Goal: Task Accomplishment & Management: Manage account settings

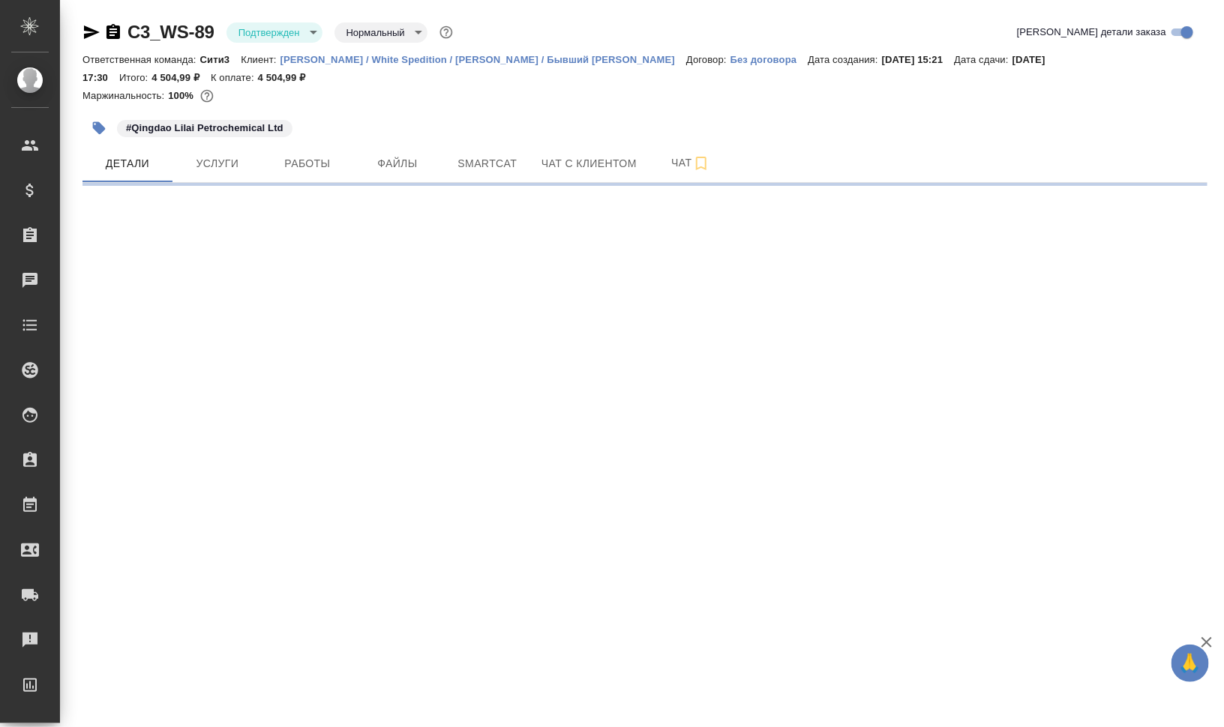
select select "RU"
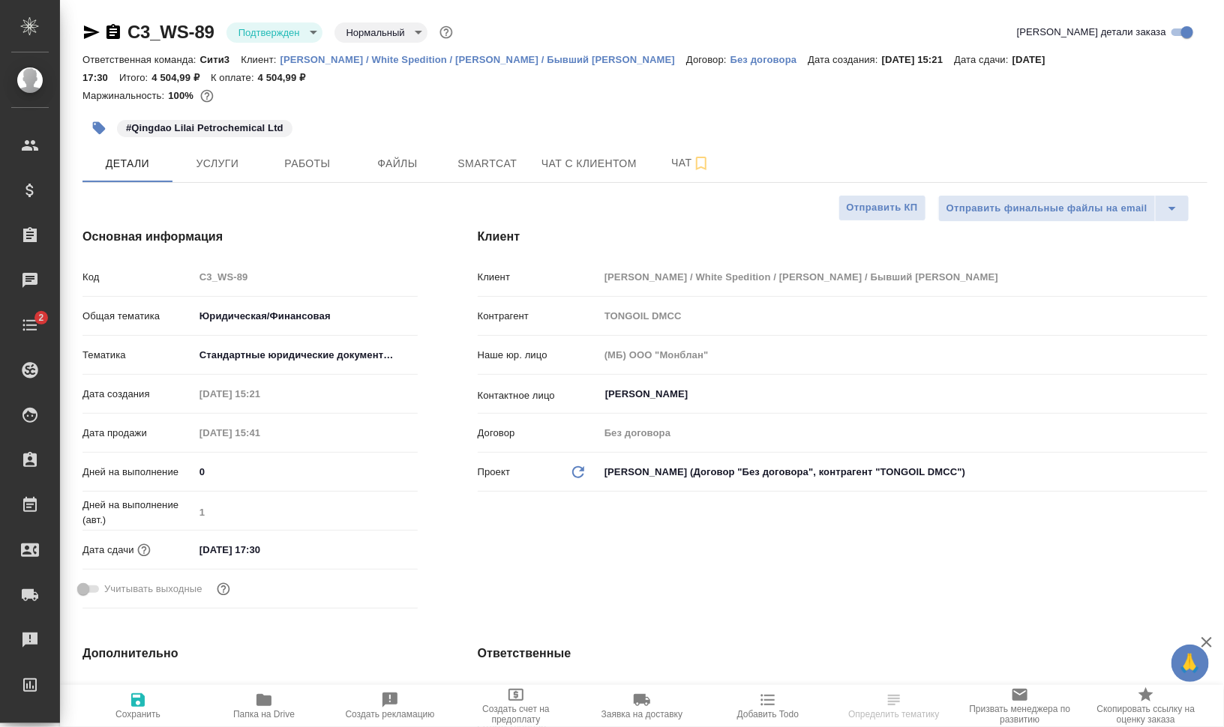
type textarea "x"
type input "[PERSON_NAME]"
type textarea "x"
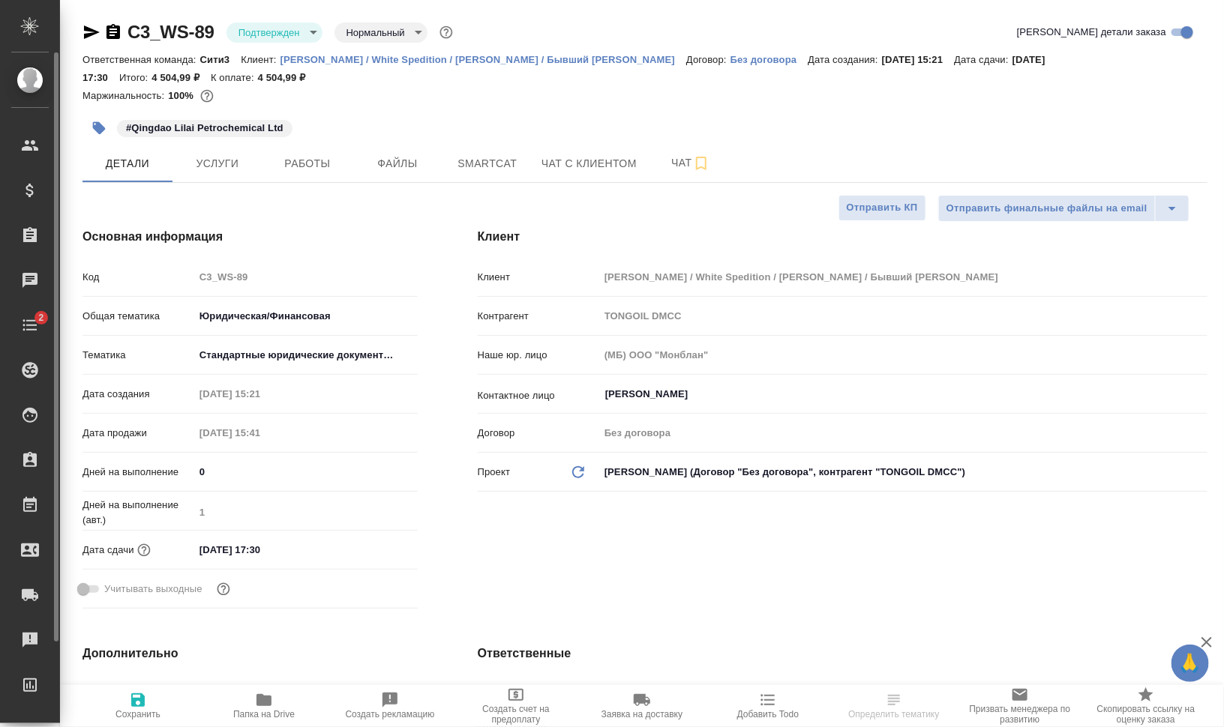
type textarea "x"
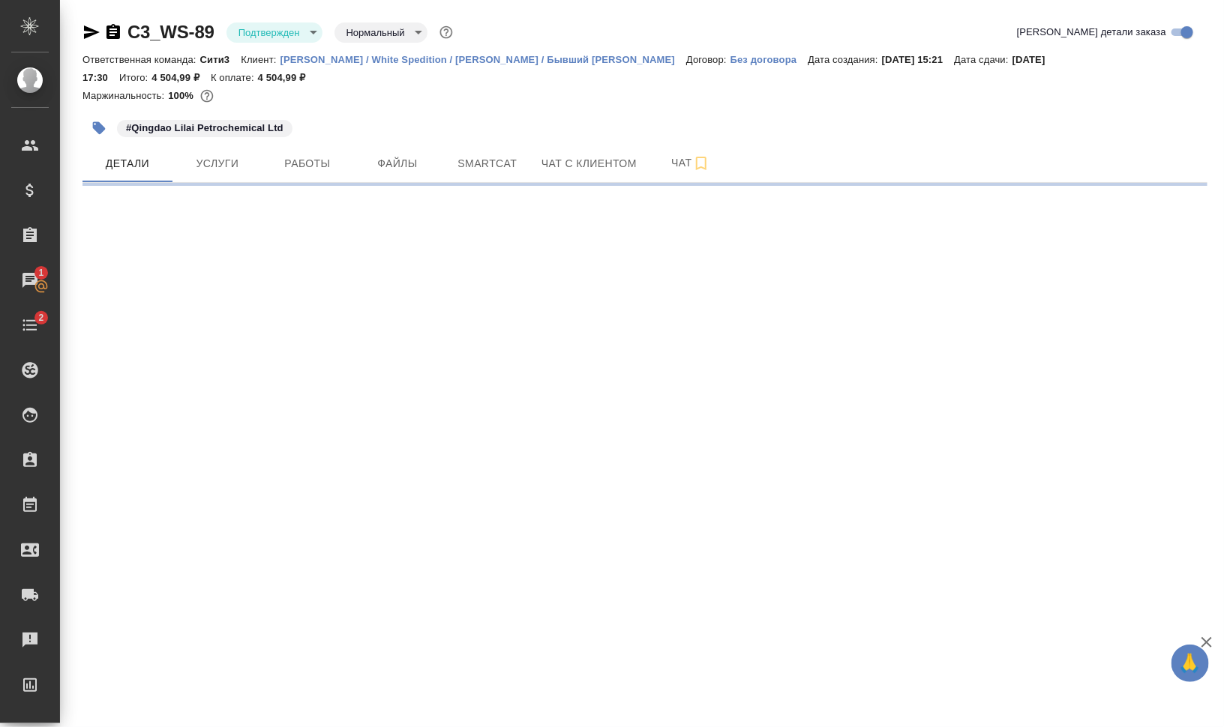
select select "RU"
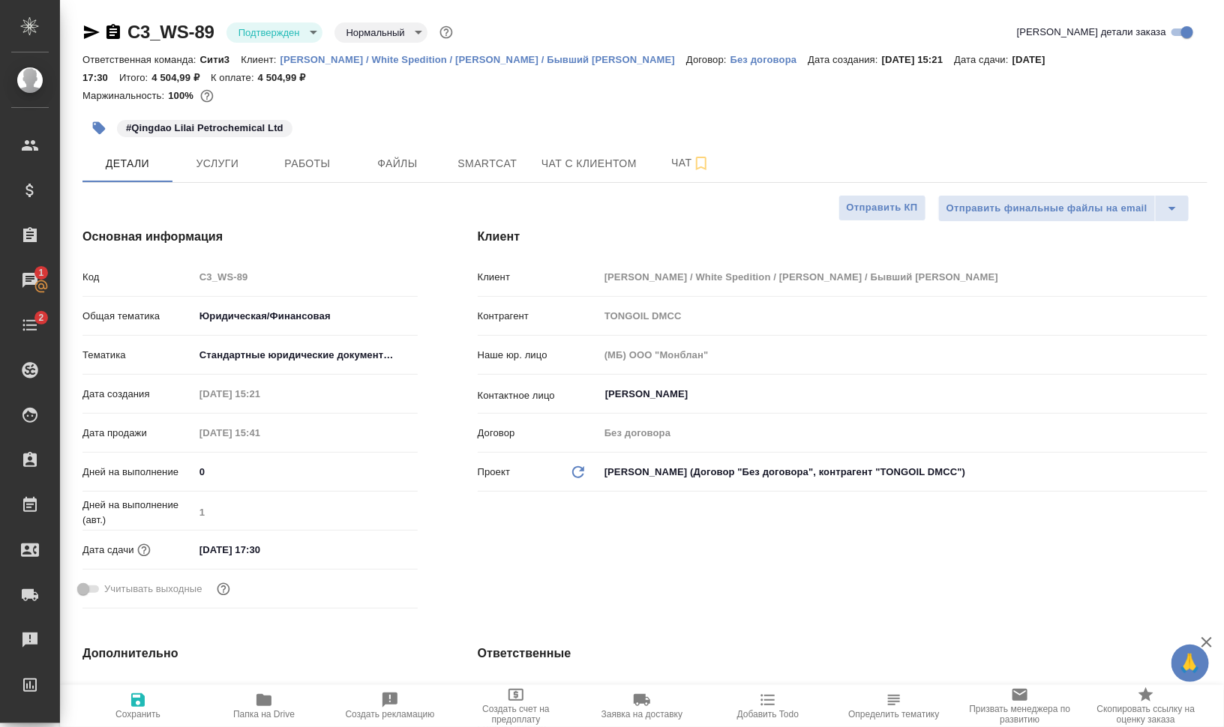
type textarea "x"
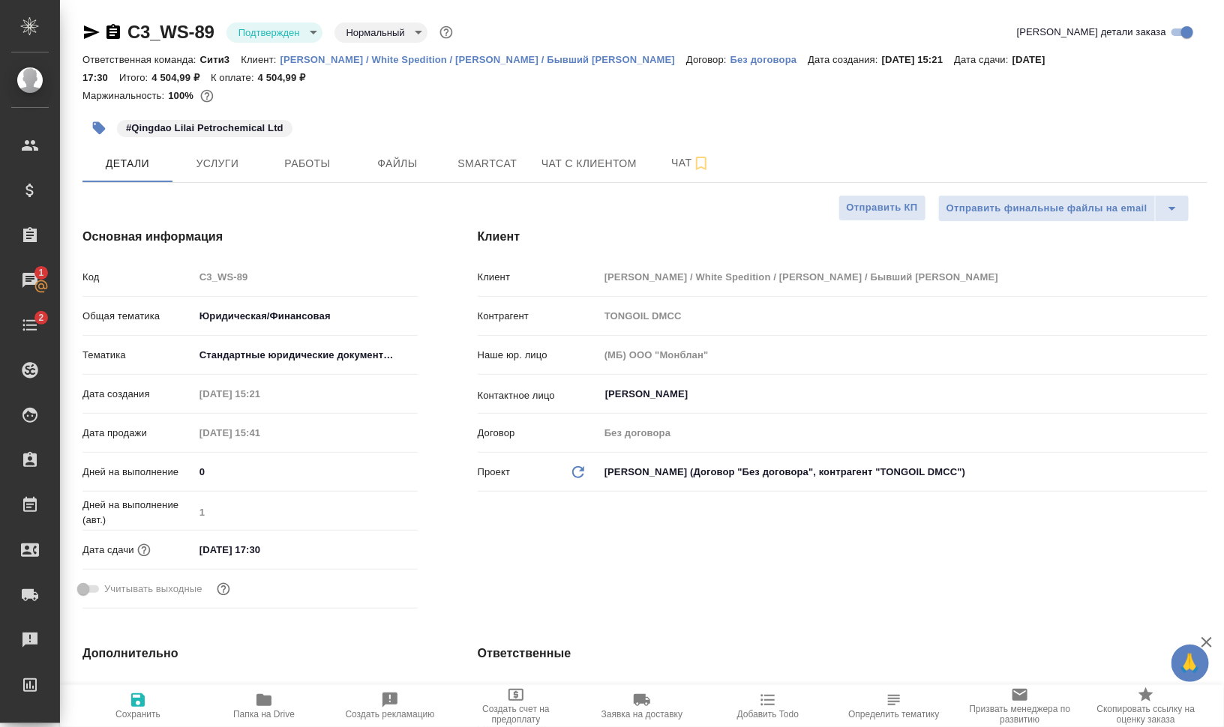
type textarea "x"
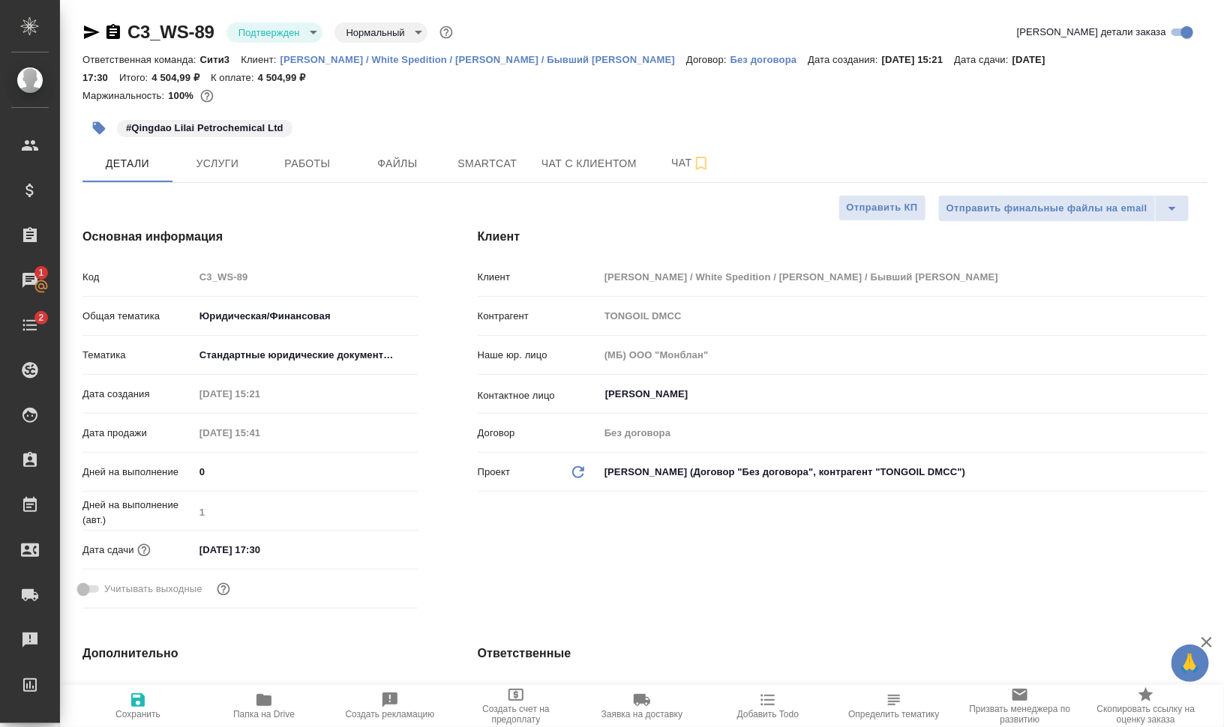
type textarea "x"
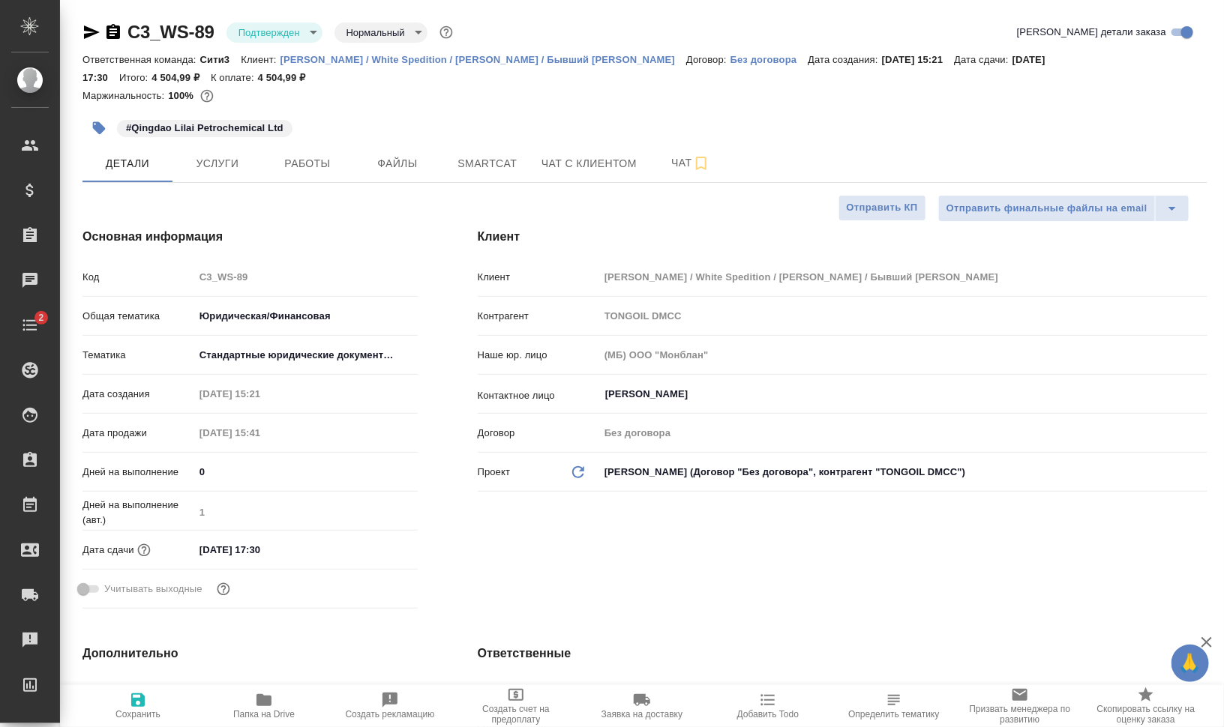
type textarea "x"
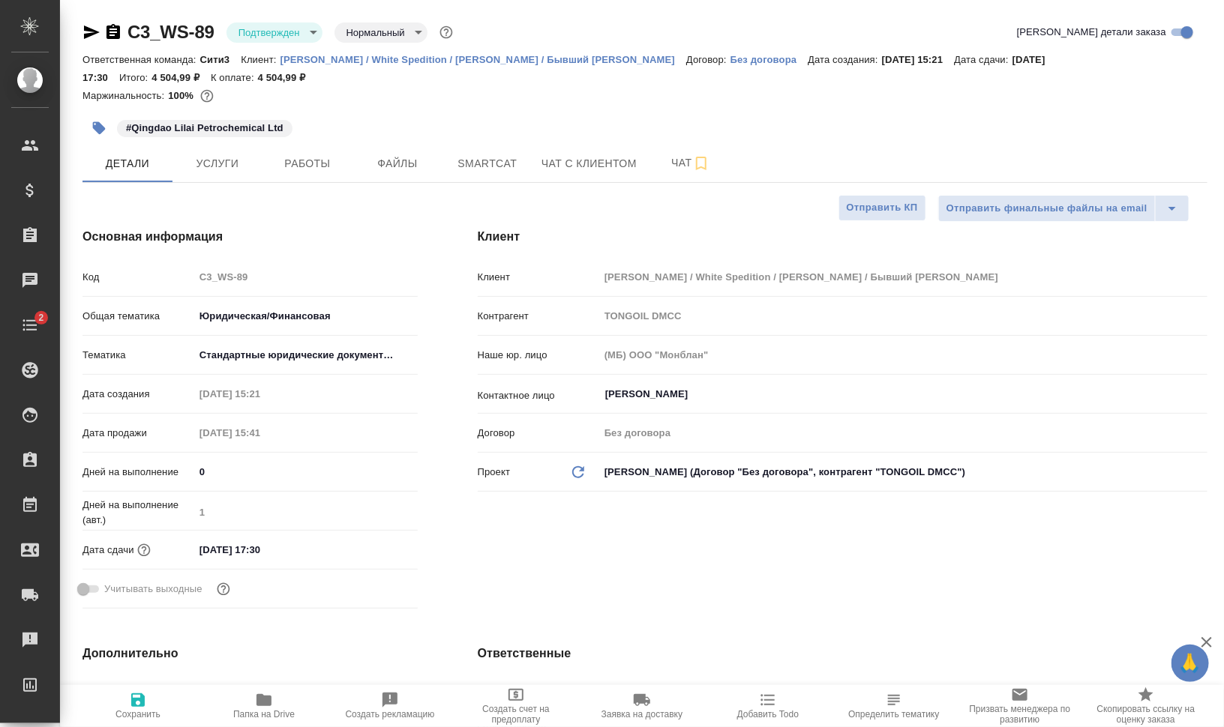
type textarea "x"
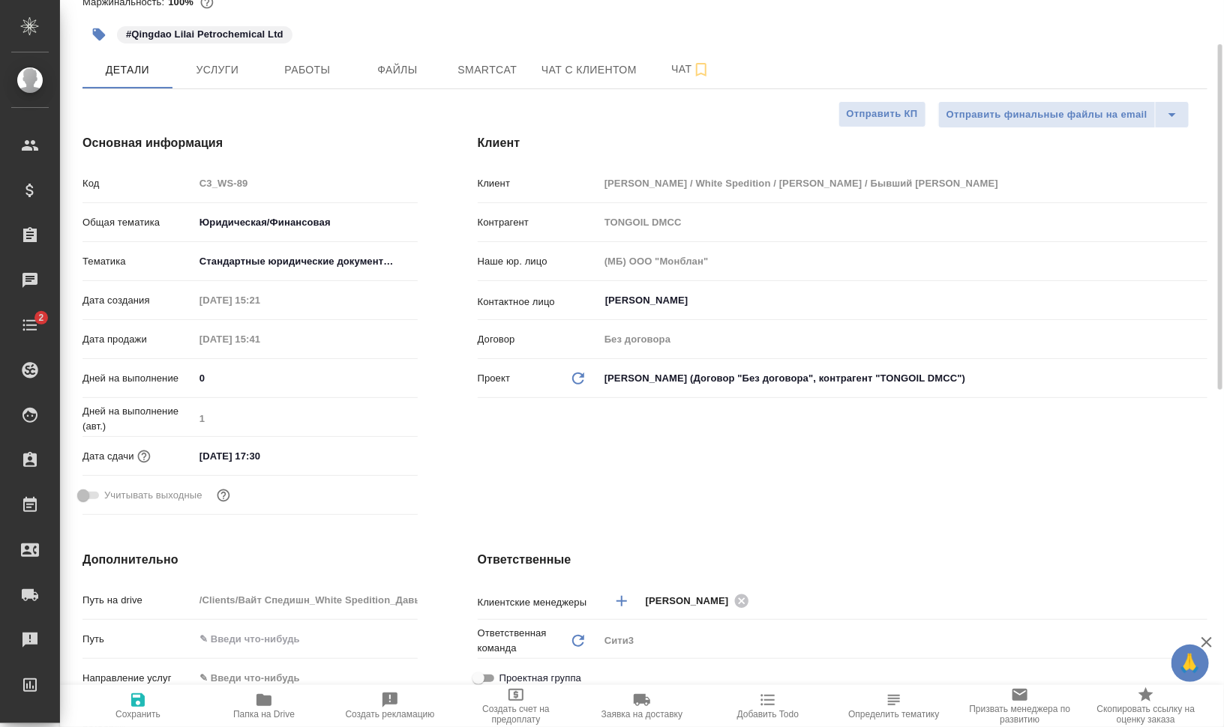
scroll to position [281, 0]
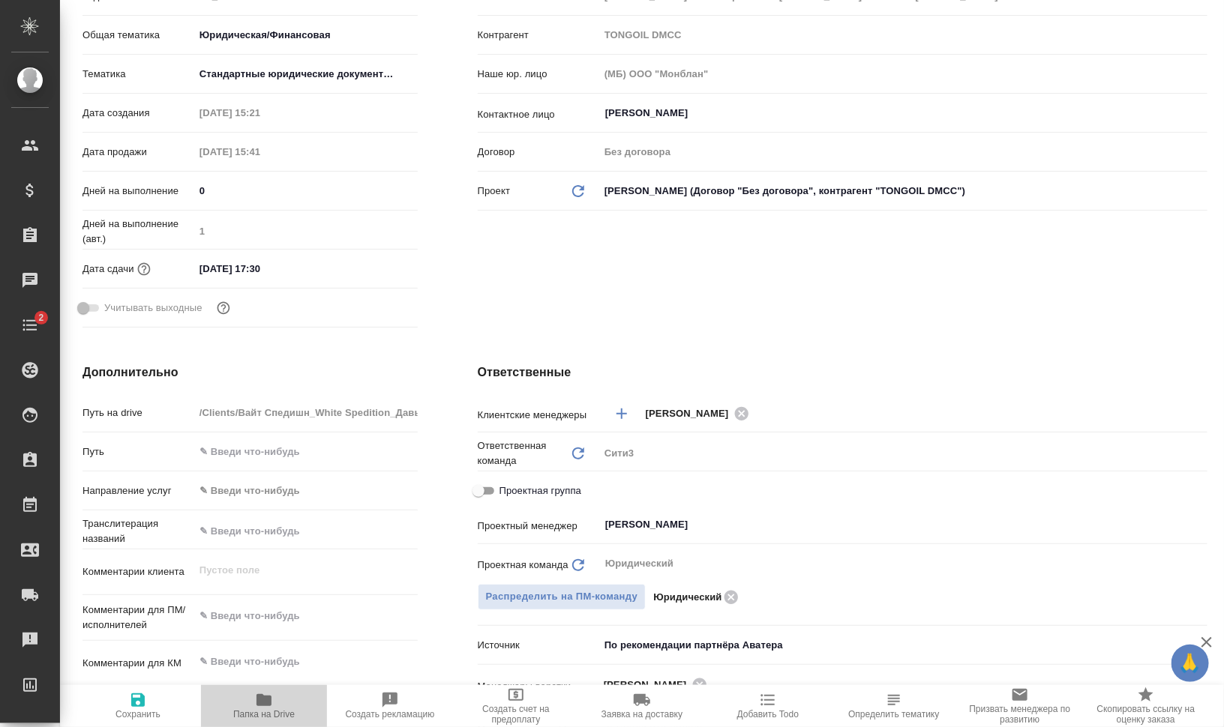
click at [274, 706] on span "Папка на Drive" at bounding box center [264, 705] width 108 height 28
type textarea "x"
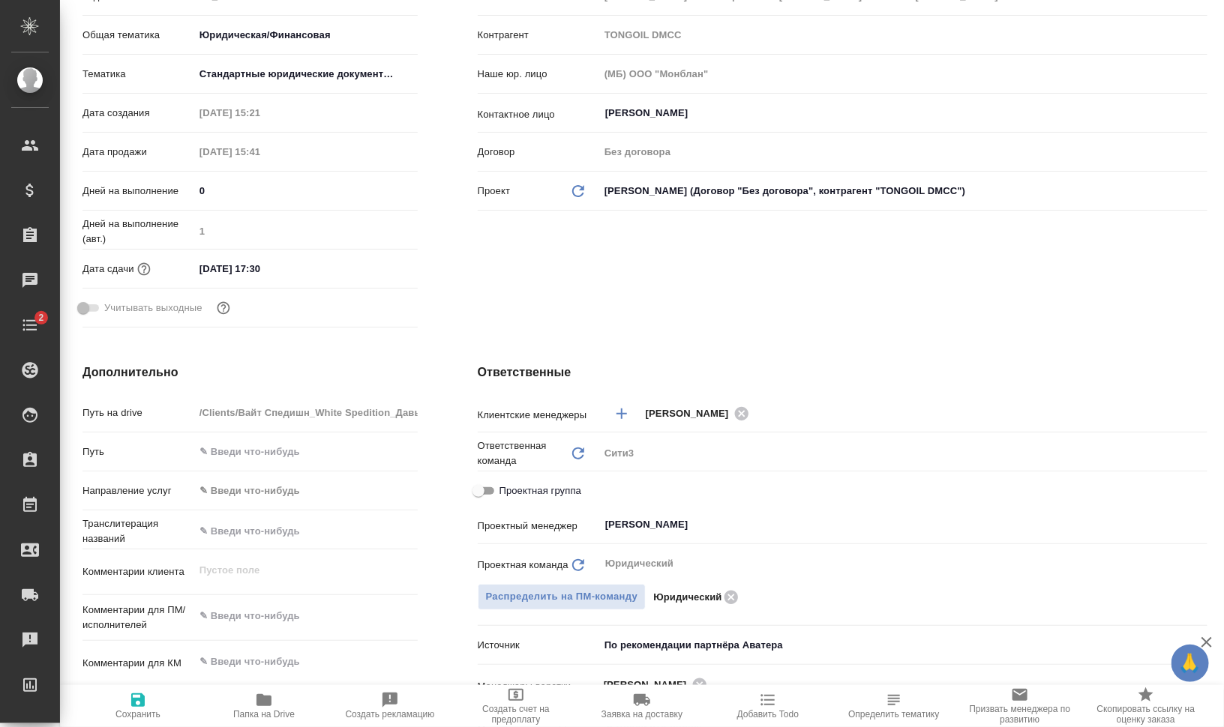
type textarea "x"
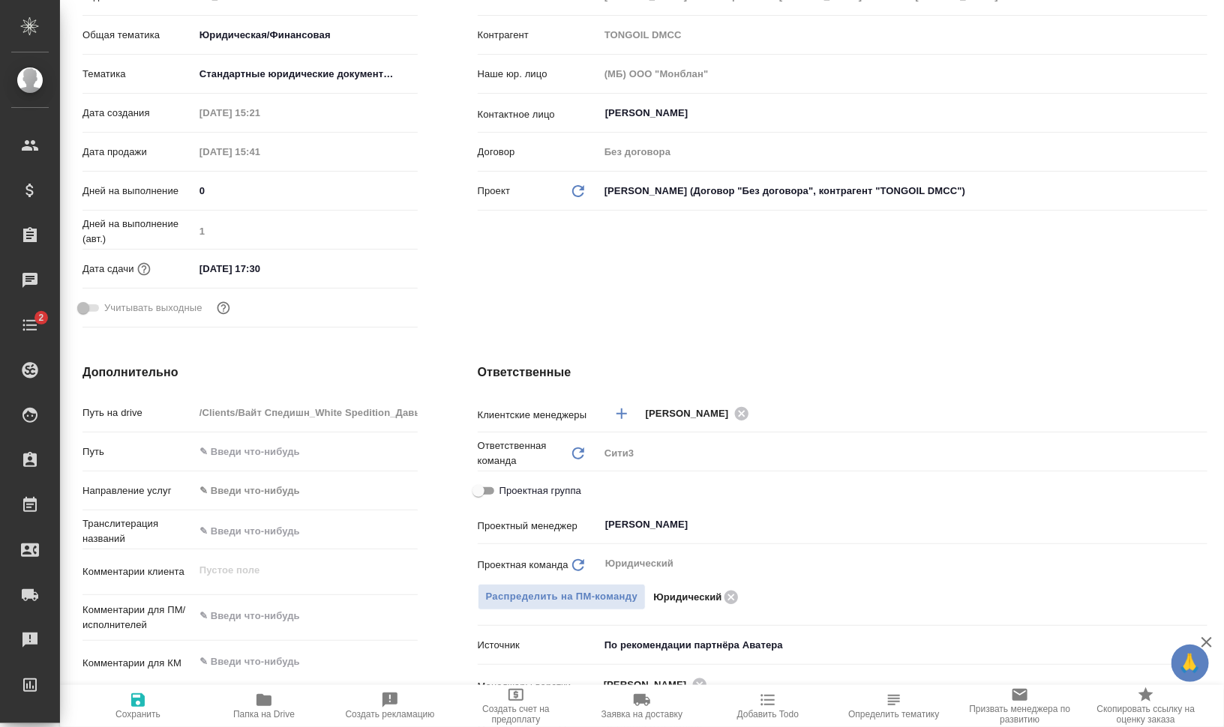
type textarea "x"
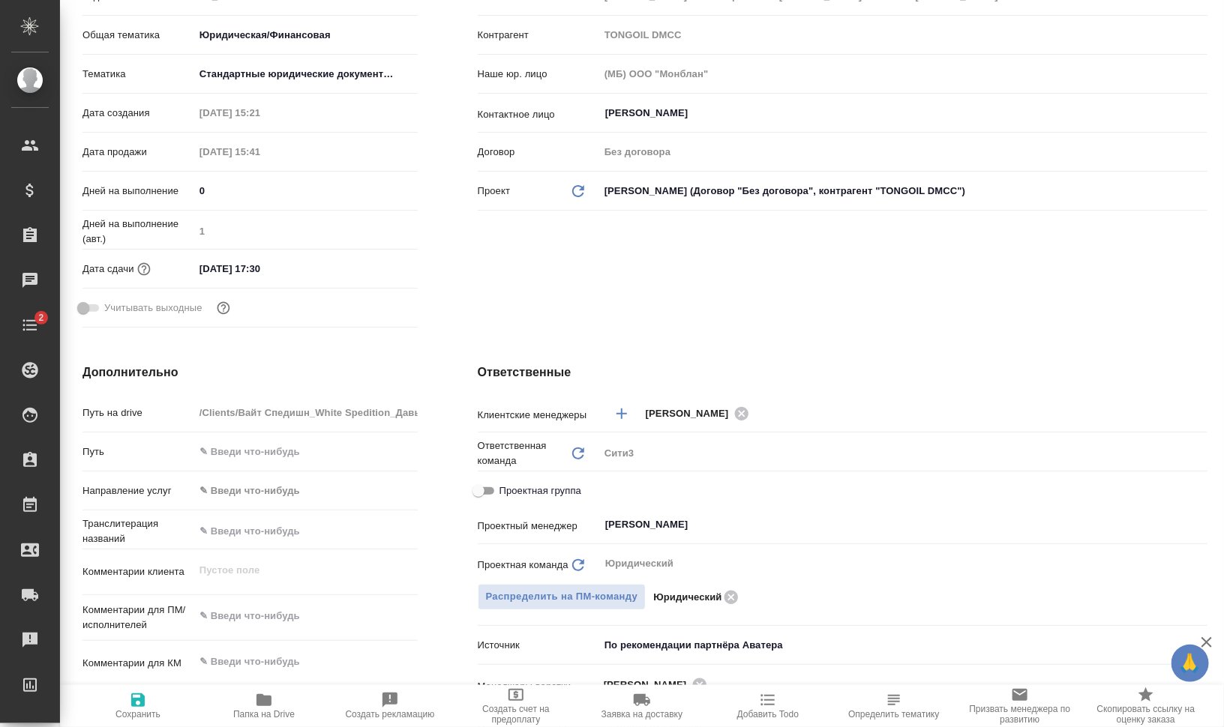
type textarea "x"
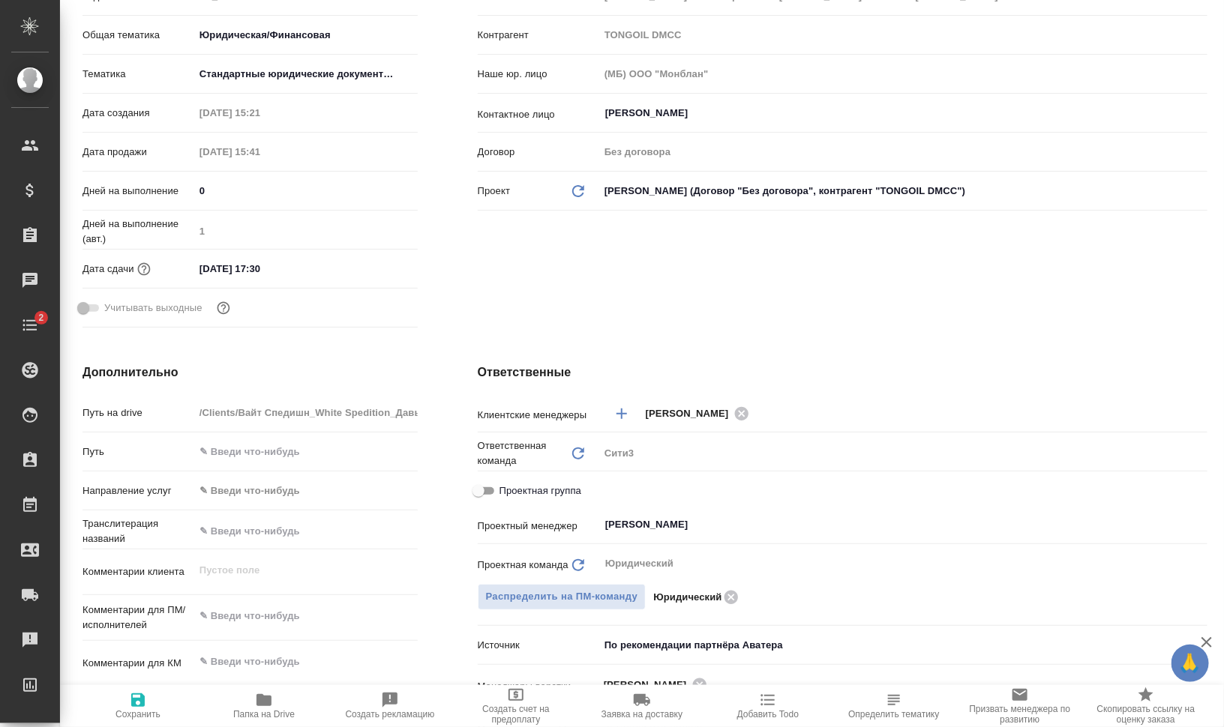
type textarea "x"
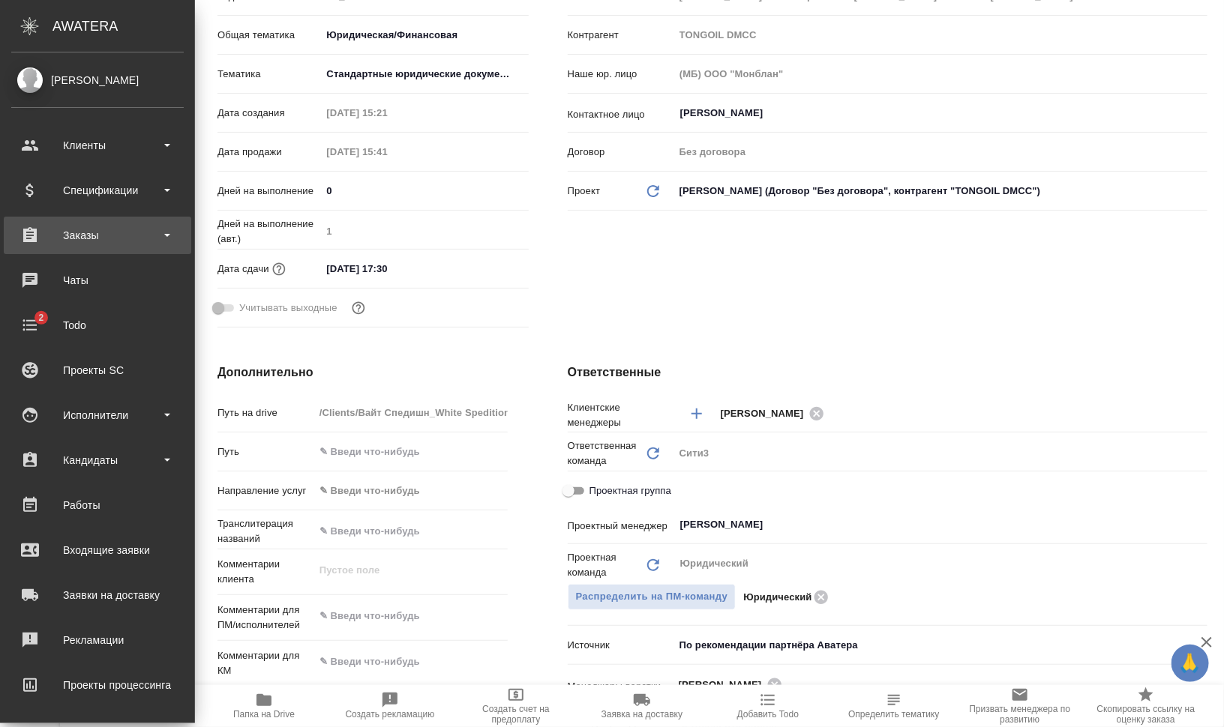
type textarea "x"
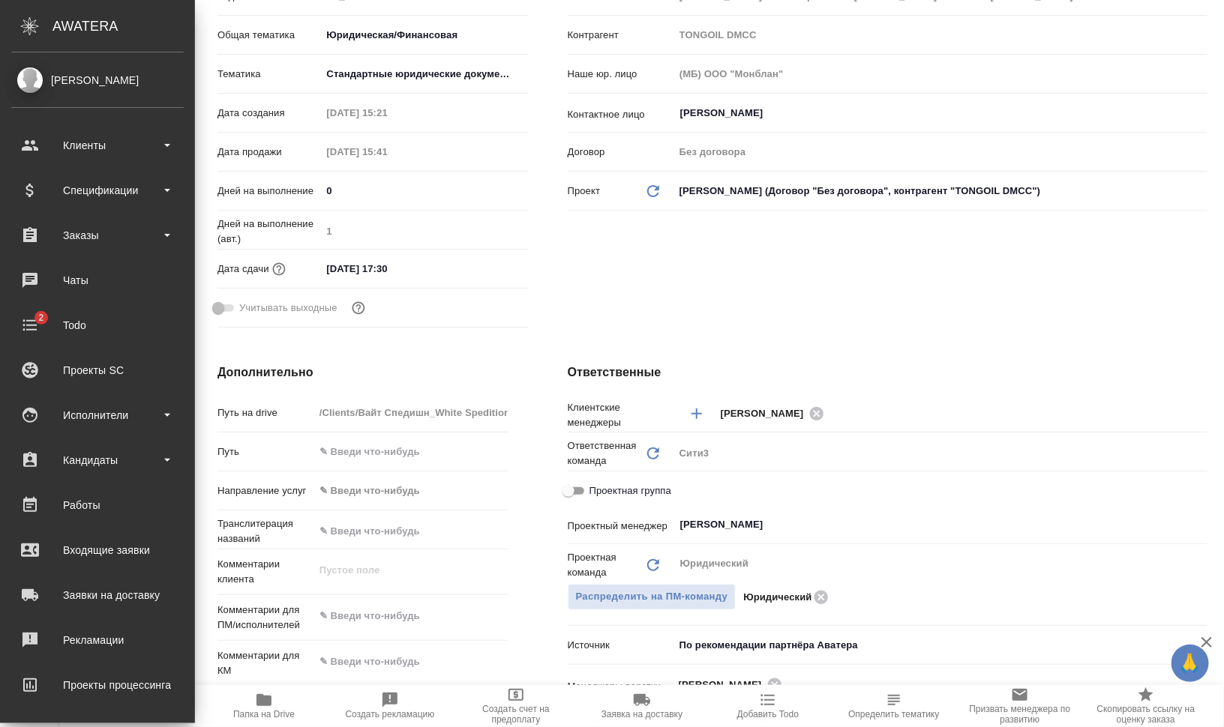
type textarea "x"
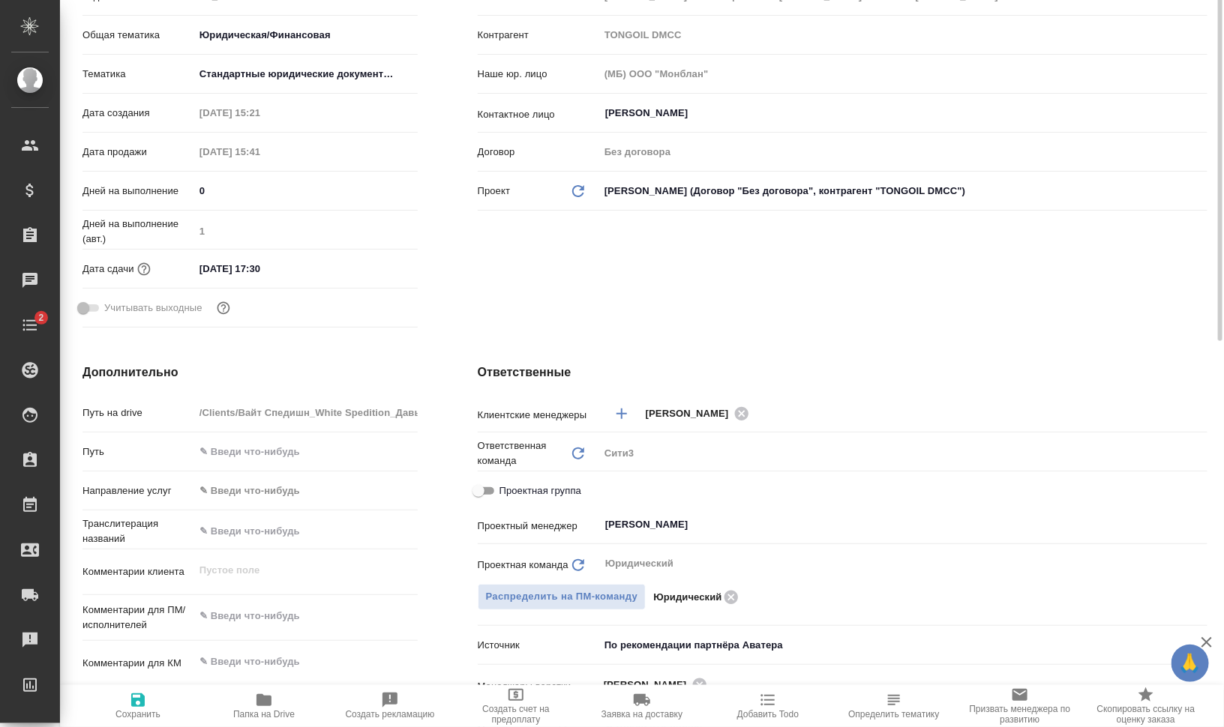
scroll to position [0, 0]
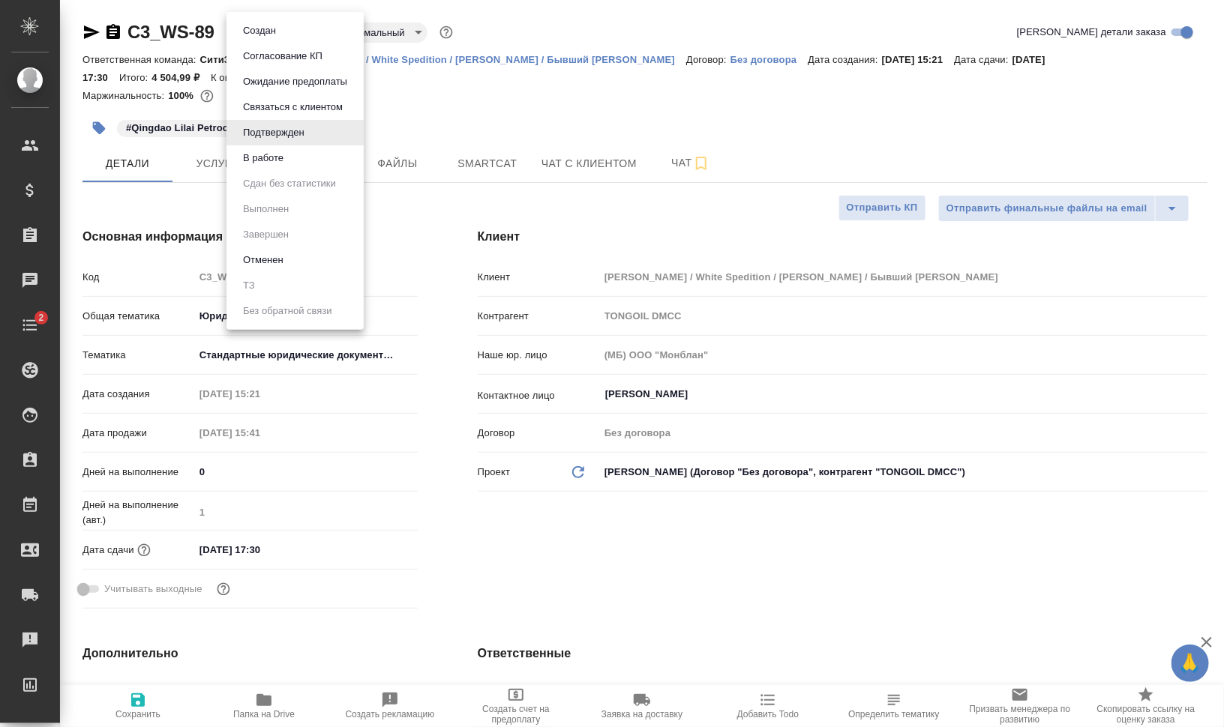
click at [313, 34] on body "🙏 .cls-1 fill:#fff; AWATERA Валеев Динар Клиенты Спецификации Заказы 0 Чаты 2 T…" at bounding box center [612, 363] width 1224 height 727
click at [291, 155] on li "В работе" at bounding box center [294, 157] width 137 height 25
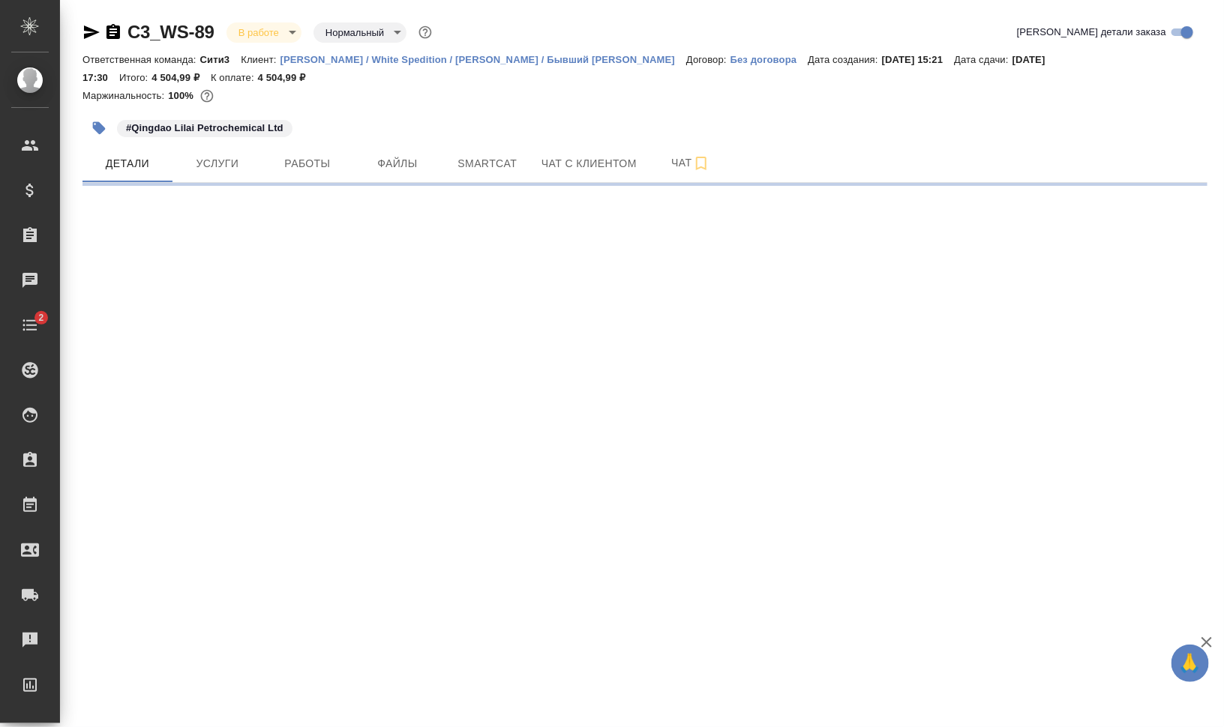
select select "RU"
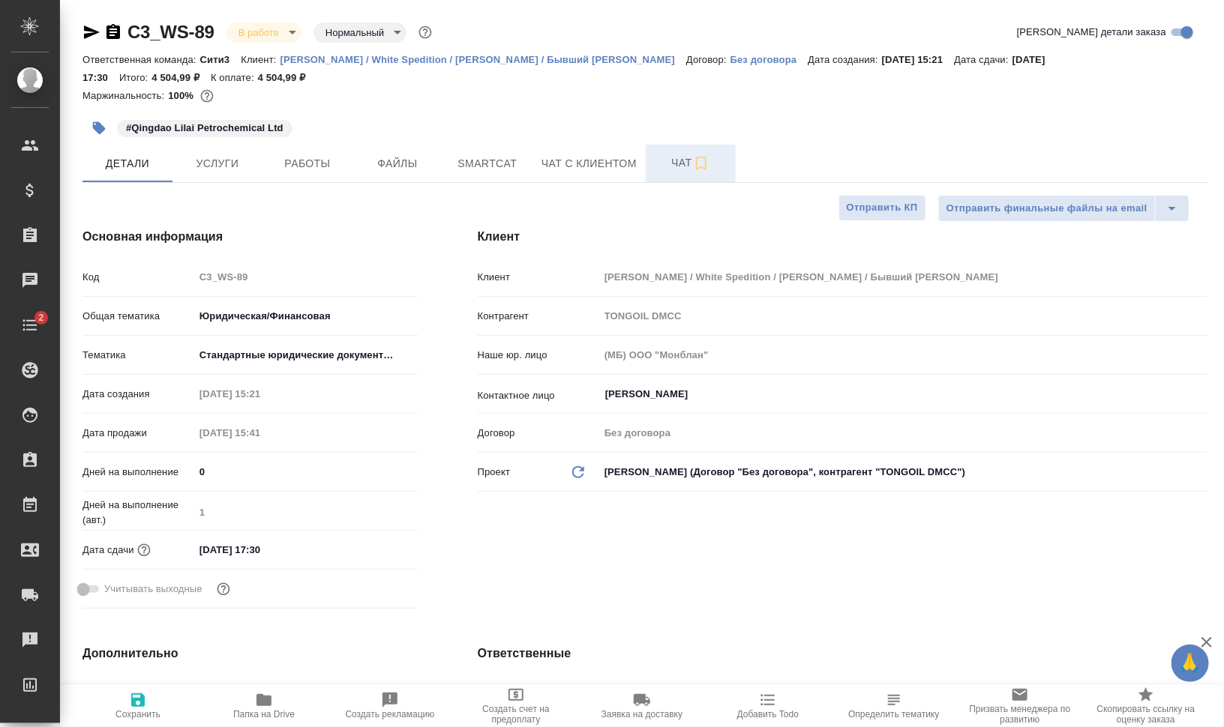
type textarea "x"
click at [700, 162] on icon "button" at bounding box center [701, 163] width 18 height 18
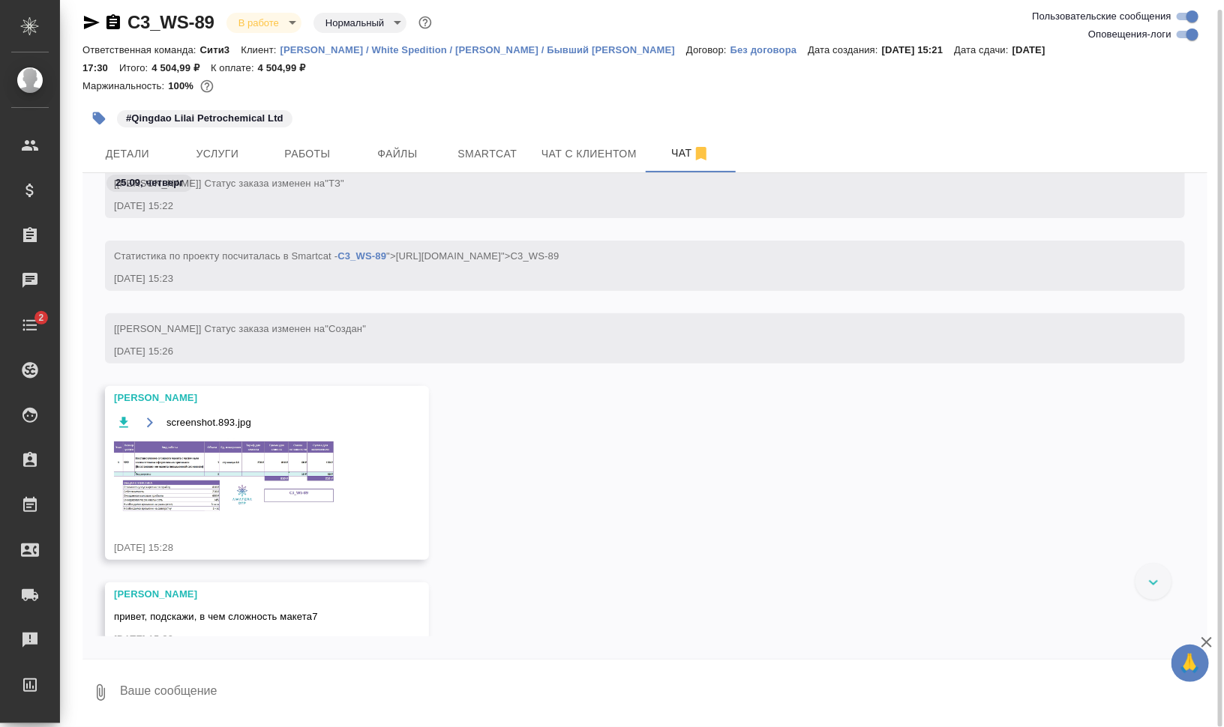
scroll to position [187, 0]
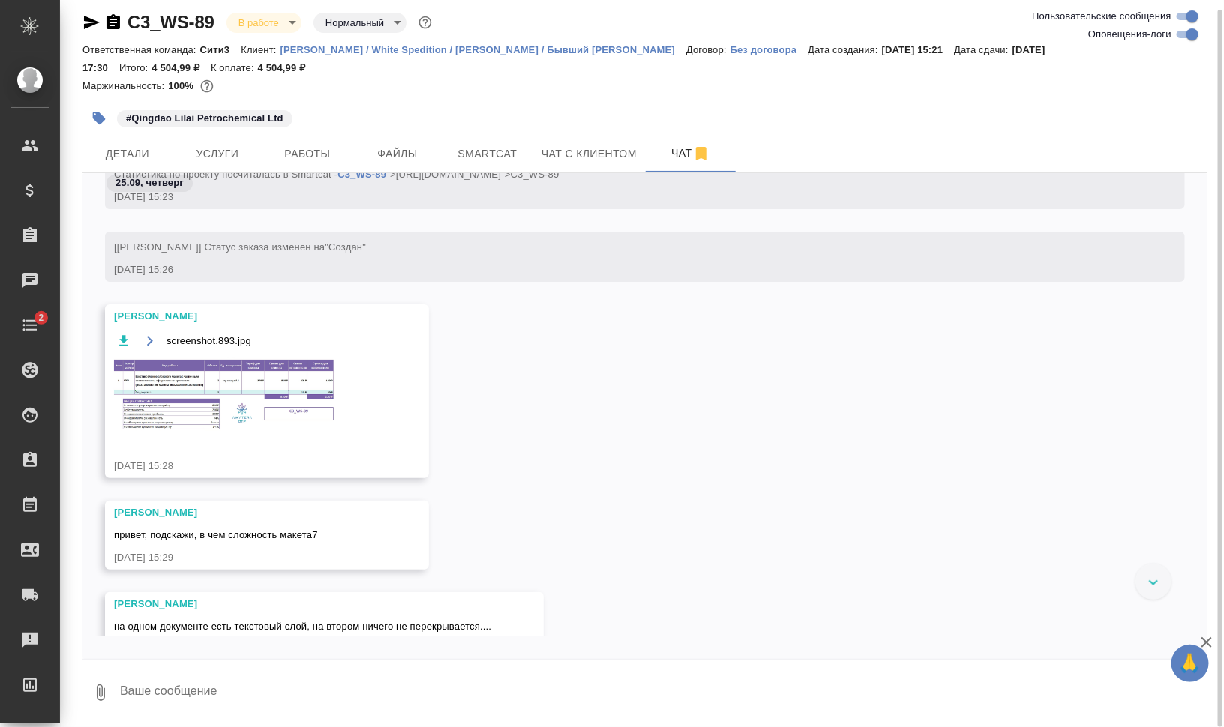
click at [221, 391] on img at bounding box center [226, 395] width 225 height 75
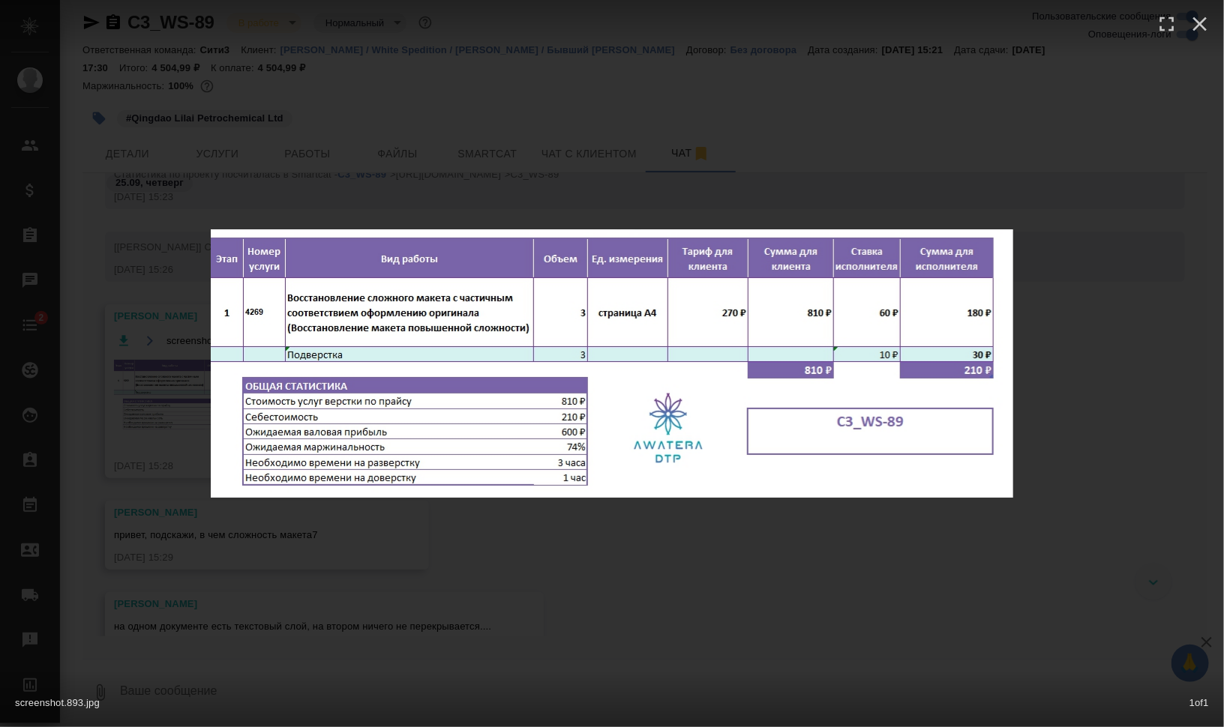
click at [754, 584] on div "screenshot.893.jpg 1 of 1" at bounding box center [612, 363] width 1224 height 727
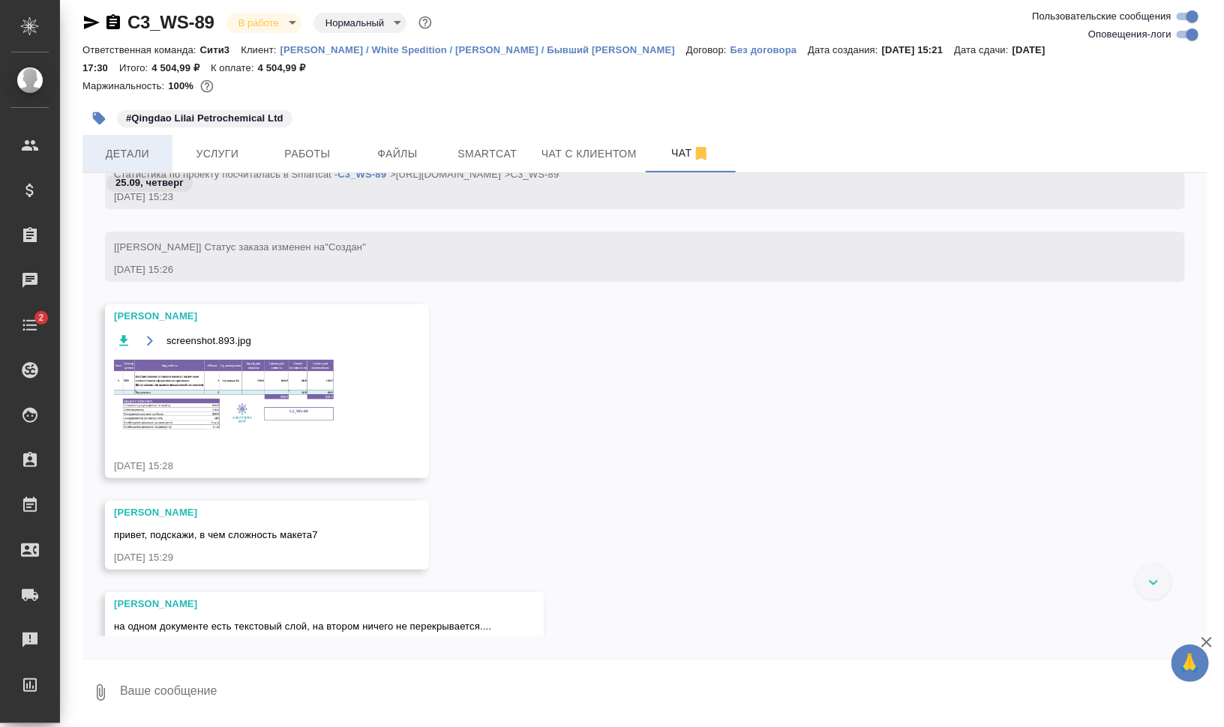
click at [114, 148] on span "Детали" at bounding box center [127, 154] width 72 height 19
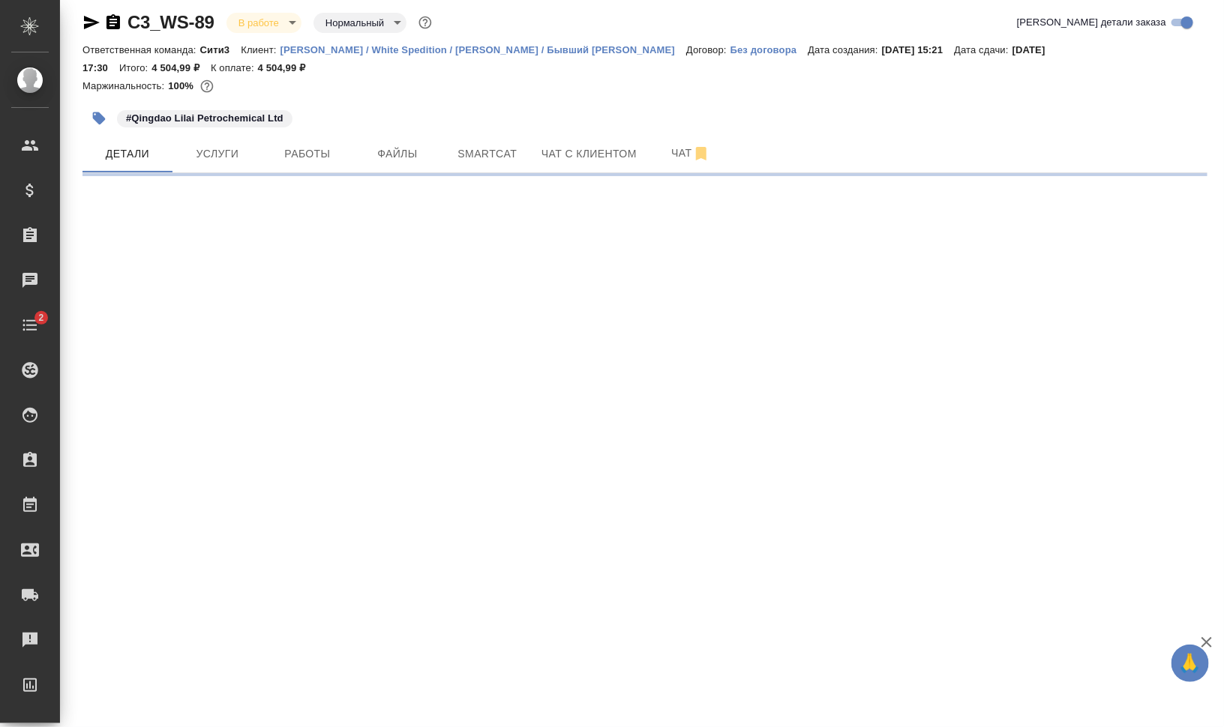
select select "RU"
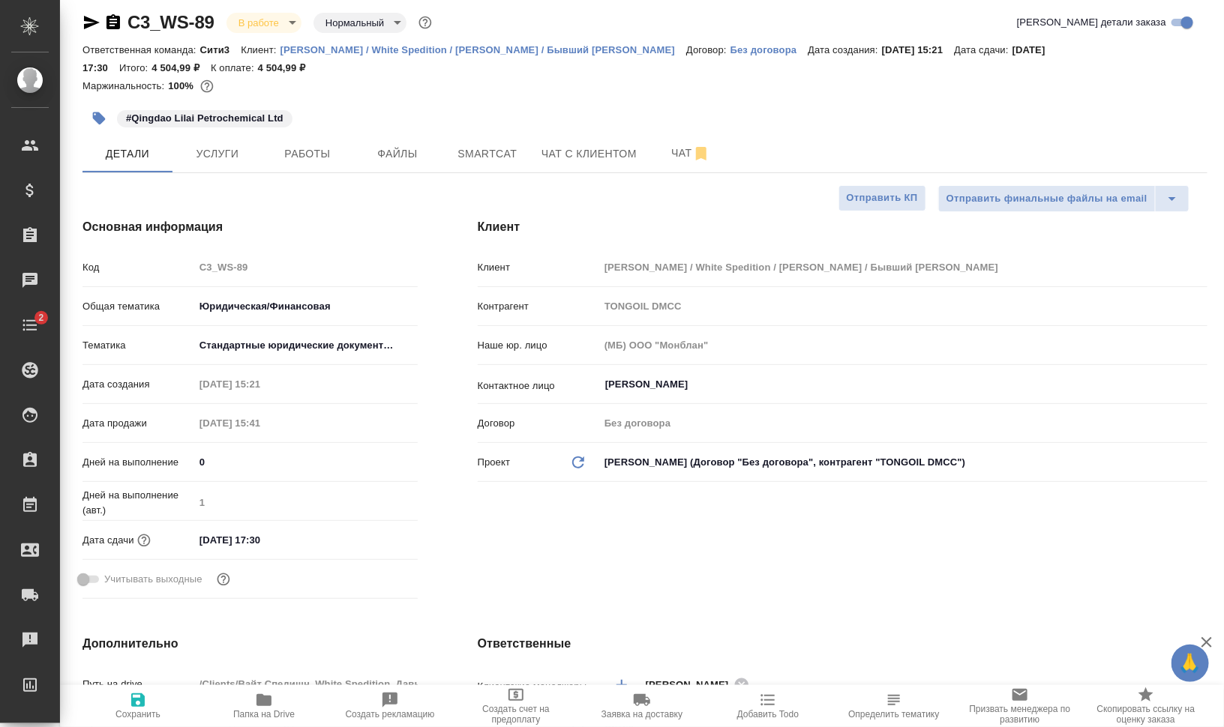
type textarea "x"
click at [260, 713] on span "Папка на Drive" at bounding box center [263, 714] width 61 height 10
type textarea "x"
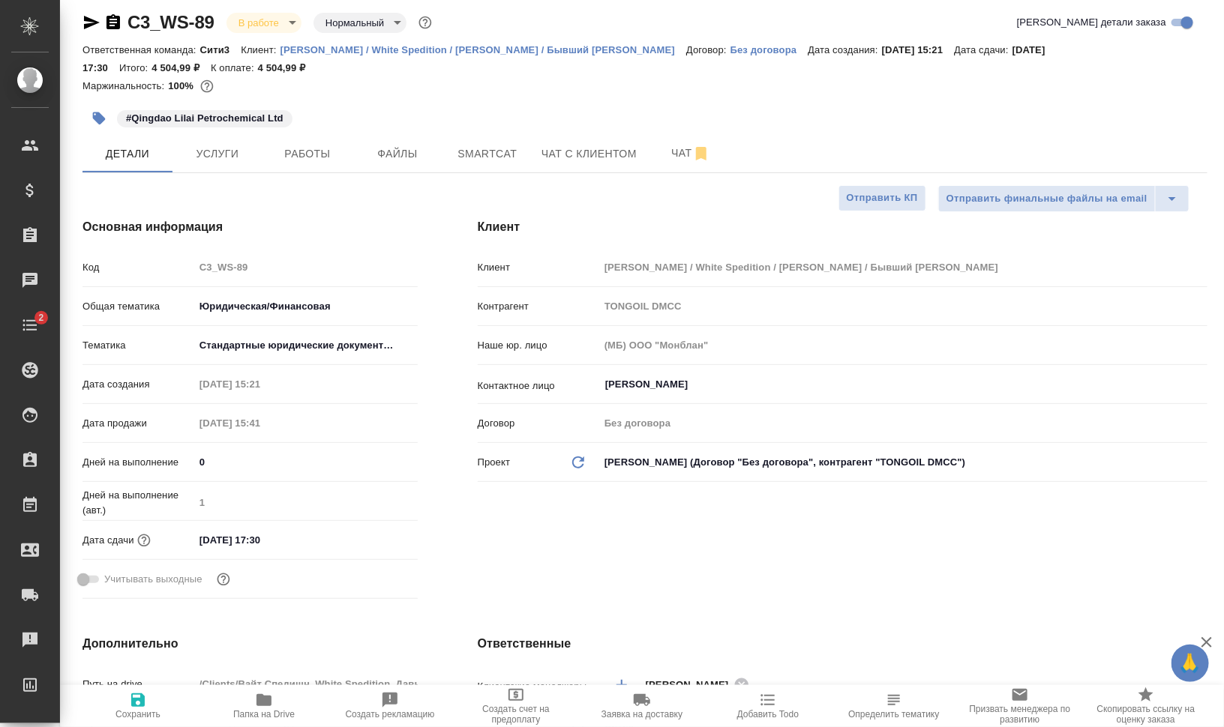
type textarea "x"
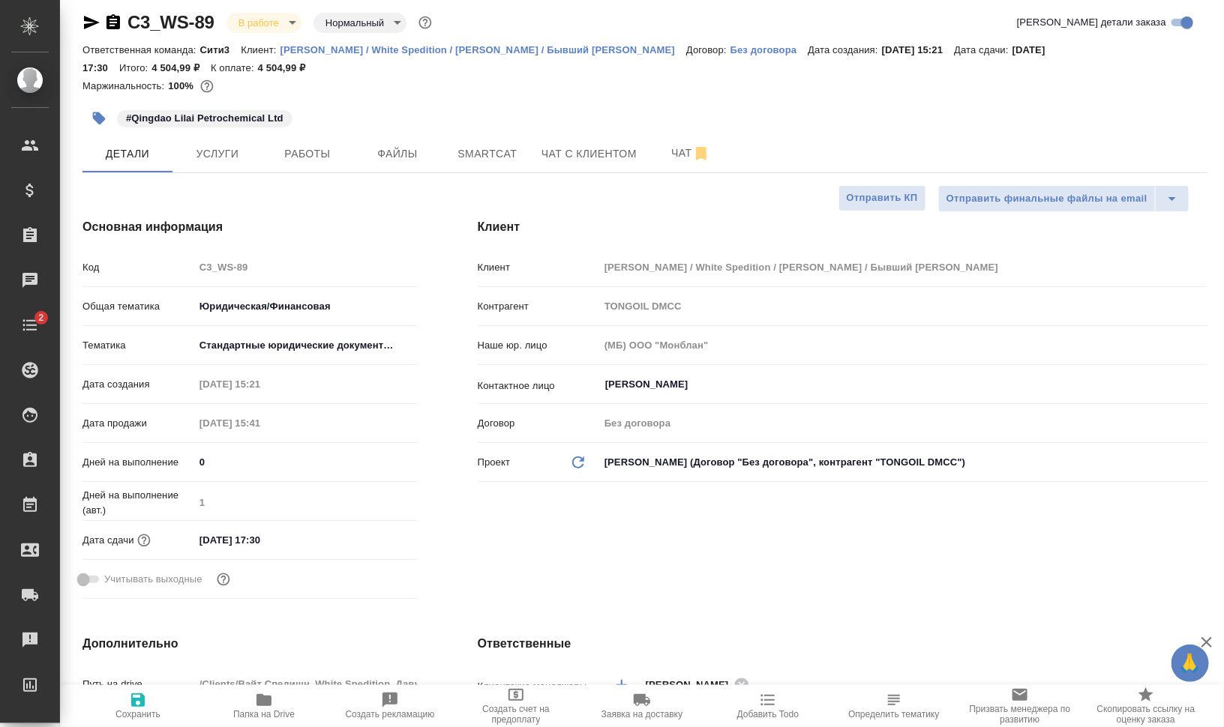
type textarea "x"
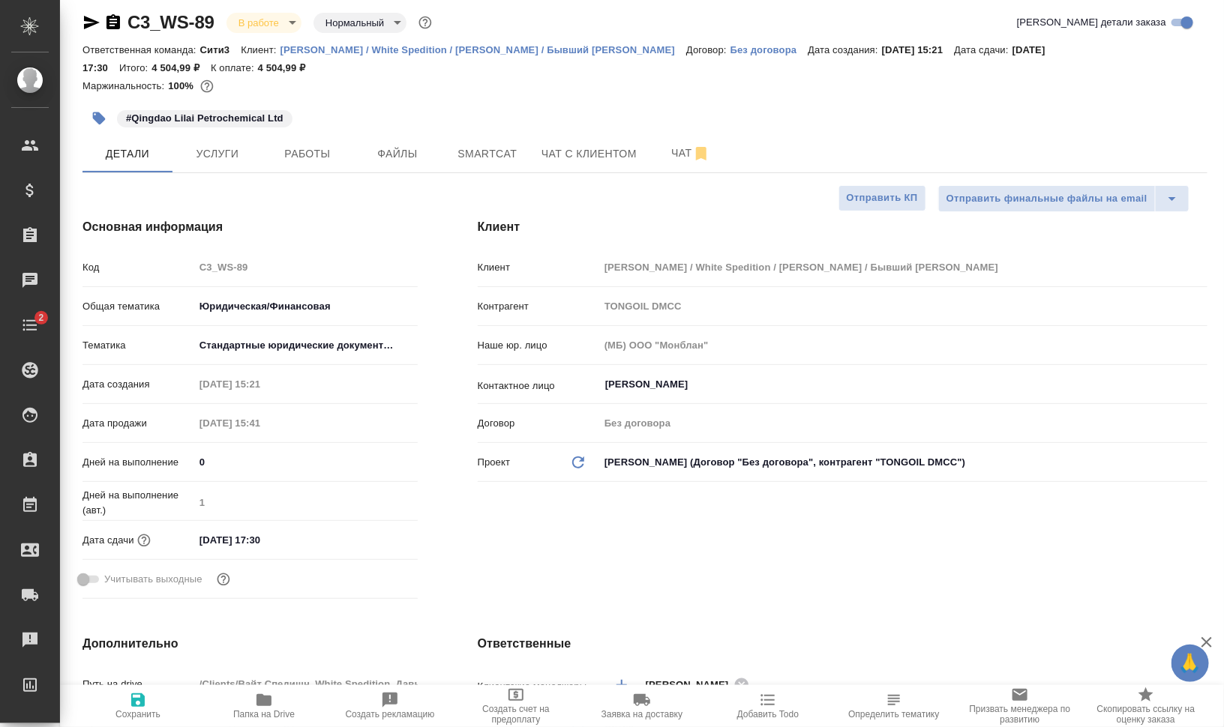
type textarea "x"
click at [224, 146] on span "Услуги" at bounding box center [217, 154] width 72 height 19
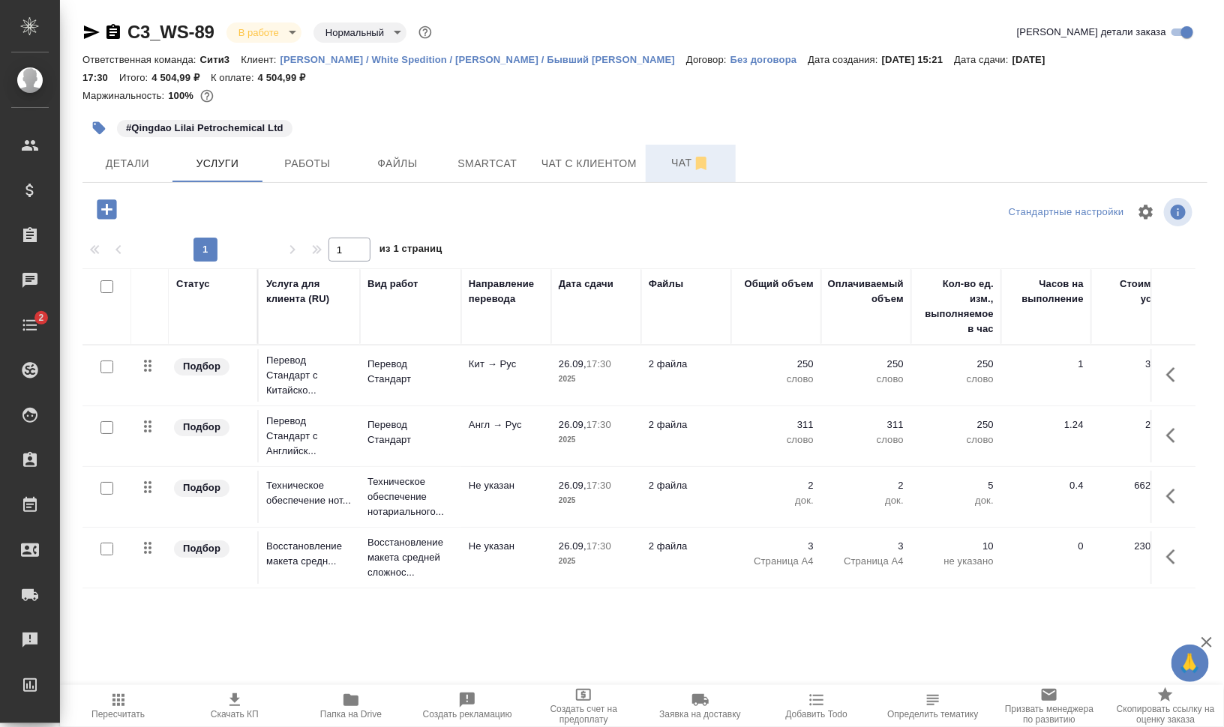
click at [664, 151] on button "Чат" at bounding box center [691, 163] width 90 height 37
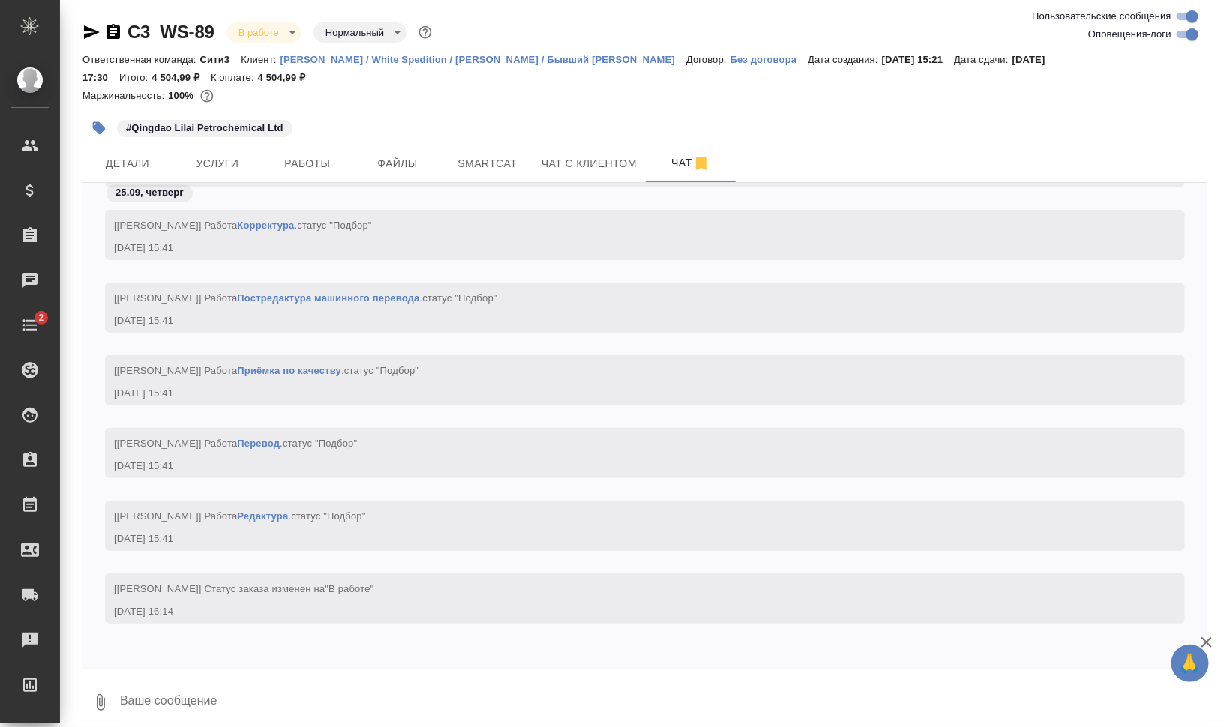
scroll to position [1080, 0]
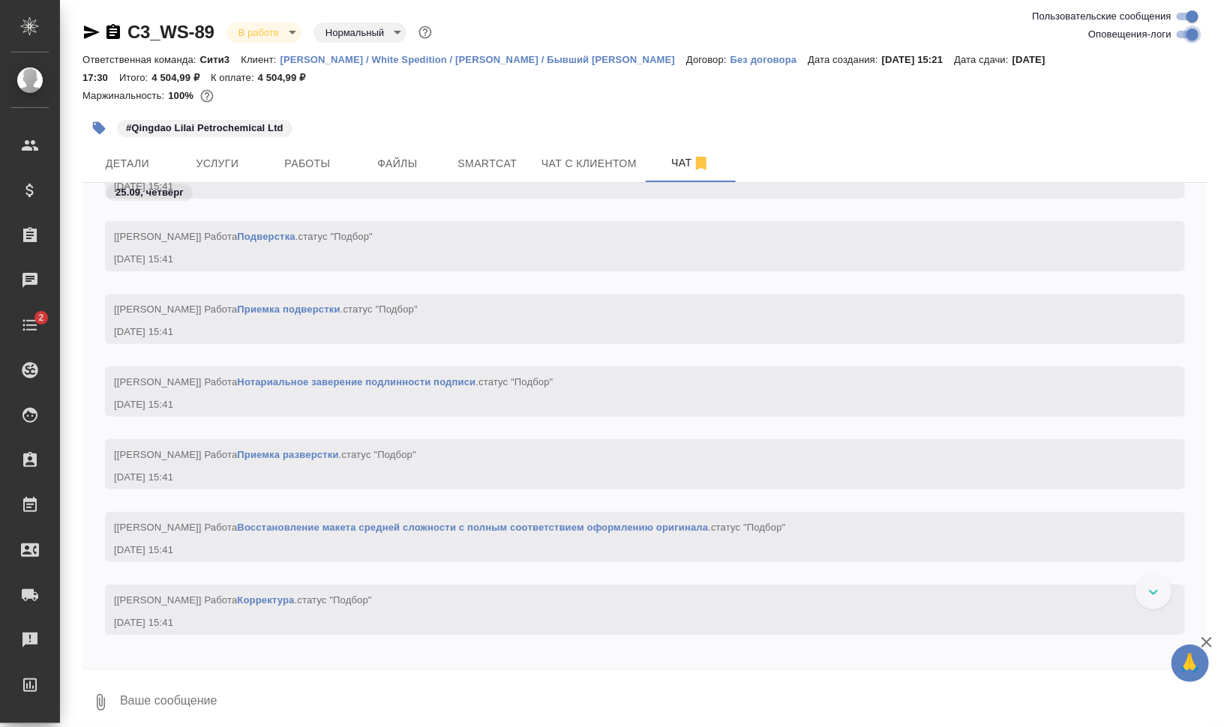
click at [1182, 31] on input "Оповещения-логи" at bounding box center [1192, 34] width 54 height 18
checkbox input "false"
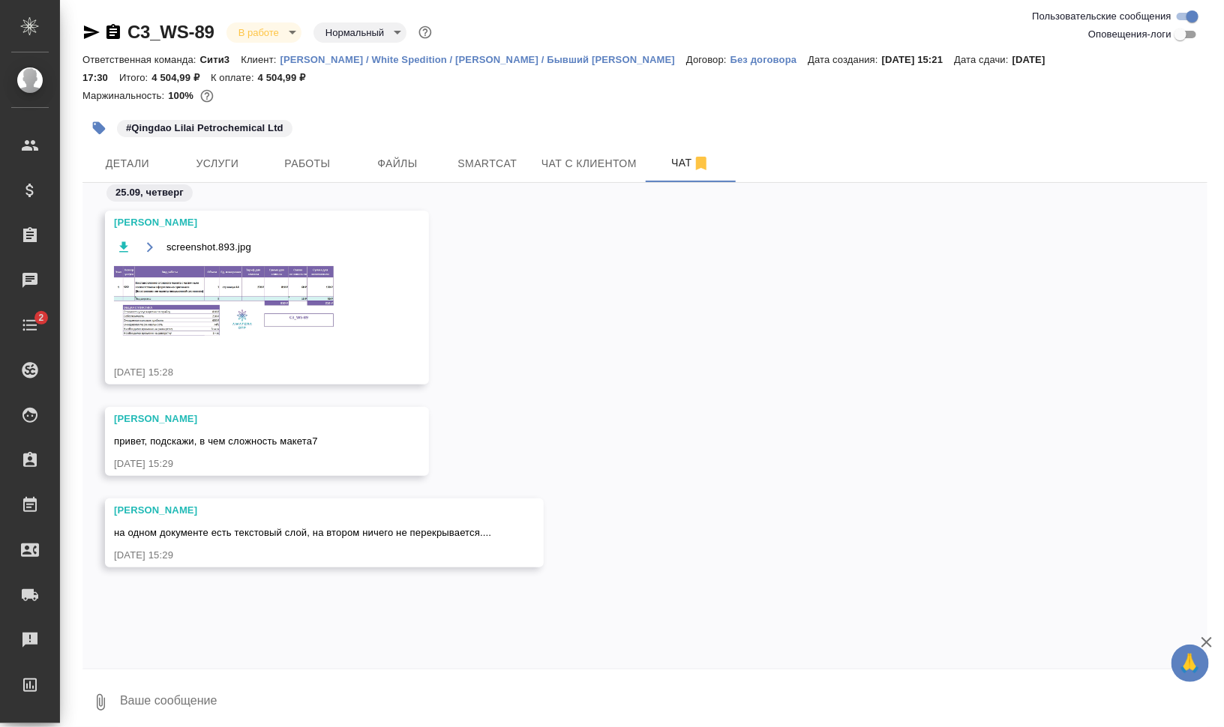
scroll to position [10, 0]
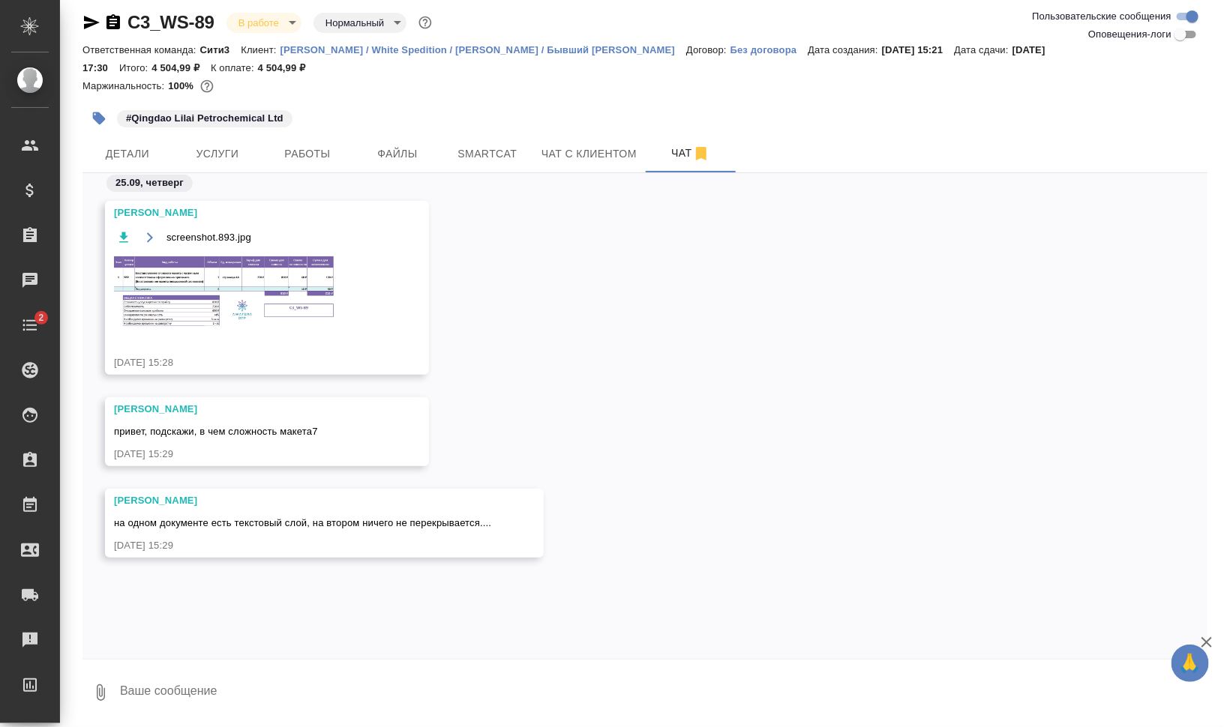
click at [305, 694] on textarea at bounding box center [662, 692] width 1089 height 51
type textarea """
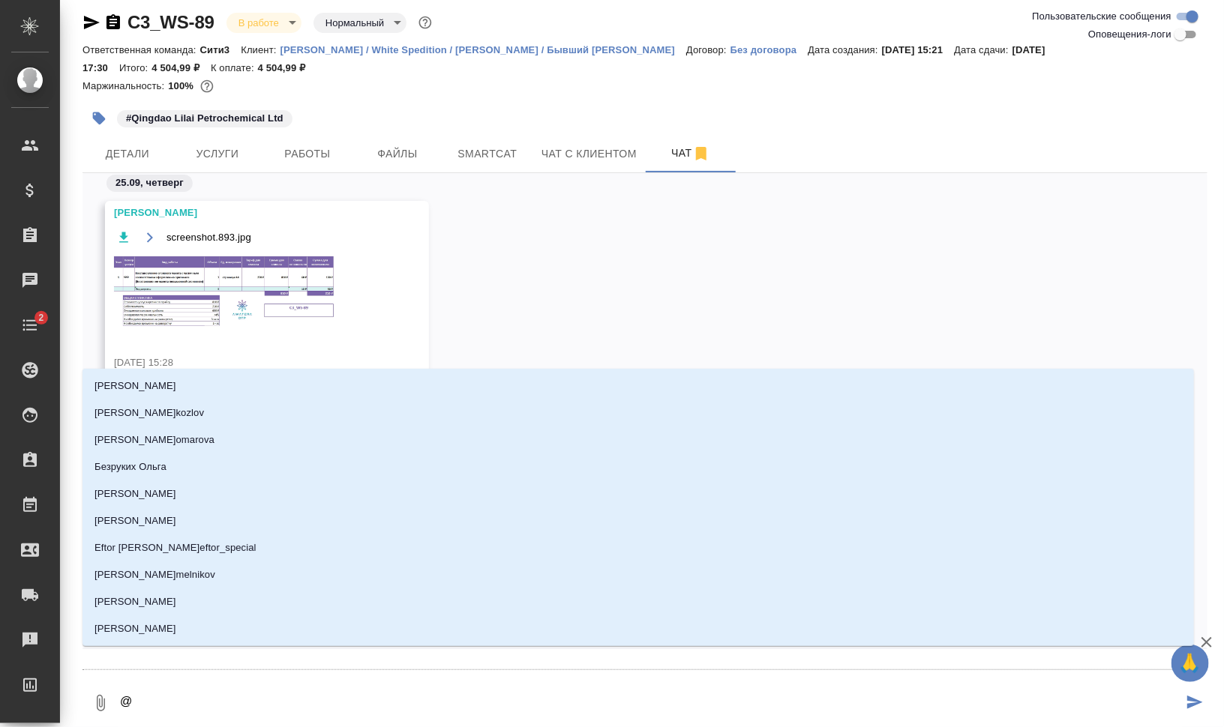
type textarea "@f"
type input "f"
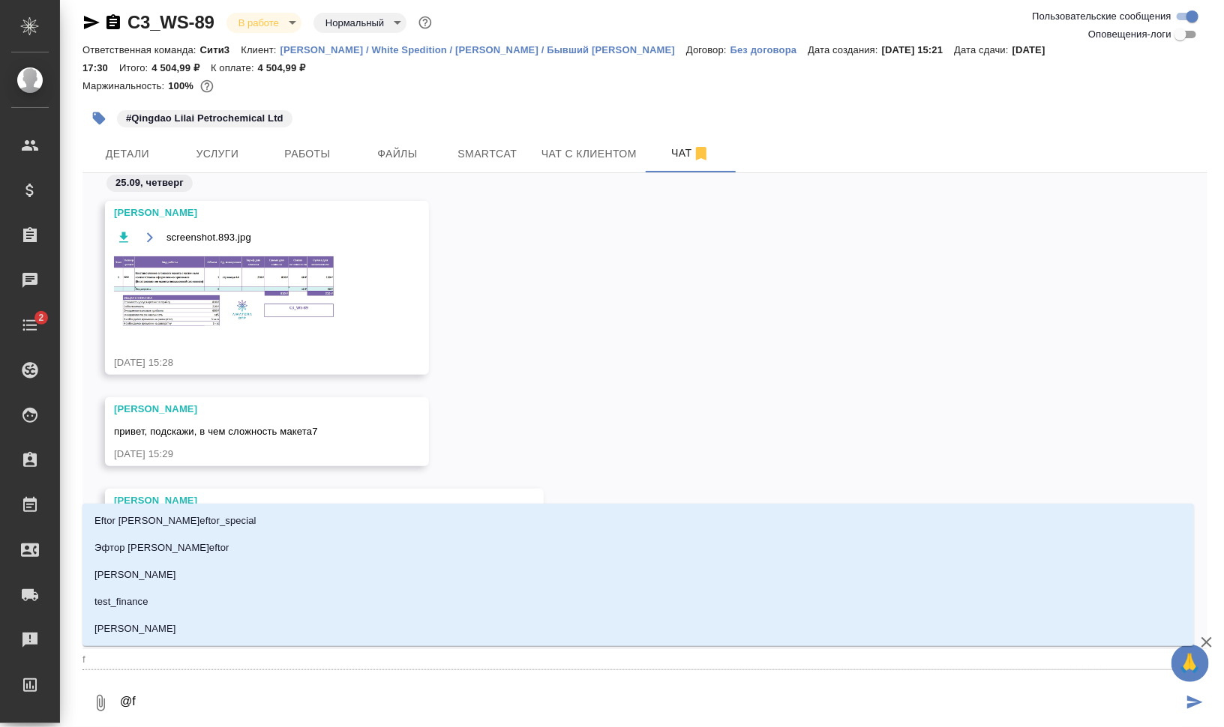
type textarea "@fh"
type input "fh"
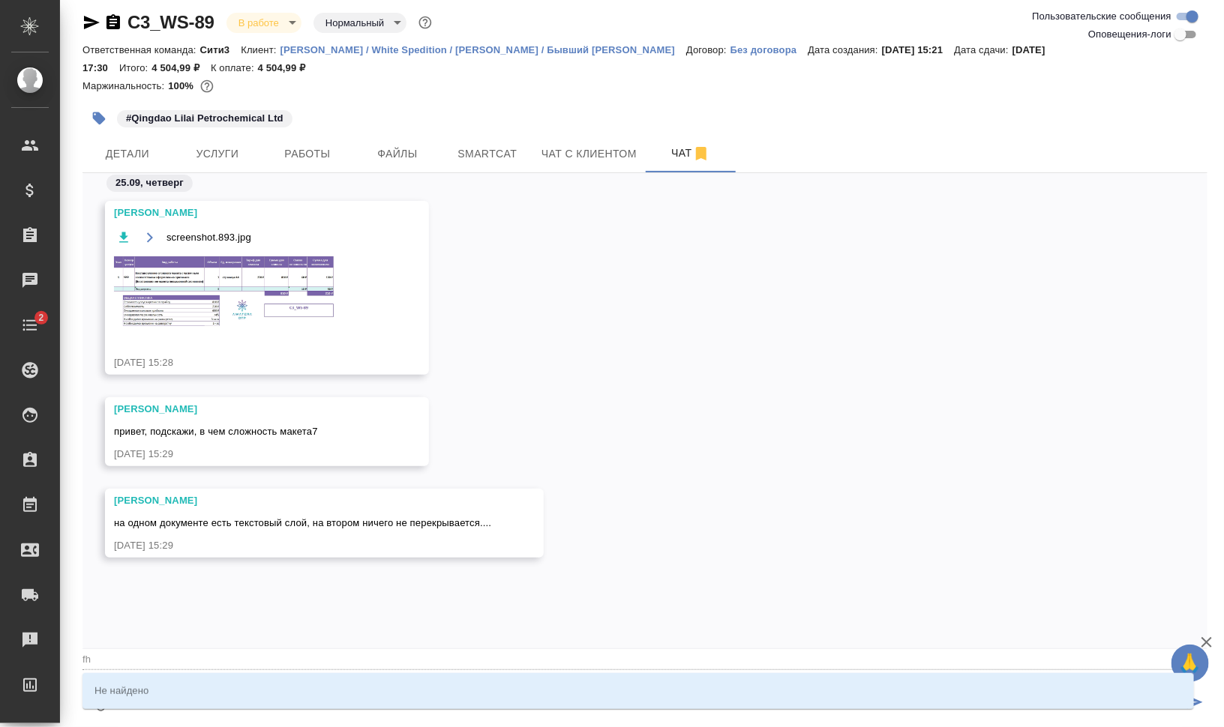
type textarea "@fhc"
type input "fhc"
type textarea "@fhct"
type input "fhct"
type textarea "@fhc"
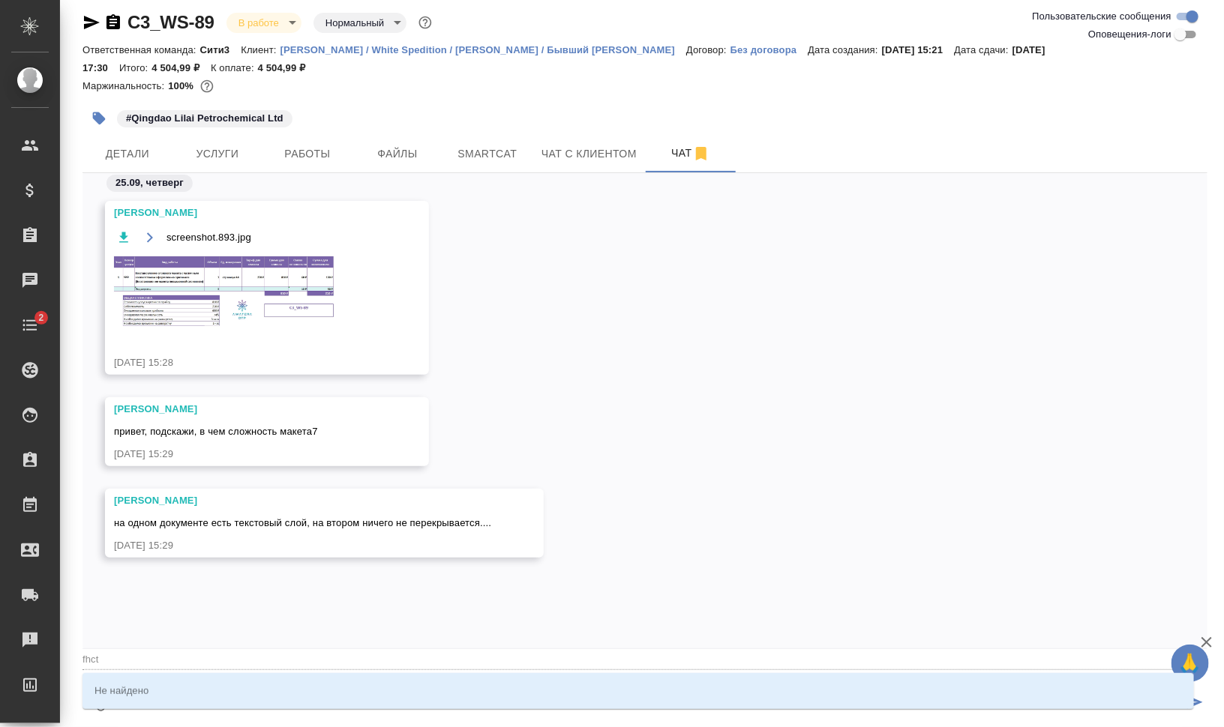
type input "fhc"
type textarea "@fh"
type input "fh"
type textarea "@f"
type input "f"
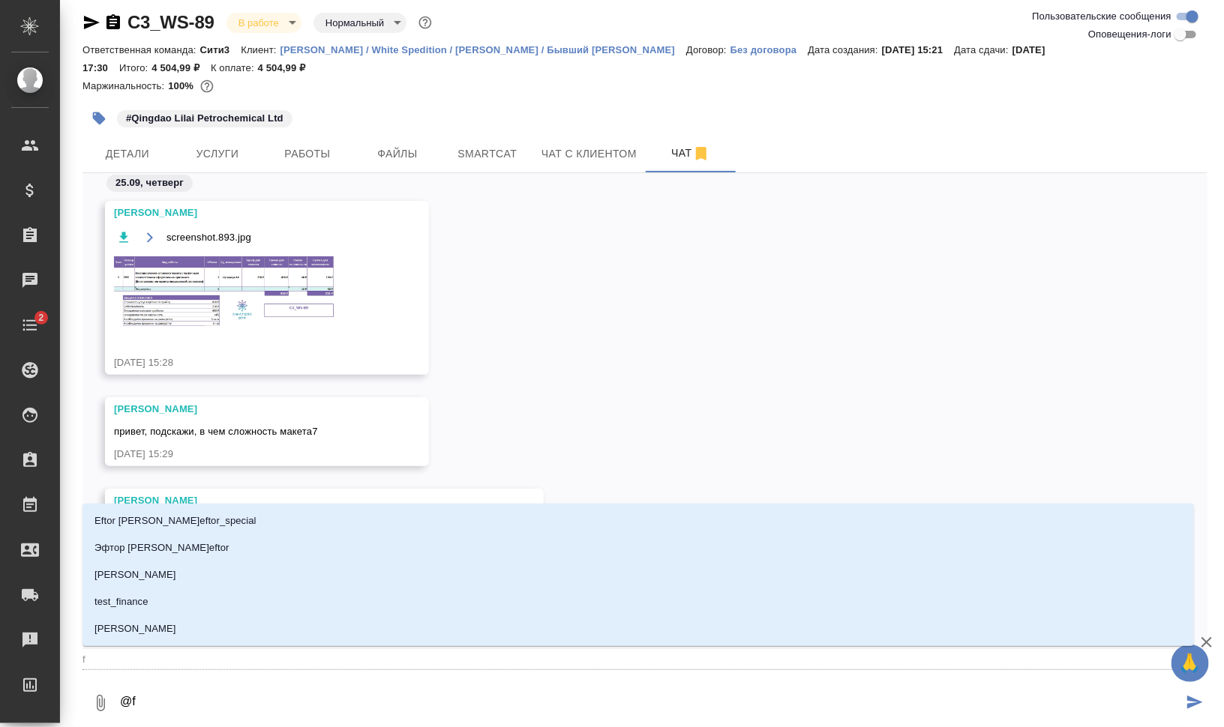
type textarea "@"
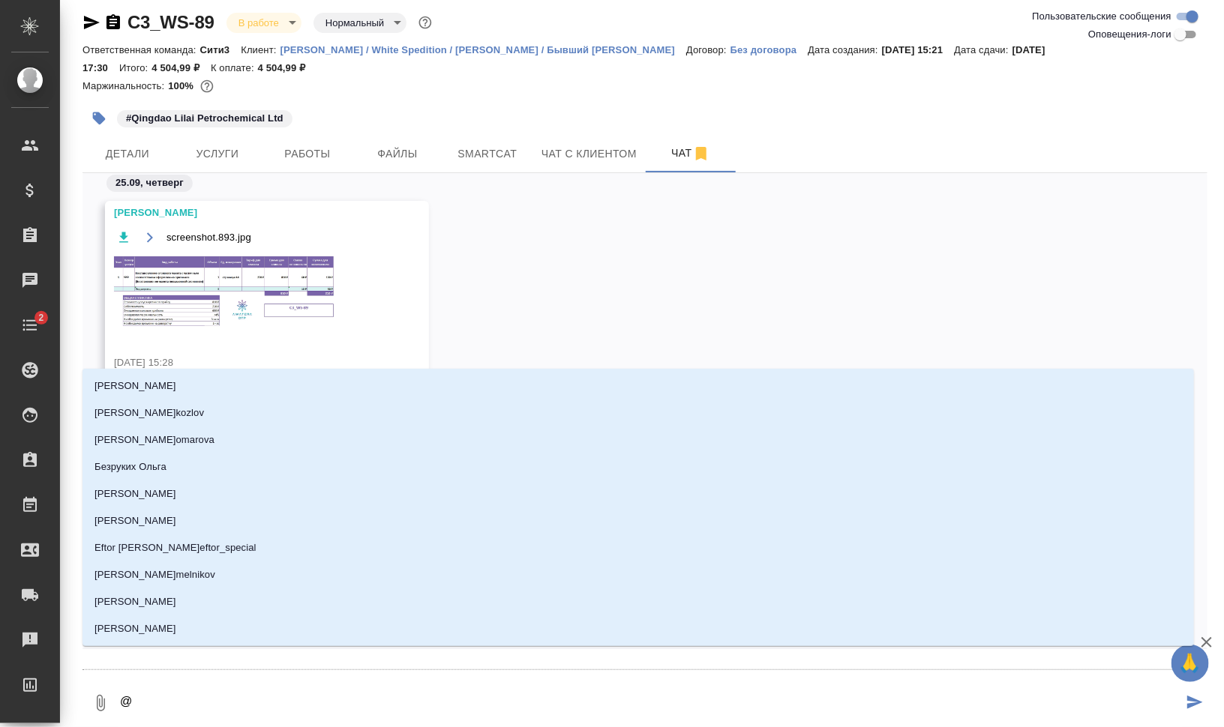
type textarea "@а"
type input "а"
type textarea "@ар"
type input "ар"
type textarea "@арс"
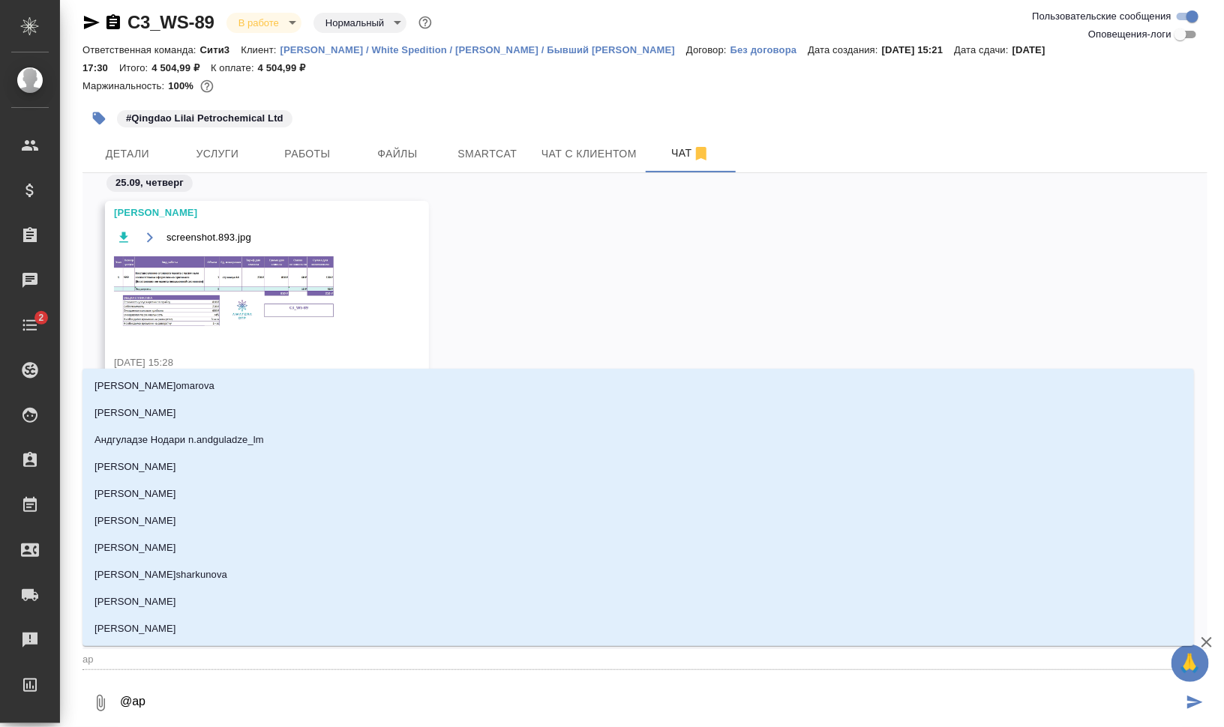
type input "арс"
type textarea "@арсе"
type input "арсе"
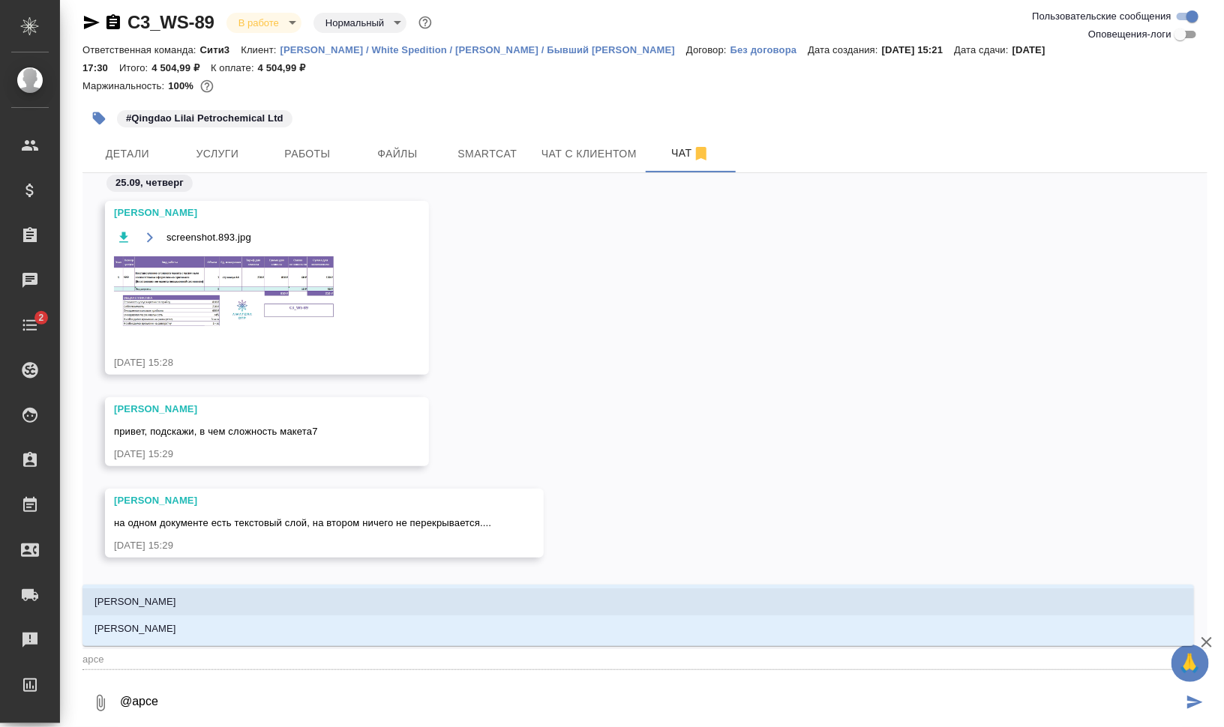
click at [252, 587] on div "Арсеньева Вера Арсеньев Никита" at bounding box center [637, 615] width 1111 height 61
click at [268, 601] on li "Арсеньева Вера" at bounding box center [637, 602] width 1111 height 27
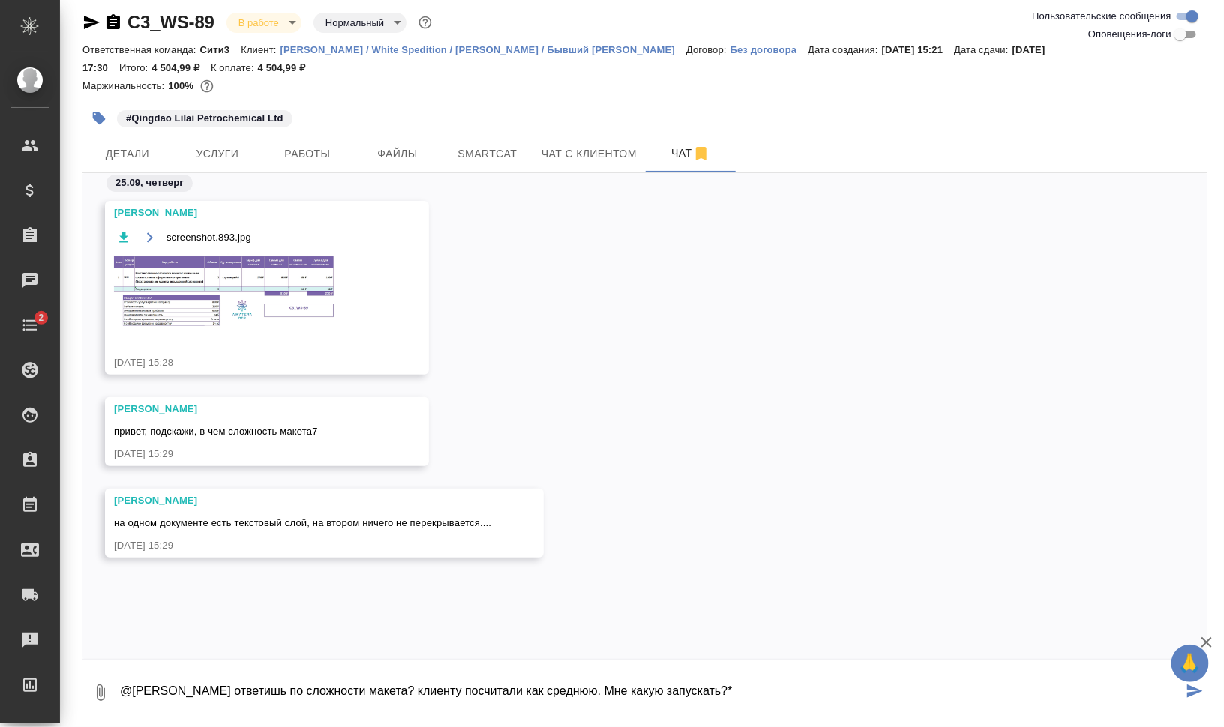
type textarea "@Арсеньева Вера ответишь по сложности макета? клиенту посчитали как среднюю. Мн…"
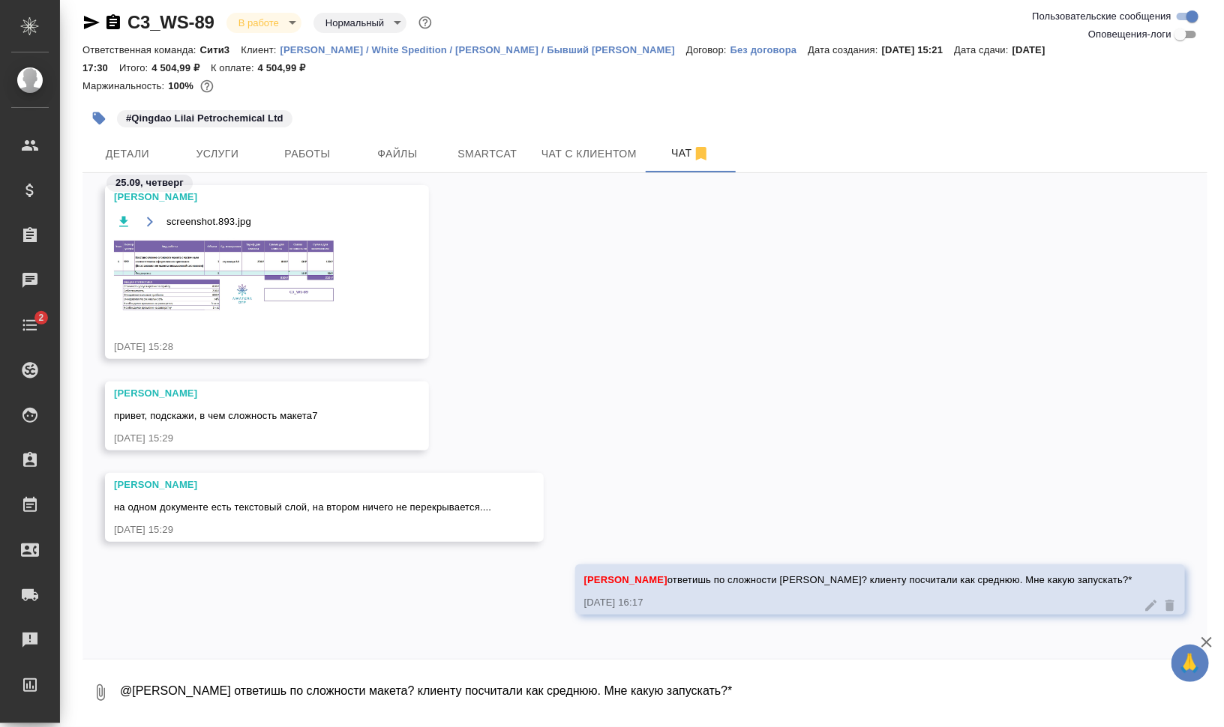
click at [88, 24] on icon "button" at bounding box center [92, 22] width 16 height 13
click at [87, 111] on button "button" at bounding box center [98, 118] width 33 height 33
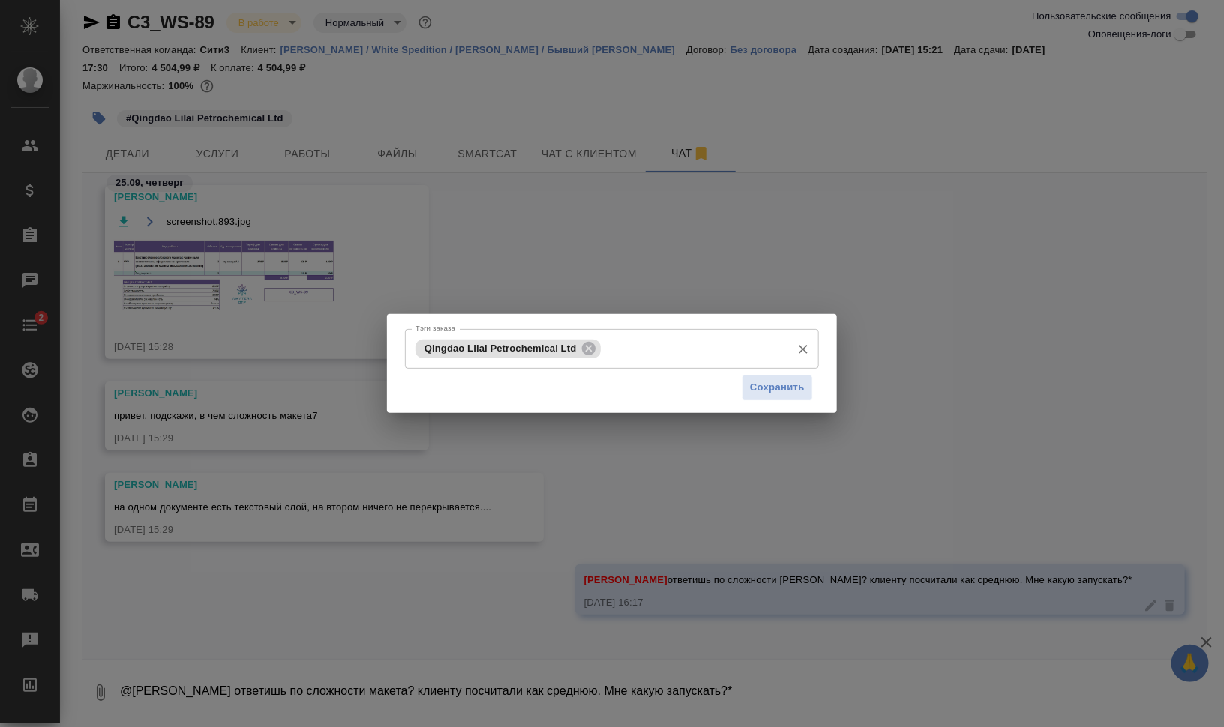
click at [630, 346] on input "Тэги заказа" at bounding box center [693, 348] width 179 height 25
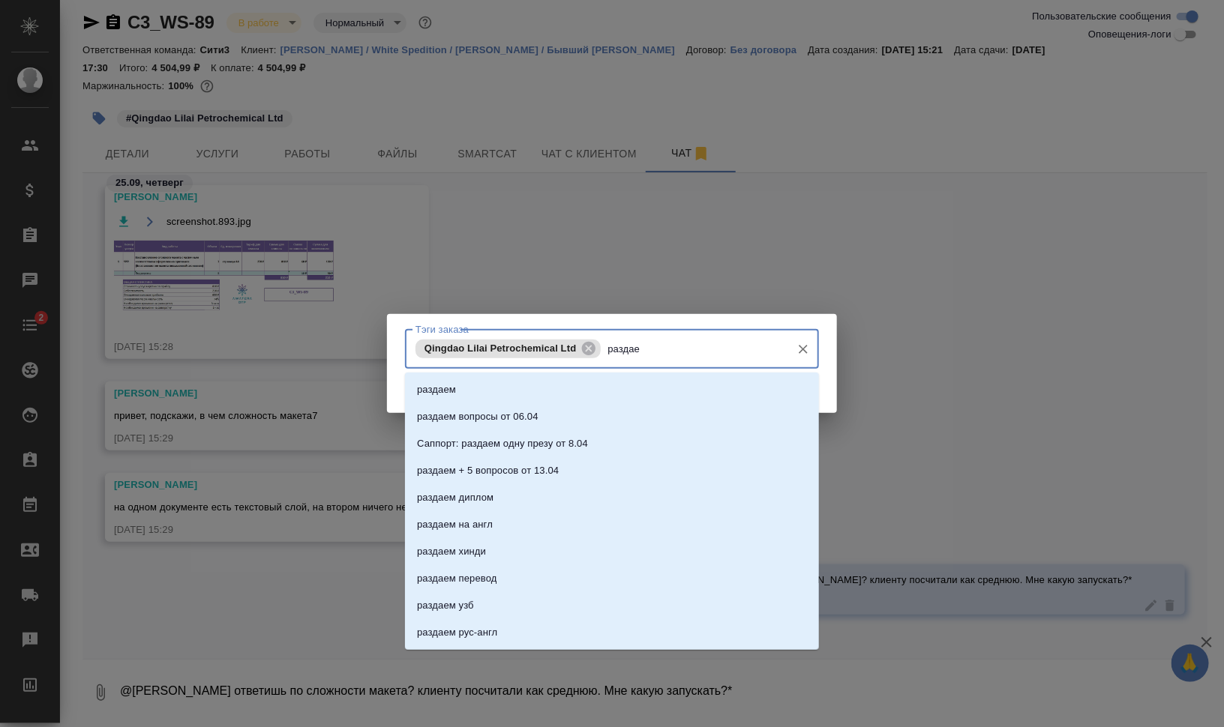
type input "раздаем"
click at [639, 389] on li "раздаем" at bounding box center [612, 389] width 414 height 27
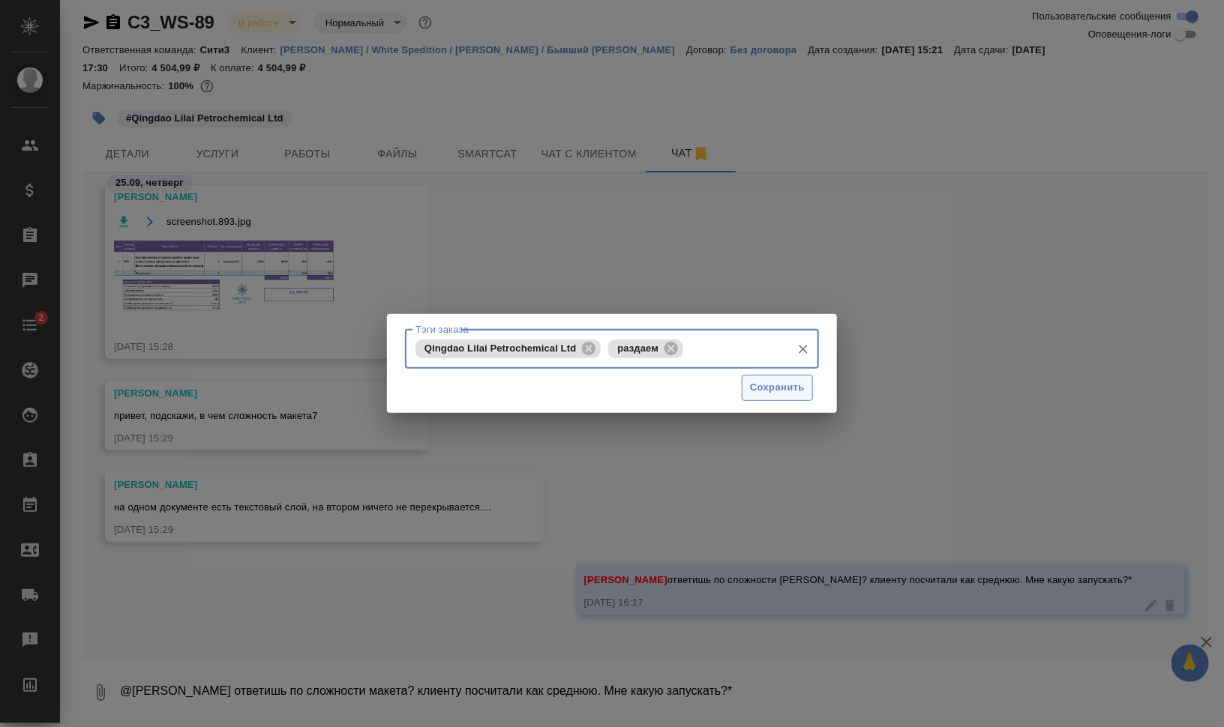
click at [772, 386] on span "Сохранить" at bounding box center [777, 387] width 55 height 17
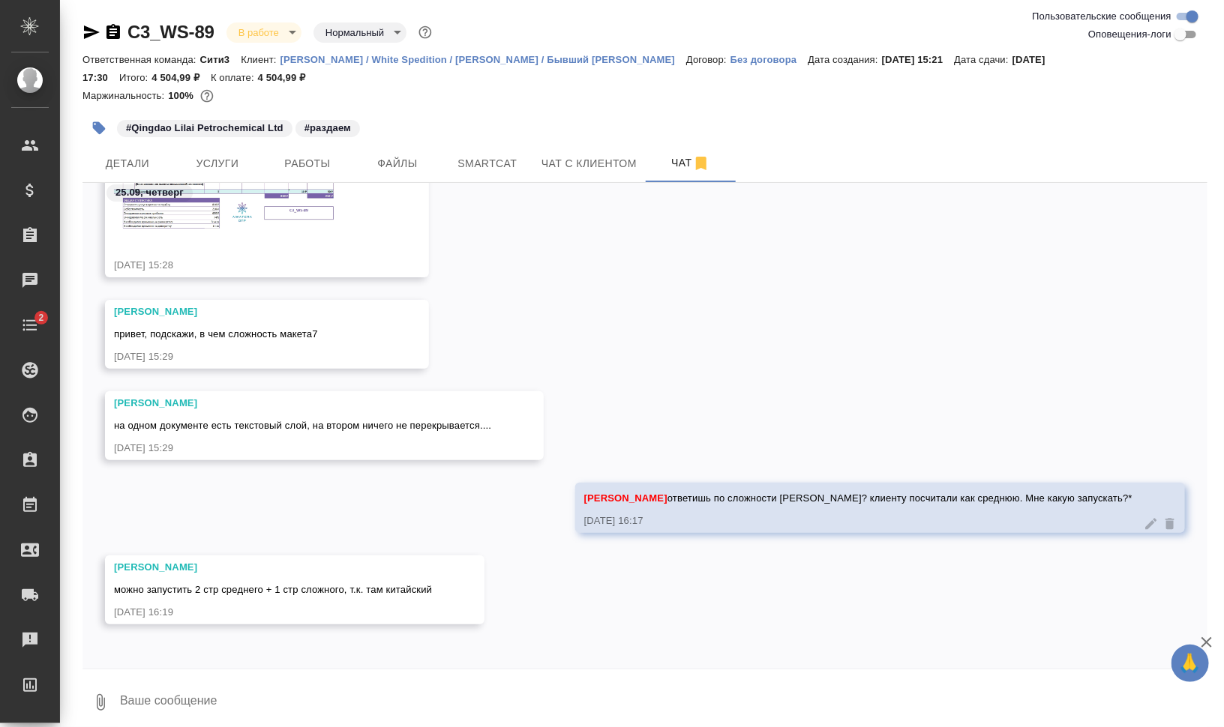
scroll to position [109, 0]
click at [336, 157] on span "Работы" at bounding box center [307, 163] width 72 height 19
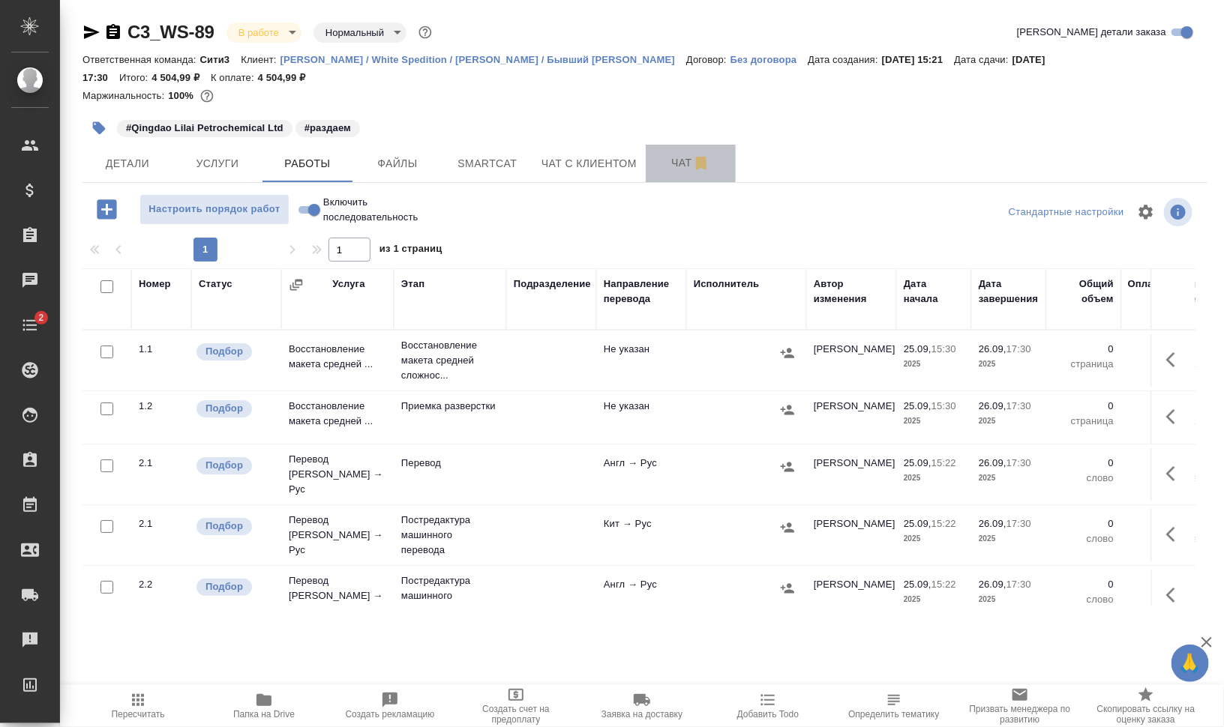
click at [670, 160] on span "Чат" at bounding box center [691, 163] width 72 height 19
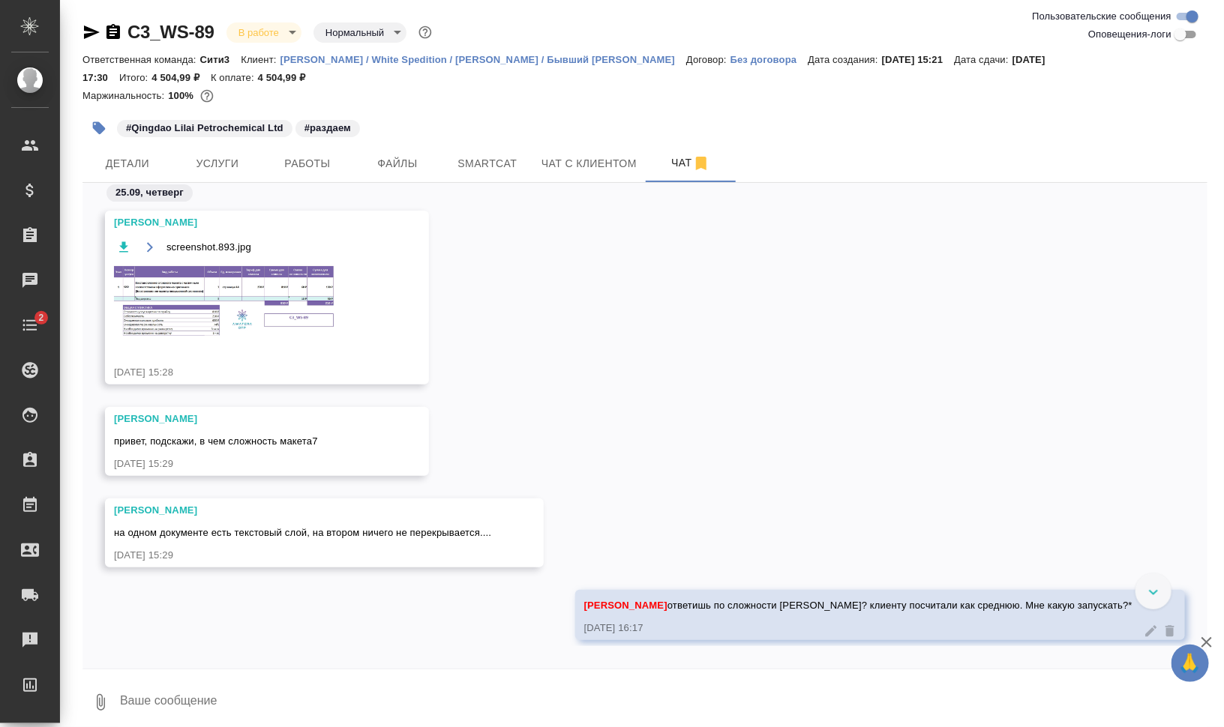
click at [261, 294] on img at bounding box center [226, 301] width 225 height 75
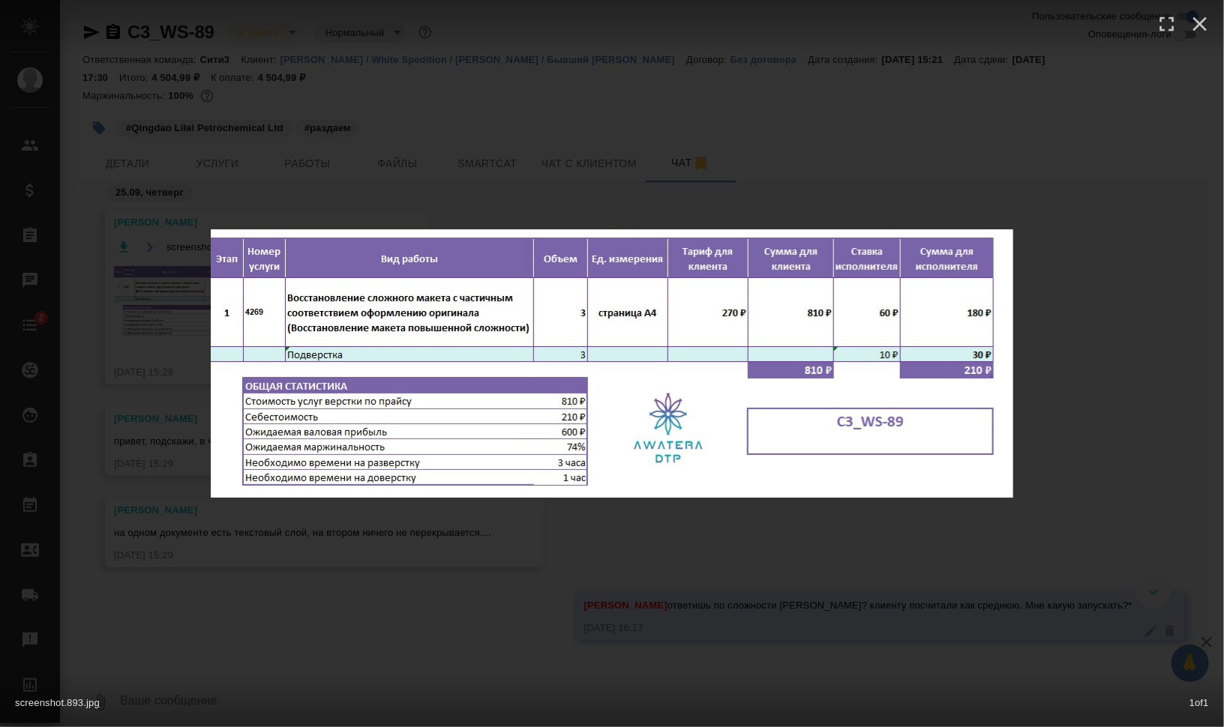
click at [1020, 341] on div "screenshot.893.jpg 1 of 1" at bounding box center [612, 363] width 1224 height 727
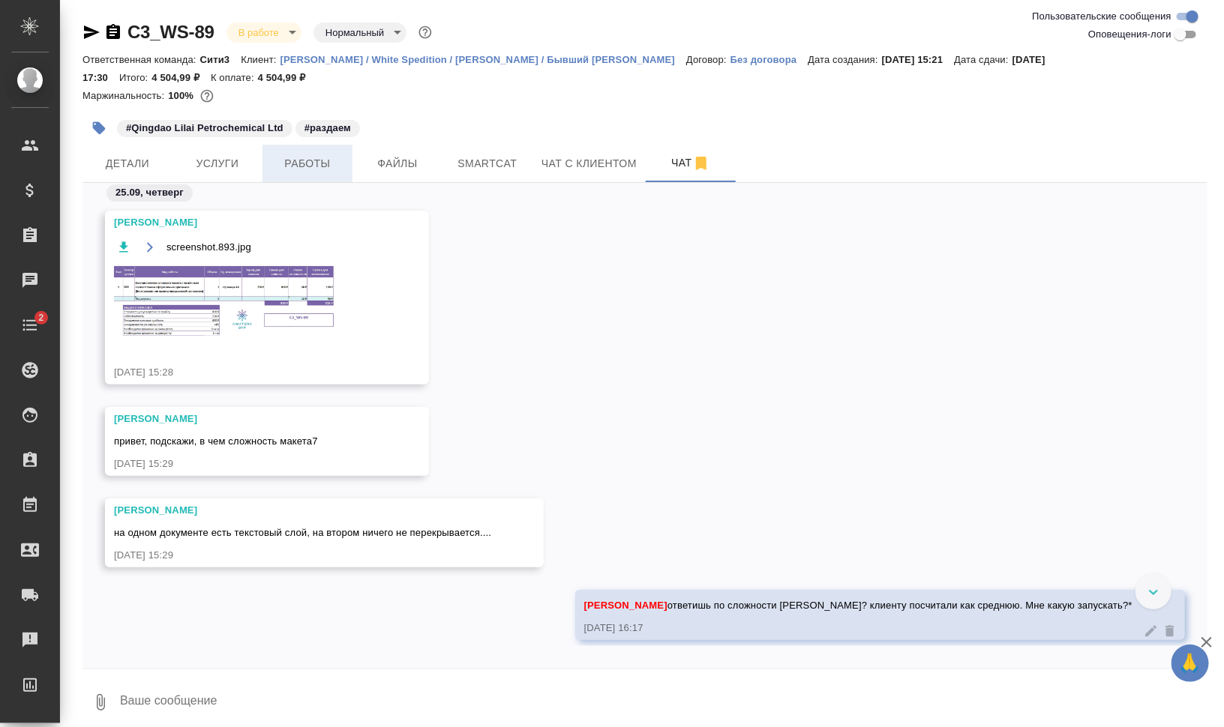
click at [322, 157] on span "Работы" at bounding box center [307, 163] width 72 height 19
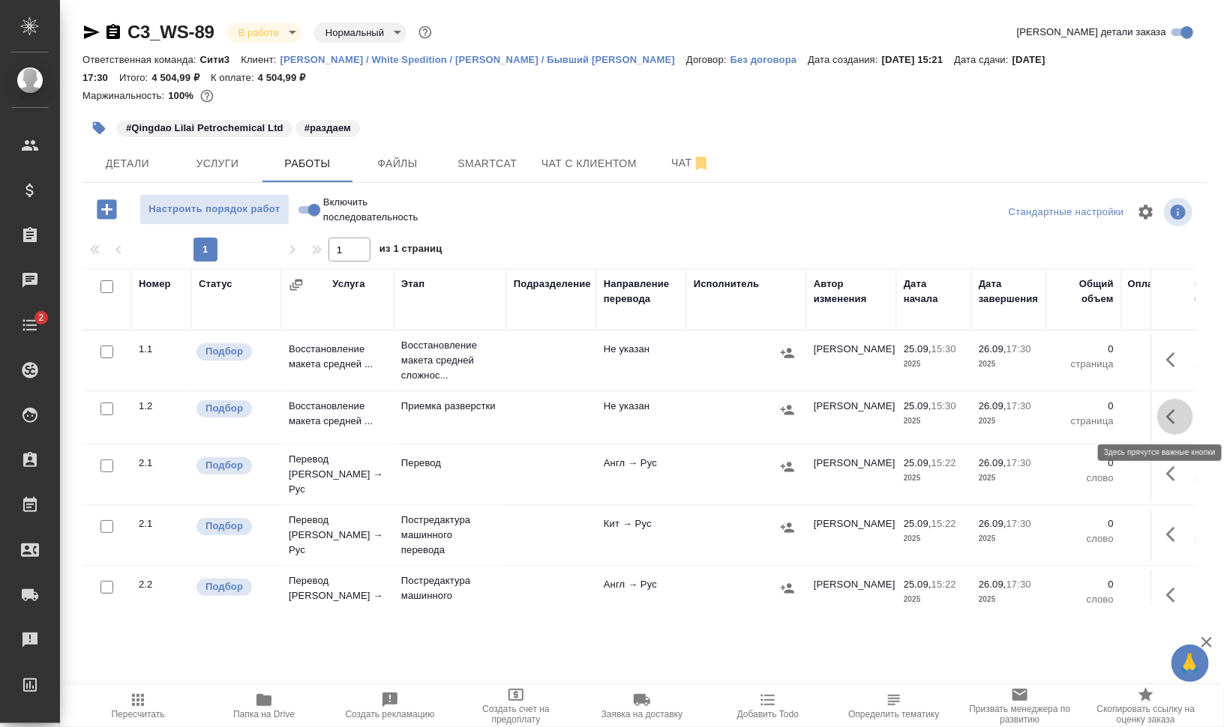
click at [1161, 424] on button "button" at bounding box center [1175, 417] width 36 height 36
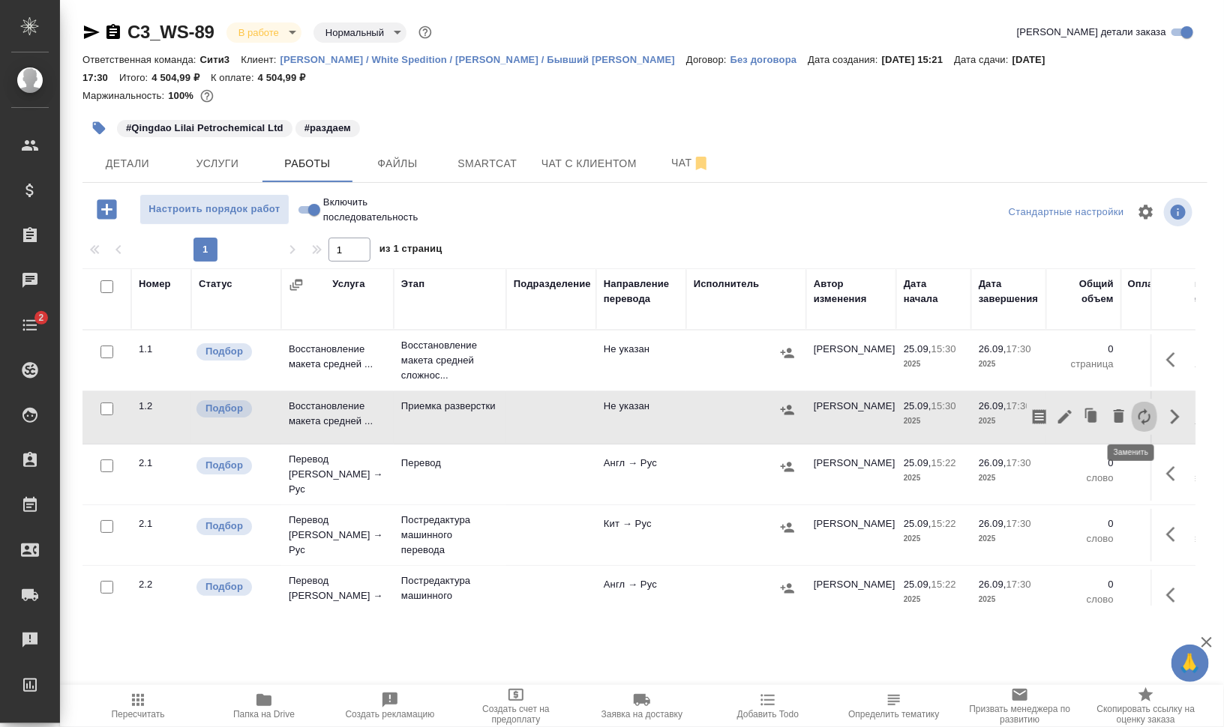
click at [1137, 418] on icon "button" at bounding box center [1144, 417] width 18 height 18
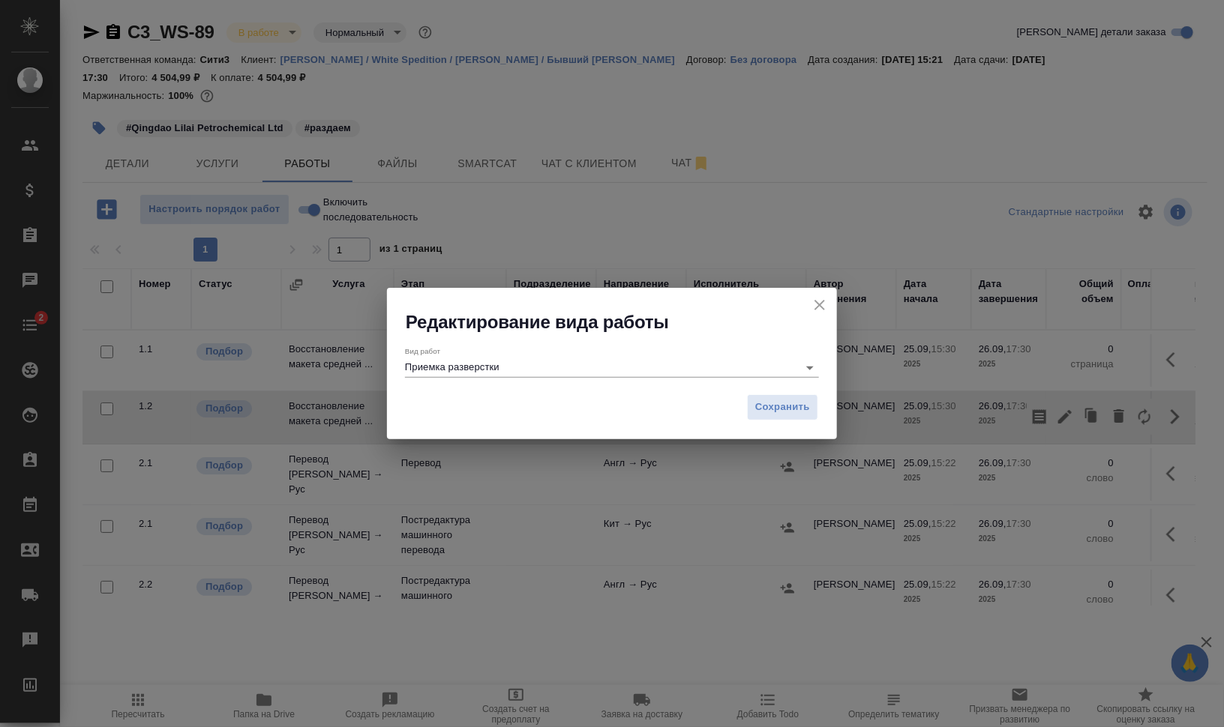
click at [579, 372] on input "Приемка разверстки" at bounding box center [597, 367] width 385 height 18
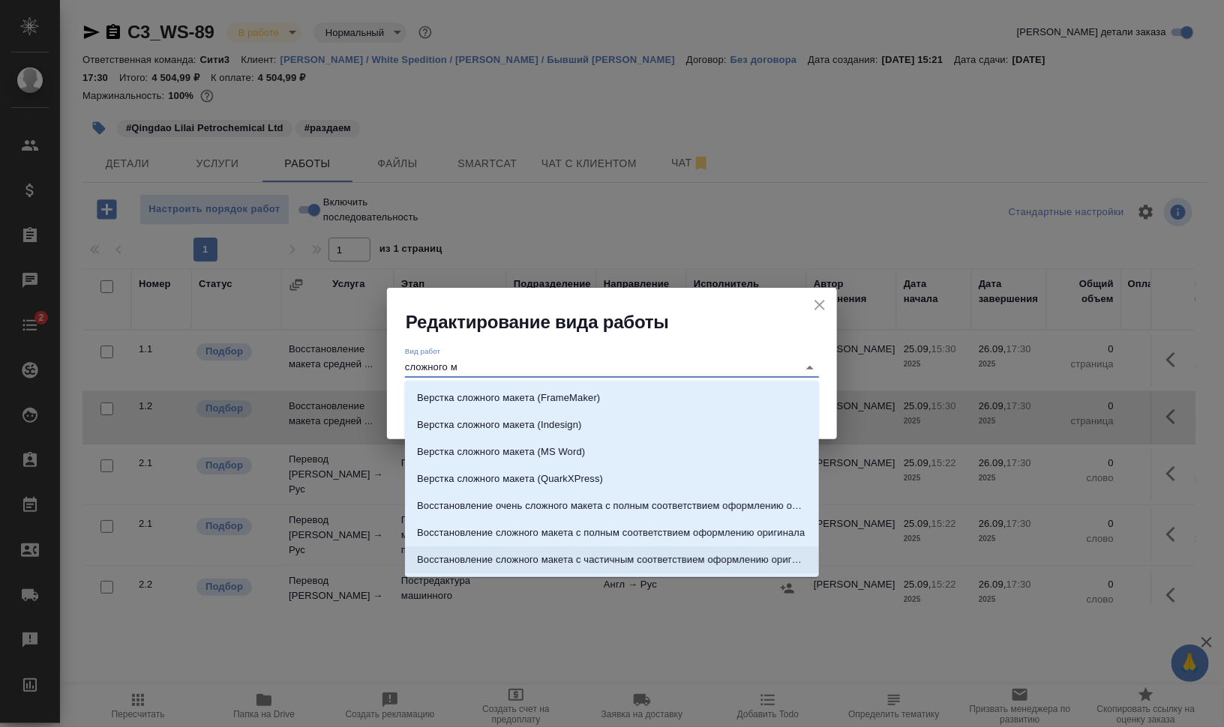
click at [603, 555] on p "Восстановление сложного макета с частичным соответствием оформлению оригинала" at bounding box center [612, 560] width 390 height 15
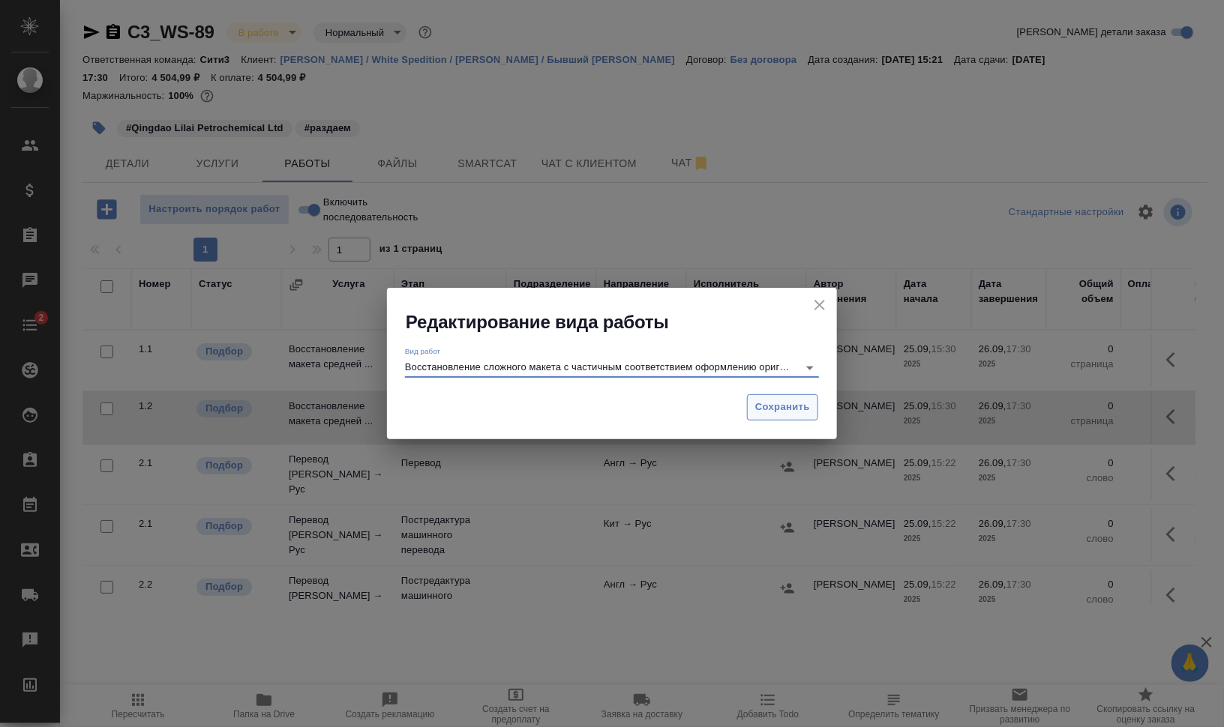
type input "Восстановление сложного макета с частичным соответствием оформлению оригинала"
click at [793, 407] on span "Сохранить" at bounding box center [782, 407] width 55 height 17
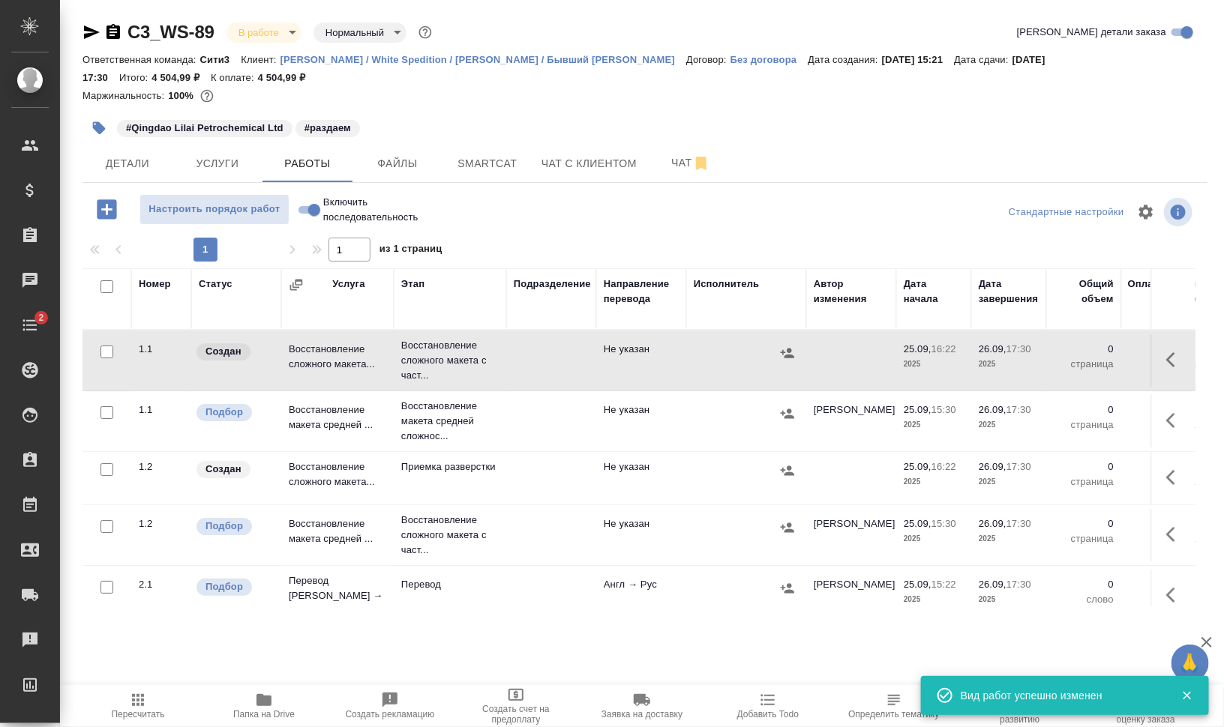
click at [1166, 361] on icon "button" at bounding box center [1175, 360] width 18 height 18
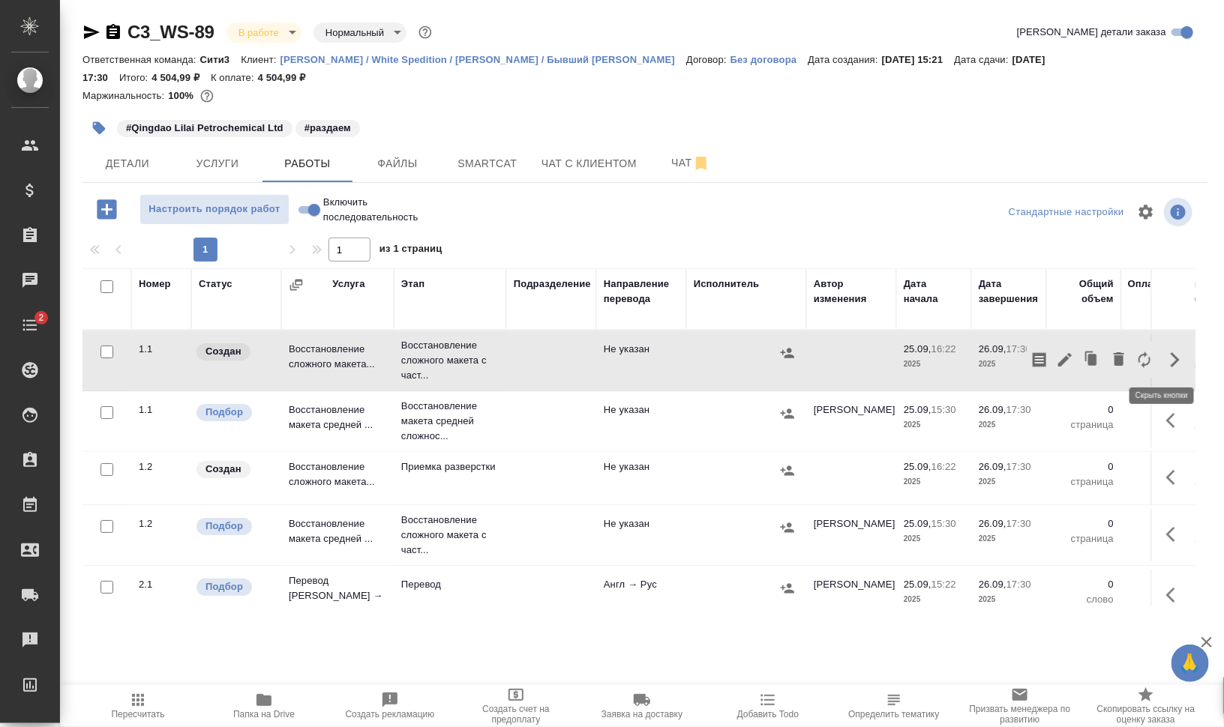
click at [1166, 362] on icon "button" at bounding box center [1175, 360] width 18 height 18
click at [1166, 364] on icon "button" at bounding box center [1175, 360] width 18 height 18
click at [1060, 357] on button "button" at bounding box center [1064, 360] width 25 height 36
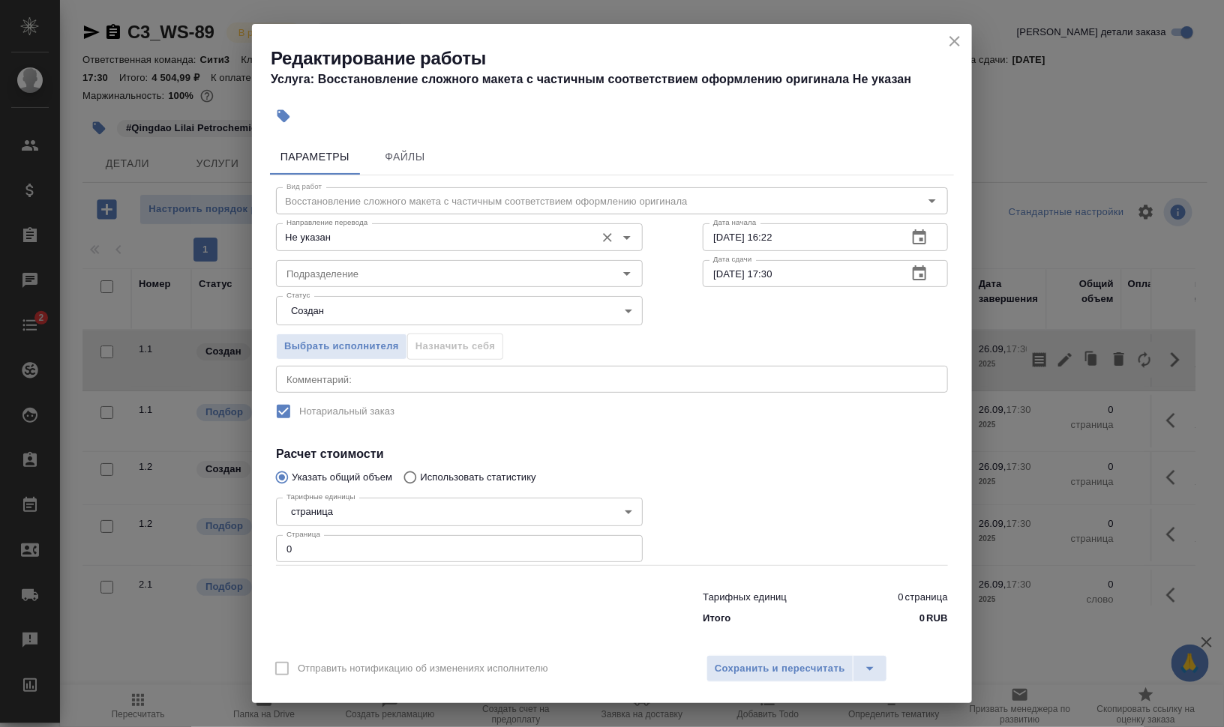
click at [370, 233] on input "Не указан" at bounding box center [433, 237] width 307 height 18
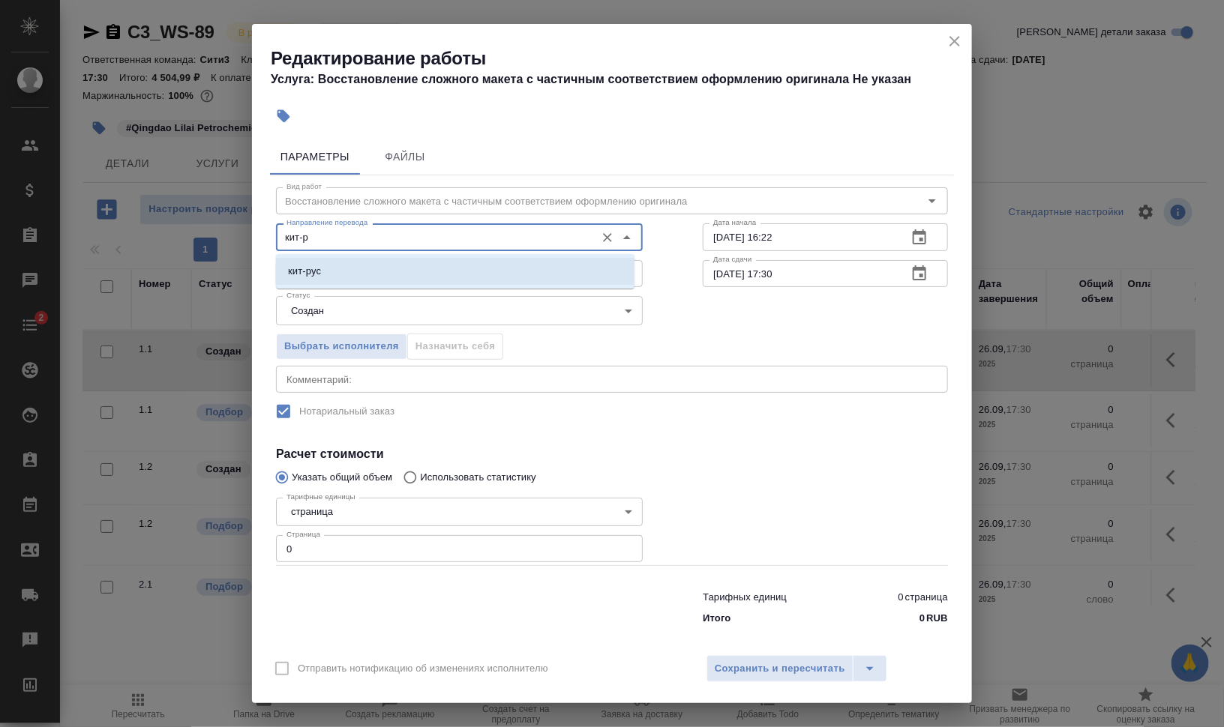
click at [390, 277] on li "кит-рус" at bounding box center [455, 271] width 358 height 27
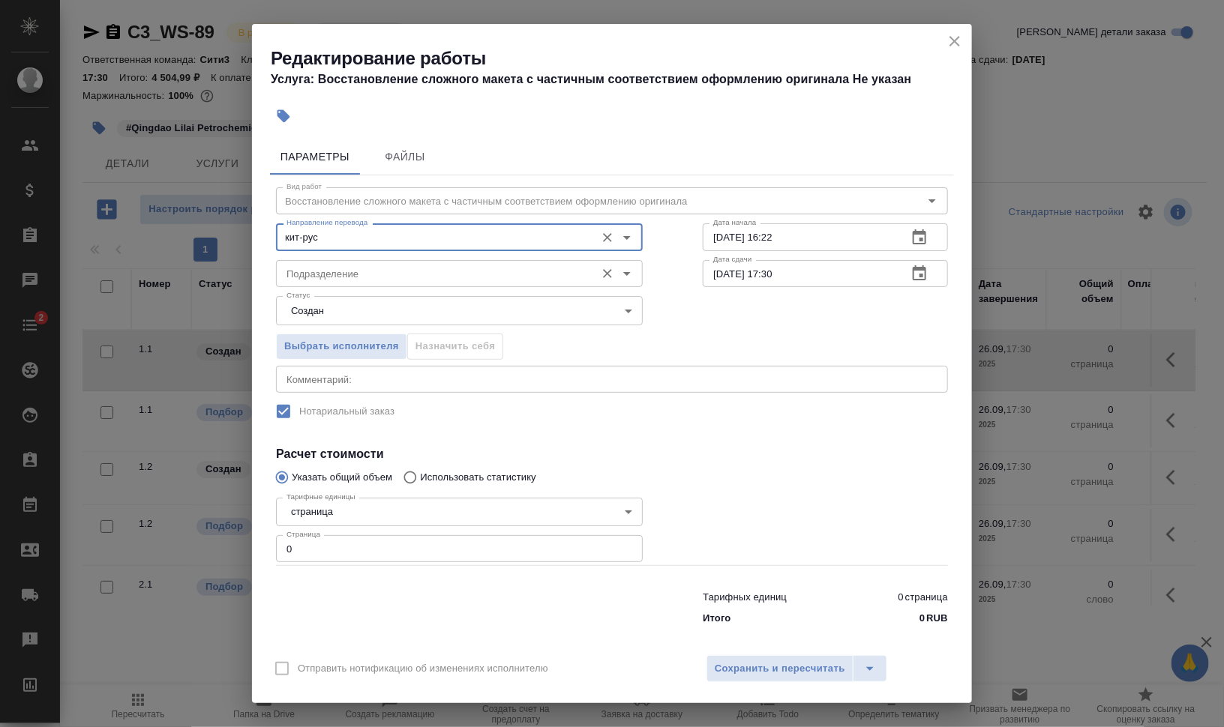
type input "кит-рус"
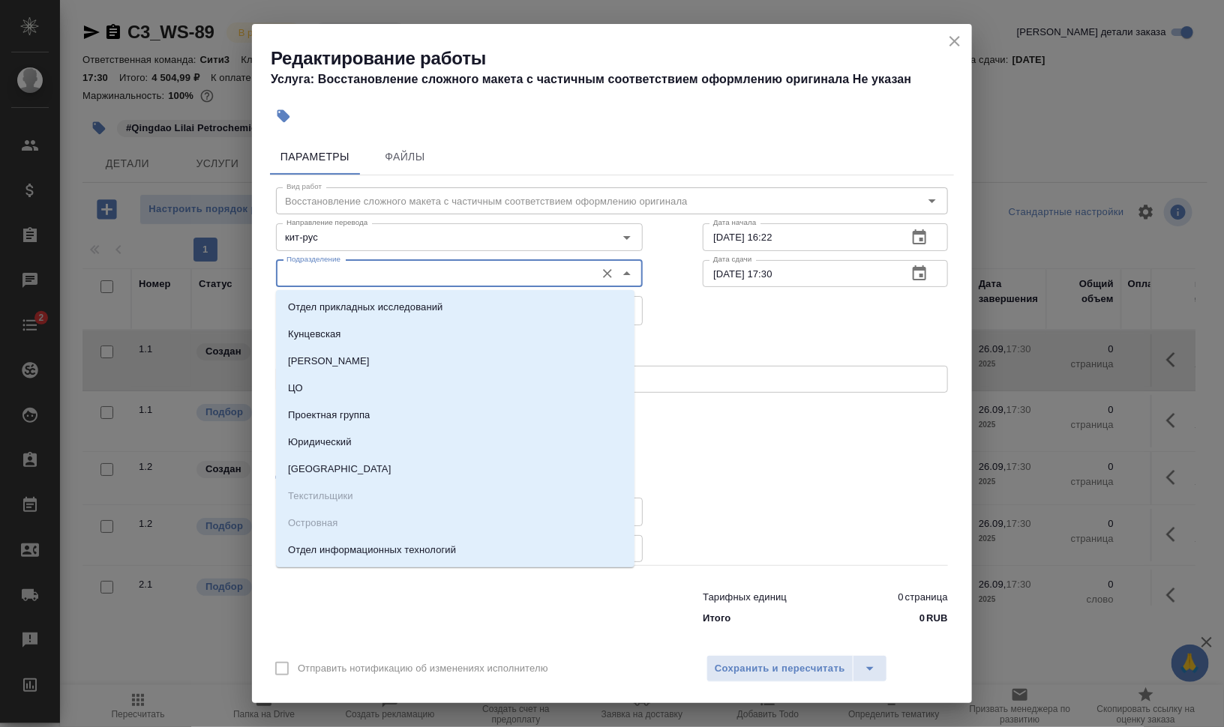
click at [382, 274] on input "Подразделение" at bounding box center [433, 274] width 307 height 18
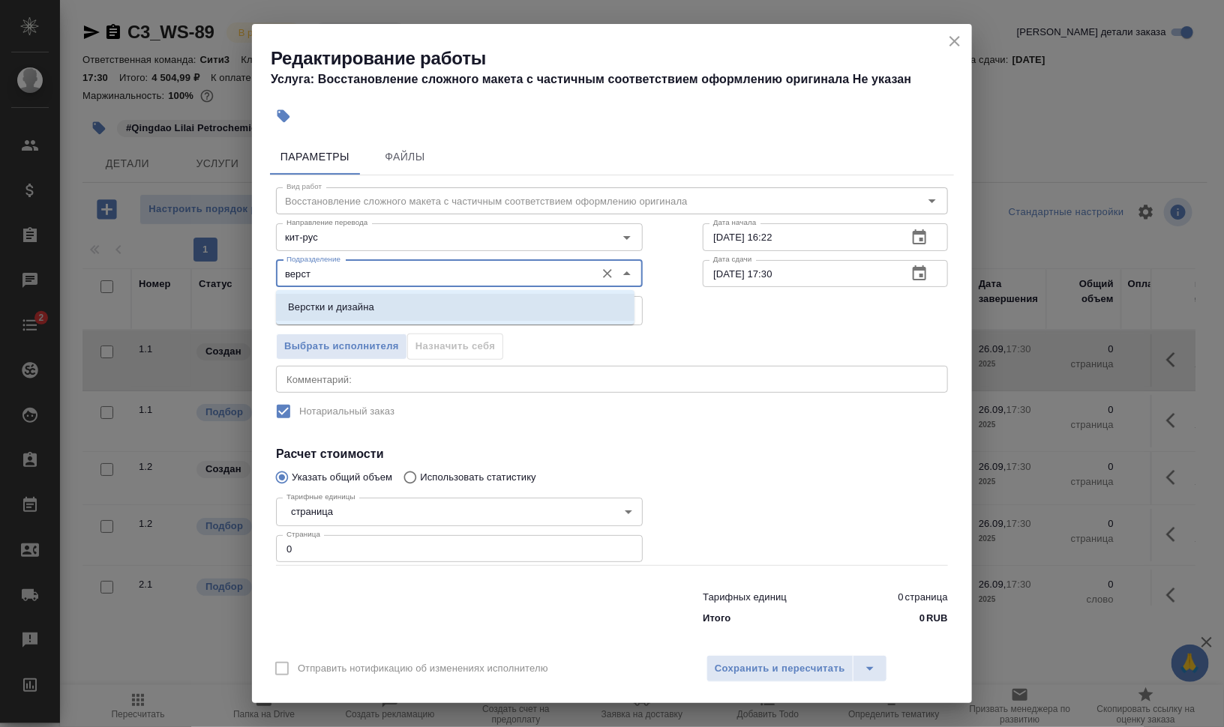
click at [386, 310] on li "Верстки и дизайна" at bounding box center [455, 307] width 358 height 27
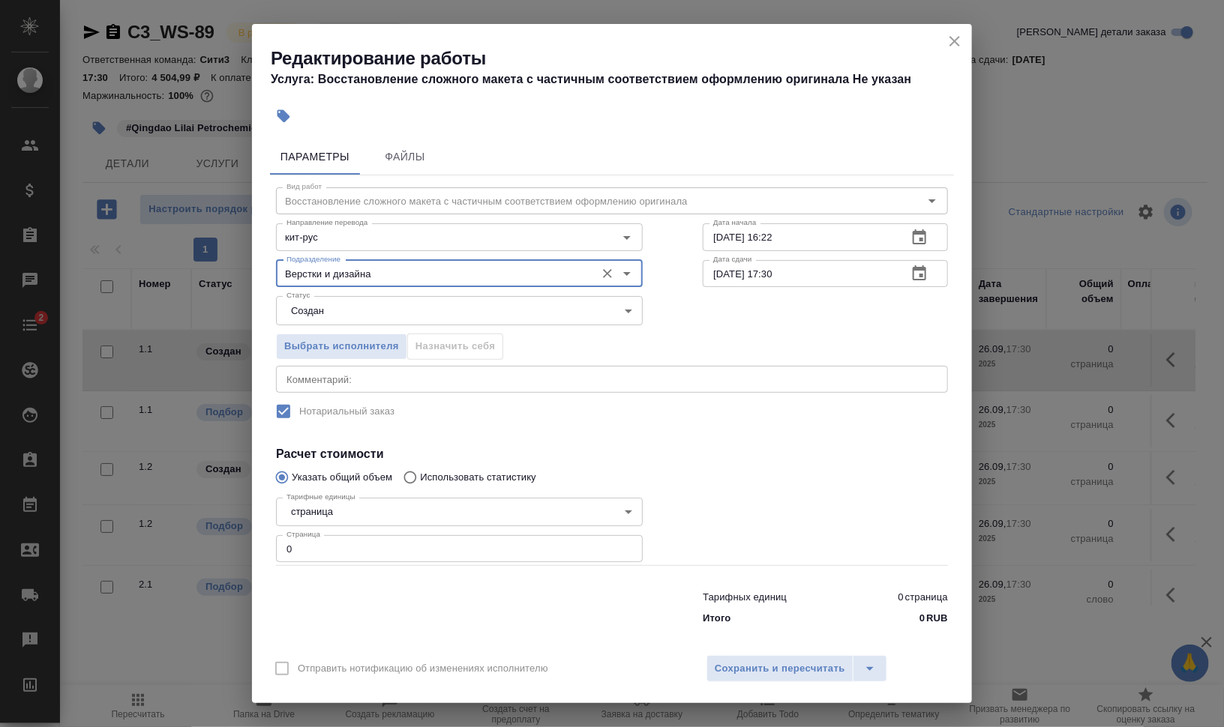
type input "Верстки и дизайна"
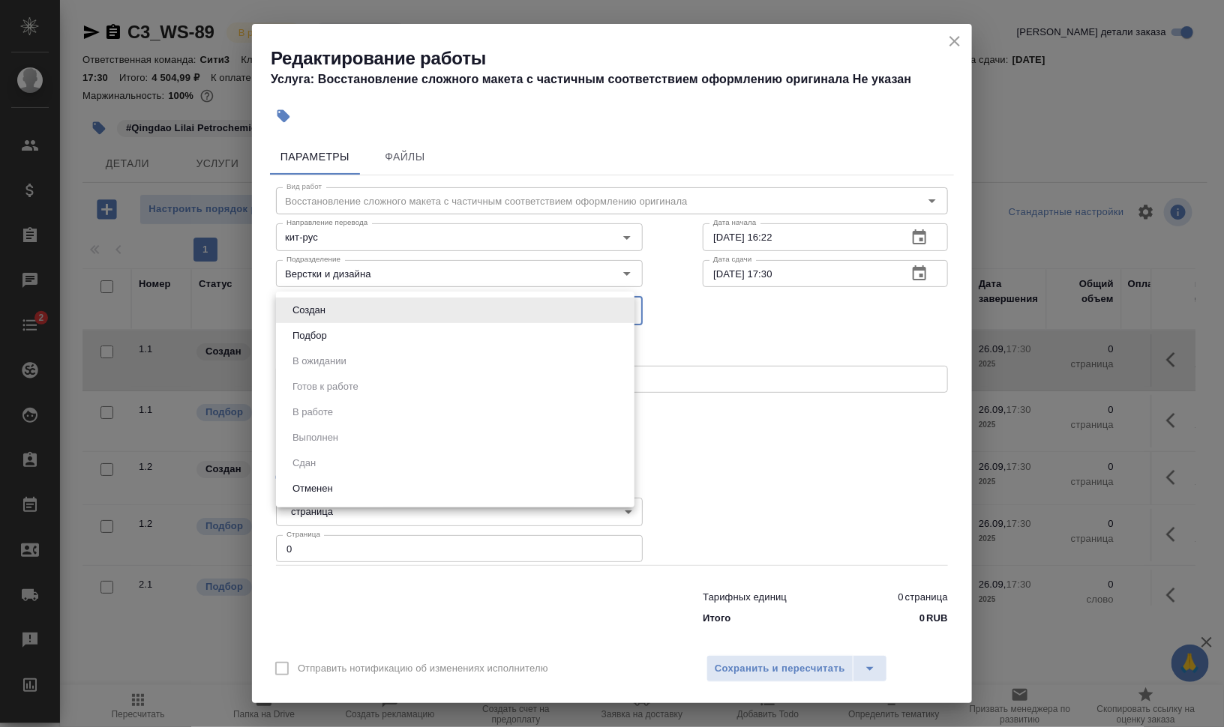
click at [401, 311] on body "🙏 .cls-1 fill:#fff; AWATERA Валеев Динар Клиенты Спецификации Заказы 0 Чаты 2 T…" at bounding box center [612, 363] width 1224 height 727
click at [396, 326] on li "Подбор" at bounding box center [455, 335] width 358 height 25
type input "recruiting"
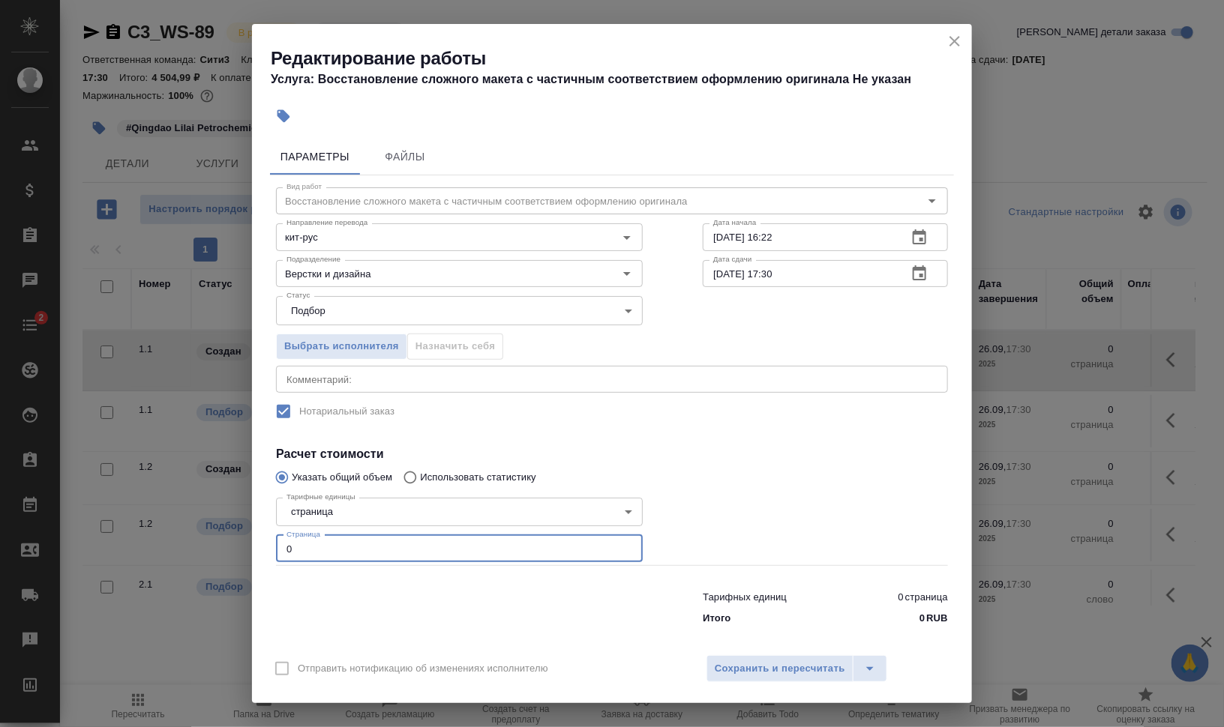
drag, startPoint x: 303, startPoint y: 549, endPoint x: 228, endPoint y: 543, distance: 75.2
click at [251, 544] on div "Редактирование работы Услуга: Восстановление сложного макета с частичным соотве…" at bounding box center [612, 363] width 1224 height 727
type input "1"
drag, startPoint x: 763, startPoint y: 232, endPoint x: 870, endPoint y: 247, distance: 107.5
click at [869, 247] on input "25.09.2025 16:22" at bounding box center [799, 236] width 193 height 27
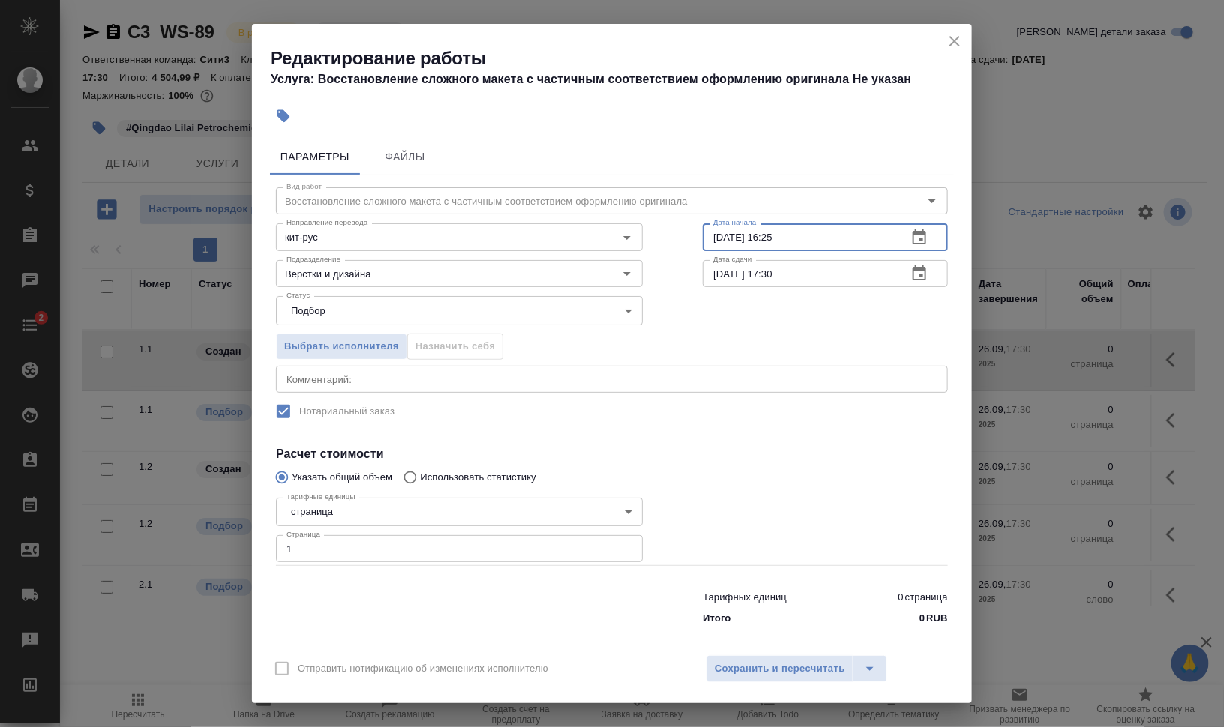
type input "25.09.2025 16:25"
drag, startPoint x: 718, startPoint y: 270, endPoint x: 709, endPoint y: 271, distance: 9.0
click at [709, 271] on input "26.09.2025 17:30" at bounding box center [799, 273] width 193 height 27
click at [710, 274] on input "26.09.2025 17:30" at bounding box center [799, 273] width 193 height 27
click at [716, 271] on input "26.09.2025 17:30" at bounding box center [799, 273] width 193 height 27
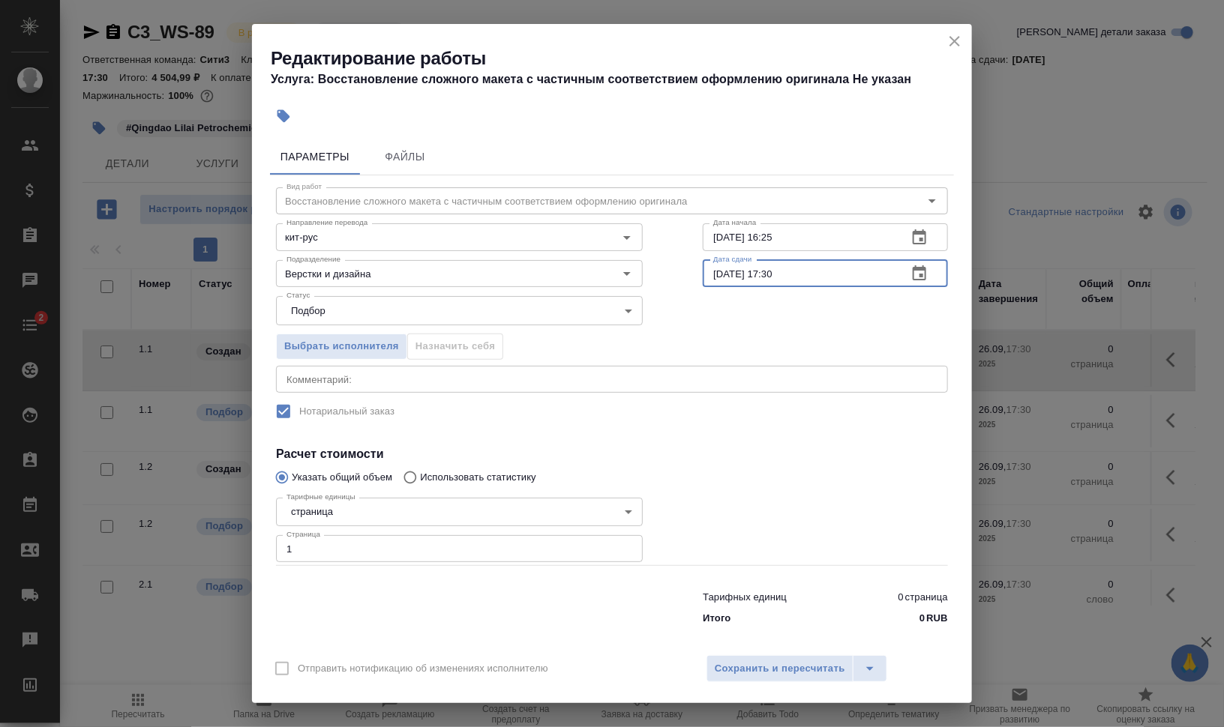
click at [763, 268] on input "26.09.2025 17:30" at bounding box center [799, 273] width 193 height 27
click at [803, 272] on input "26.09.2025 17:30" at bounding box center [799, 273] width 193 height 27
click at [712, 274] on input "26.09.2025 17:30" at bounding box center [799, 273] width 193 height 27
drag, startPoint x: 762, startPoint y: 272, endPoint x: 806, endPoint y: 272, distance: 44.2
click at [806, 272] on input "25.09.2025 17:30" at bounding box center [799, 273] width 193 height 27
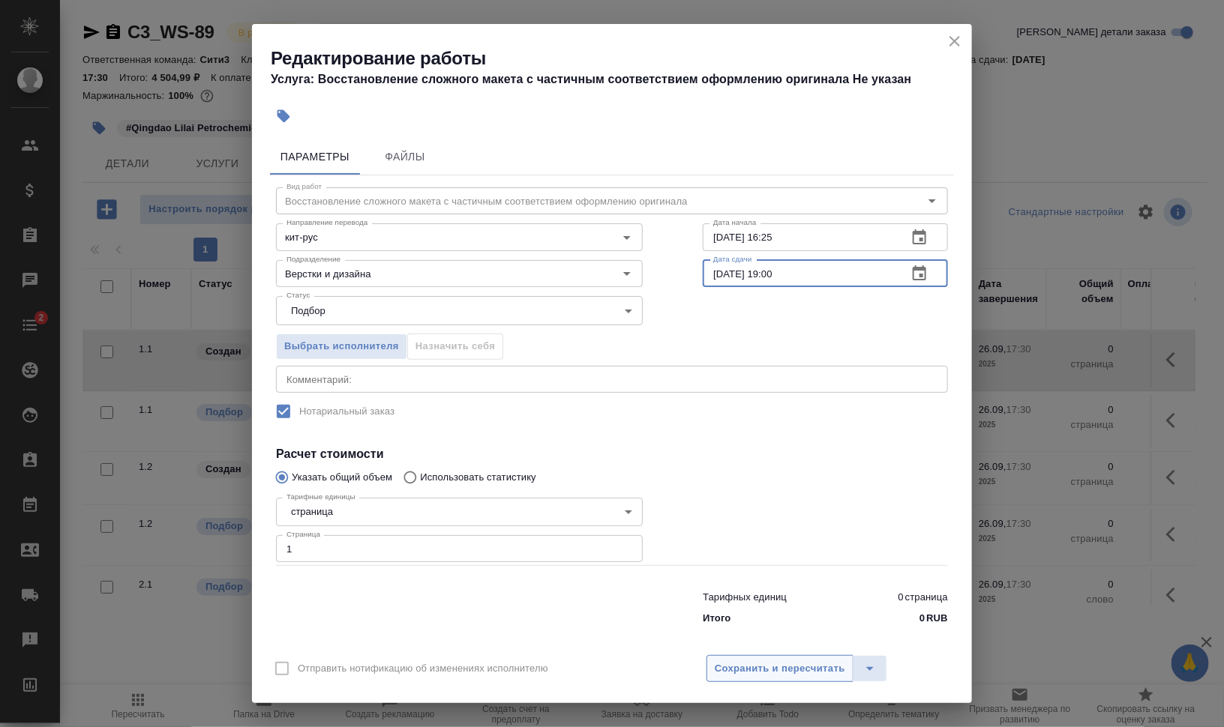
type input "25.09.2025 19:00"
click at [775, 664] on span "Сохранить и пересчитать" at bounding box center [780, 669] width 130 height 17
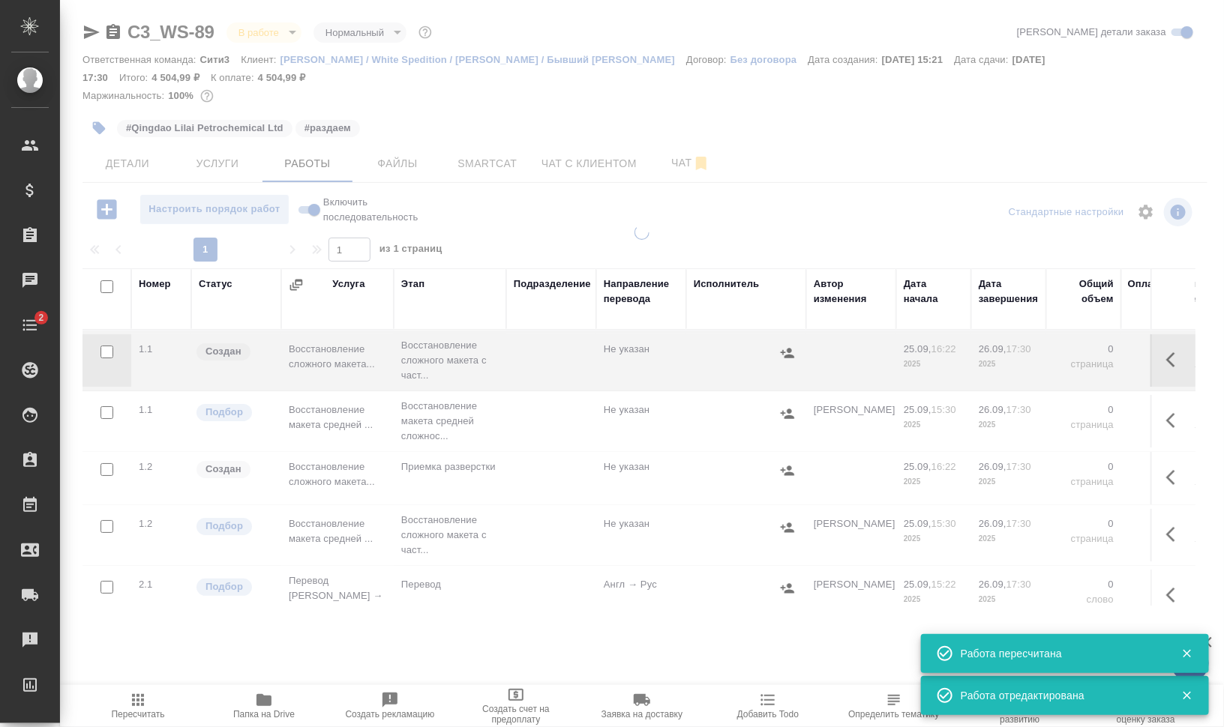
click at [313, 203] on div at bounding box center [642, 322] width 1164 height 644
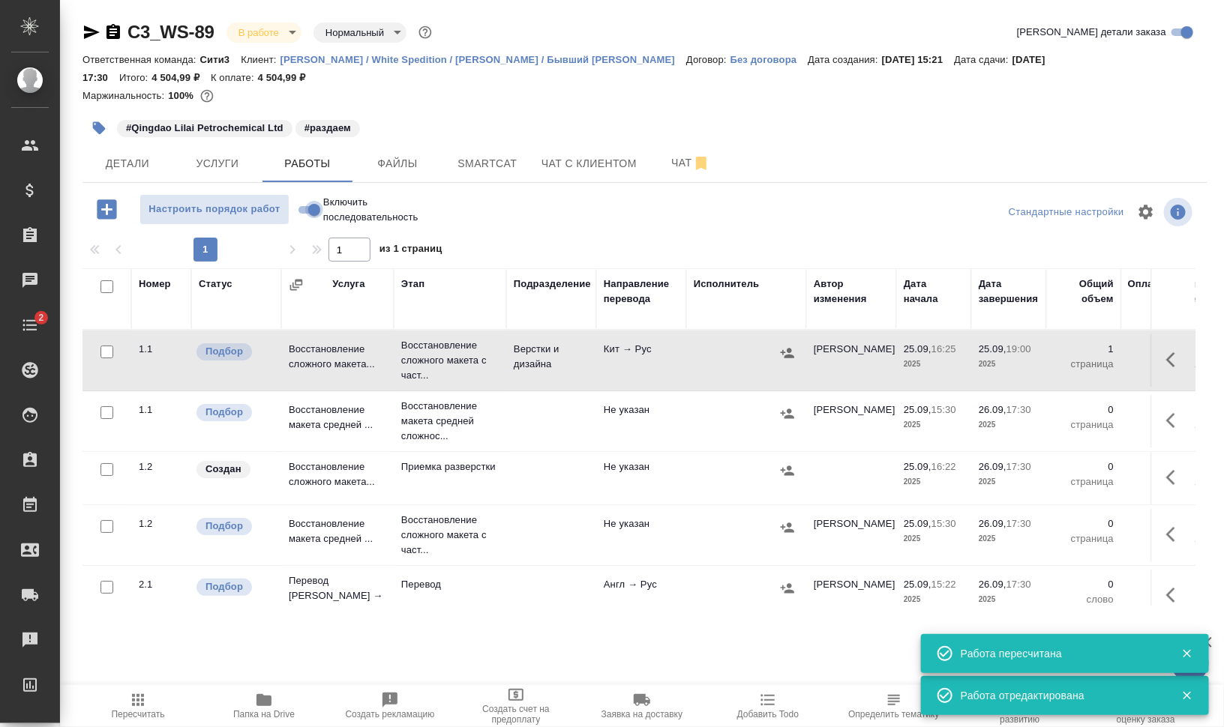
click at [313, 209] on input "Включить последовательность" at bounding box center [314, 210] width 54 height 18
checkbox input "true"
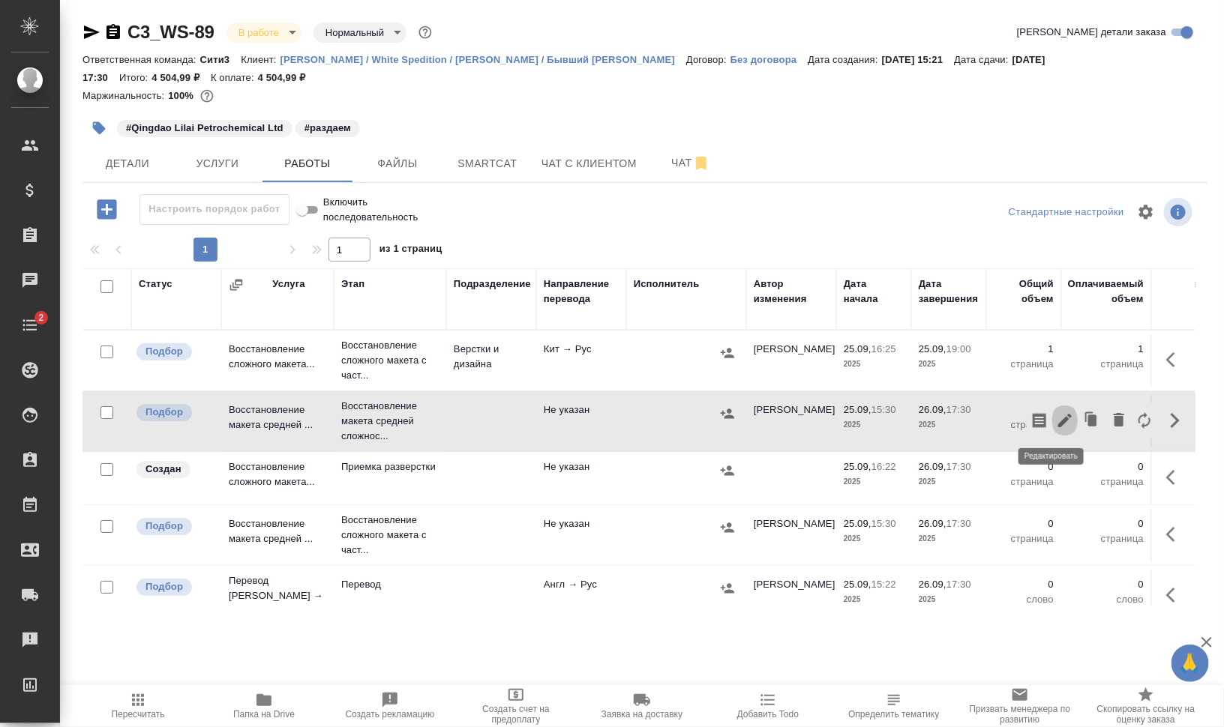
click at [1056, 417] on icon "button" at bounding box center [1065, 421] width 18 height 18
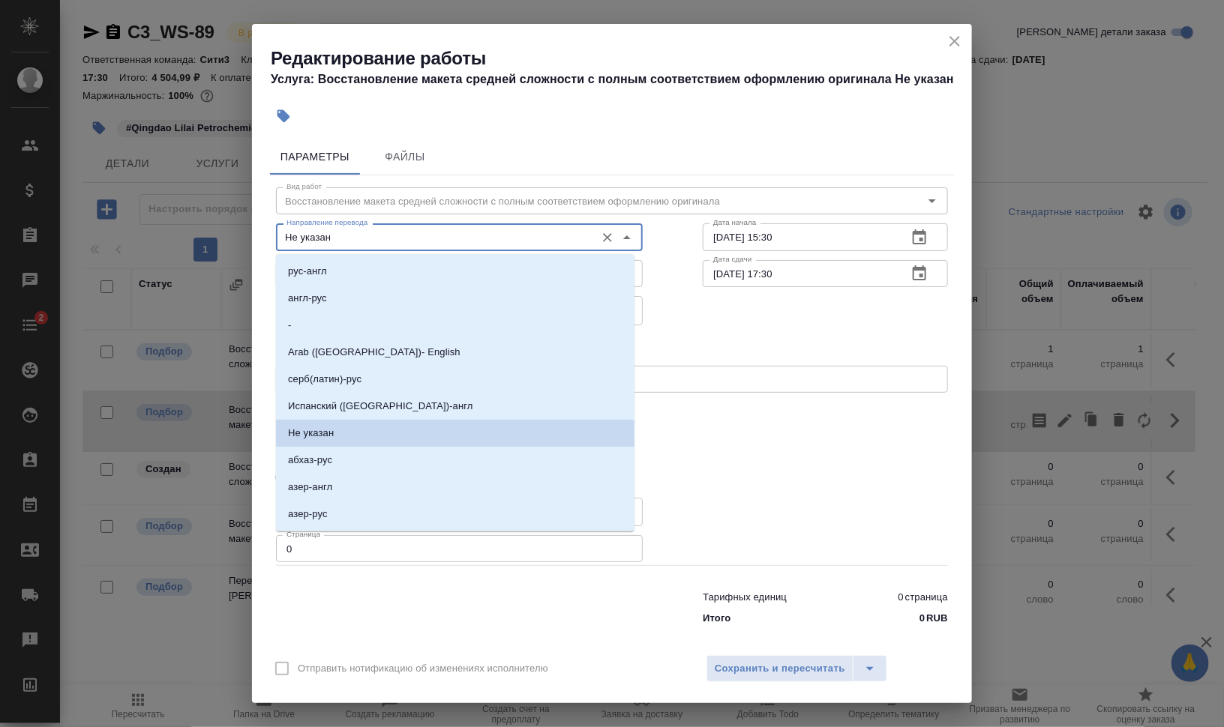
click at [372, 233] on input "Не указан" at bounding box center [433, 237] width 307 height 18
click at [379, 287] on li "англ-рус" at bounding box center [455, 298] width 358 height 27
type input "англ-рус"
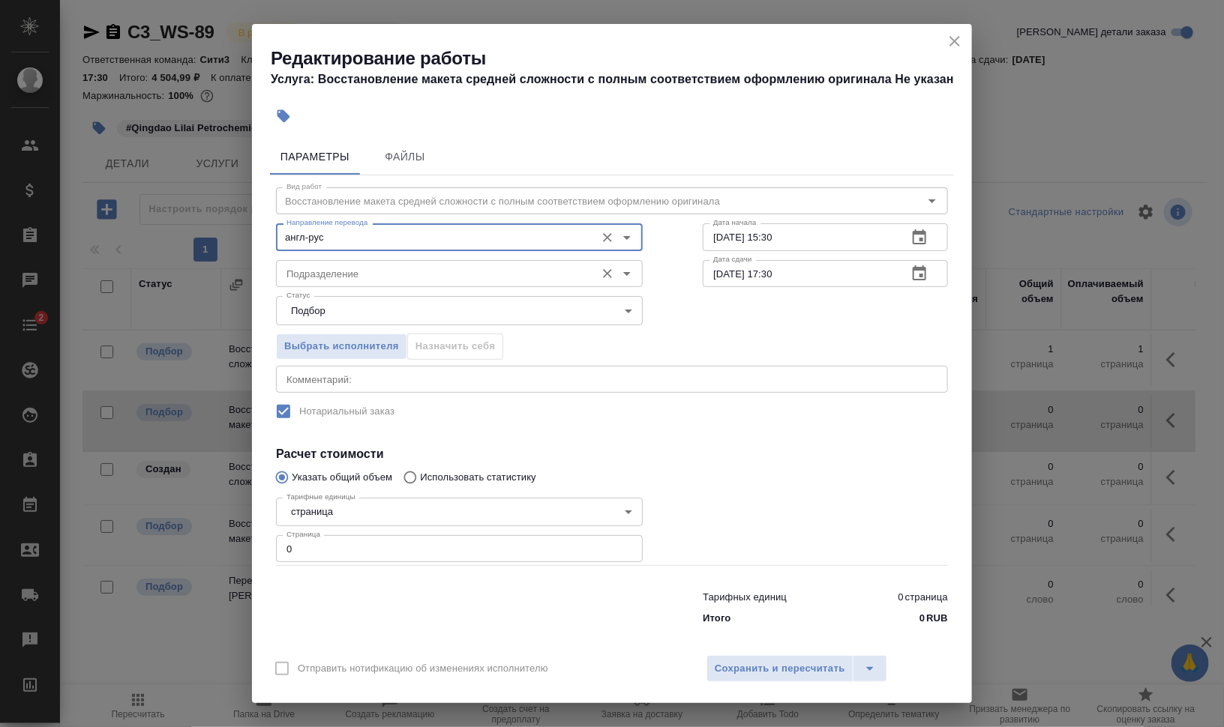
click at [401, 268] on input "Подразделение" at bounding box center [433, 274] width 307 height 18
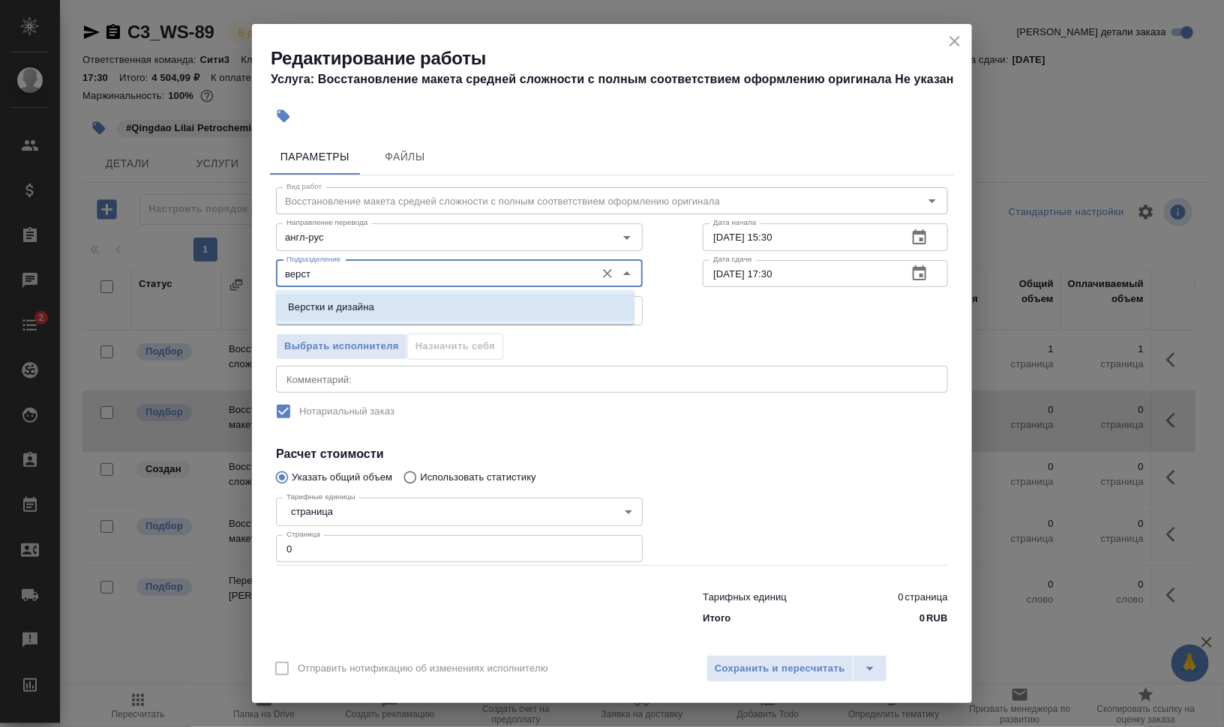
click at [379, 297] on li "Верстки и дизайна" at bounding box center [455, 307] width 358 height 27
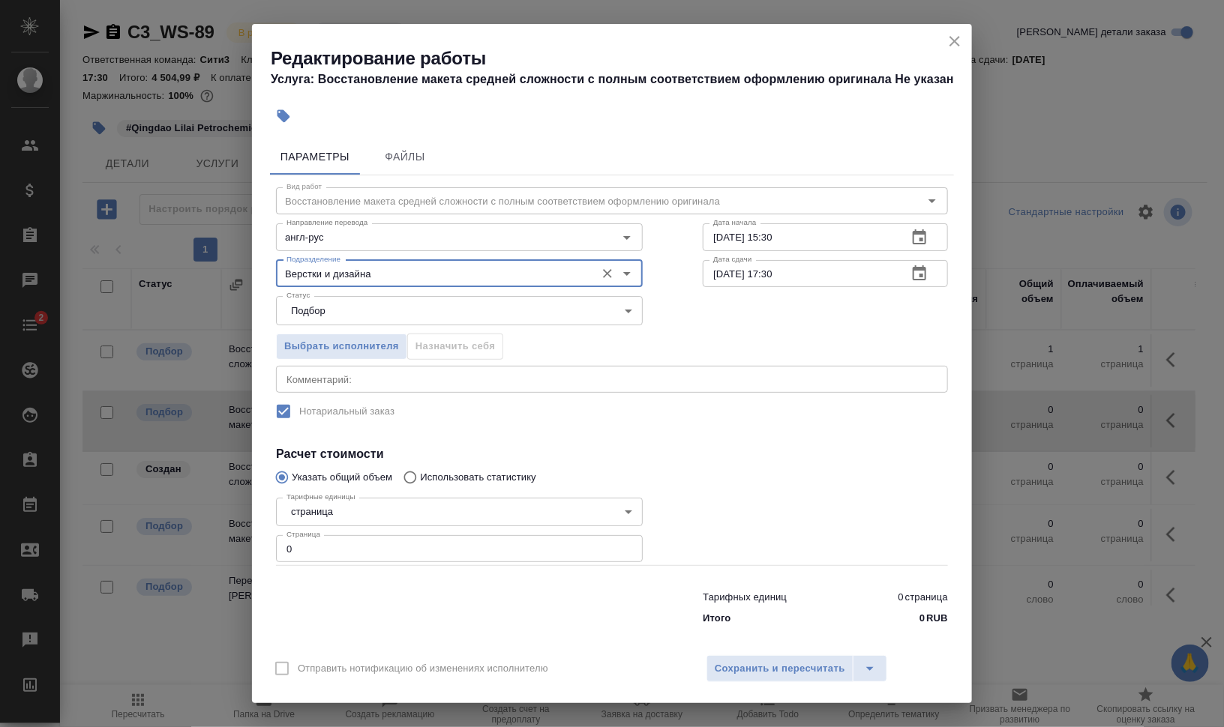
type input "Верстки и дизайна"
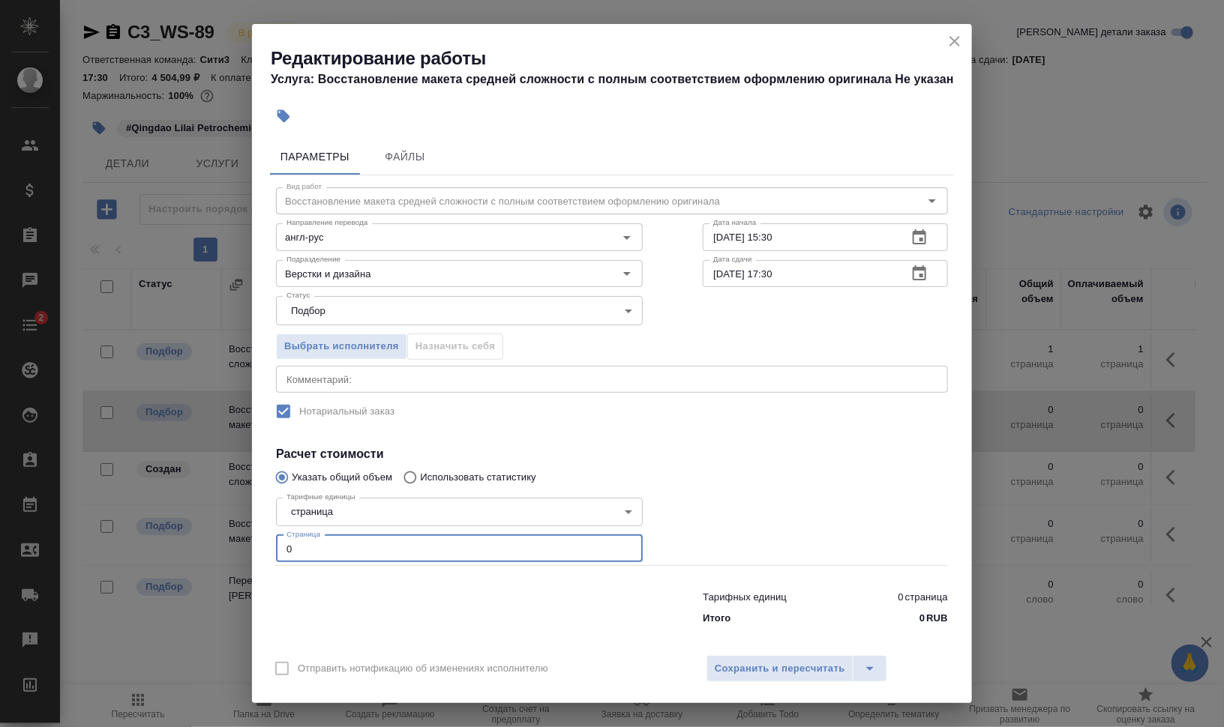
drag, startPoint x: 286, startPoint y: 552, endPoint x: 247, endPoint y: 547, distance: 39.2
click at [247, 547] on div "Редактирование работы Услуга: Восстановление макета средней сложности с полным …" at bounding box center [612, 363] width 1224 height 727
type input "2"
click at [716, 274] on input "26.09.2025 17:30" at bounding box center [799, 273] width 193 height 27
drag, startPoint x: 761, startPoint y: 274, endPoint x: 886, endPoint y: 284, distance: 124.9
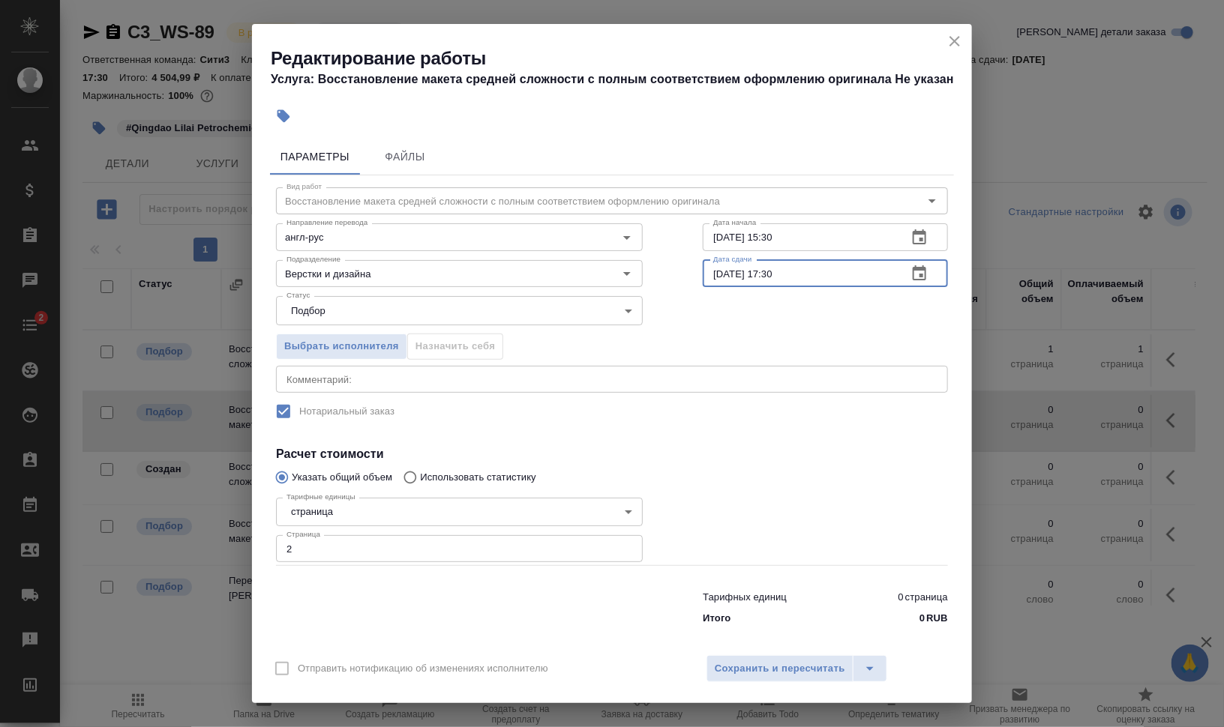
click at [859, 280] on input "25.09.2025 17:30" at bounding box center [799, 273] width 193 height 27
type input "25.09.2025 19:00"
drag, startPoint x: 765, startPoint y: 236, endPoint x: 876, endPoint y: 241, distance: 111.1
click at [861, 240] on input "25.09.2025 15:30" at bounding box center [799, 236] width 193 height 27
type input "25.09.2025 16:26"
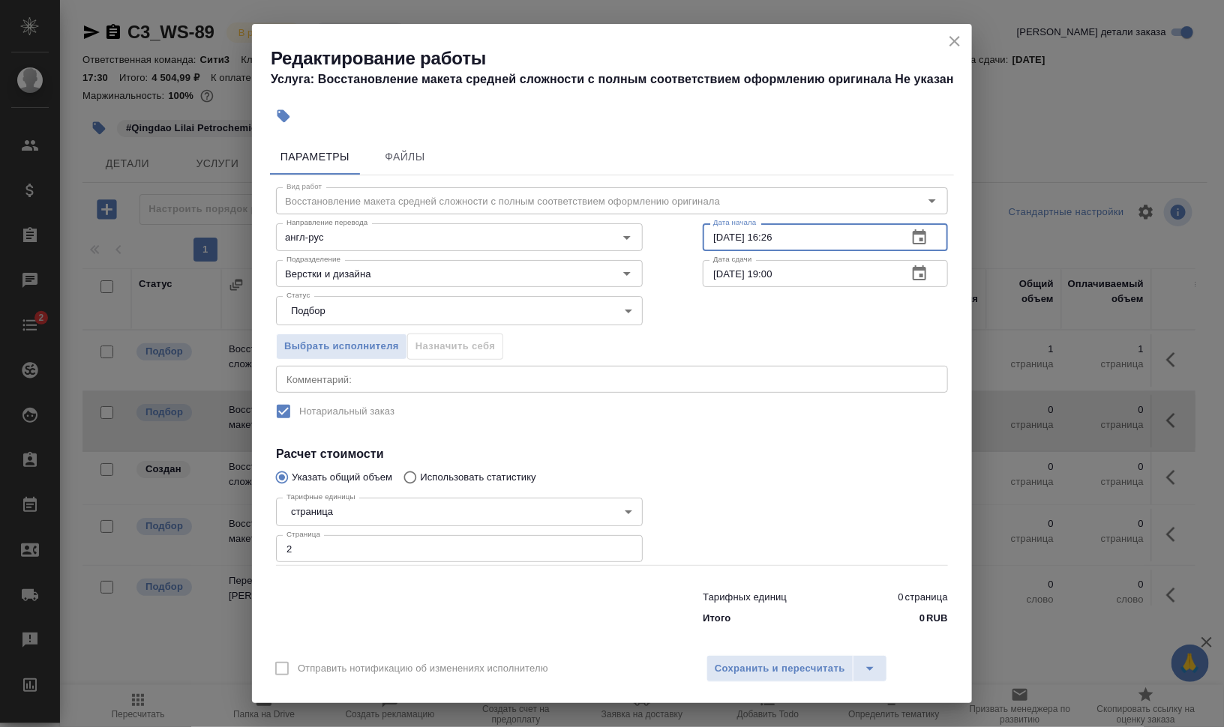
click at [852, 320] on div "Выбрать исполнителя Назначить себя" at bounding box center [612, 343] width 732 height 91
click at [809, 662] on span "Сохранить и пересчитать" at bounding box center [780, 669] width 130 height 17
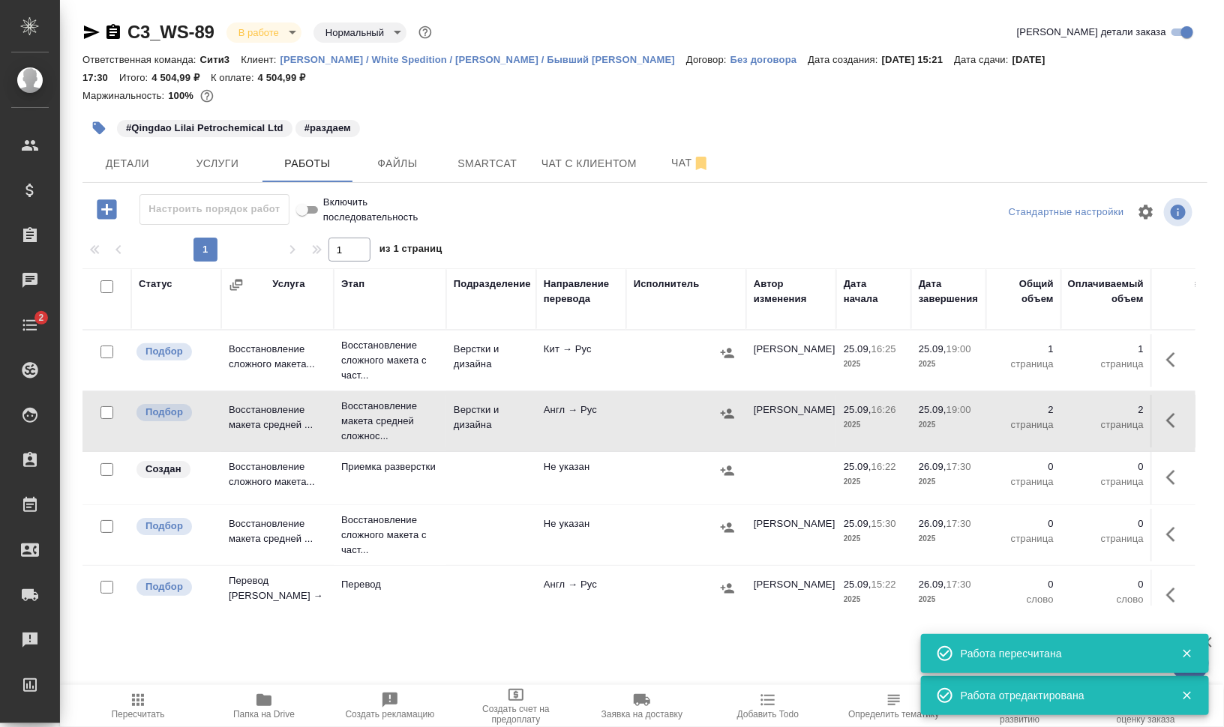
click at [109, 466] on input "checkbox" at bounding box center [106, 469] width 13 height 13
checkbox input "true"
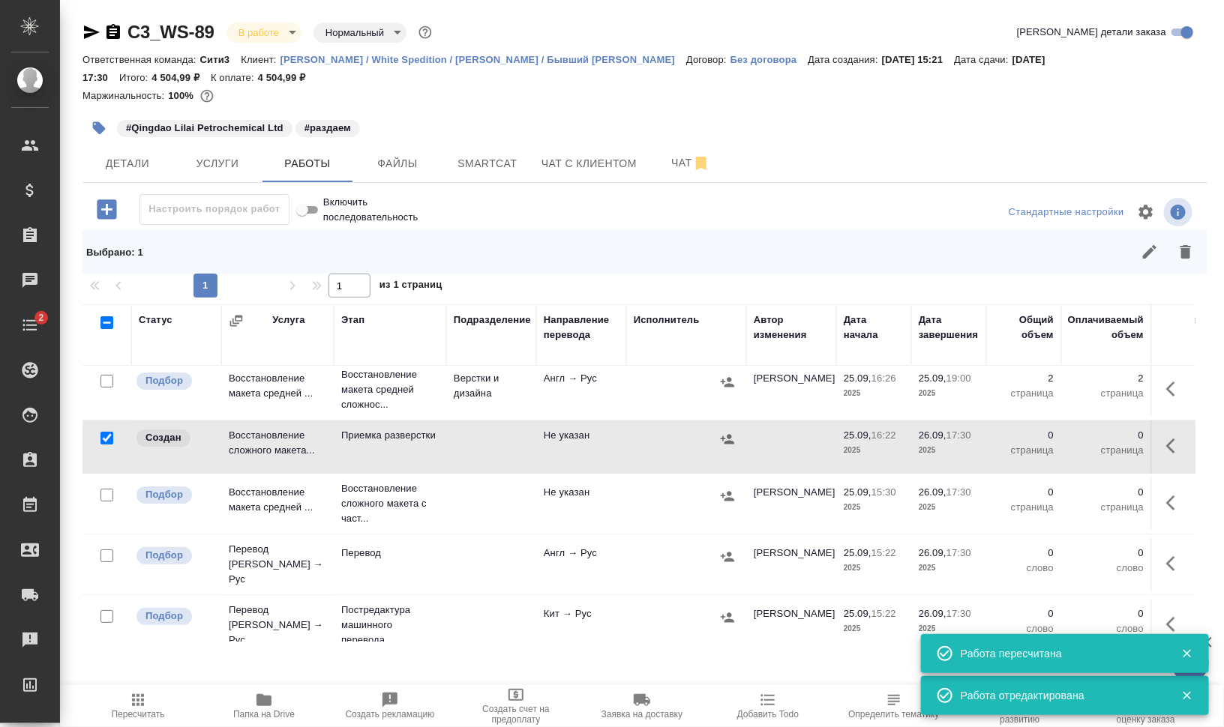
scroll to position [94, 0]
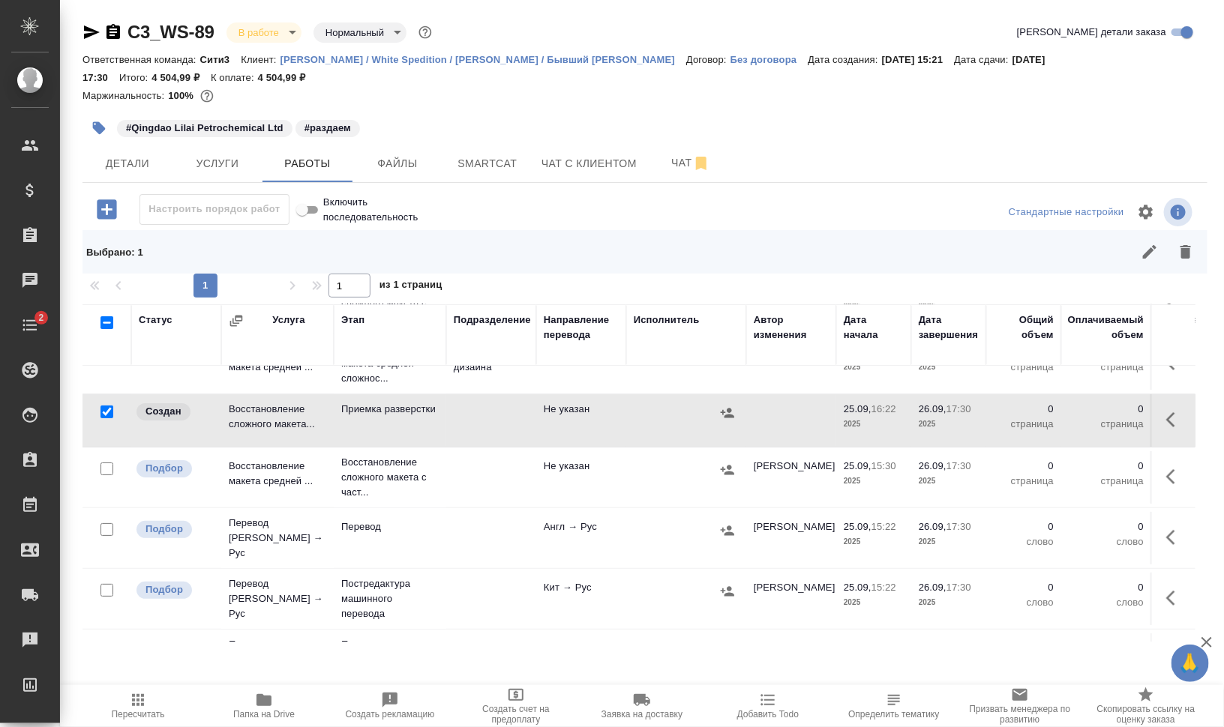
click at [102, 469] on input "checkbox" at bounding box center [106, 469] width 13 height 13
checkbox input "true"
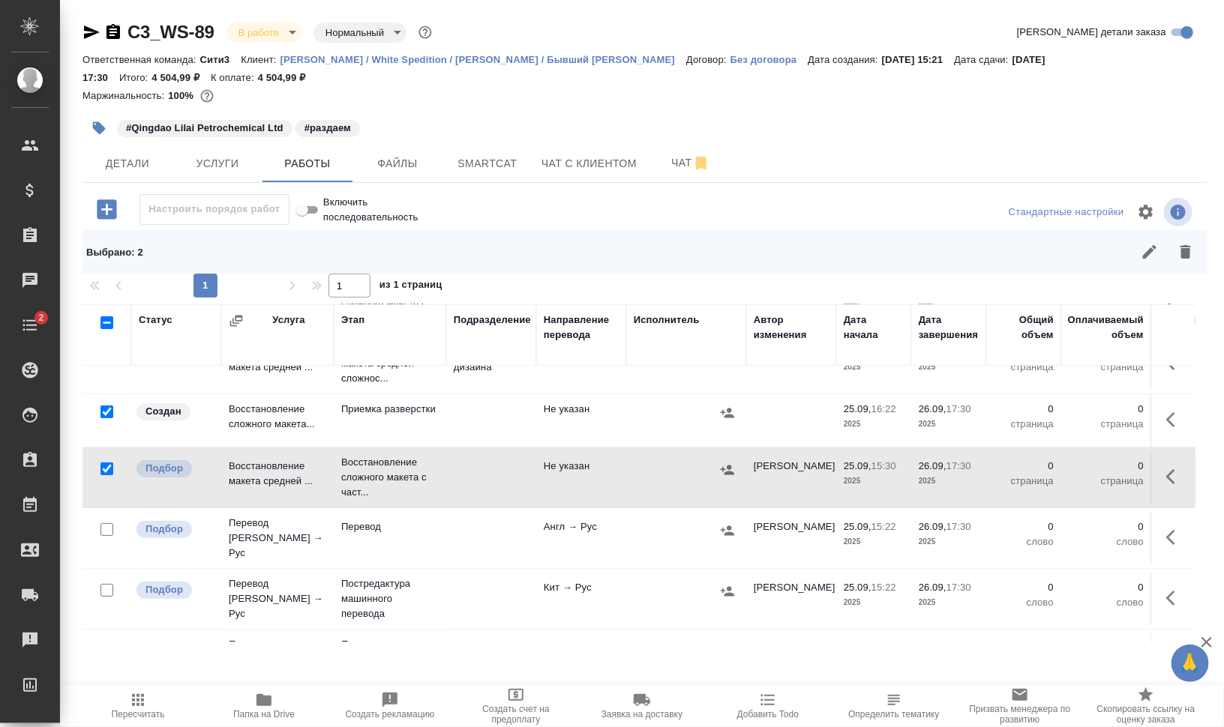
drag, startPoint x: 105, startPoint y: 526, endPoint x: 149, endPoint y: 529, distance: 44.3
click at [104, 526] on input "checkbox" at bounding box center [106, 529] width 13 height 13
checkbox input "true"
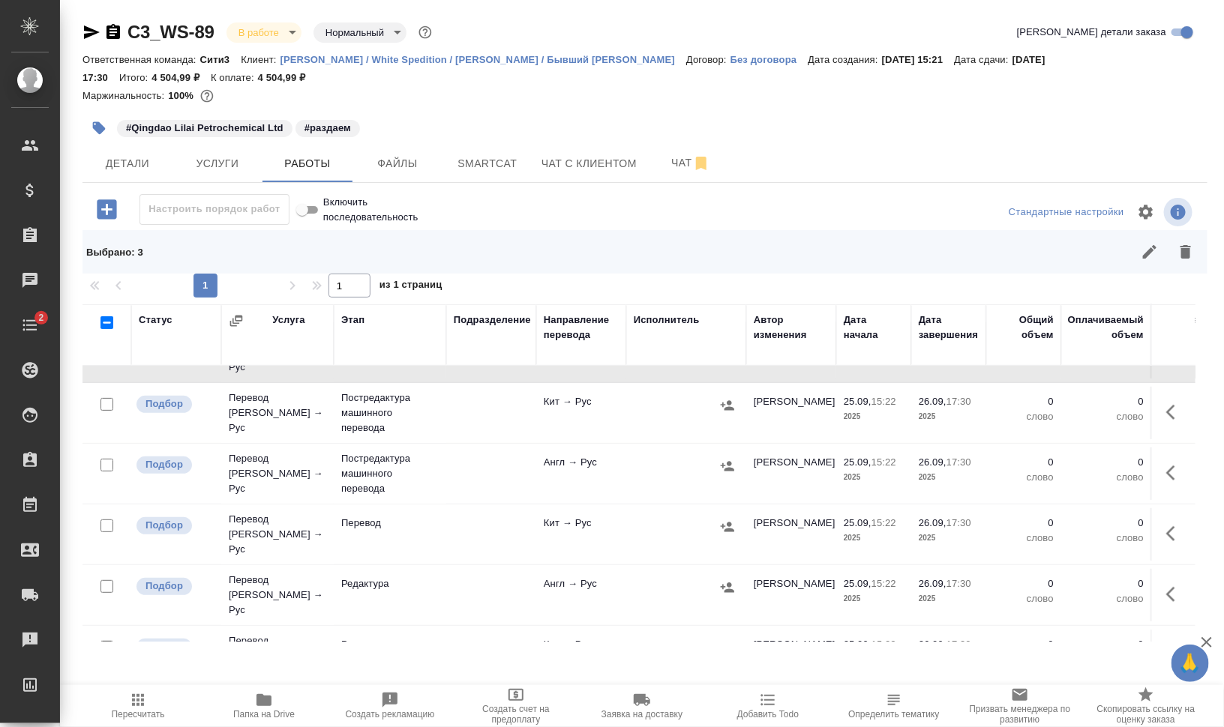
scroll to position [281, 0]
click at [106, 518] on input "checkbox" at bounding box center [106, 524] width 13 height 13
checkbox input "true"
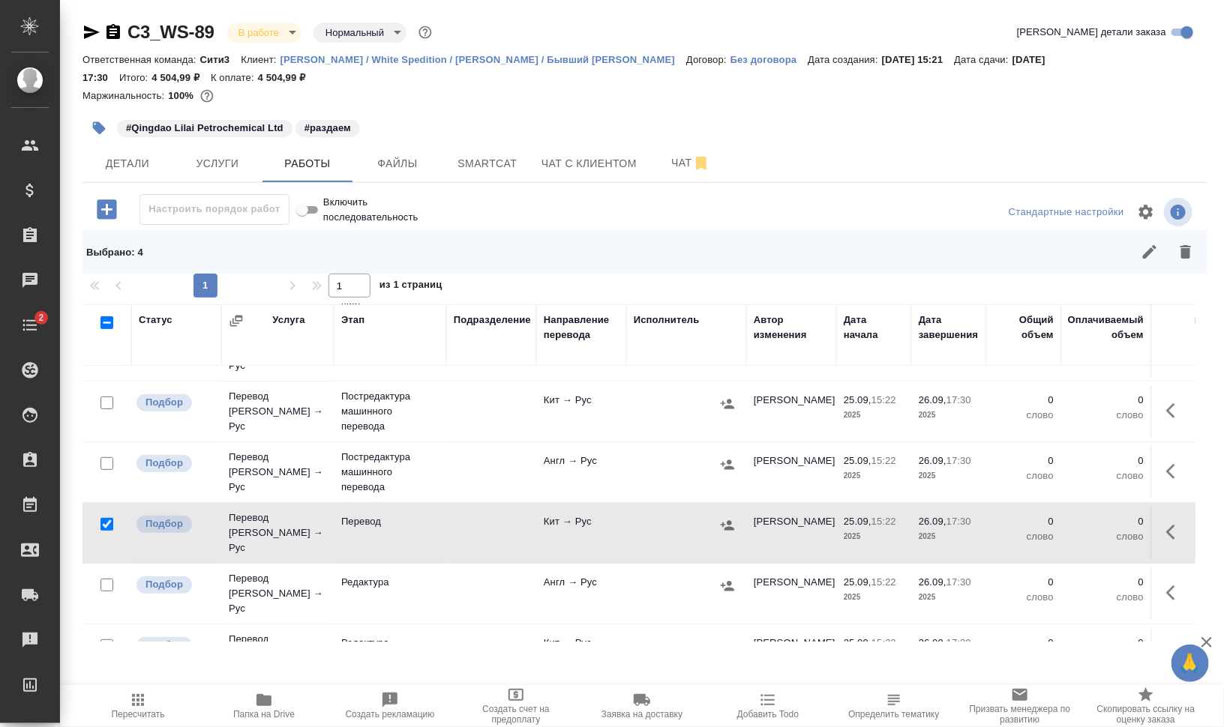
click at [103, 579] on input "checkbox" at bounding box center [106, 585] width 13 height 13
checkbox input "true"
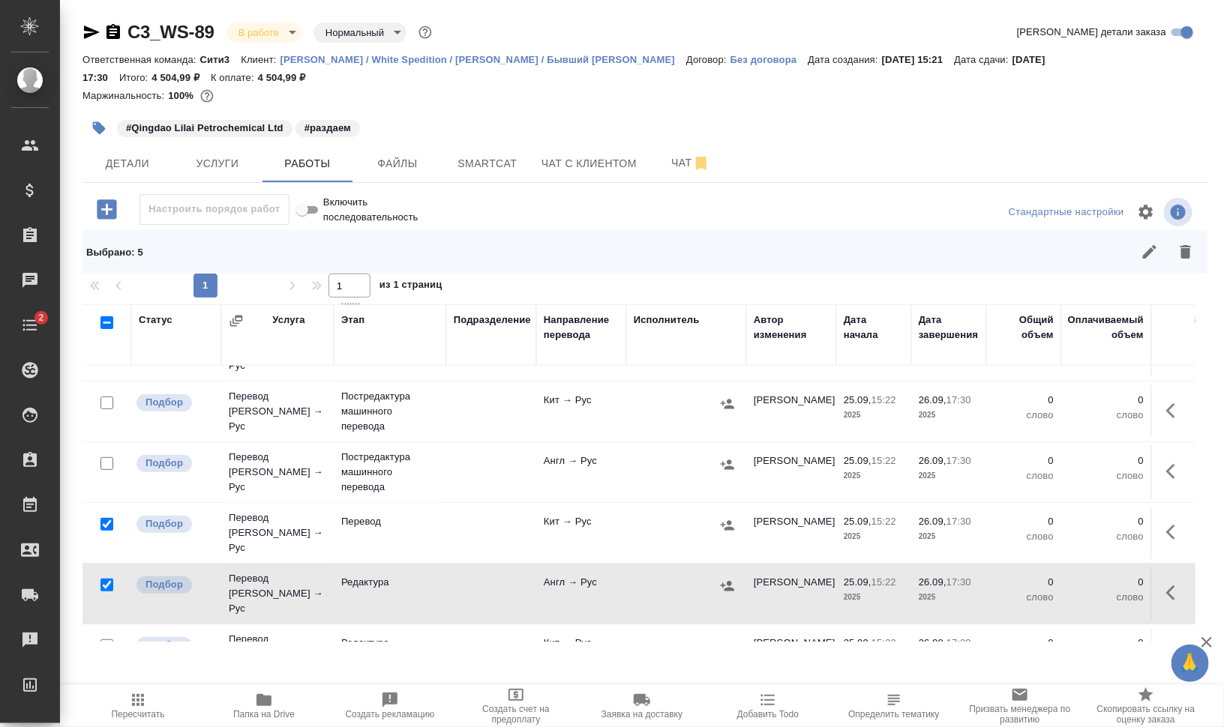
scroll to position [375, 0]
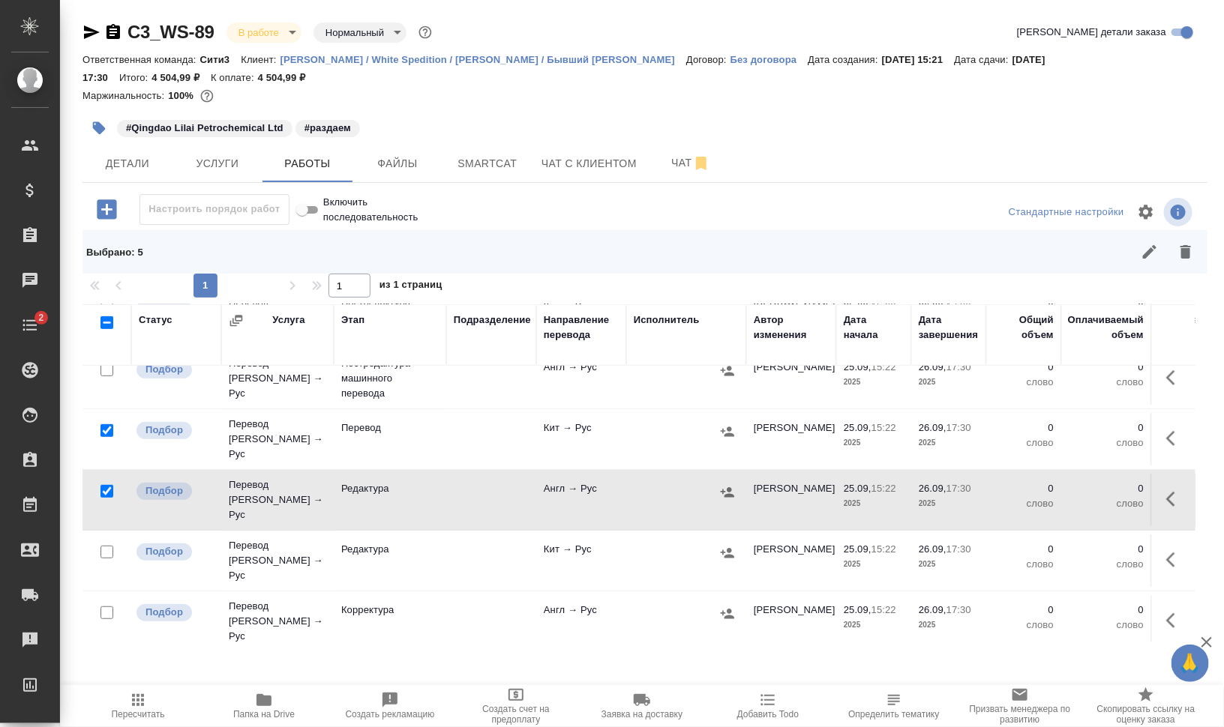
click at [108, 546] on input "checkbox" at bounding box center [106, 552] width 13 height 13
checkbox input "true"
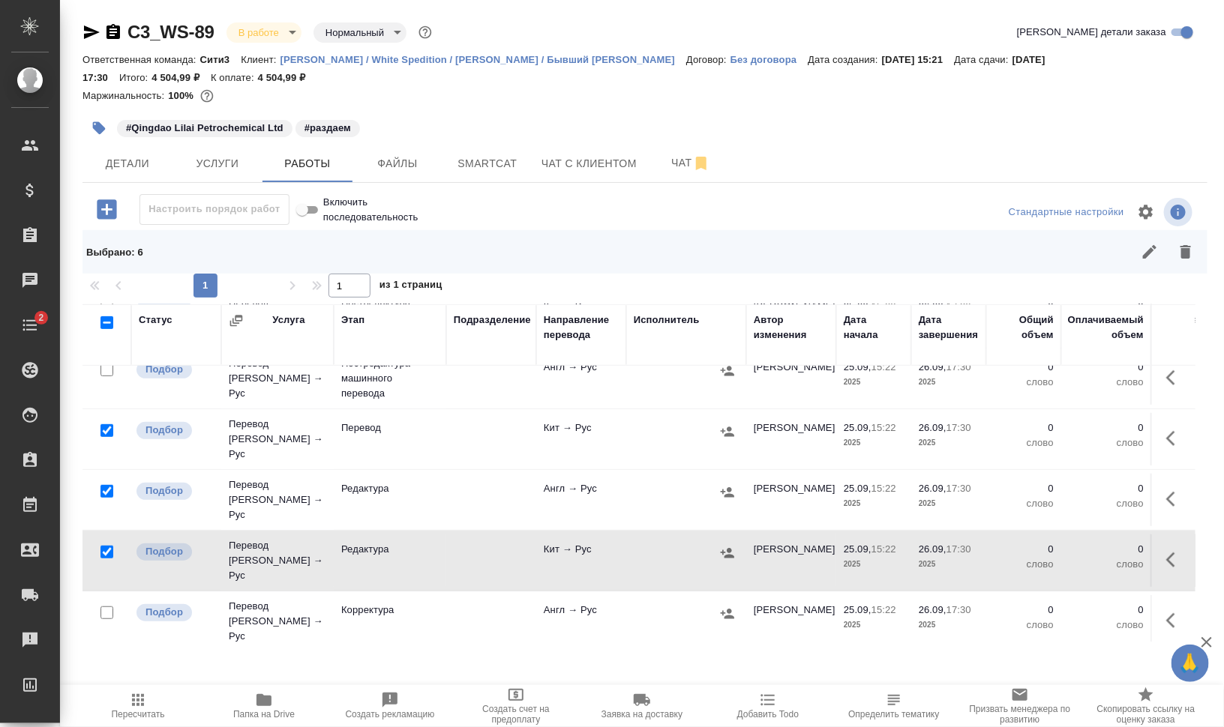
click at [106, 607] on input "checkbox" at bounding box center [106, 613] width 13 height 13
checkbox input "true"
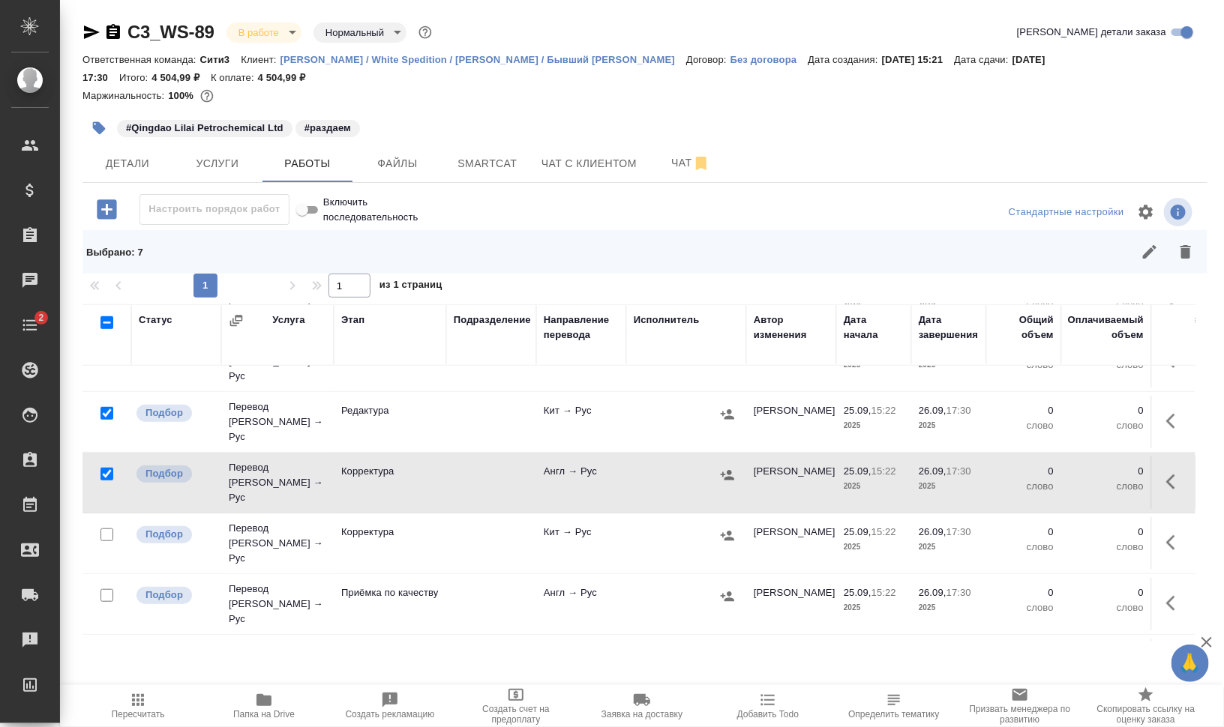
scroll to position [562, 0]
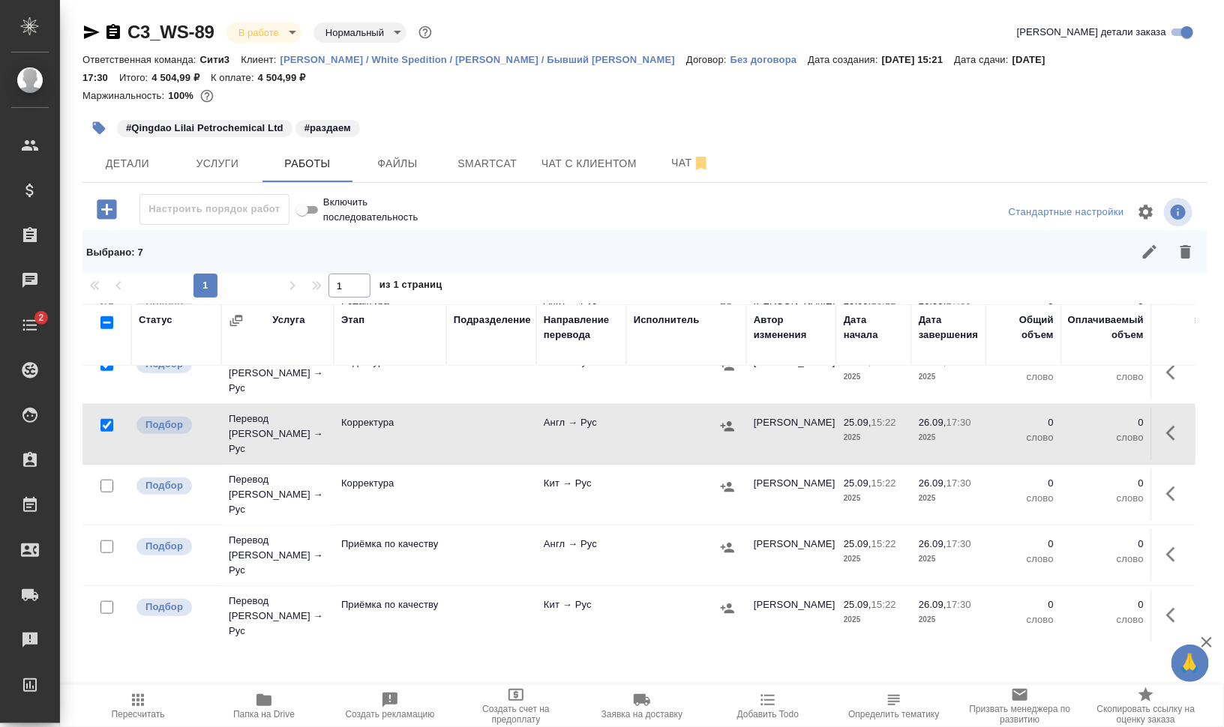
click at [103, 480] on input "checkbox" at bounding box center [106, 486] width 13 height 13
checkbox input "true"
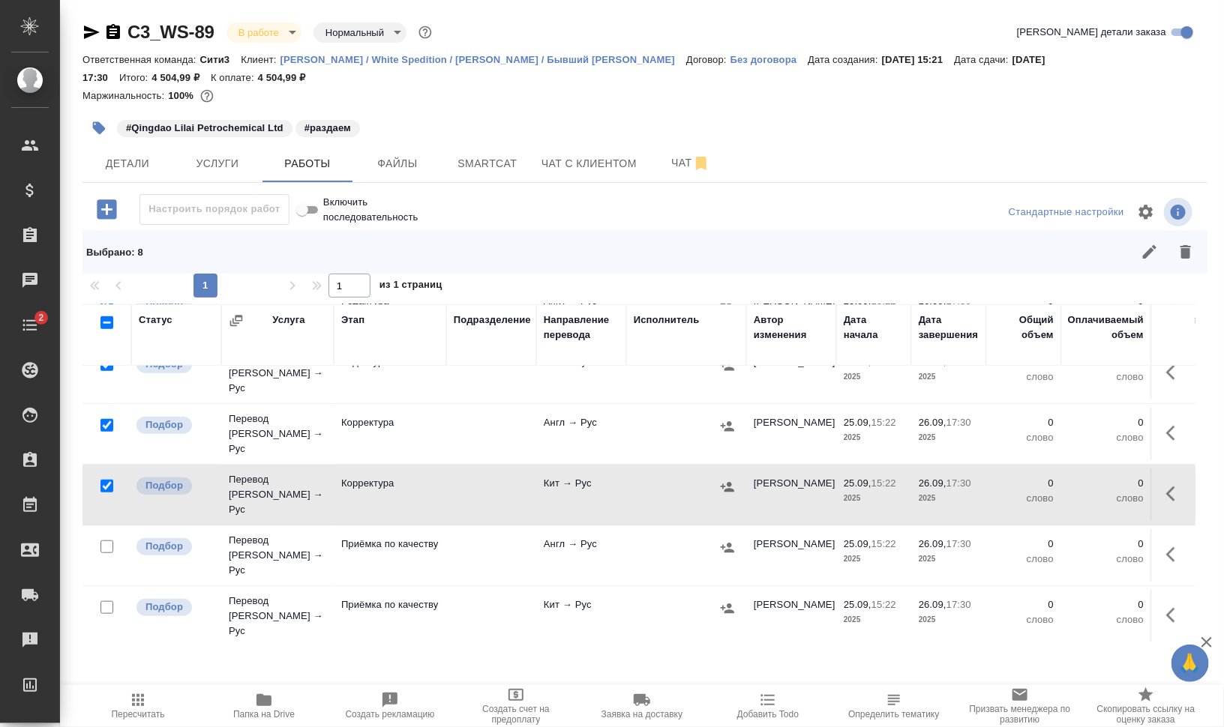
click at [109, 601] on input "checkbox" at bounding box center [106, 607] width 13 height 13
checkbox input "true"
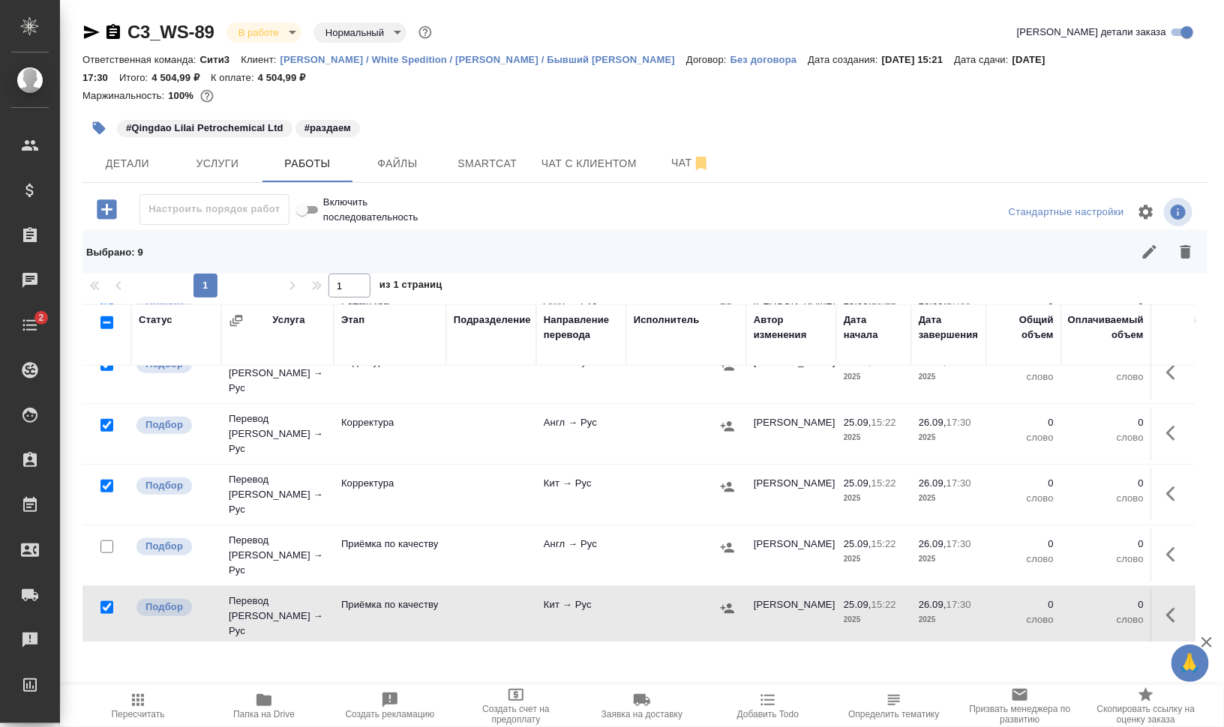
scroll to position [656, 0]
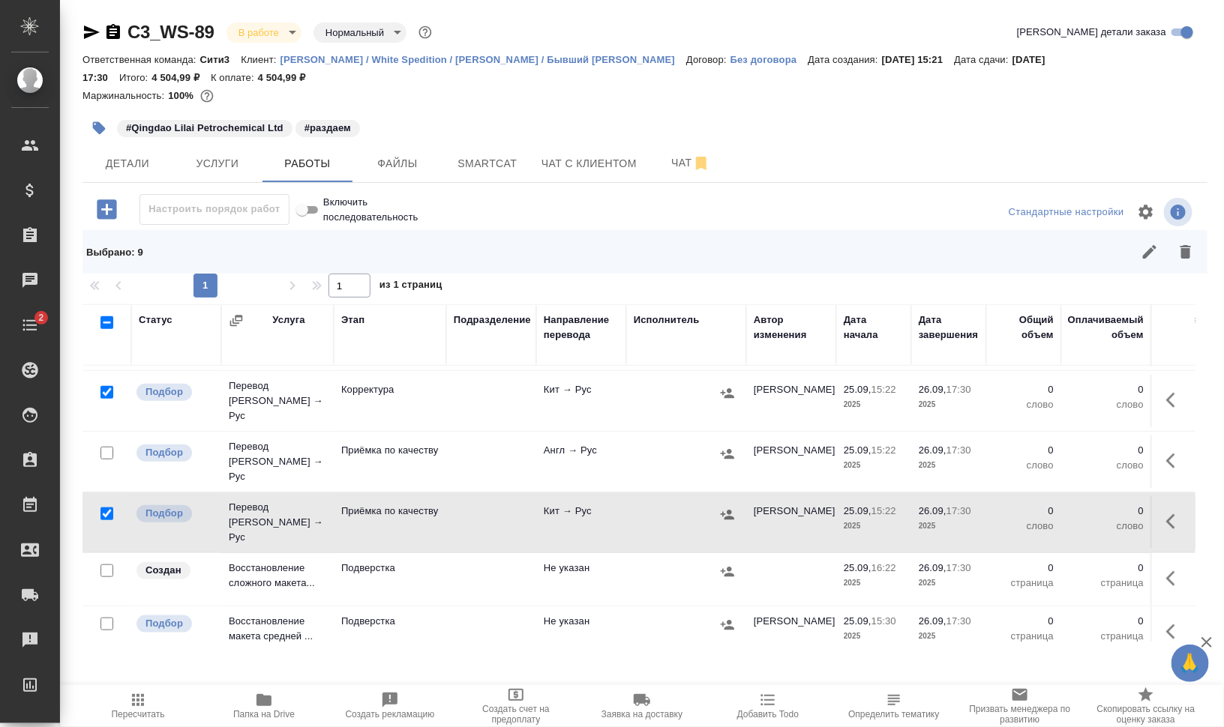
click at [102, 565] on input "checkbox" at bounding box center [106, 571] width 13 height 13
checkbox input "true"
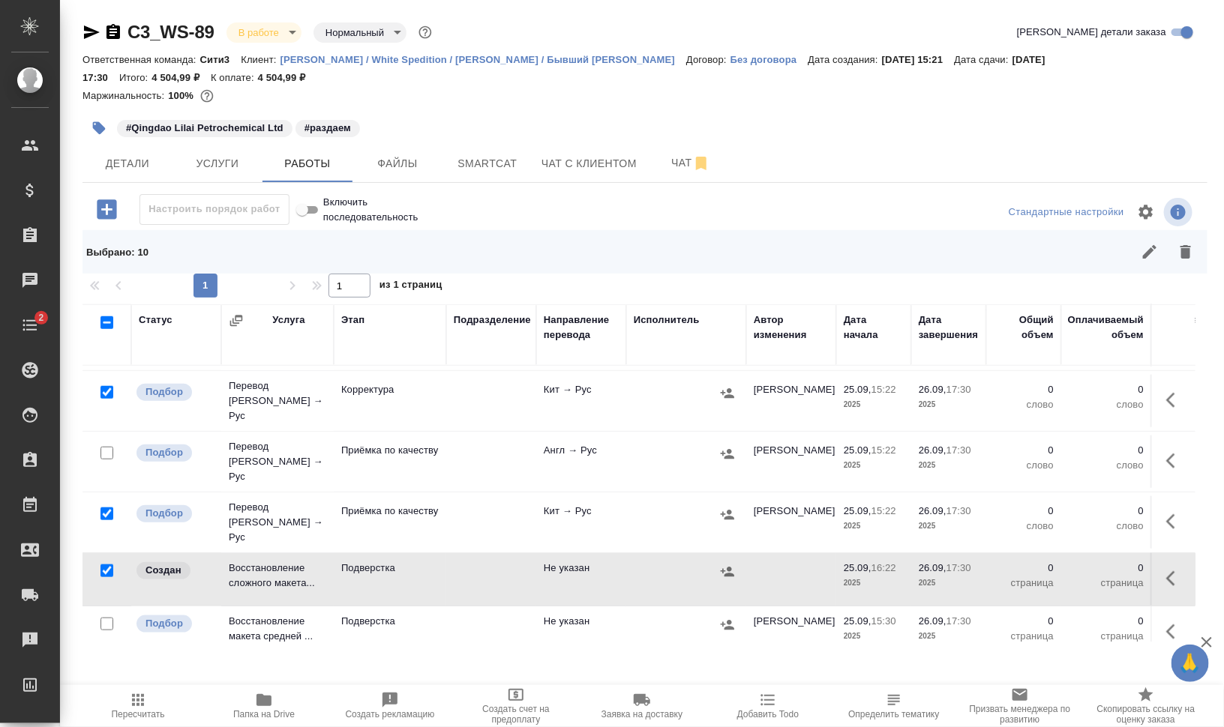
click at [98, 614] on div at bounding box center [107, 624] width 34 height 21
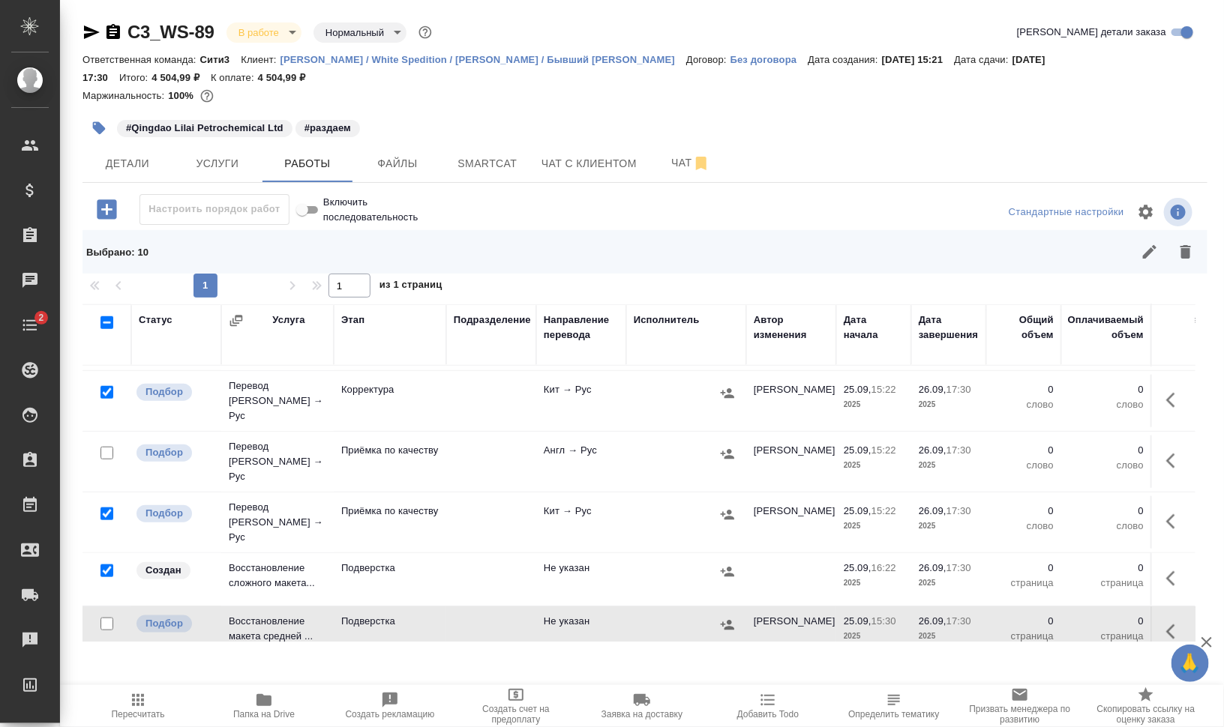
click at [105, 618] on input "checkbox" at bounding box center [106, 624] width 13 height 13
checkbox input "true"
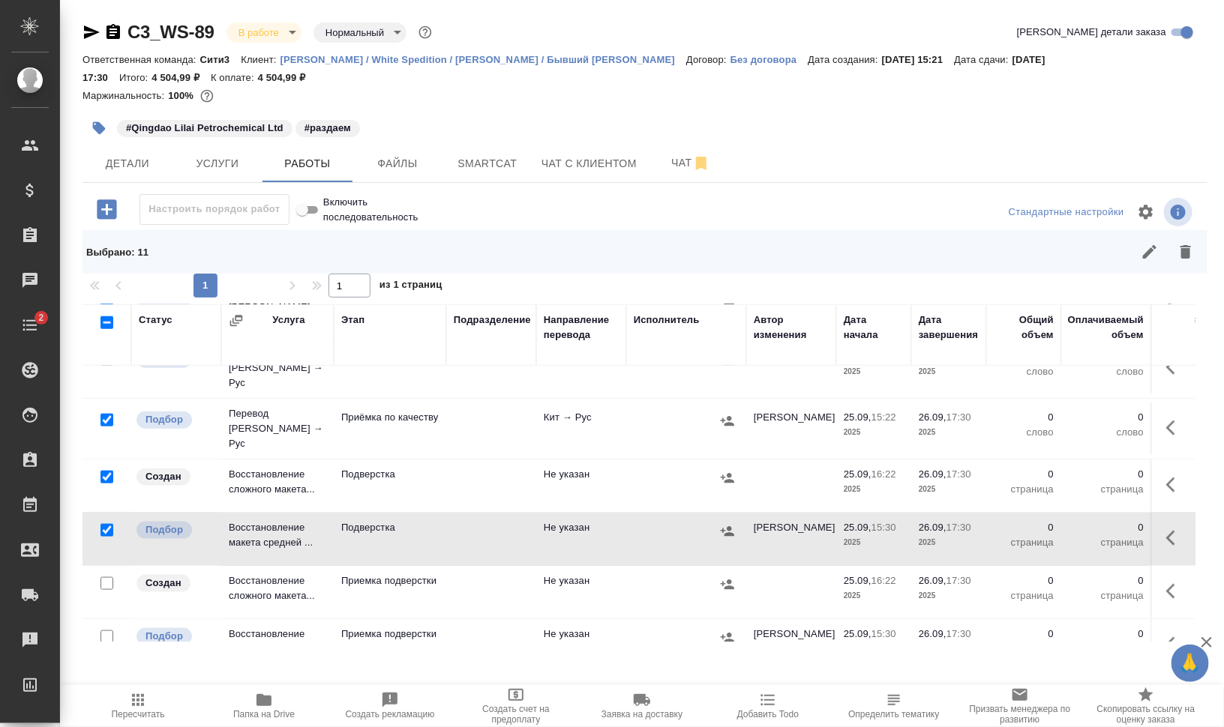
click at [109, 577] on input "checkbox" at bounding box center [106, 583] width 13 height 13
checkbox input "true"
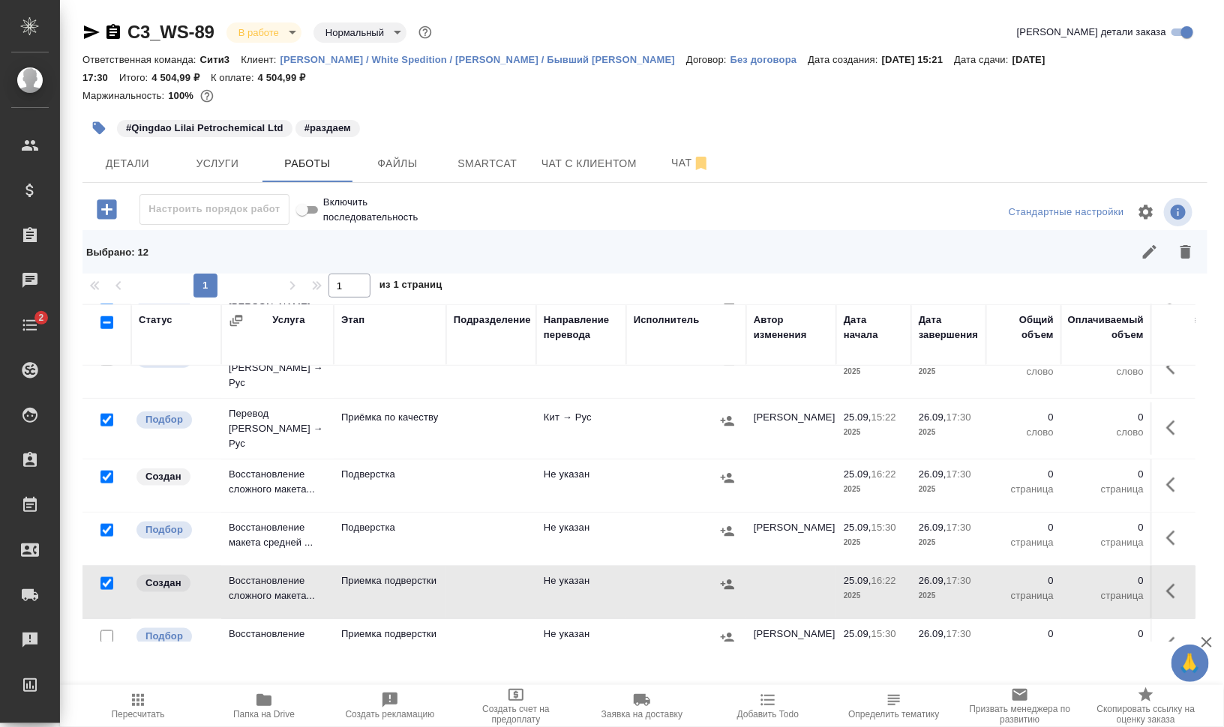
click at [106, 631] on input "checkbox" at bounding box center [106, 637] width 13 height 13
checkbox input "true"
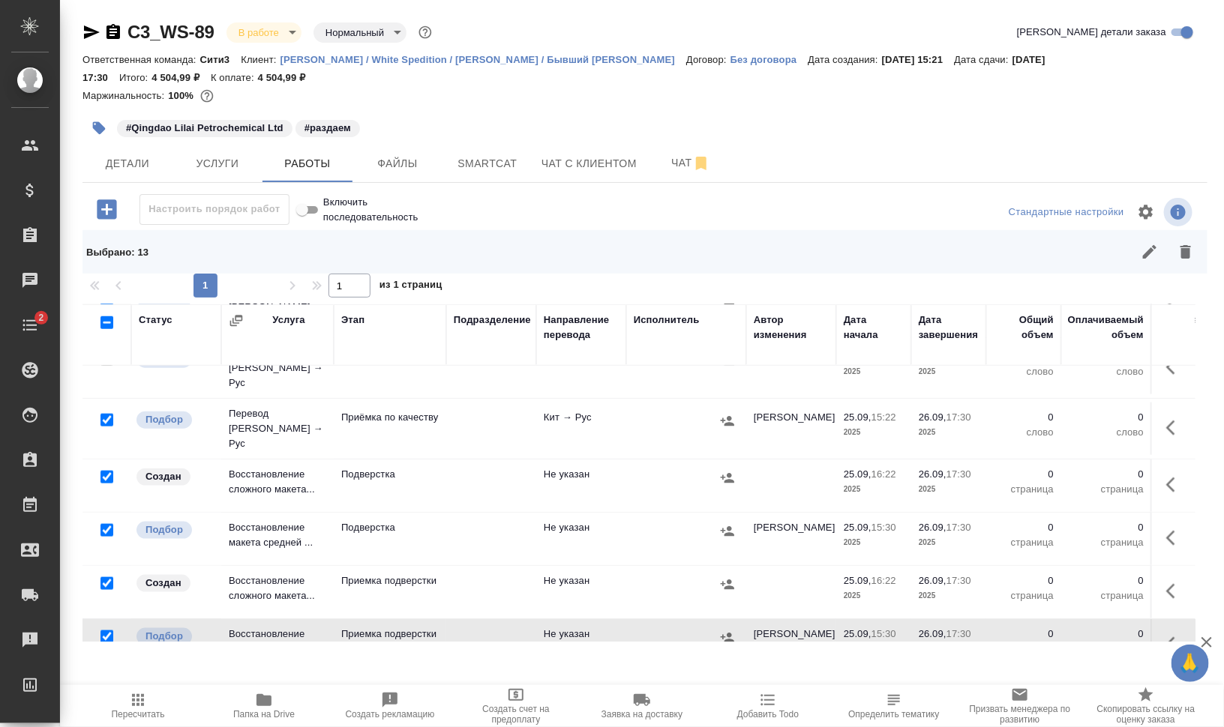
scroll to position [789, 0]
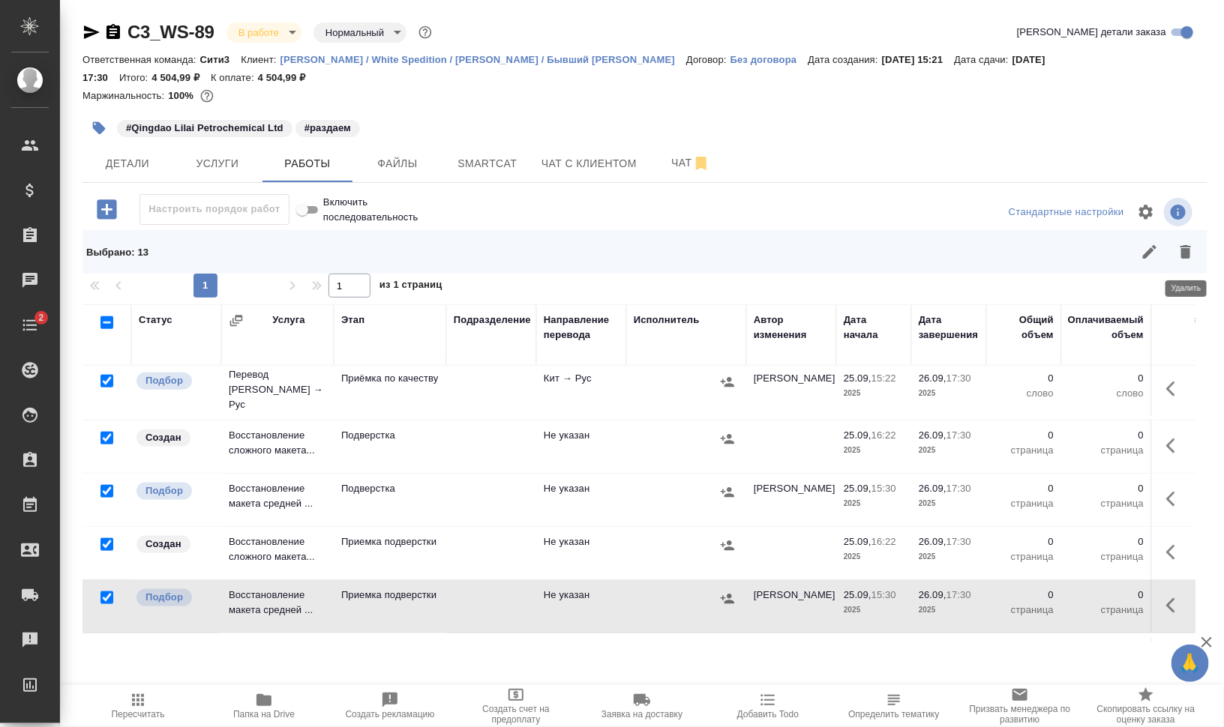
click at [1181, 248] on icon "button" at bounding box center [1185, 251] width 10 height 13
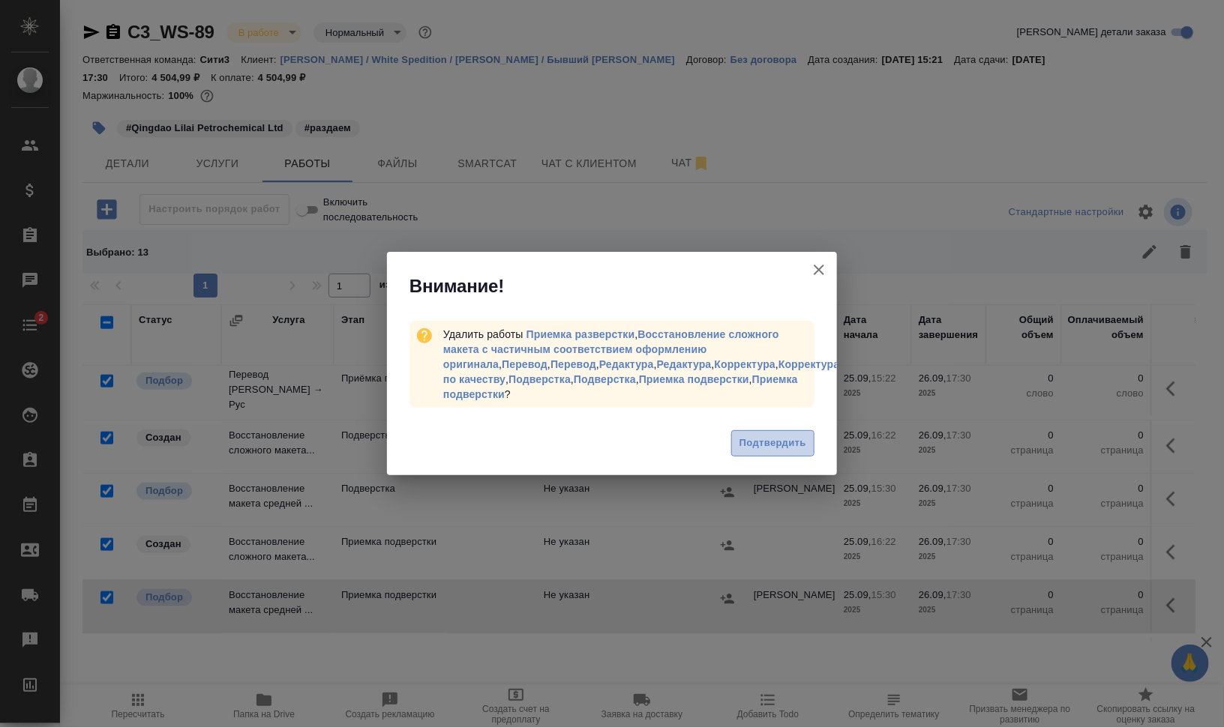
click at [794, 454] on button "Подтвердить" at bounding box center [772, 443] width 83 height 26
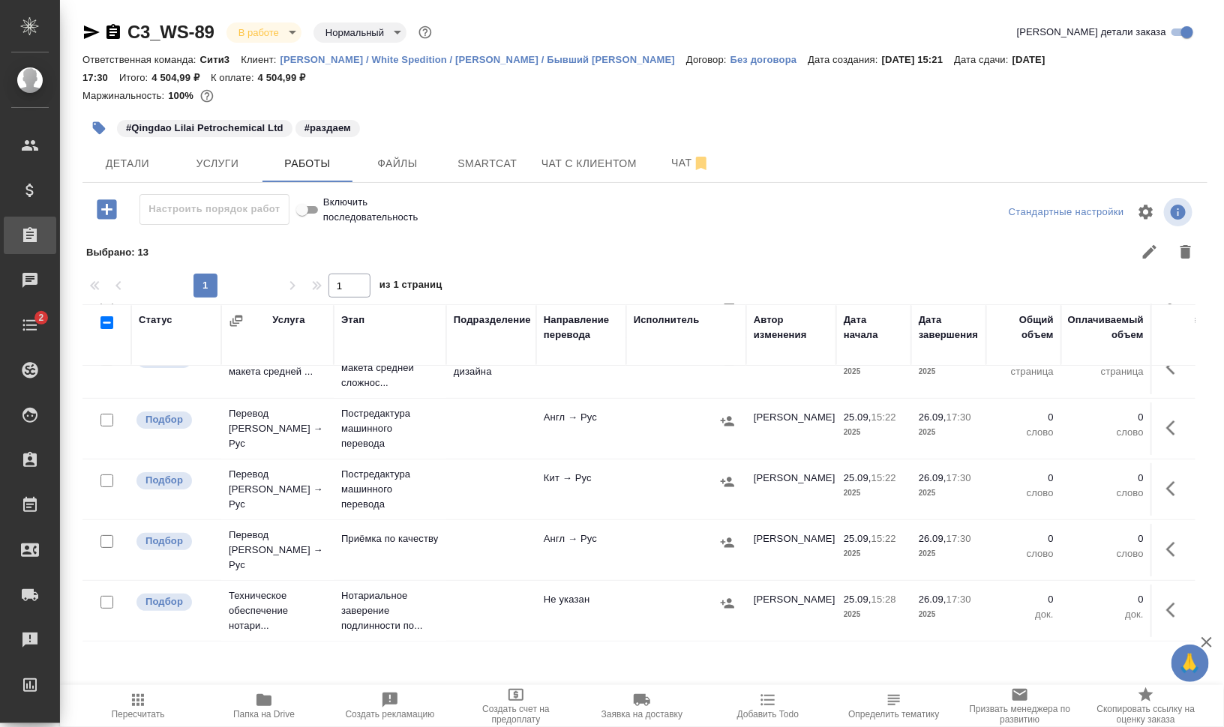
scroll to position [93, 0]
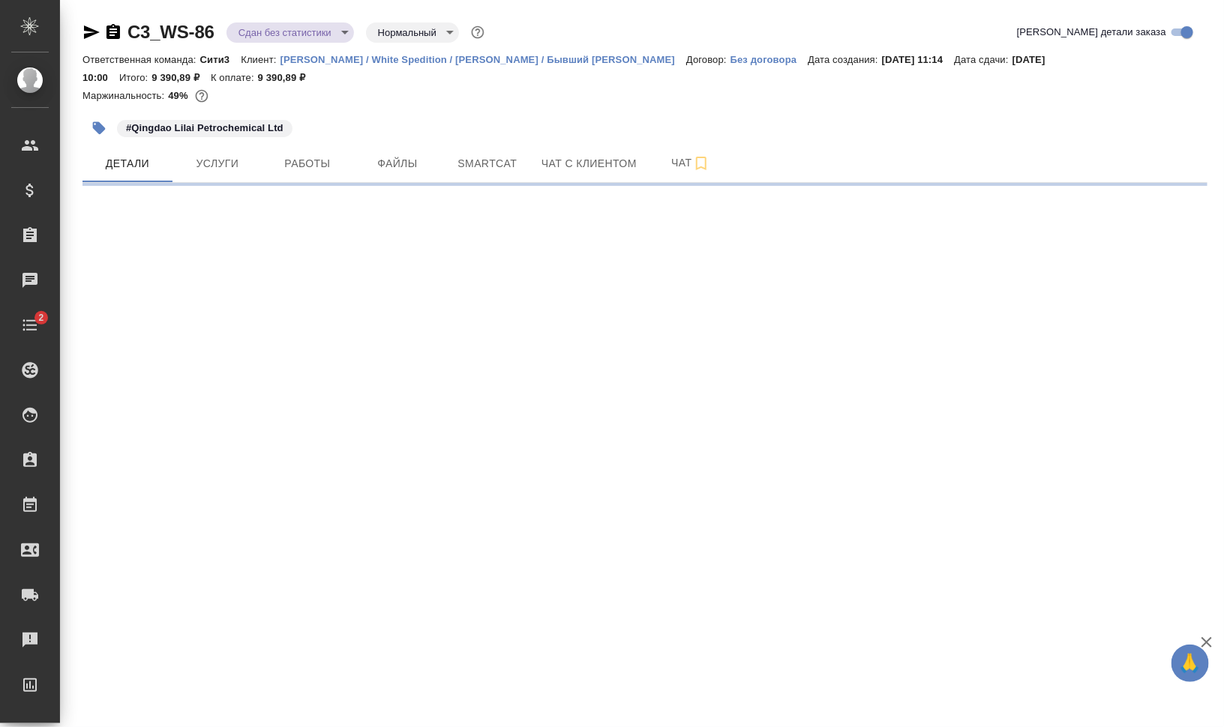
select select "RU"
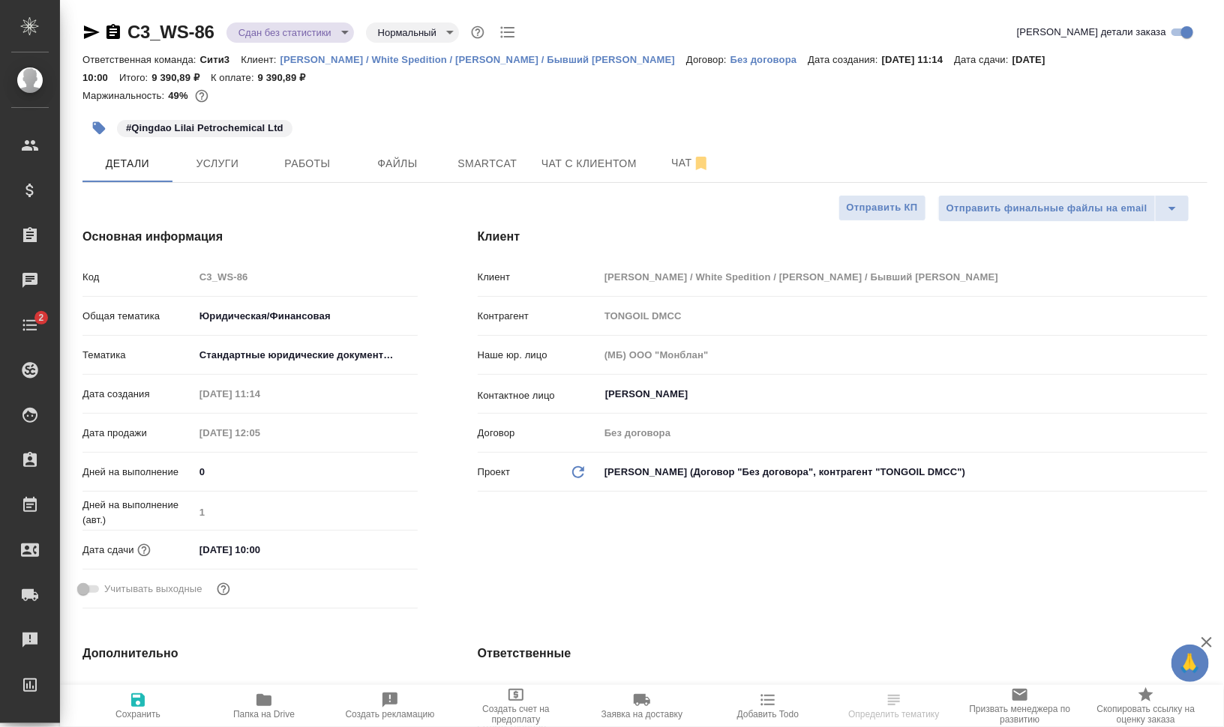
type textarea "x"
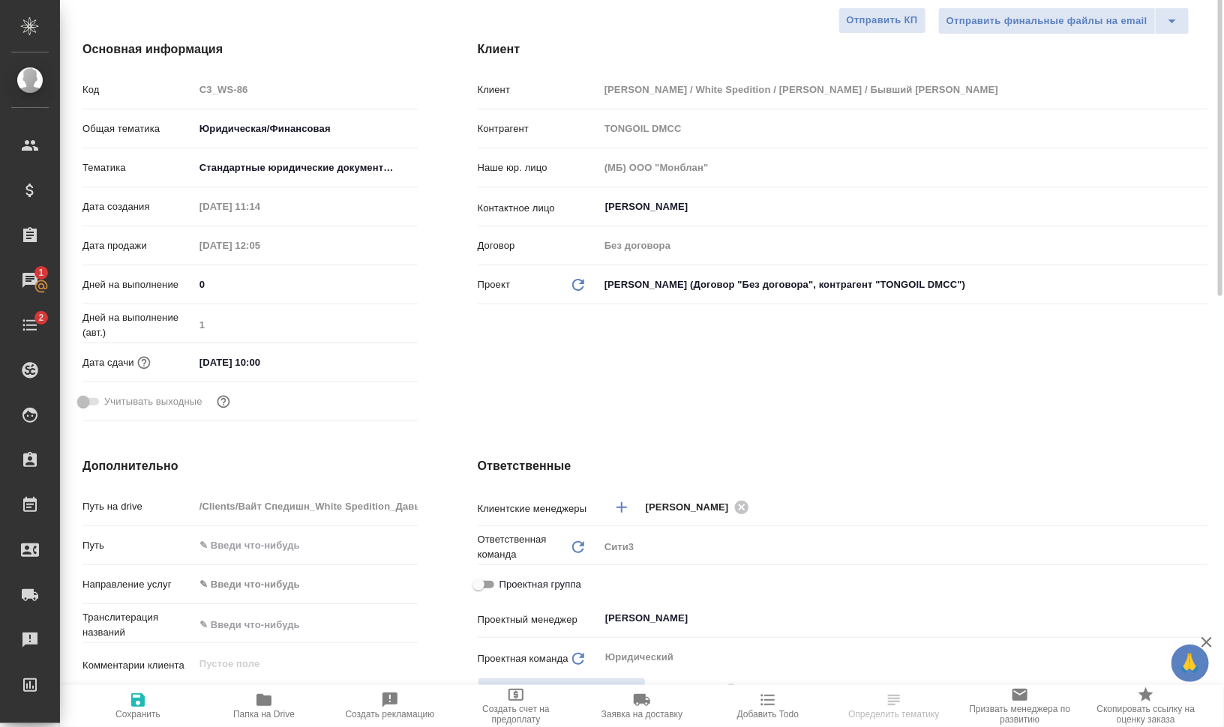
scroll to position [375, 0]
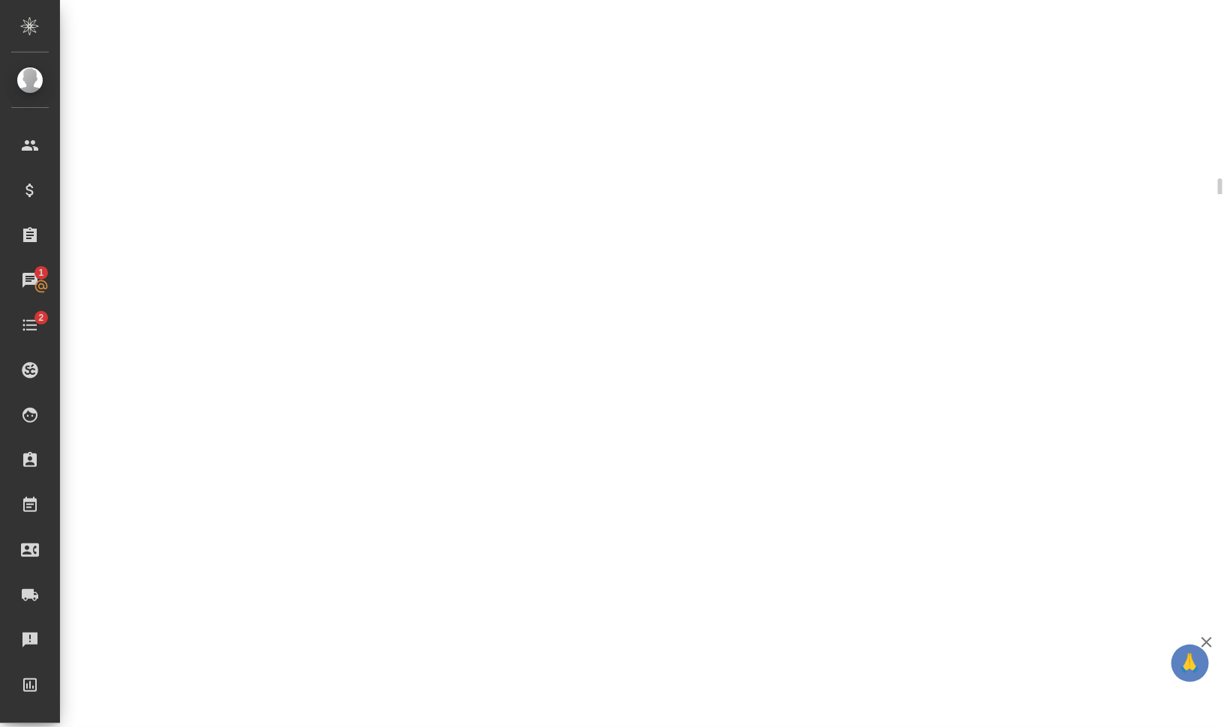
select select "RU"
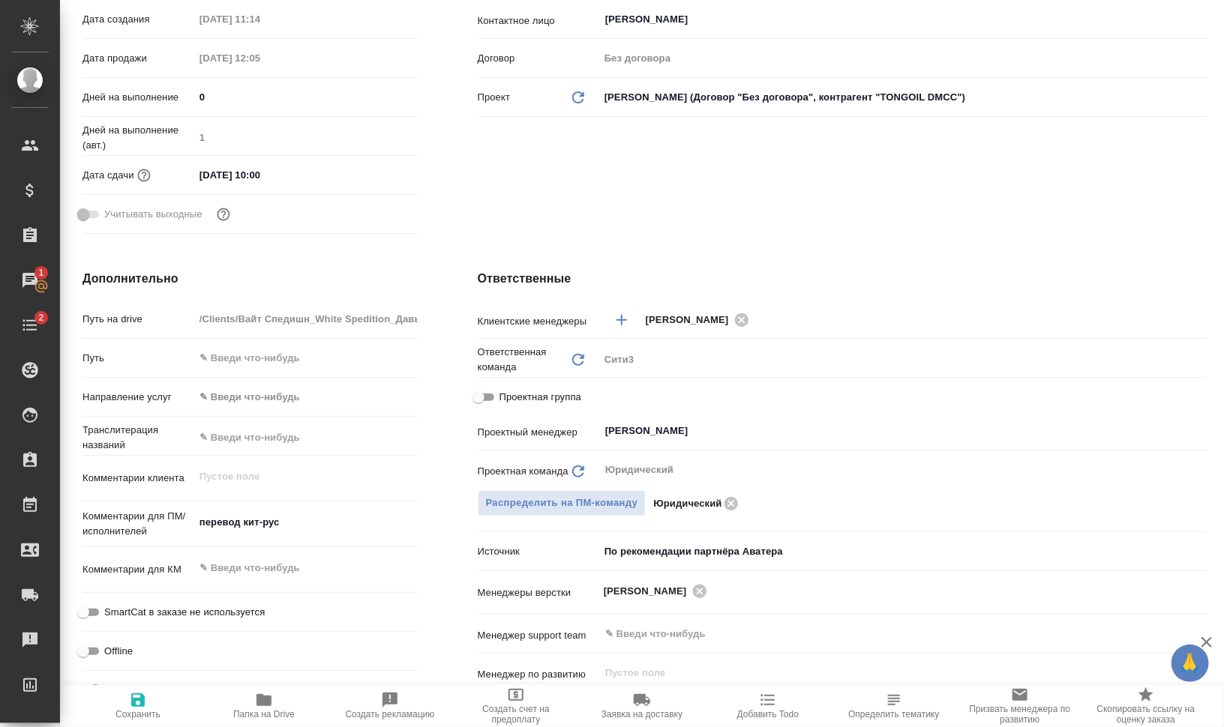
scroll to position [0, 0]
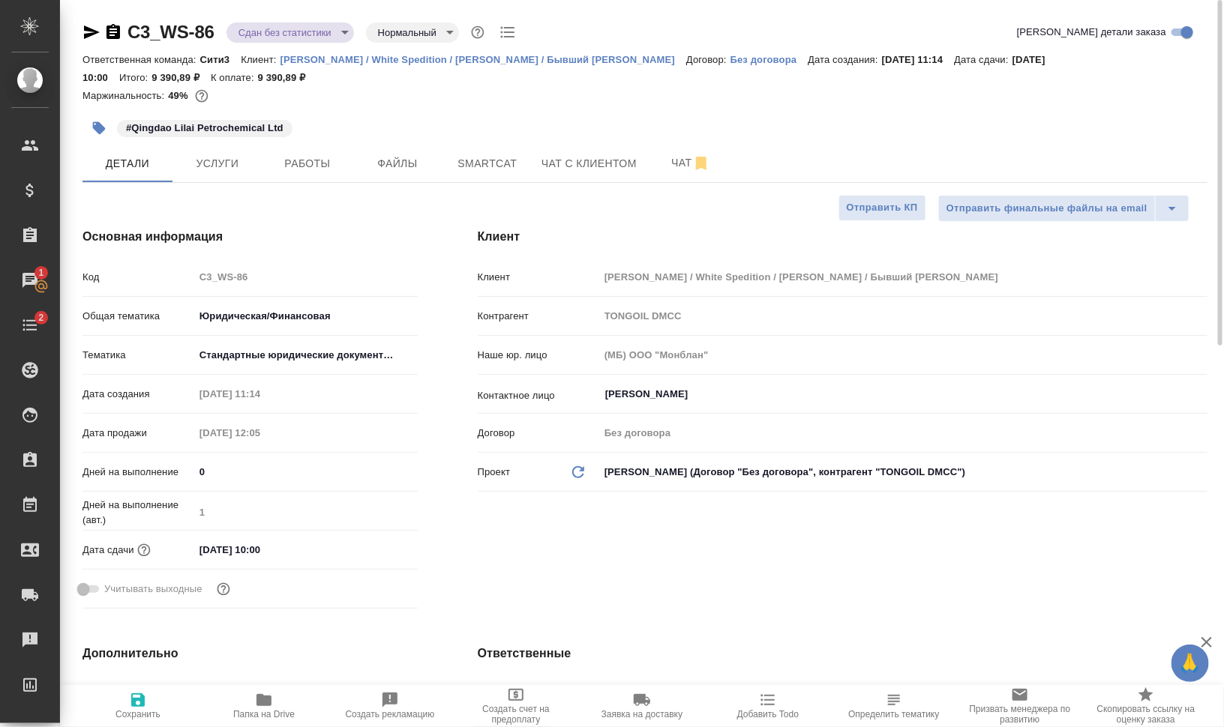
type textarea "x"
click at [313, 164] on span "Работы" at bounding box center [307, 163] width 72 height 19
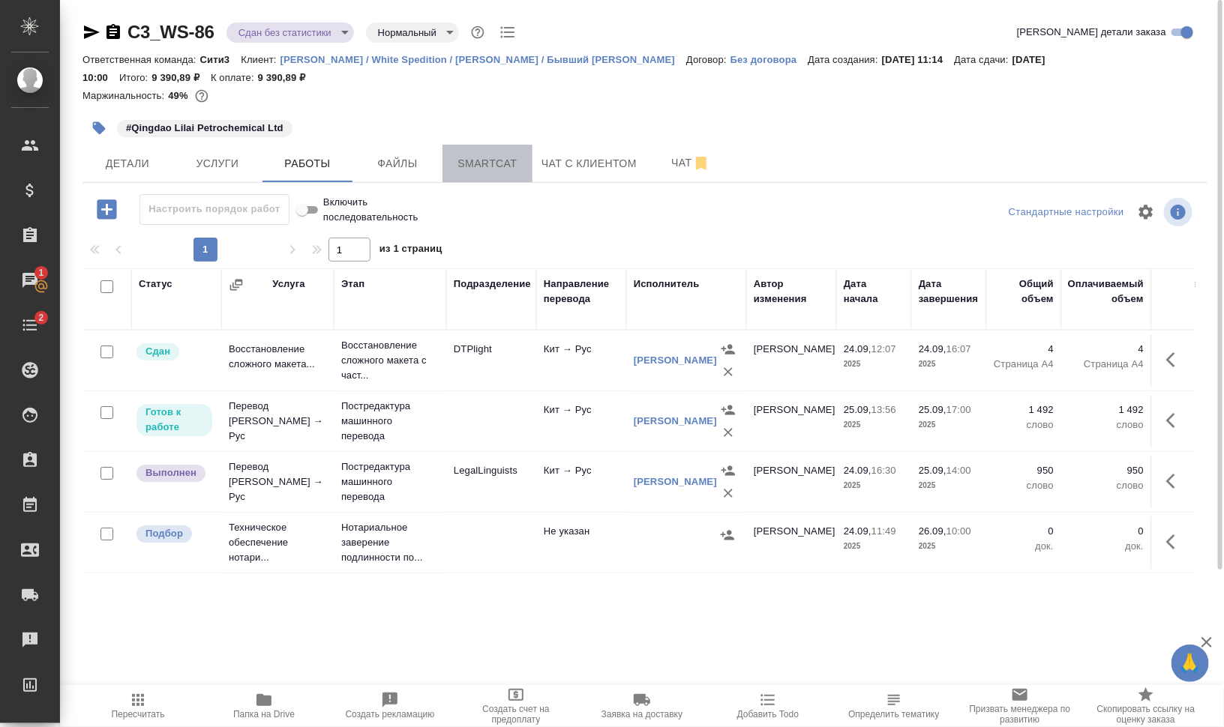
click at [480, 165] on span "Smartcat" at bounding box center [487, 163] width 72 height 19
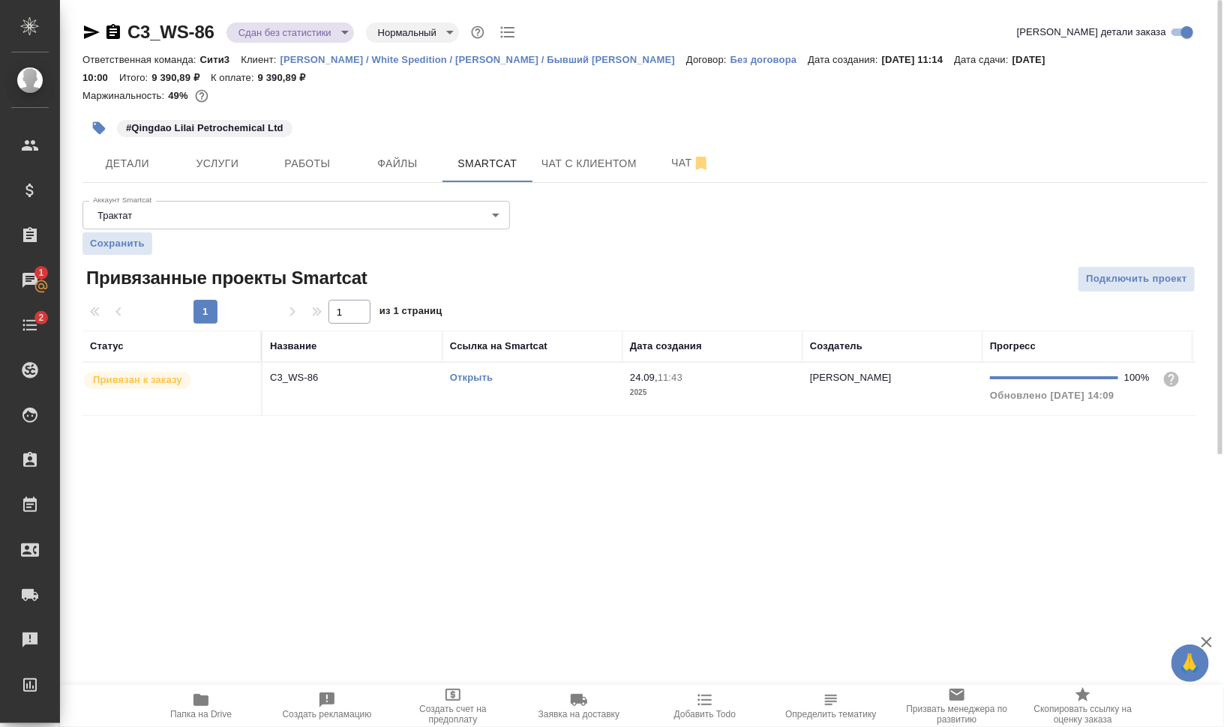
click at [205, 709] on span "Папка на Drive" at bounding box center [200, 714] width 61 height 10
click at [217, 692] on span "Папка на Drive" at bounding box center [201, 705] width 108 height 28
click at [469, 375] on link "Открыть" at bounding box center [471, 377] width 43 height 11
click at [524, 403] on td "Открыть" at bounding box center [532, 389] width 180 height 52
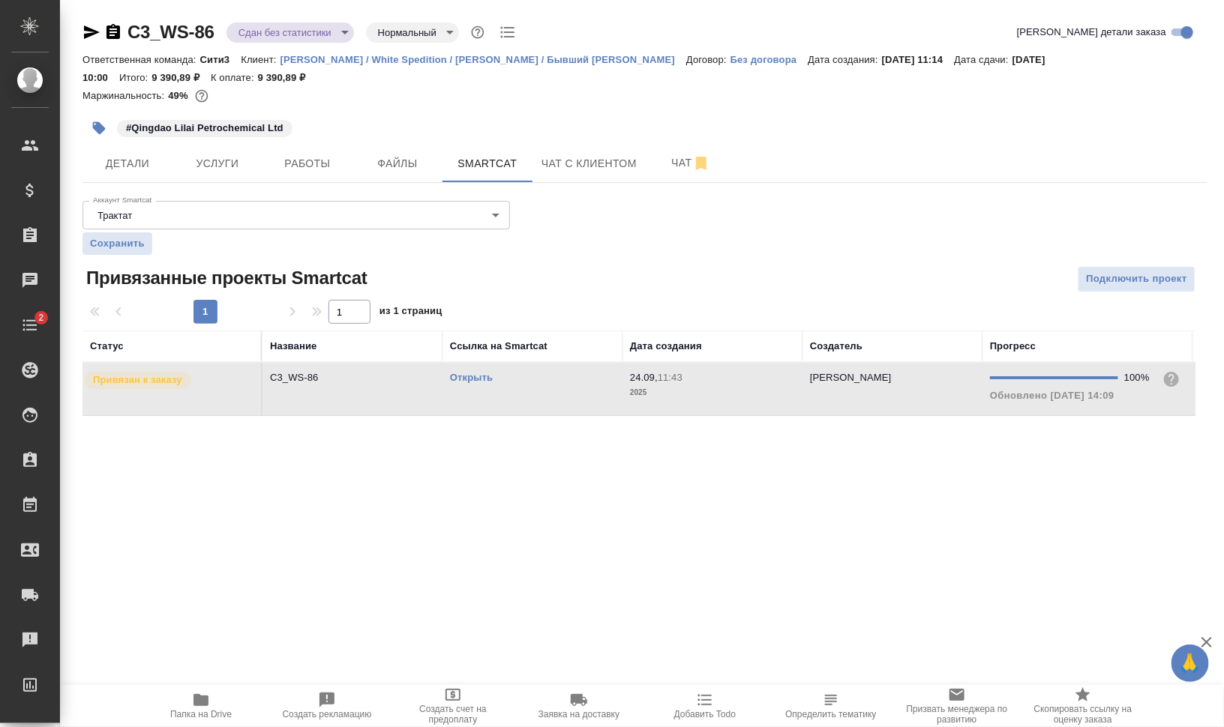
click at [524, 403] on td "Открыть" at bounding box center [532, 389] width 180 height 52
click at [484, 373] on link "Открыть" at bounding box center [471, 377] width 43 height 11
click at [316, 166] on span "Работы" at bounding box center [307, 163] width 72 height 19
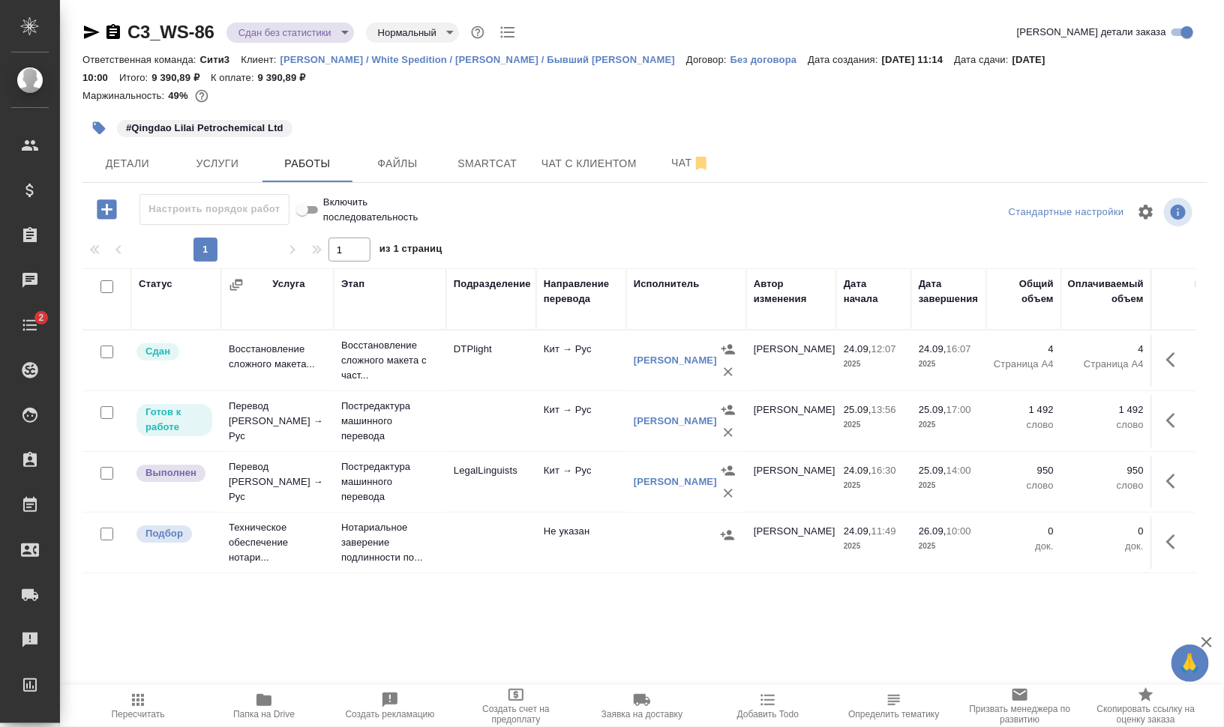
click at [143, 698] on span "Пересчитать" at bounding box center [138, 705] width 108 height 28
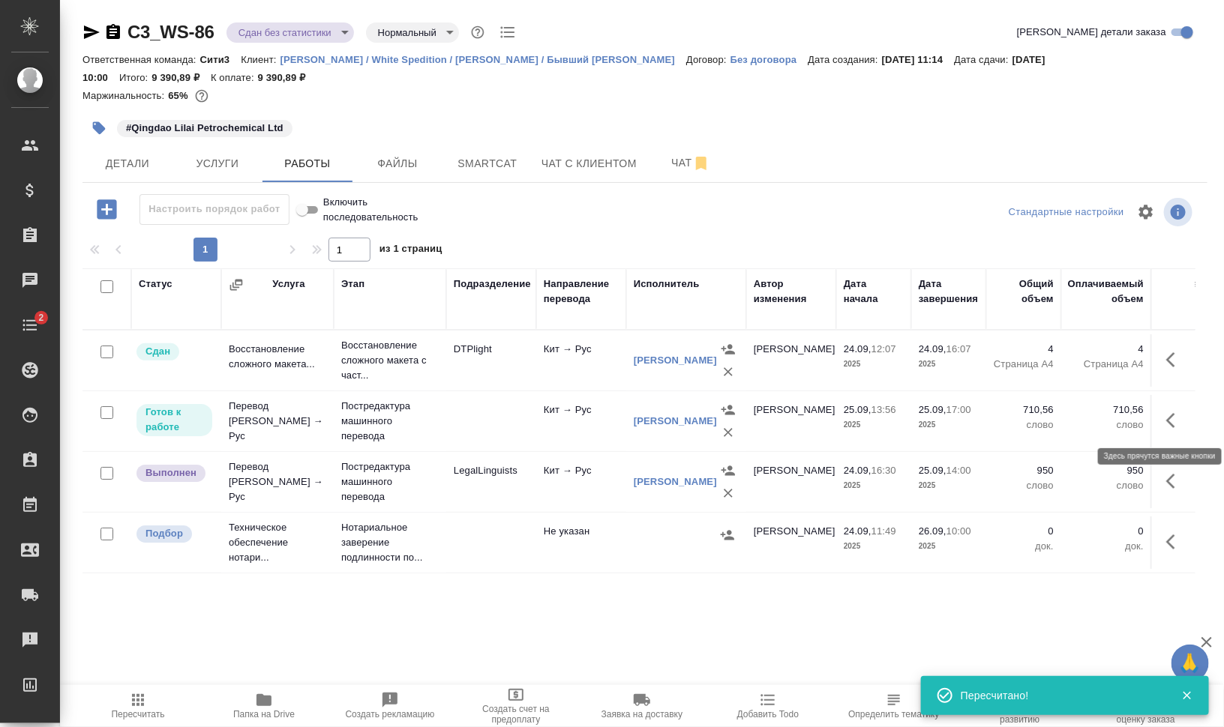
click at [1173, 415] on icon "button" at bounding box center [1175, 421] width 18 height 18
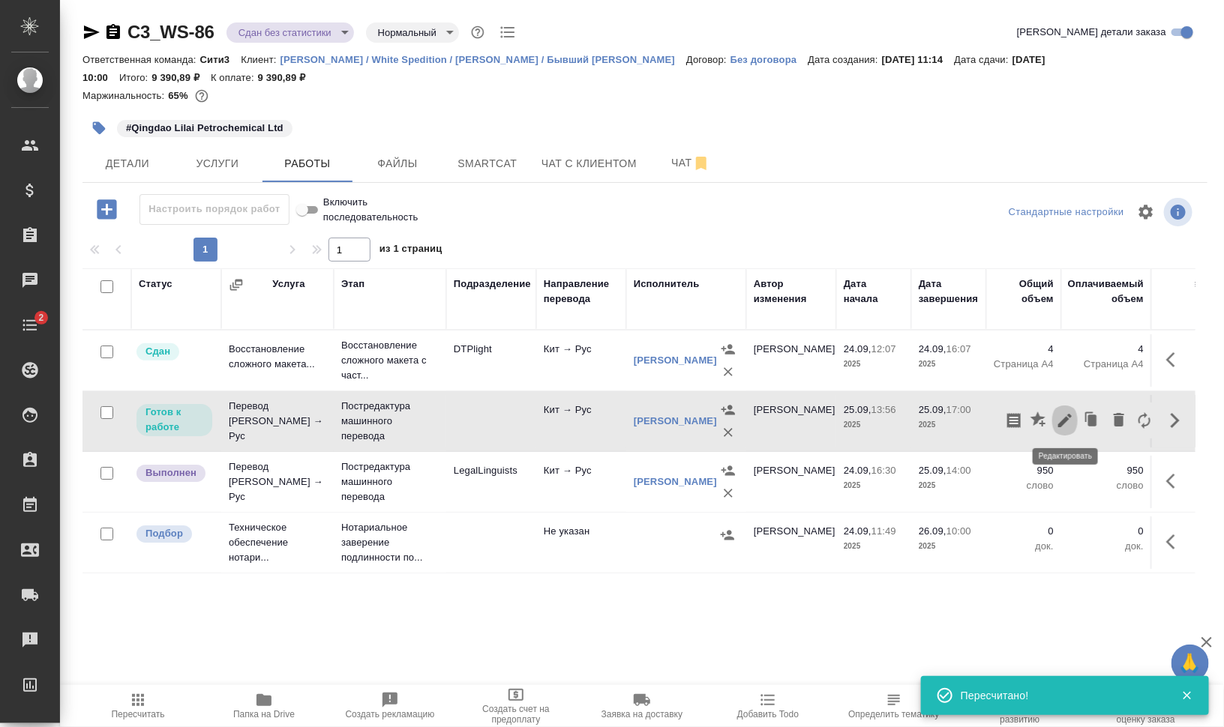
click at [1067, 413] on icon "button" at bounding box center [1065, 421] width 18 height 18
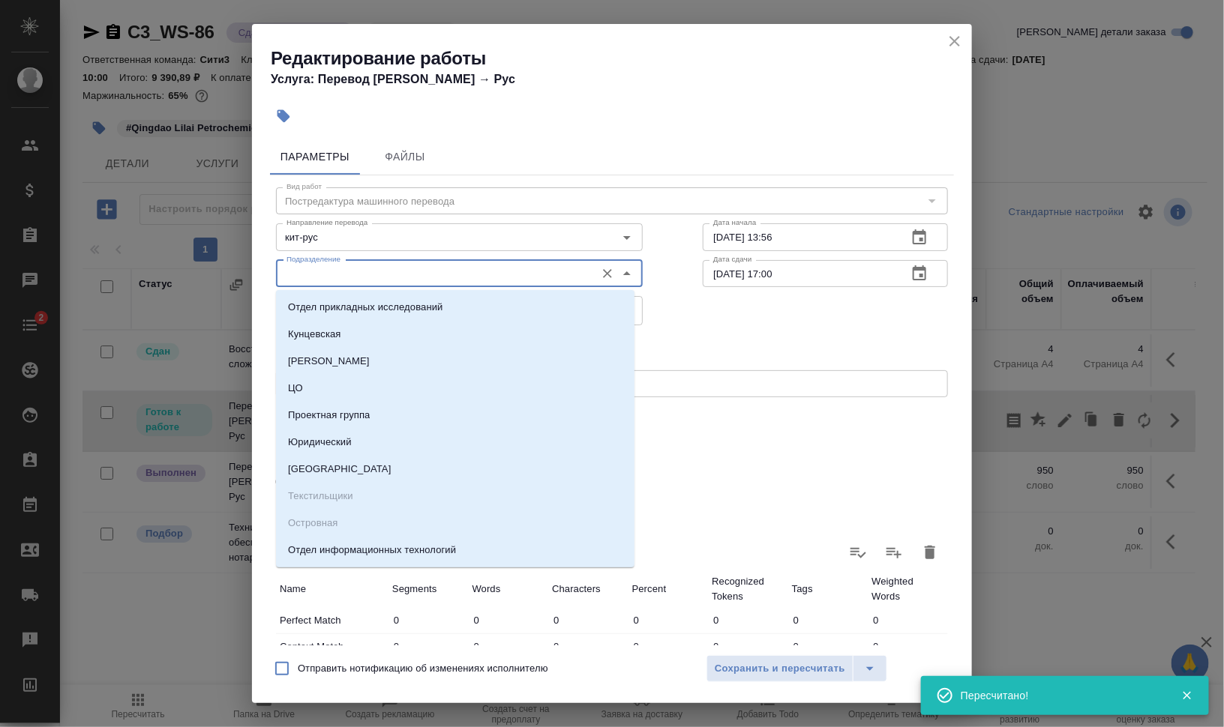
click at [496, 274] on input "Подразделение" at bounding box center [433, 274] width 307 height 18
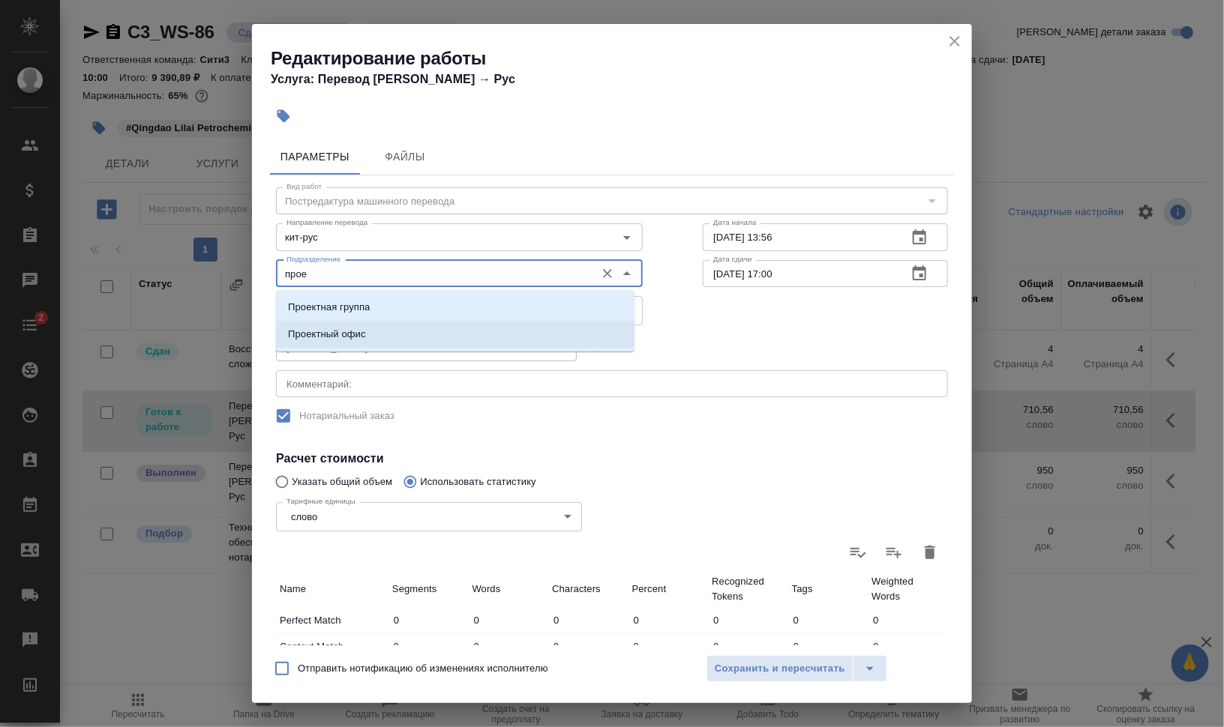
click at [481, 340] on li "Проектный офис" at bounding box center [455, 334] width 358 height 27
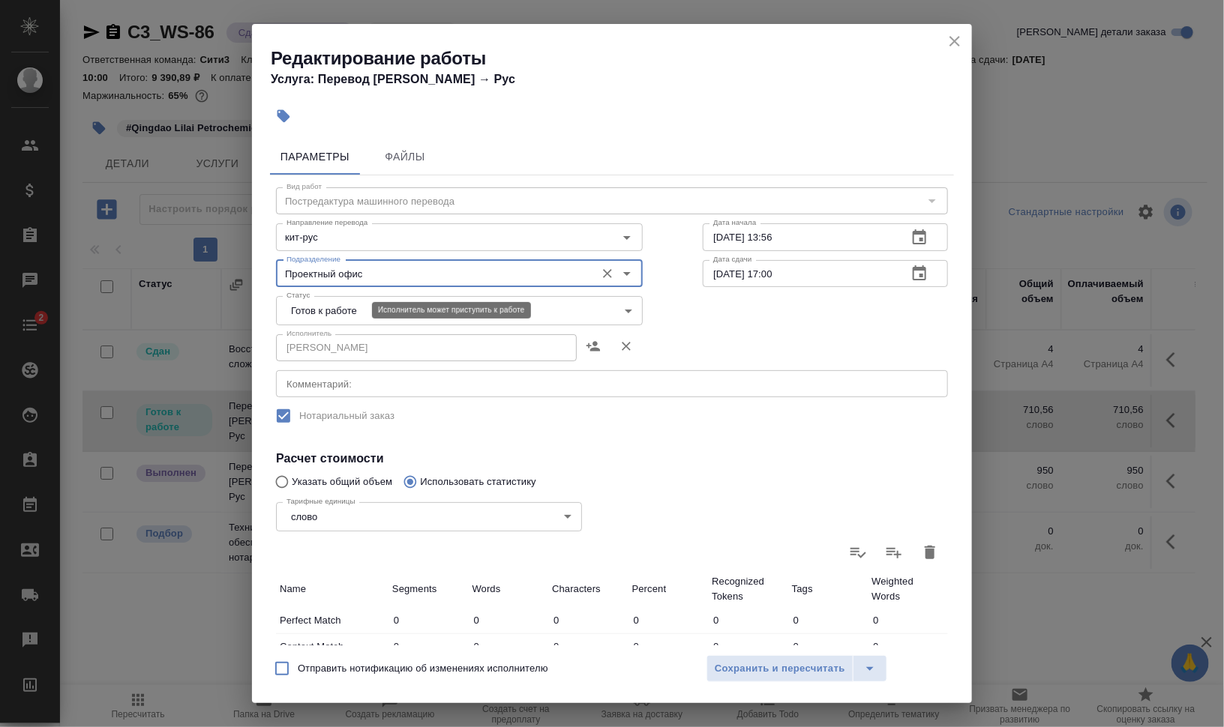
type input "Проектный офис"
click at [346, 311] on body "🙏 .cls-1 fill:#fff; AWATERA Валеев Динар Клиенты Спецификации Заказы 0 Чаты 2 T…" at bounding box center [612, 363] width 1224 height 727
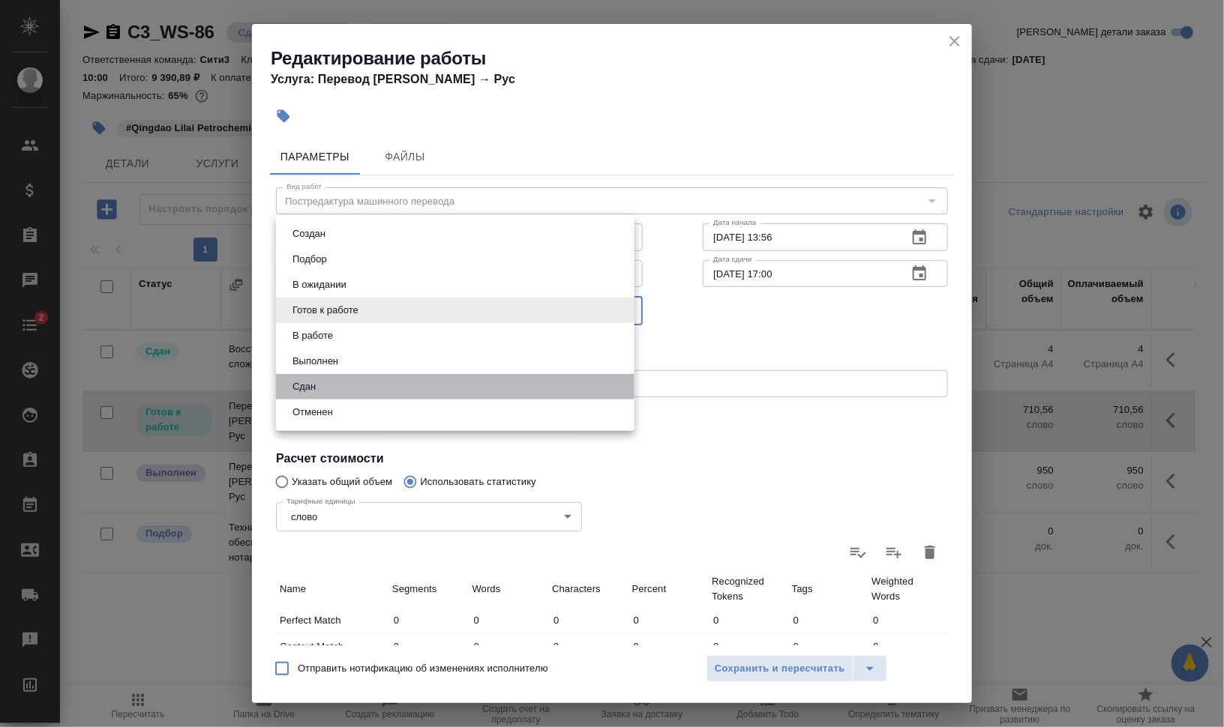
click at [336, 379] on li "Сдан" at bounding box center [455, 386] width 358 height 25
type input "closed"
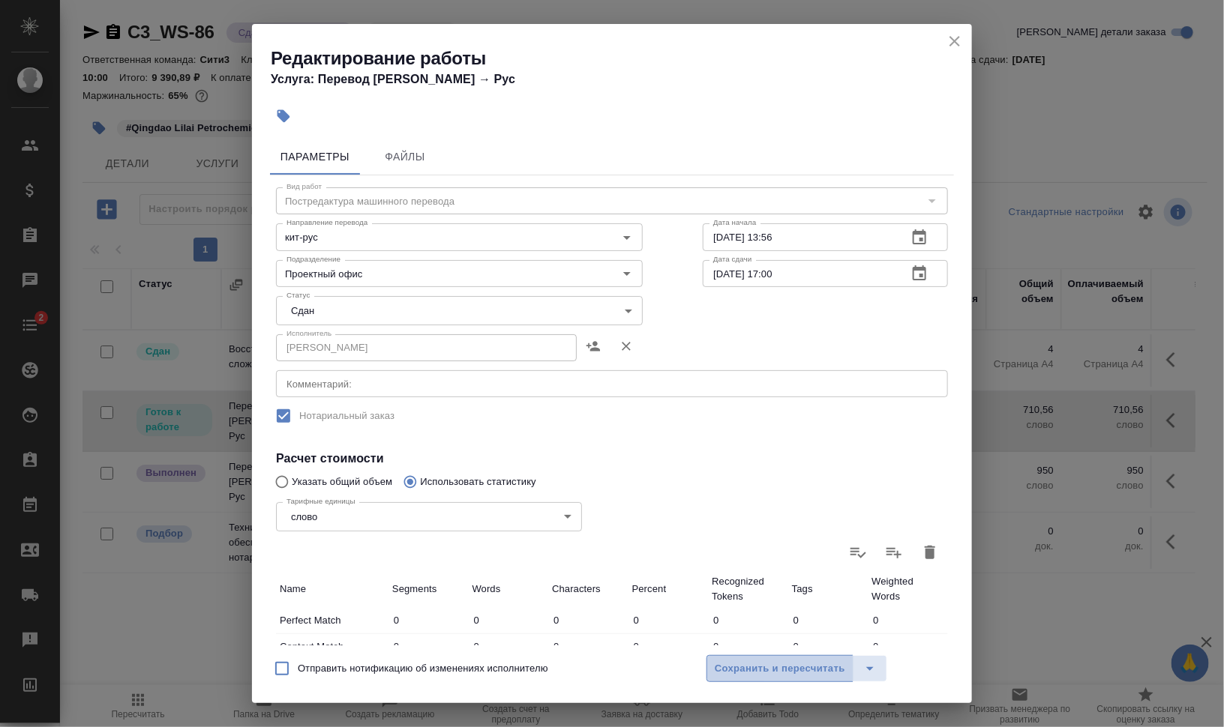
click at [784, 678] on button "Сохранить и пересчитать" at bounding box center [779, 668] width 147 height 27
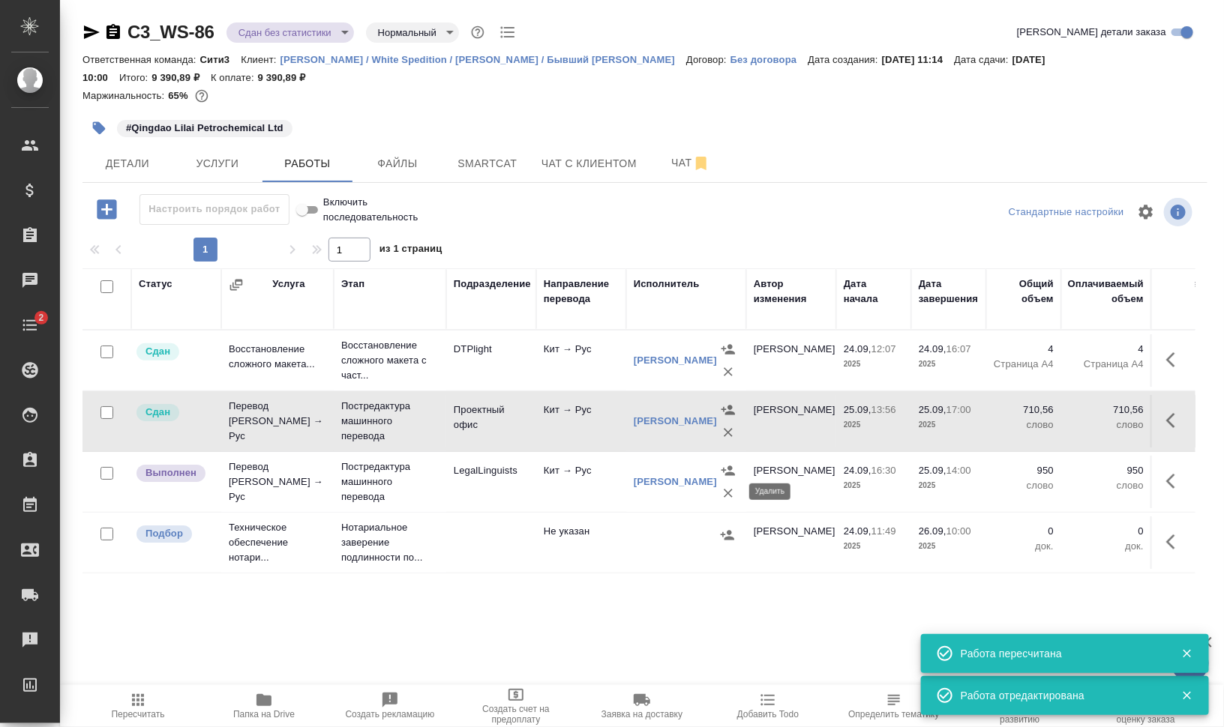
click at [729, 494] on icon "button" at bounding box center [728, 493] width 9 height 9
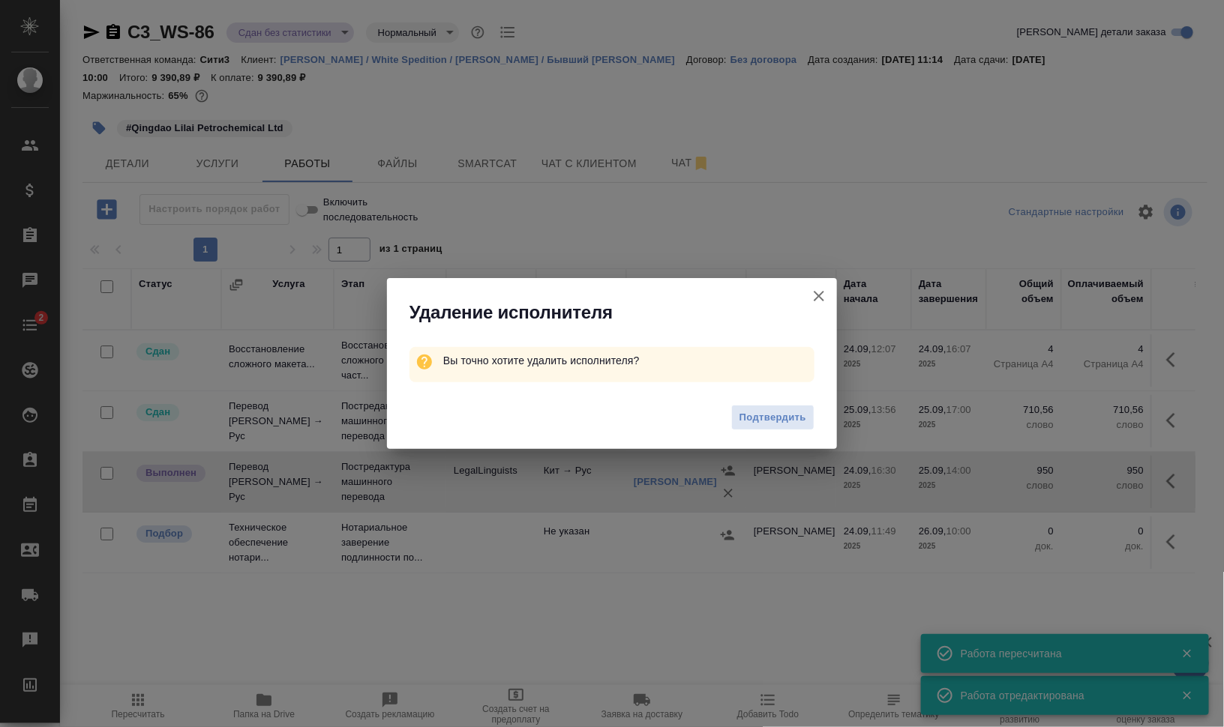
click at [774, 413] on span "Подтвердить" at bounding box center [772, 417] width 67 height 17
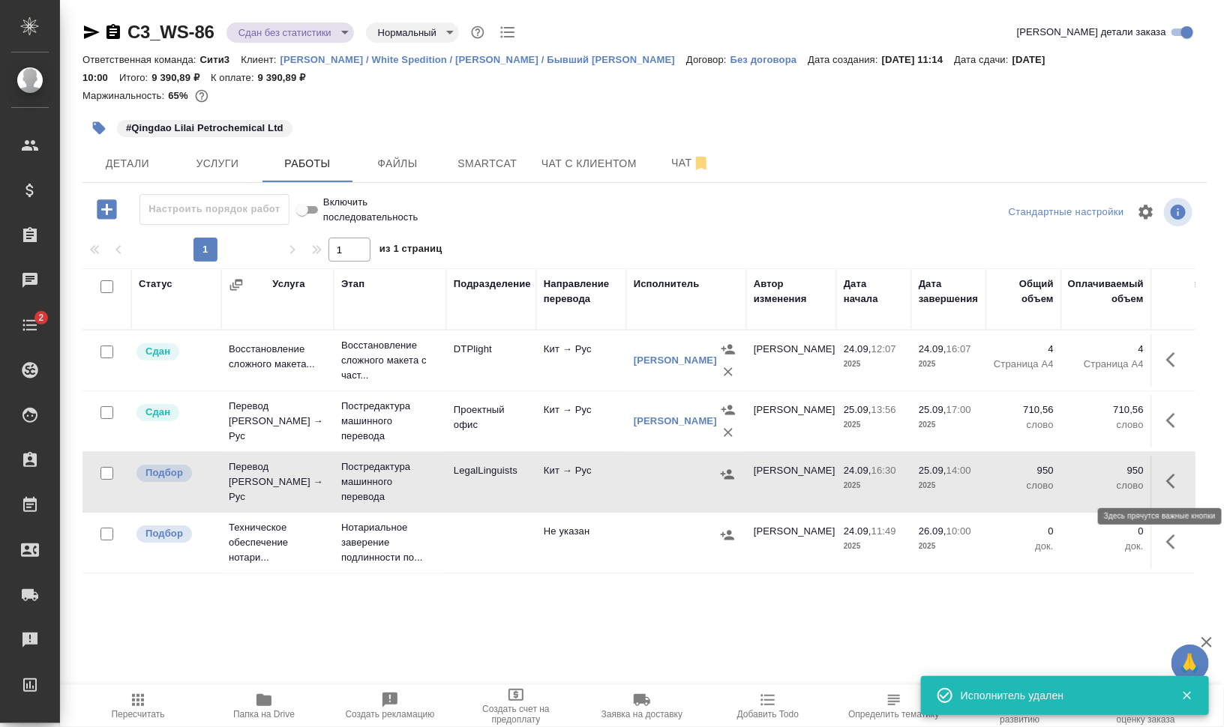
click at [1179, 484] on icon "button" at bounding box center [1175, 481] width 18 height 18
click at [1125, 480] on icon "button" at bounding box center [1119, 481] width 18 height 18
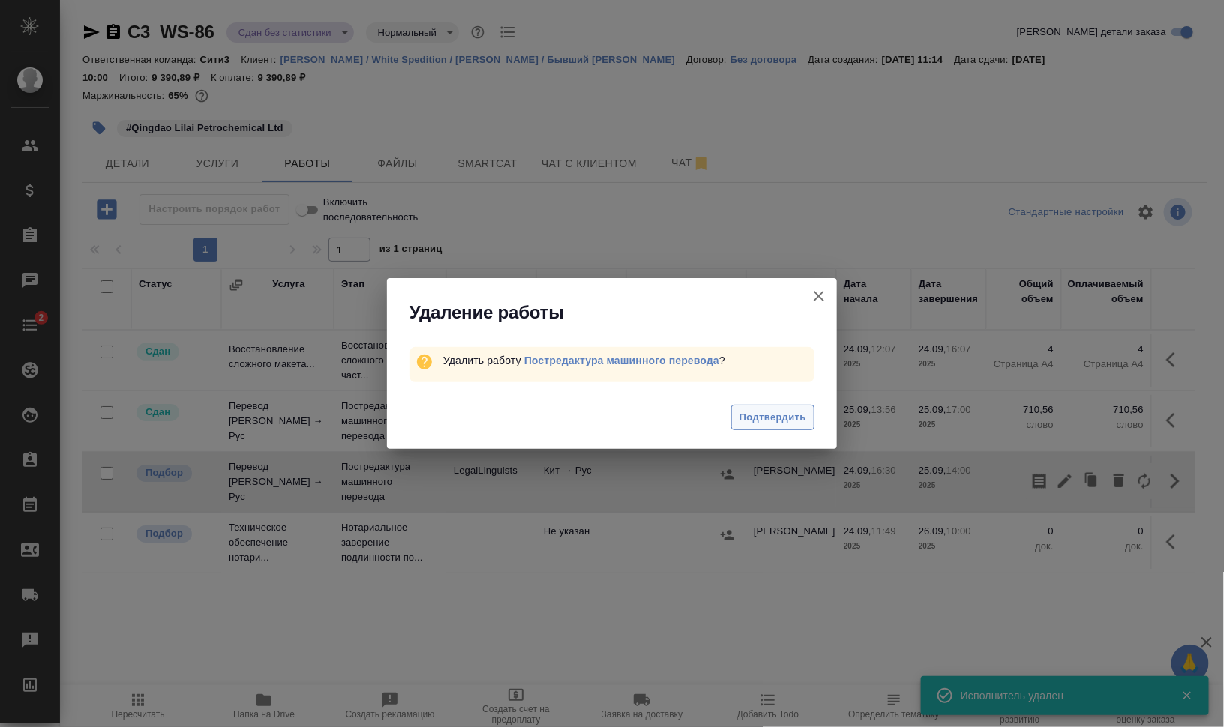
click at [748, 424] on span "Подтвердить" at bounding box center [772, 417] width 67 height 17
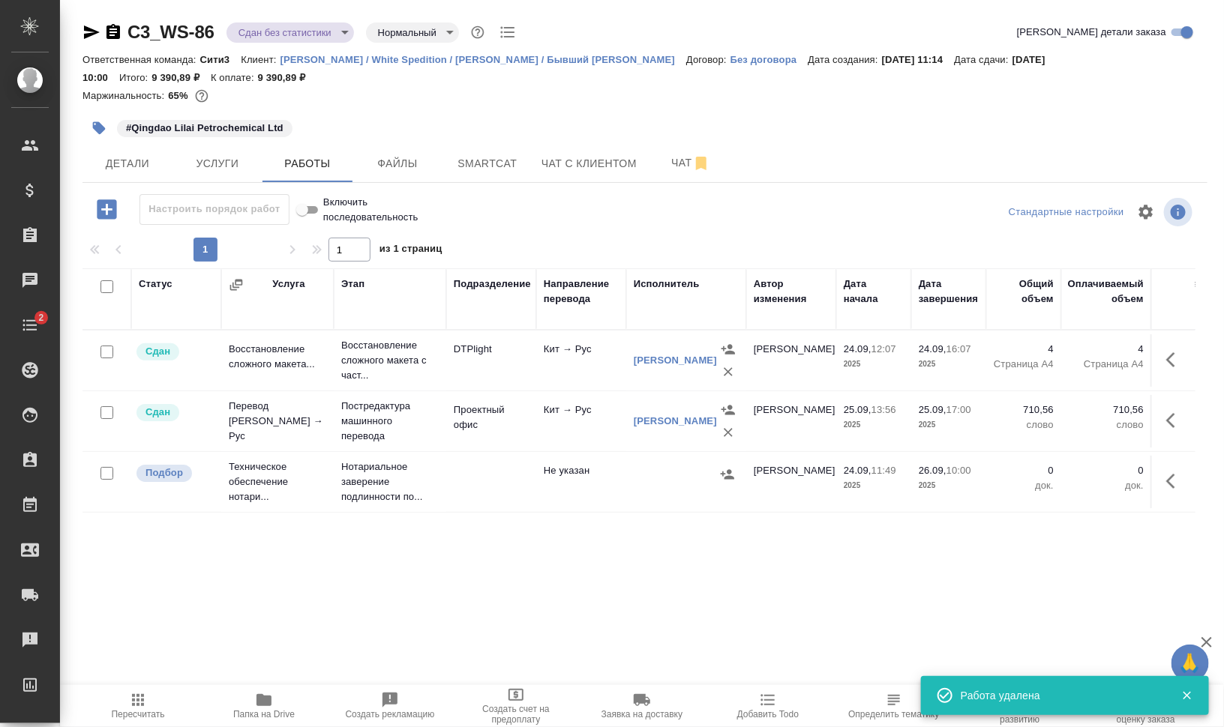
click at [133, 705] on icon "button" at bounding box center [138, 700] width 18 height 18
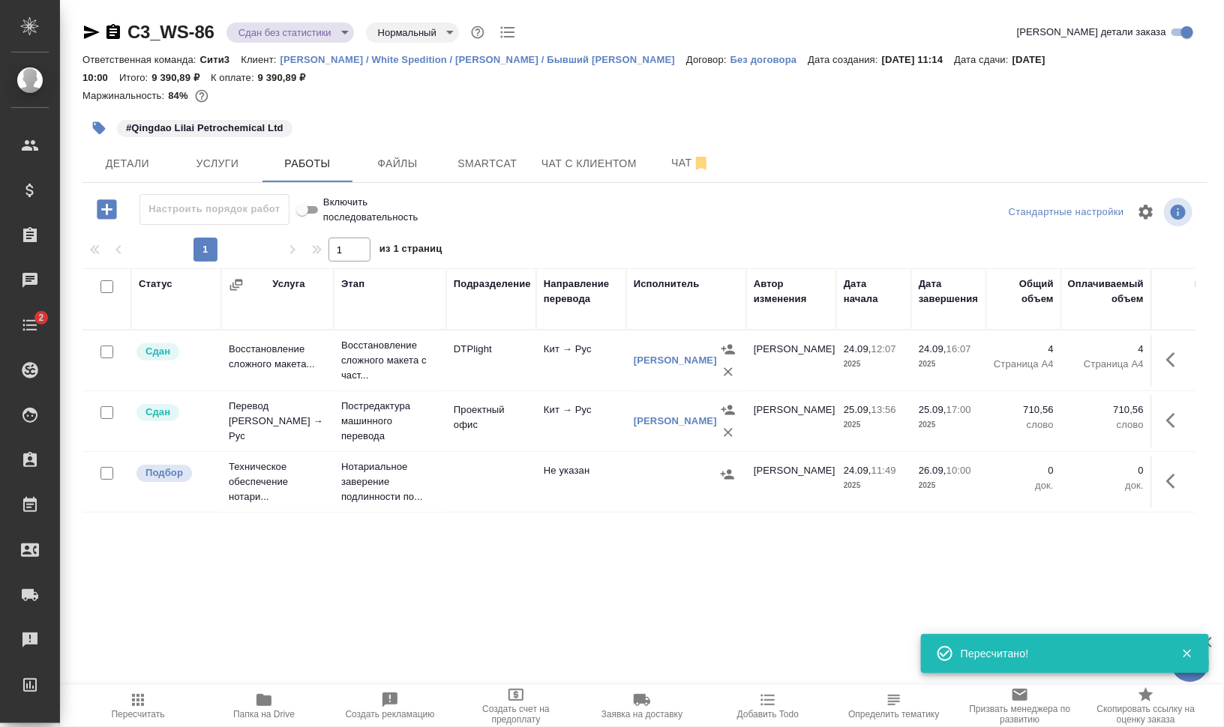
click at [336, 34] on body "🙏 .cls-1 fill:#fff; AWATERA Валеев Динар Клиенты Спецификации Заказы 0 Чаты 2 T…" at bounding box center [612, 363] width 1224 height 727
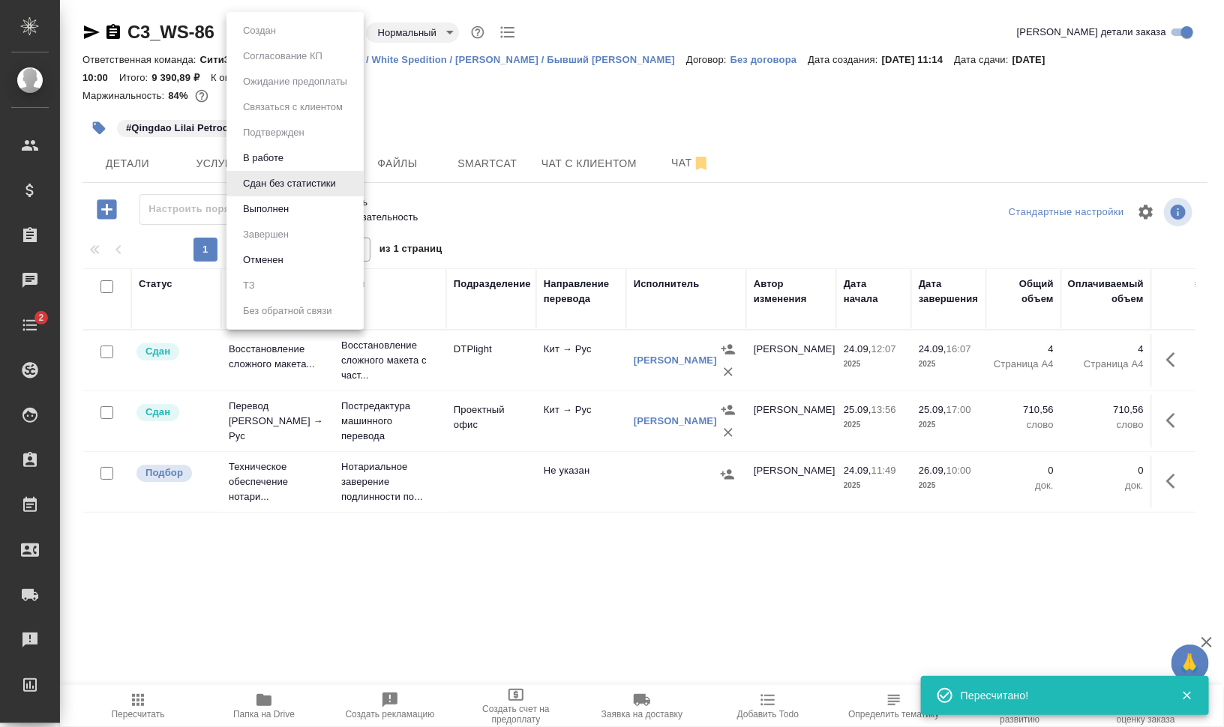
click at [313, 203] on li "Выполнен" at bounding box center [294, 208] width 137 height 25
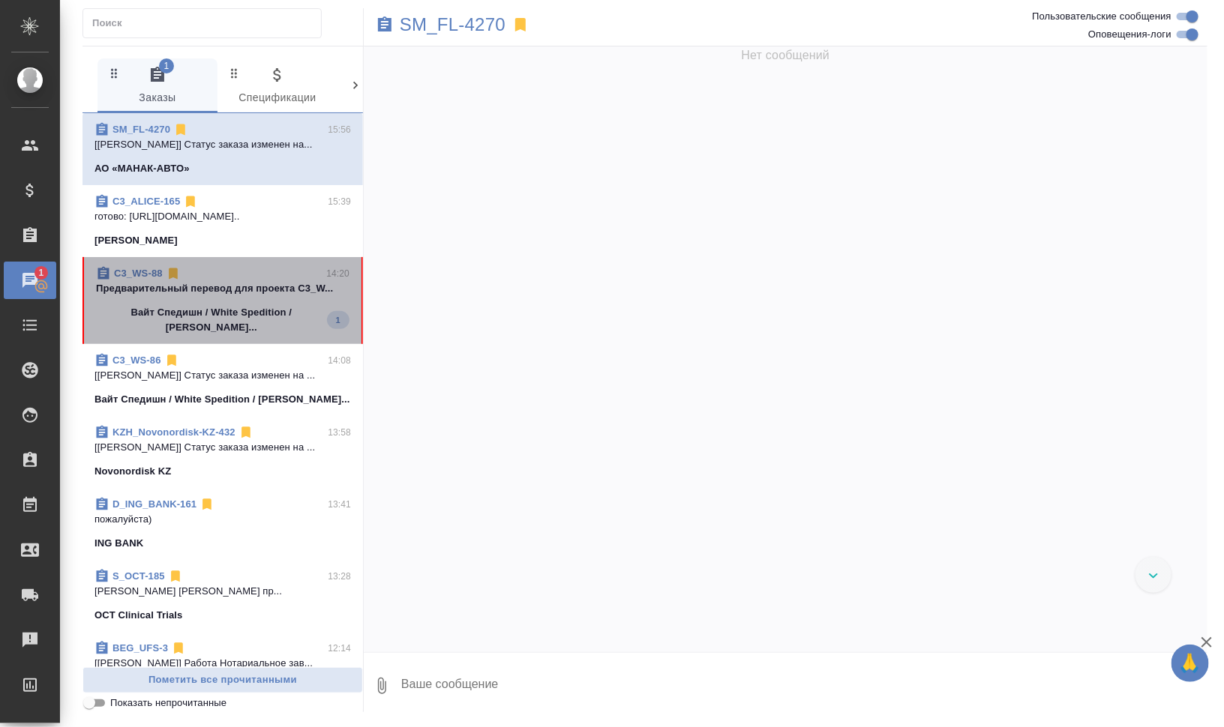
click at [253, 281] on p "Предварительный перевод для проекта C3_W..." at bounding box center [222, 288] width 253 height 15
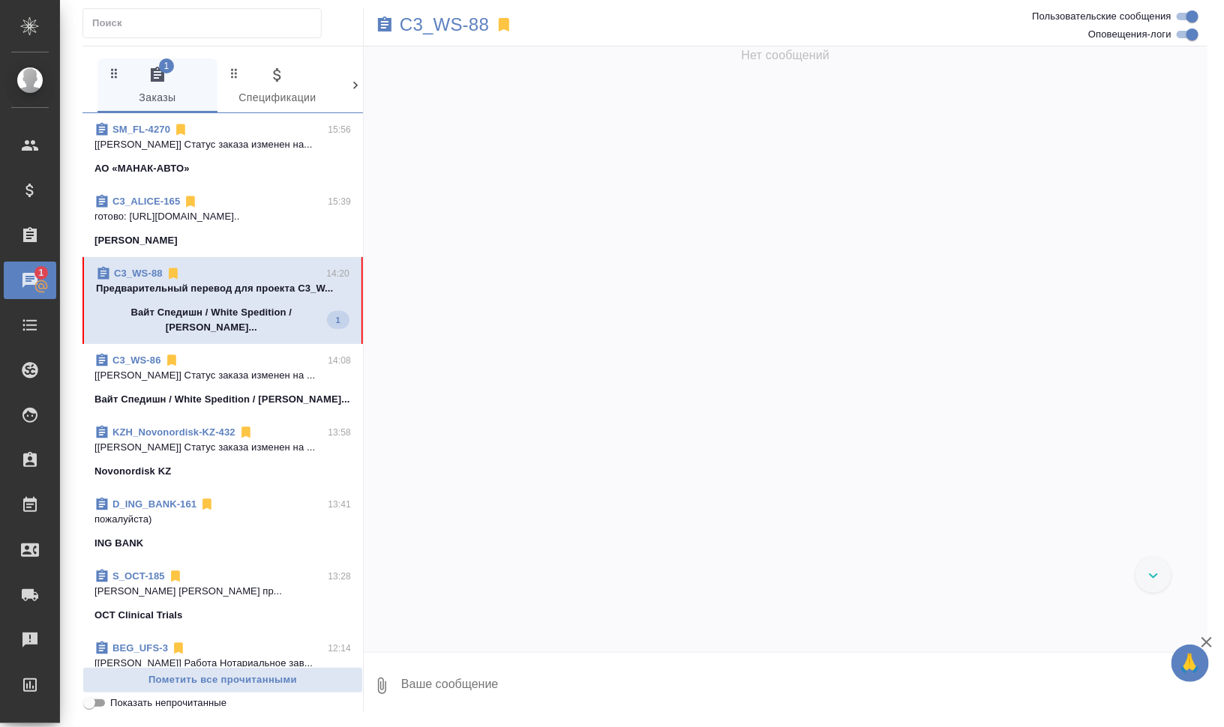
scroll to position [3074, 0]
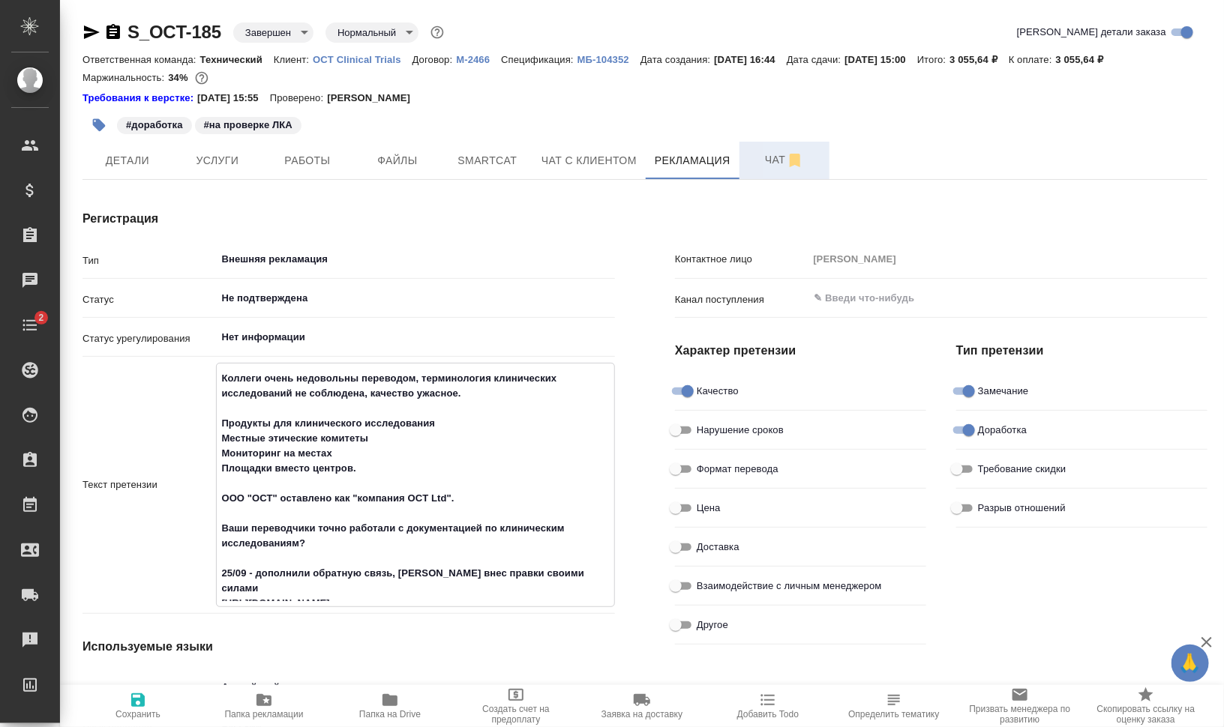
click at [765, 158] on span "Чат" at bounding box center [784, 160] width 72 height 19
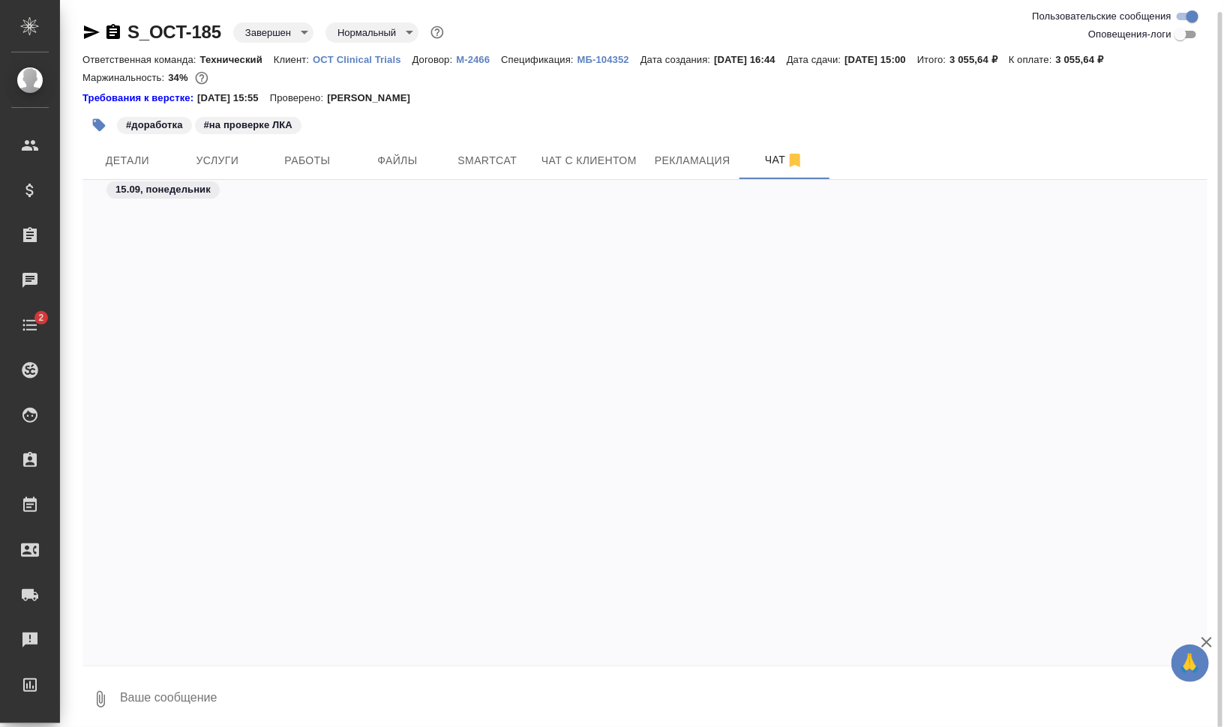
scroll to position [3333, 0]
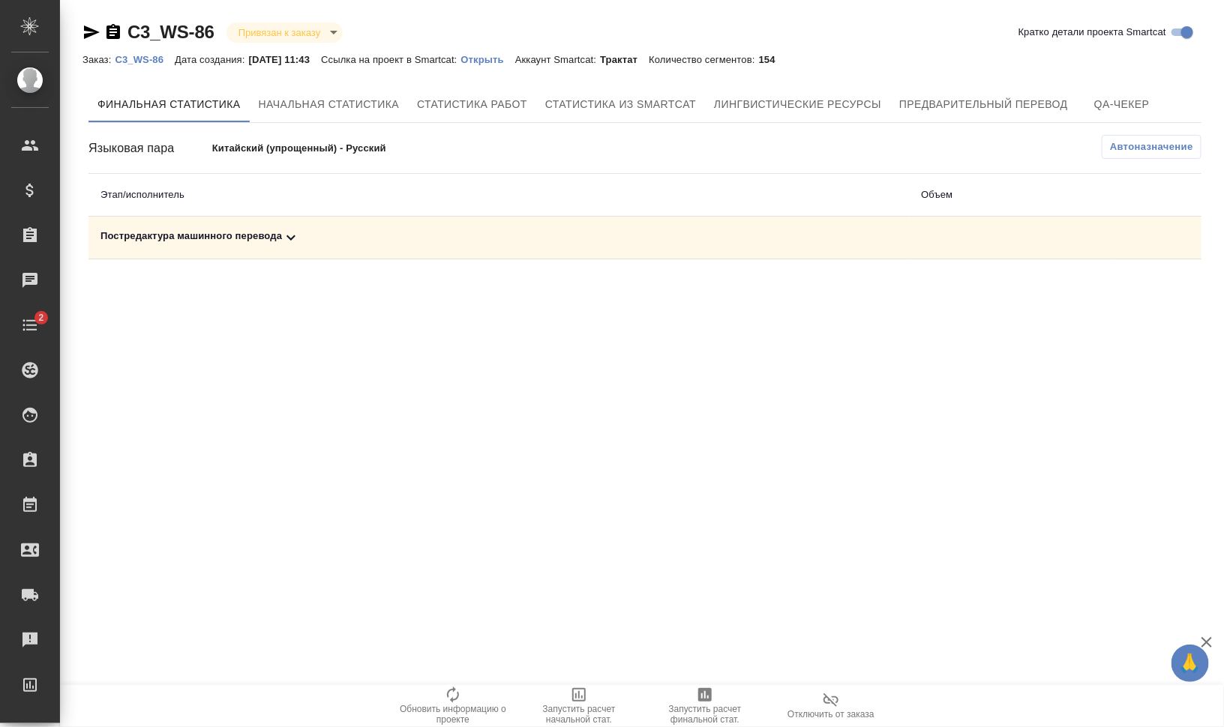
click at [169, 230] on div "Постредактура машинного перевода" at bounding box center [498, 238] width 796 height 18
click at [704, 688] on icon "button" at bounding box center [704, 694] width 13 height 13
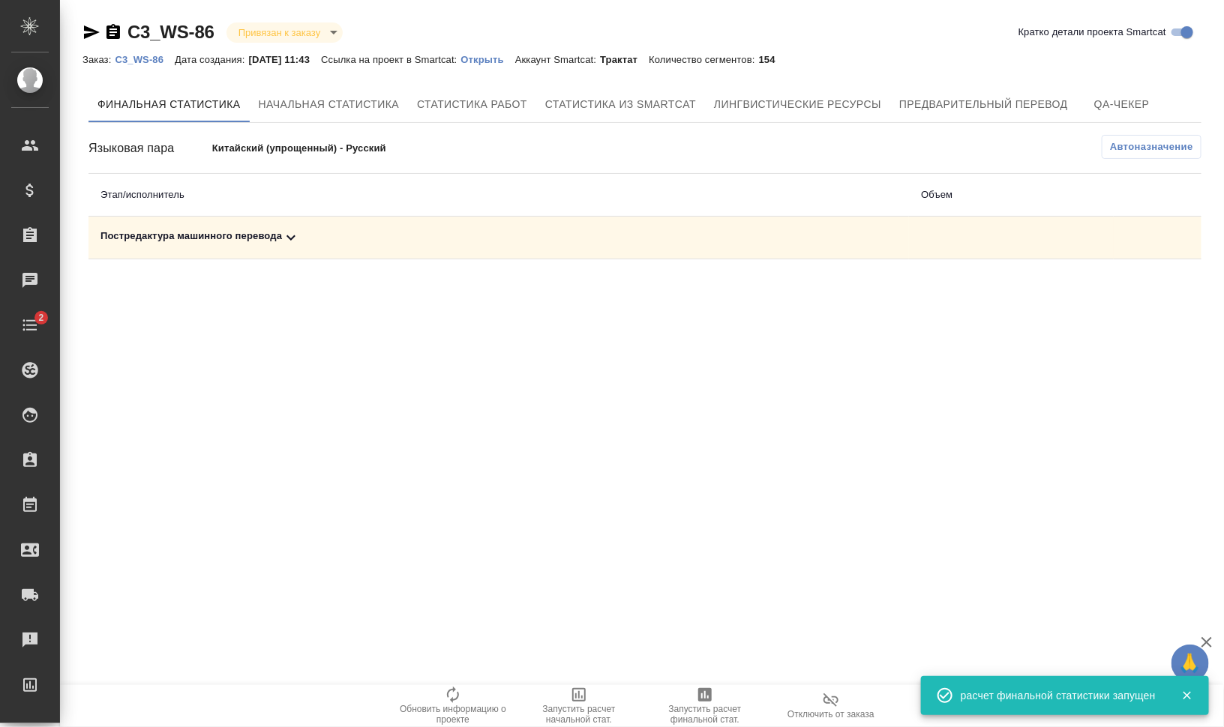
click at [270, 234] on div "Постредактура машинного перевода" at bounding box center [498, 238] width 796 height 18
click at [1101, 293] on icon "button" at bounding box center [1098, 289] width 13 height 12
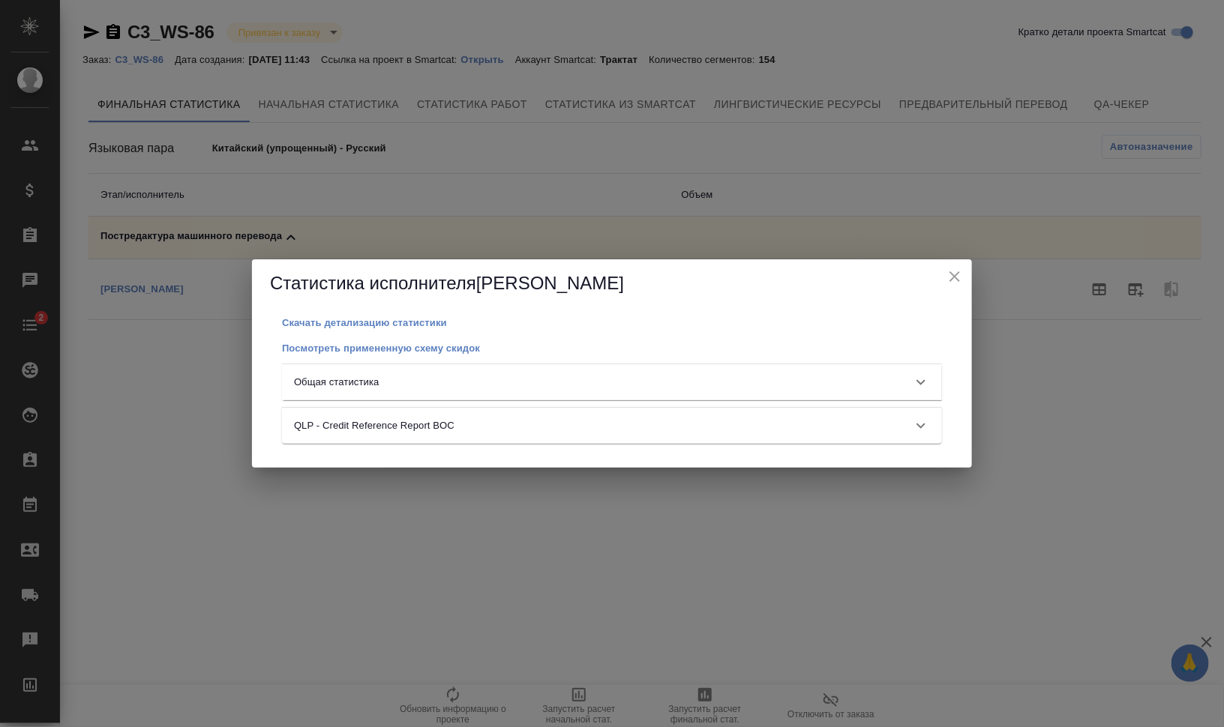
click at [863, 369] on div "Общая статистика" at bounding box center [612, 382] width 660 height 36
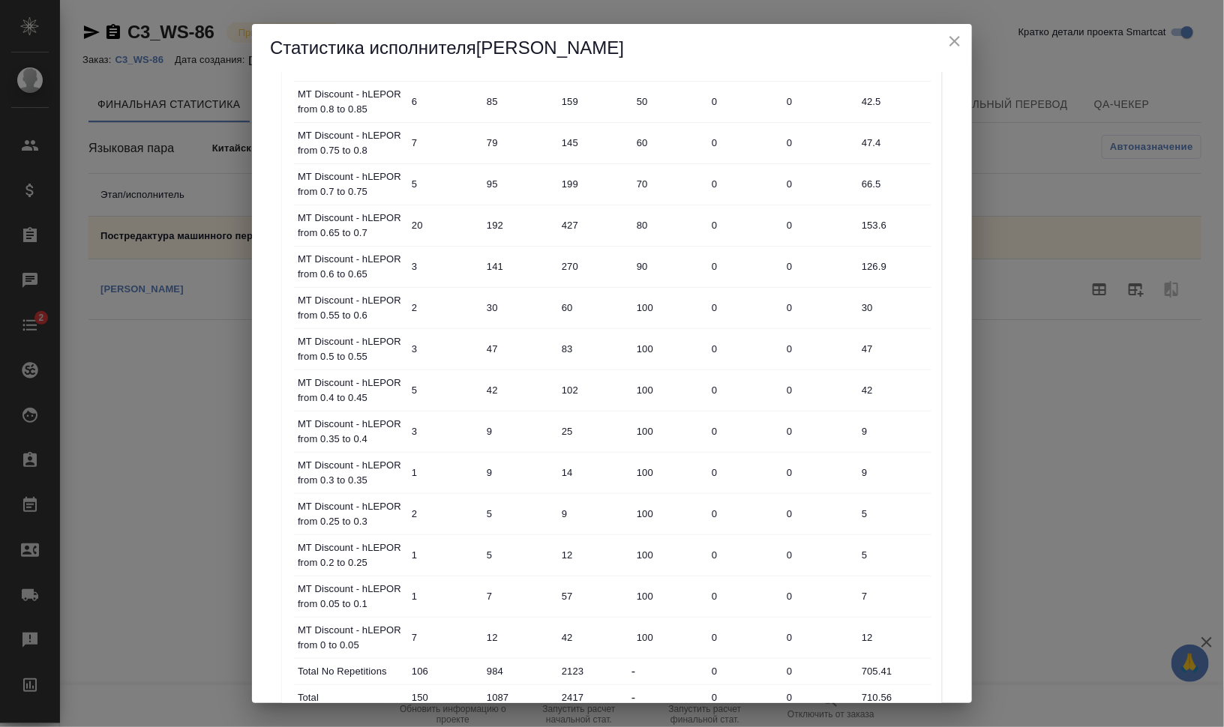
scroll to position [627, 0]
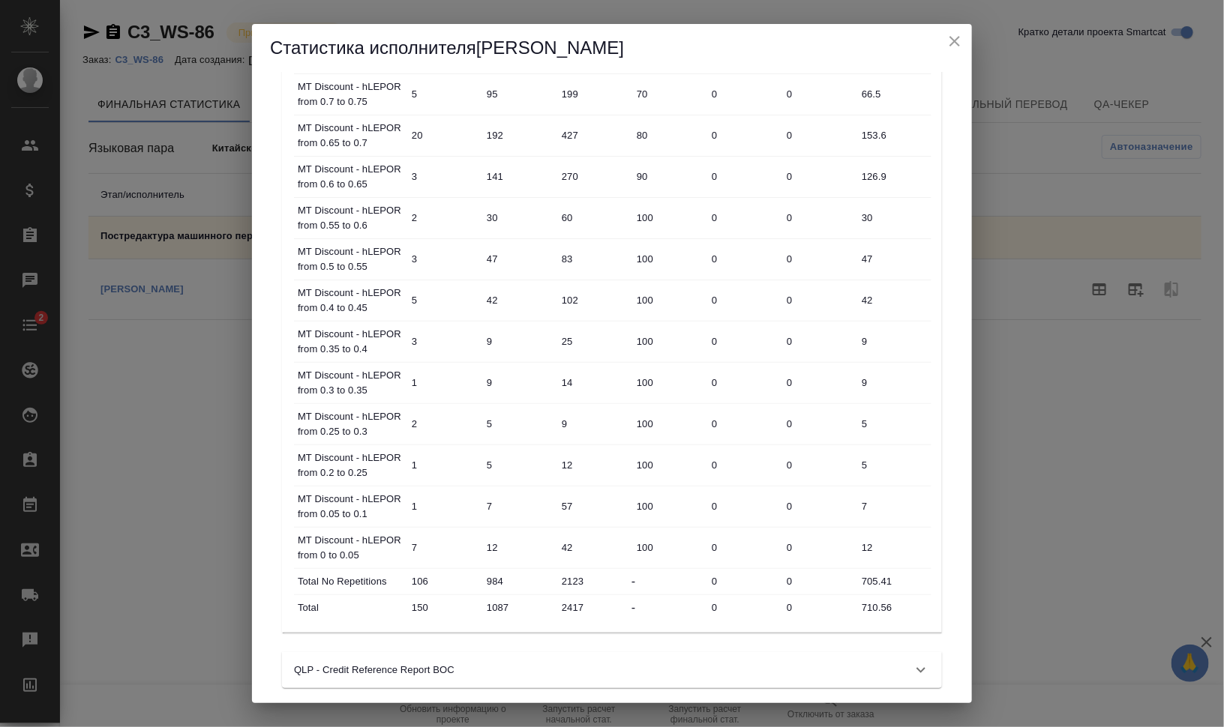
click at [950, 34] on icon "close" at bounding box center [955, 41] width 18 height 18
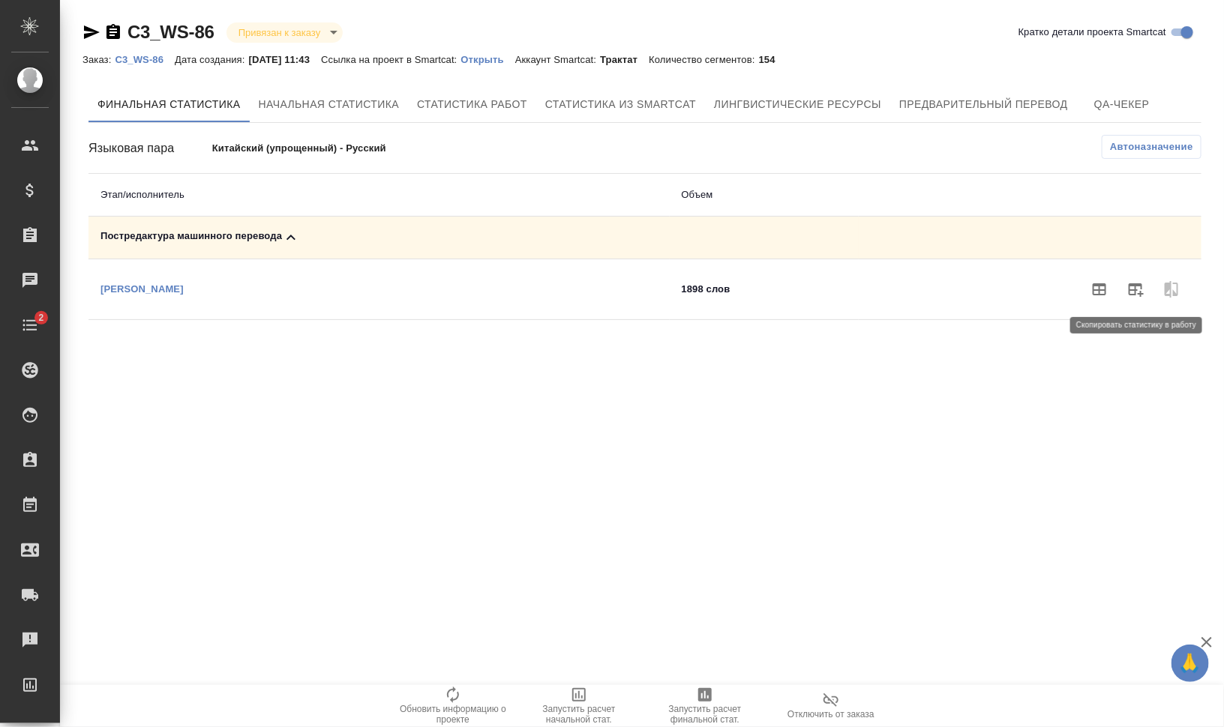
click at [1137, 287] on icon "button" at bounding box center [1135, 289] width 18 height 18
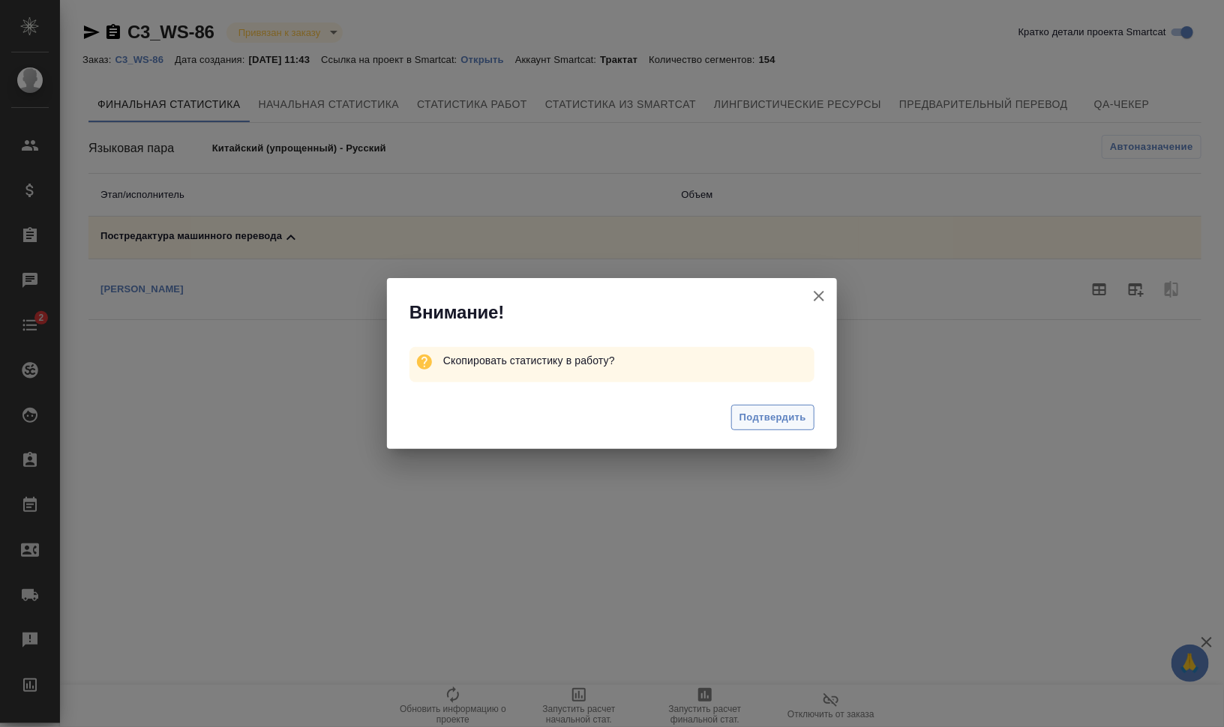
click at [782, 413] on span "Подтвердить" at bounding box center [772, 417] width 67 height 17
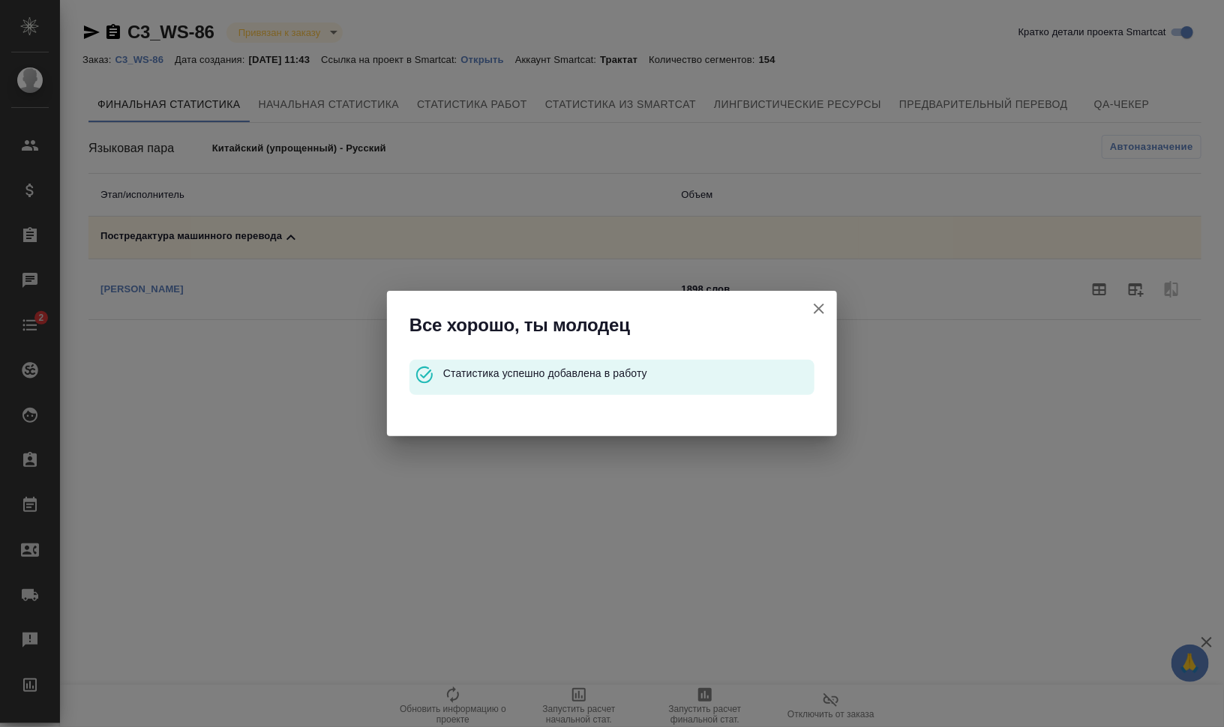
click at [814, 307] on icon "button" at bounding box center [819, 309] width 18 height 18
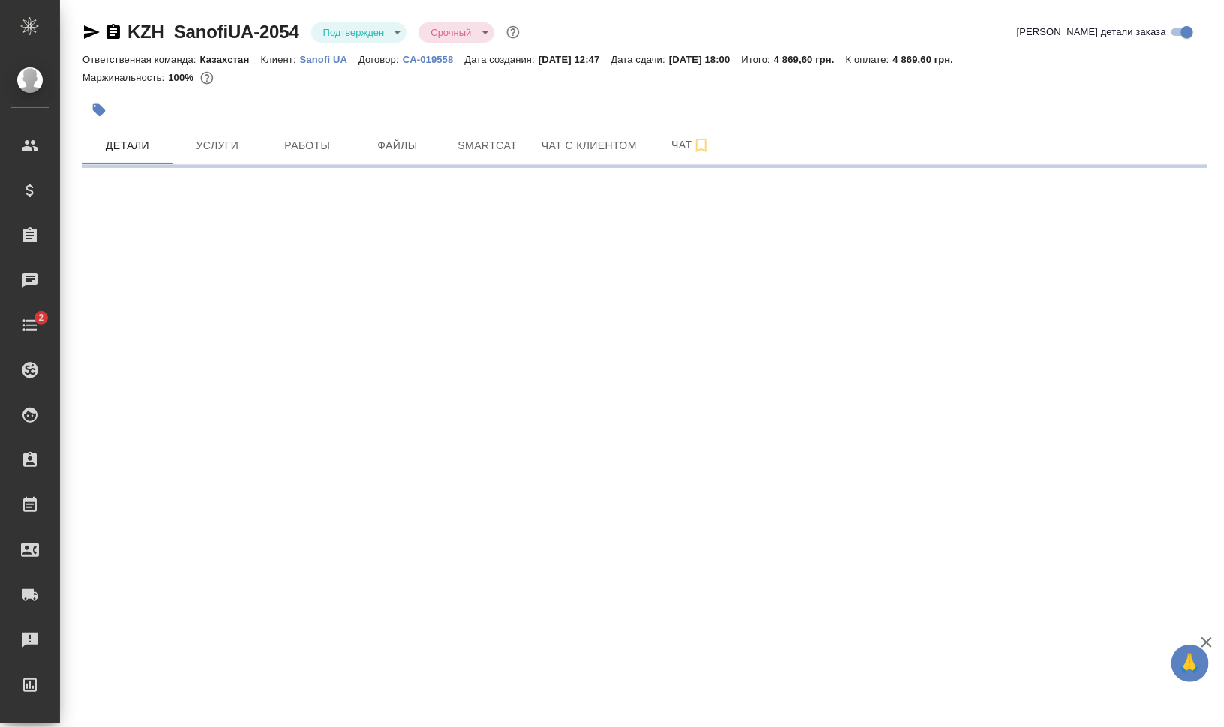
select select "RU"
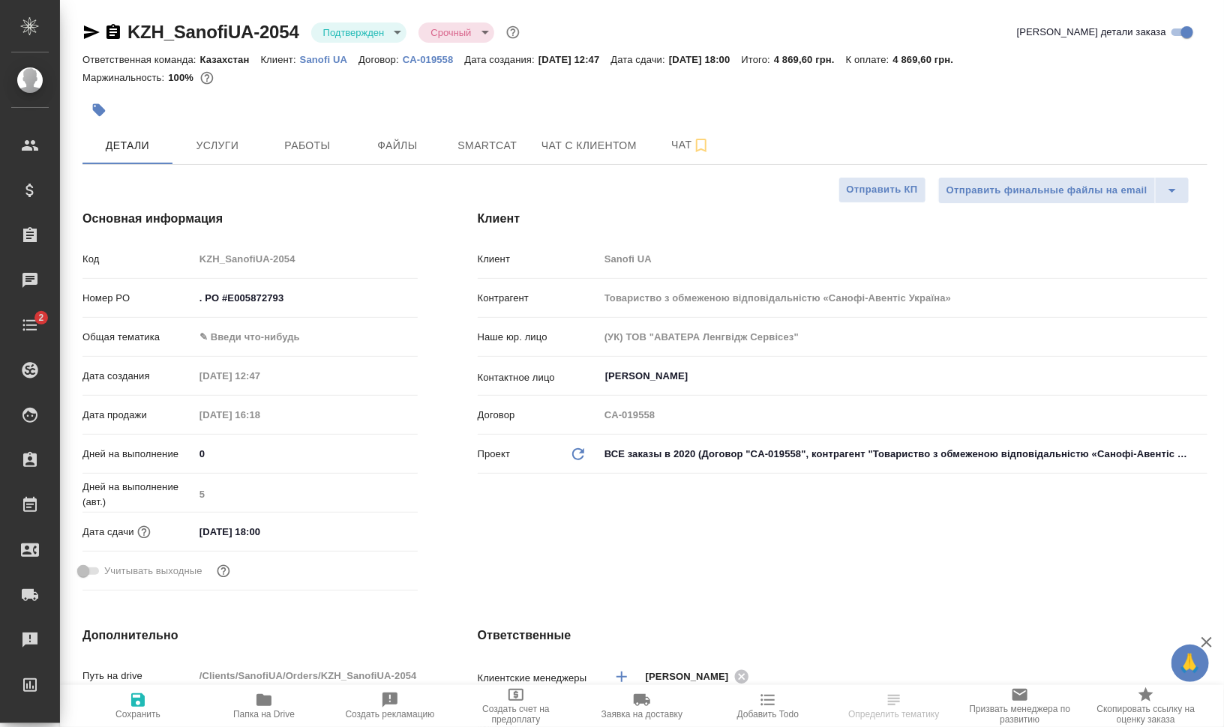
type textarea "x"
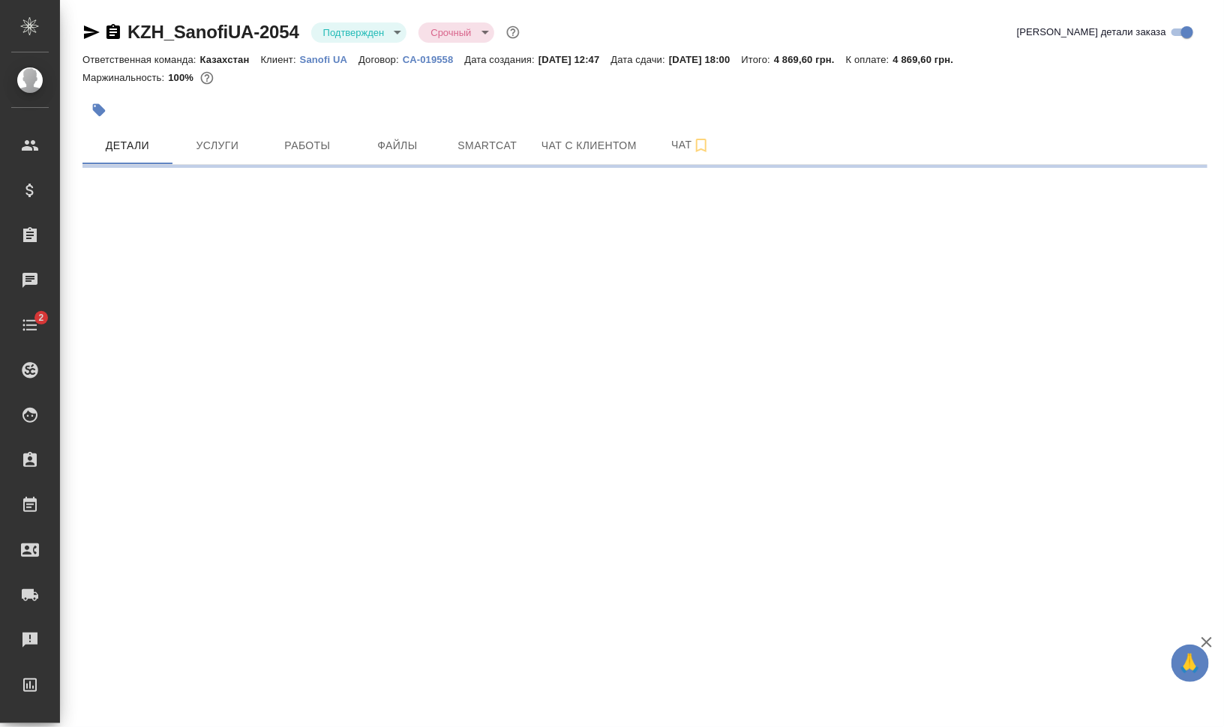
select select "RU"
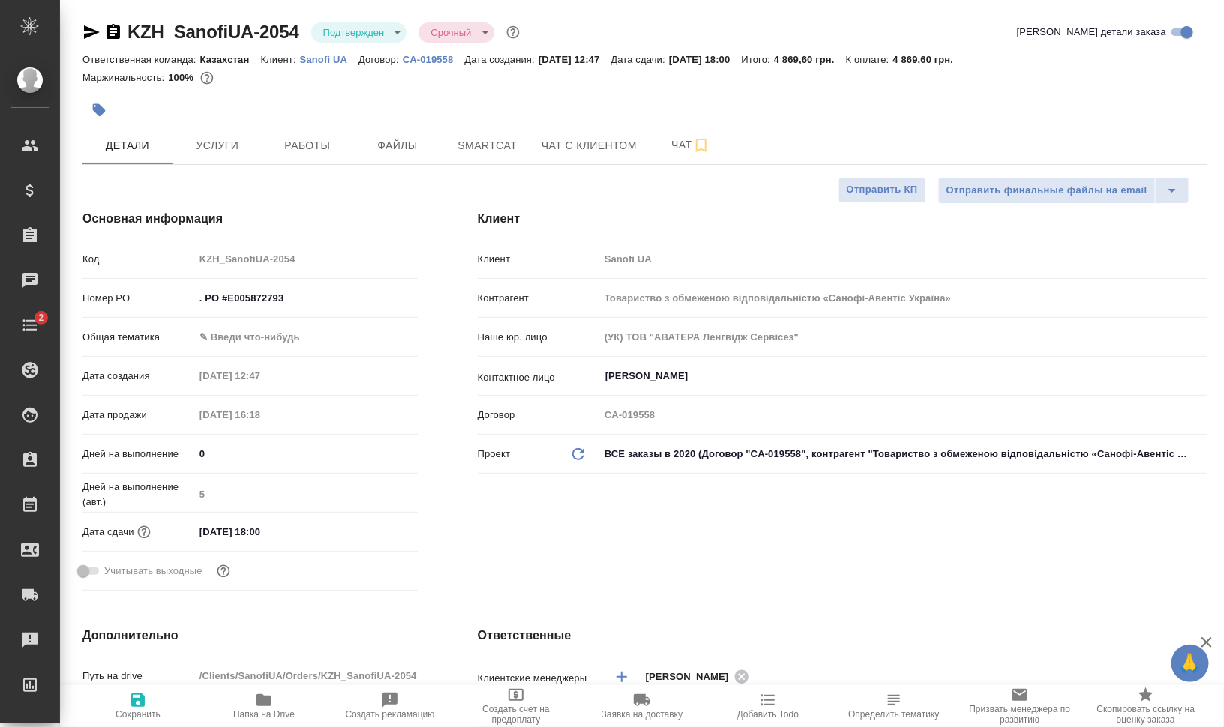
type textarea "x"
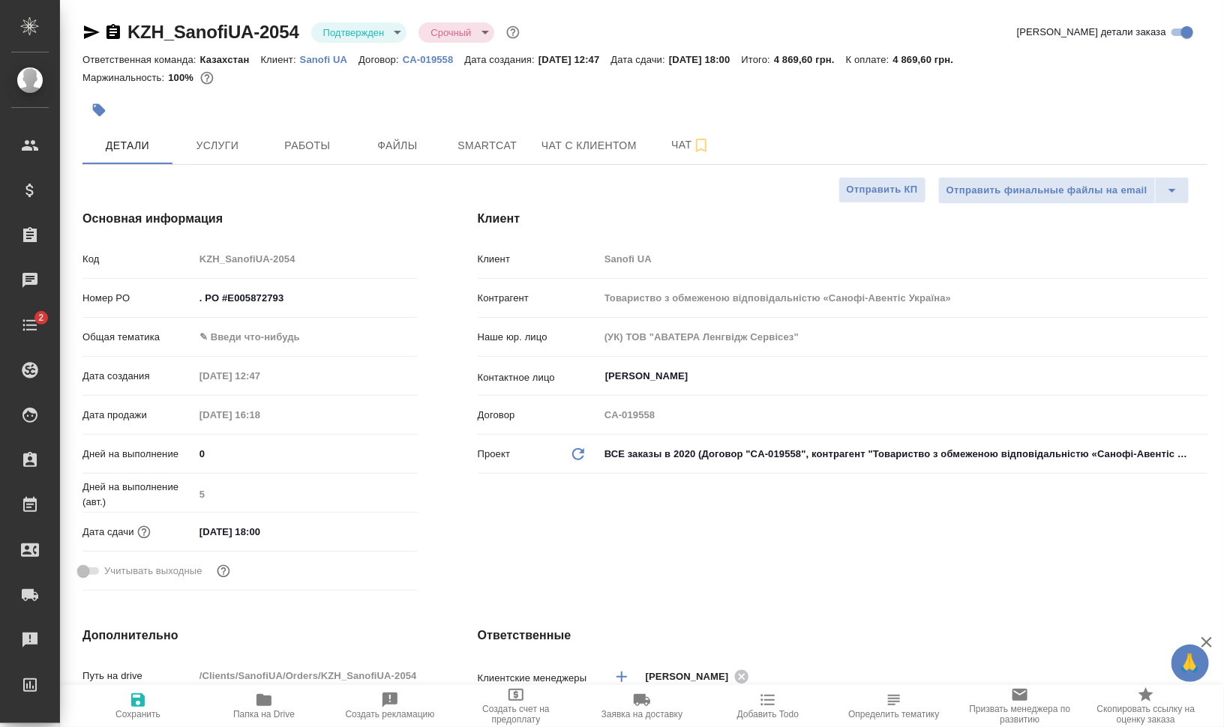
type textarea "x"
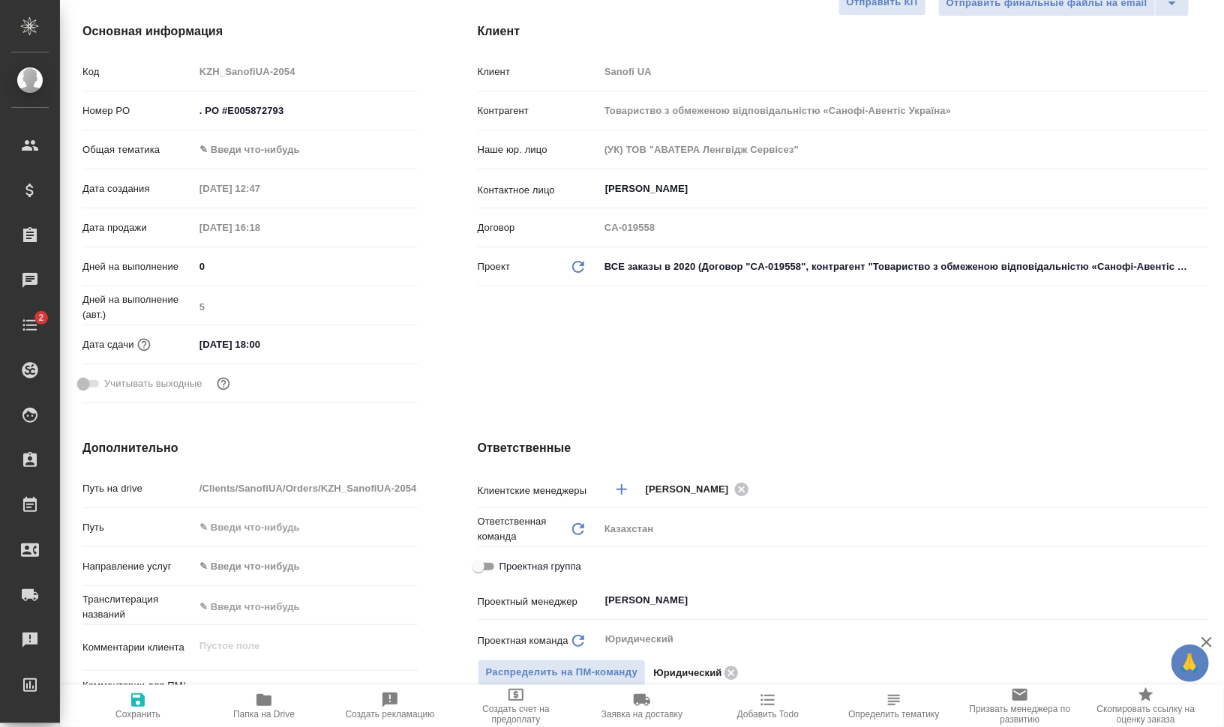
scroll to position [469, 0]
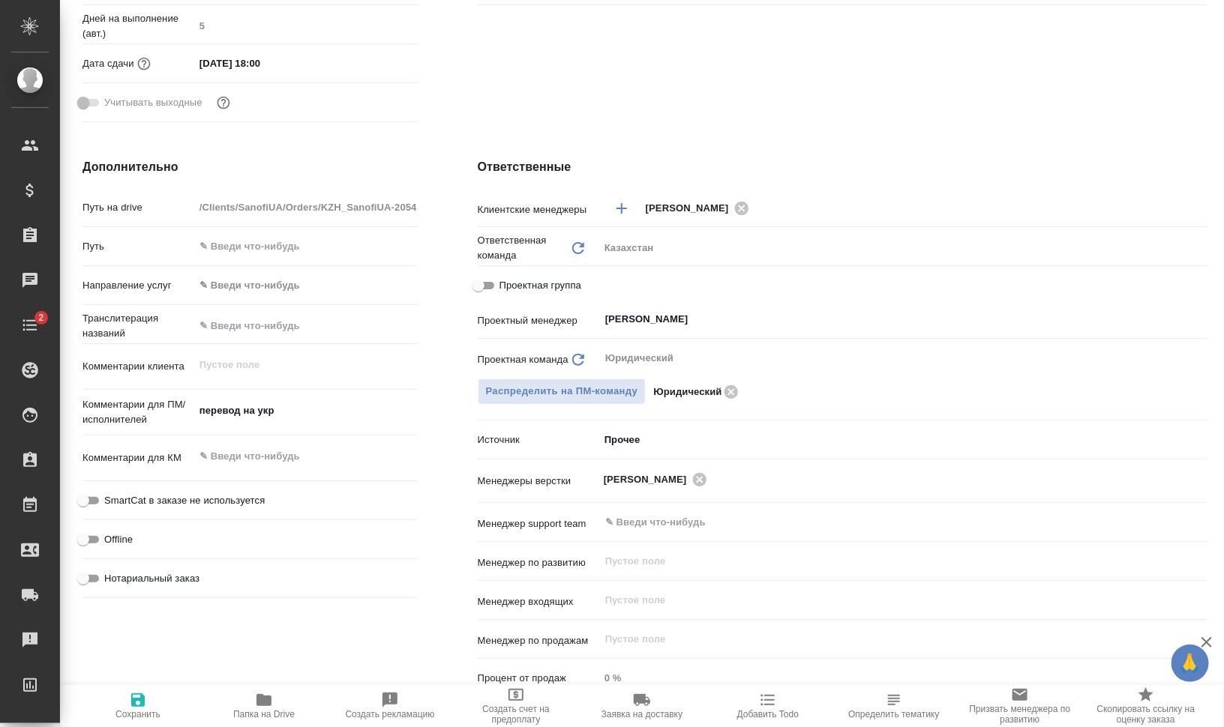
click at [255, 710] on span "Папка на Drive" at bounding box center [263, 714] width 61 height 10
type textarea "x"
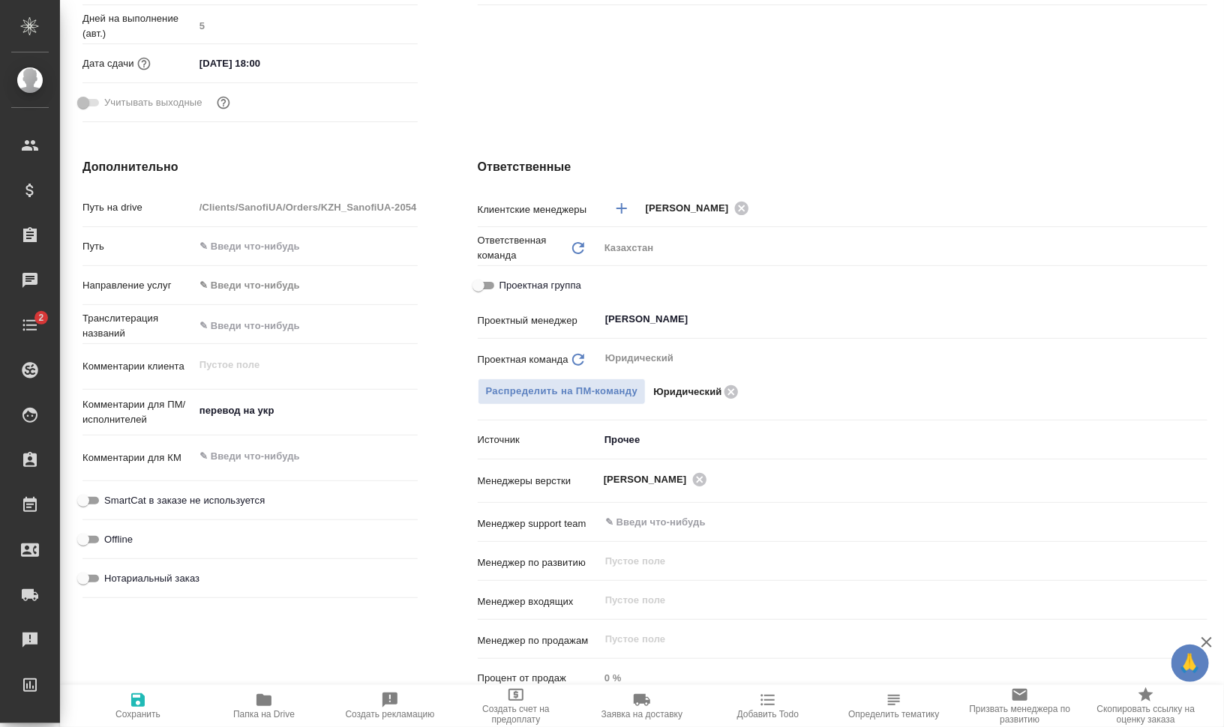
type textarea "x"
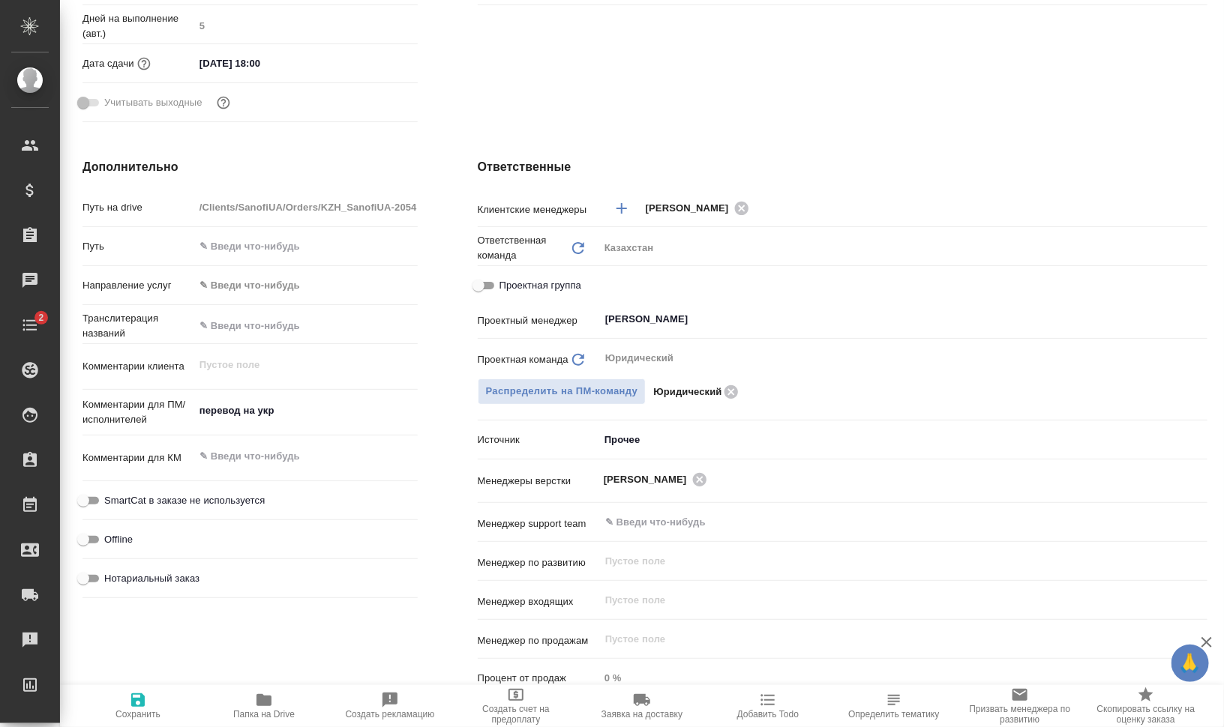
type textarea "x"
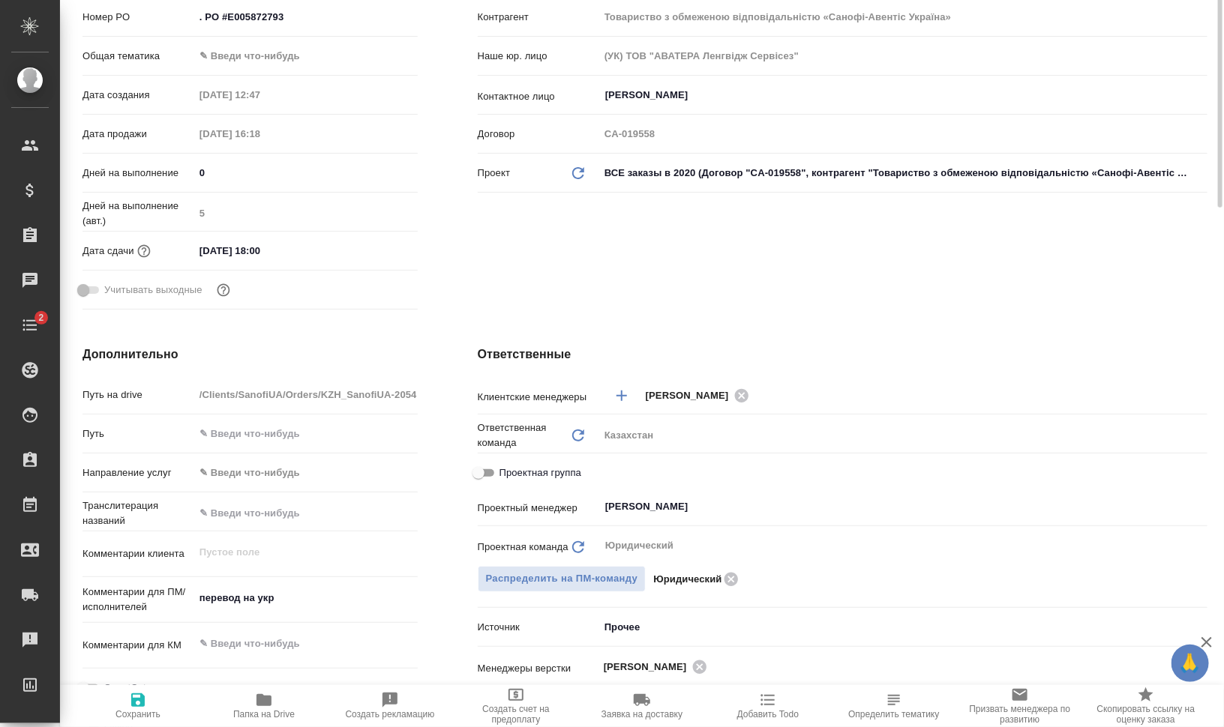
scroll to position [0, 0]
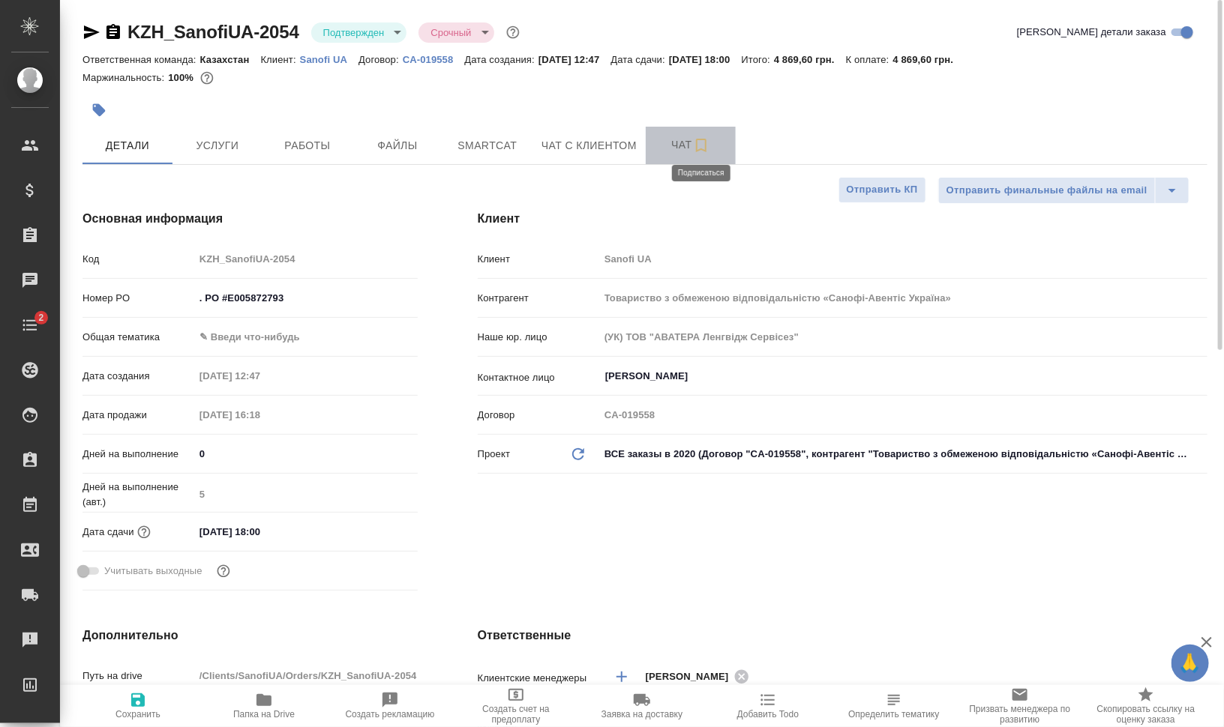
click at [700, 140] on icon "button" at bounding box center [701, 145] width 18 height 18
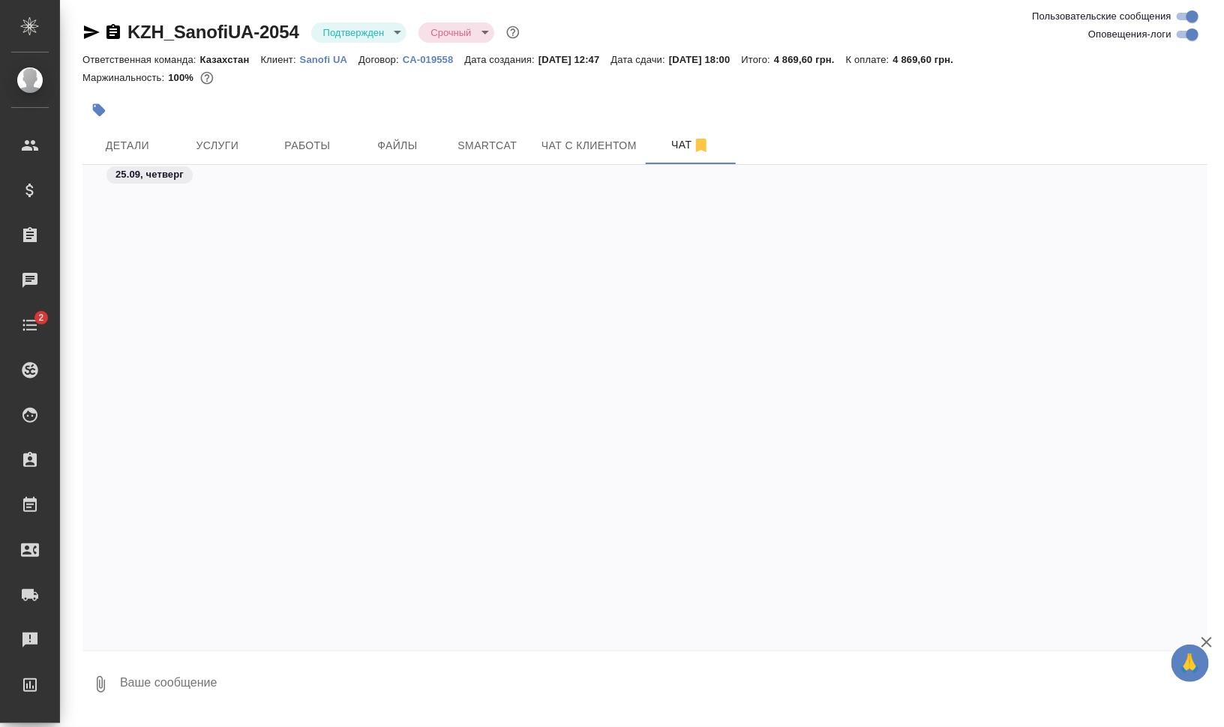
scroll to position [642, 0]
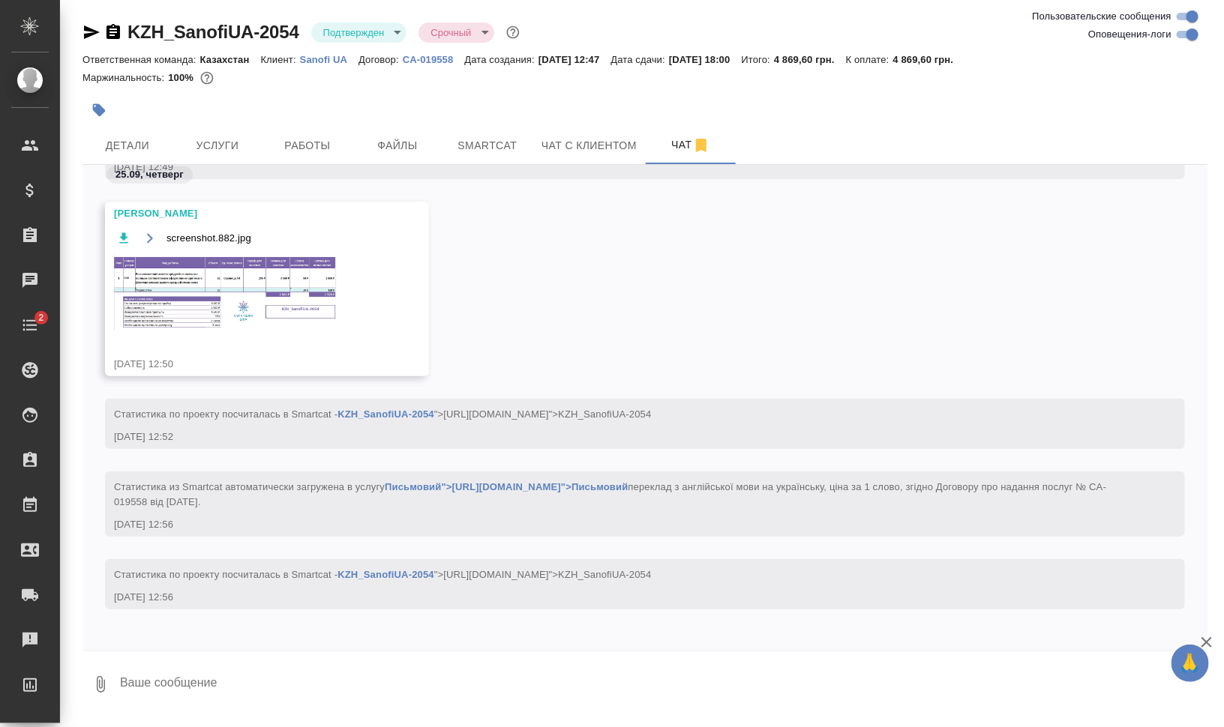
click at [221, 255] on img at bounding box center [226, 293] width 225 height 76
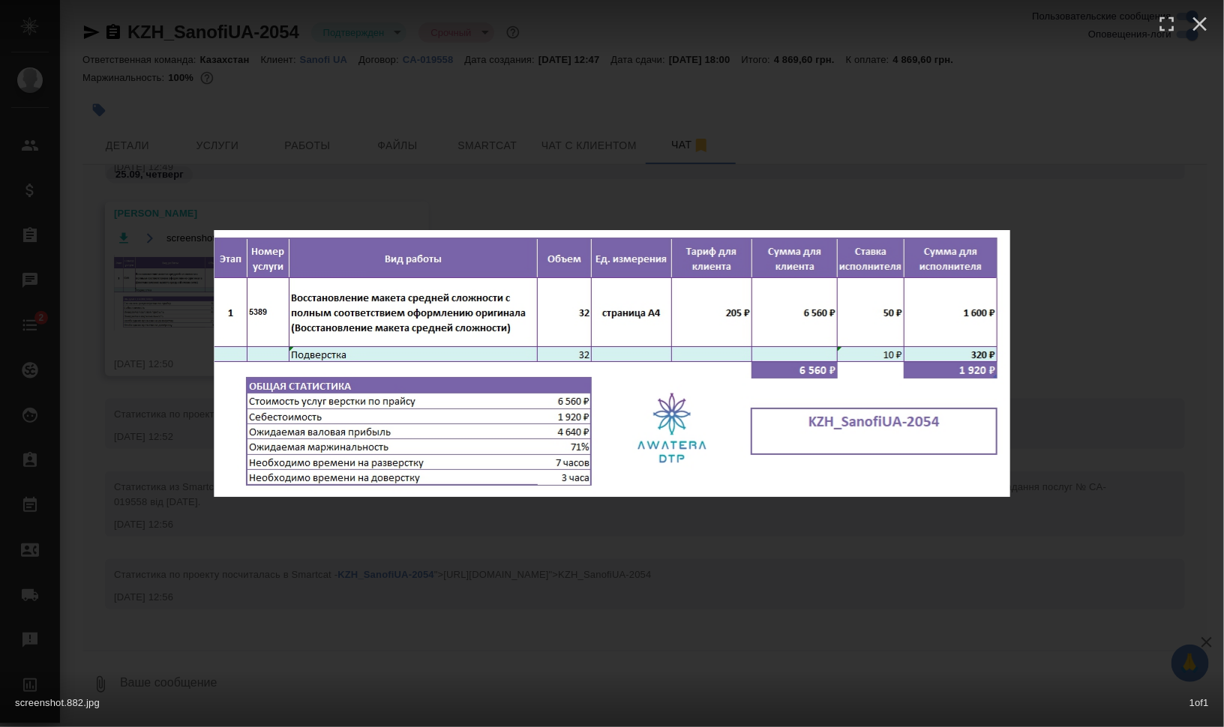
click at [1086, 346] on div "screenshot.882.jpg 1 of 1" at bounding box center [612, 363] width 1224 height 727
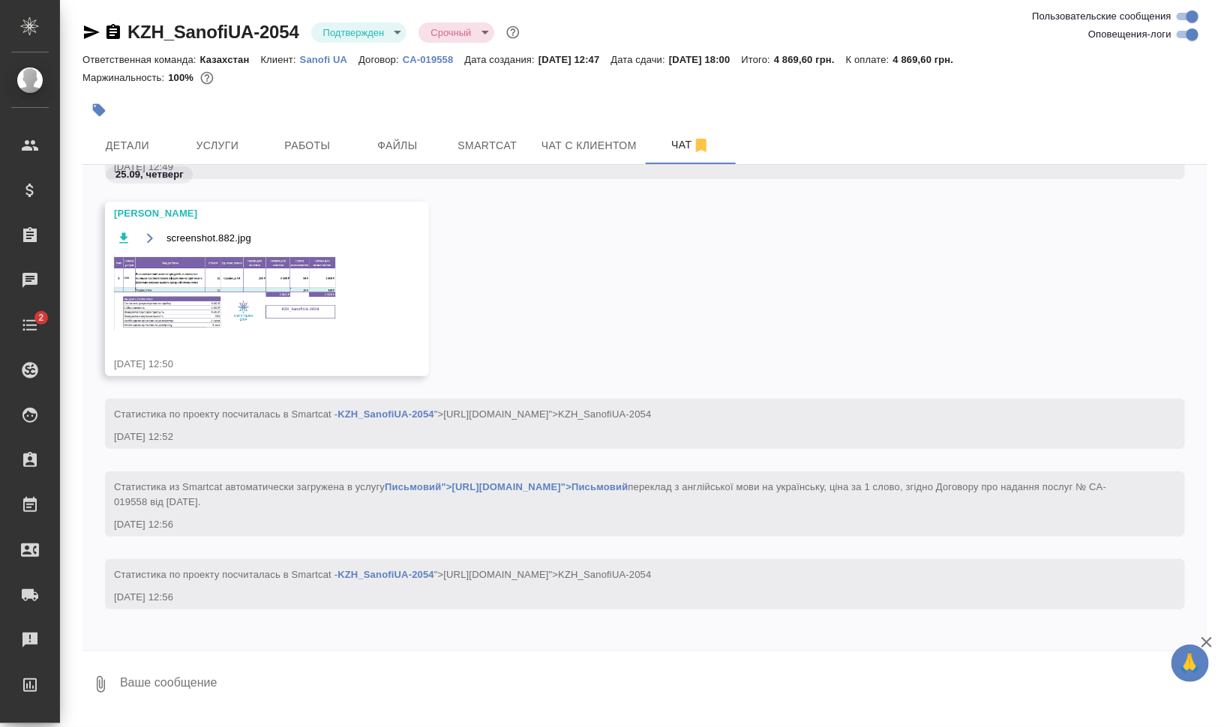
click at [199, 329] on div "screenshot.882.jpg" at bounding box center [245, 289] width 262 height 121
click at [208, 293] on img at bounding box center [226, 293] width 225 height 76
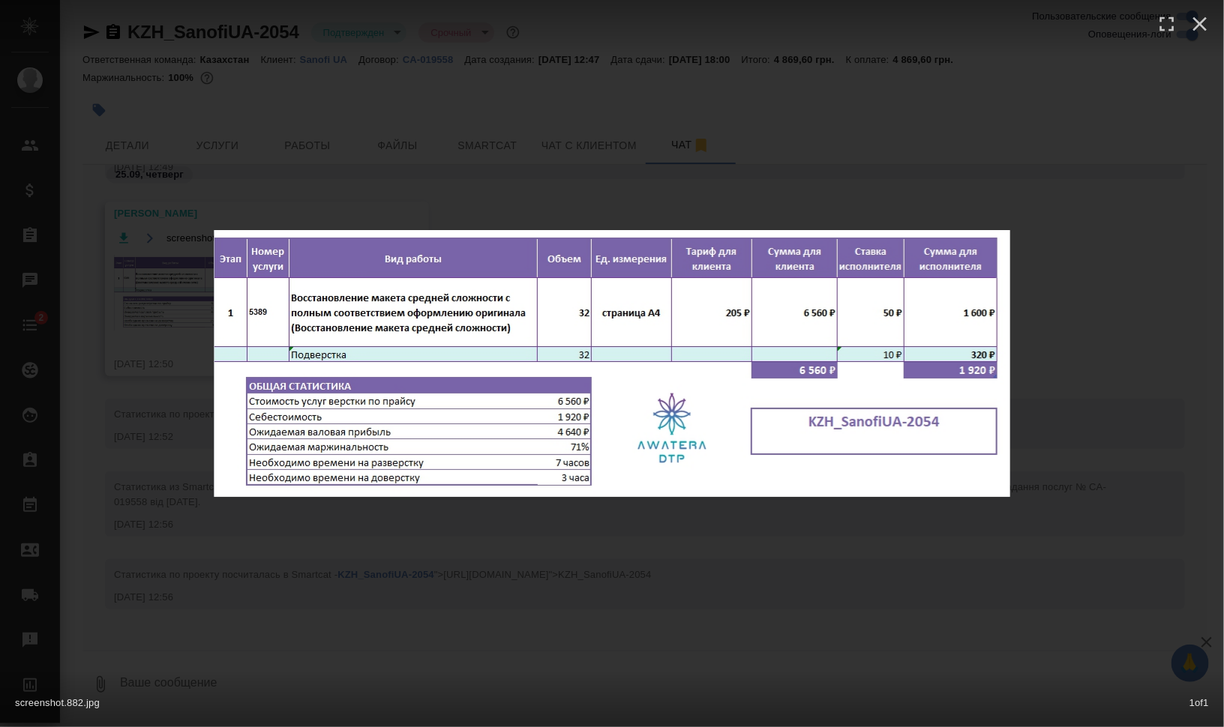
click at [1104, 413] on div "screenshot.882.jpg 1 of 1" at bounding box center [612, 363] width 1224 height 727
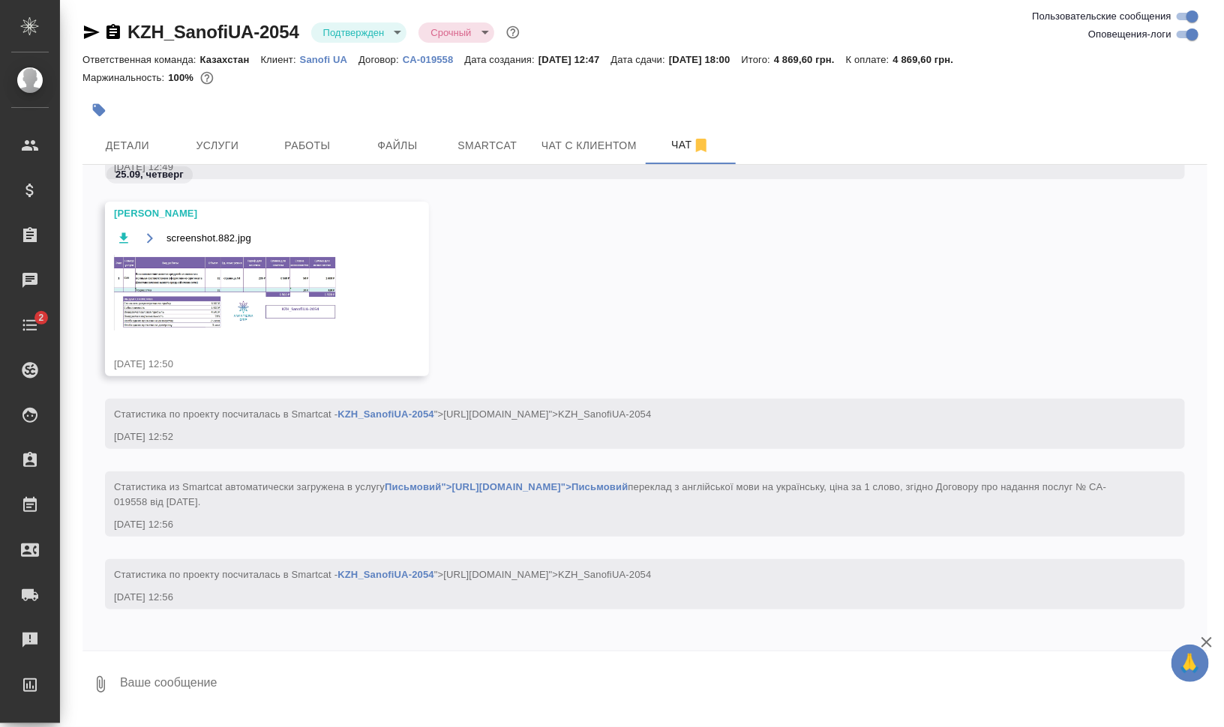
click at [288, 287] on img at bounding box center [226, 293] width 225 height 76
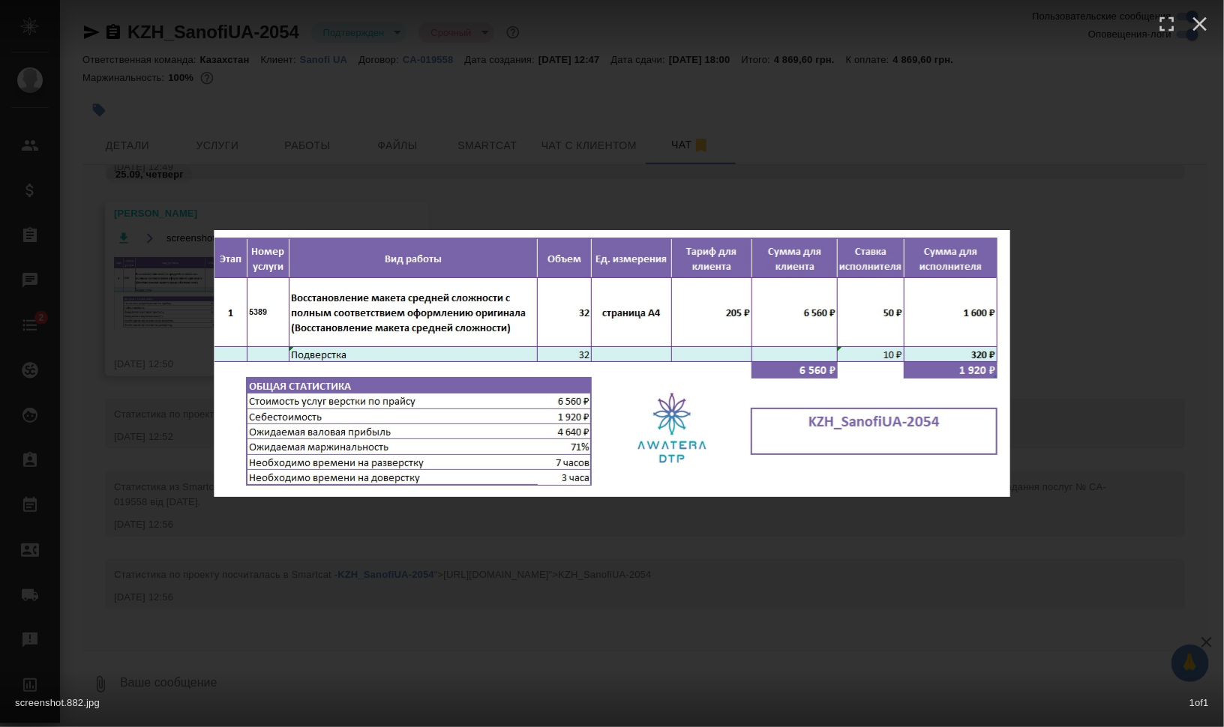
click at [1170, 412] on div "screenshot.882.jpg 1 of 1" at bounding box center [612, 363] width 1224 height 727
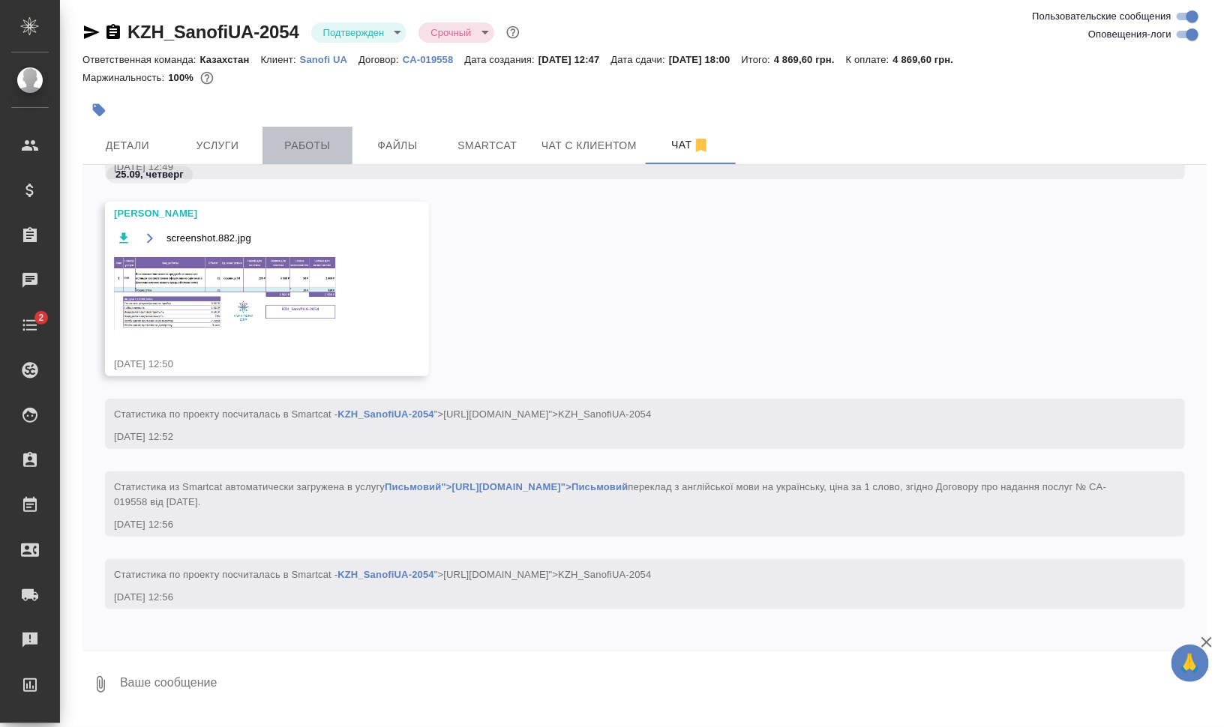
click at [319, 152] on span "Работы" at bounding box center [307, 145] width 72 height 19
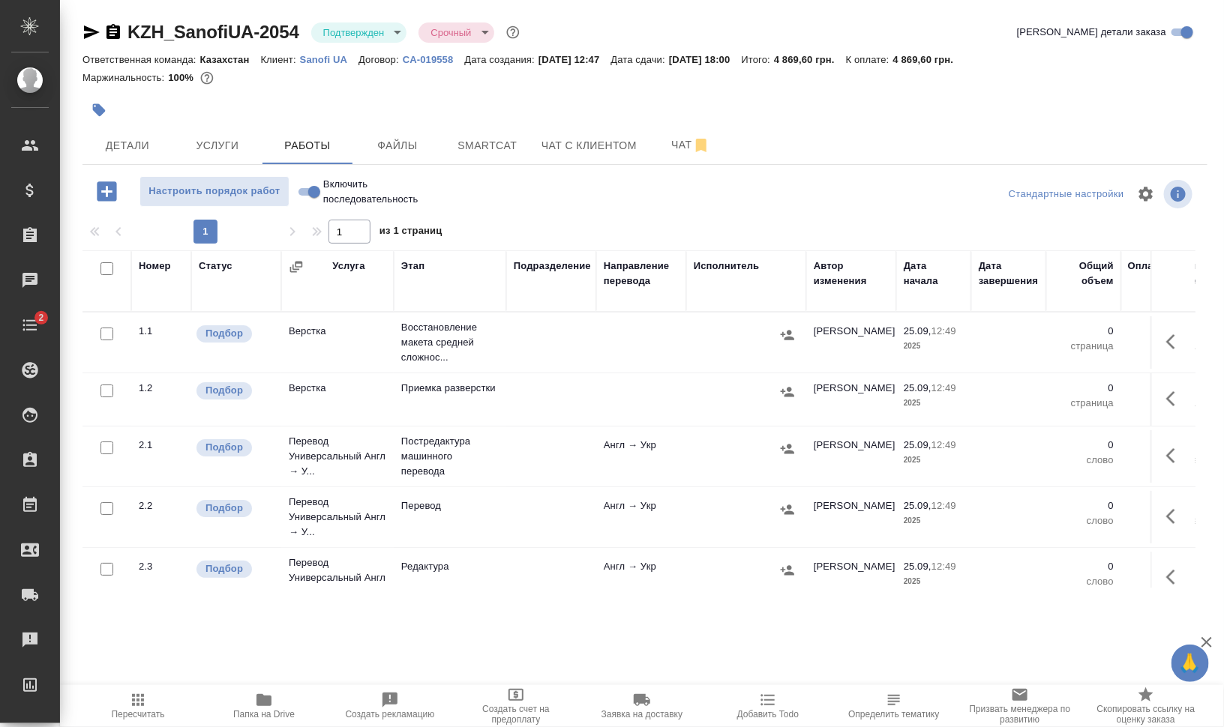
click at [103, 268] on input "checkbox" at bounding box center [106, 268] width 13 height 13
checkbox input "true"
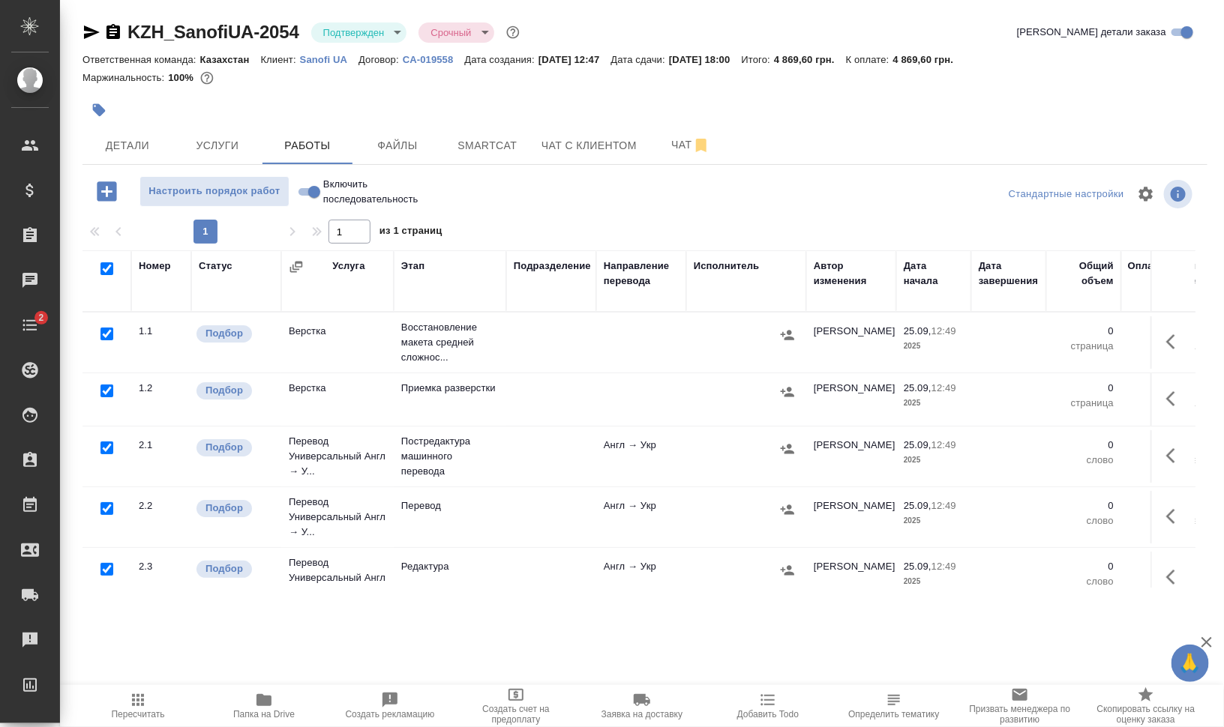
checkbox input "true"
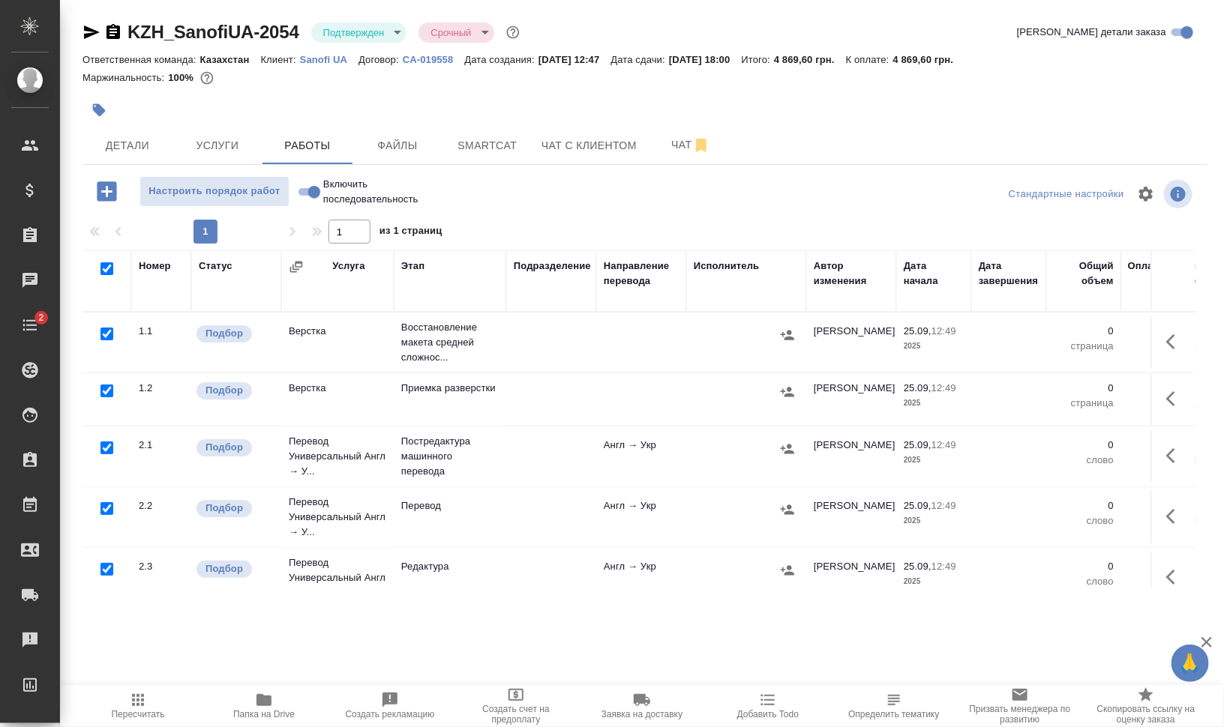
checkbox input "true"
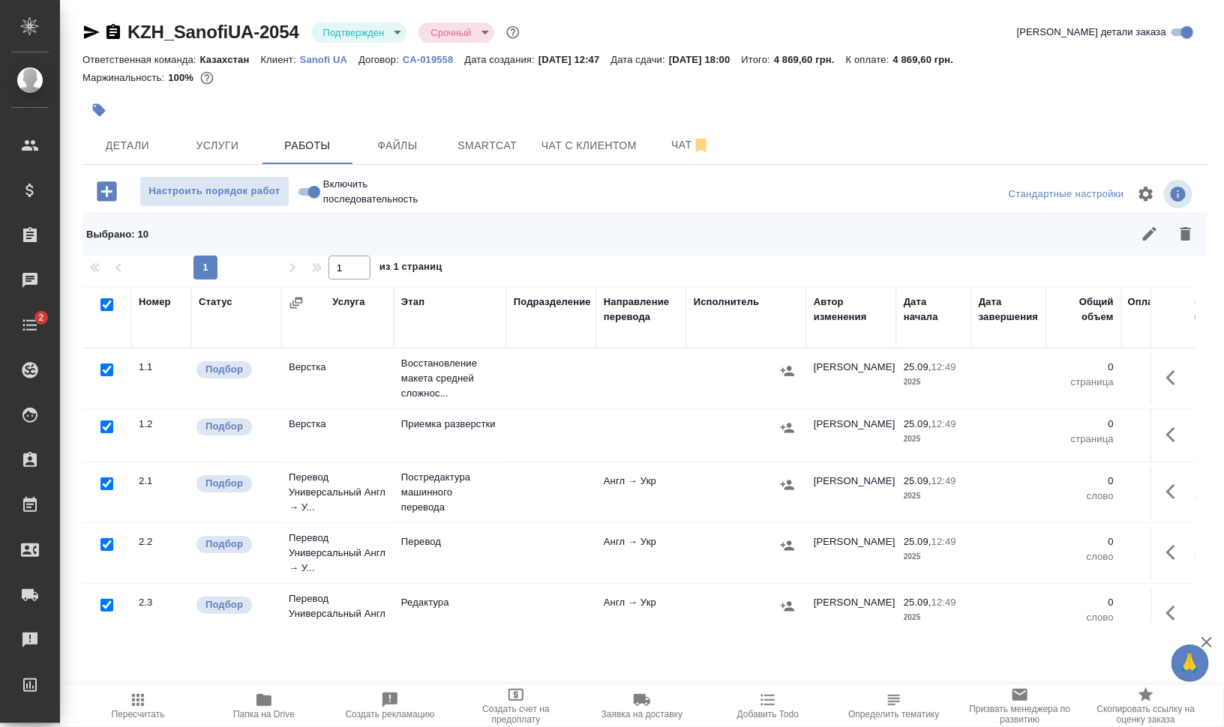
click at [101, 375] on input "checkbox" at bounding box center [106, 370] width 13 height 13
checkbox input "false"
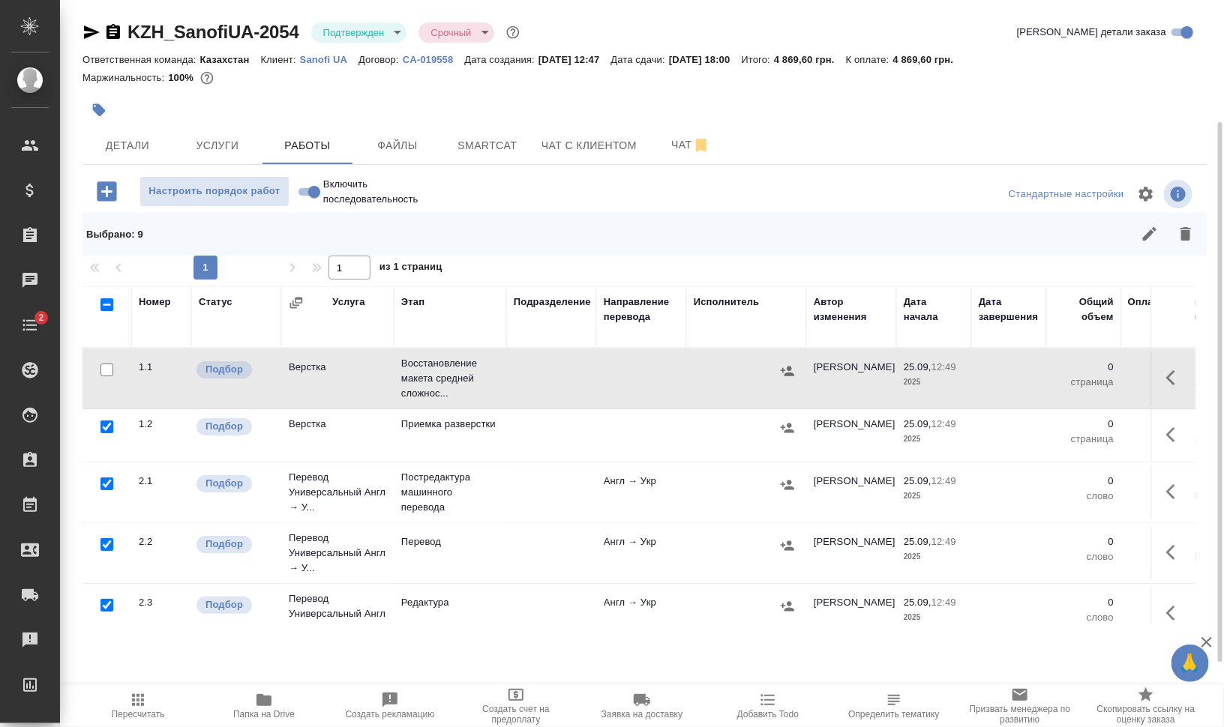
scroll to position [64, 0]
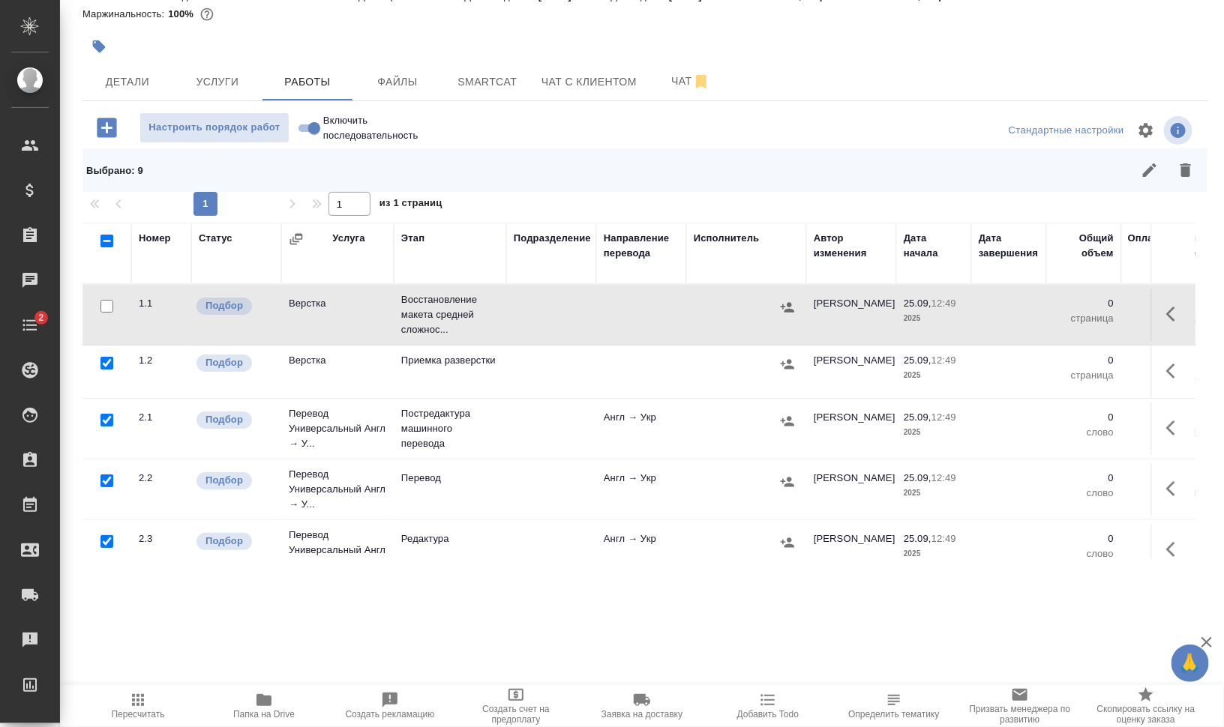
drag, startPoint x: 102, startPoint y: 413, endPoint x: 148, endPoint y: 418, distance: 46.8
click at [103, 414] on input "checkbox" at bounding box center [106, 420] width 13 height 13
checkbox input "false"
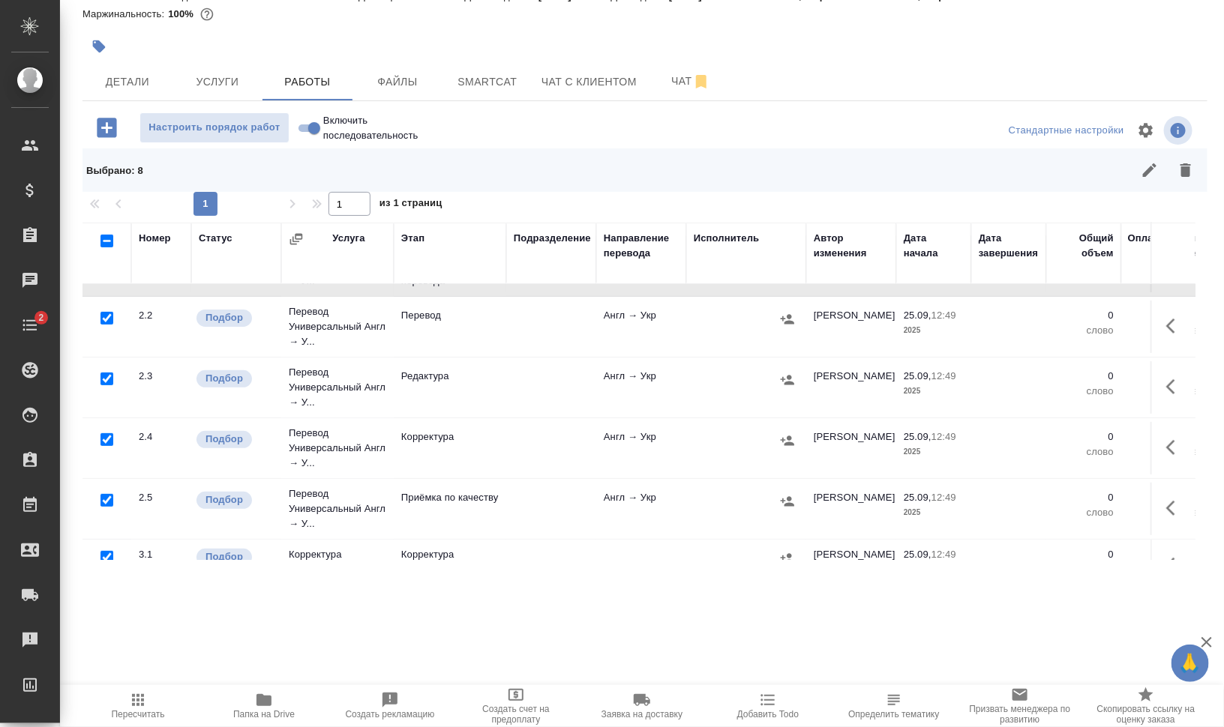
scroll to position [187, 0]
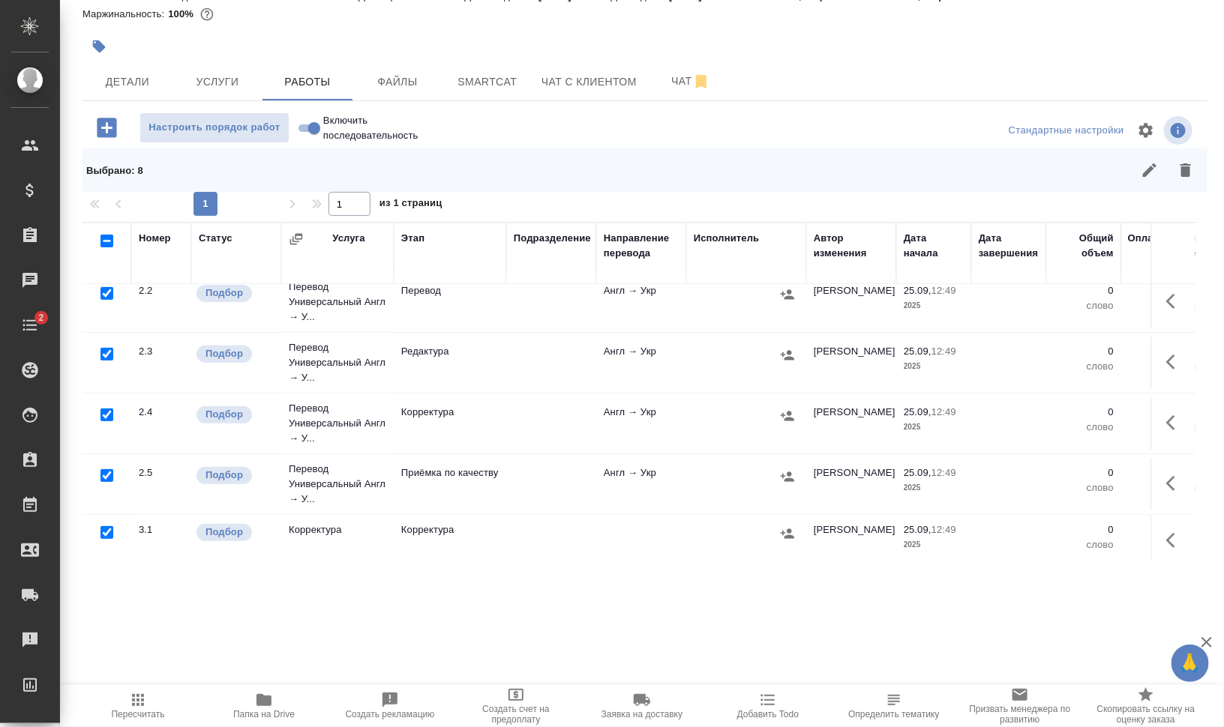
click at [112, 411] on input "checkbox" at bounding box center [106, 415] width 13 height 13
checkbox input "false"
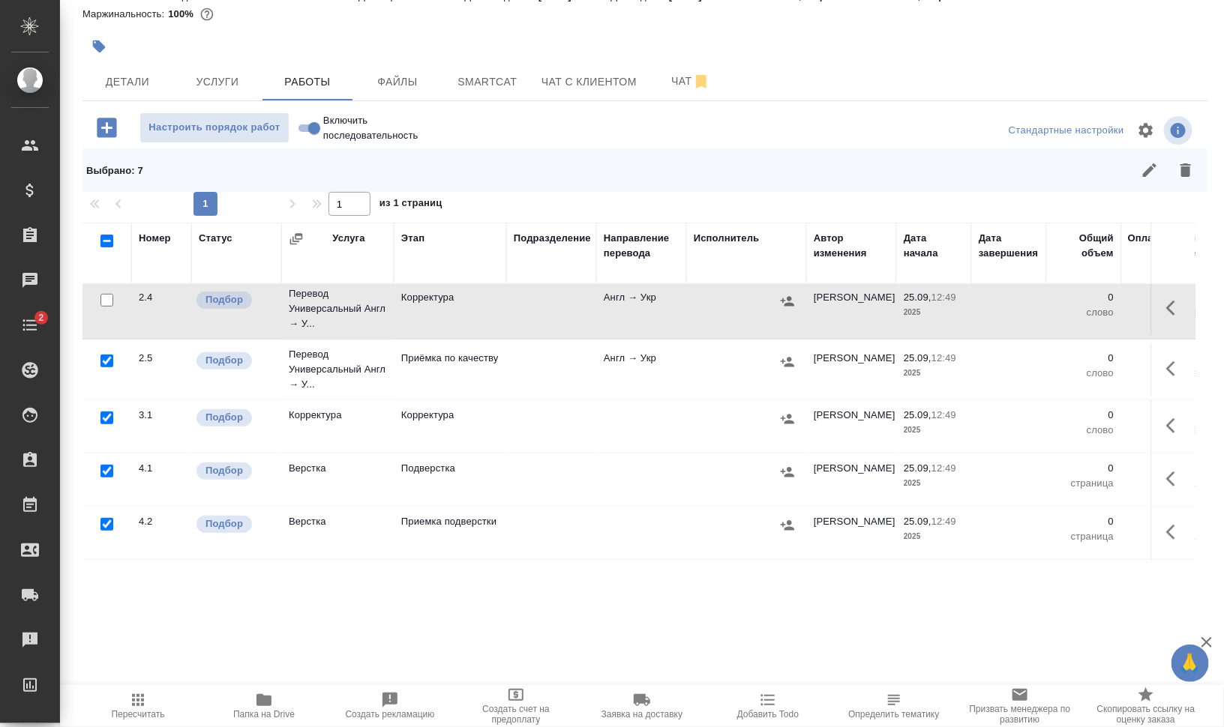
scroll to position [312, 0]
click at [111, 465] on input "checkbox" at bounding box center [106, 471] width 13 height 13
checkbox input "false"
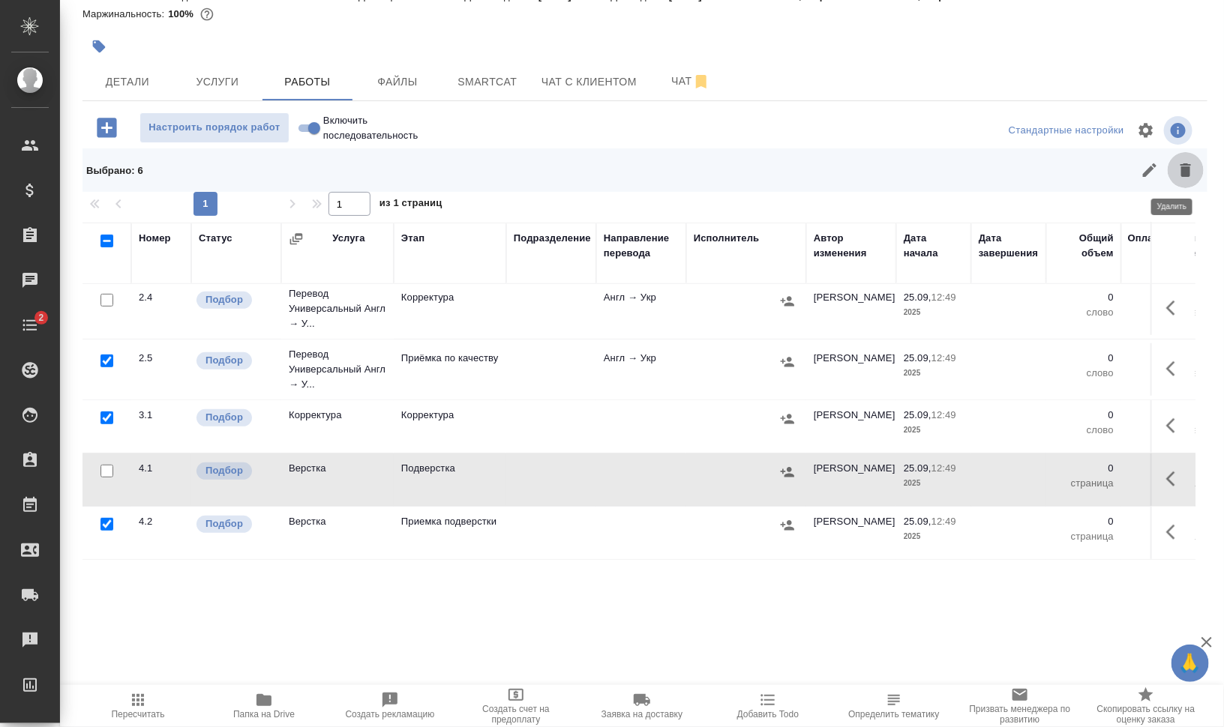
click at [1180, 170] on icon "button" at bounding box center [1185, 169] width 10 height 13
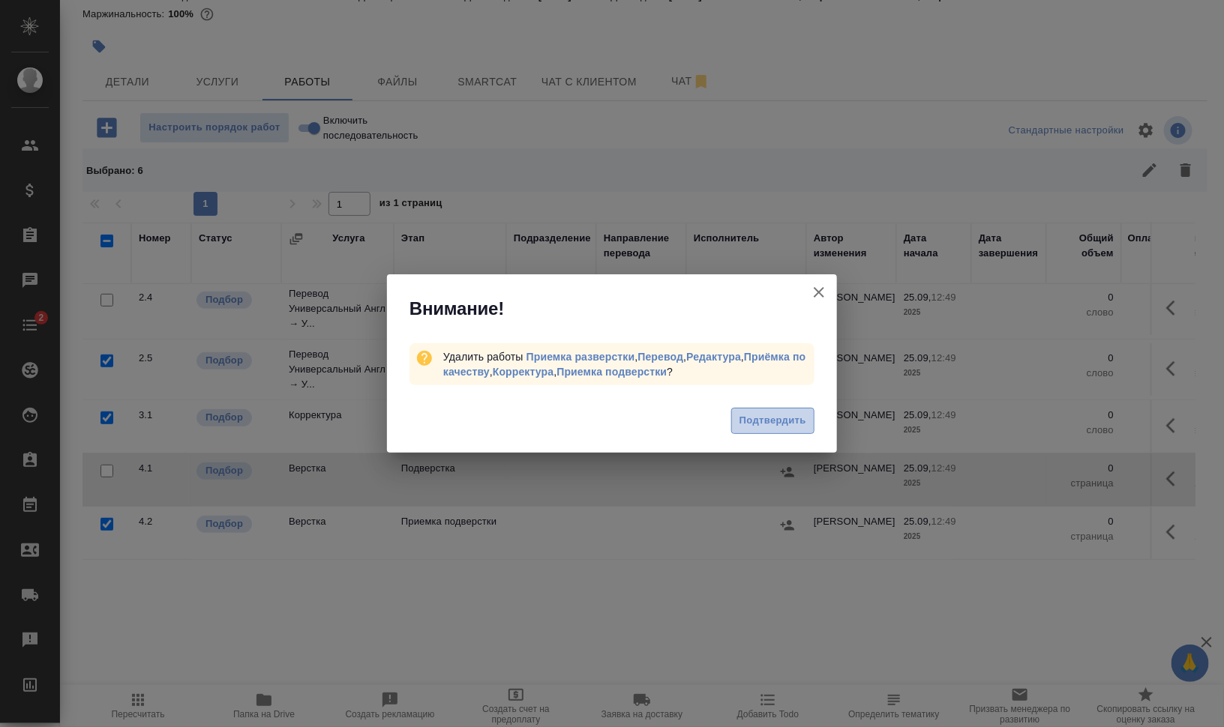
click at [766, 418] on span "Подтвердить" at bounding box center [772, 420] width 67 height 17
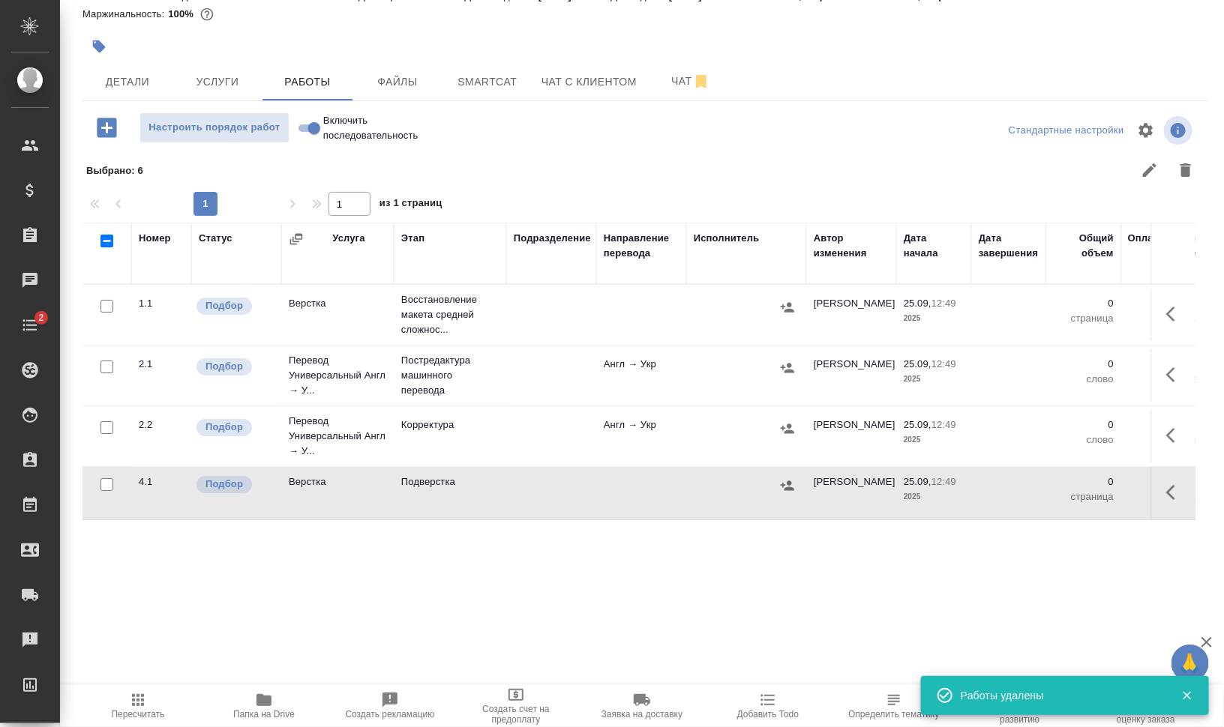
scroll to position [0, 0]
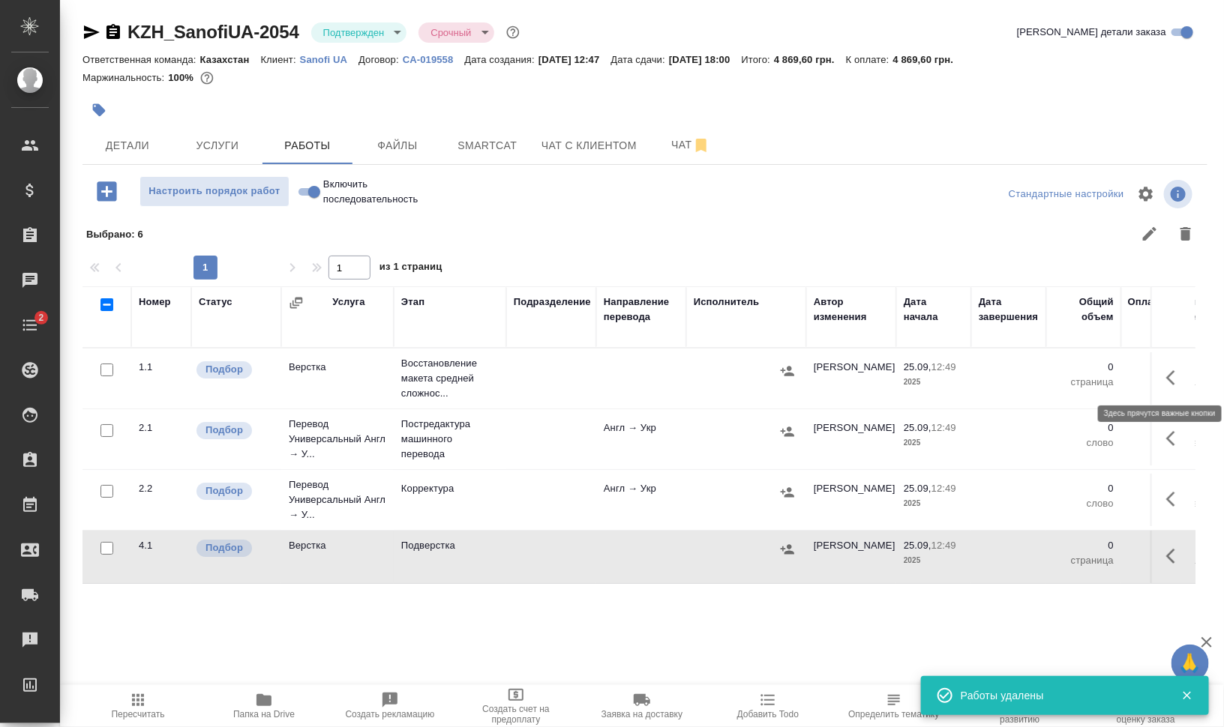
click at [1170, 369] on icon "button" at bounding box center [1175, 378] width 18 height 18
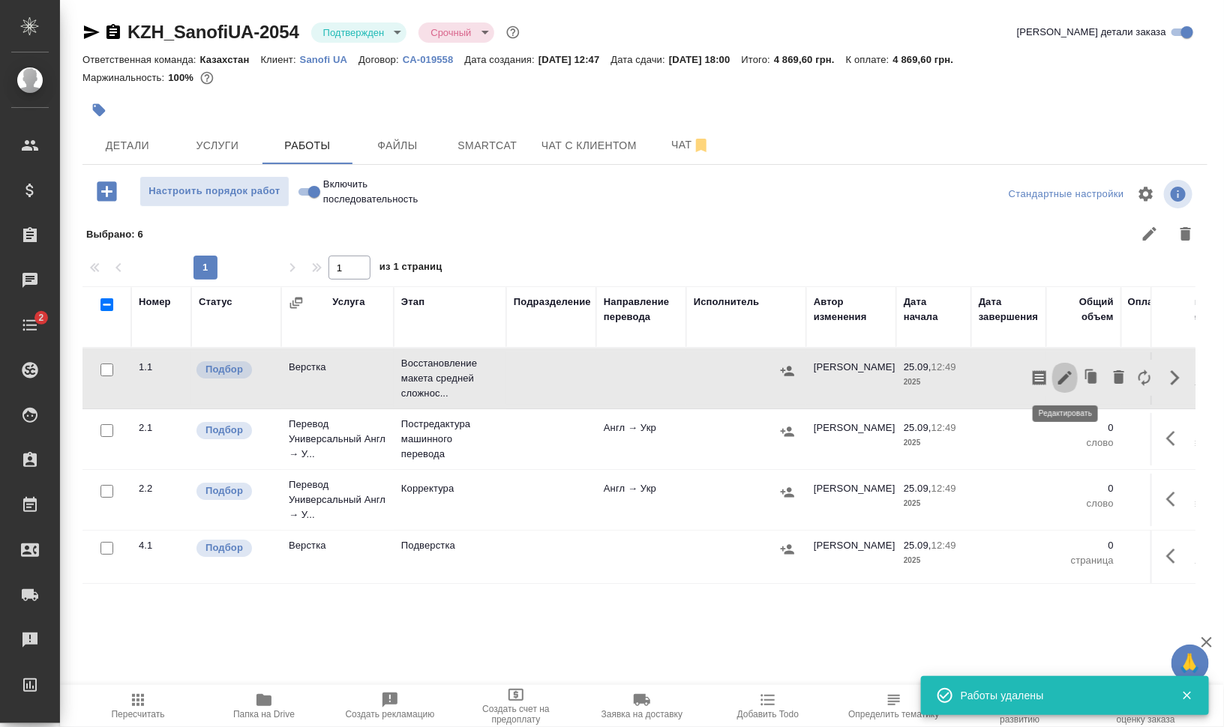
click at [1062, 379] on icon "button" at bounding box center [1064, 377] width 13 height 13
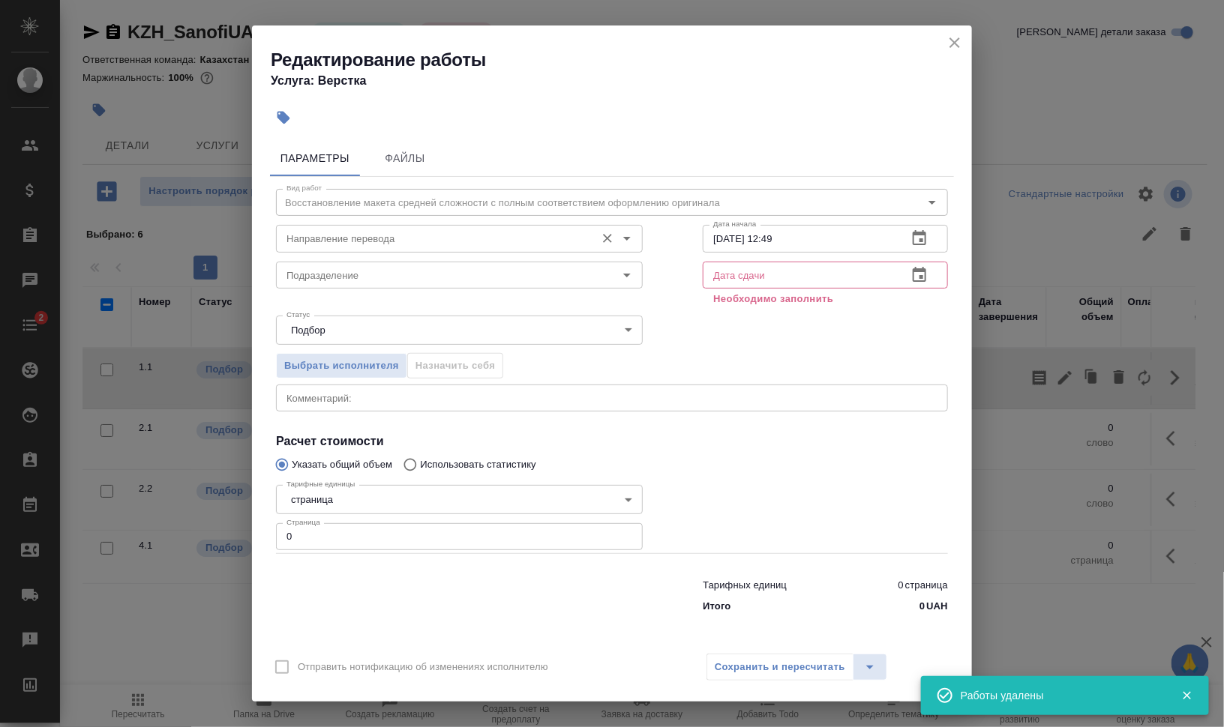
click at [331, 230] on input "Направление перевода" at bounding box center [433, 238] width 307 height 18
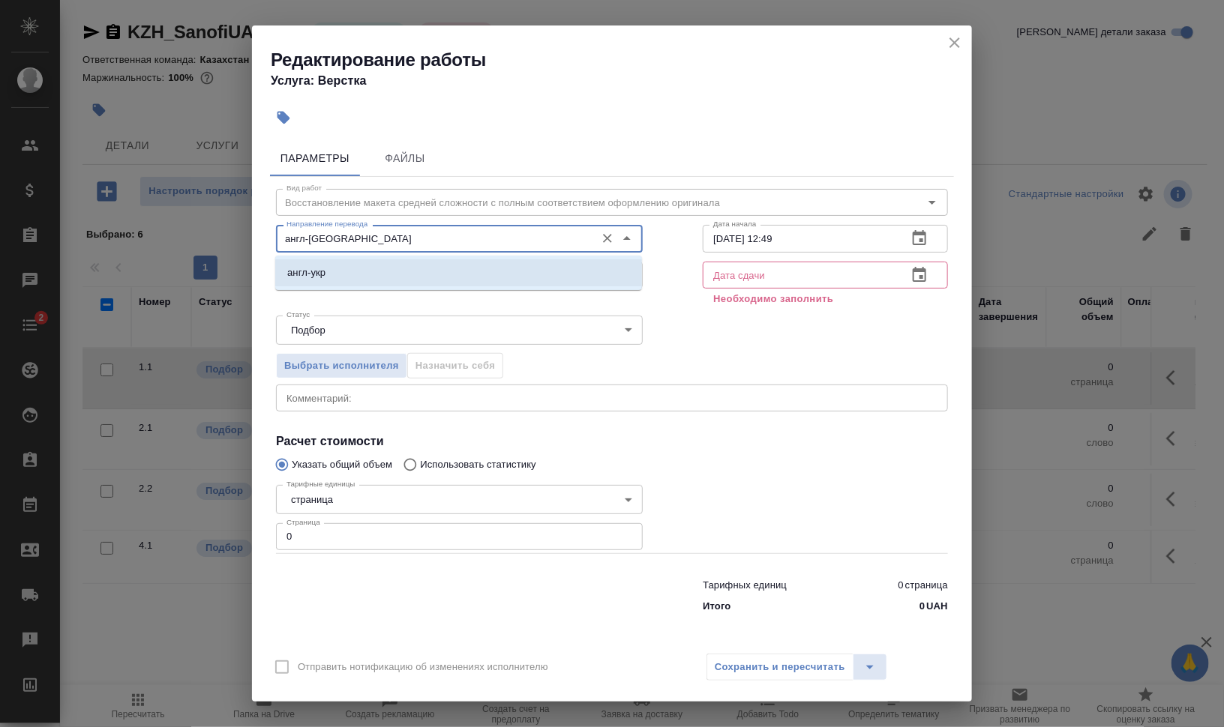
click at [352, 285] on li "англ-укр" at bounding box center [458, 272] width 367 height 27
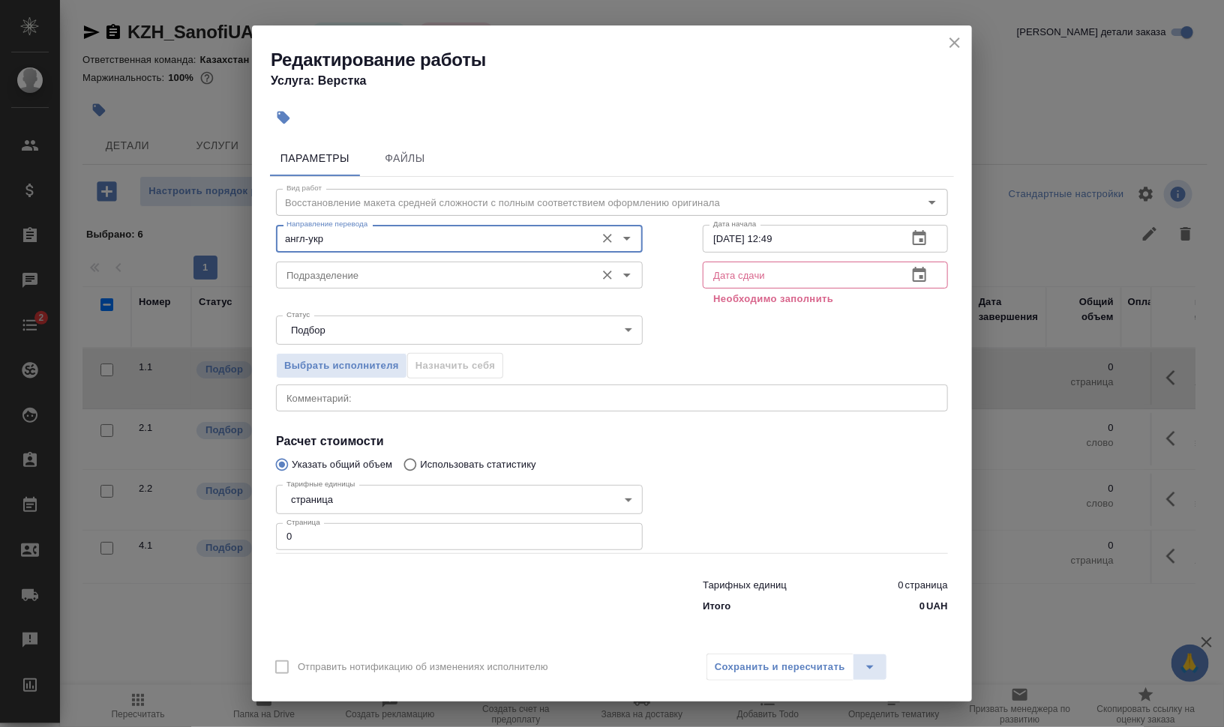
type input "англ-укр"
click at [355, 279] on input "Подразделение" at bounding box center [433, 275] width 307 height 18
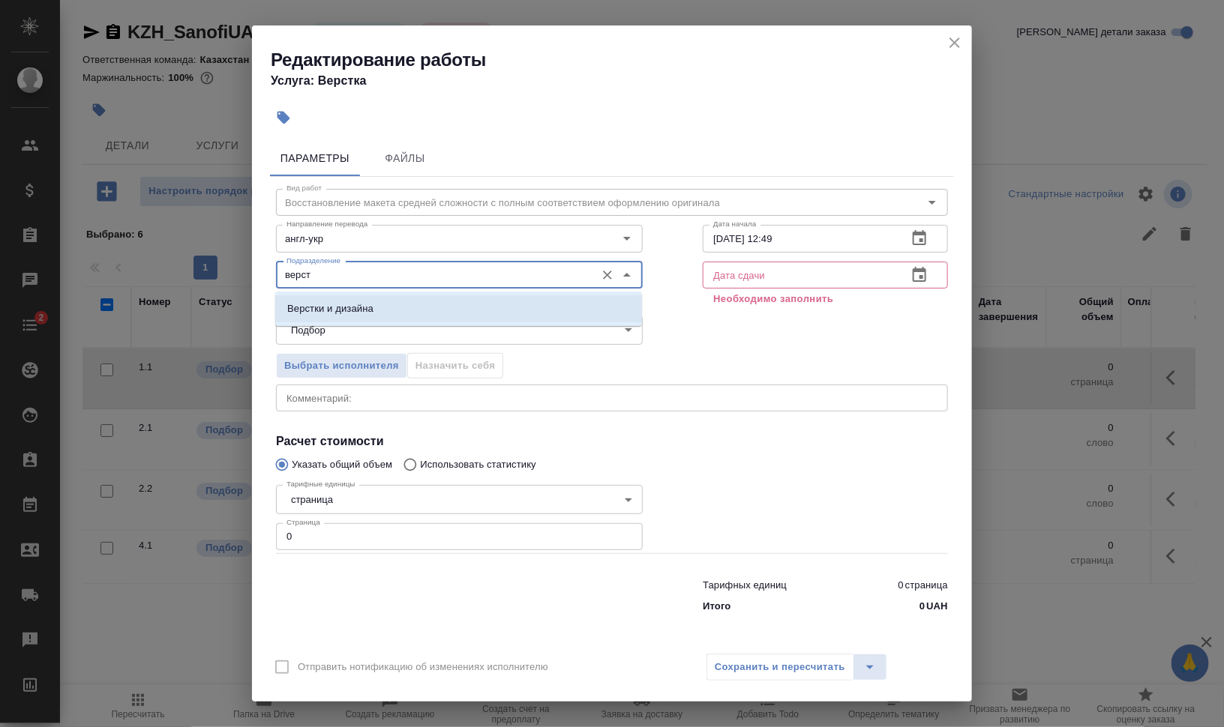
click at [340, 305] on p "Верстки и дизайна" at bounding box center [330, 308] width 86 height 15
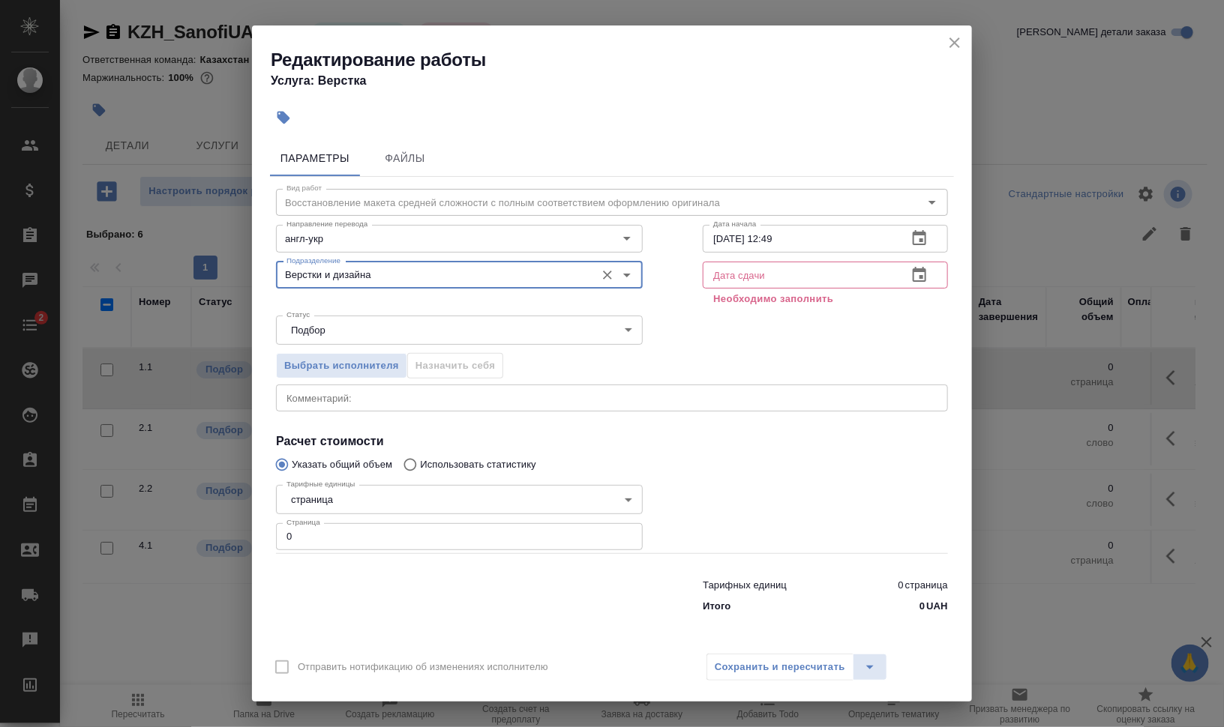
type input "Верстки и дизайна"
drag, startPoint x: 250, startPoint y: 531, endPoint x: 236, endPoint y: 532, distance: 14.3
click at [235, 532] on div "Редактирование работы Услуга: Верстка Параметры Файлы Вид работ Восстановление …" at bounding box center [612, 363] width 1224 height 727
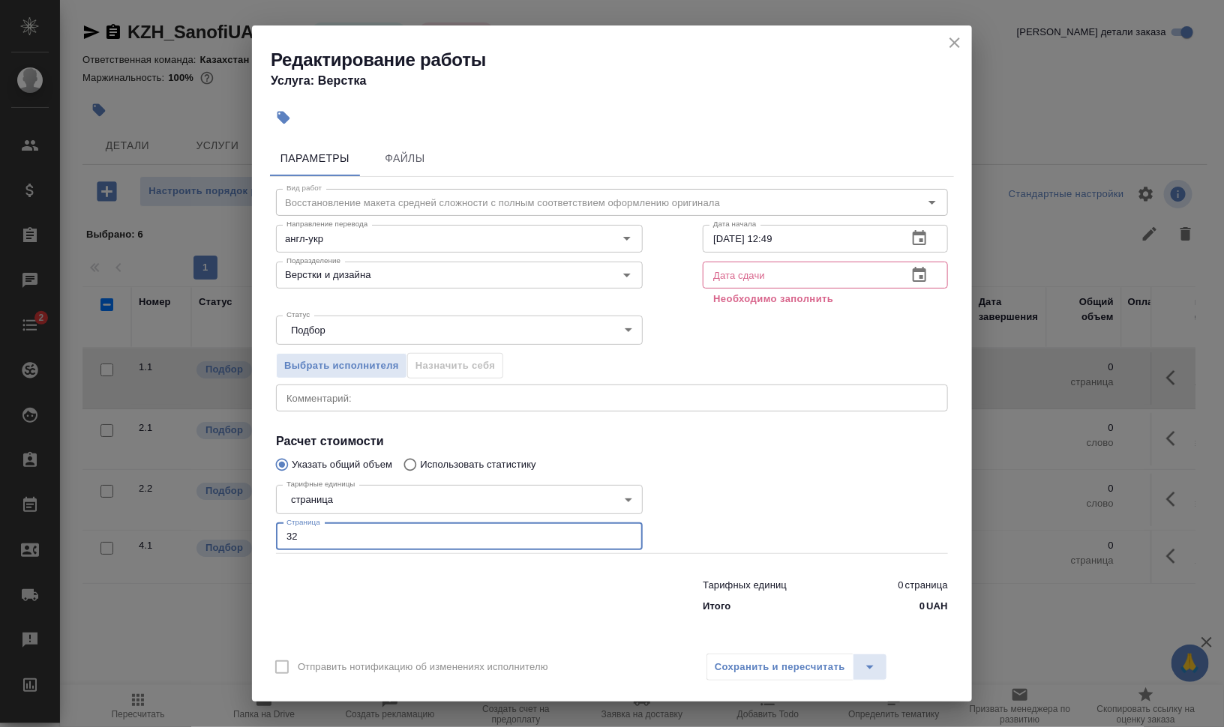
type input "32"
click at [852, 269] on input "text" at bounding box center [799, 275] width 193 height 27
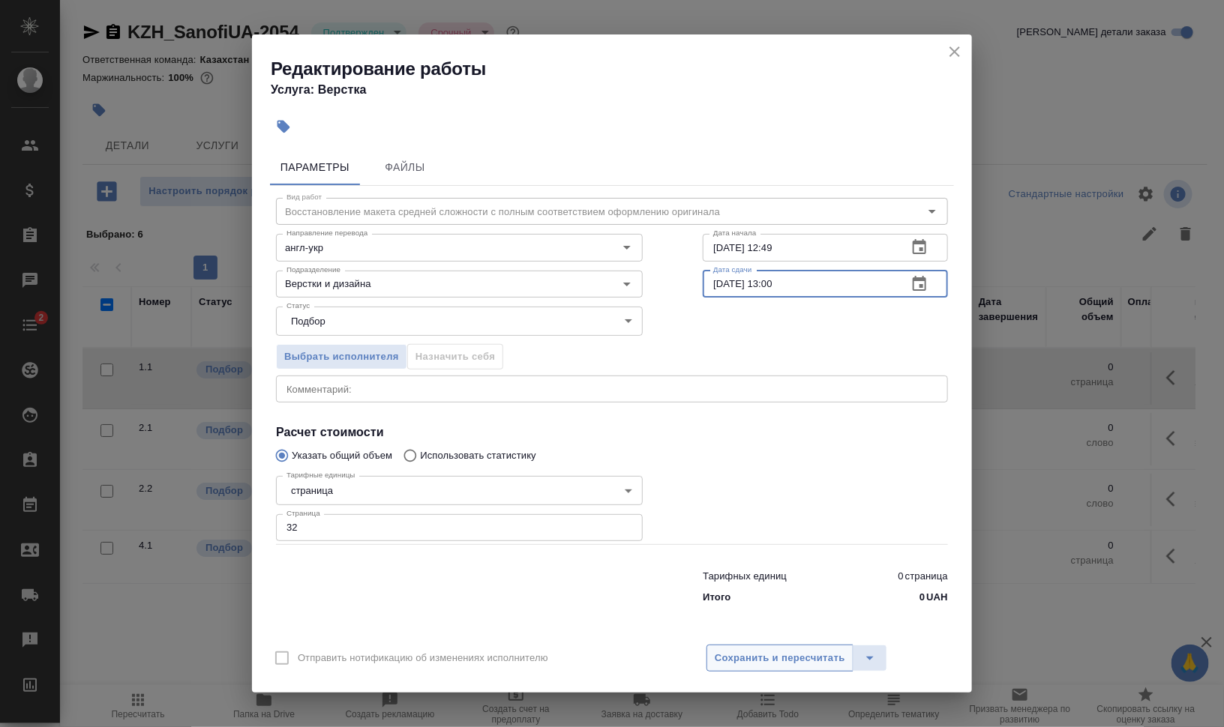
type input "26.09.2025 13:00"
click at [778, 660] on span "Сохранить и пересчитать" at bounding box center [780, 658] width 130 height 17
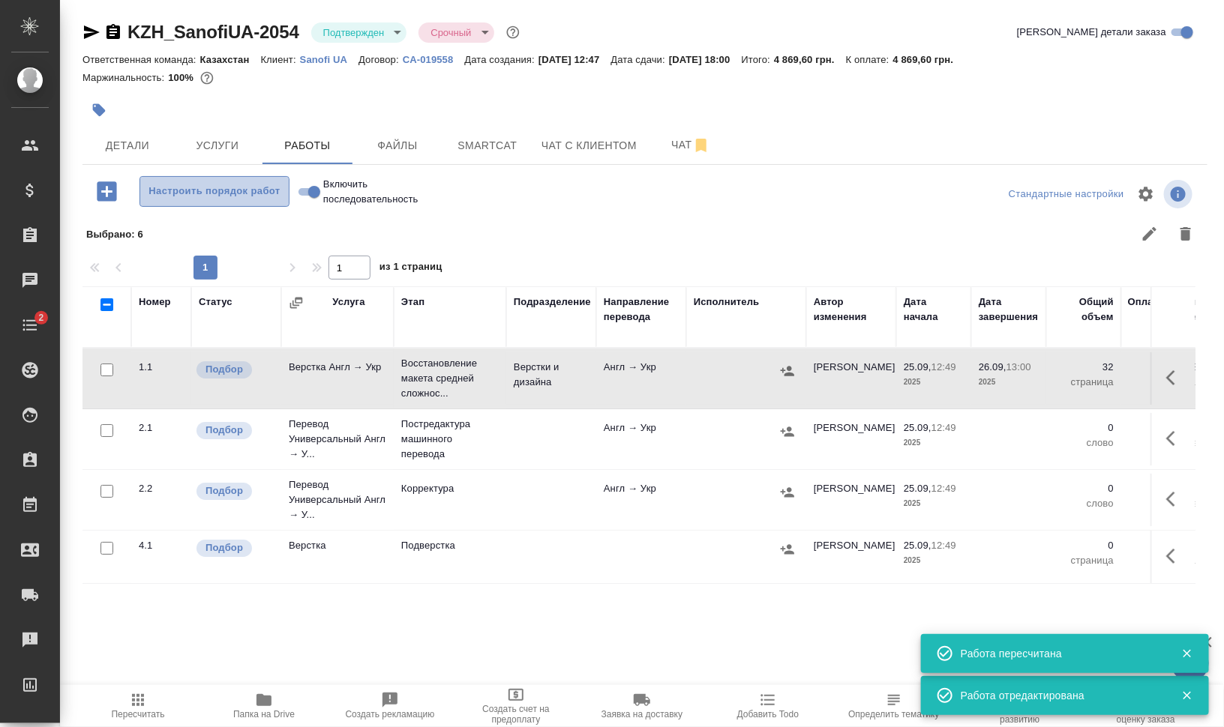
click at [223, 195] on span "Настроить порядок работ" at bounding box center [214, 191] width 133 height 17
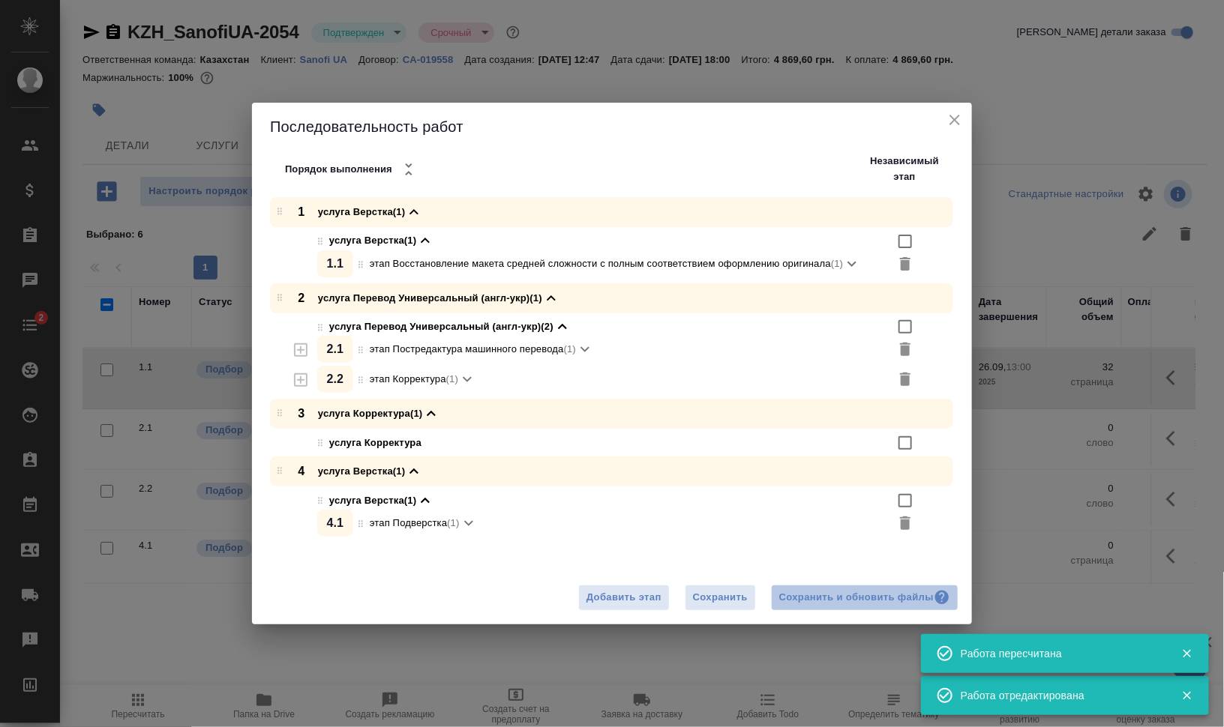
click at [871, 593] on div "Сохранить и обновить файлы" at bounding box center [864, 597] width 171 height 17
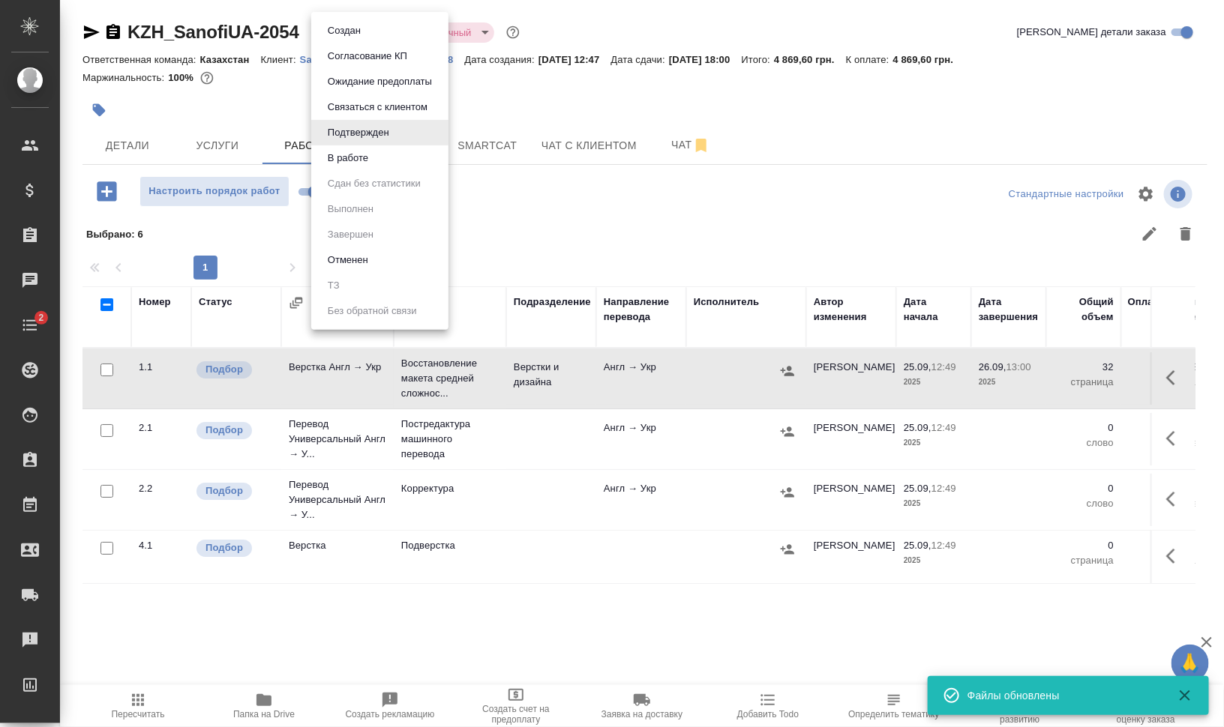
click at [392, 31] on body "🙏 .cls-1 fill:#fff; AWATERA Валеев Динар Клиенты Спецификации Заказы 0 Чаты 2 T…" at bounding box center [612, 363] width 1224 height 727
click at [389, 161] on li "В работе" at bounding box center [379, 157] width 137 height 25
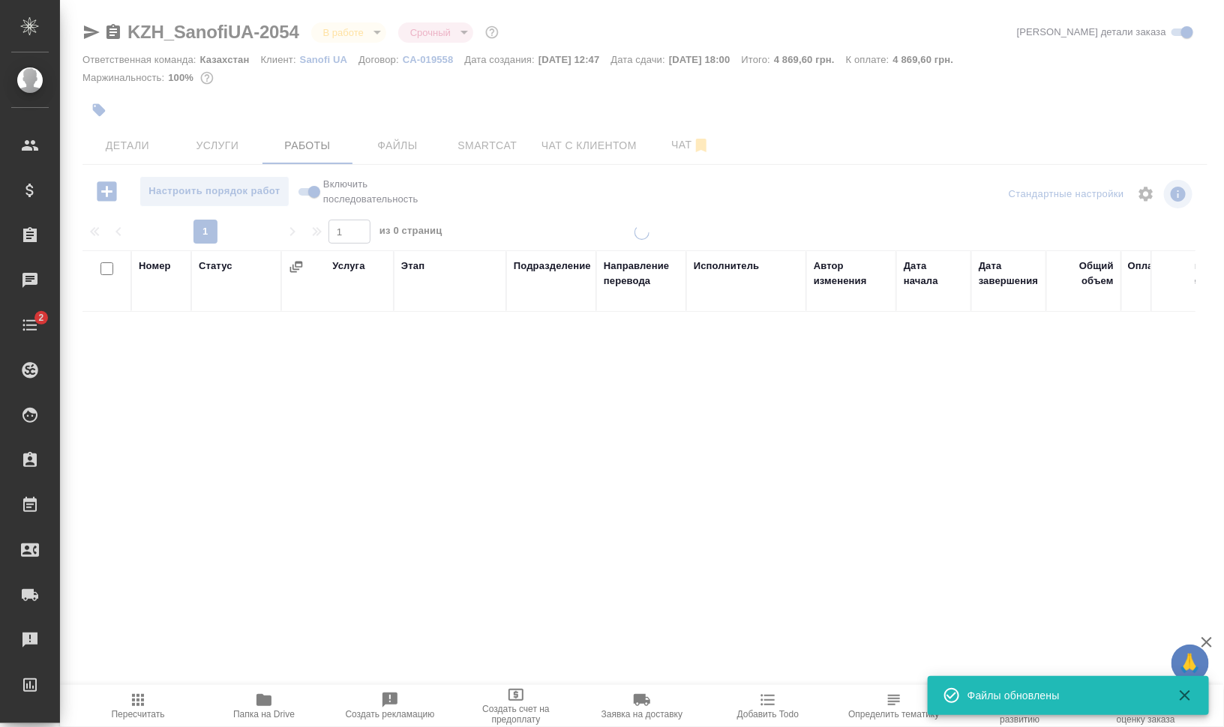
click at [100, 112] on div at bounding box center [642, 313] width 1164 height 626
click at [97, 109] on icon "button" at bounding box center [99, 110] width 13 height 13
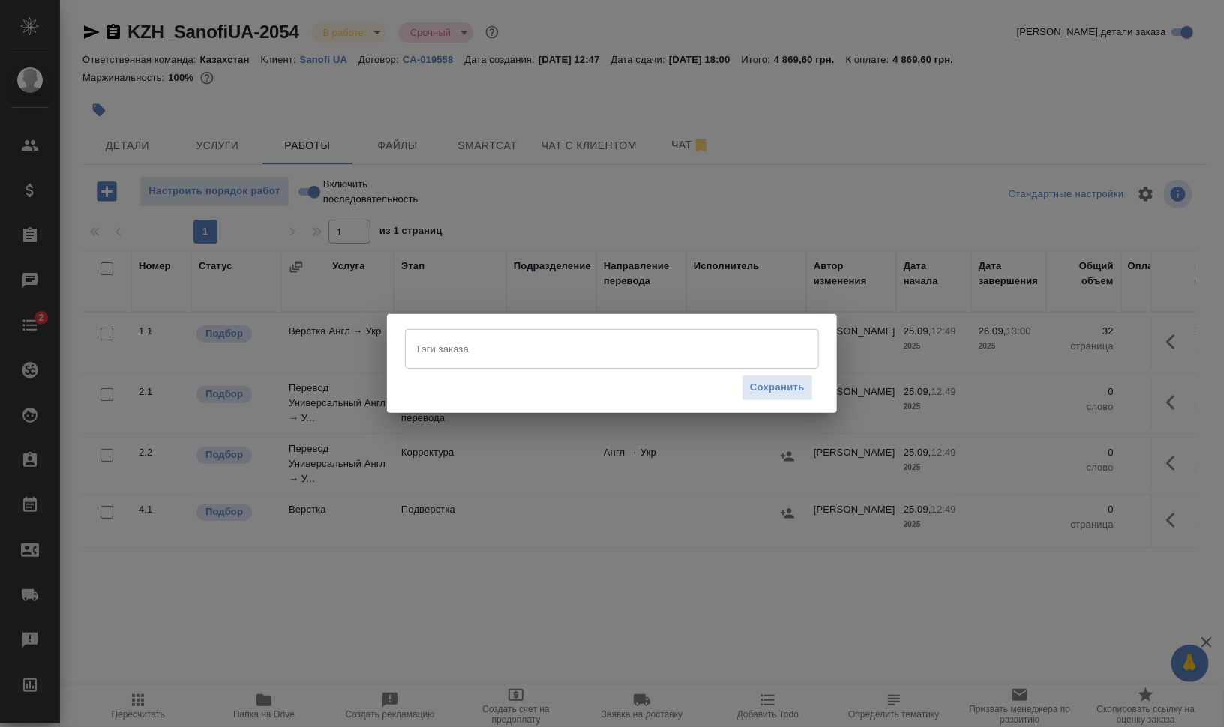
click at [512, 364] on div "Тэги заказа" at bounding box center [612, 348] width 414 height 39
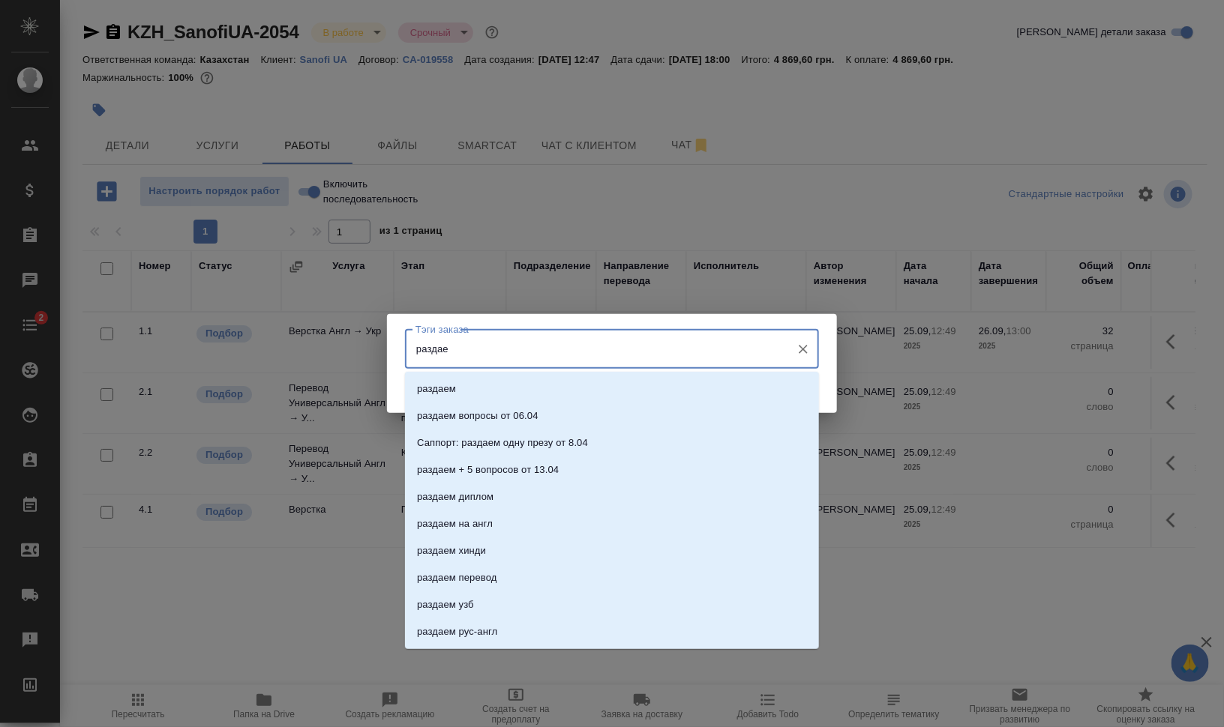
type input "раздаем"
click at [534, 380] on li "раздаем" at bounding box center [612, 389] width 414 height 27
type input "на ра"
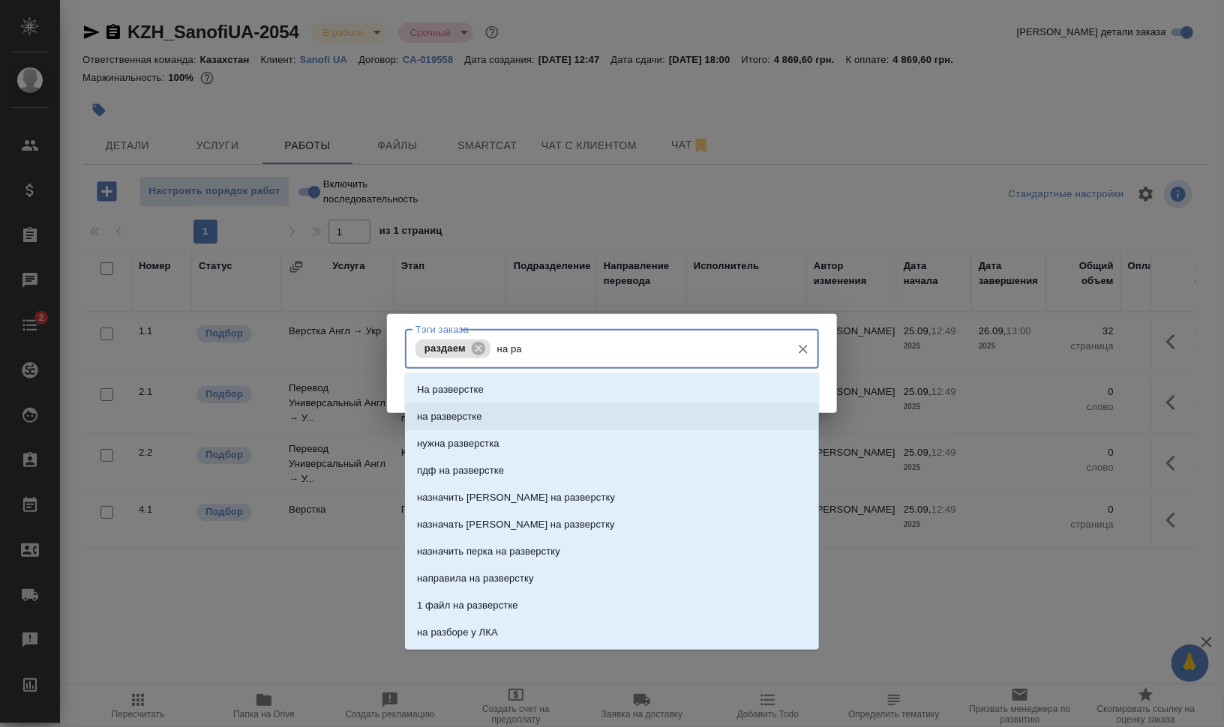
click at [604, 406] on li "на разверстке" at bounding box center [612, 416] width 414 height 27
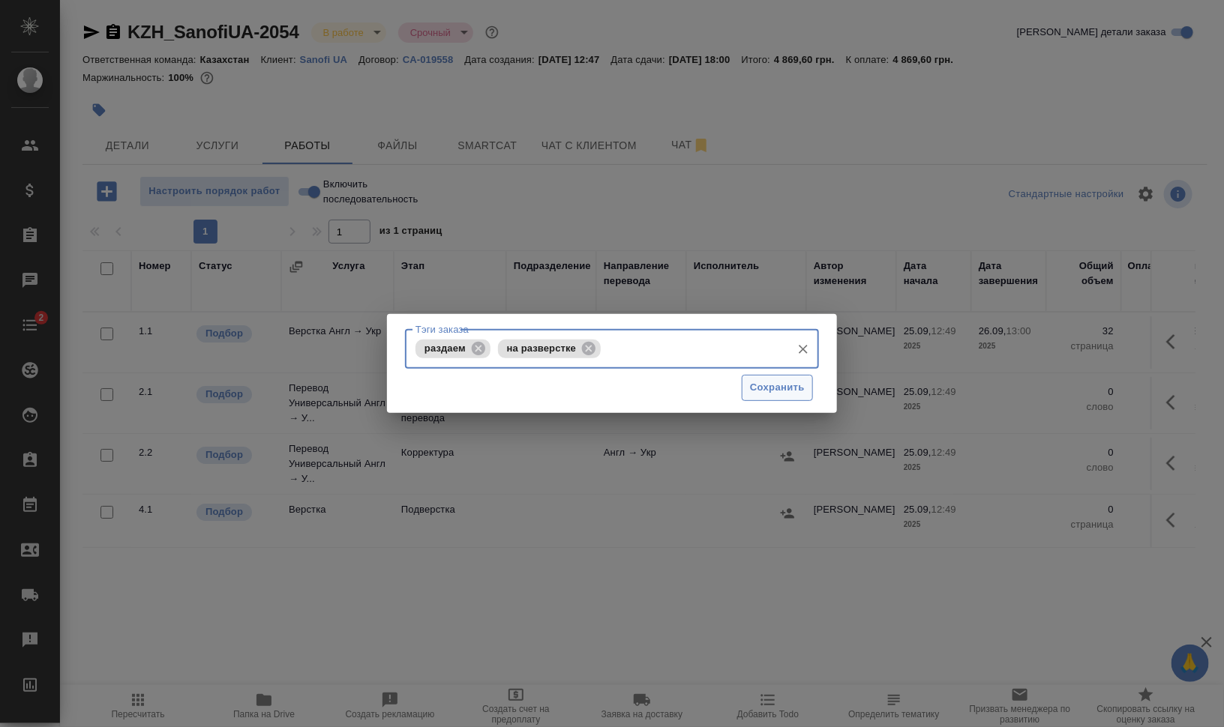
click at [767, 389] on span "Сохранить" at bounding box center [777, 387] width 55 height 17
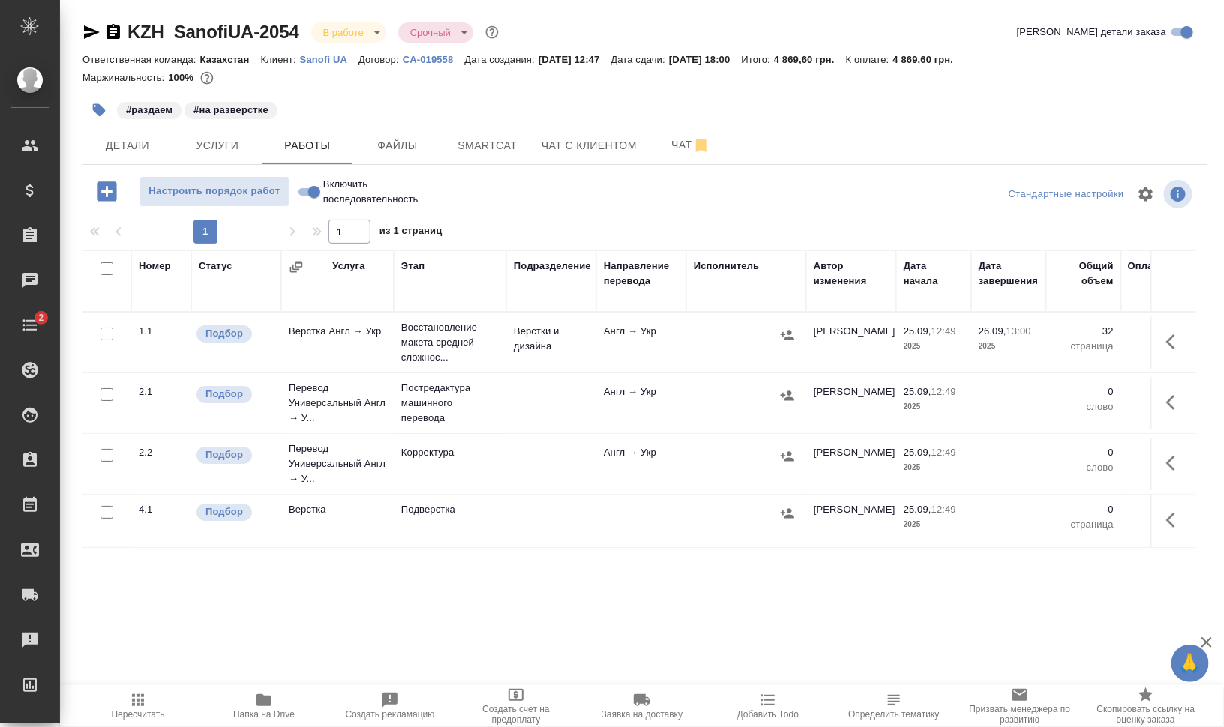
click at [261, 707] on icon "button" at bounding box center [264, 700] width 18 height 18
click at [705, 554] on div "Номер Статус Услуга Этап Подразделение Направление перевода Исполнитель Автор и…" at bounding box center [638, 418] width 1113 height 337
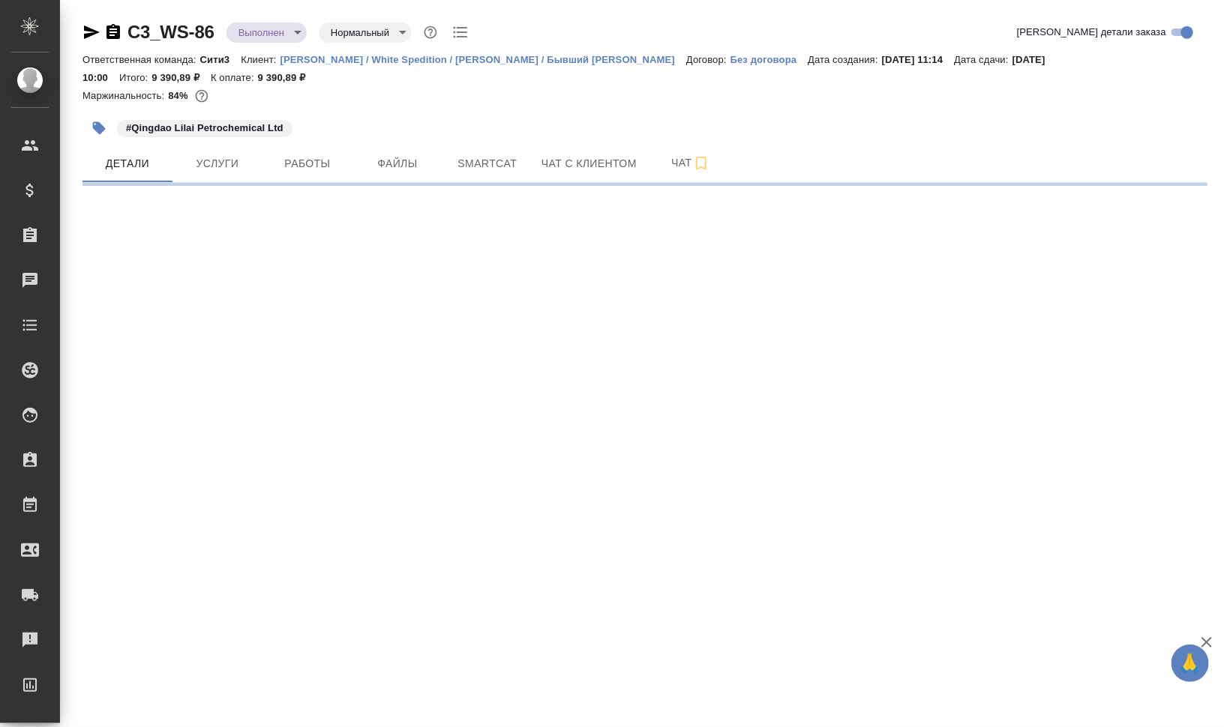
select select "RU"
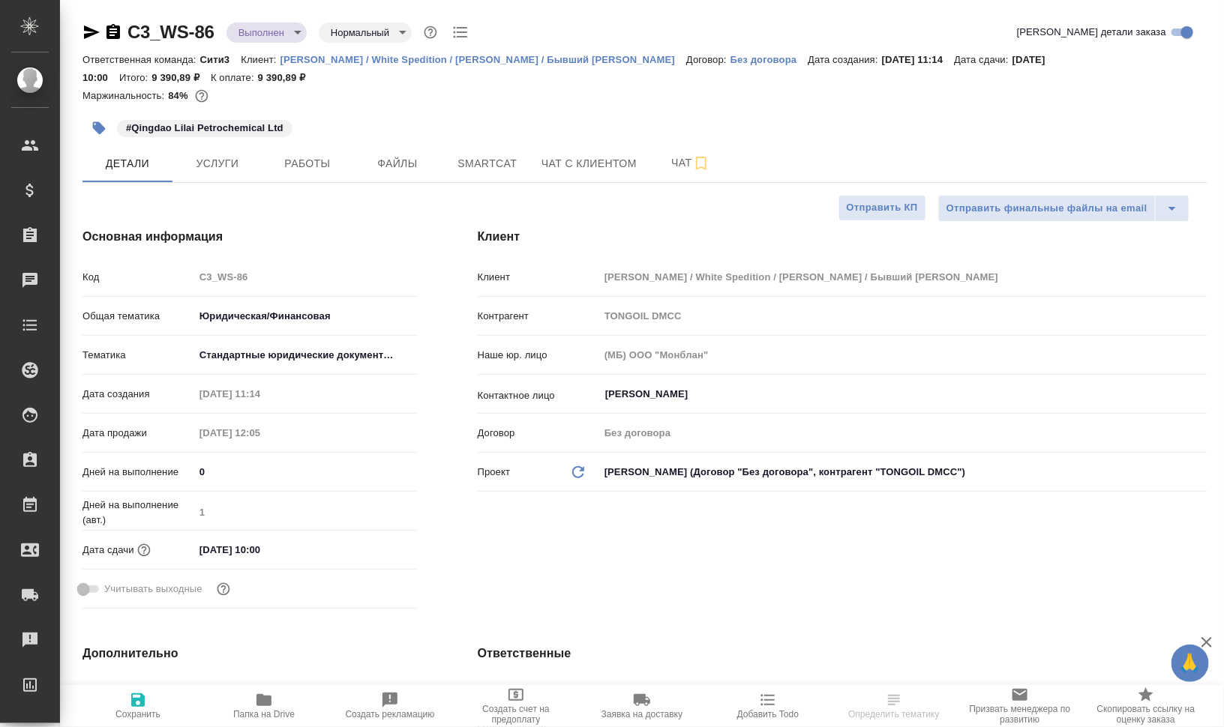
type textarea "x"
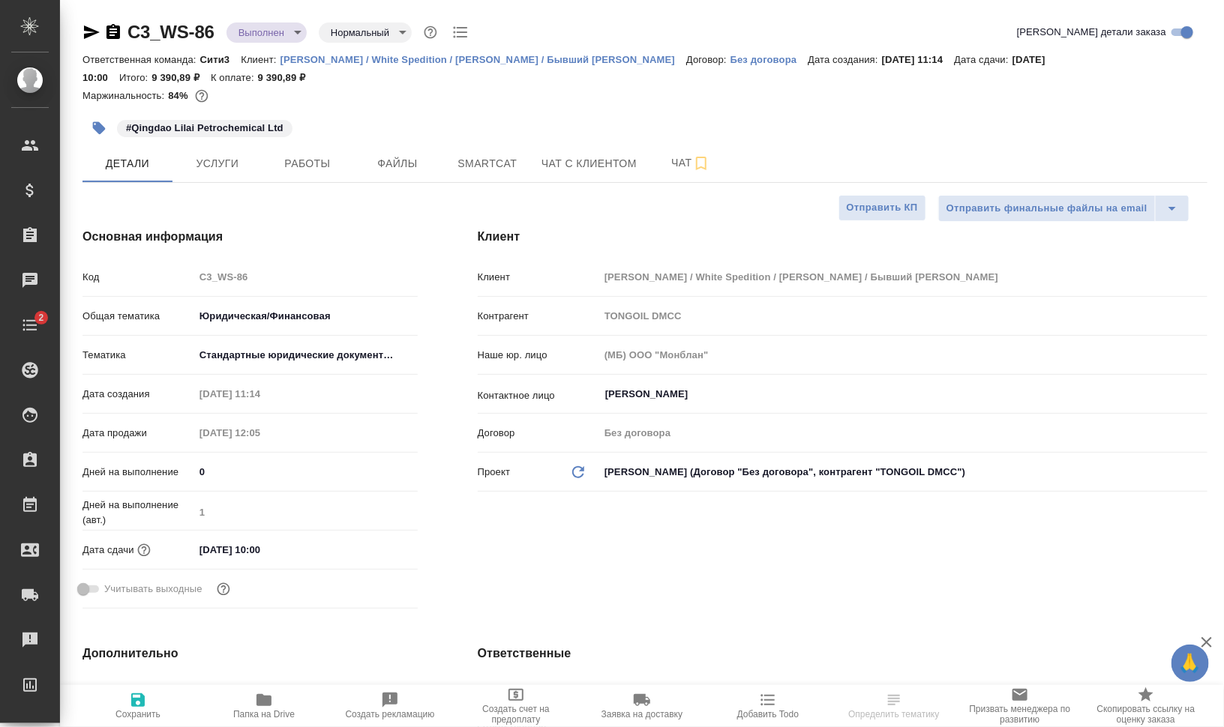
type textarea "x"
click at [272, 718] on span "Папка на Drive" at bounding box center [263, 714] width 61 height 10
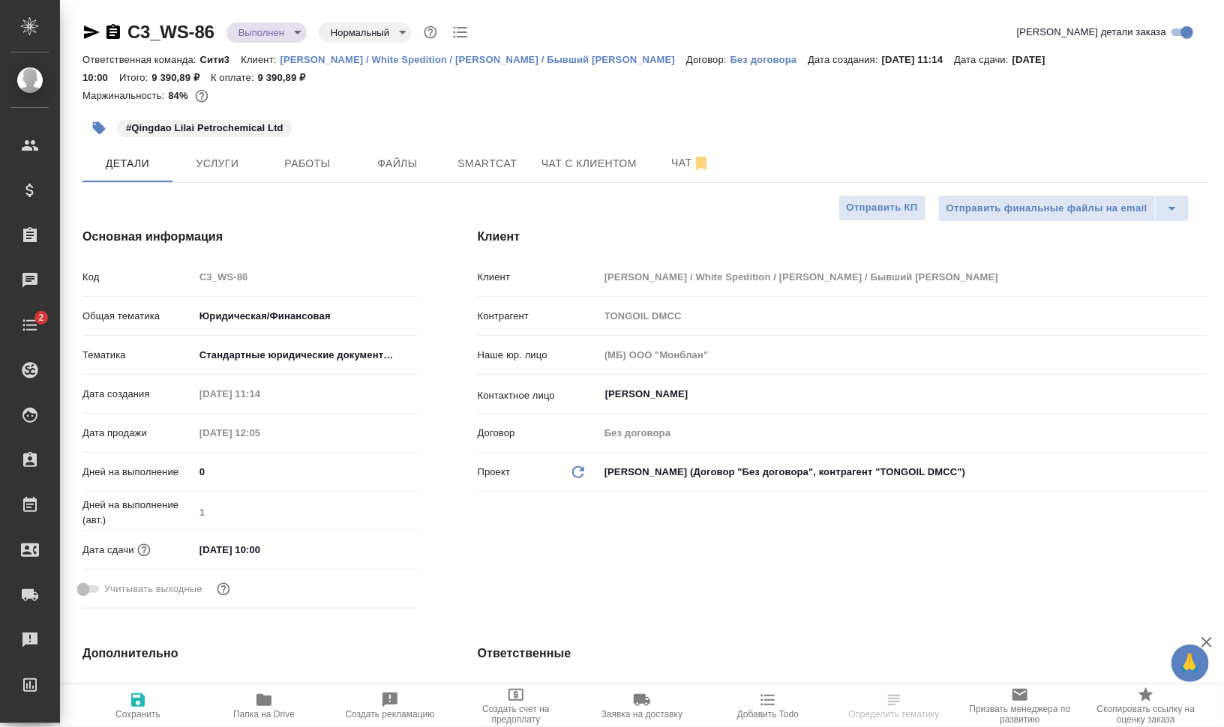
type textarea "x"
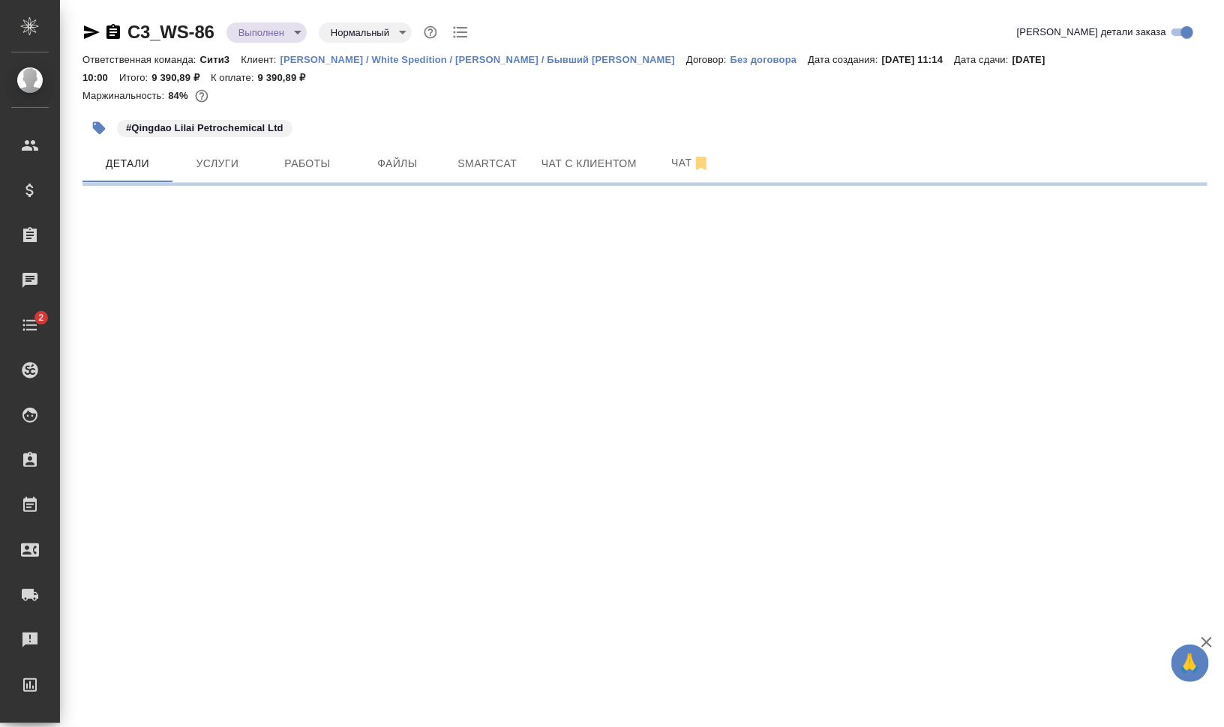
select select "RU"
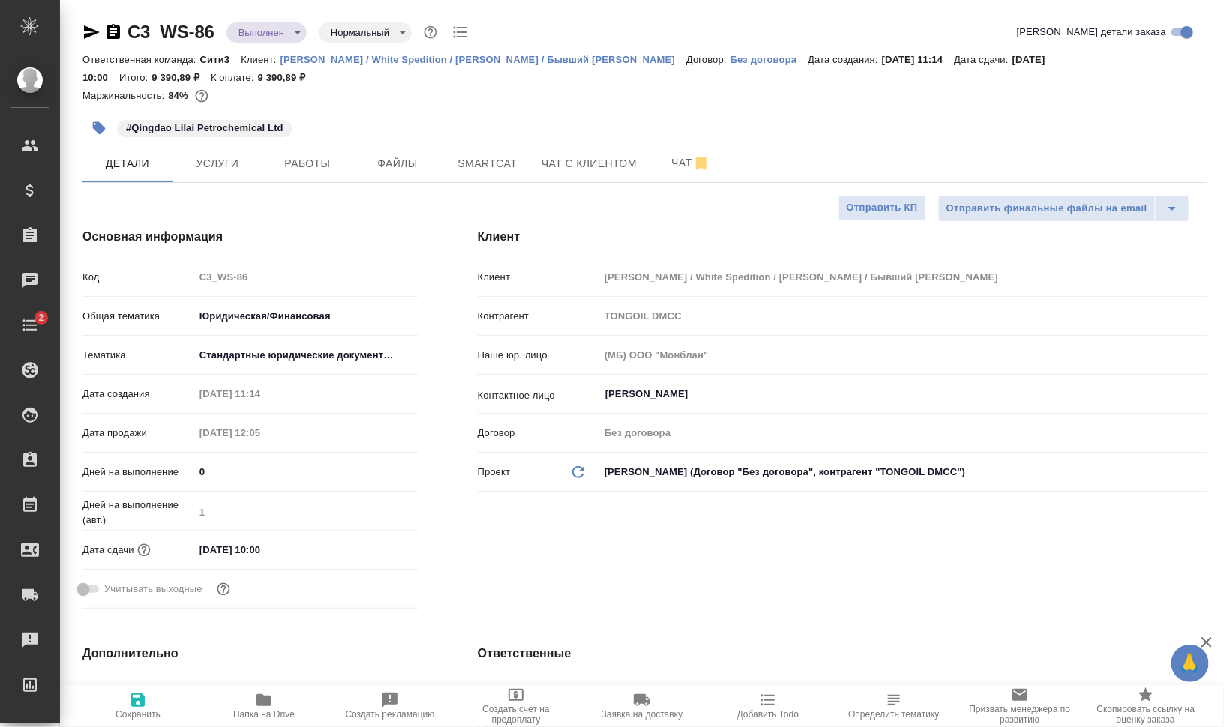
type textarea "x"
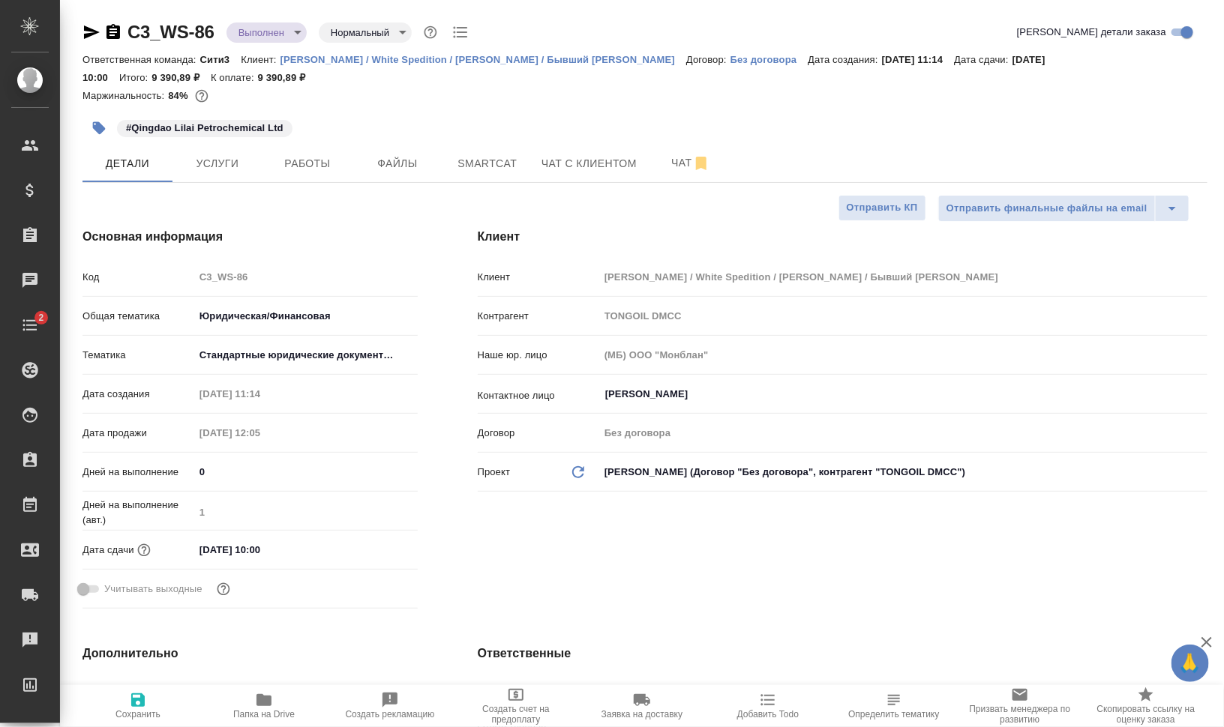
type textarea "x"
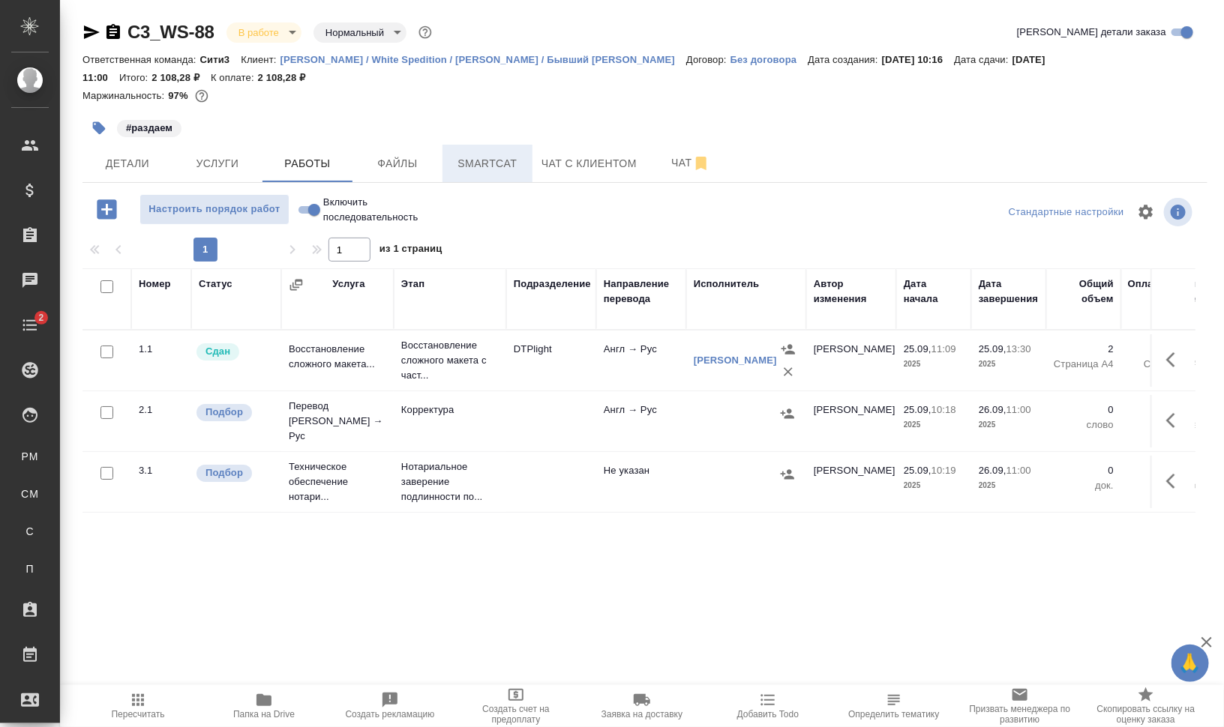
click at [470, 149] on button "Smartcat" at bounding box center [487, 163] width 90 height 37
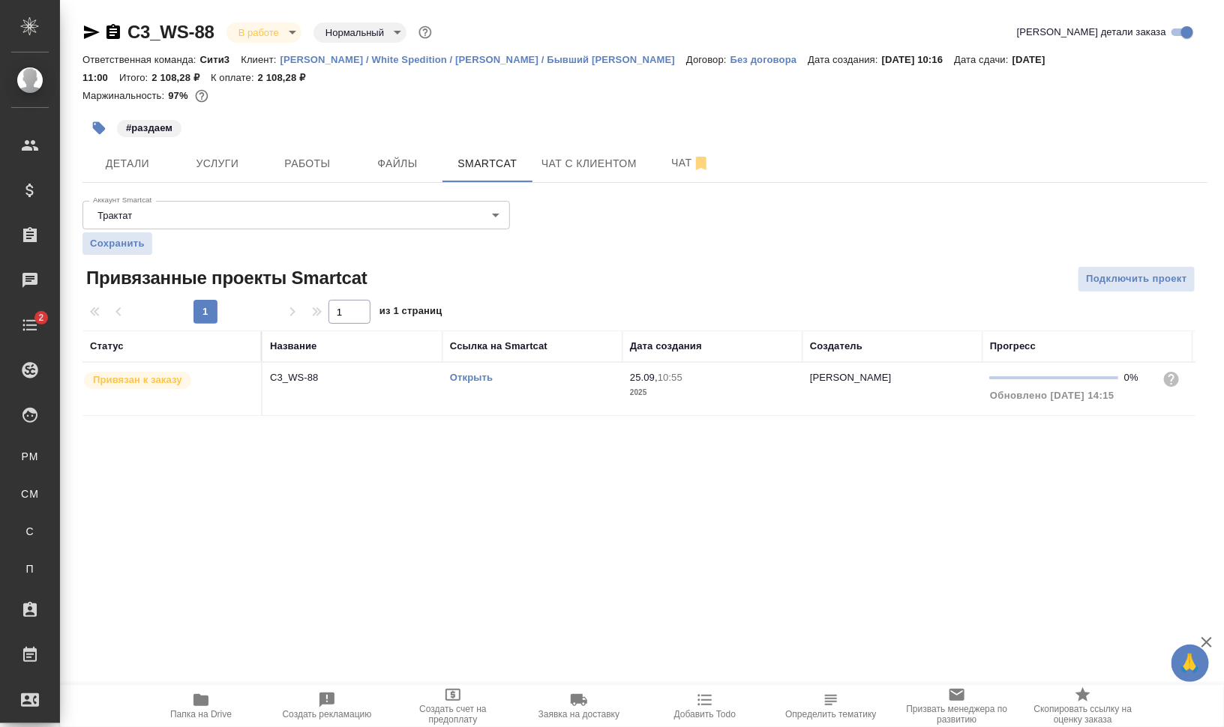
click at [478, 377] on link "Открыть" at bounding box center [471, 377] width 43 height 11
click at [281, 154] on span "Работы" at bounding box center [307, 163] width 72 height 19
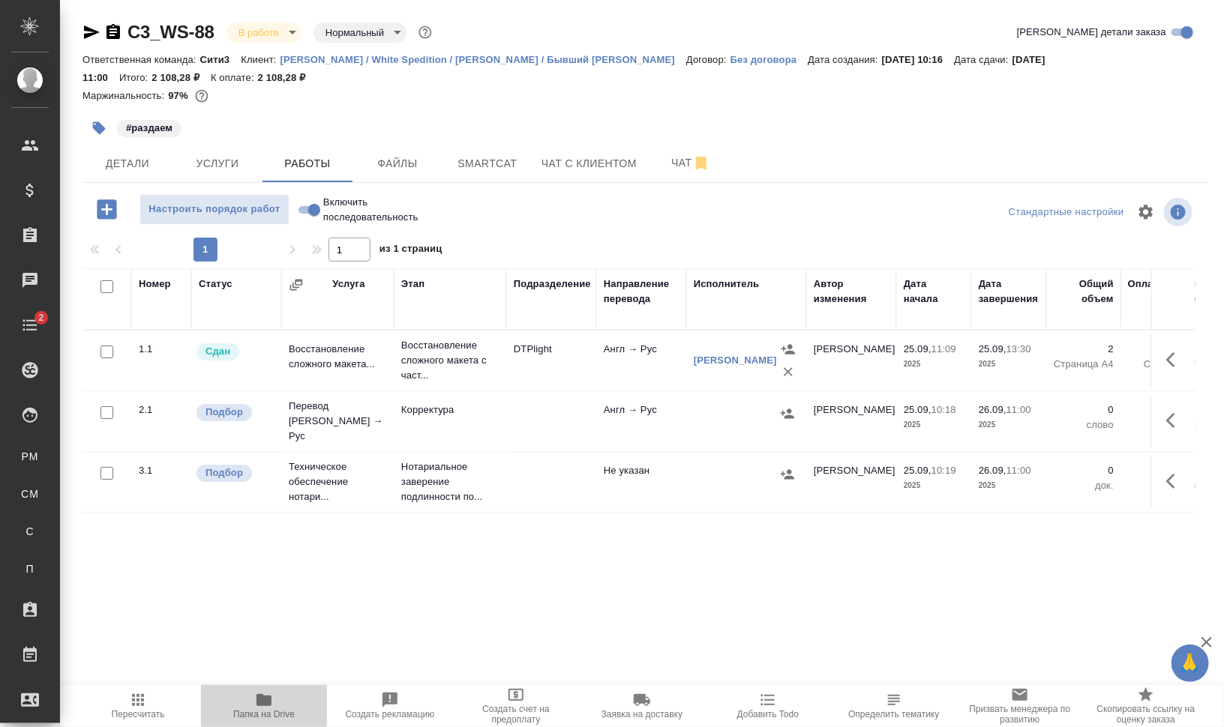
click at [289, 706] on span "Папка на Drive" at bounding box center [264, 705] width 108 height 28
click at [103, 406] on input "checkbox" at bounding box center [106, 412] width 13 height 13
checkbox input "true"
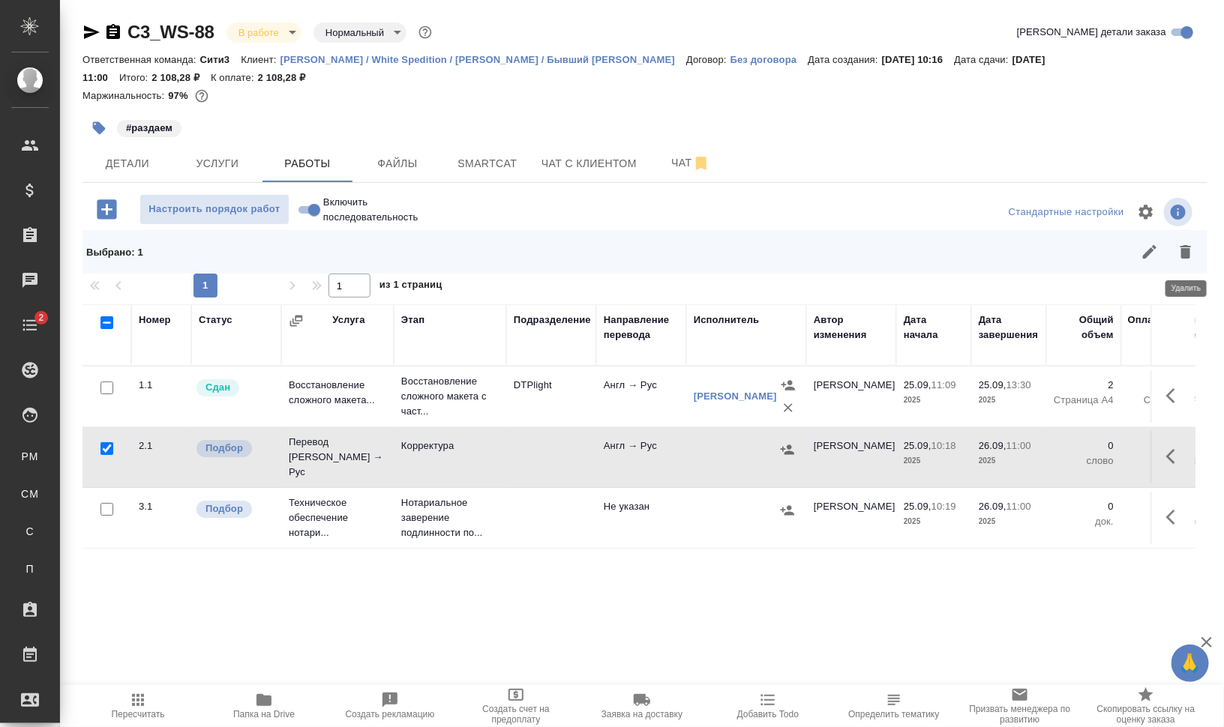
click at [1188, 253] on icon "button" at bounding box center [1185, 251] width 10 height 13
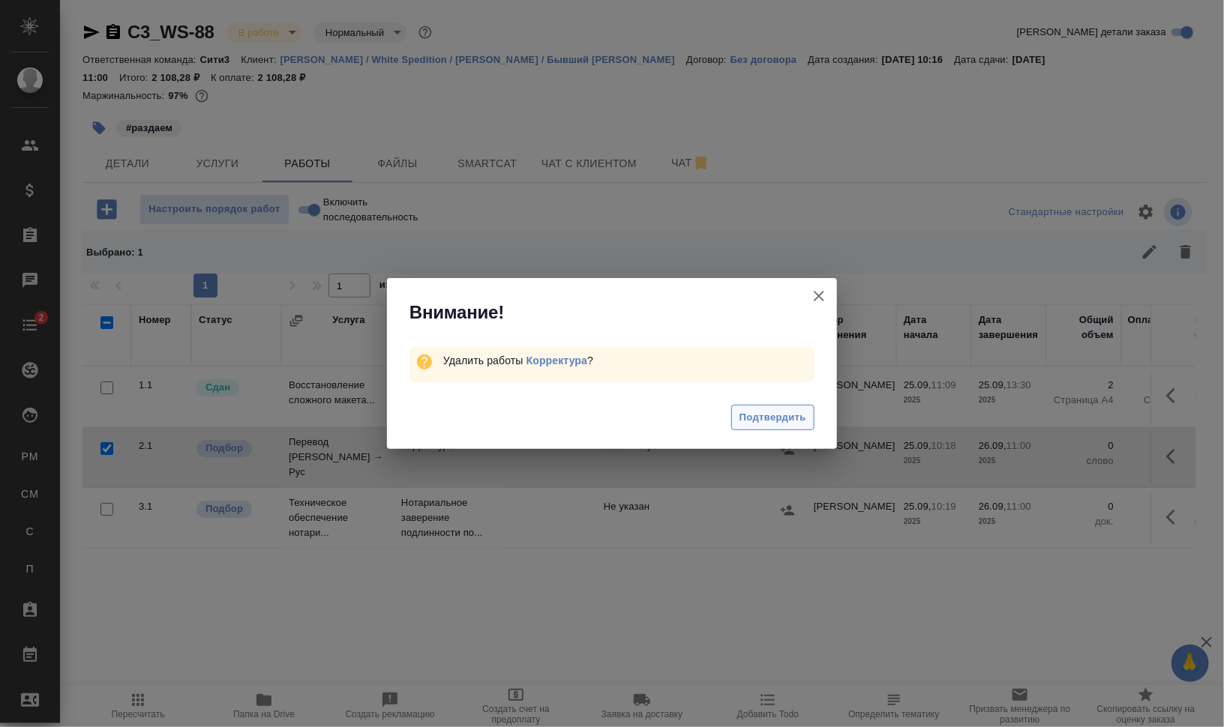
click at [778, 415] on span "Подтвердить" at bounding box center [772, 417] width 67 height 17
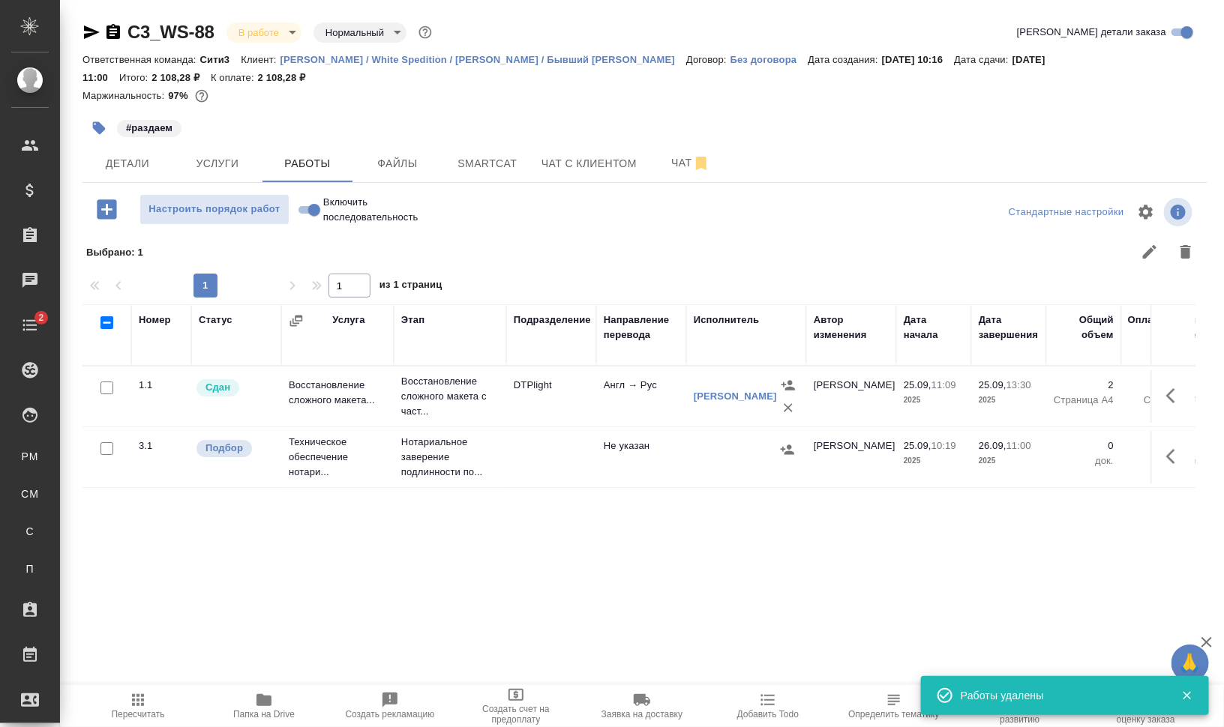
click at [92, 129] on icon "button" at bounding box center [98, 128] width 15 height 15
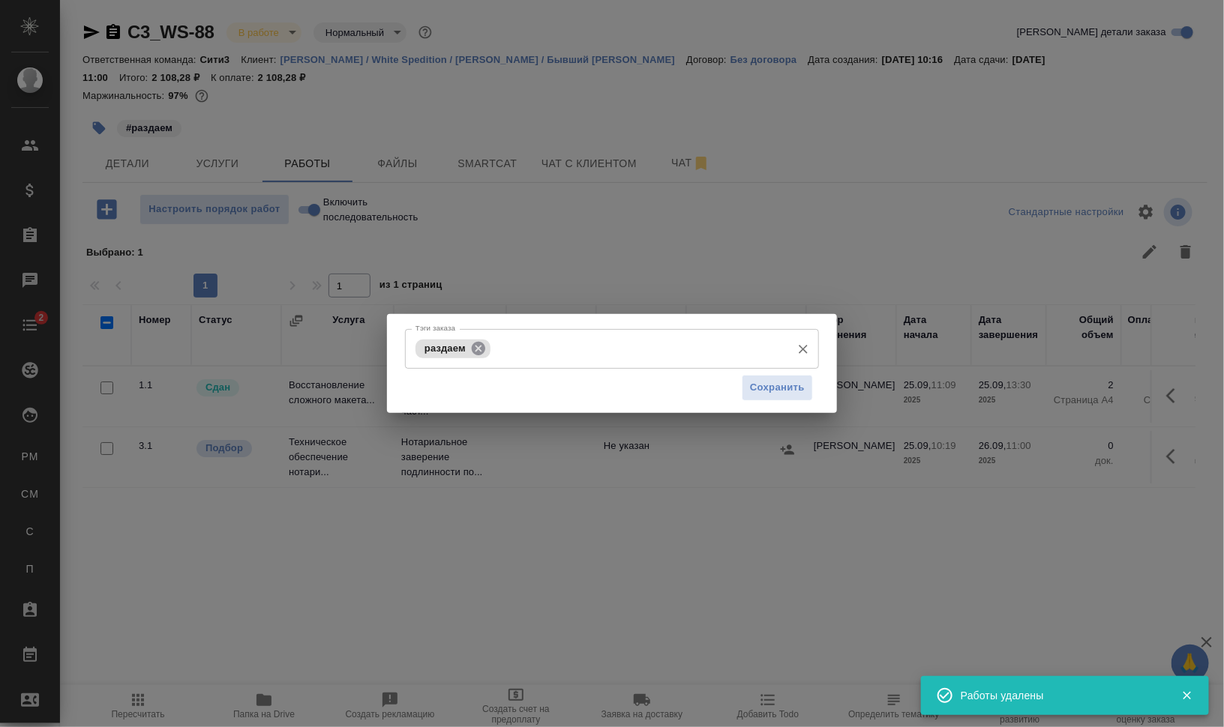
click at [472, 346] on icon at bounding box center [478, 347] width 13 height 13
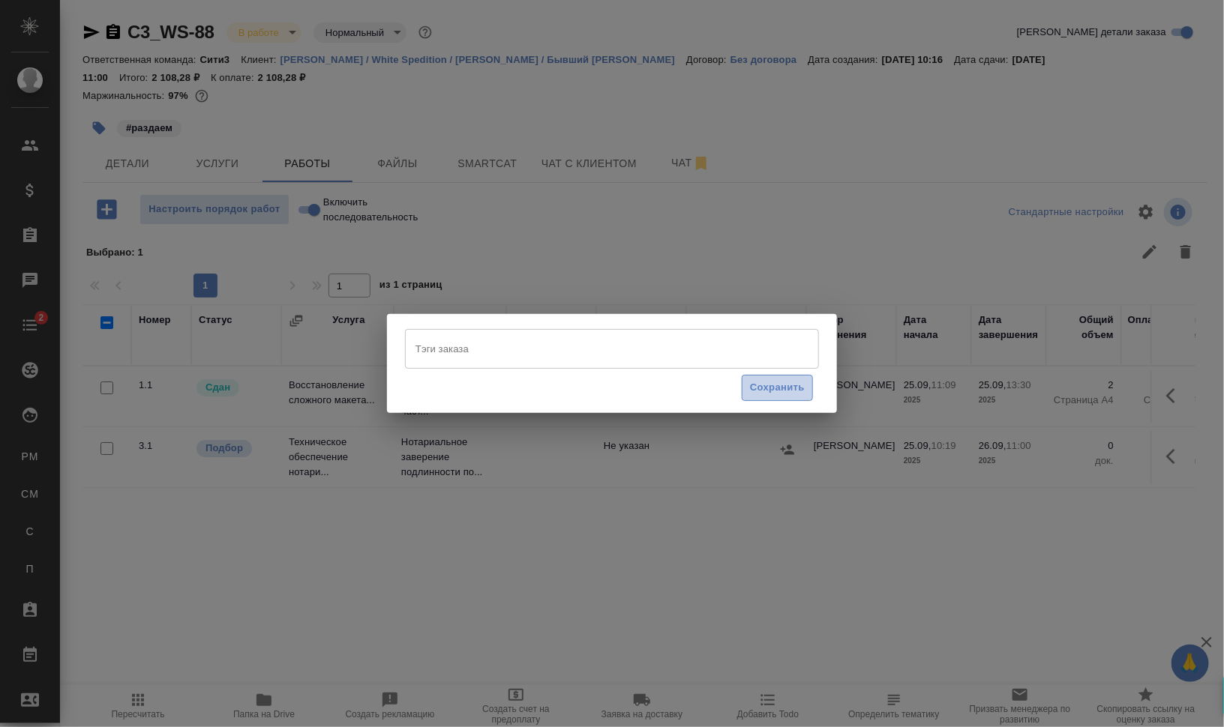
click at [772, 381] on span "Сохранить" at bounding box center [777, 387] width 55 height 17
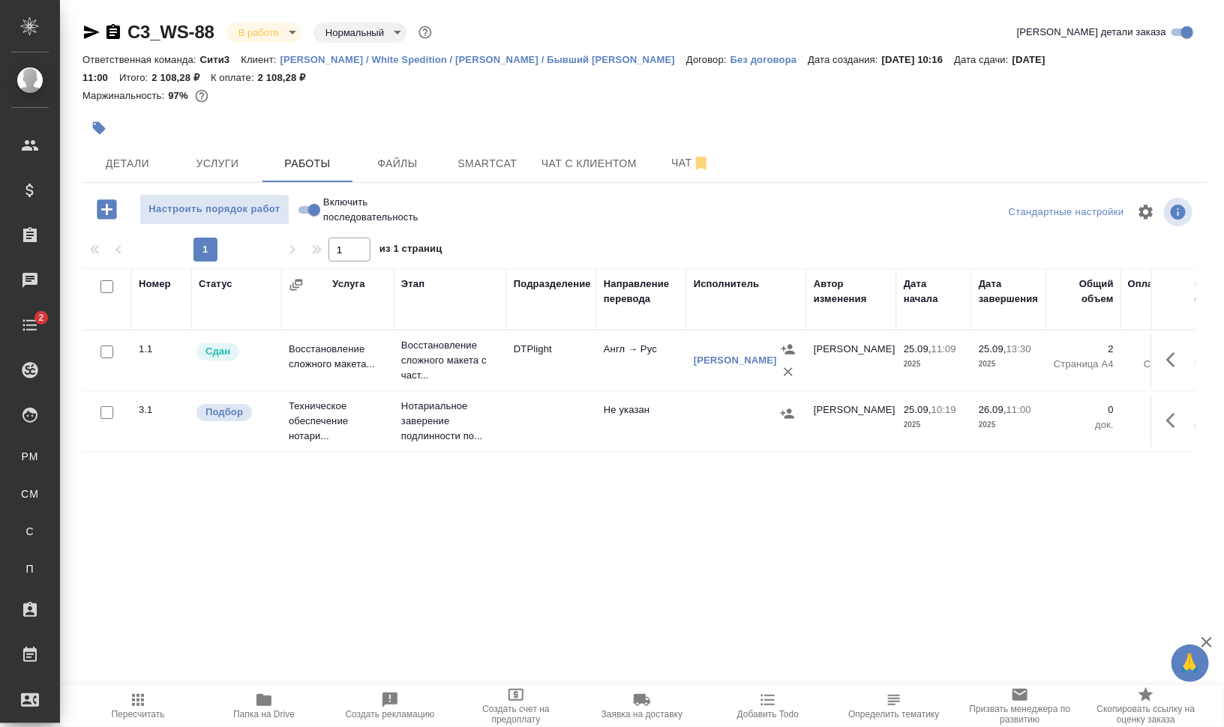
click at [278, 35] on body "🙏 .cls-1 fill:#fff; AWATERA Валеев Динар Клиенты Спецификации Заказы 0 Чаты 2 T…" at bounding box center [612, 424] width 1224 height 848
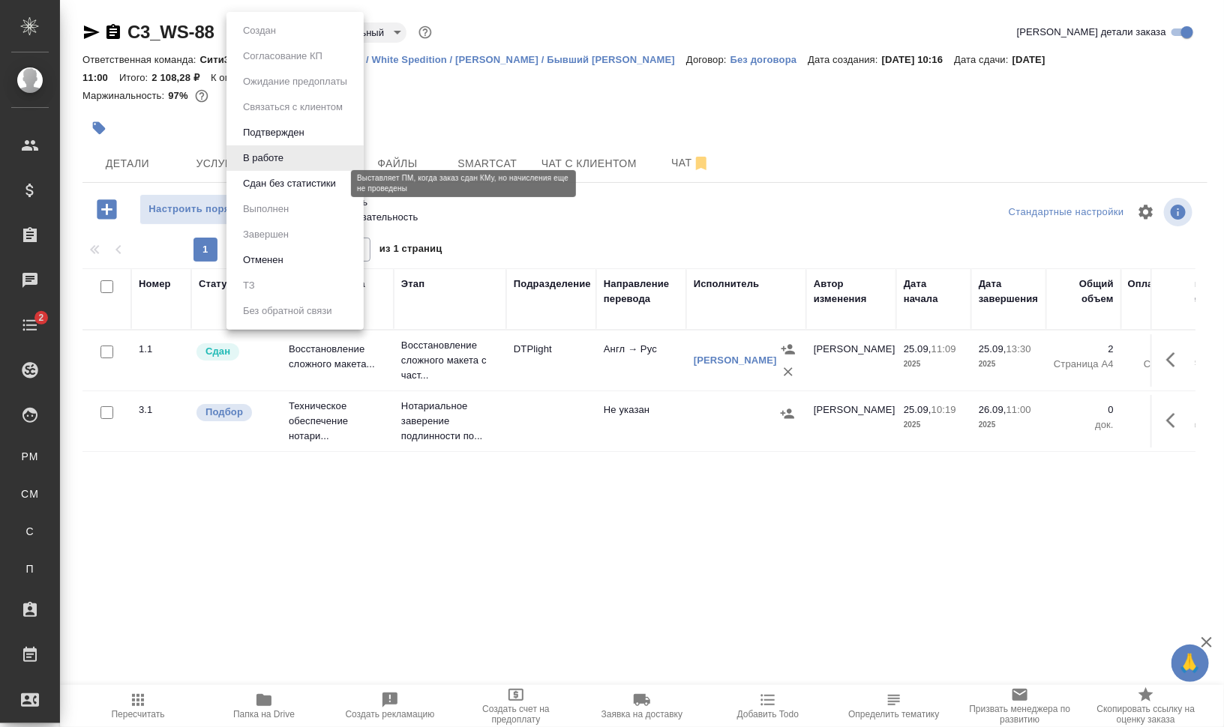
click at [304, 181] on button "Сдан без статистики" at bounding box center [289, 183] width 102 height 16
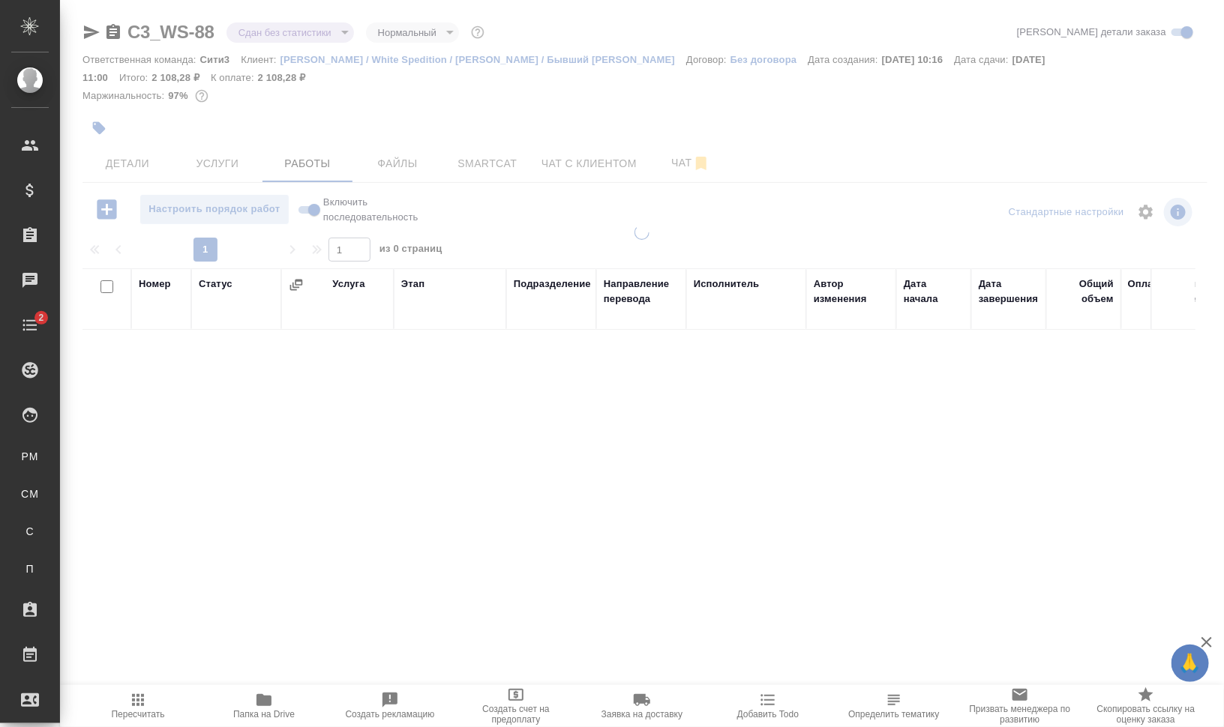
click at [287, 32] on body "🙏 .cls-1 fill:#fff; AWATERA Валеев Динар Клиенты Спецификации Заказы 0 Чаты 2 T…" at bounding box center [612, 424] width 1224 height 848
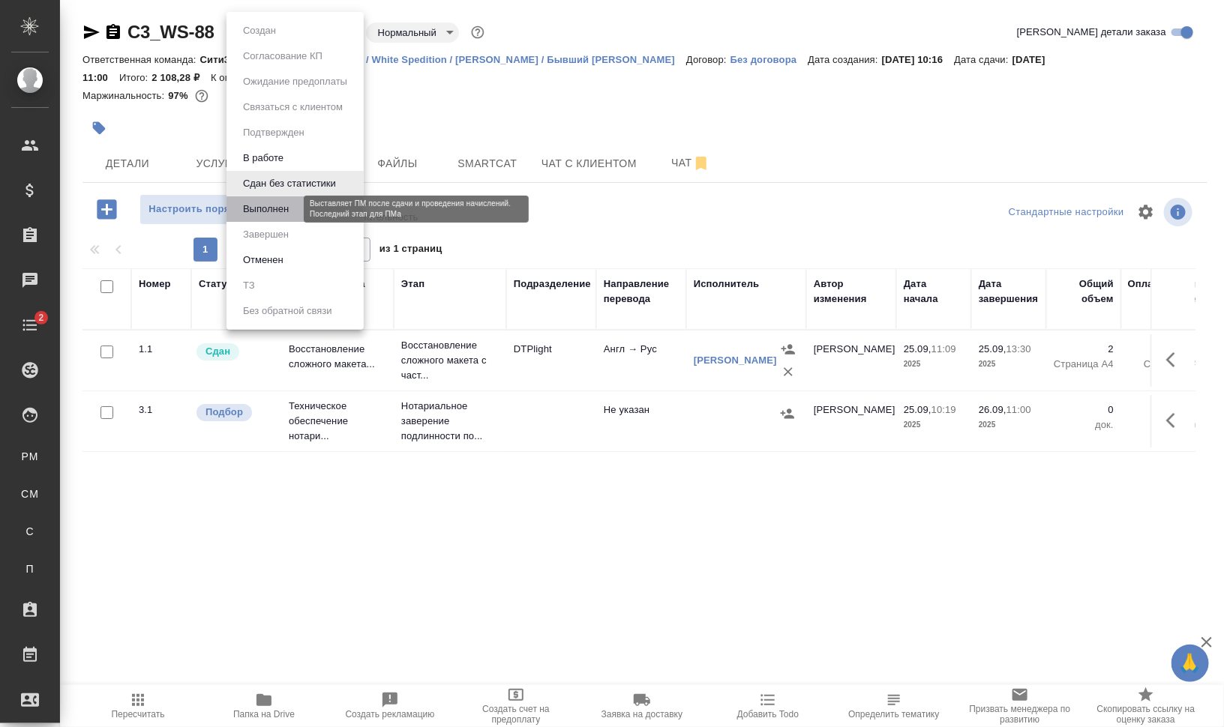
click at [283, 208] on button "Выполнен" at bounding box center [265, 209] width 55 height 16
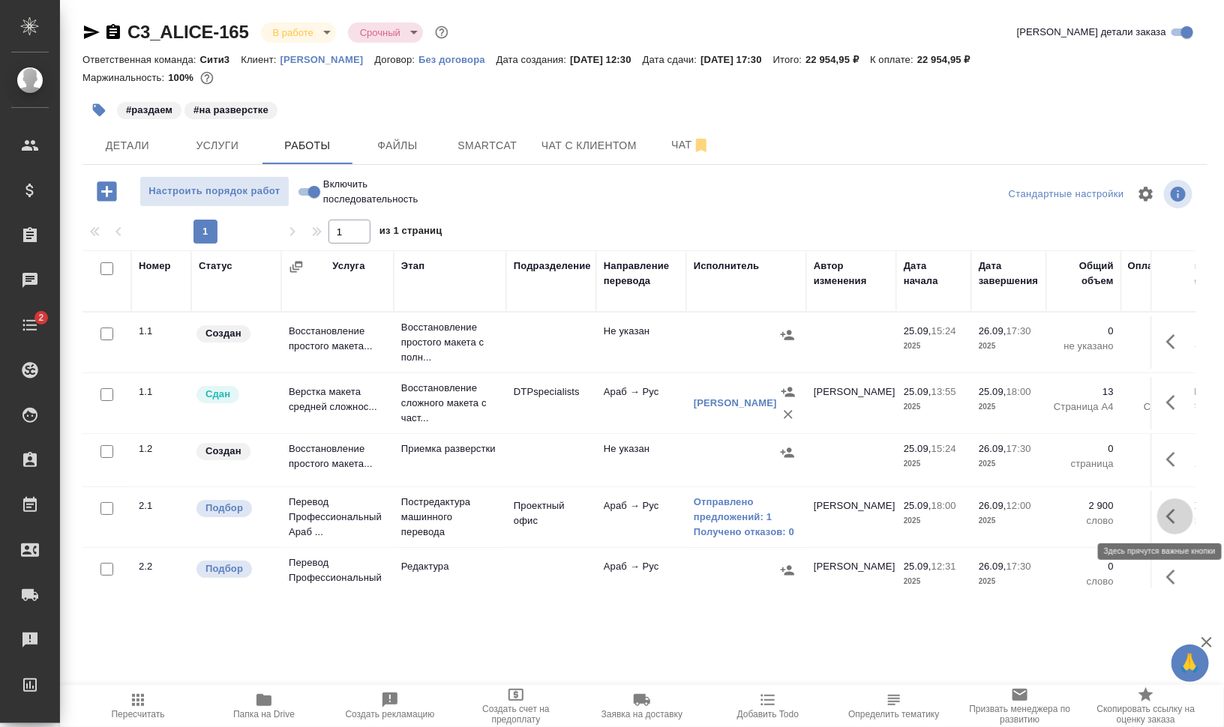
click at [1166, 511] on icon "button" at bounding box center [1175, 517] width 18 height 18
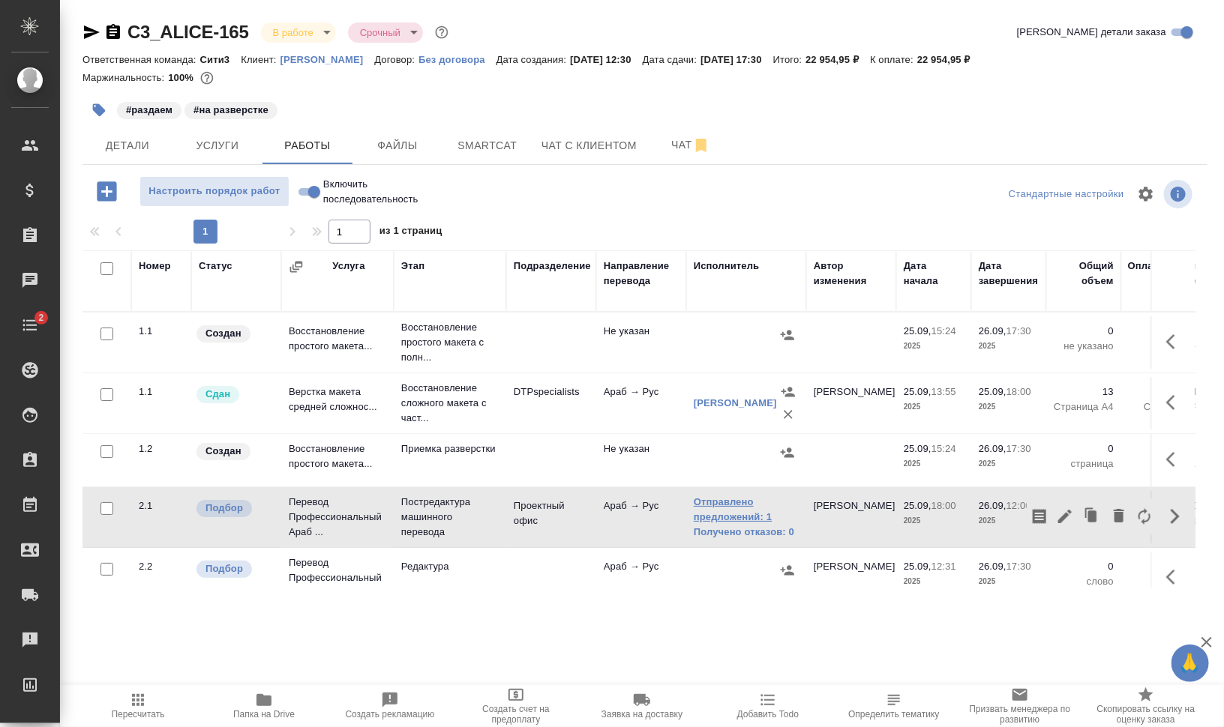
click at [714, 499] on link "Отправлено предложений: 1" at bounding box center [746, 510] width 105 height 30
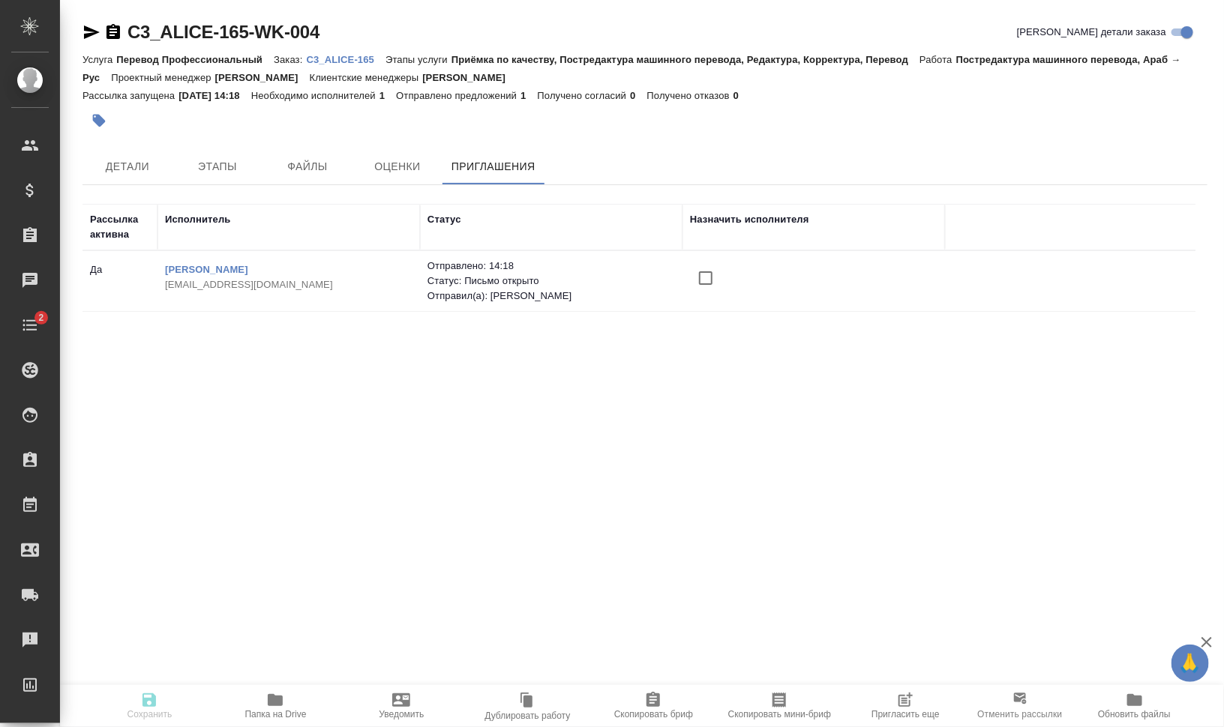
click at [706, 279] on input "checkbox" at bounding box center [705, 277] width 31 height 31
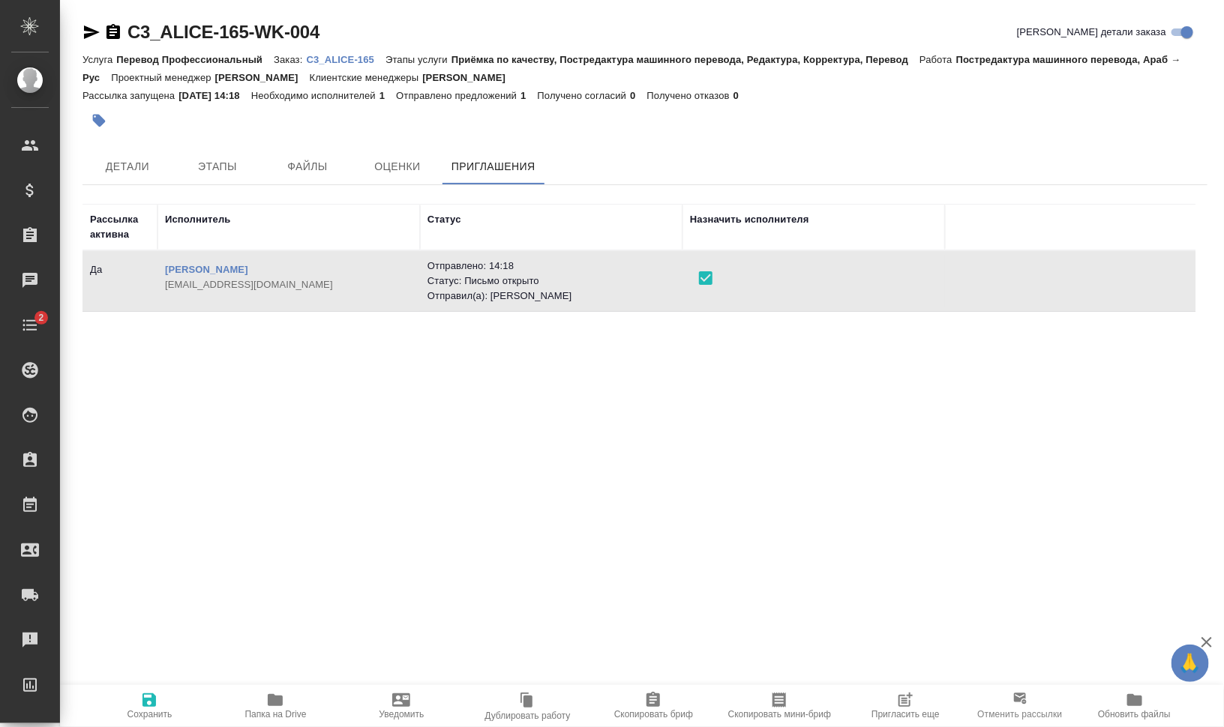
click at [145, 709] on span "Сохранить" at bounding box center [149, 714] width 45 height 10
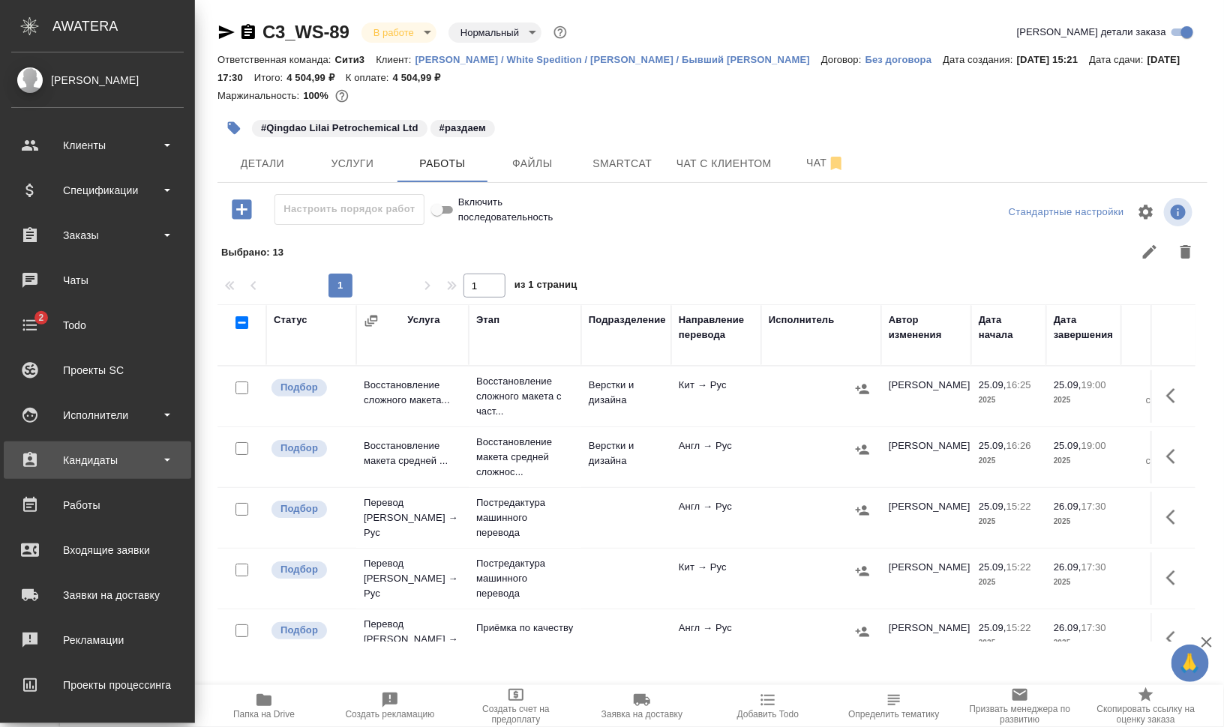
click at [103, 458] on div "Кандидаты" at bounding box center [97, 460] width 172 height 22
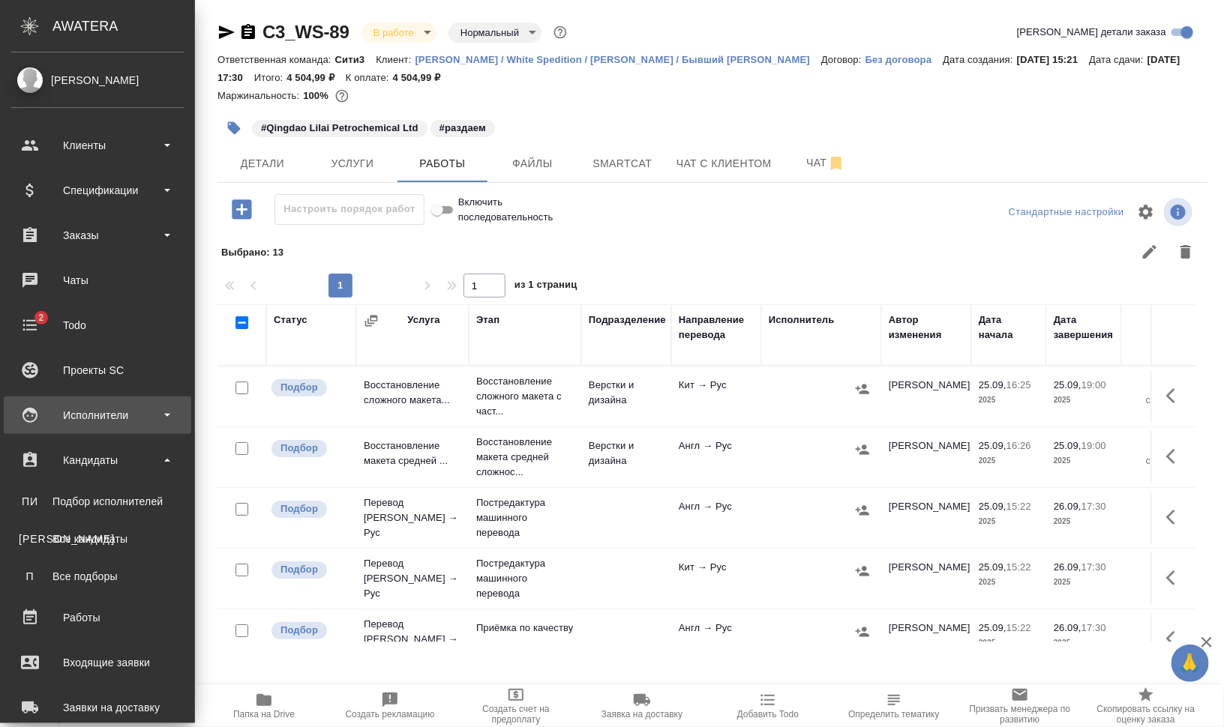
click at [100, 421] on div "Исполнители" at bounding box center [97, 415] width 172 height 22
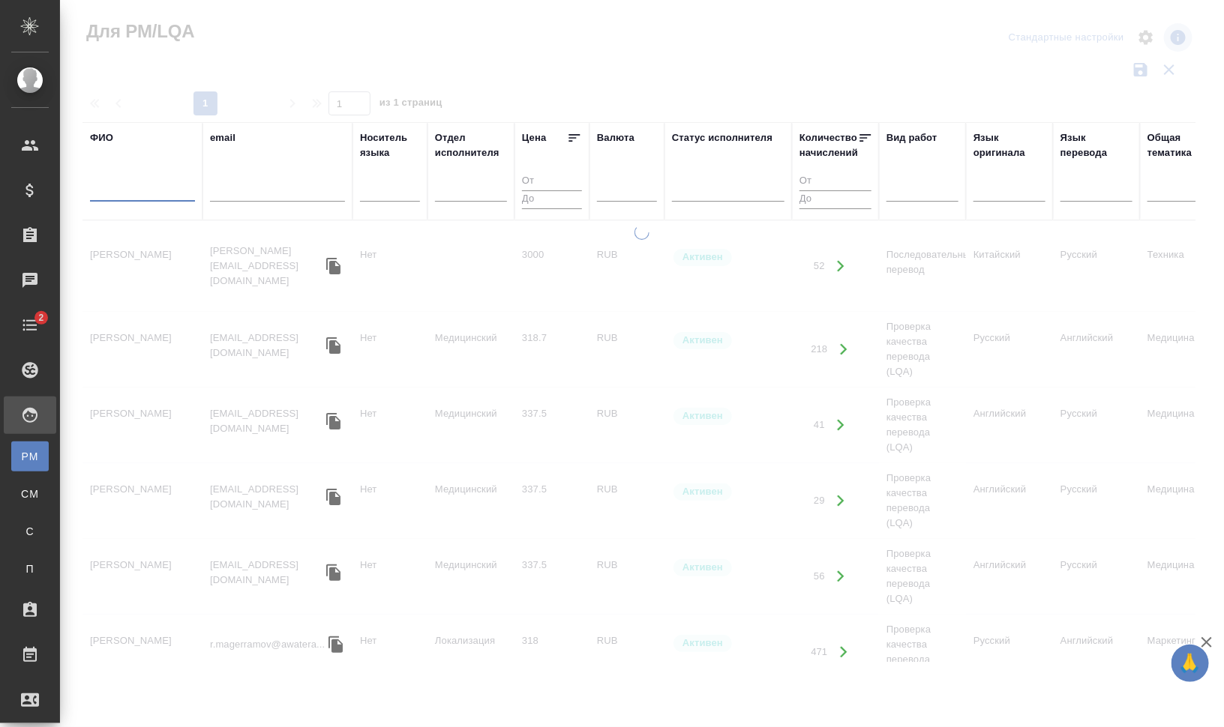
click at [139, 187] on input "text" at bounding box center [142, 192] width 105 height 19
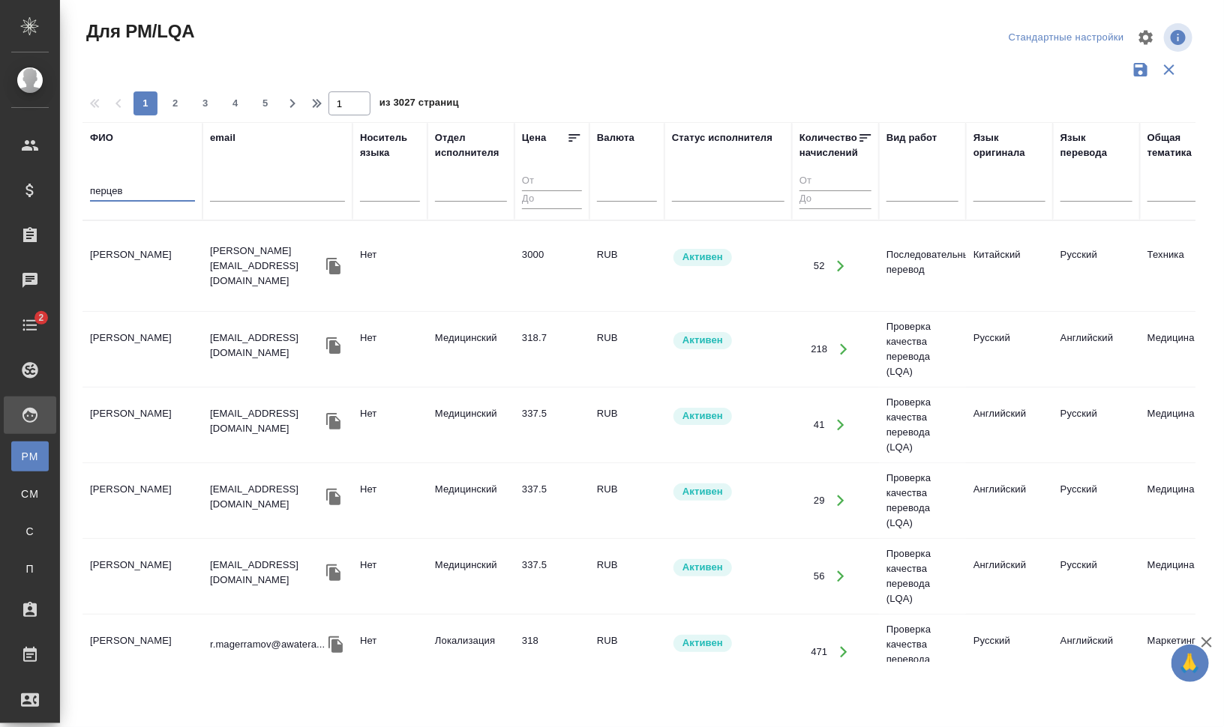
type input "перцев"
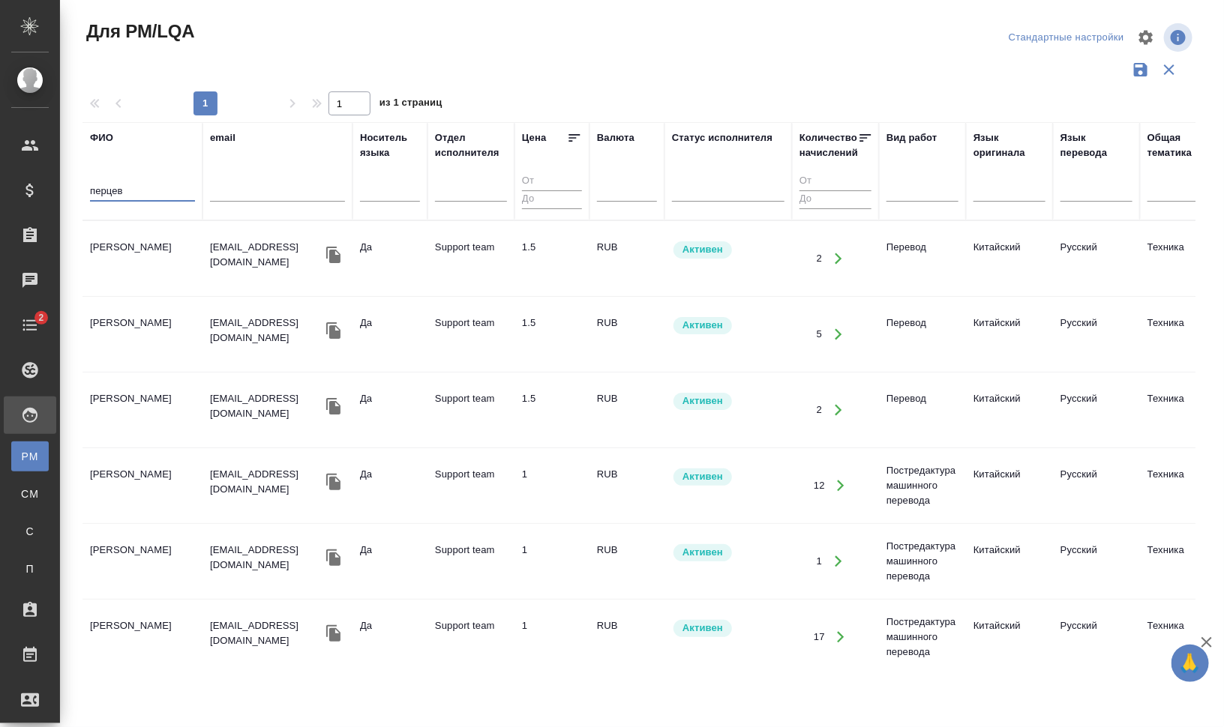
click at [523, 276] on td "1.5" at bounding box center [551, 258] width 75 height 52
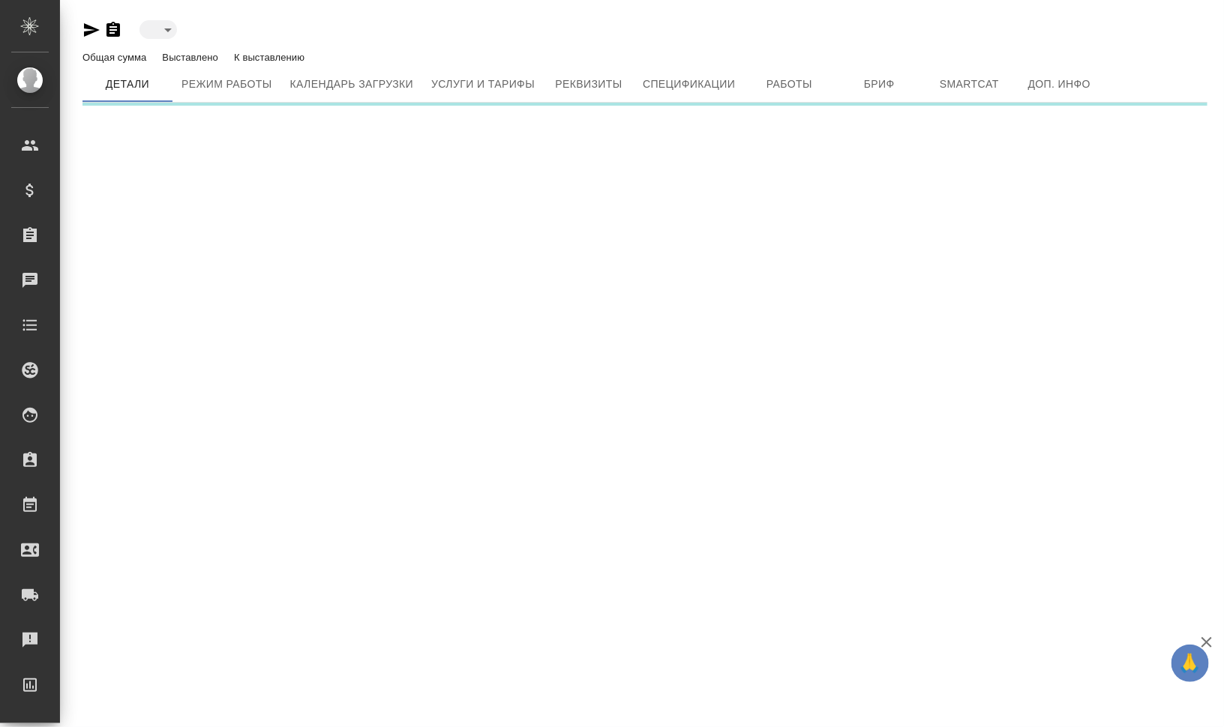
type input "active"
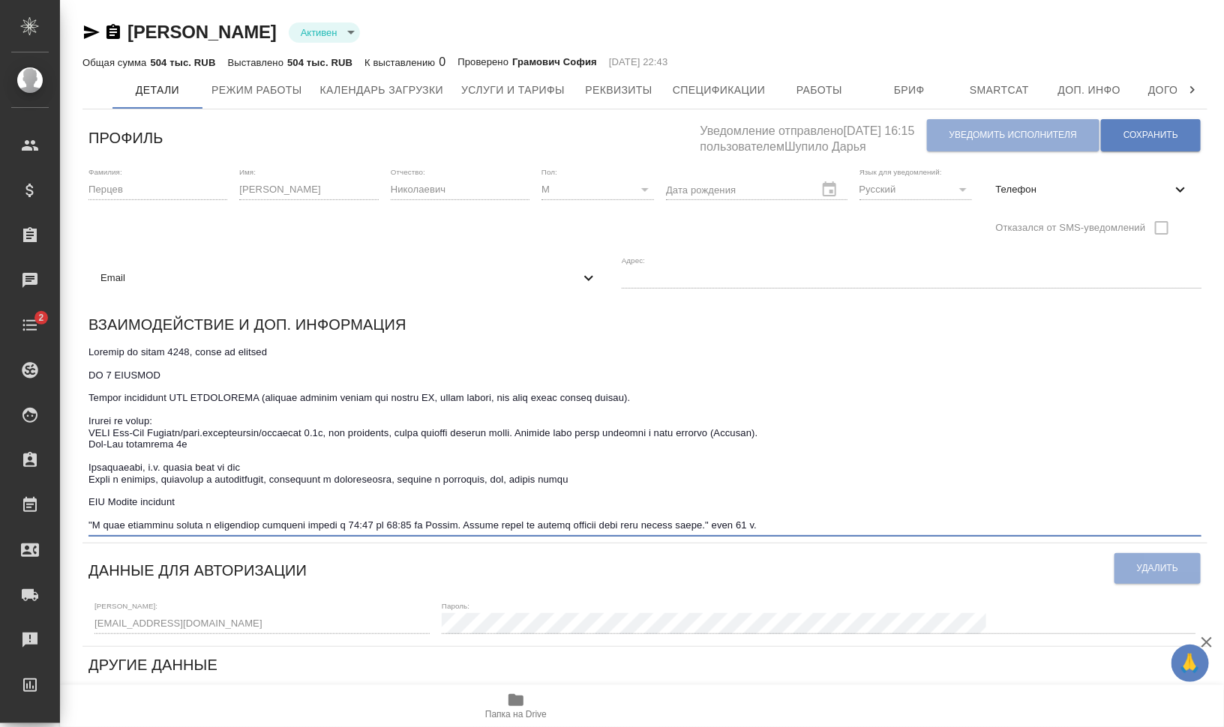
click at [811, 522] on textarea at bounding box center [644, 438] width 1113 height 185
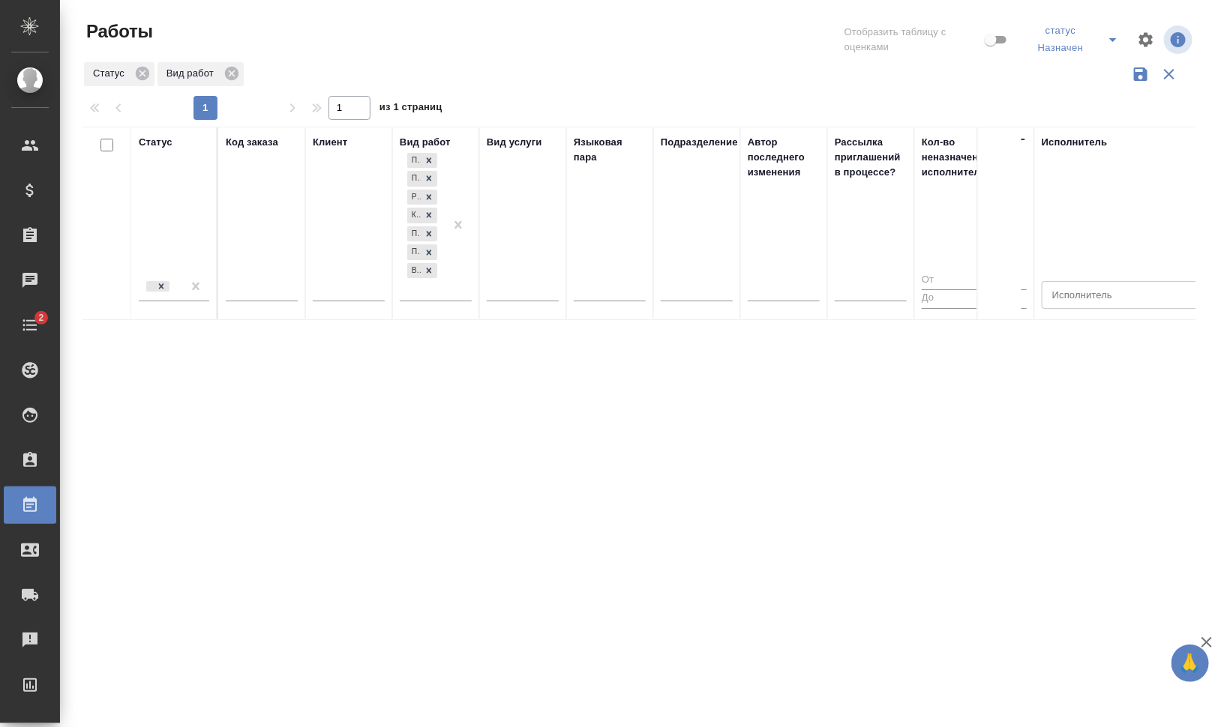
click at [1177, 71] on icon "button" at bounding box center [1169, 74] width 18 height 18
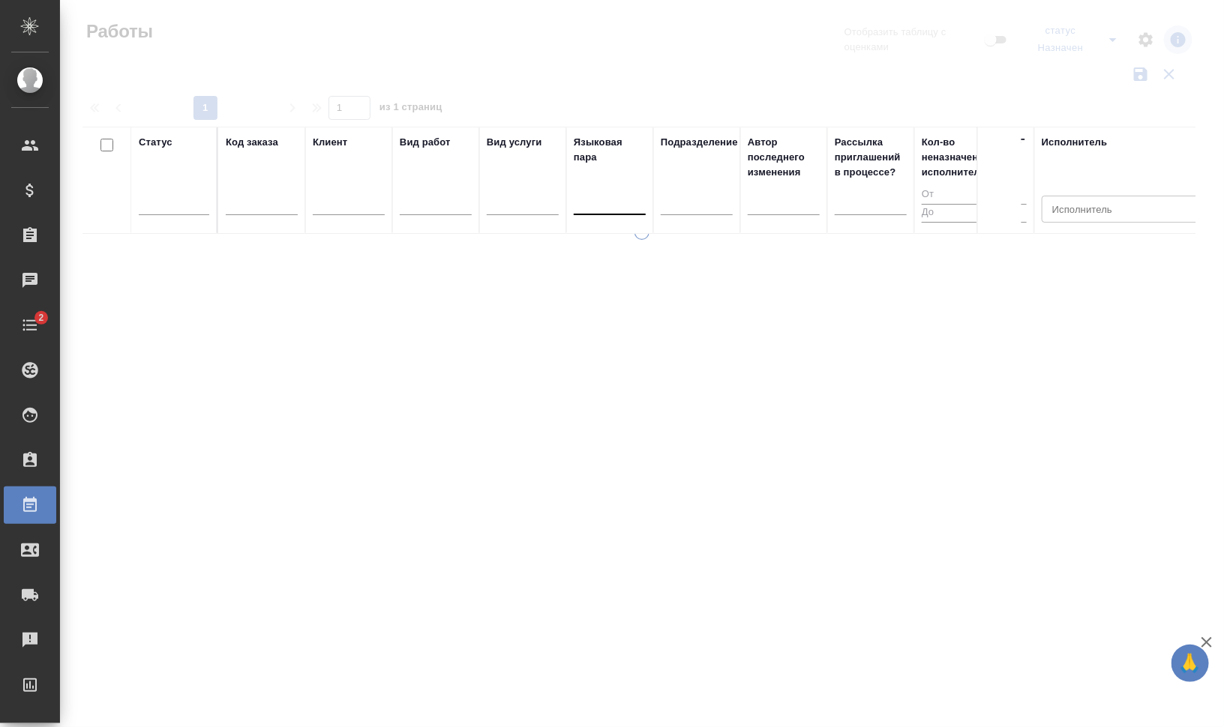
click at [619, 199] on div at bounding box center [610, 201] width 72 height 22
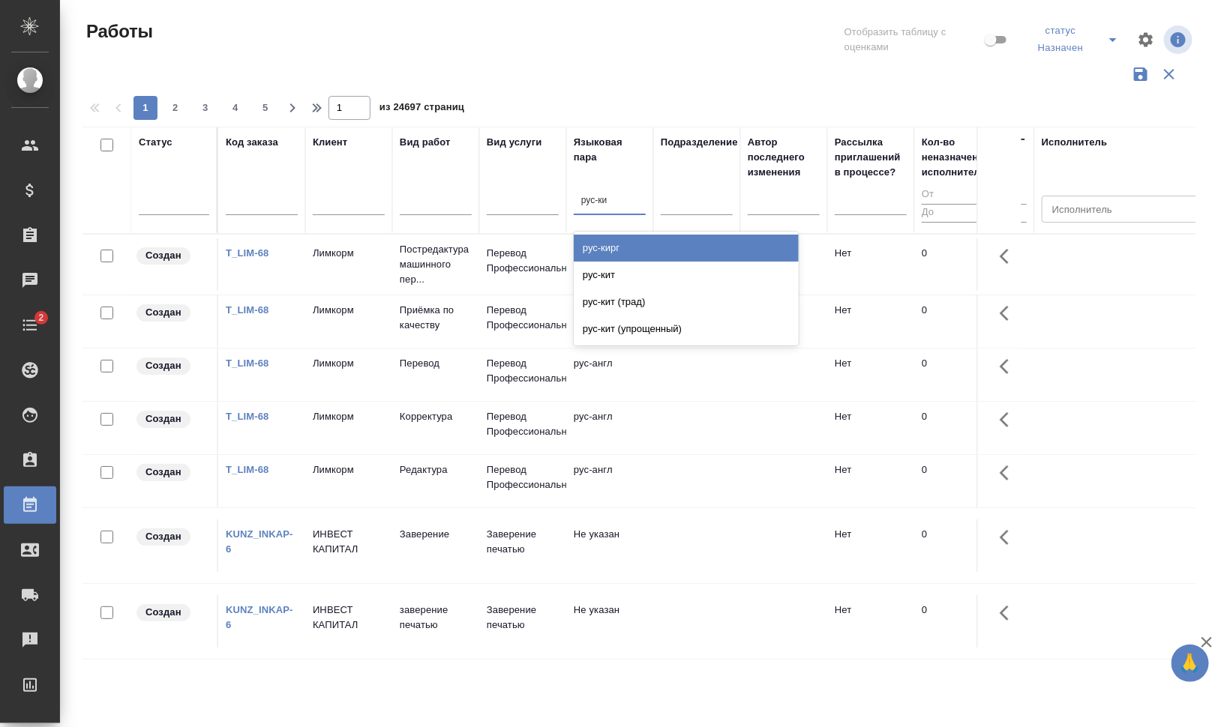
type input "рус-кит"
click at [640, 248] on div "рус-кит" at bounding box center [686, 248] width 225 height 27
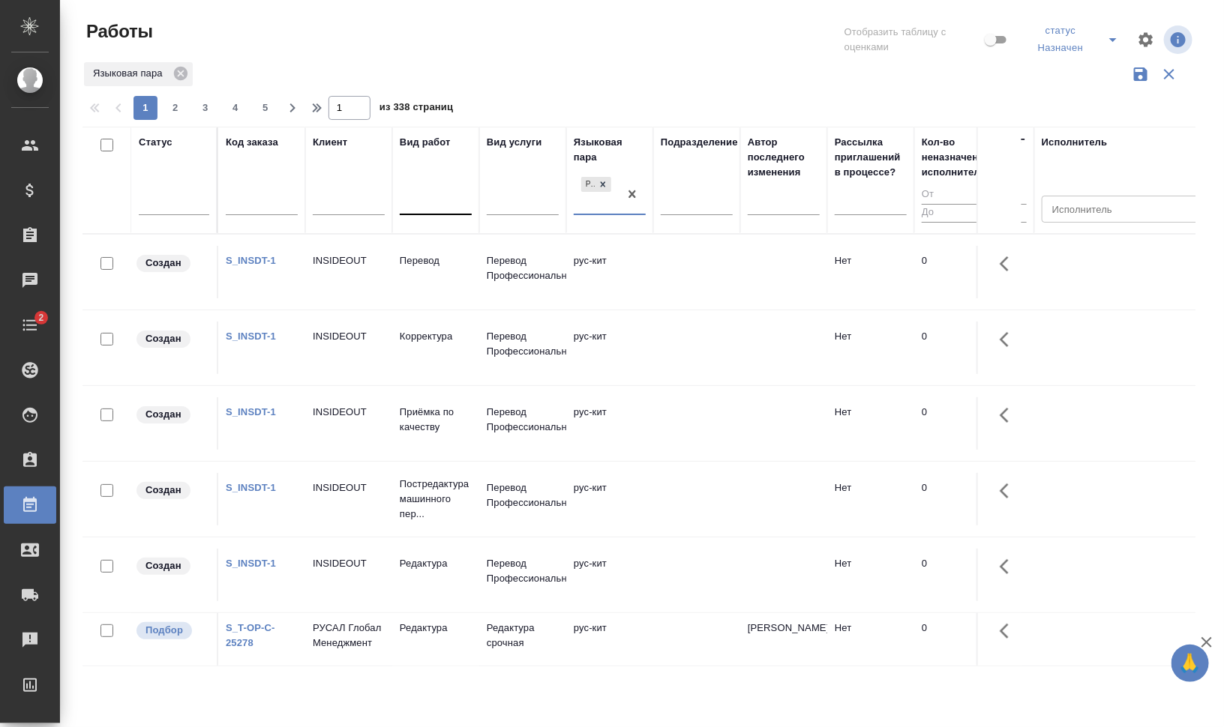
click at [430, 208] on div at bounding box center [436, 201] width 72 height 22
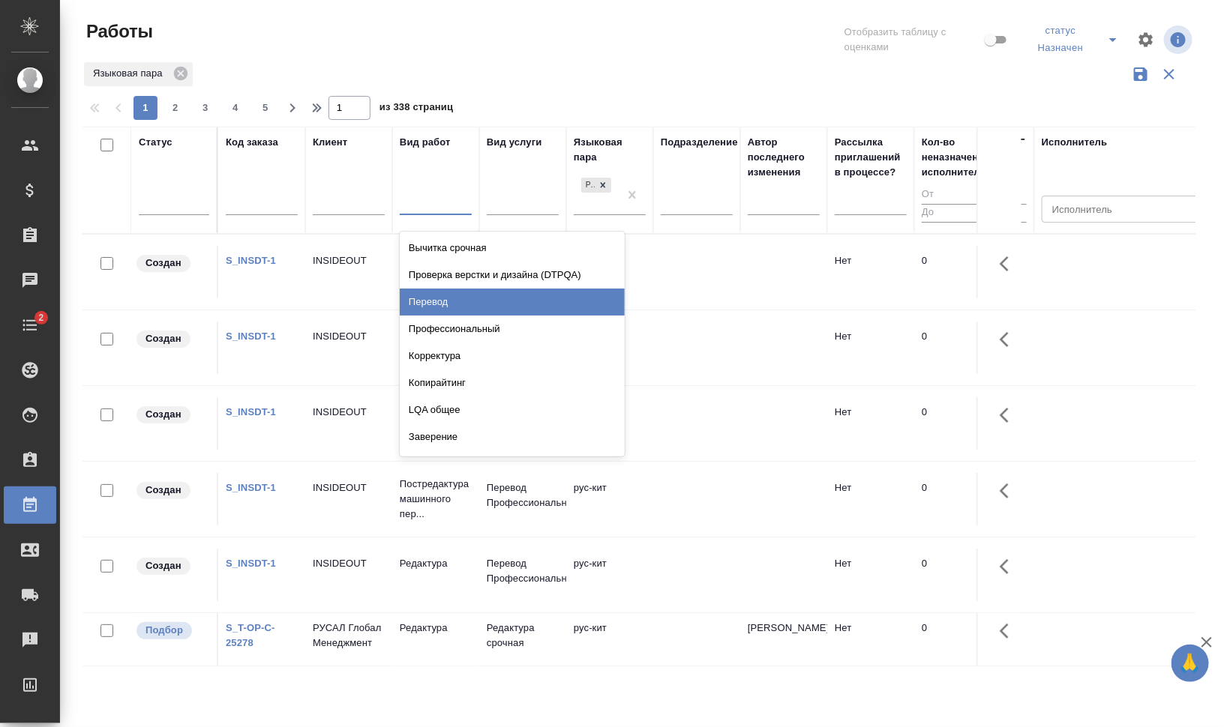
click at [460, 298] on div "Перевод" at bounding box center [512, 302] width 225 height 27
click at [183, 201] on div at bounding box center [174, 201] width 70 height 22
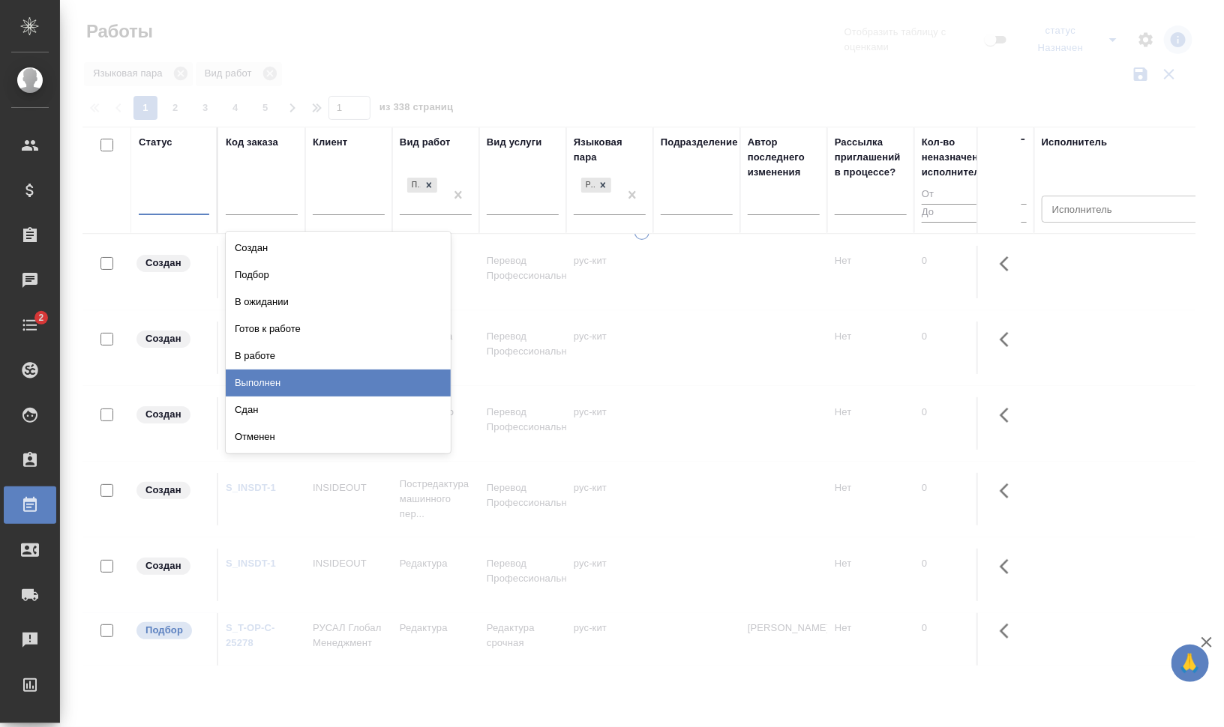
click at [343, 399] on div "Сдан" at bounding box center [338, 410] width 225 height 27
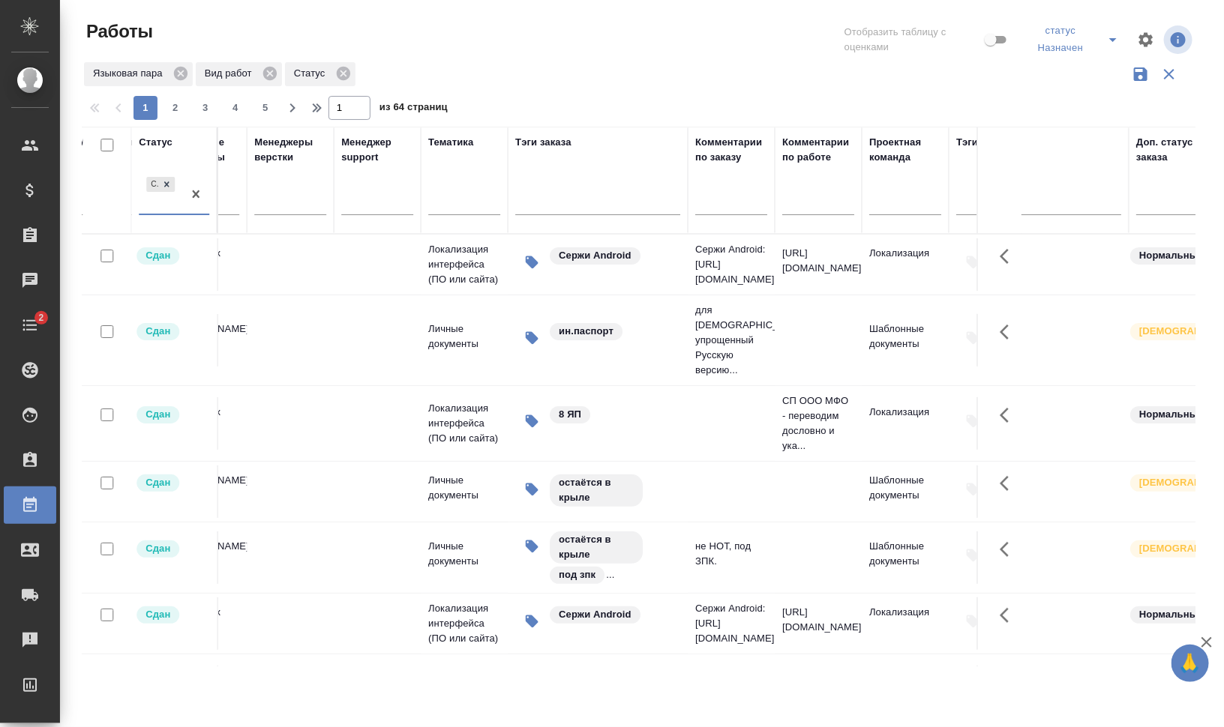
scroll to position [0, 1892]
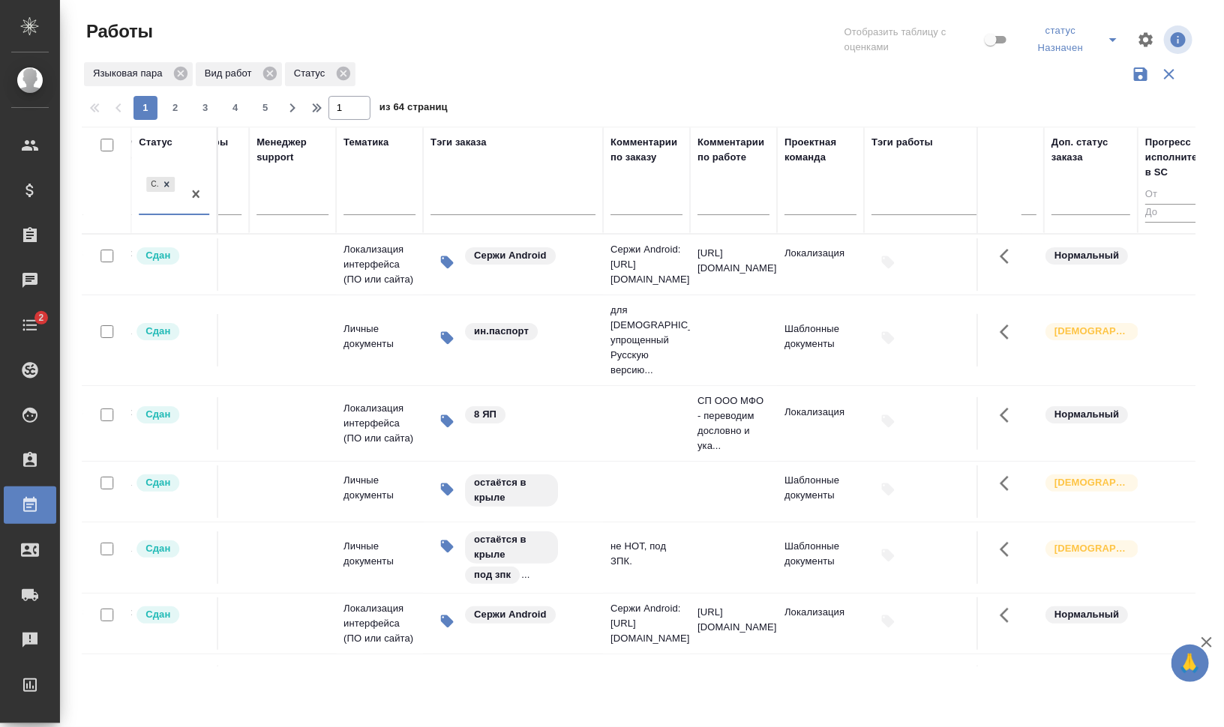
click at [652, 205] on input "text" at bounding box center [646, 205] width 72 height 19
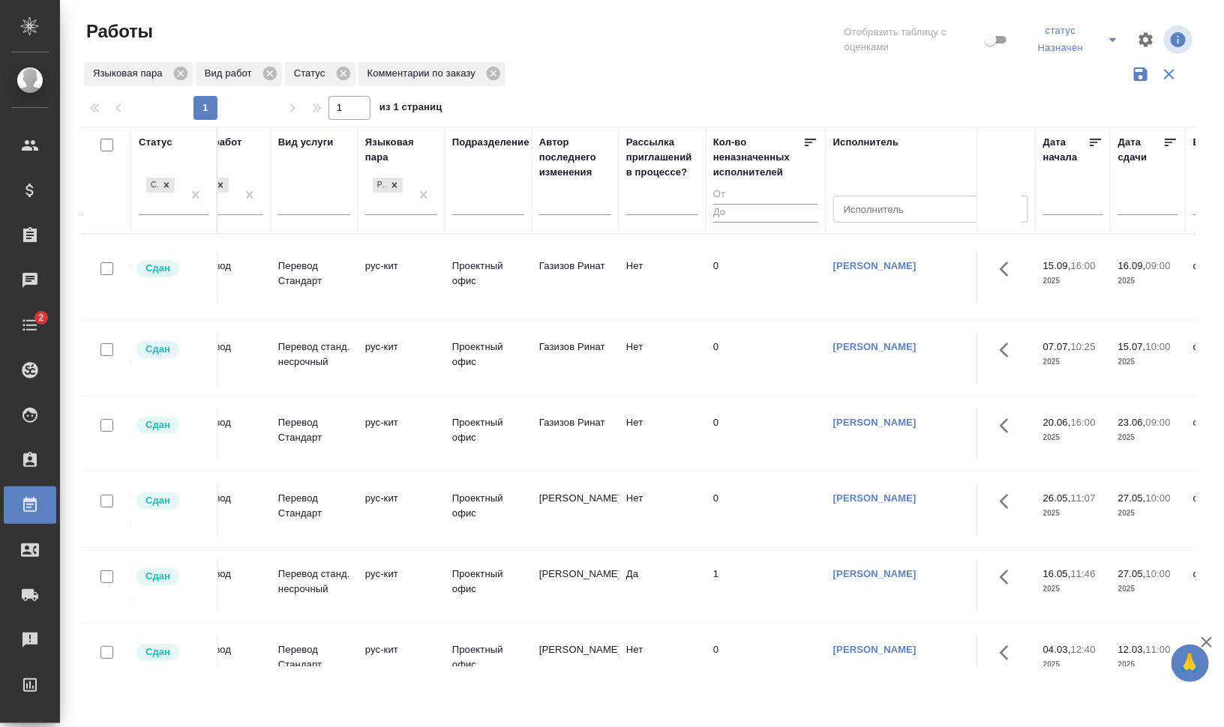
scroll to position [0, 169]
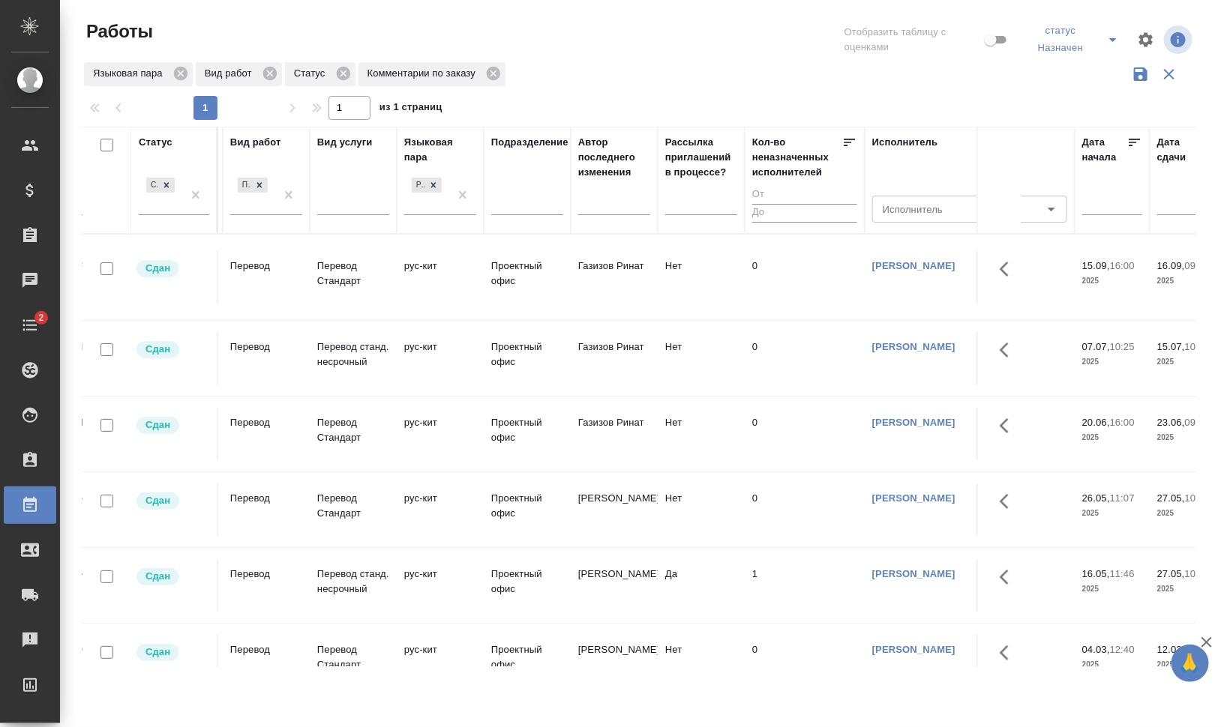
type input "апости"
click at [888, 346] on link "Перов Алексей" at bounding box center [913, 346] width 83 height 11
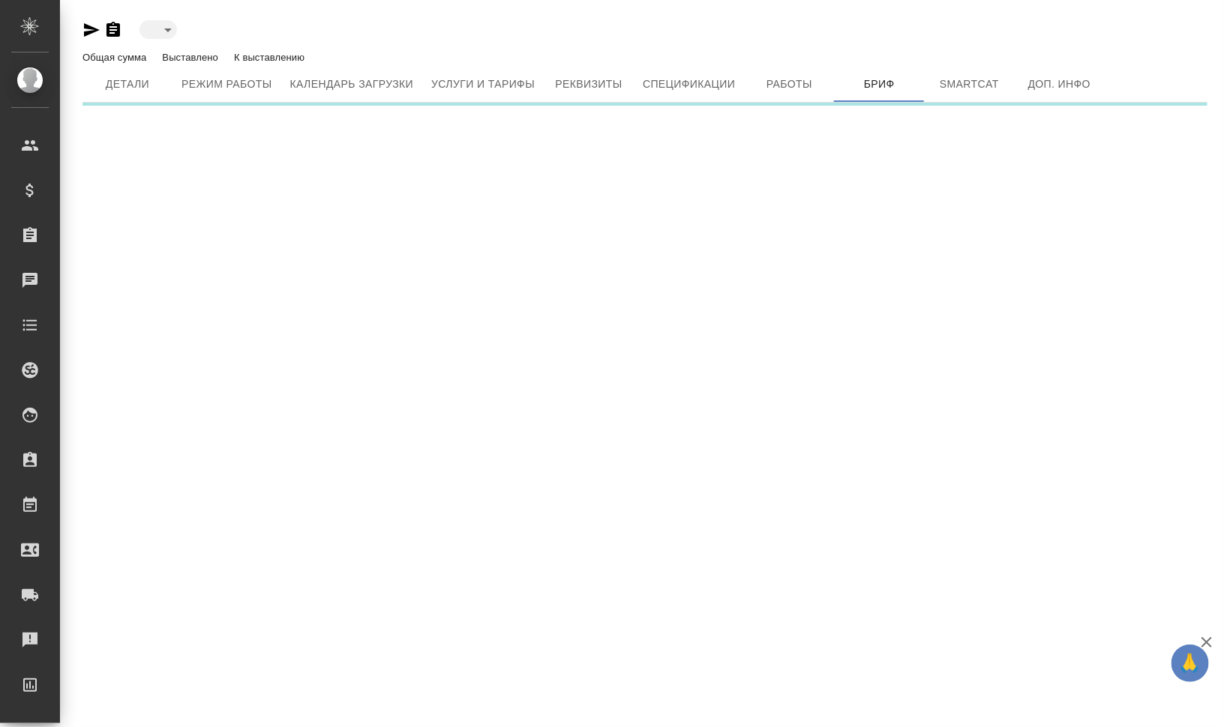
type input "active"
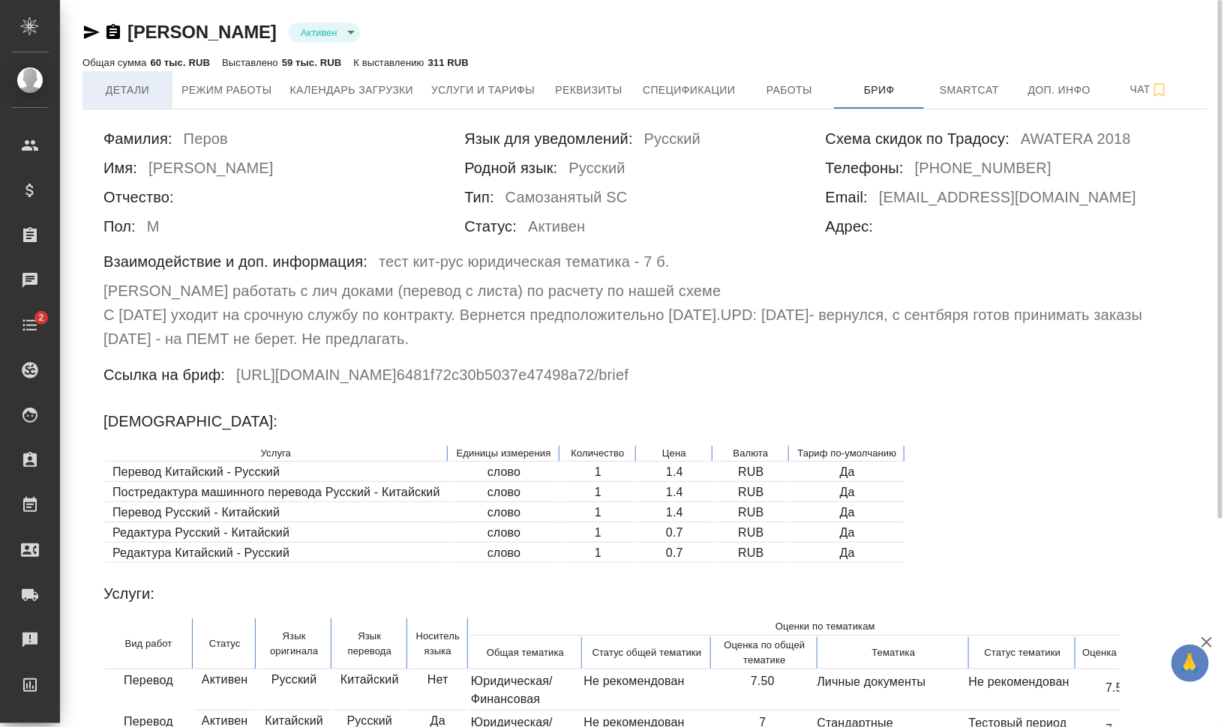
click at [133, 89] on span "Детали" at bounding box center [127, 90] width 72 height 19
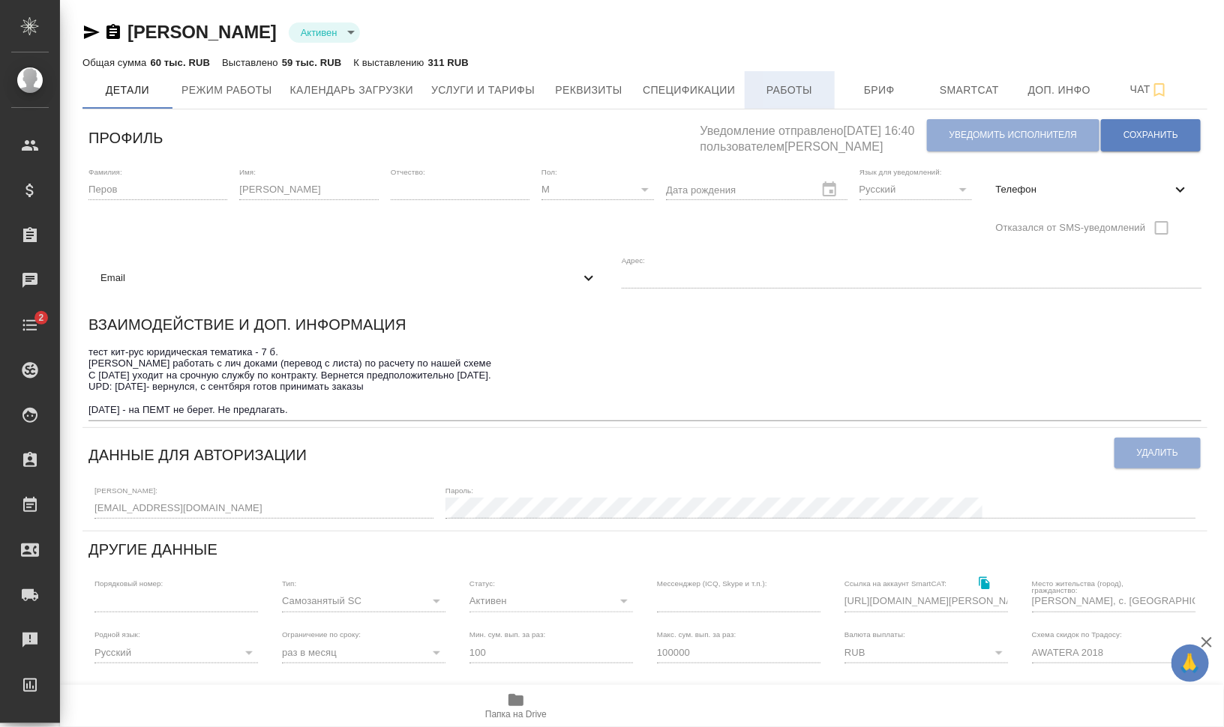
click at [783, 75] on button "Работы" at bounding box center [790, 89] width 90 height 37
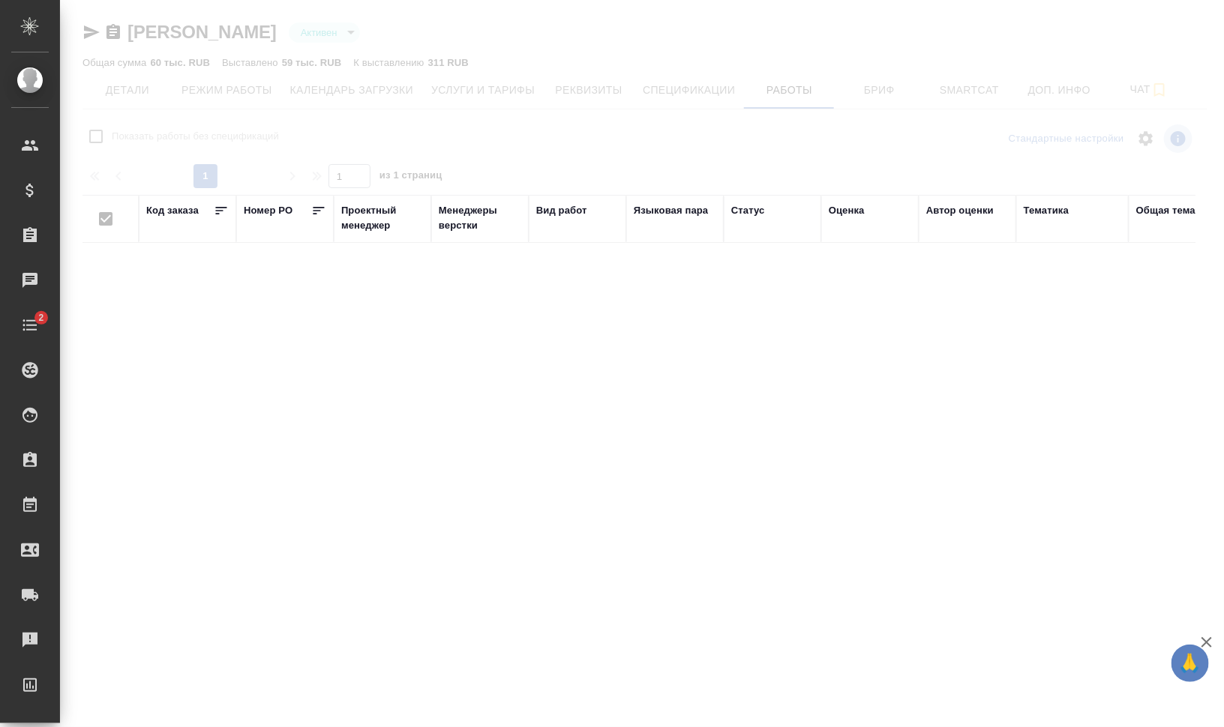
checkbox input "false"
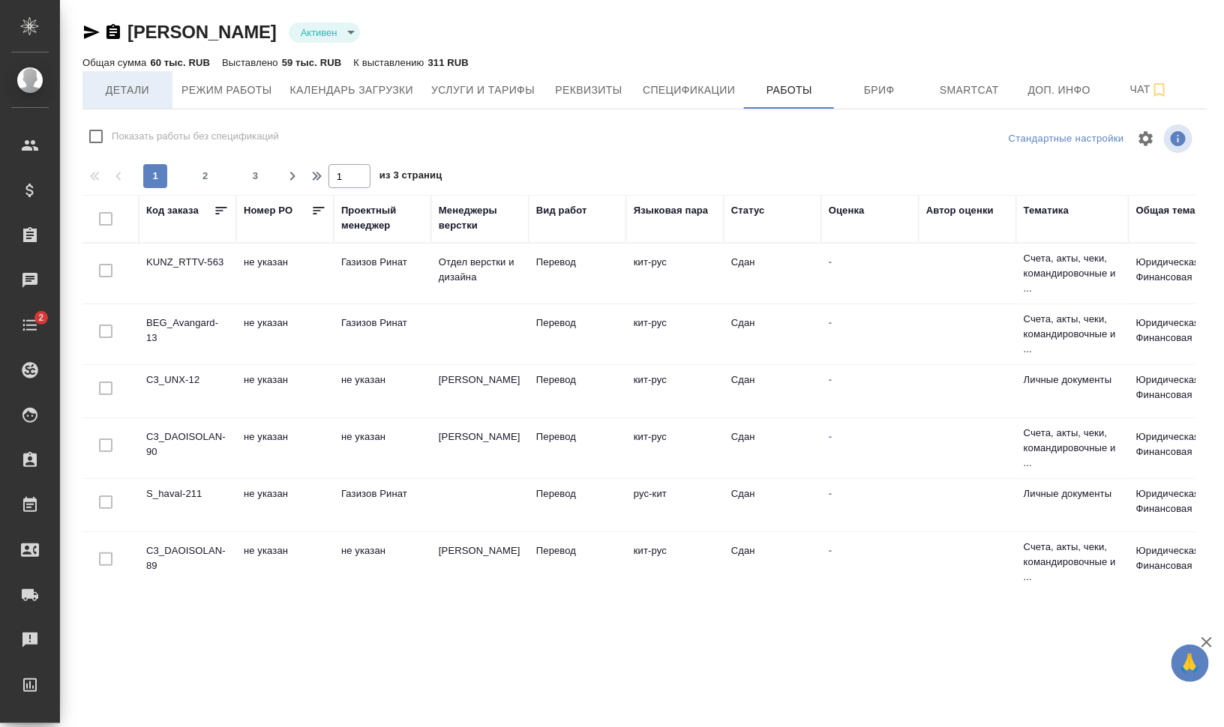
click at [128, 97] on span "Детали" at bounding box center [127, 90] width 72 height 19
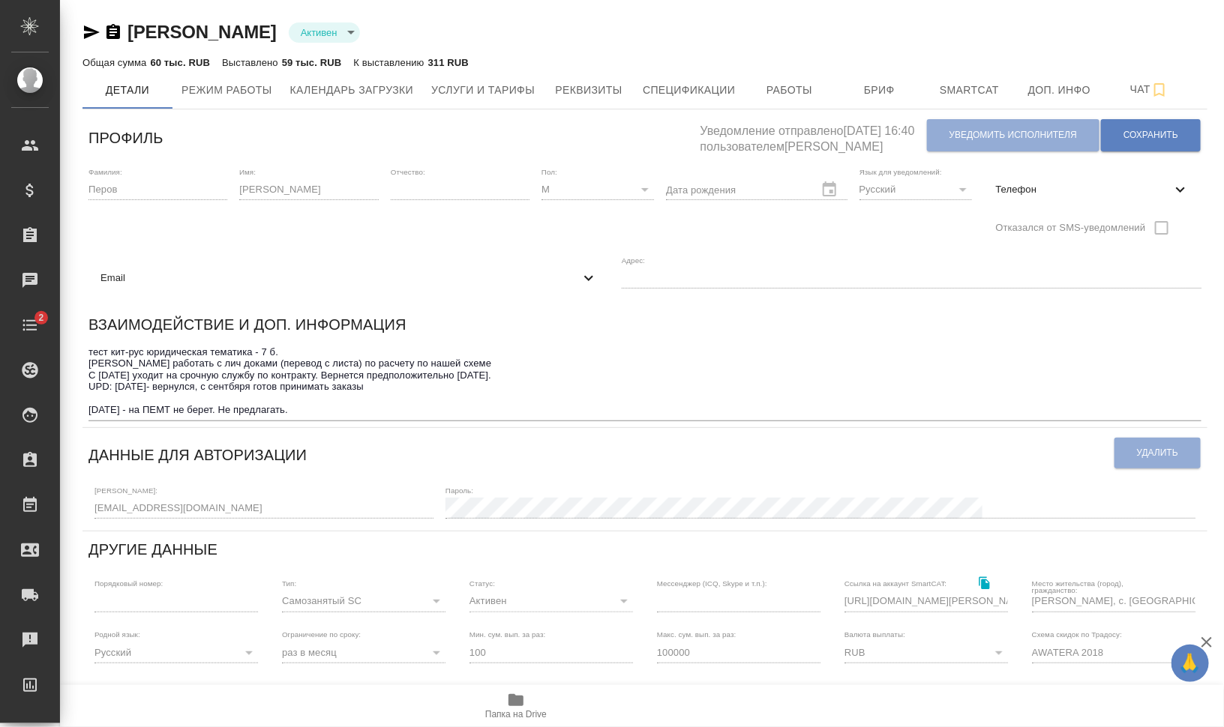
click at [311, 285] on span "Email" at bounding box center [339, 278] width 479 height 15
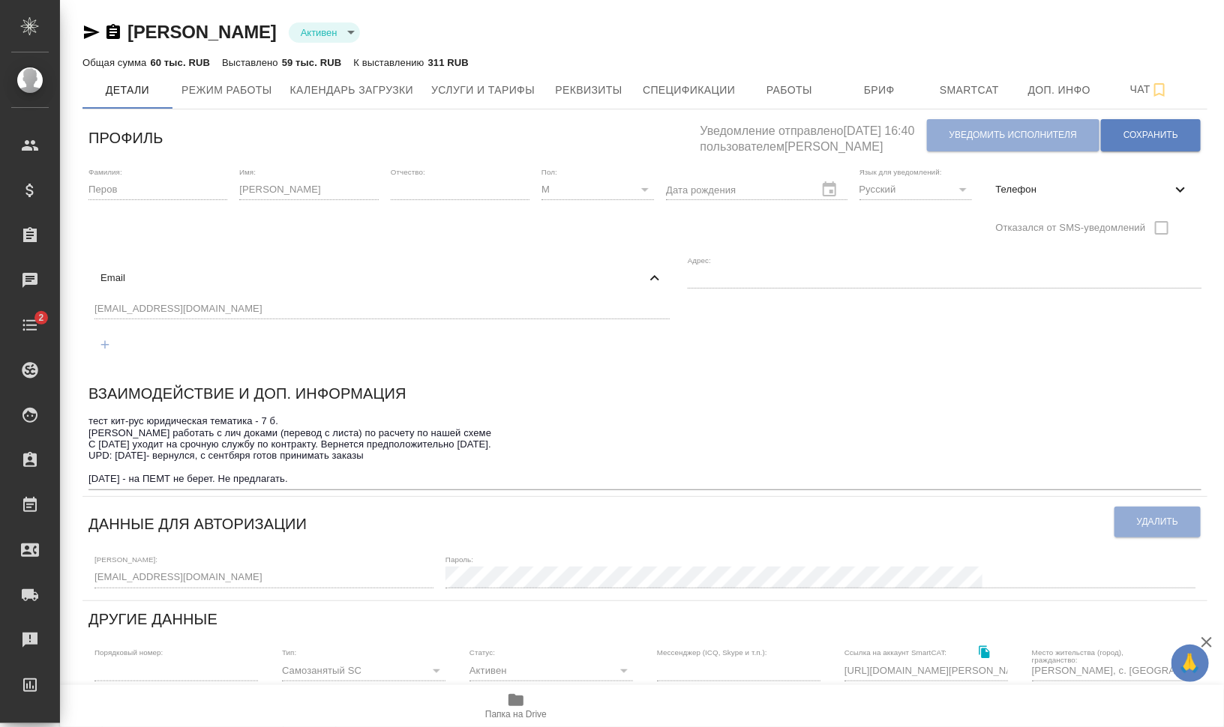
click at [85, 307] on div "Фамилия: [PERSON_NAME] Имя: [PERSON_NAME]: [PERSON_NAME]: М [DEMOGRAPHIC_DATA] …" at bounding box center [644, 268] width 1125 height 214
click at [508, 96] on span "Услуги и тарифы" at bounding box center [482, 90] width 103 height 19
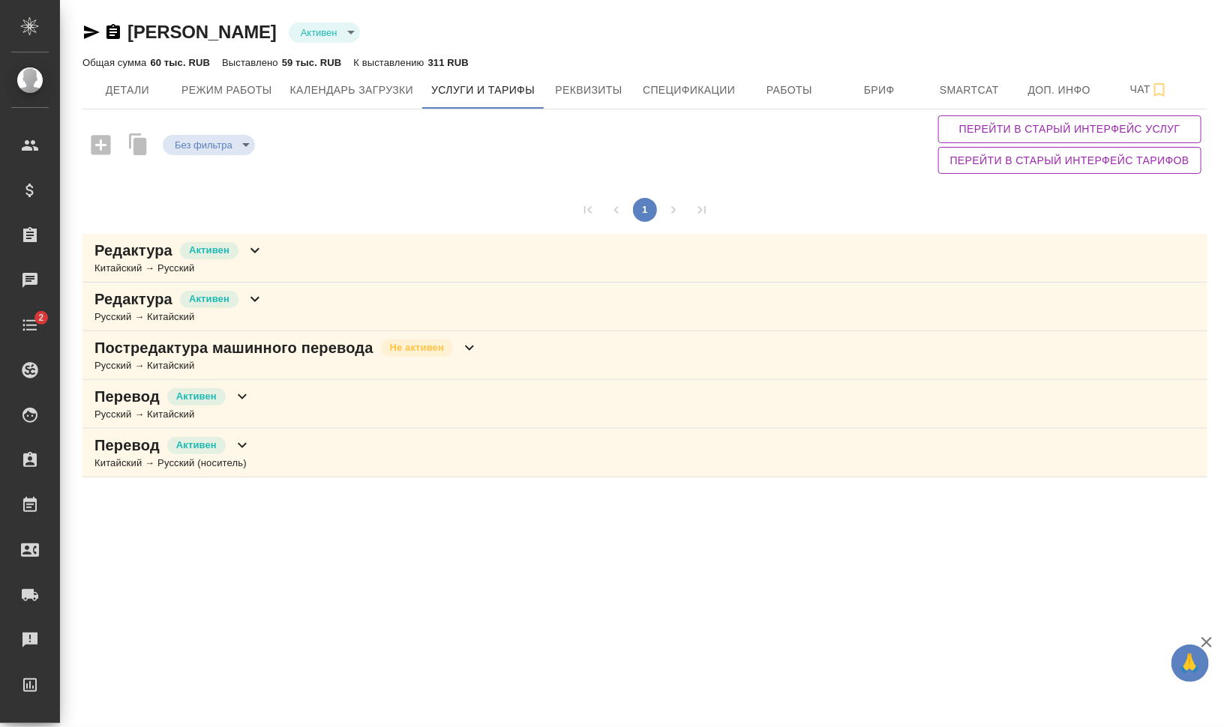
click at [367, 397] on div "Перевод Активен Русский → Китайский" at bounding box center [644, 404] width 1125 height 49
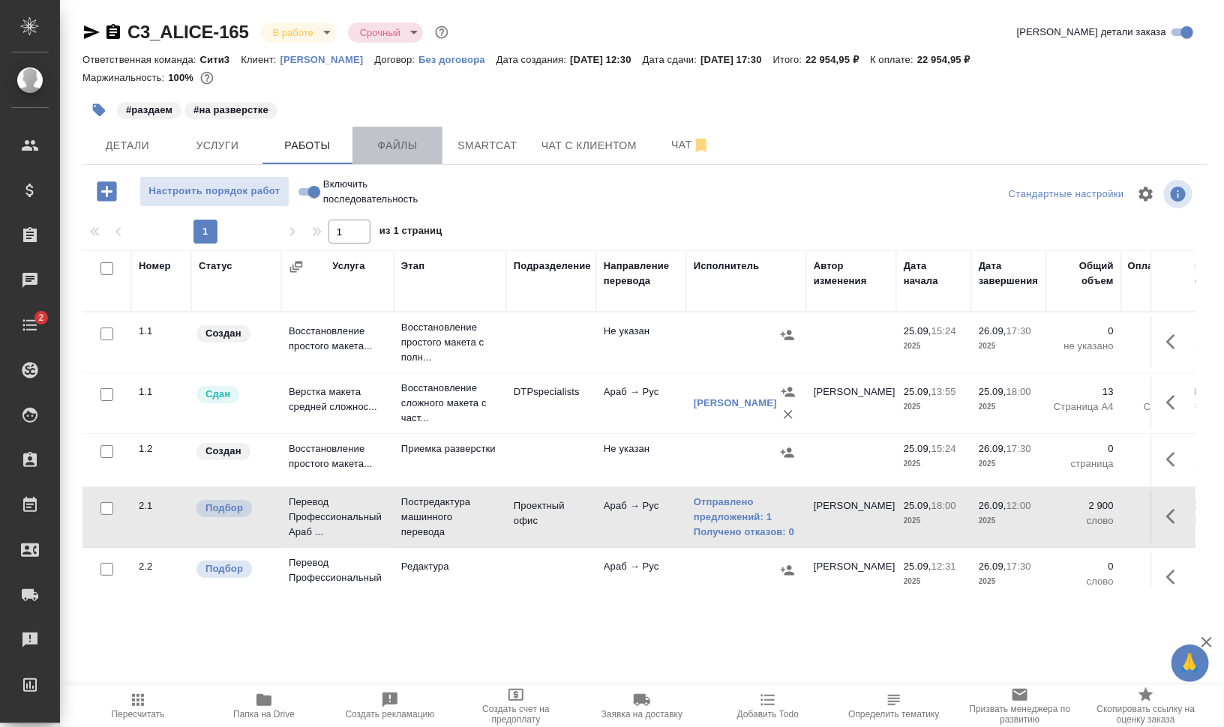
click at [398, 148] on span "Файлы" at bounding box center [397, 145] width 72 height 19
click at [283, 148] on span "Работы" at bounding box center [307, 145] width 72 height 19
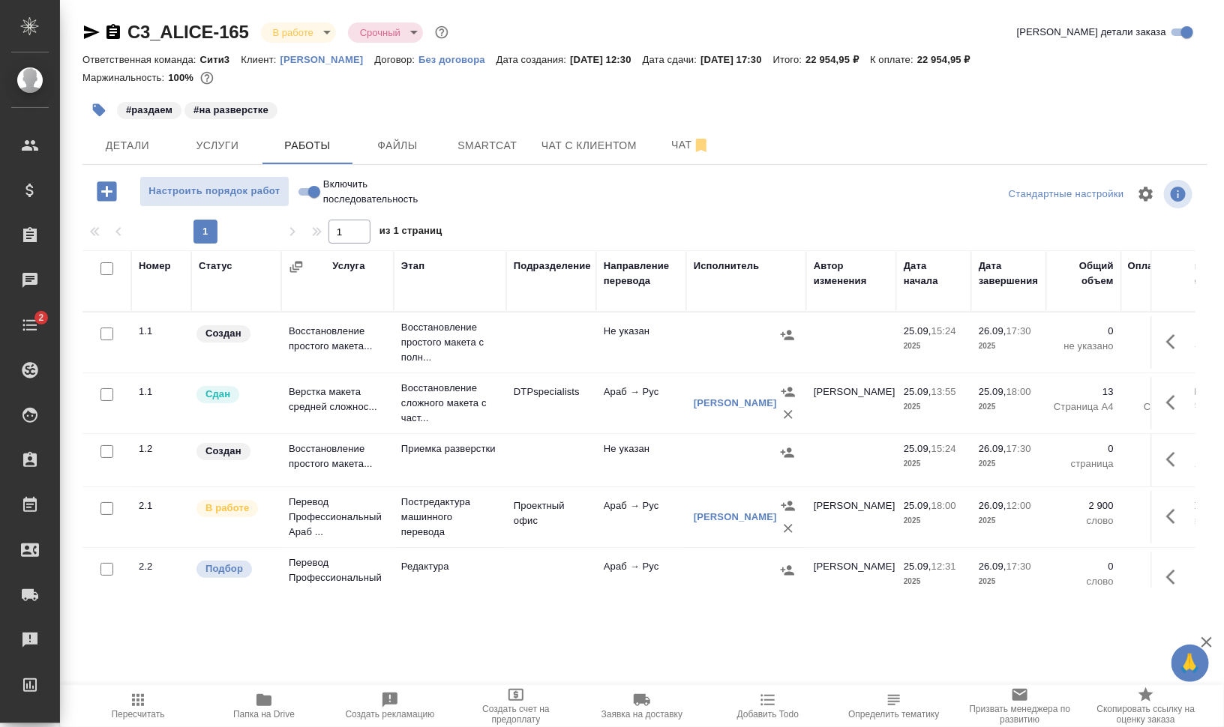
click at [113, 448] on div at bounding box center [107, 452] width 34 height 21
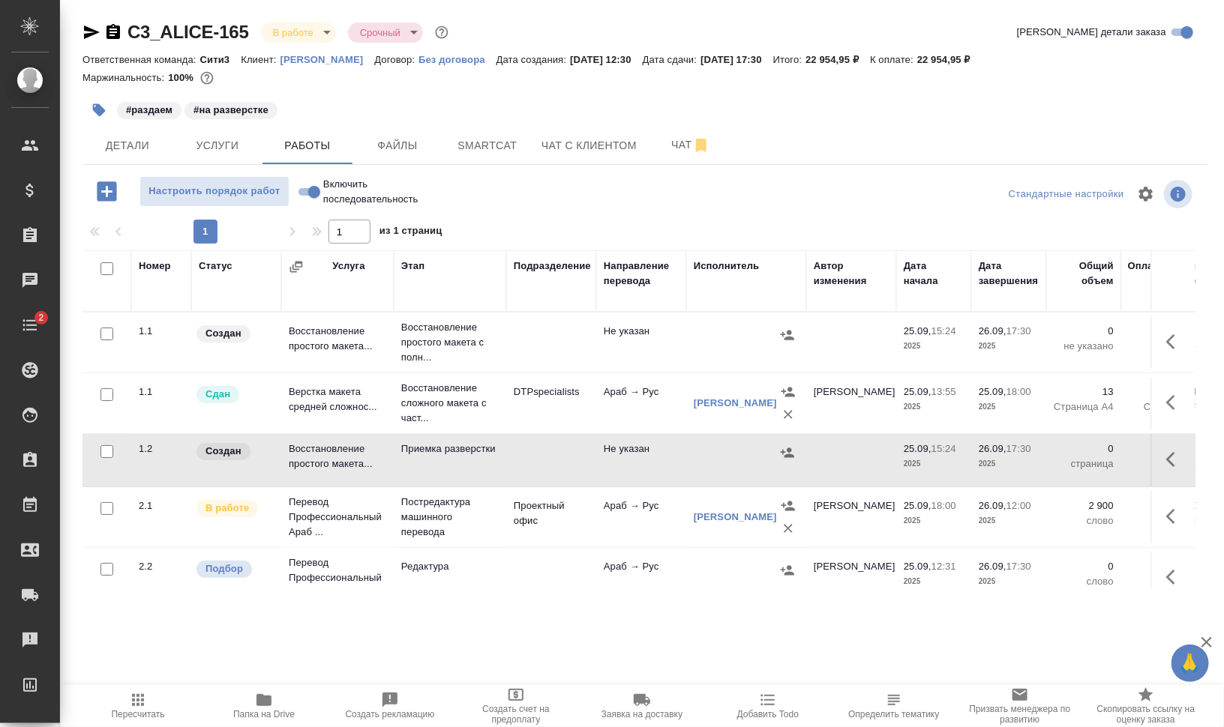
click at [104, 330] on input "checkbox" at bounding box center [106, 334] width 13 height 13
checkbox input "true"
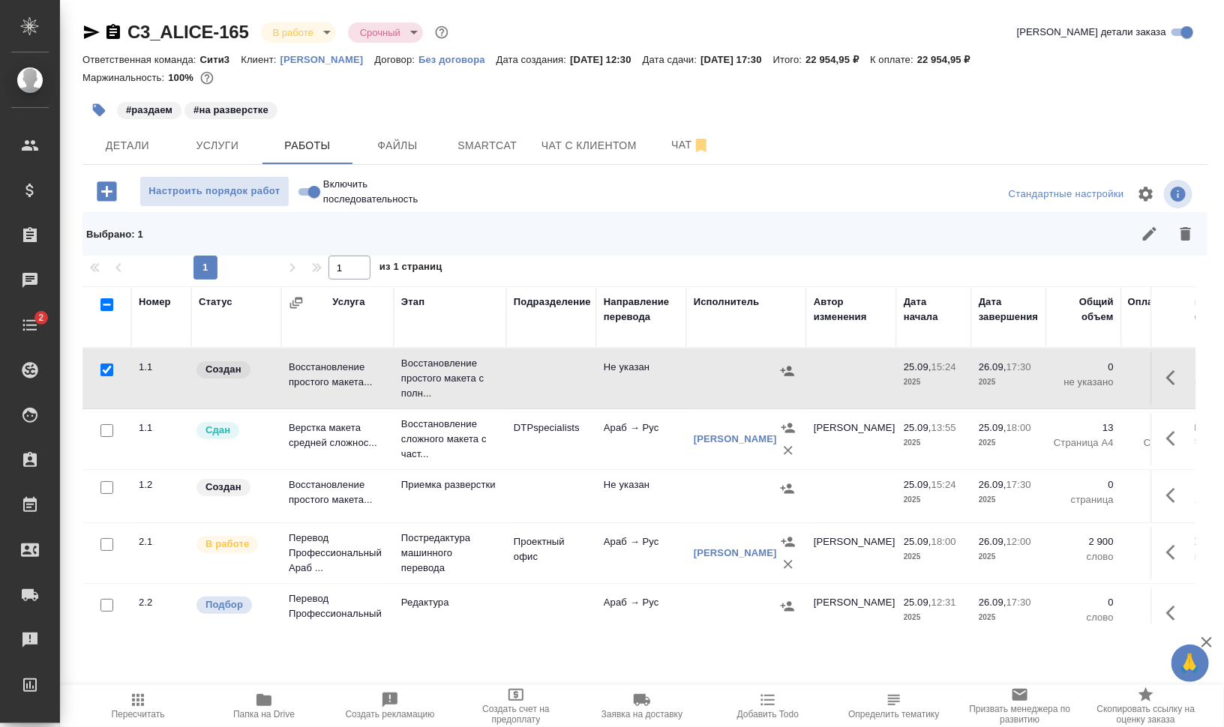
click at [107, 494] on div at bounding box center [107, 488] width 34 height 21
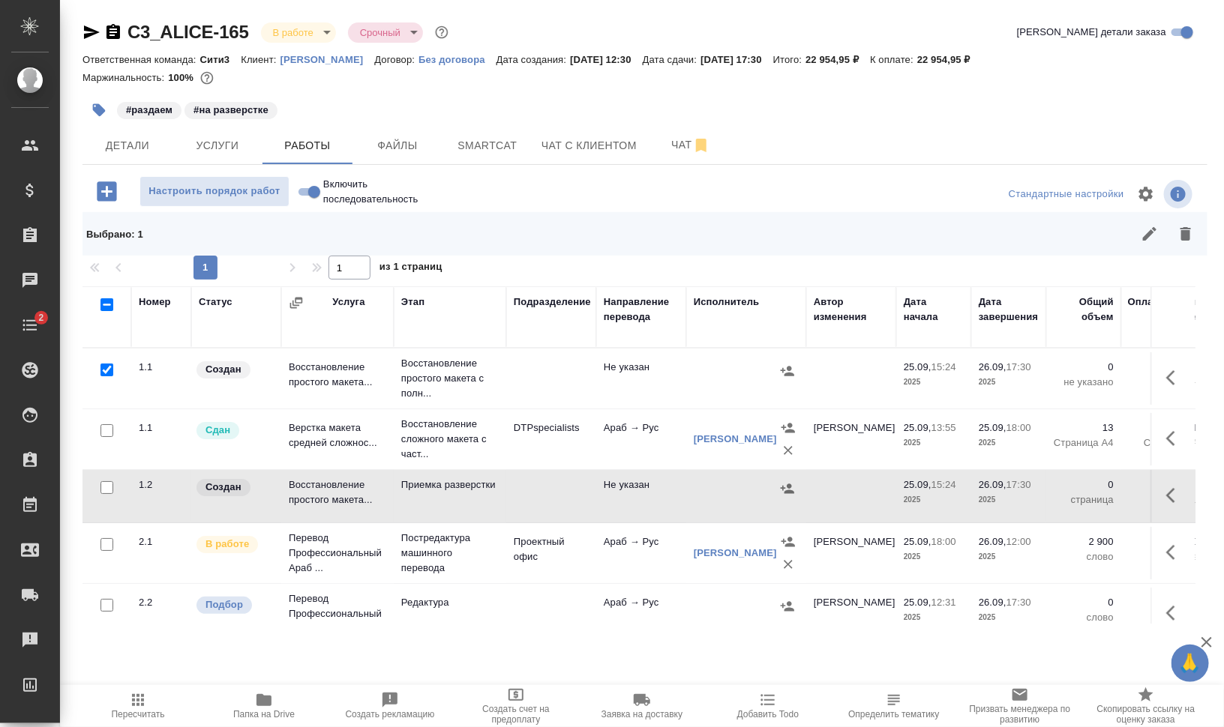
click at [105, 486] on input "checkbox" at bounding box center [106, 487] width 13 height 13
checkbox input "true"
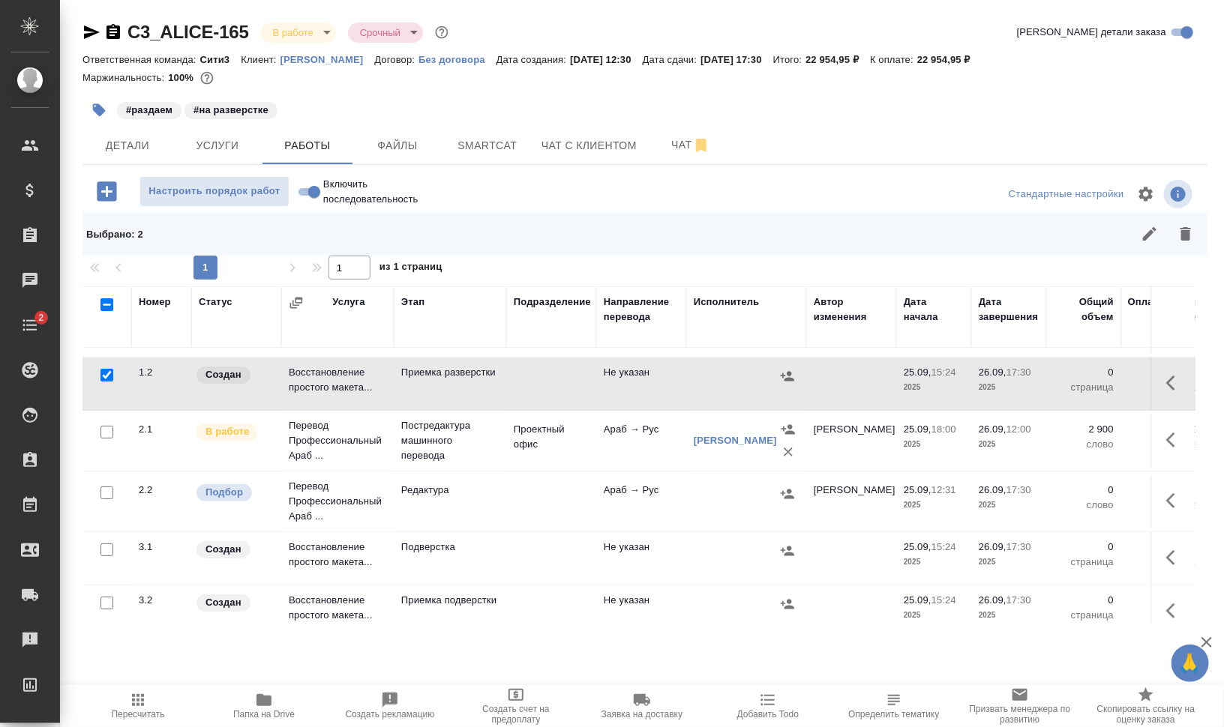
scroll to position [139, 0]
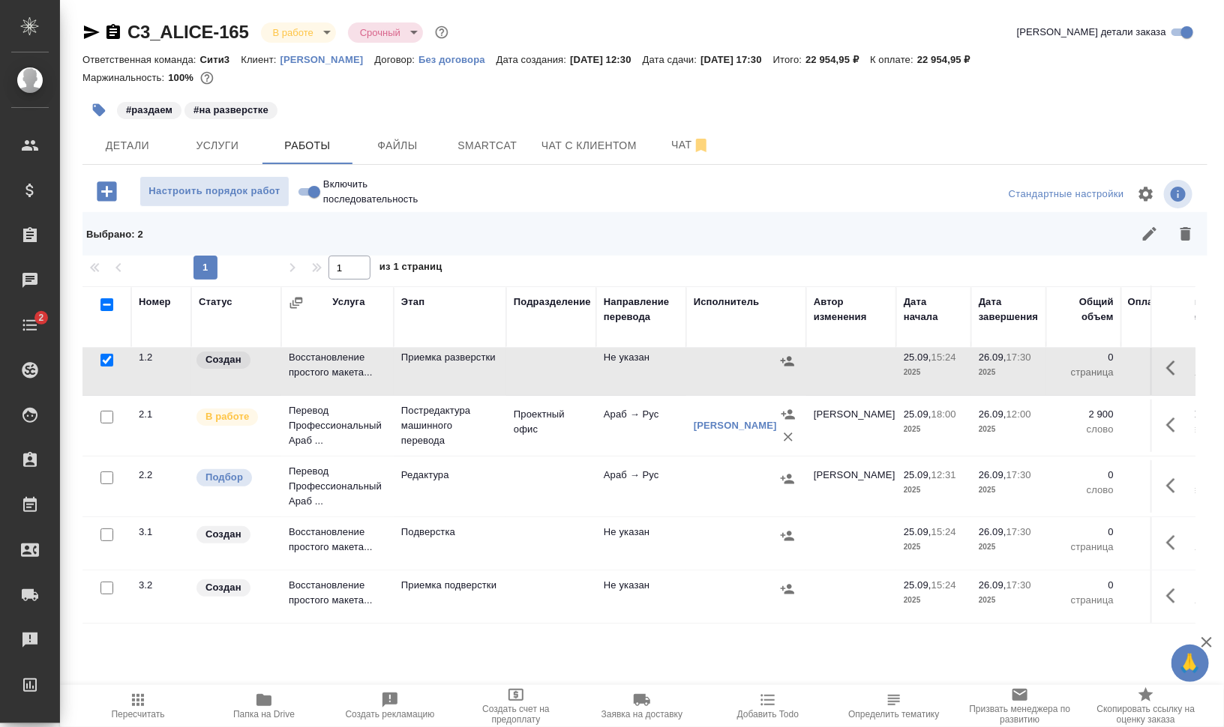
click at [102, 529] on input "checkbox" at bounding box center [106, 535] width 13 height 13
checkbox input "true"
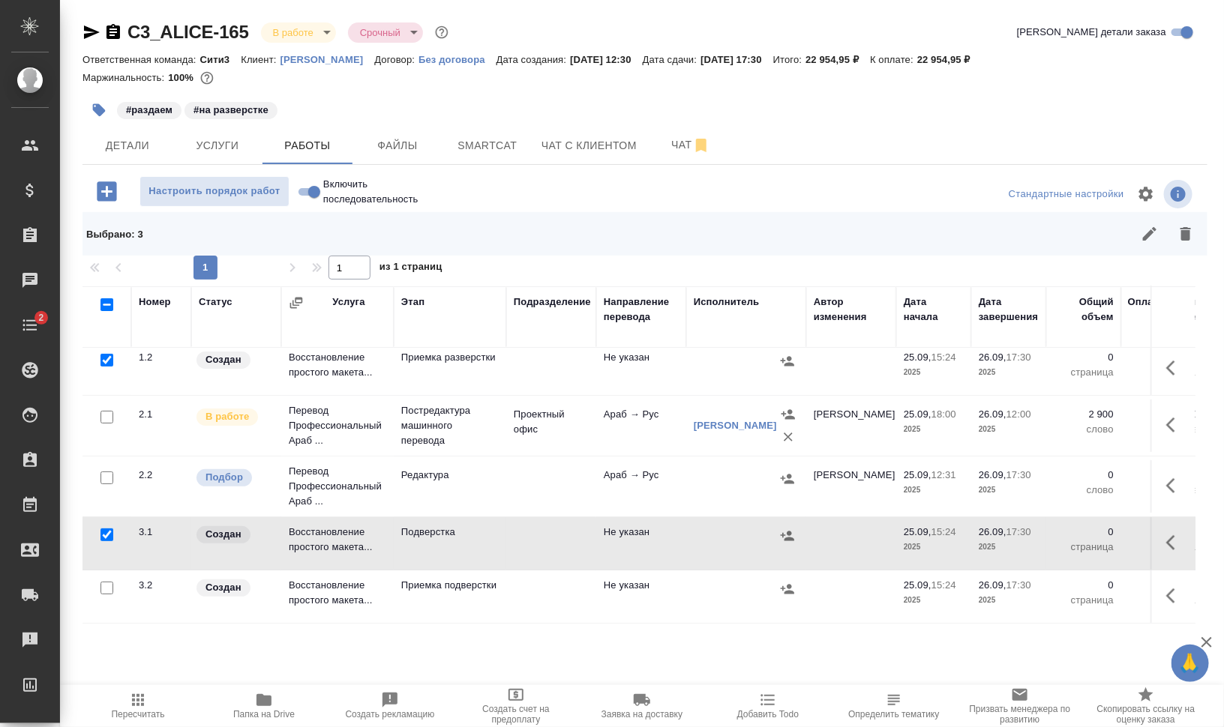
click at [106, 582] on input "checkbox" at bounding box center [106, 588] width 13 height 13
checkbox input "true"
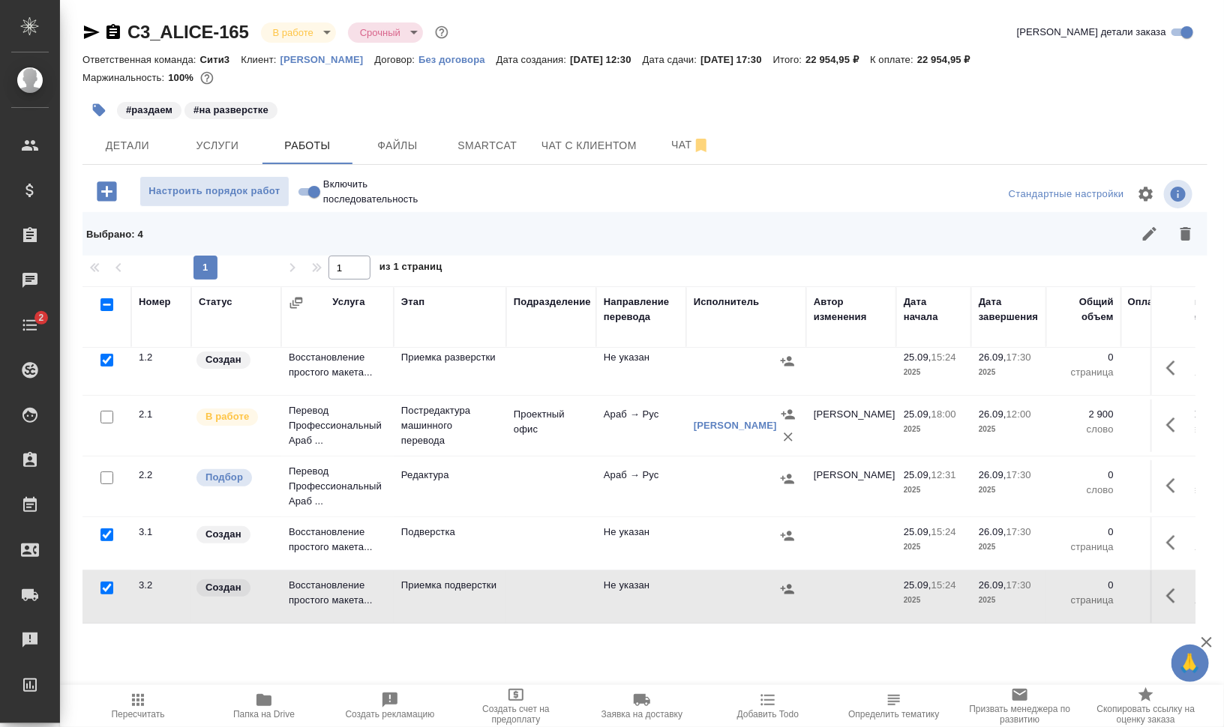
click at [103, 472] on input "checkbox" at bounding box center [106, 478] width 13 height 13
checkbox input "true"
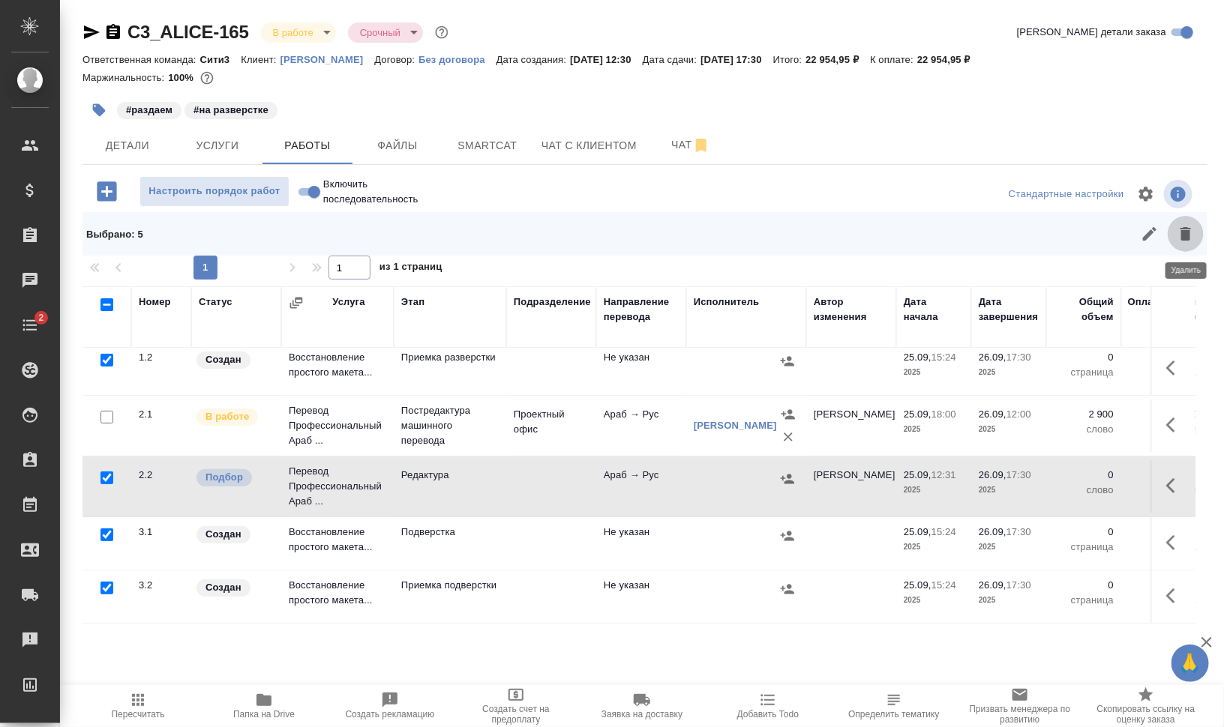
click at [1184, 240] on icon "button" at bounding box center [1185, 233] width 10 height 13
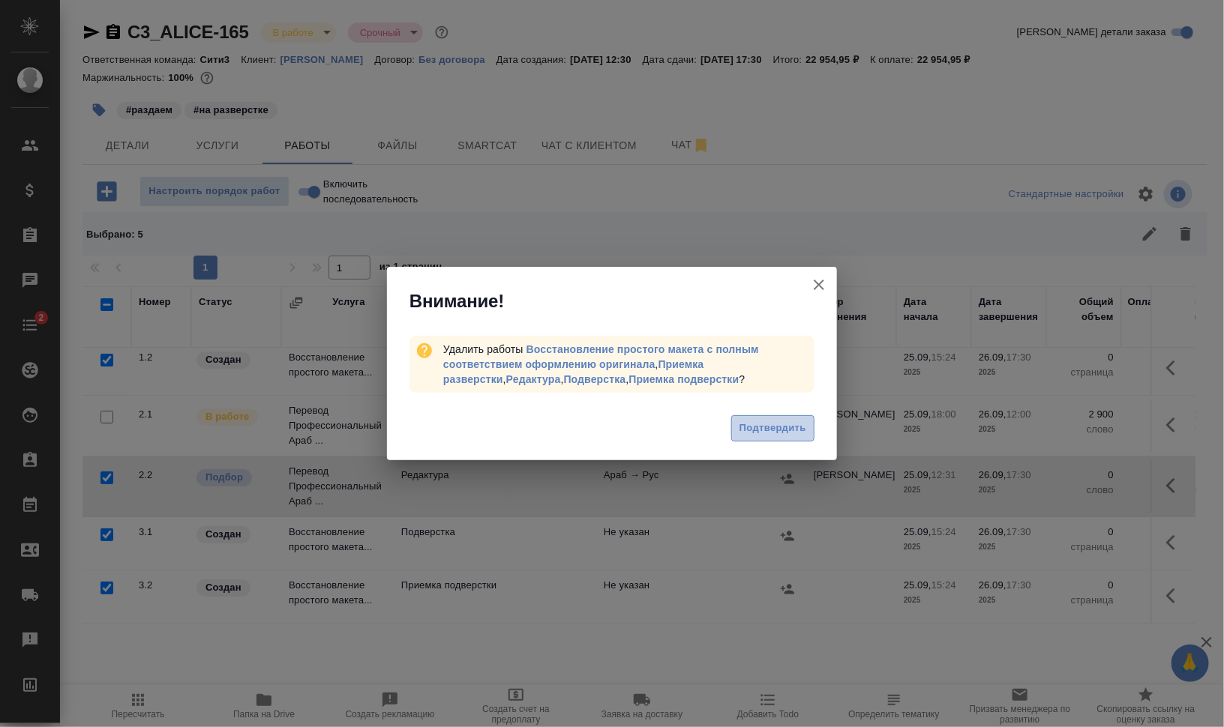
click at [771, 416] on button "Подтвердить" at bounding box center [772, 428] width 83 height 26
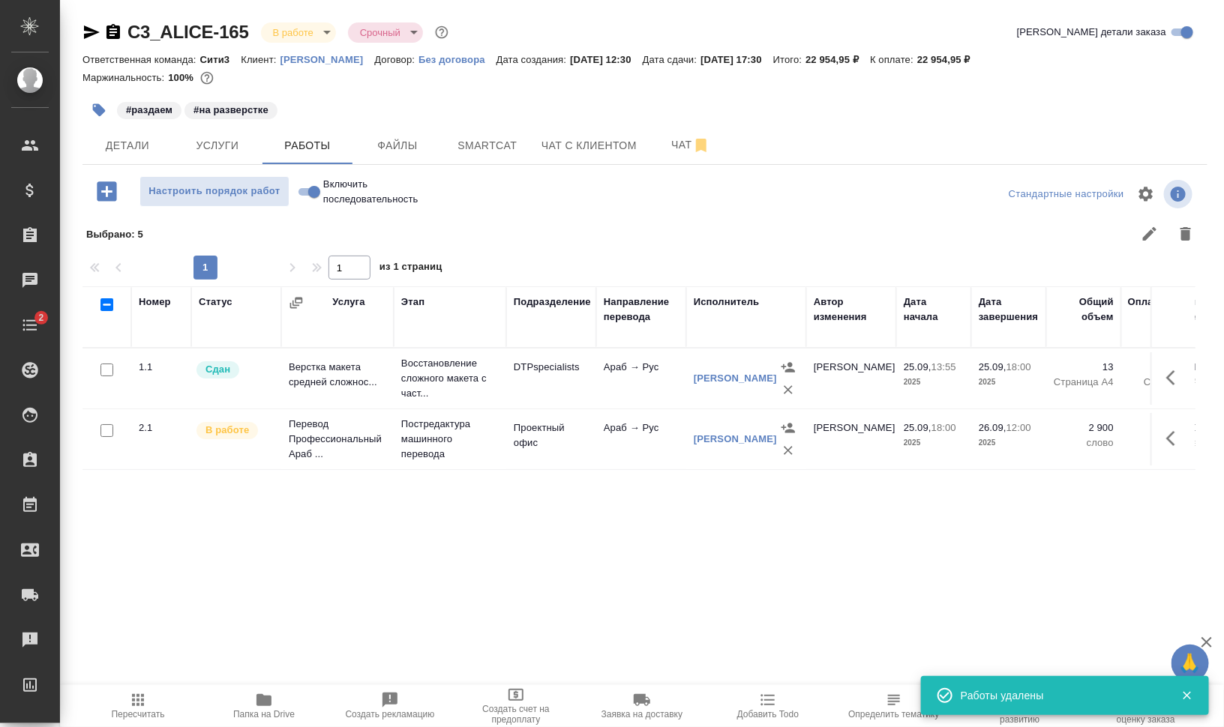
scroll to position [0, 0]
click at [677, 139] on span "Чат" at bounding box center [691, 145] width 72 height 19
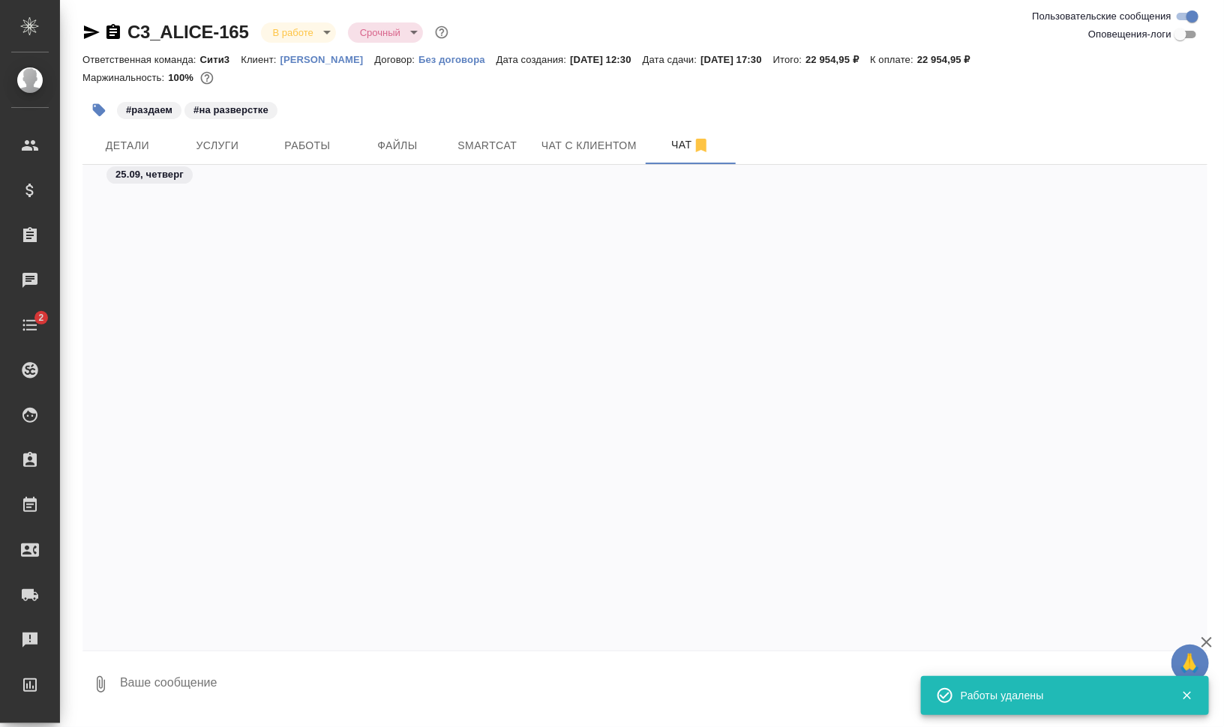
scroll to position [807, 0]
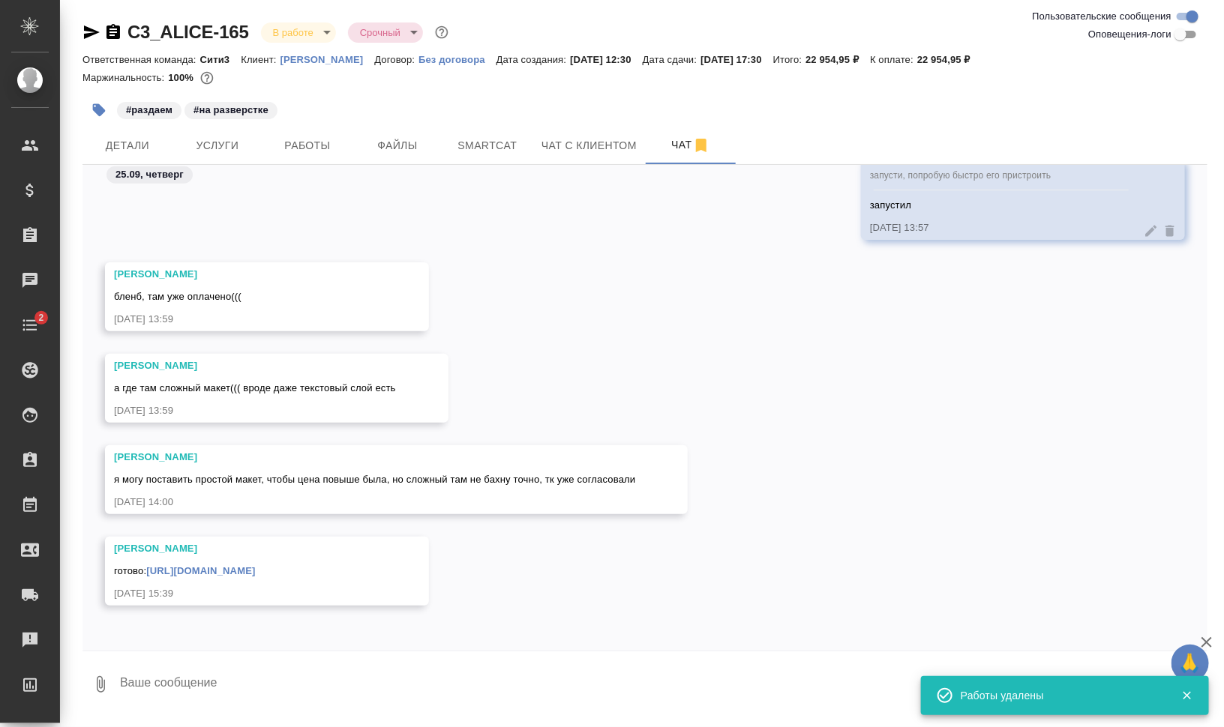
click at [273, 565] on div "готово: https://drive.awatera.com/apps/files/files/10501773?dir=/Shares/%D0%90%…" at bounding box center [245, 569] width 262 height 19
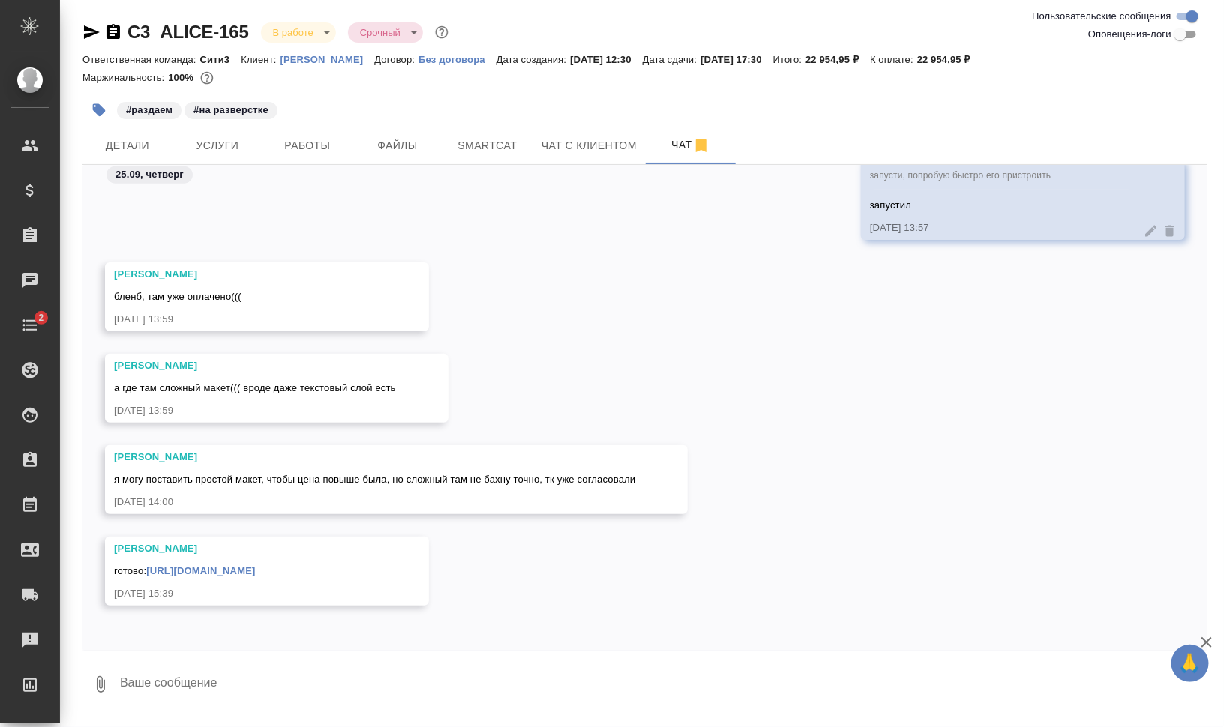
click at [276, 566] on div "готово: https://drive.awatera.com/apps/files/files/10501773?dir=/Shares/%D0%90%…" at bounding box center [245, 569] width 262 height 19
click at [255, 569] on link "https://drive.awatera.com/apps/files/files/10501773?dir=/Shares/%D0%90%D0%BB%D0…" at bounding box center [200, 570] width 109 height 11
click at [483, 143] on span "Smartcat" at bounding box center [487, 145] width 72 height 19
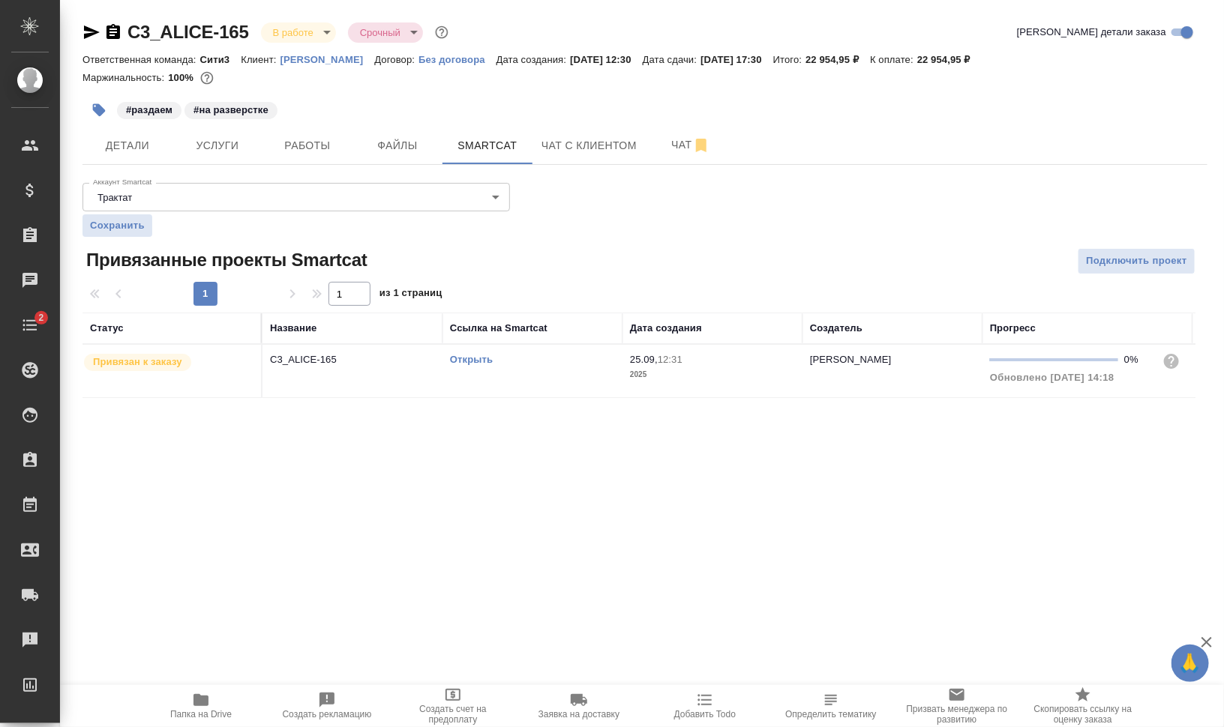
click at [484, 355] on link "Открыть" at bounding box center [471, 359] width 43 height 11
click at [523, 381] on td "Открыть" at bounding box center [532, 371] width 180 height 52
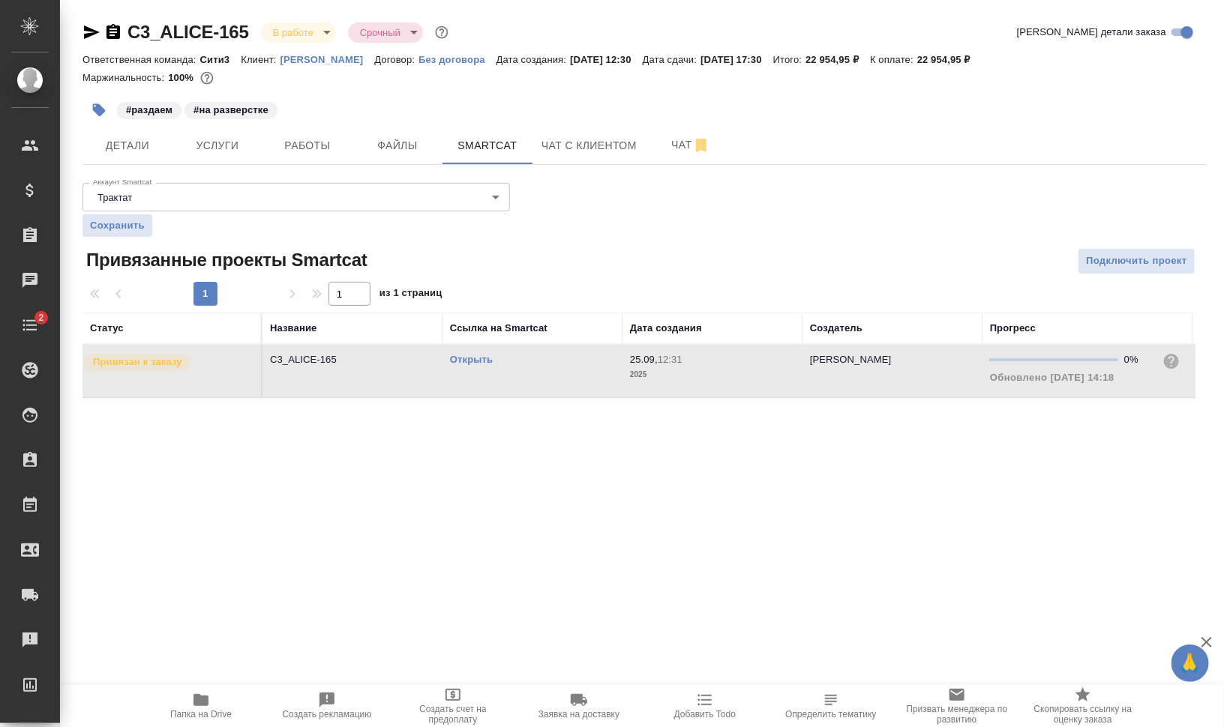
click at [523, 380] on td "Открыть" at bounding box center [532, 371] width 180 height 52
click at [233, 150] on span "Услуги" at bounding box center [217, 145] width 72 height 19
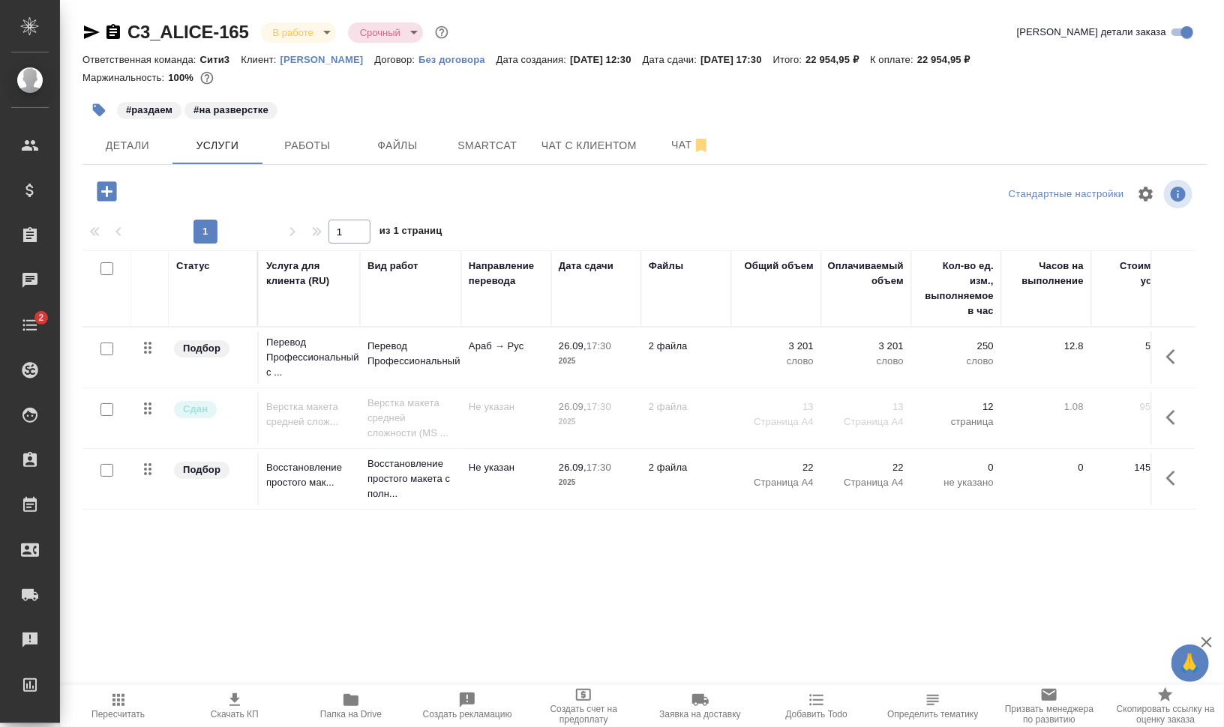
click at [1174, 352] on icon "button" at bounding box center [1175, 357] width 18 height 18
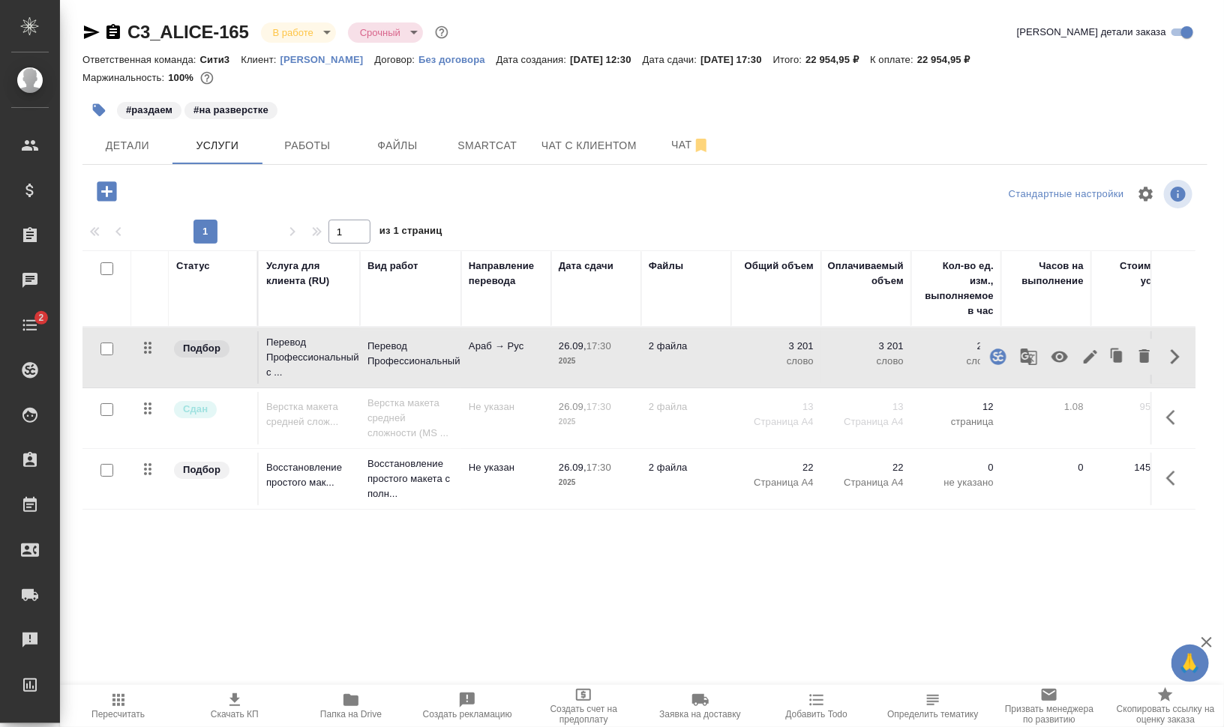
click at [1029, 355] on icon "button" at bounding box center [1028, 357] width 16 height 16
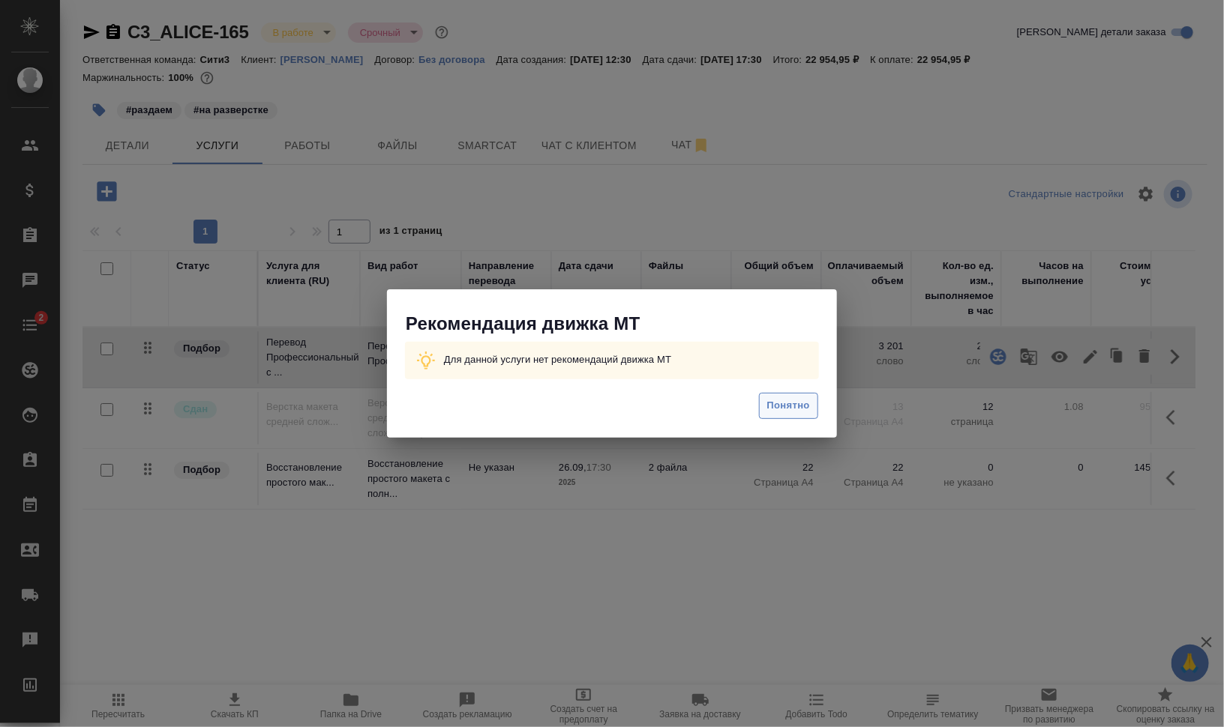
click at [773, 398] on span "Понятно" at bounding box center [788, 405] width 43 height 17
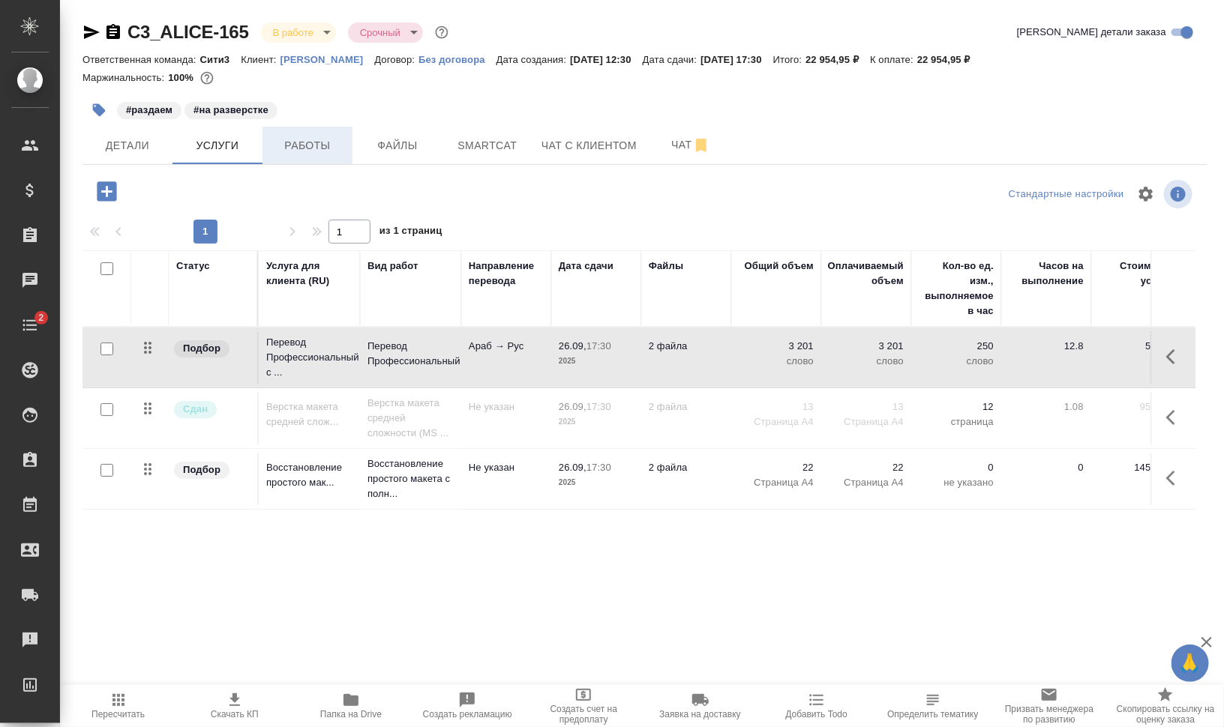
click at [323, 147] on span "Работы" at bounding box center [307, 145] width 72 height 19
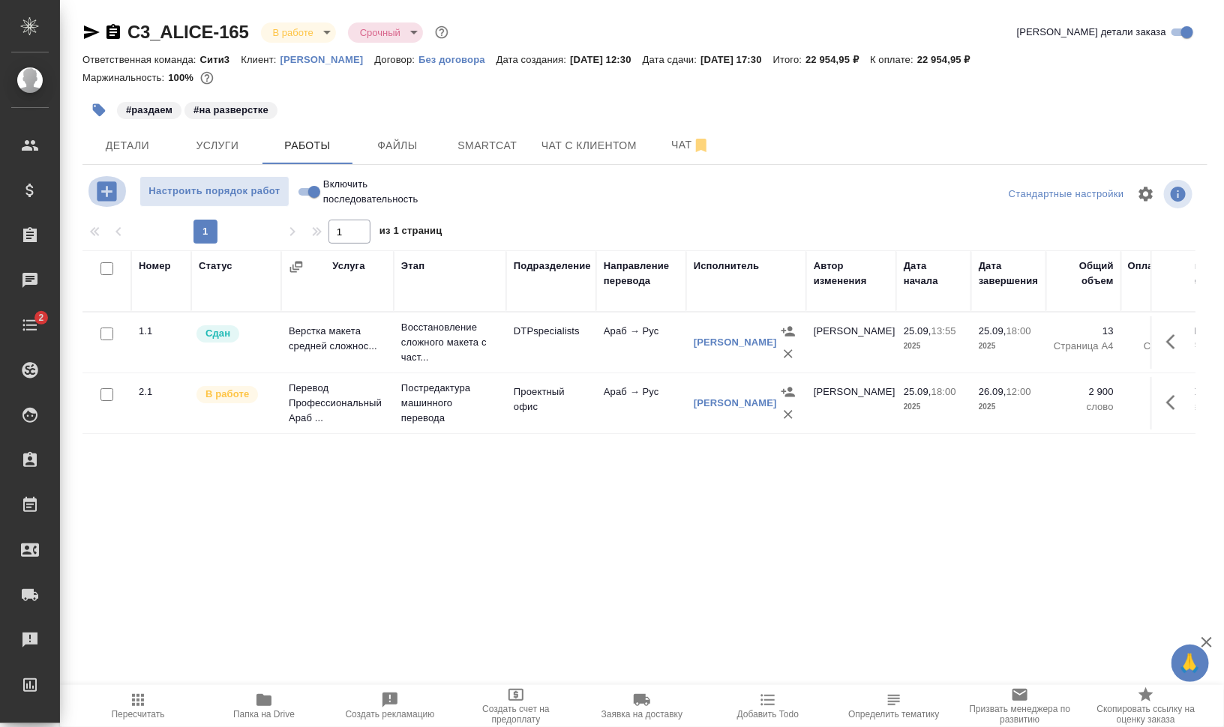
click at [103, 192] on icon "button" at bounding box center [107, 191] width 26 height 26
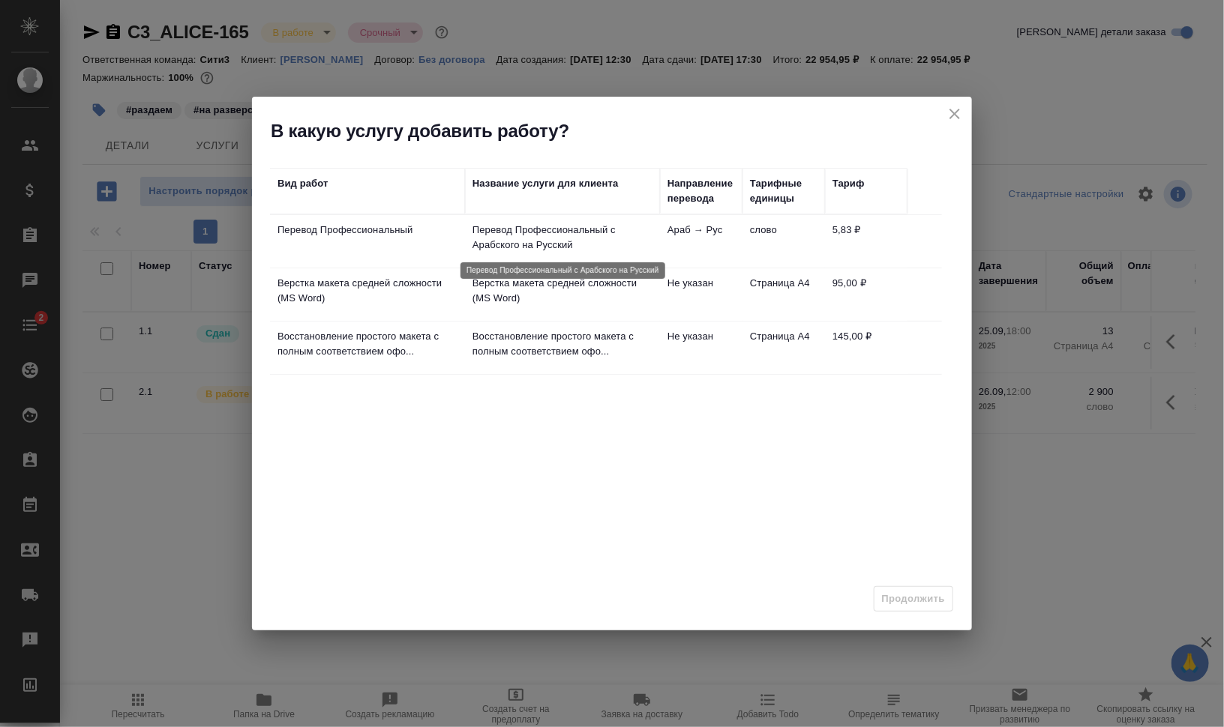
click at [550, 242] on p "Перевод Профессиональный с Арабского на Русский" at bounding box center [562, 238] width 180 height 30
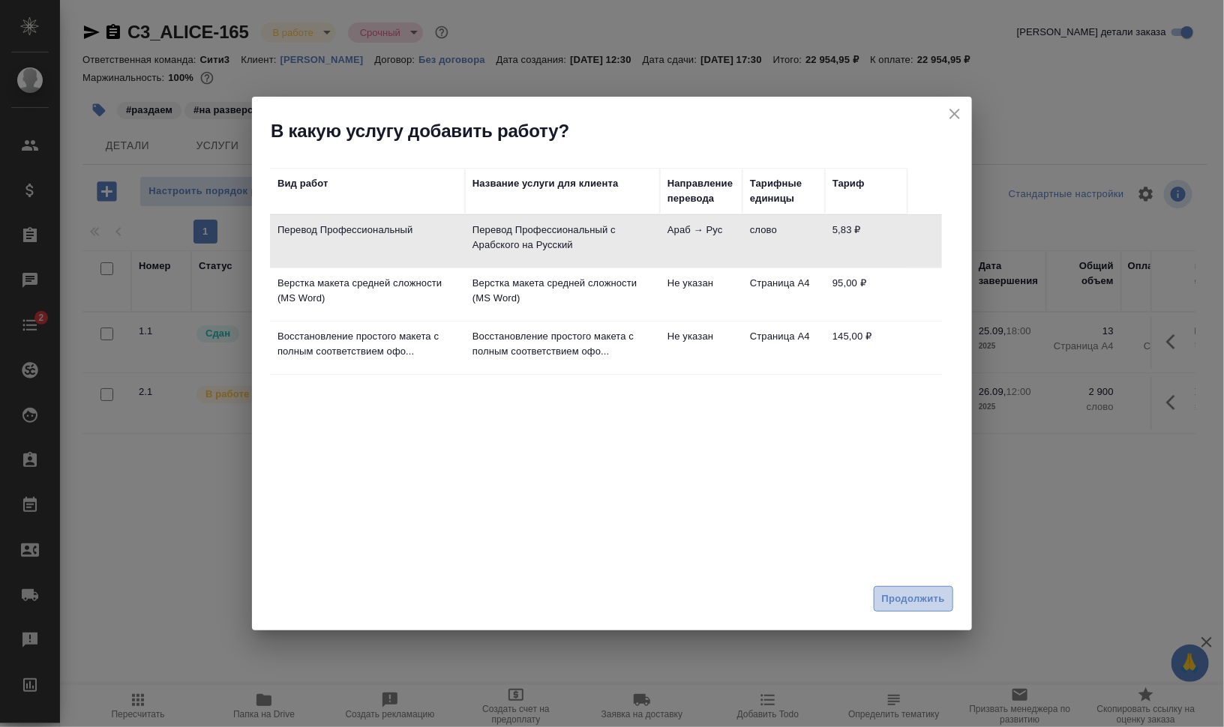
click at [934, 601] on span "Продолжить" at bounding box center [913, 599] width 63 height 17
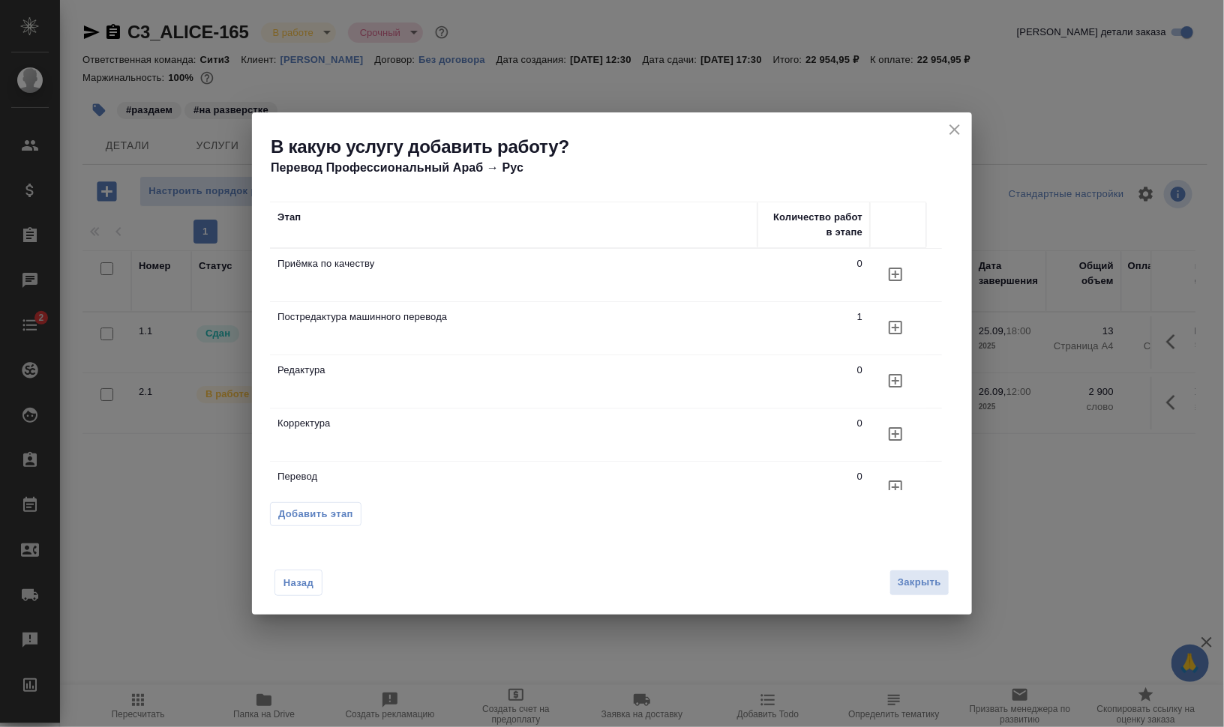
click at [900, 433] on icon "button" at bounding box center [895, 434] width 18 height 18
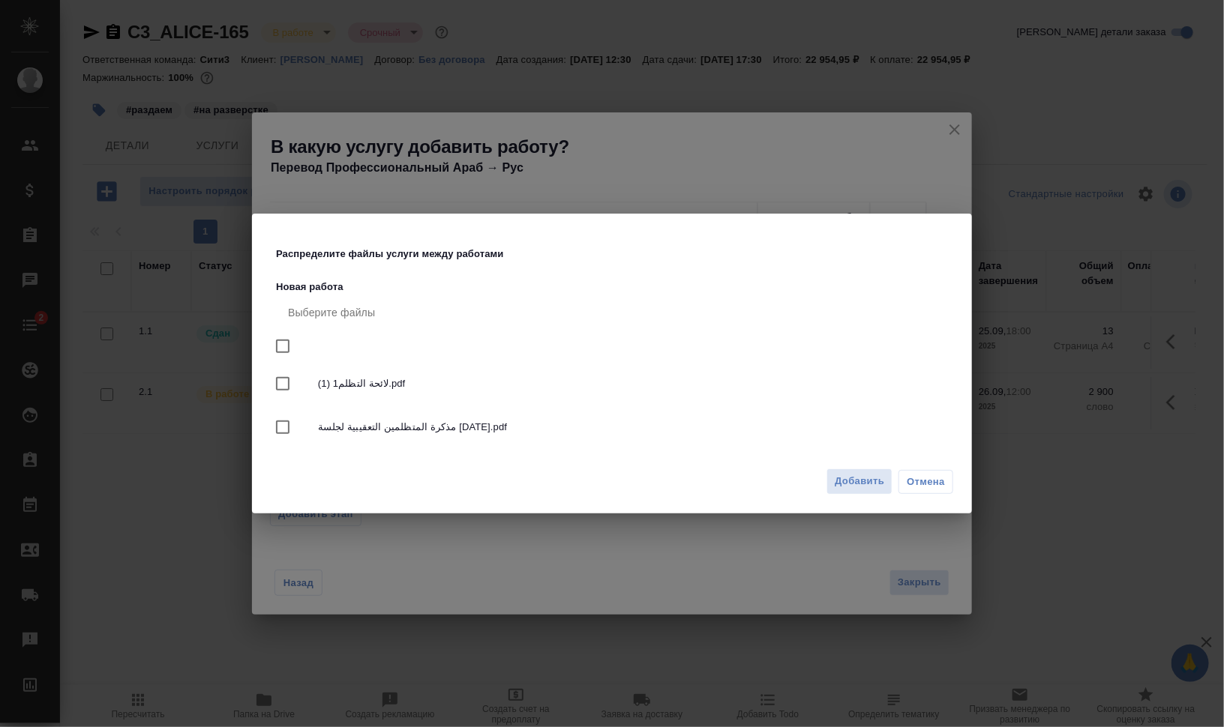
click at [282, 342] on input "checkbox" at bounding box center [282, 346] width 31 height 31
checkbox input "true"
click at [865, 476] on span "Добавить" at bounding box center [859, 481] width 49 height 17
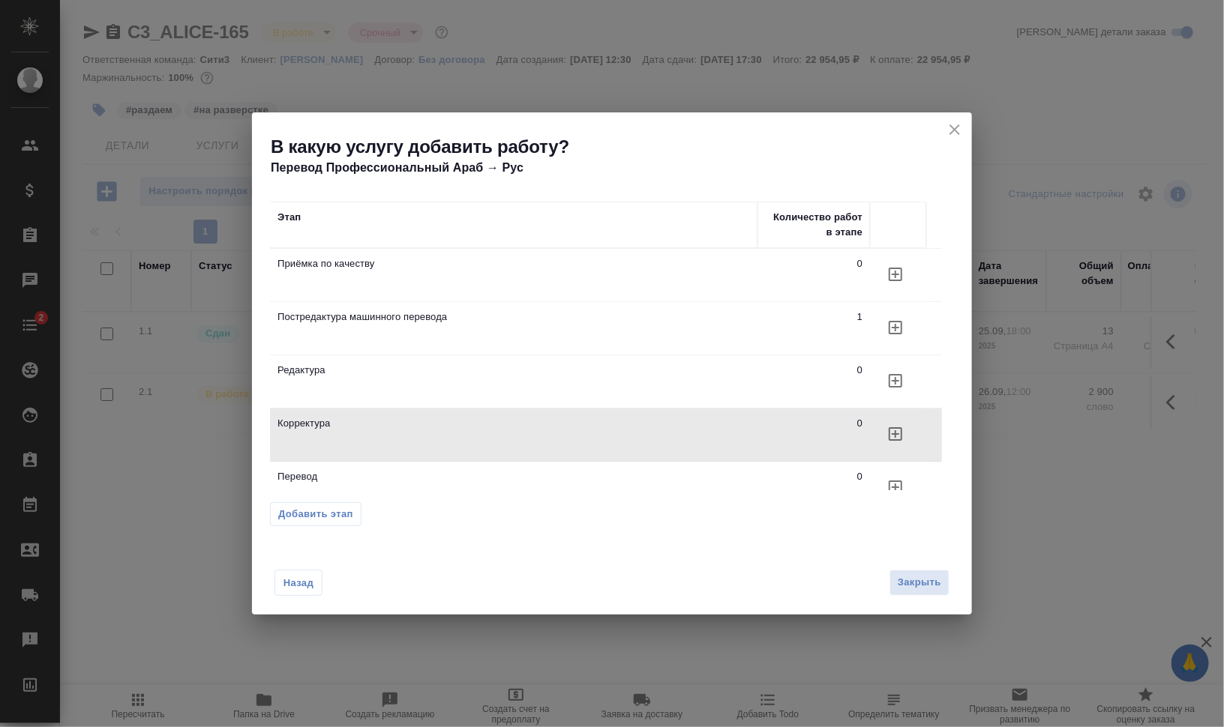
click at [930, 579] on span "Закрыть" at bounding box center [919, 582] width 43 height 17
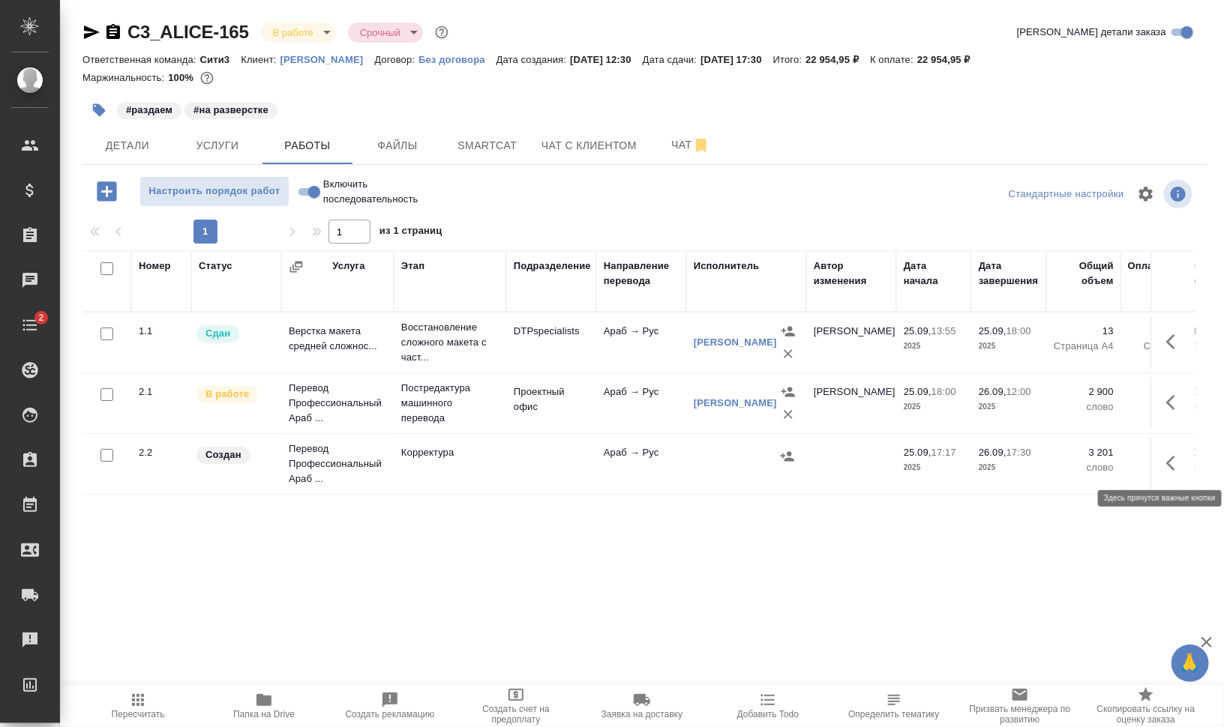
click at [1184, 468] on icon "button" at bounding box center [1175, 463] width 18 height 18
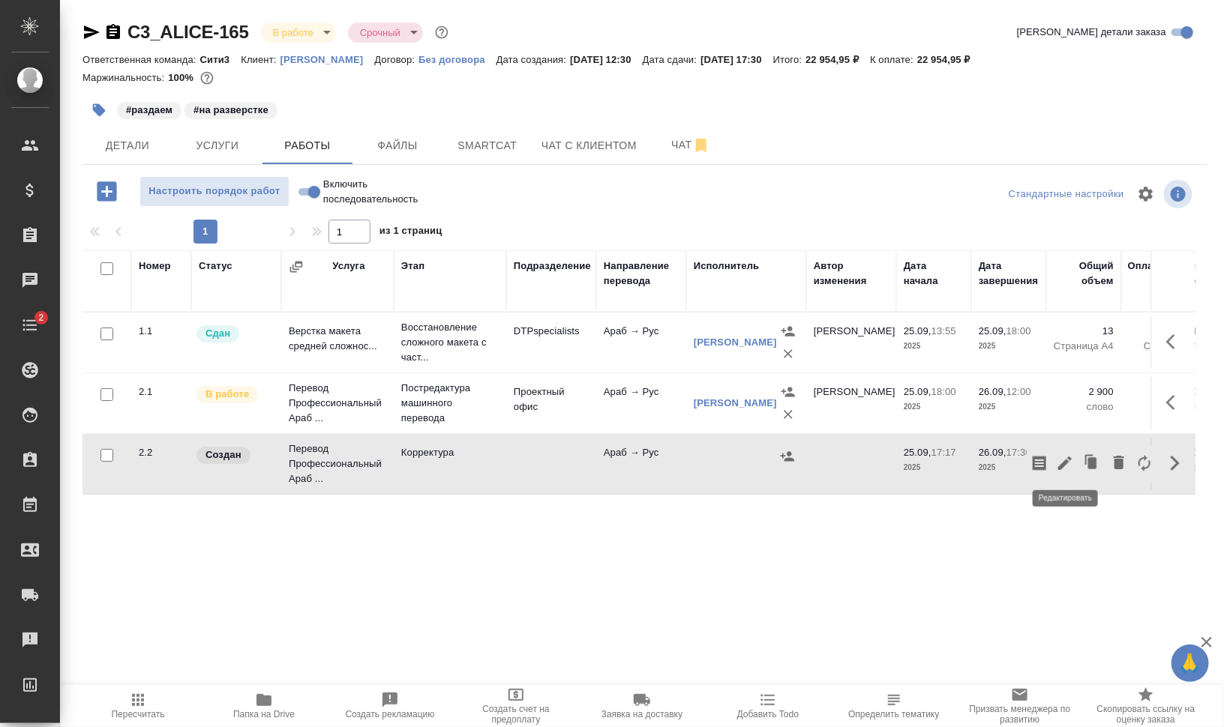
click at [1063, 461] on icon "button" at bounding box center [1064, 463] width 13 height 13
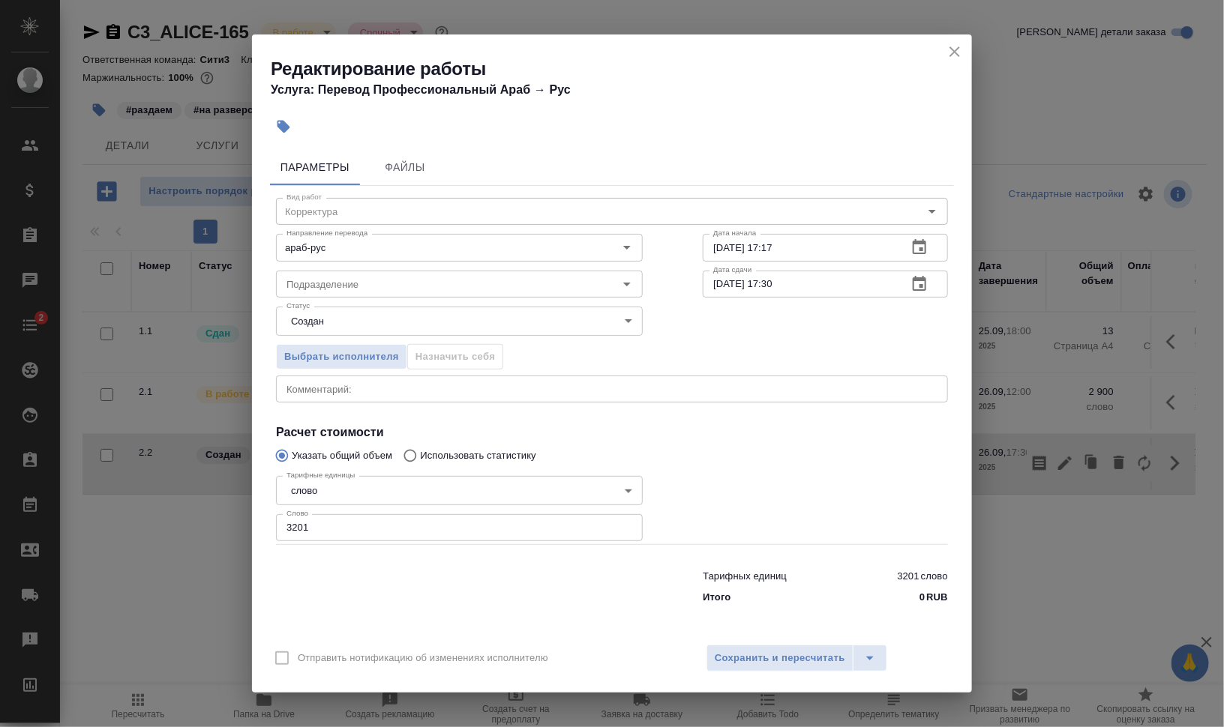
click at [960, 51] on icon "close" at bounding box center [955, 52] width 18 height 18
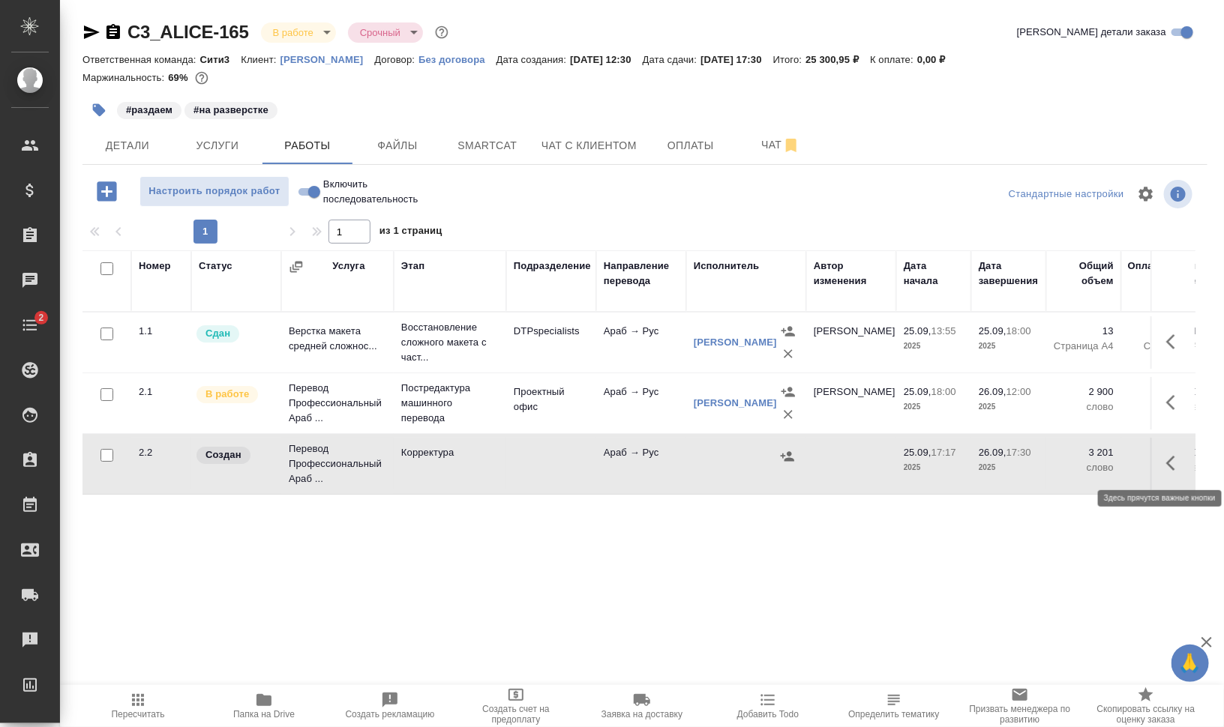
click at [1186, 462] on button "button" at bounding box center [1175, 463] width 36 height 36
click at [1065, 464] on icon "button" at bounding box center [1064, 463] width 13 height 13
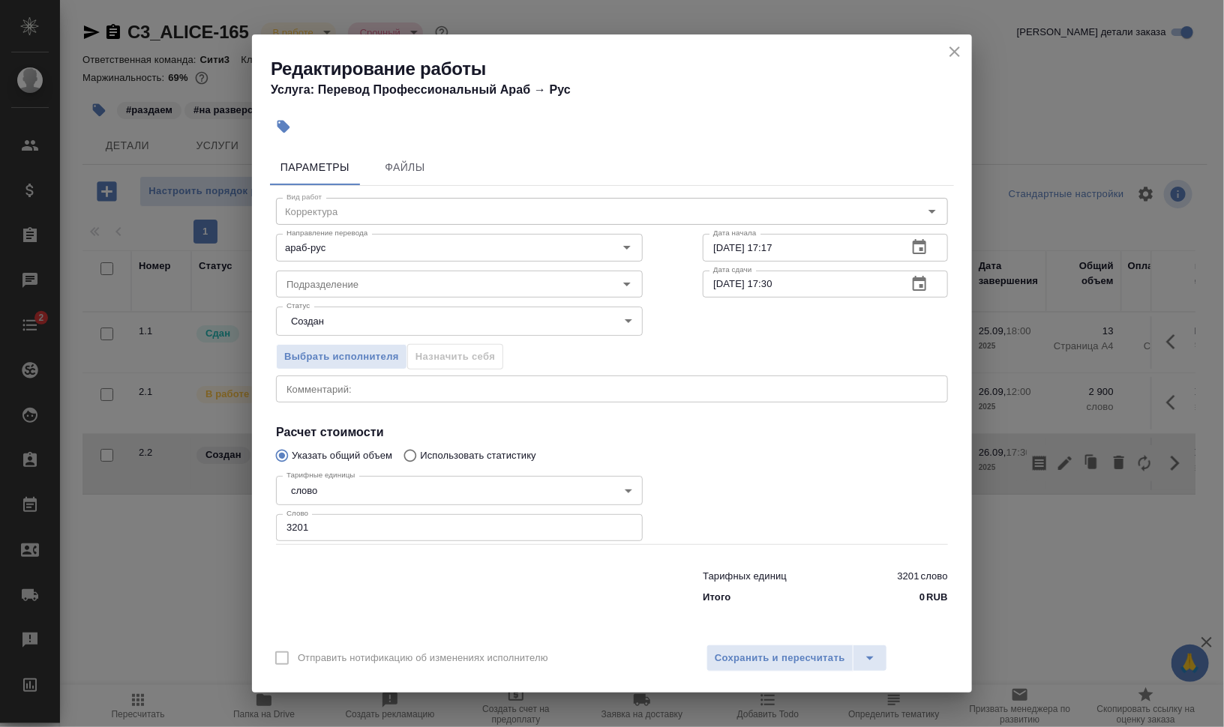
drag, startPoint x: 315, startPoint y: 531, endPoint x: 250, endPoint y: 520, distance: 66.1
click at [271, 523] on div "Тарифные единицы слово 5a8b1489cc6b4906c91bfd90 Тарифные единицы Слово 3201 Сло…" at bounding box center [459, 507] width 427 height 134
click at [386, 272] on div "Подразделение" at bounding box center [459, 284] width 367 height 27
type input "2800"
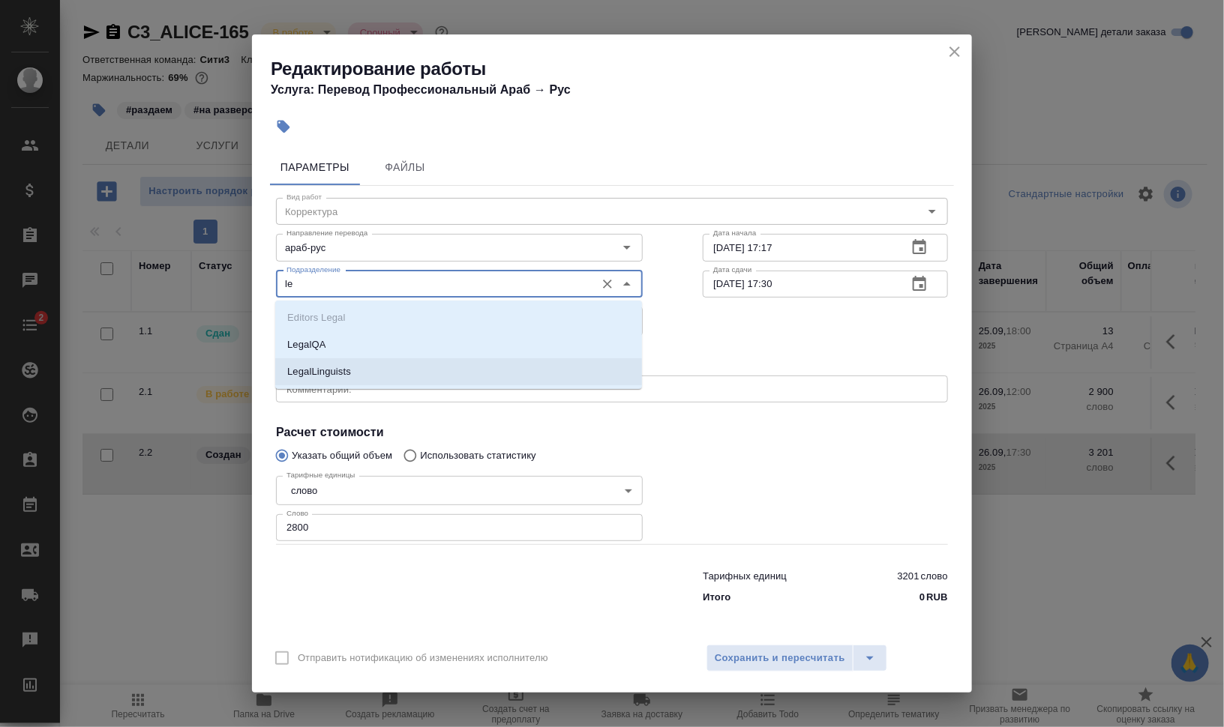
click at [373, 368] on li "LegalLinguists" at bounding box center [458, 371] width 367 height 27
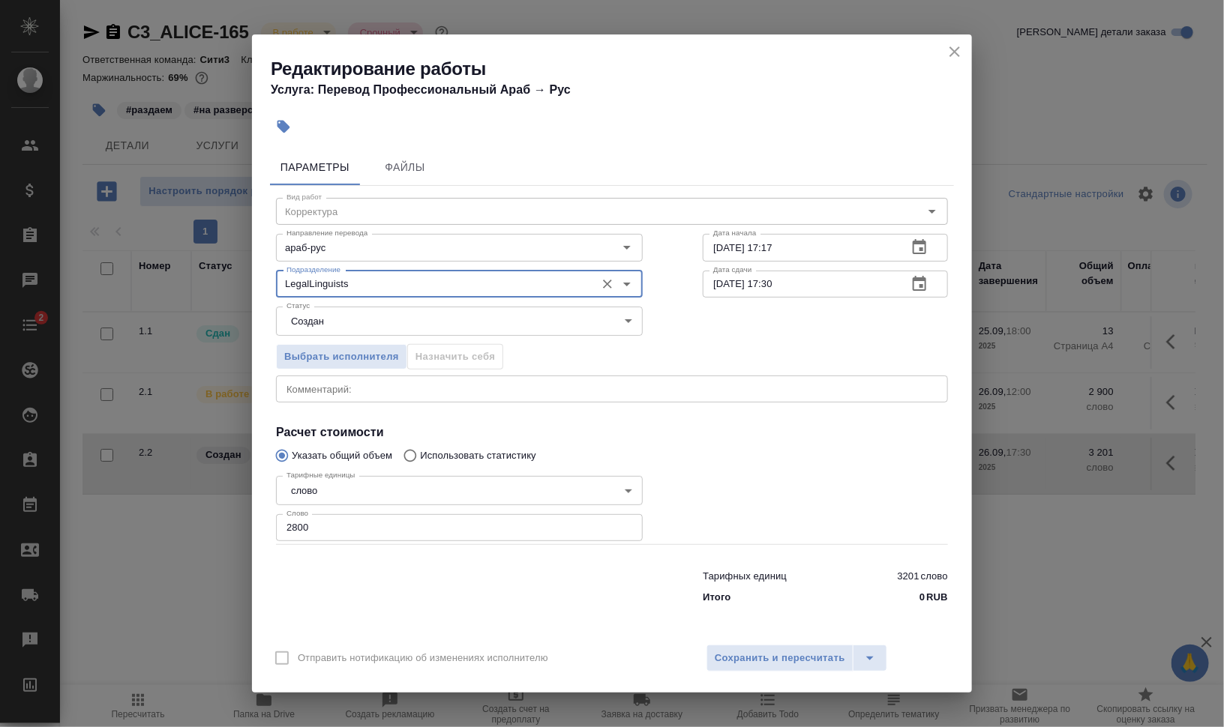
type input "LegalLinguists"
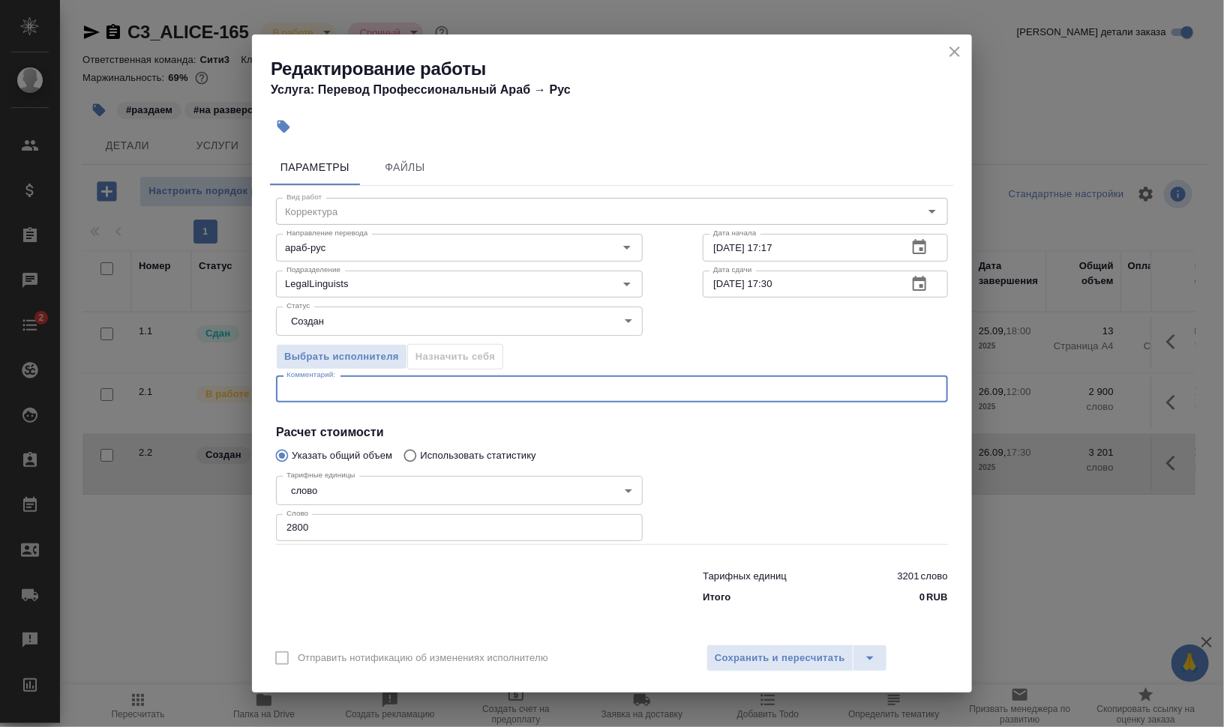
drag, startPoint x: 397, startPoint y: 384, endPoint x: 415, endPoint y: 386, distance: 18.9
click at [397, 385] on textarea at bounding box center [611, 389] width 651 height 11
type textarea "н"
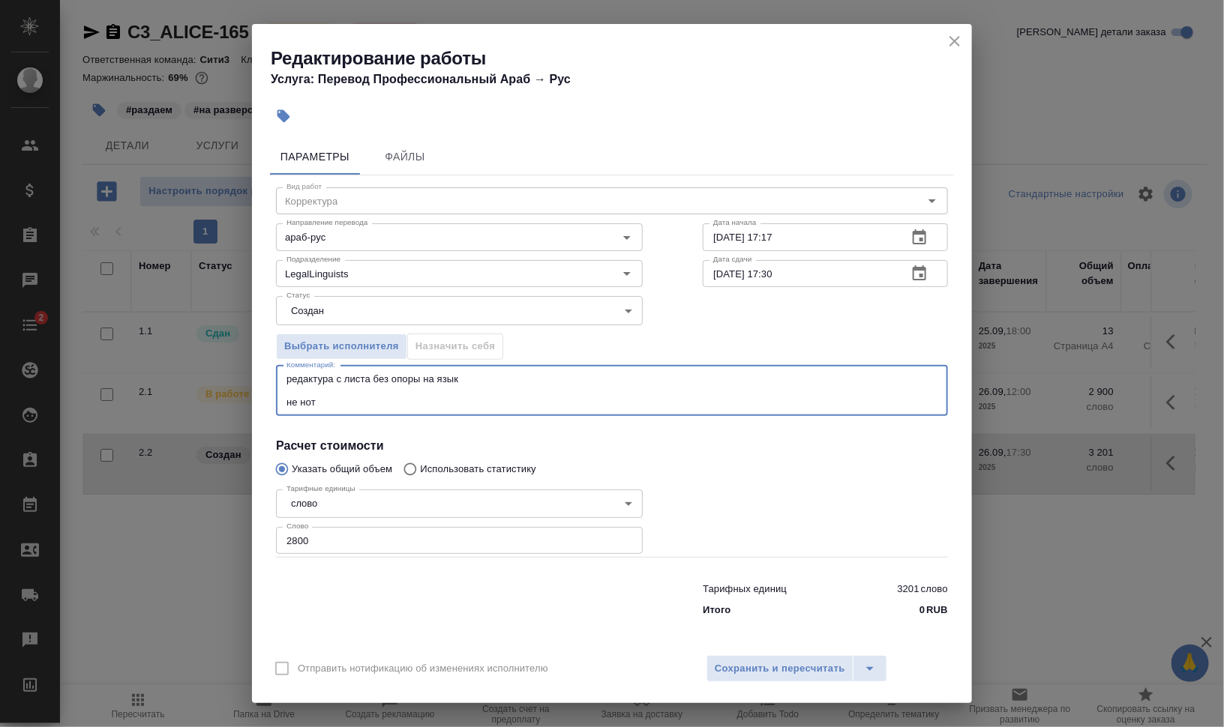
type textarea "редактура с листа без опоры на язык не нот"
click at [371, 319] on body "🙏 .cls-1 fill:#fff; AWATERA Валеев Динар Клиенты Спецификации Заказы 0 Чаты 2 T…" at bounding box center [612, 424] width 1224 height 848
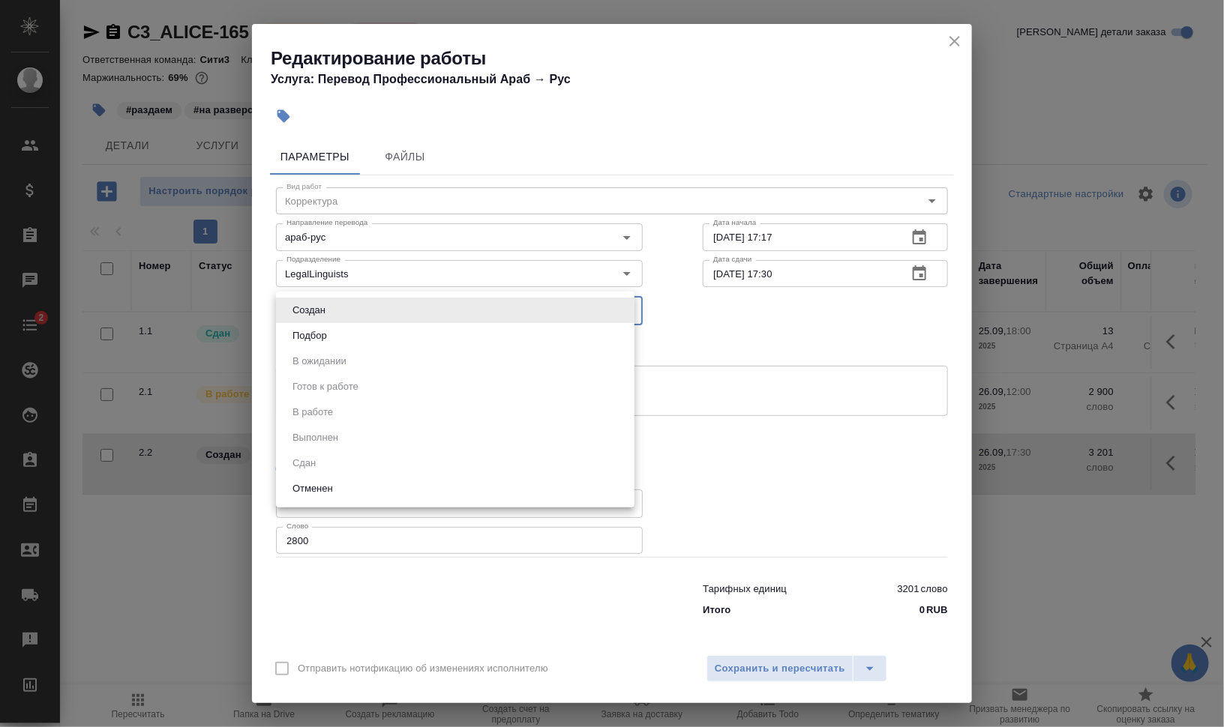
click at [392, 340] on li "Подбор" at bounding box center [455, 335] width 358 height 25
type input "recruiting"
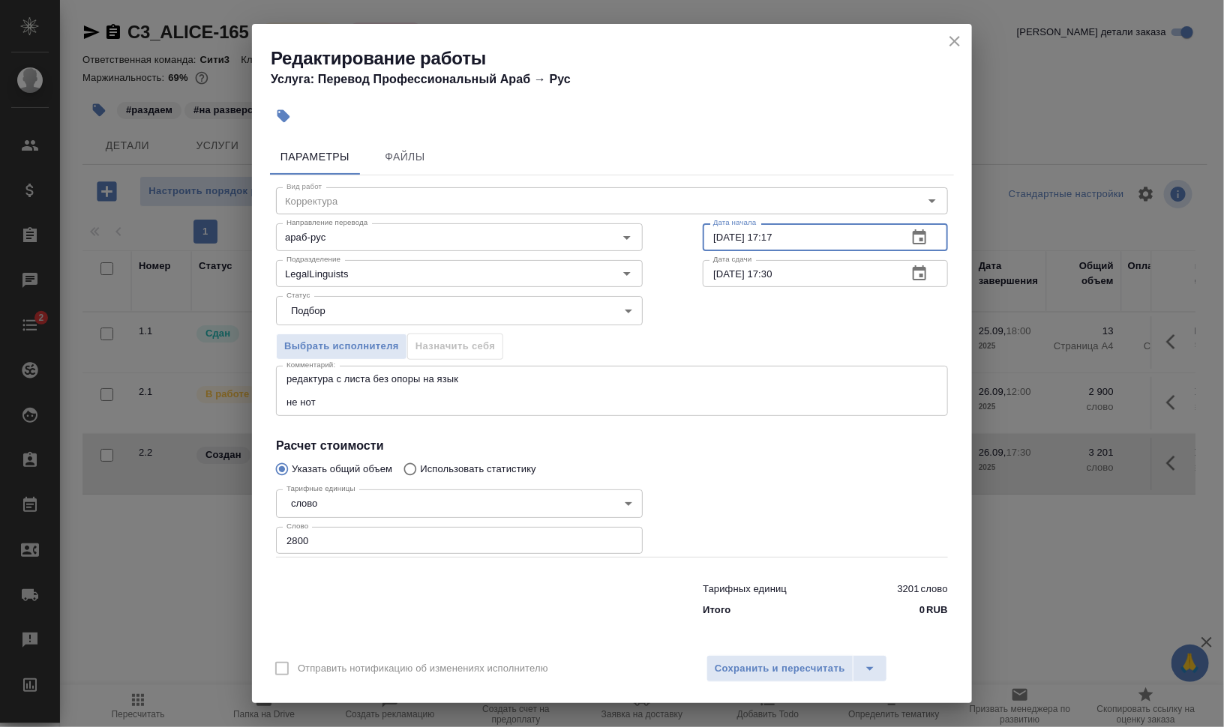
click at [713, 235] on input "25.09.2025 17:17" at bounding box center [799, 236] width 193 height 27
drag, startPoint x: 764, startPoint y: 238, endPoint x: 849, endPoint y: 236, distance: 84.8
click at [832, 237] on input "26.09.2025 17:17" at bounding box center [799, 236] width 193 height 27
type input "26.09.2025 12:00"
drag, startPoint x: 762, startPoint y: 272, endPoint x: 845, endPoint y: 271, distance: 83.2
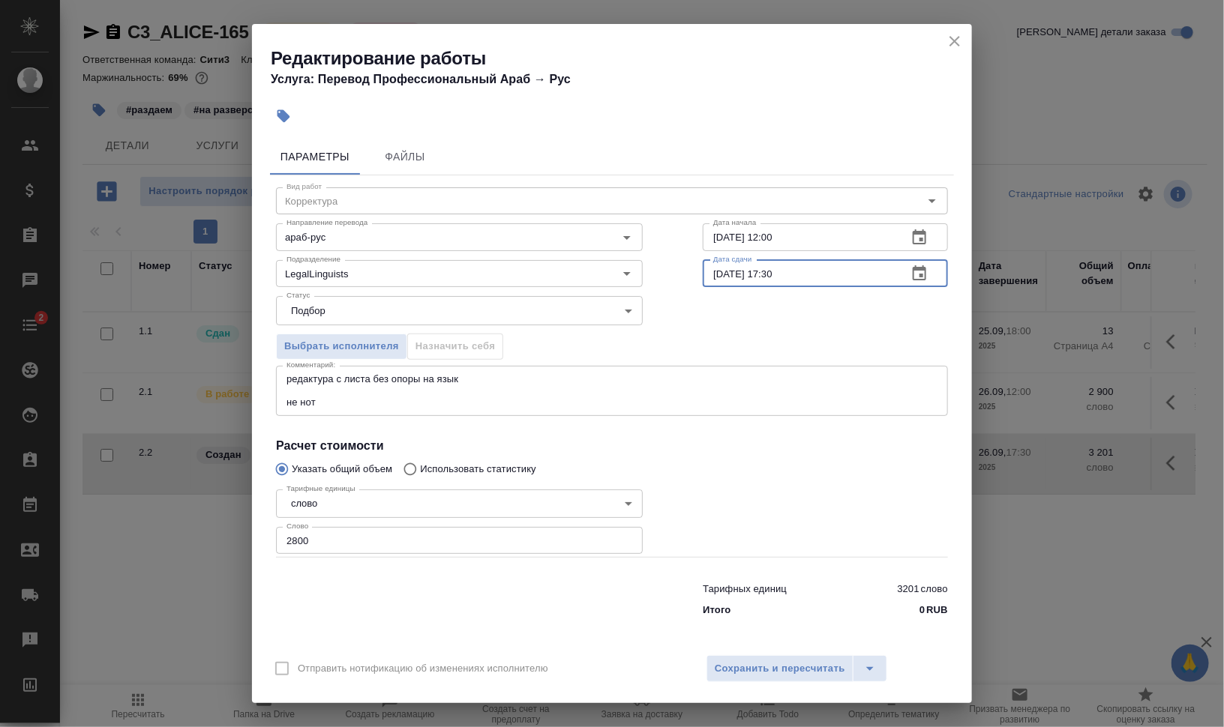
click at [845, 271] on input "26.09.2025 17:30" at bounding box center [799, 273] width 193 height 27
type input "26.09.2025 16:00"
click at [811, 664] on span "Сохранить и пересчитать" at bounding box center [780, 669] width 130 height 17
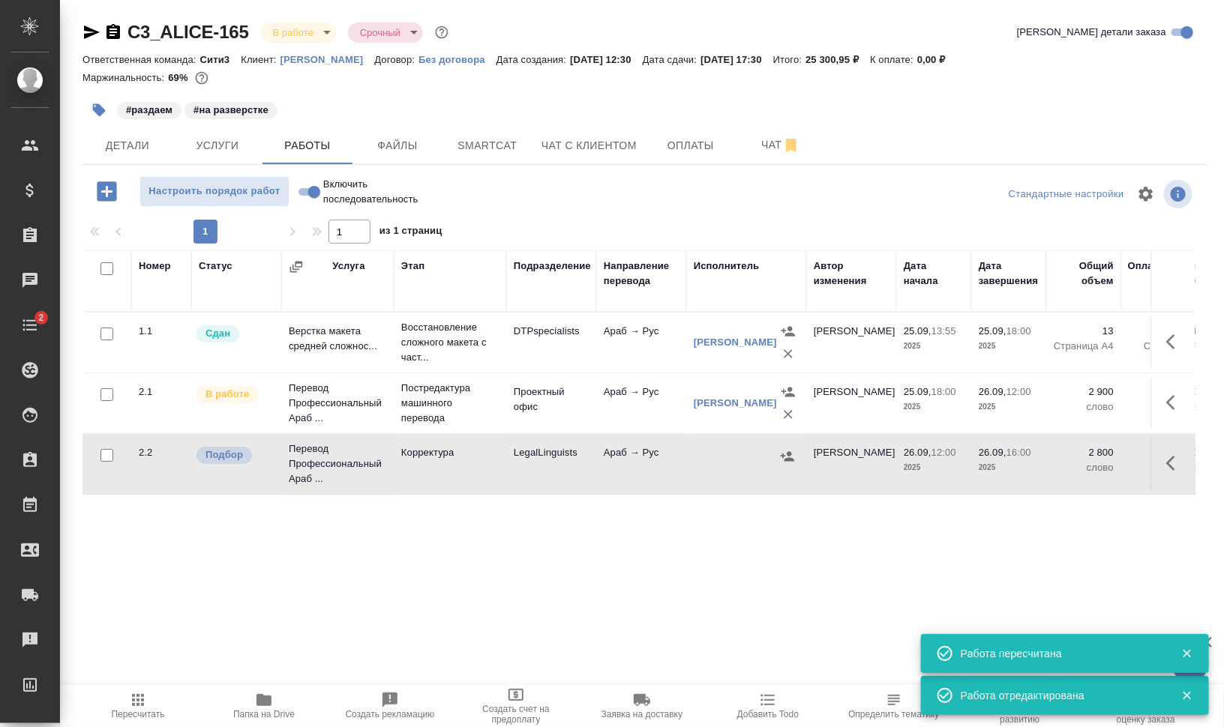
click at [1168, 466] on icon "button" at bounding box center [1175, 463] width 18 height 18
click at [1042, 461] on icon "button" at bounding box center [1039, 463] width 18 height 18
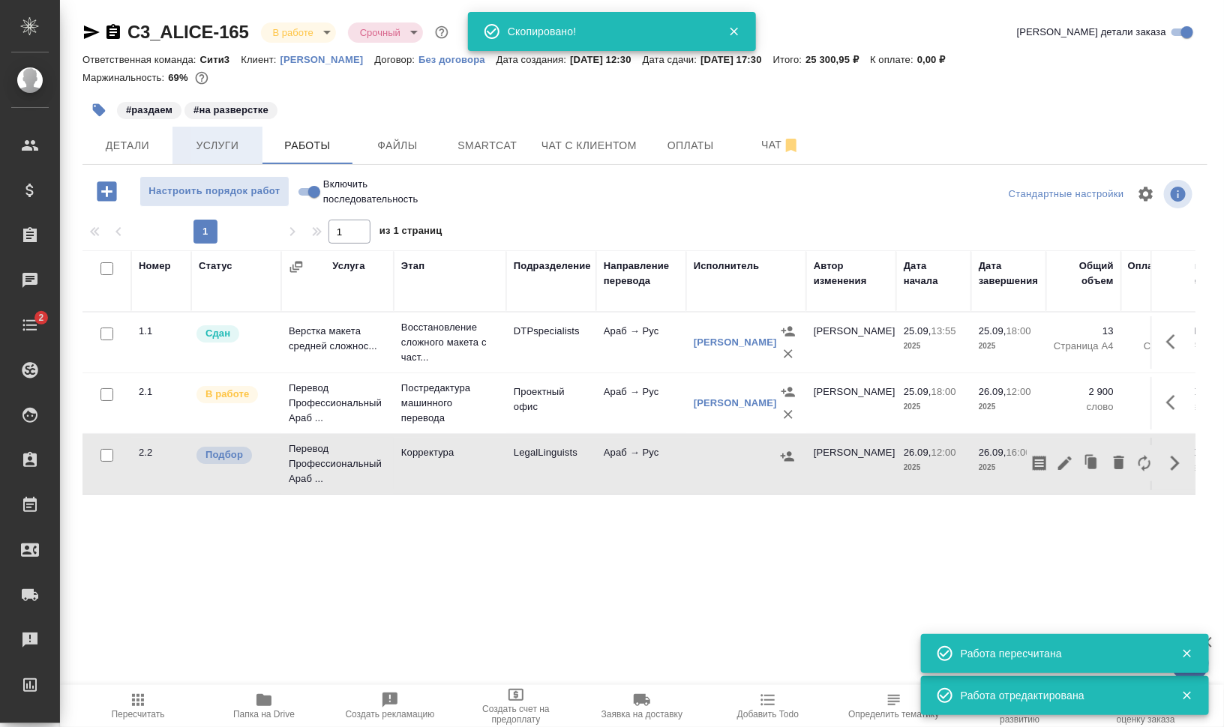
click at [222, 137] on span "Услуги" at bounding box center [217, 145] width 72 height 19
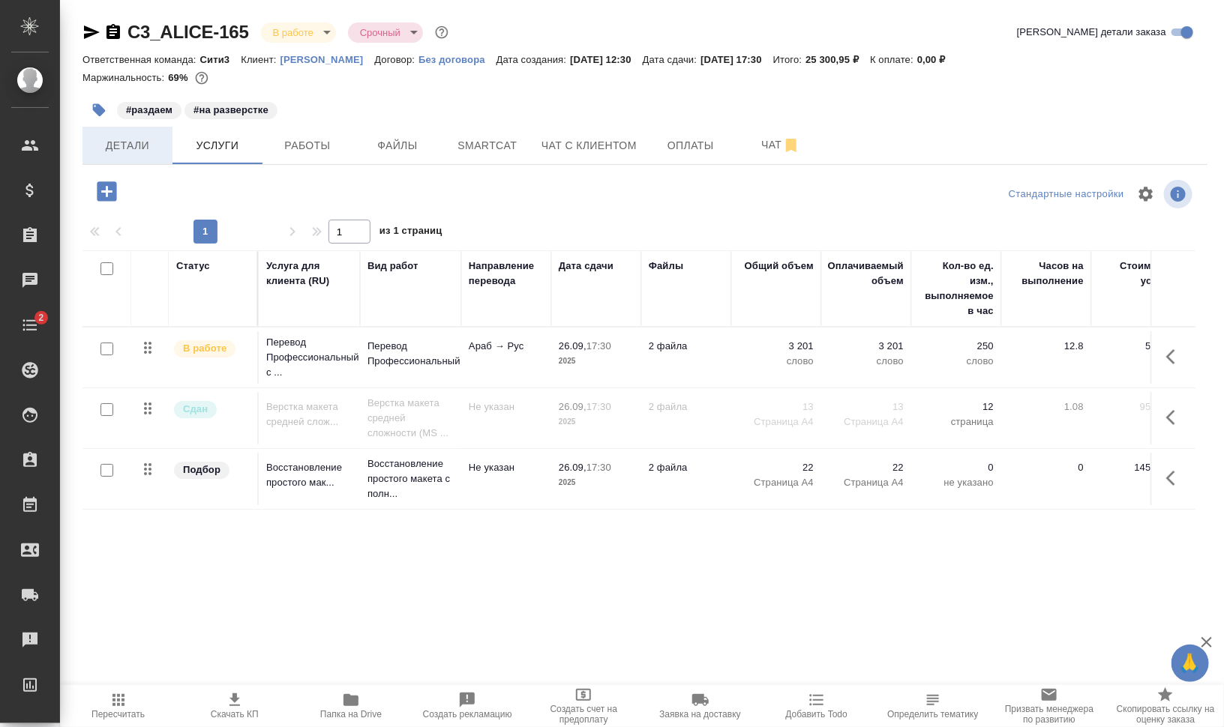
click at [125, 139] on span "Детали" at bounding box center [127, 145] width 72 height 19
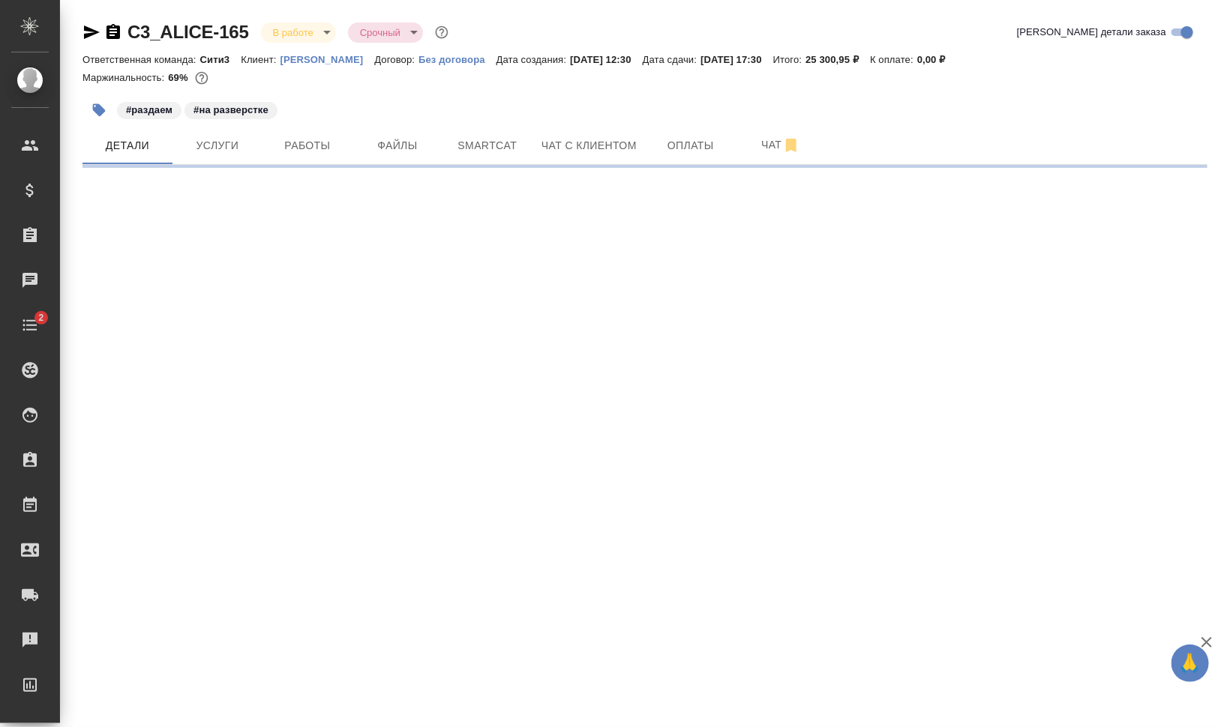
select select "RU"
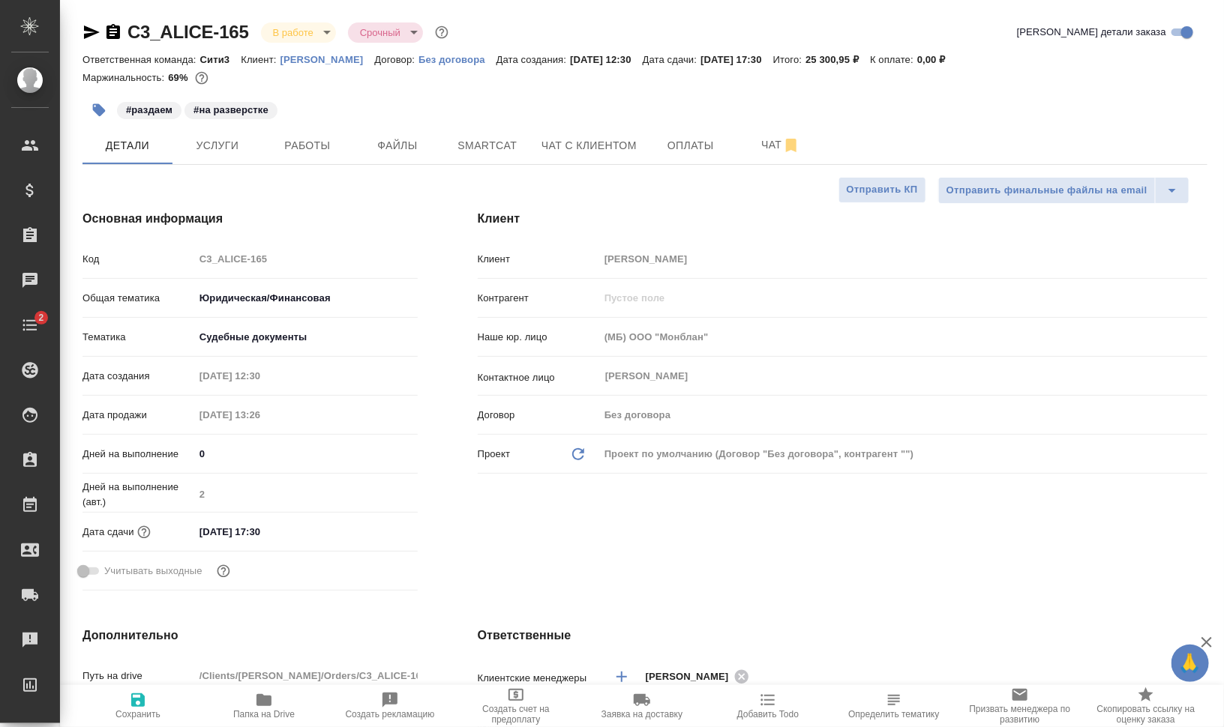
type textarea "x"
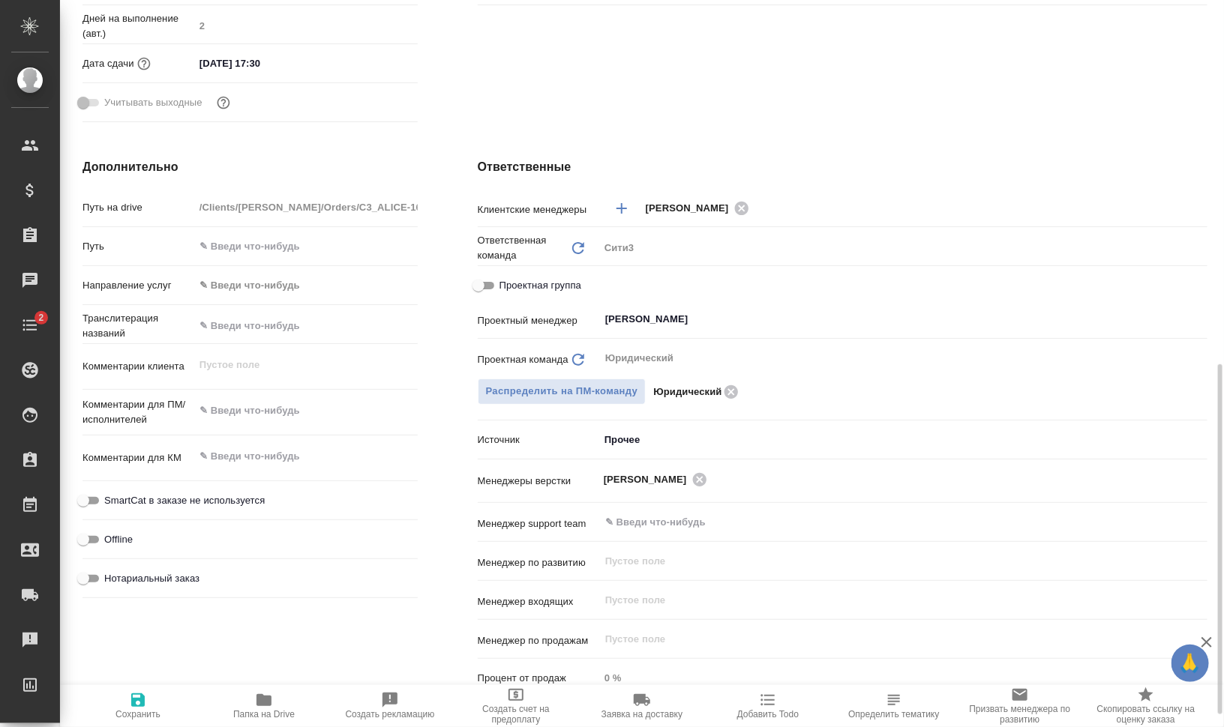
scroll to position [562, 0]
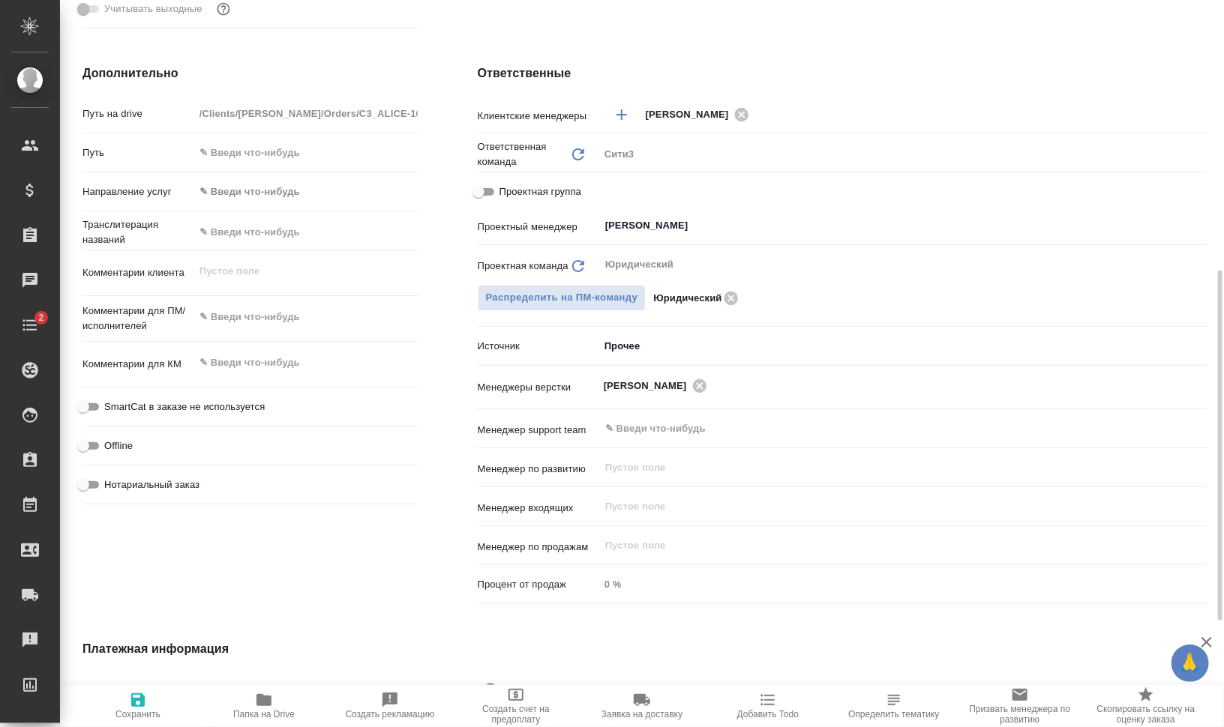
type textarea "x"
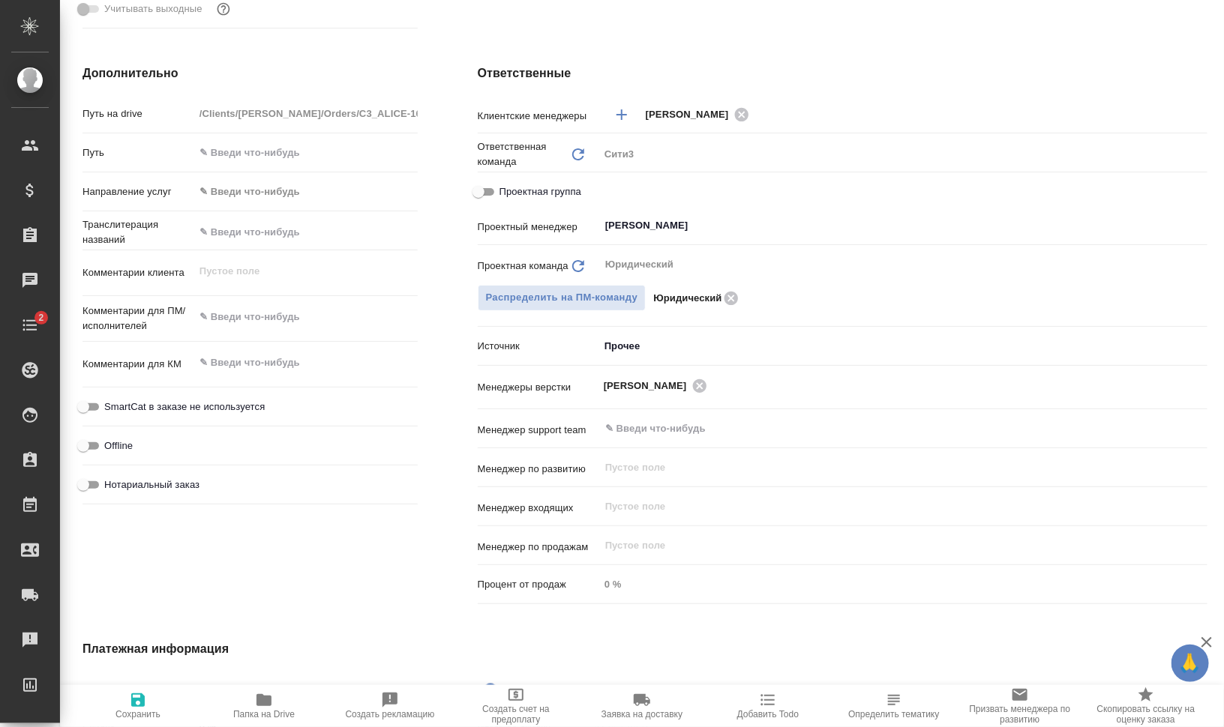
type textarea "x"
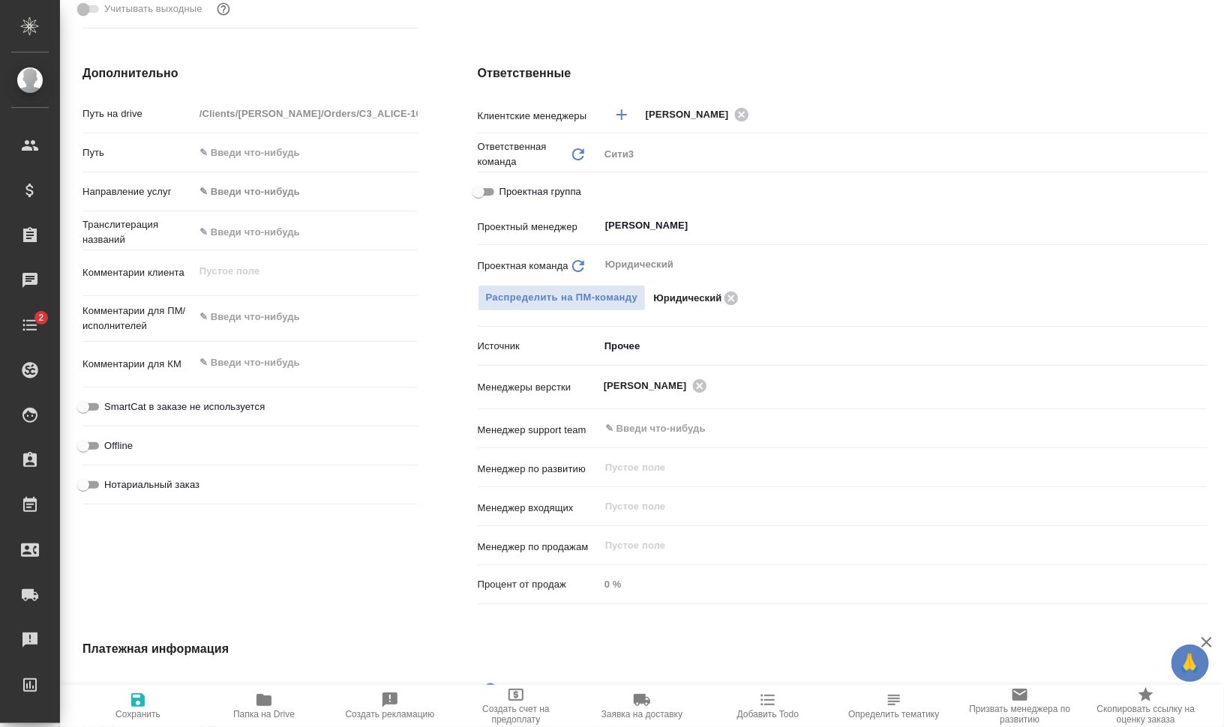
type textarea "x"
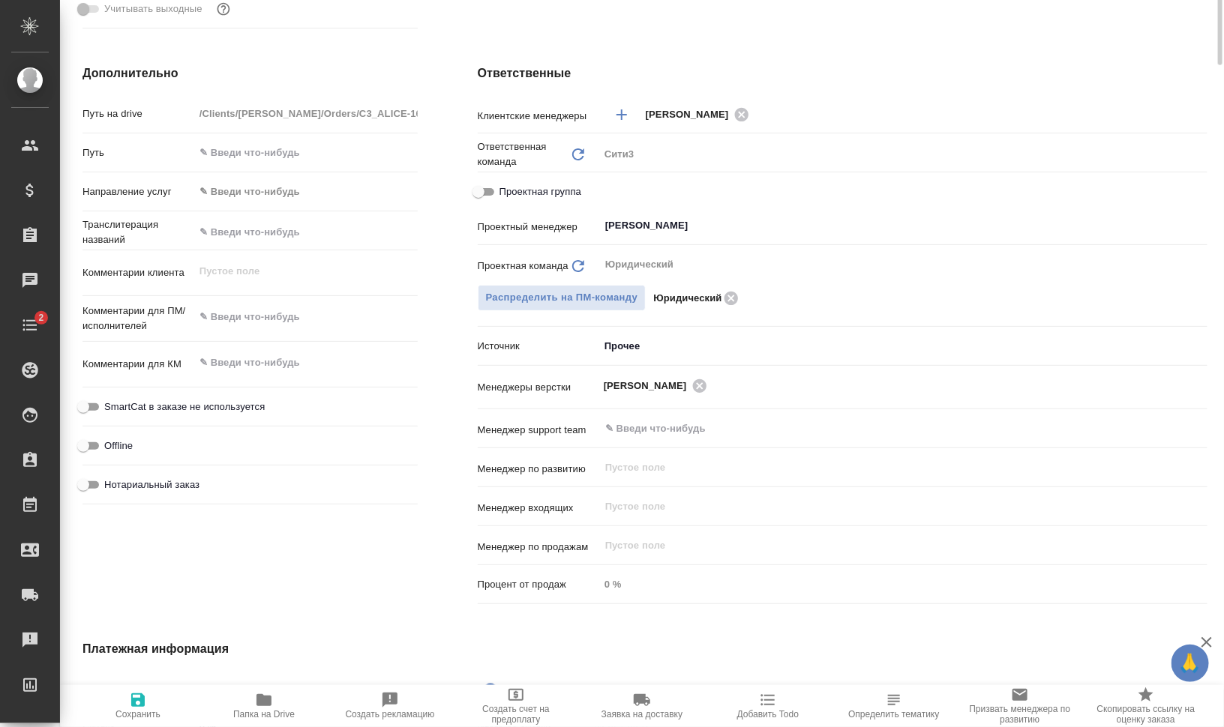
scroll to position [0, 0]
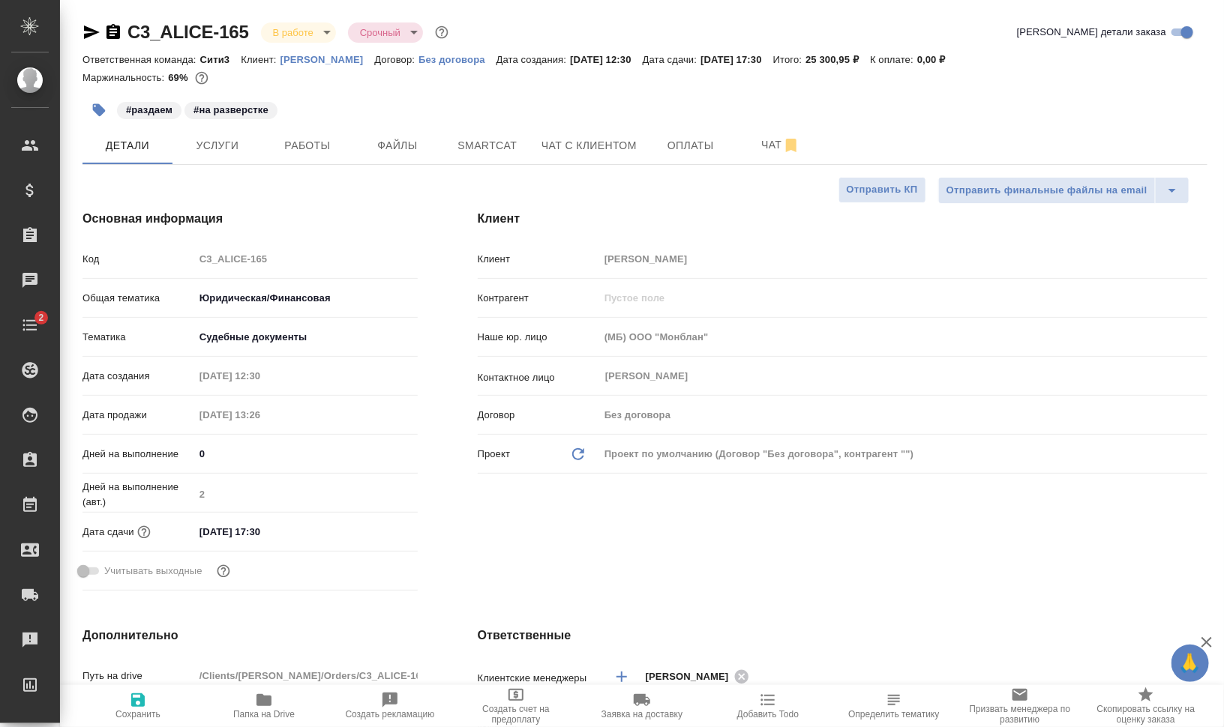
click at [91, 107] on button "button" at bounding box center [98, 110] width 33 height 33
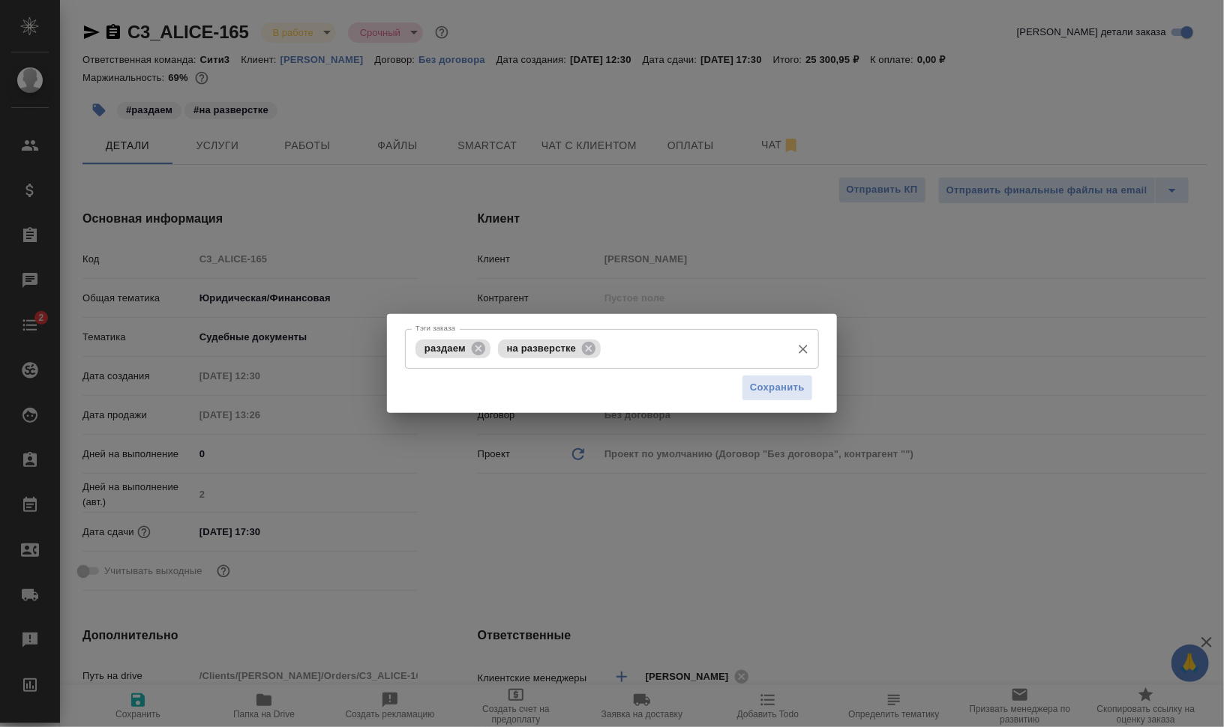
click at [592, 345] on icon at bounding box center [588, 347] width 13 height 13
click at [773, 383] on span "Сохранить" at bounding box center [777, 387] width 55 height 17
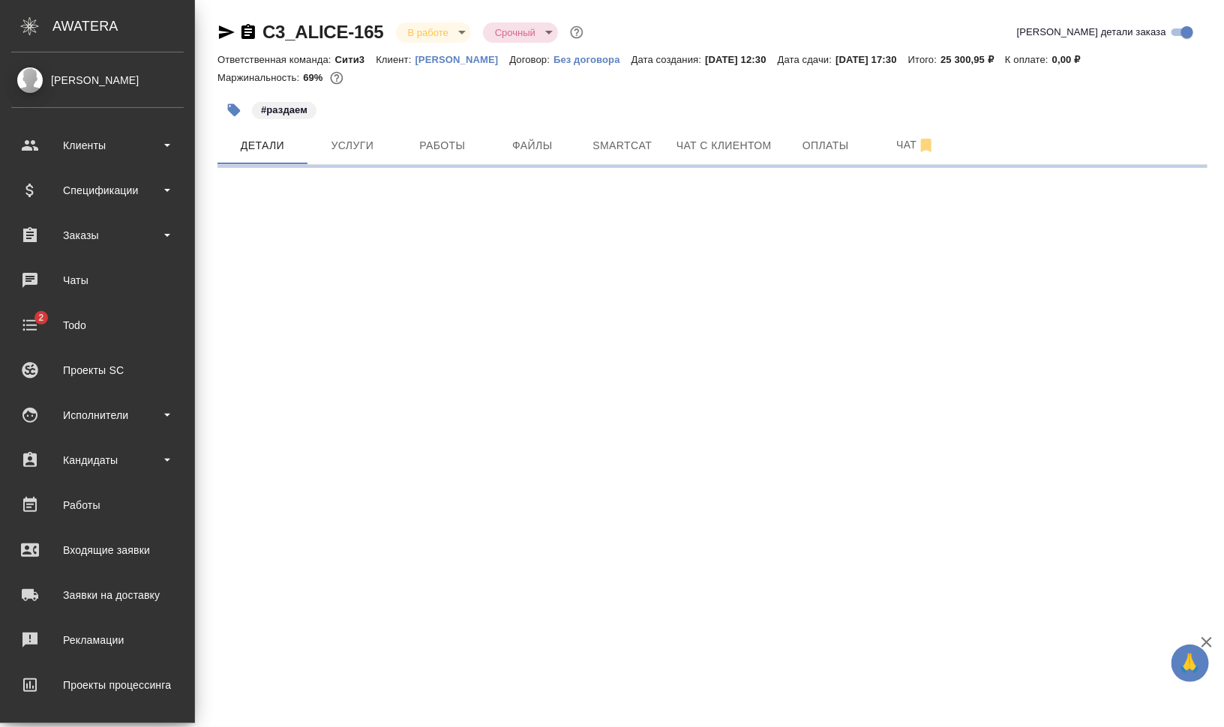
select select "RU"
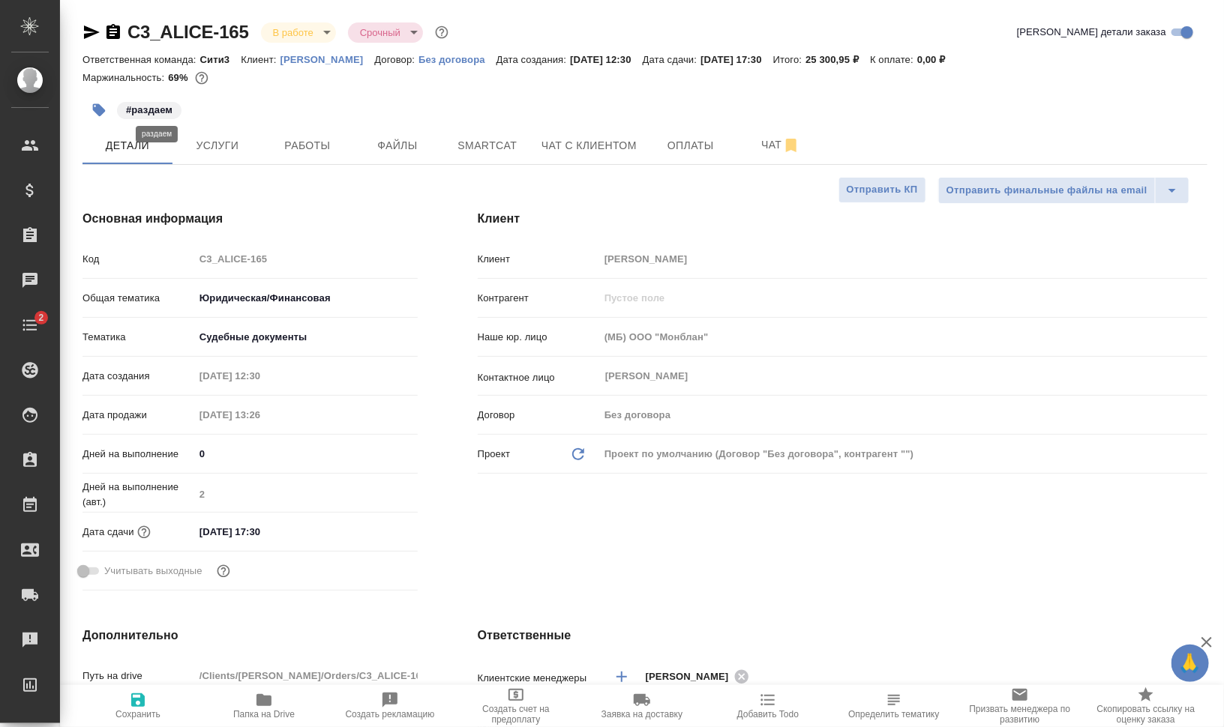
type textarea "x"
click at [100, 109] on icon "button" at bounding box center [99, 110] width 13 height 13
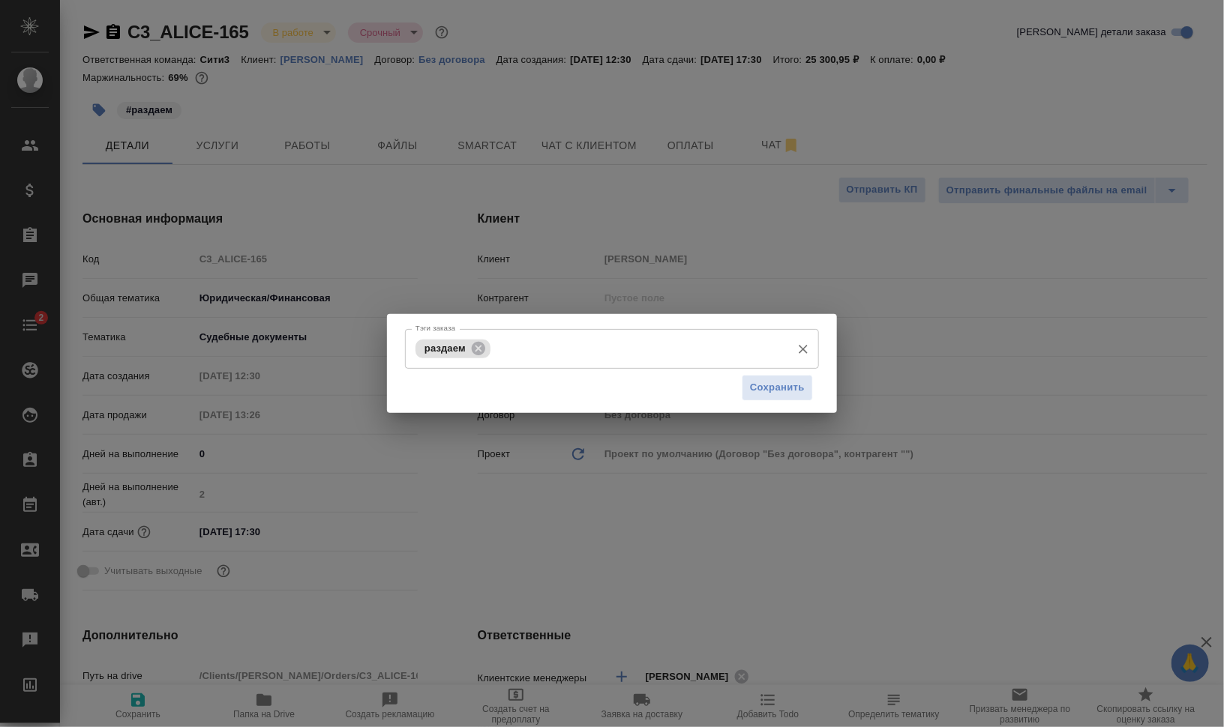
click at [478, 349] on icon at bounding box center [478, 348] width 16 height 16
click at [486, 346] on input "Тэги заказа" at bounding box center [598, 348] width 372 height 25
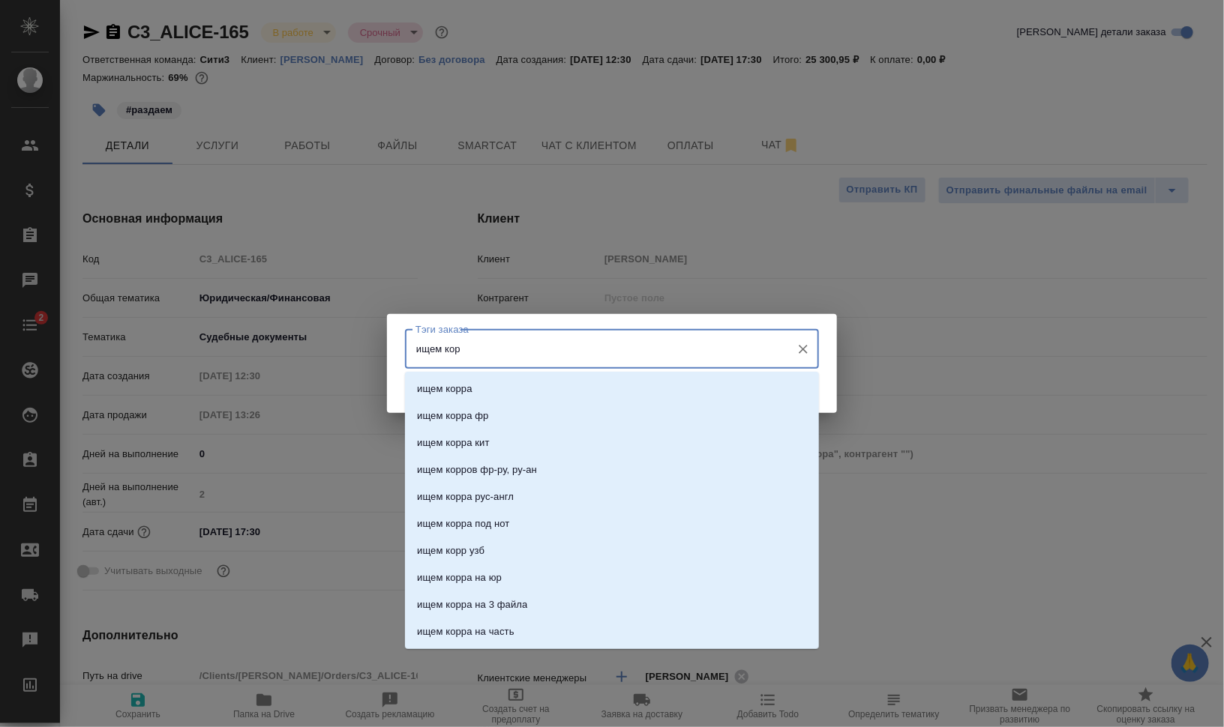
type input "ищем корр"
click at [551, 388] on li "ищем корра" at bounding box center [612, 389] width 414 height 27
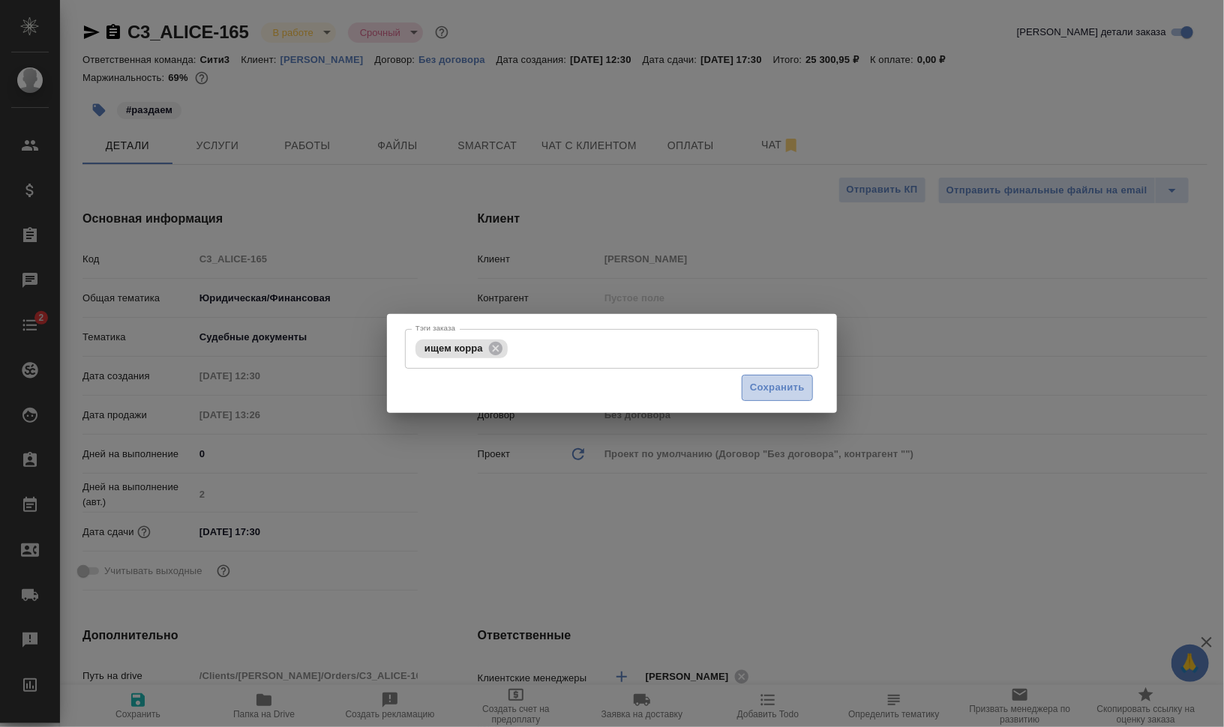
click at [771, 383] on span "Сохранить" at bounding box center [777, 387] width 55 height 17
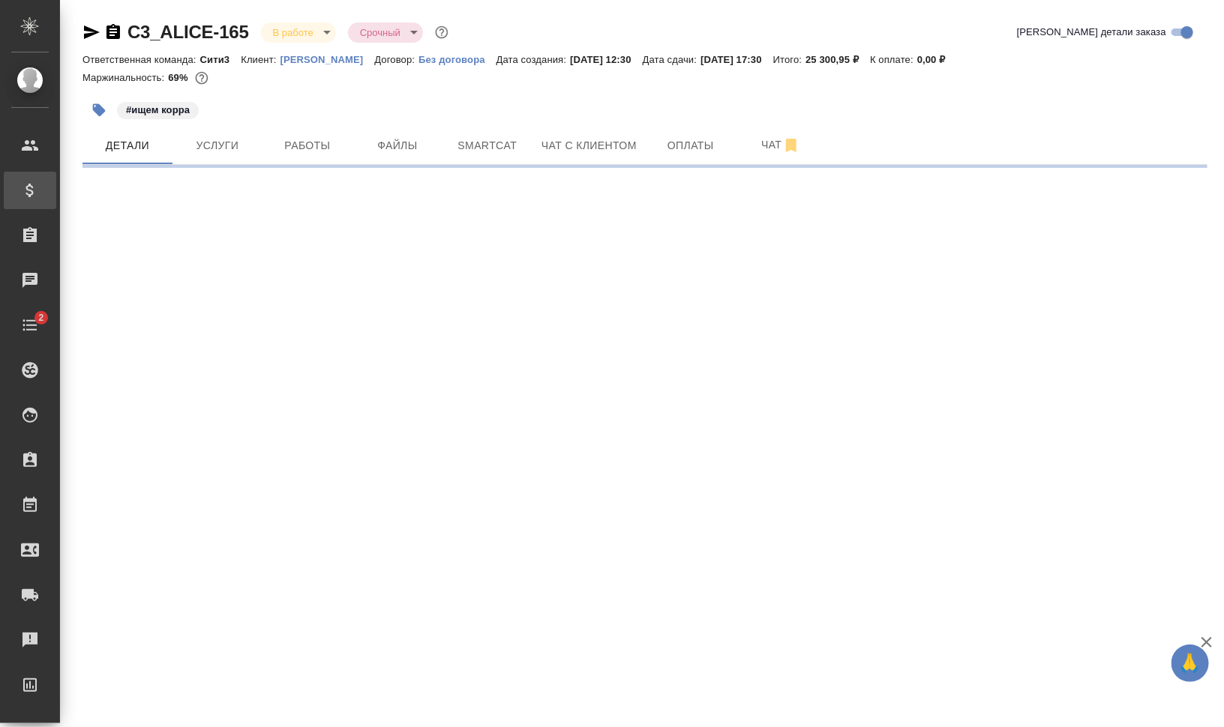
select select "RU"
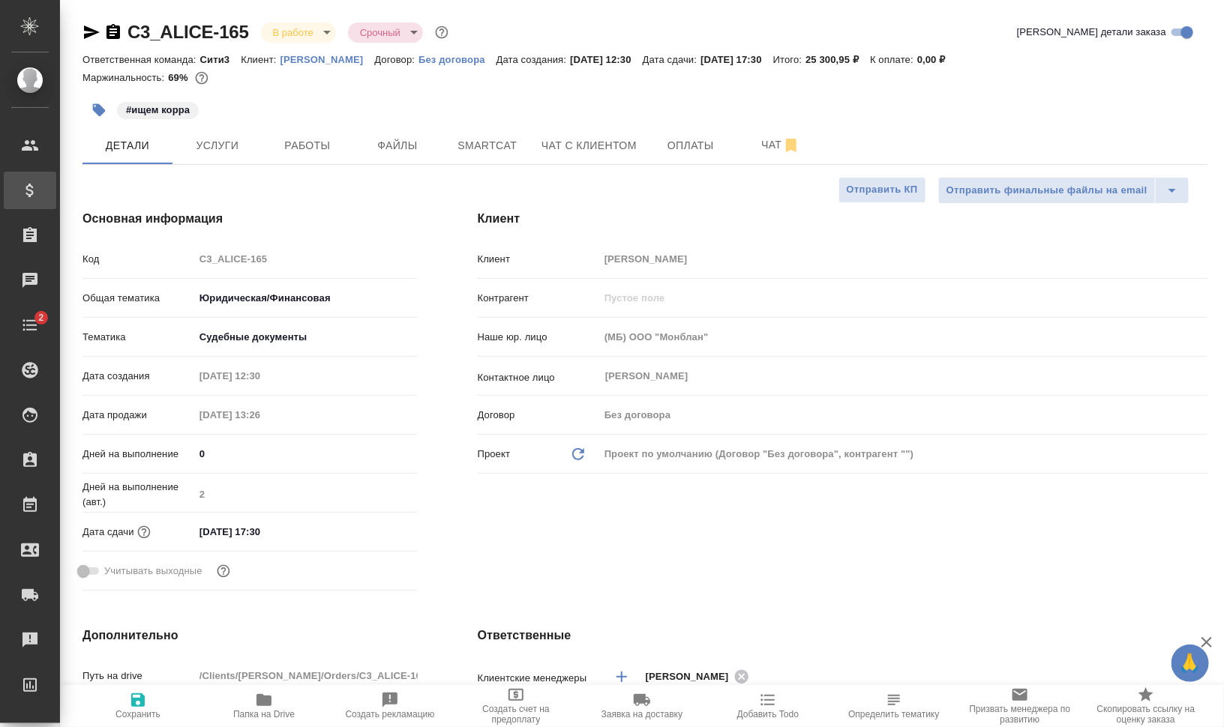
type textarea "x"
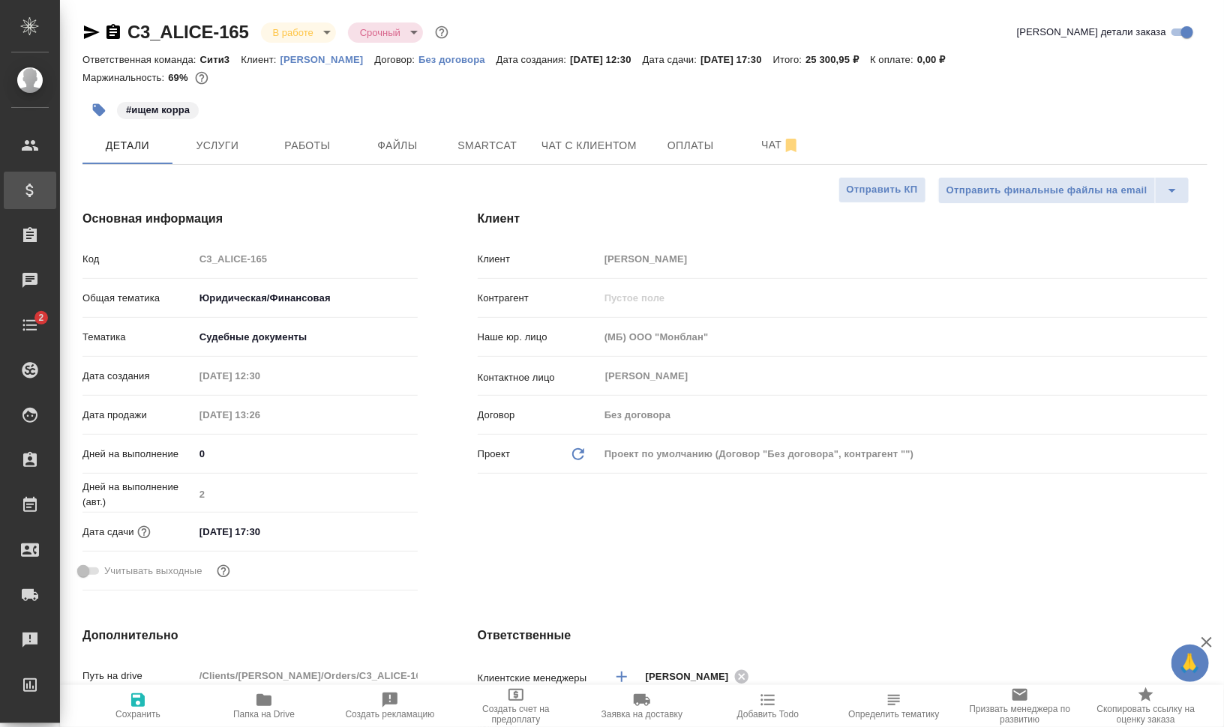
type textarea "x"
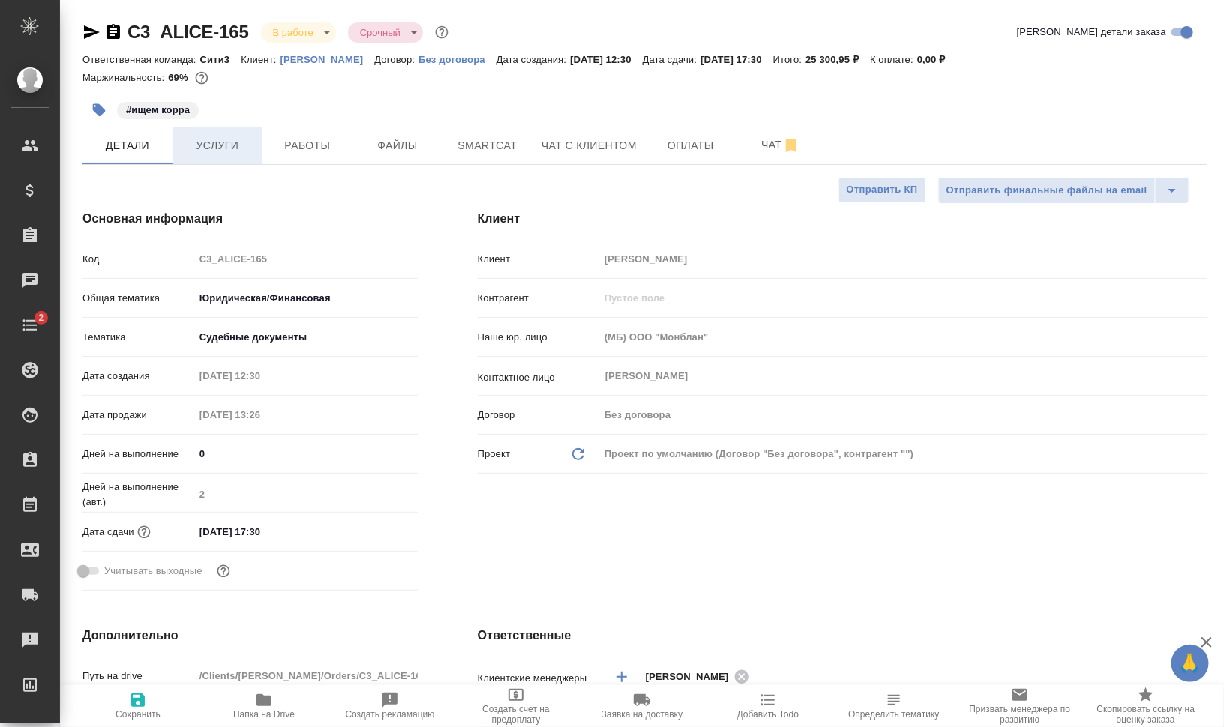
type textarea "x"
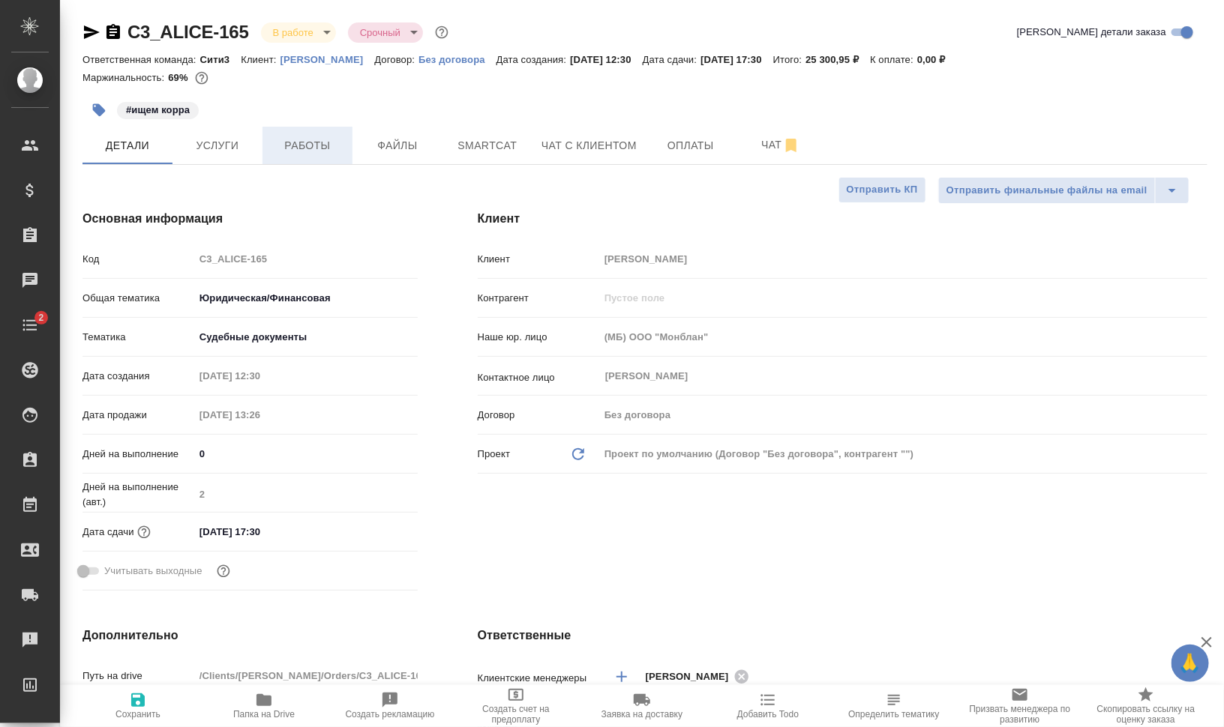
click at [301, 145] on span "Работы" at bounding box center [307, 145] width 72 height 19
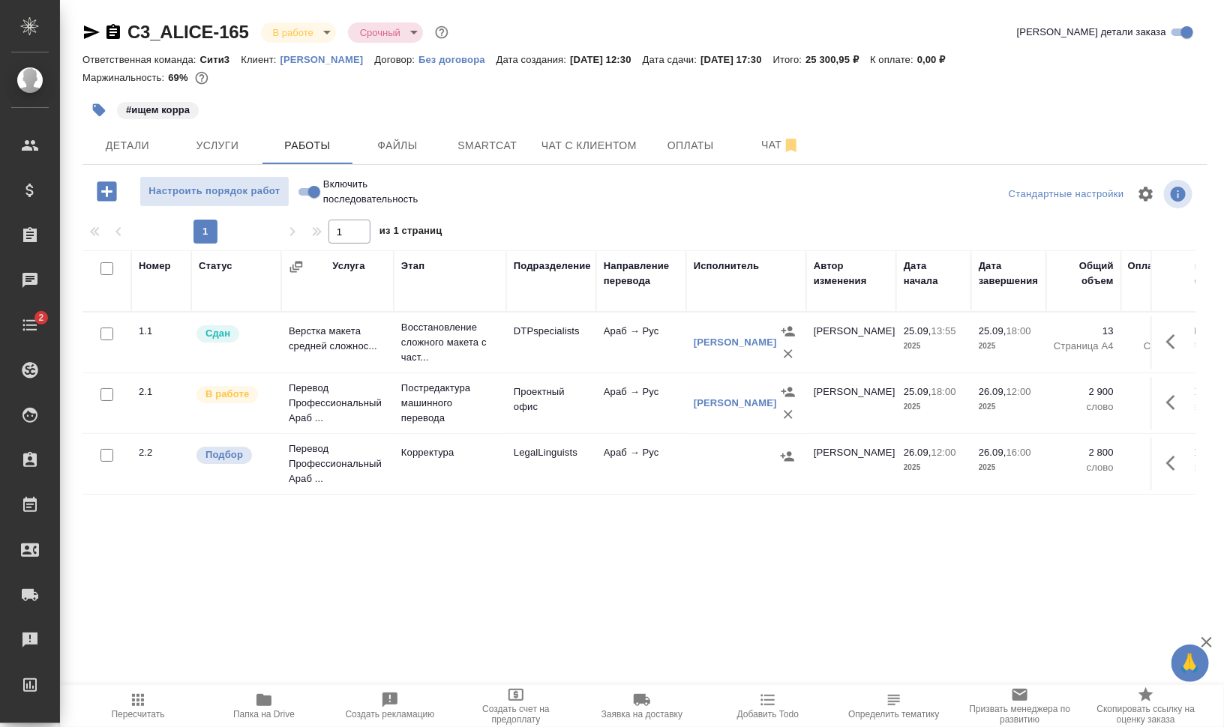
click at [799, 457] on td at bounding box center [746, 464] width 120 height 52
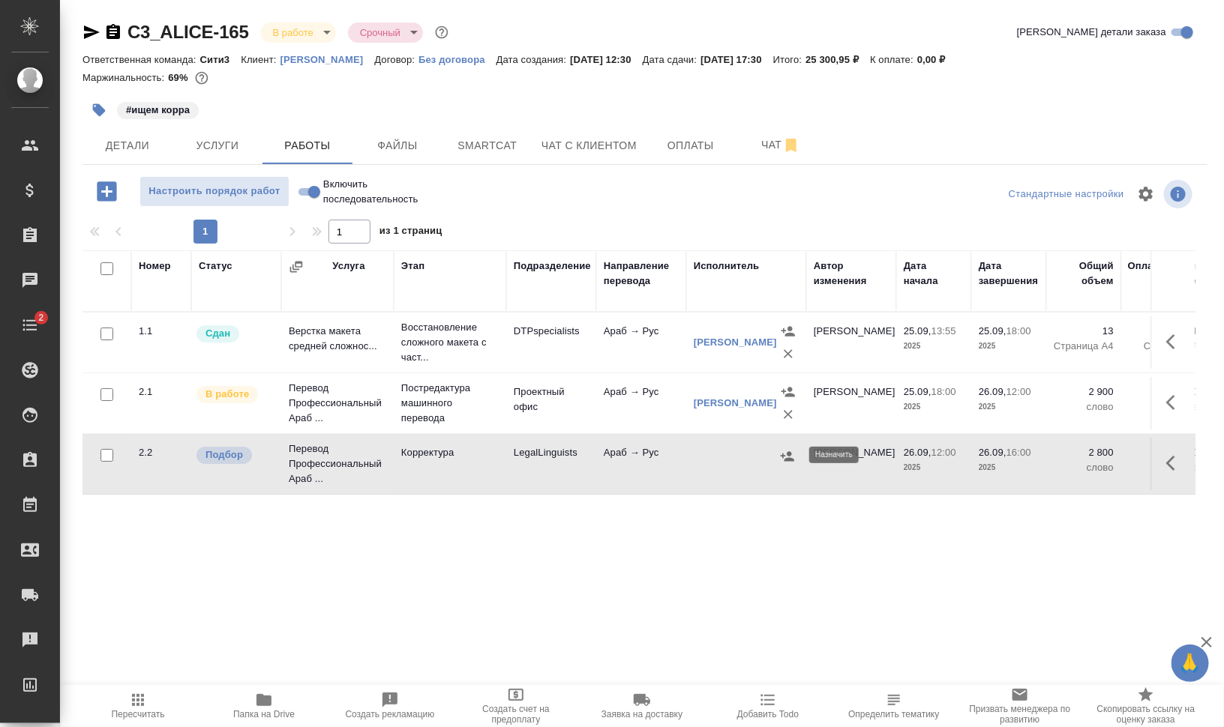
click at [784, 456] on icon "button" at bounding box center [787, 456] width 15 height 15
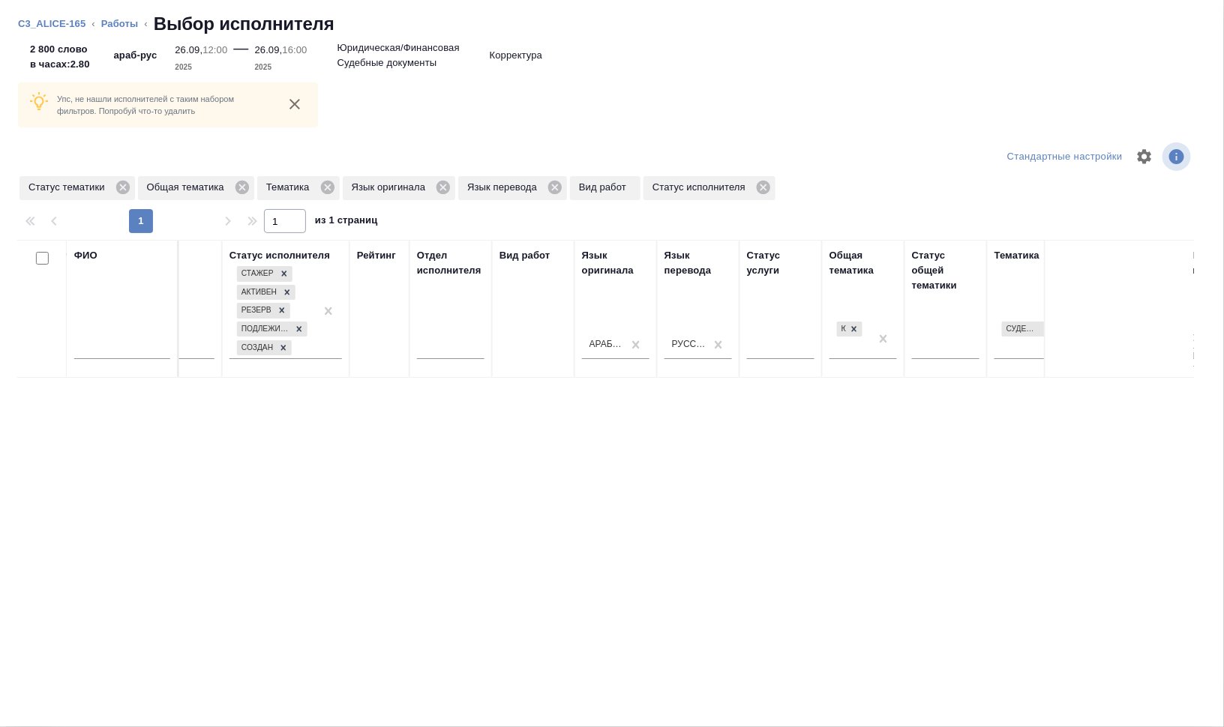
scroll to position [0, 212]
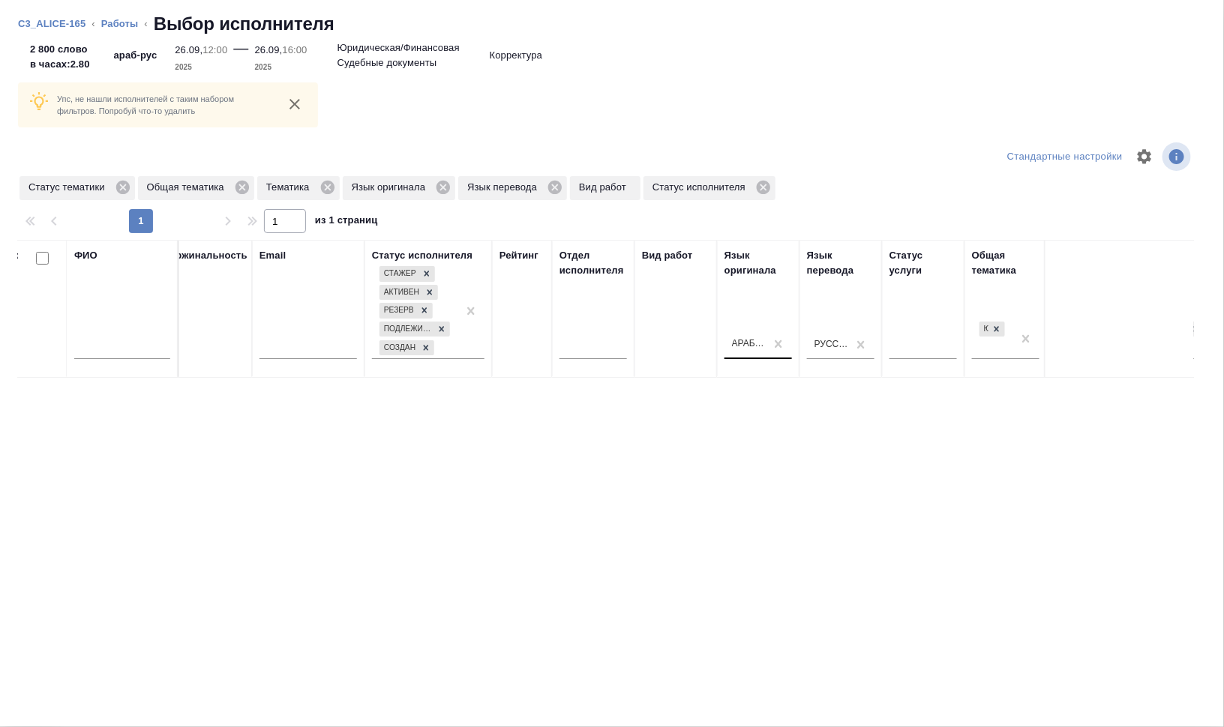
drag, startPoint x: 771, startPoint y: 340, endPoint x: 762, endPoint y: 342, distance: 9.1
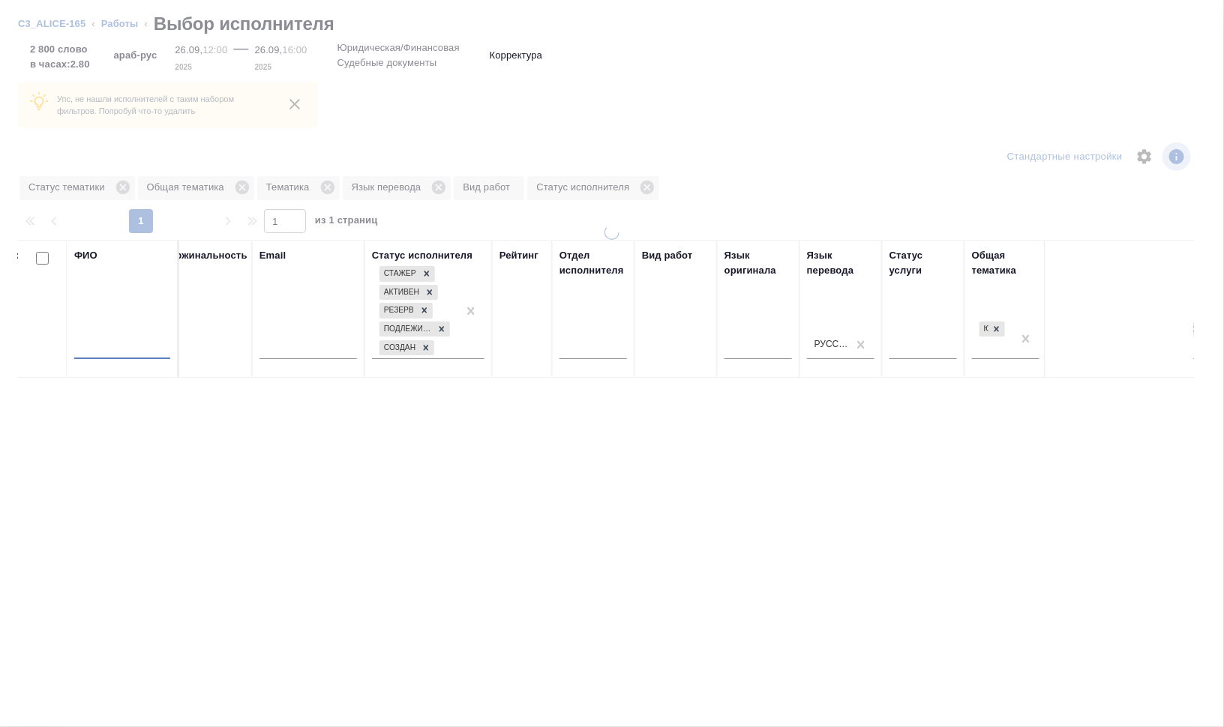
click at [149, 348] on input "text" at bounding box center [122, 349] width 96 height 19
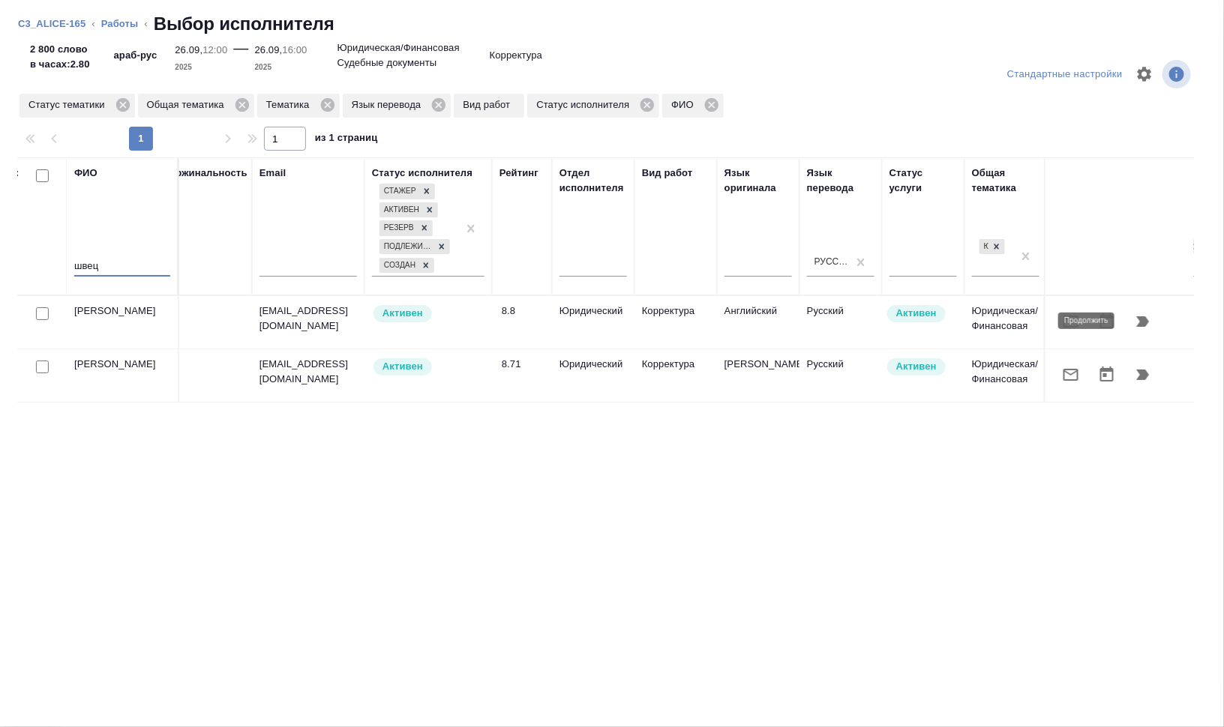
type input "швец"
click at [1143, 319] on icon "button" at bounding box center [1143, 321] width 13 height 10
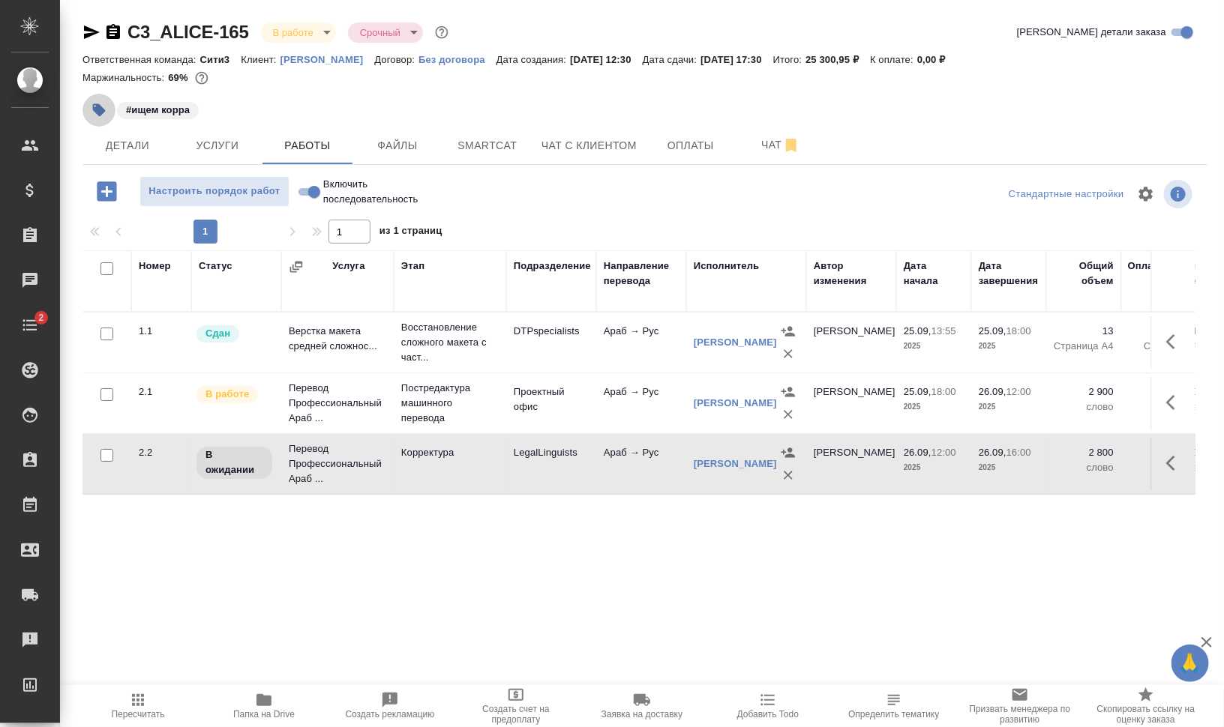
click at [93, 107] on icon "button" at bounding box center [99, 110] width 13 height 13
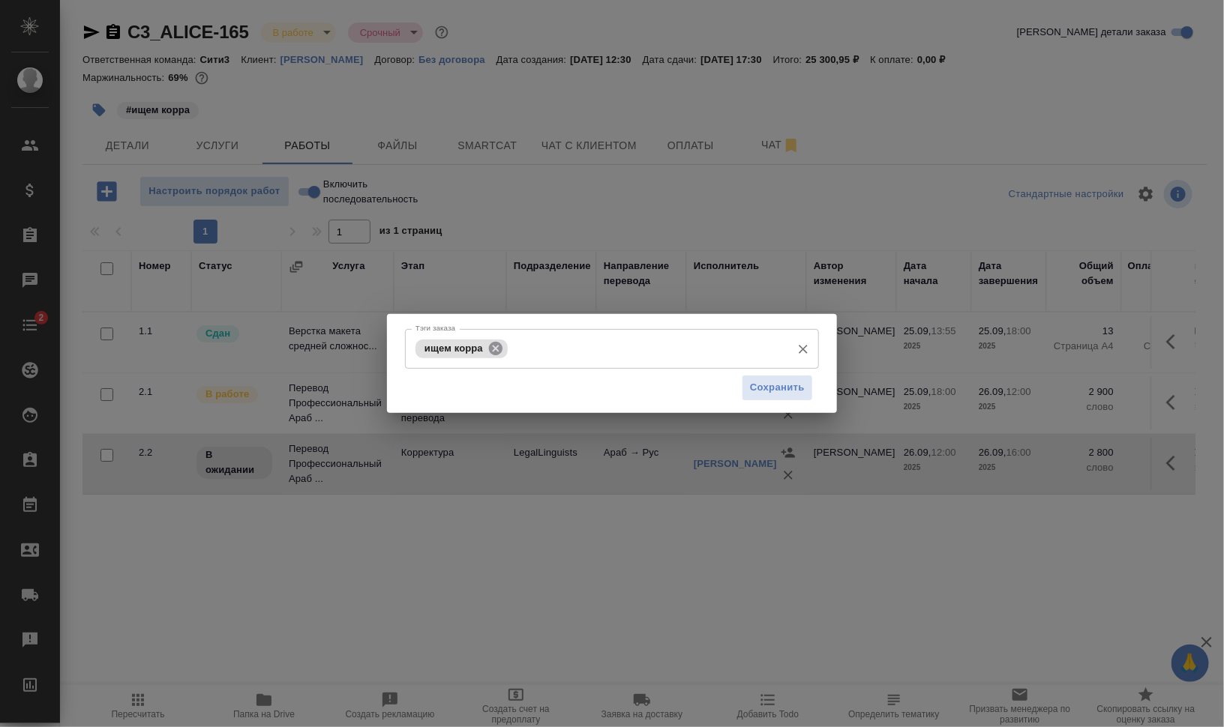
click at [498, 348] on icon at bounding box center [495, 347] width 13 height 13
click at [519, 350] on input "Тэги заказа" at bounding box center [598, 348] width 372 height 25
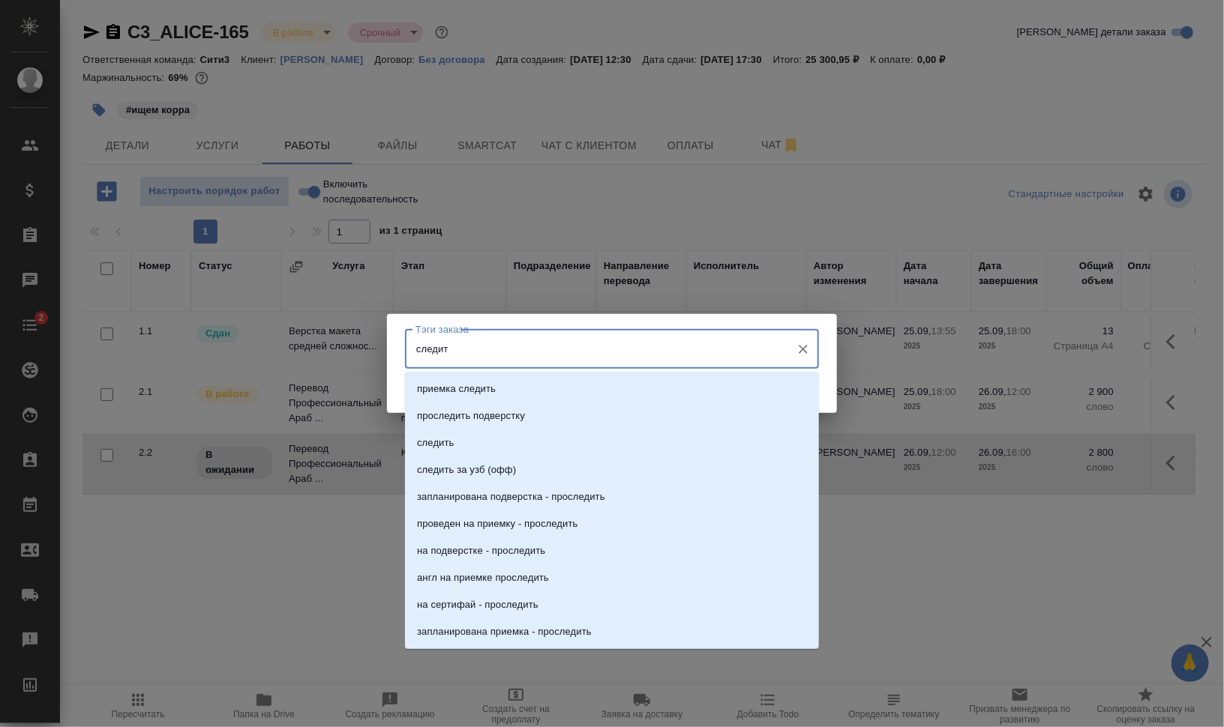
type input "следить"
click at [527, 443] on li "следить" at bounding box center [612, 443] width 414 height 27
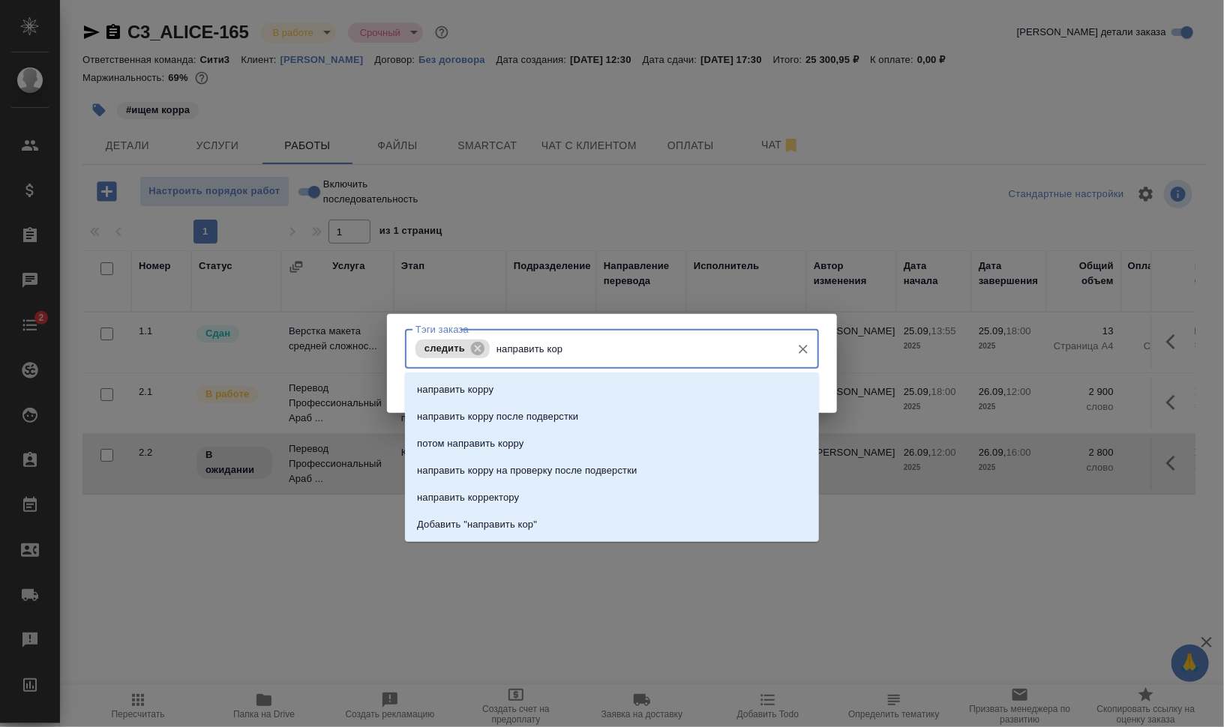
type input "направить корр"
click at [620, 392] on li "направить корру" at bounding box center [612, 389] width 414 height 27
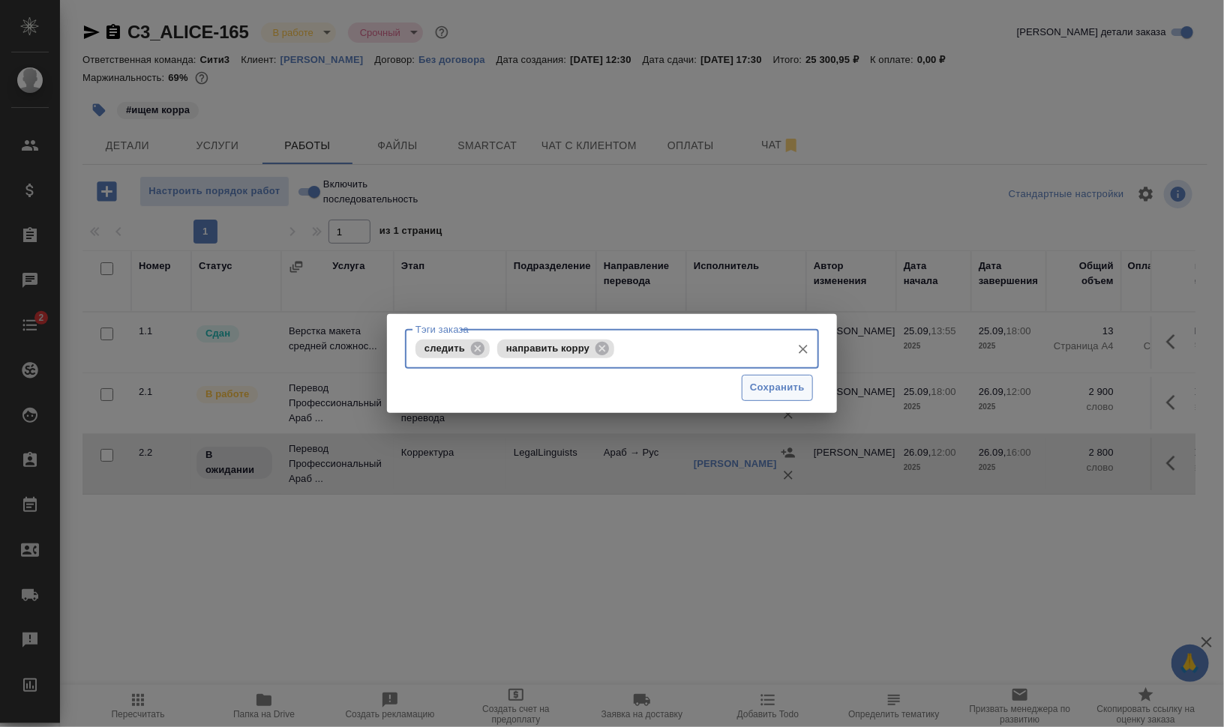
click at [790, 385] on span "Сохранить" at bounding box center [777, 387] width 55 height 17
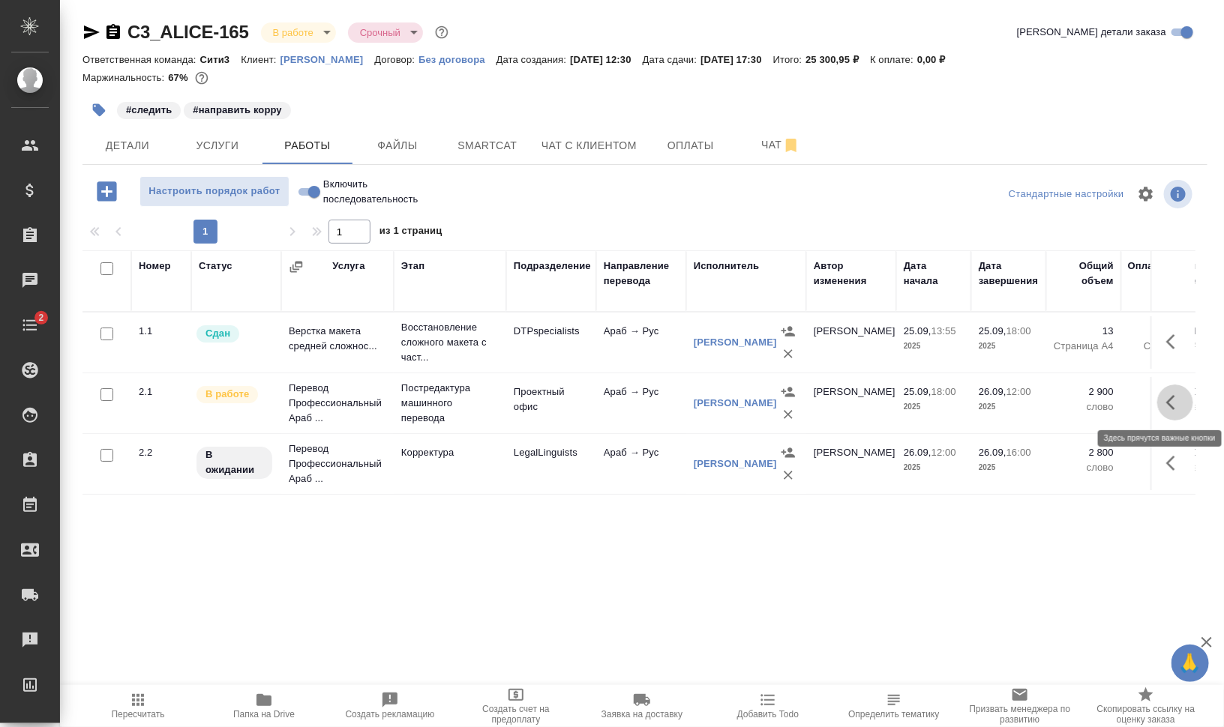
click at [1174, 400] on icon "button" at bounding box center [1175, 403] width 18 height 18
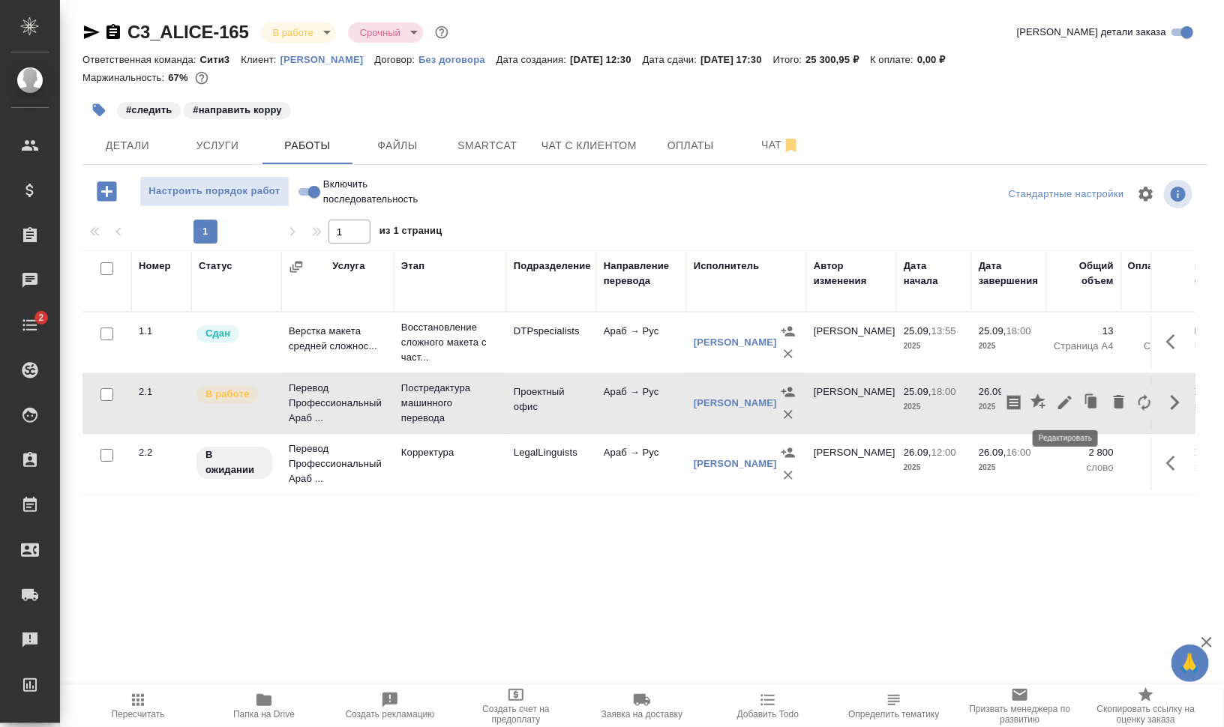
click at [1062, 399] on icon "button" at bounding box center [1065, 403] width 18 height 18
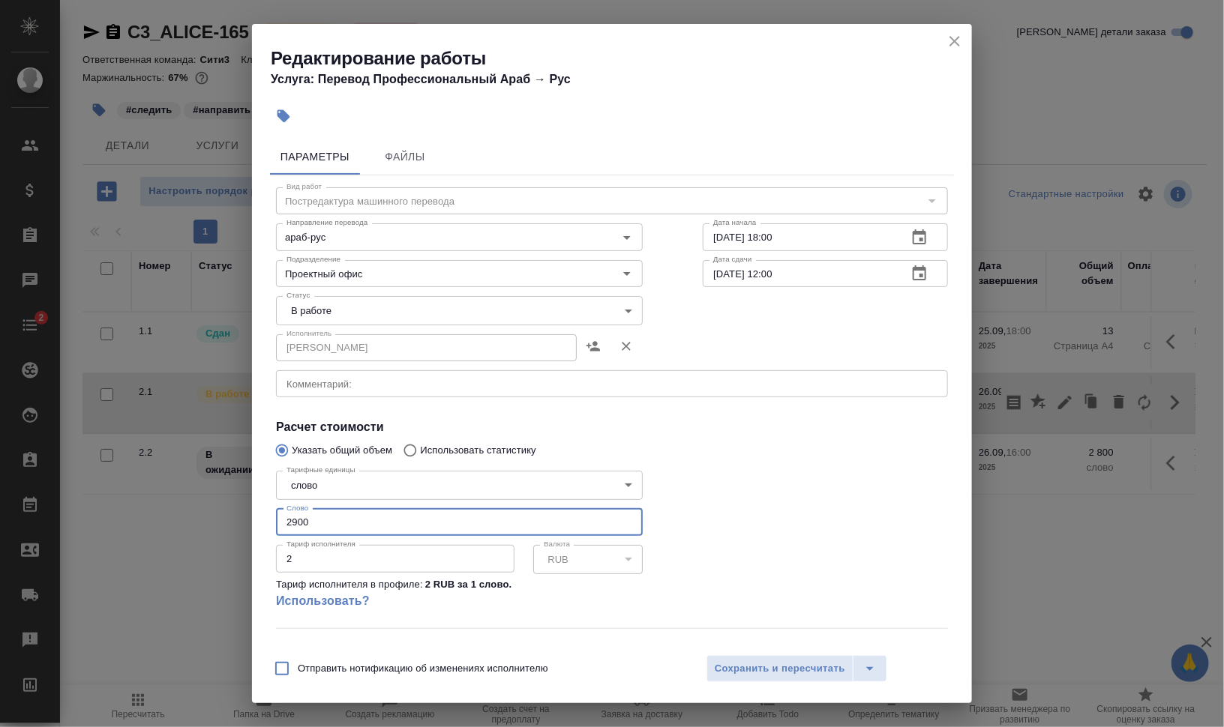
drag, startPoint x: 313, startPoint y: 526, endPoint x: 292, endPoint y: 525, distance: 21.8
click at [292, 525] on input "2900" at bounding box center [459, 522] width 367 height 27
type input "2700"
click at [747, 645] on div "Тарифных единиц 2900 слово Итого 5800 RUB" at bounding box center [825, 668] width 305 height 102
click at [757, 662] on span "Сохранить и пересчитать" at bounding box center [780, 669] width 130 height 17
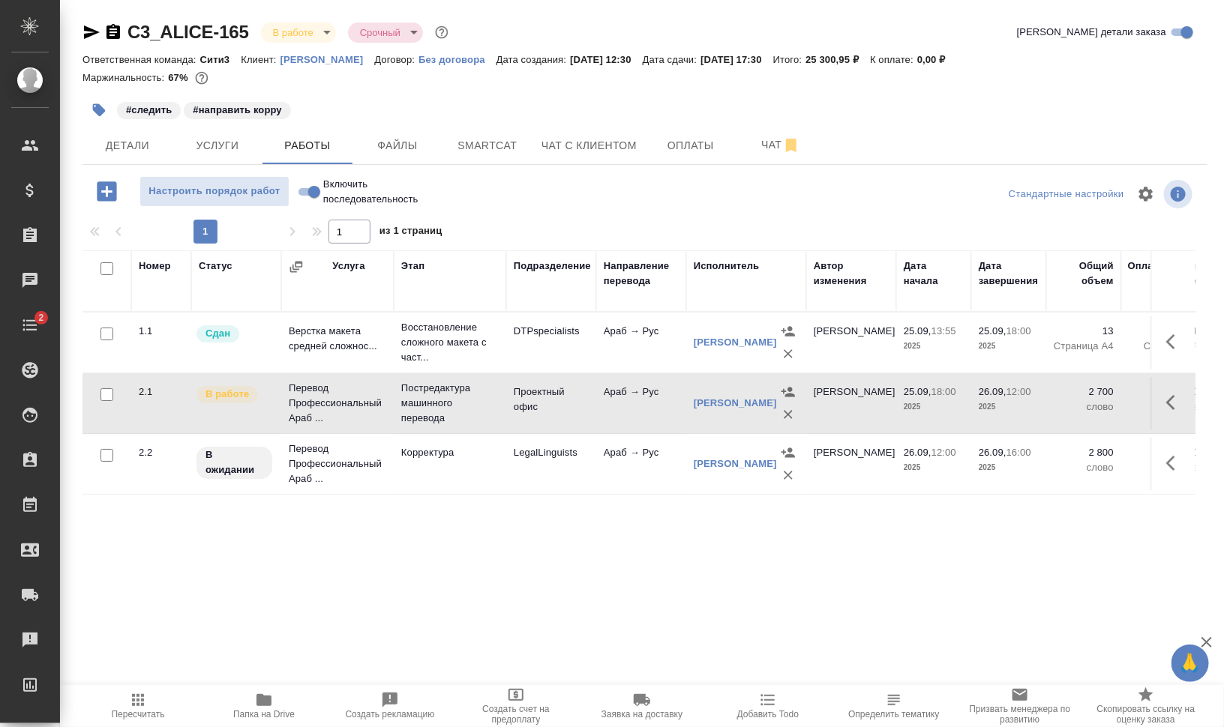
click at [307, 190] on input "Включить последовательность" at bounding box center [314, 192] width 54 height 18
checkbox input "true"
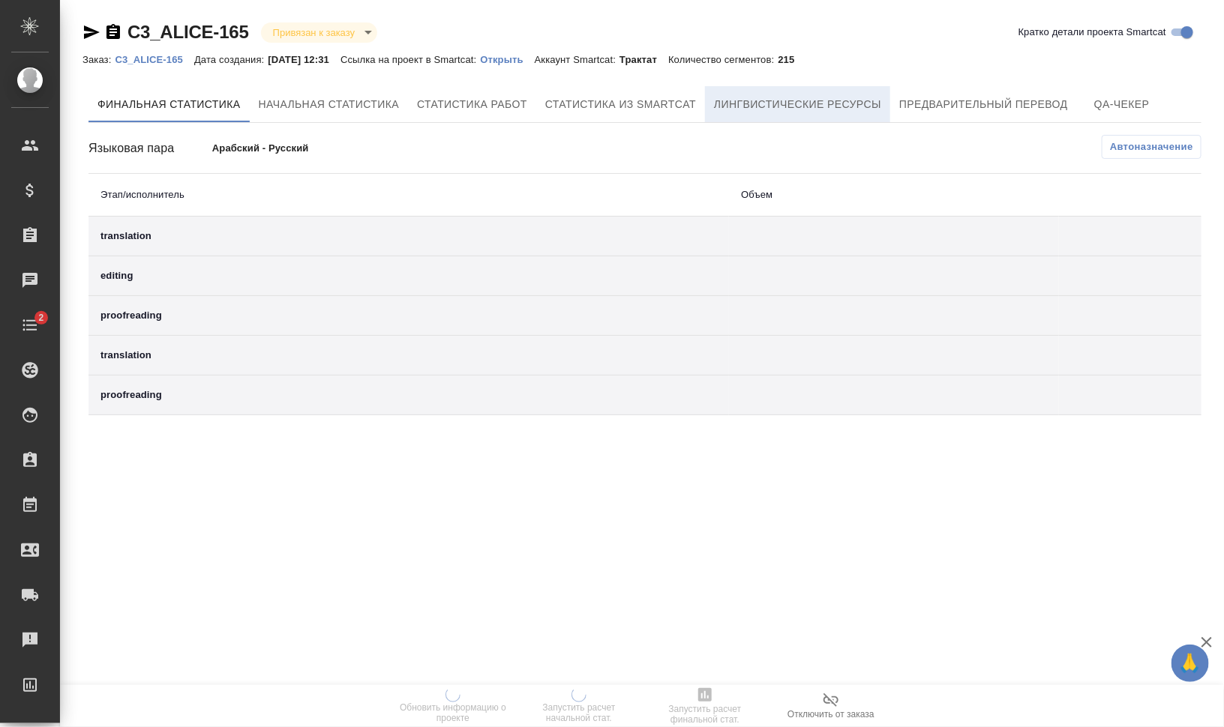
click at [870, 104] on span "Лингвистические ресурсы" at bounding box center [797, 104] width 167 height 19
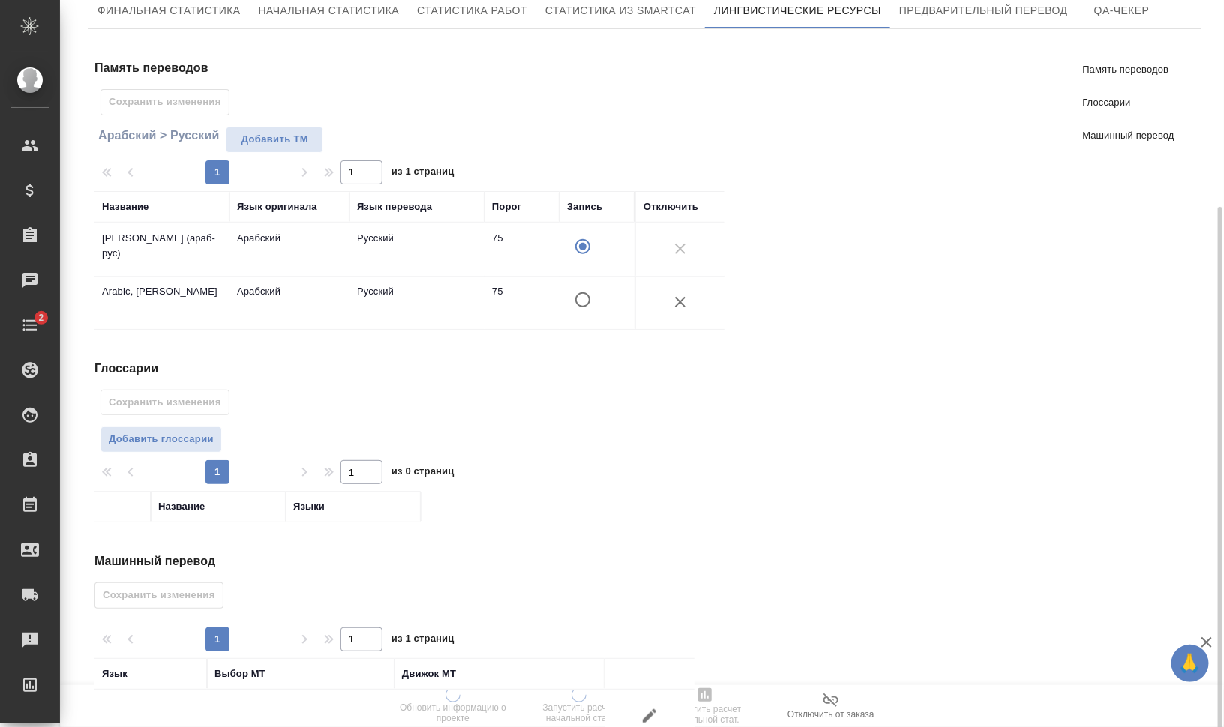
scroll to position [166, 0]
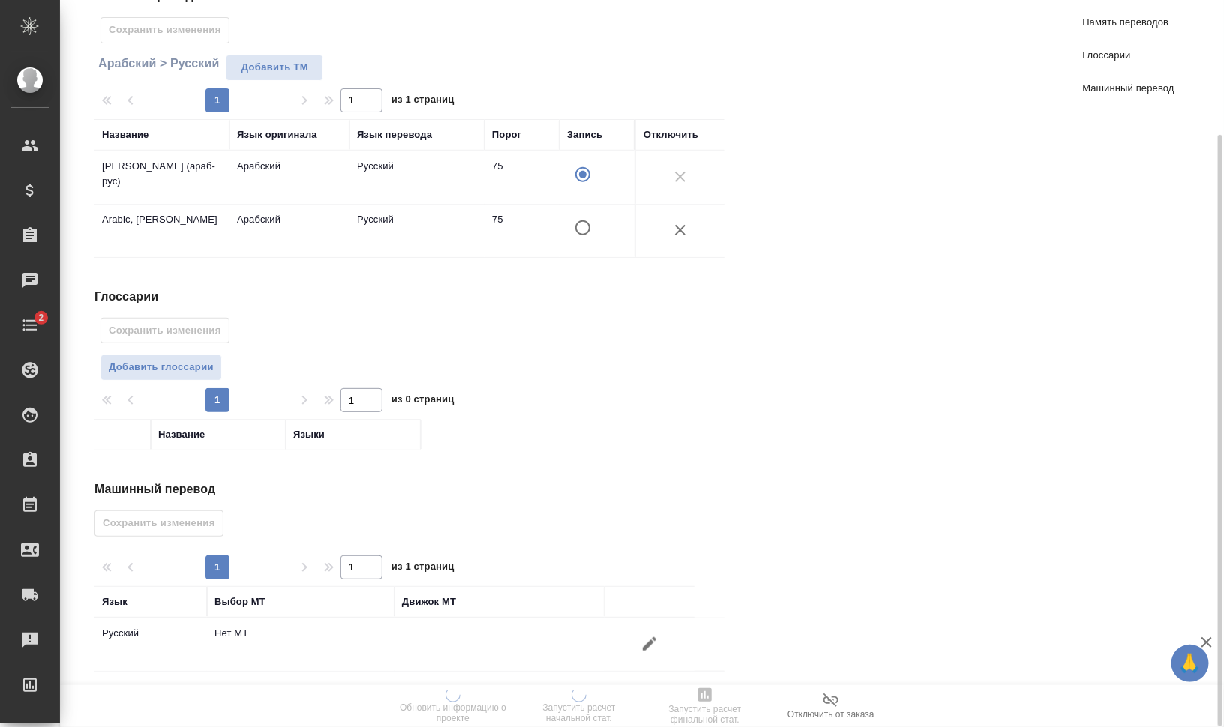
click at [652, 637] on icon "button" at bounding box center [649, 643] width 13 height 13
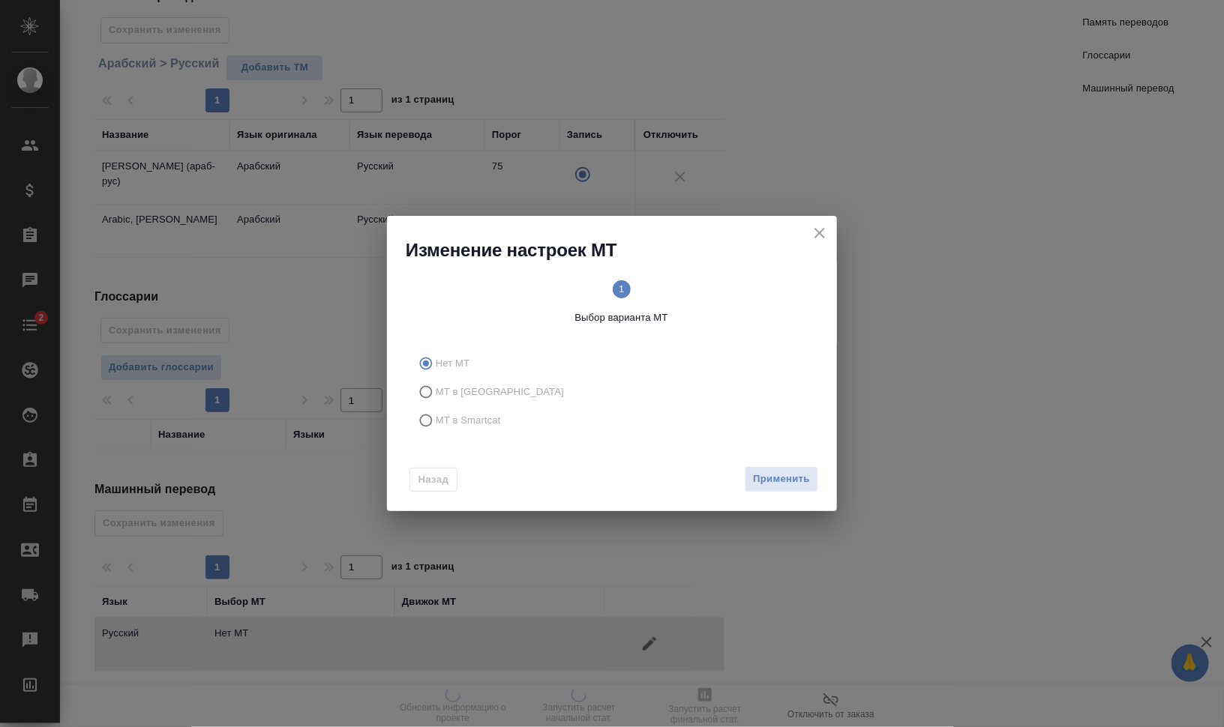
click at [460, 413] on span "МТ в Smartcat" at bounding box center [468, 420] width 65 height 15
click at [436, 413] on input "МТ в Smartcat" at bounding box center [424, 420] width 24 height 28
radio input "true"
click at [709, 295] on span "2 Выбор движка Smartcat" at bounding box center [721, 302] width 186 height 45
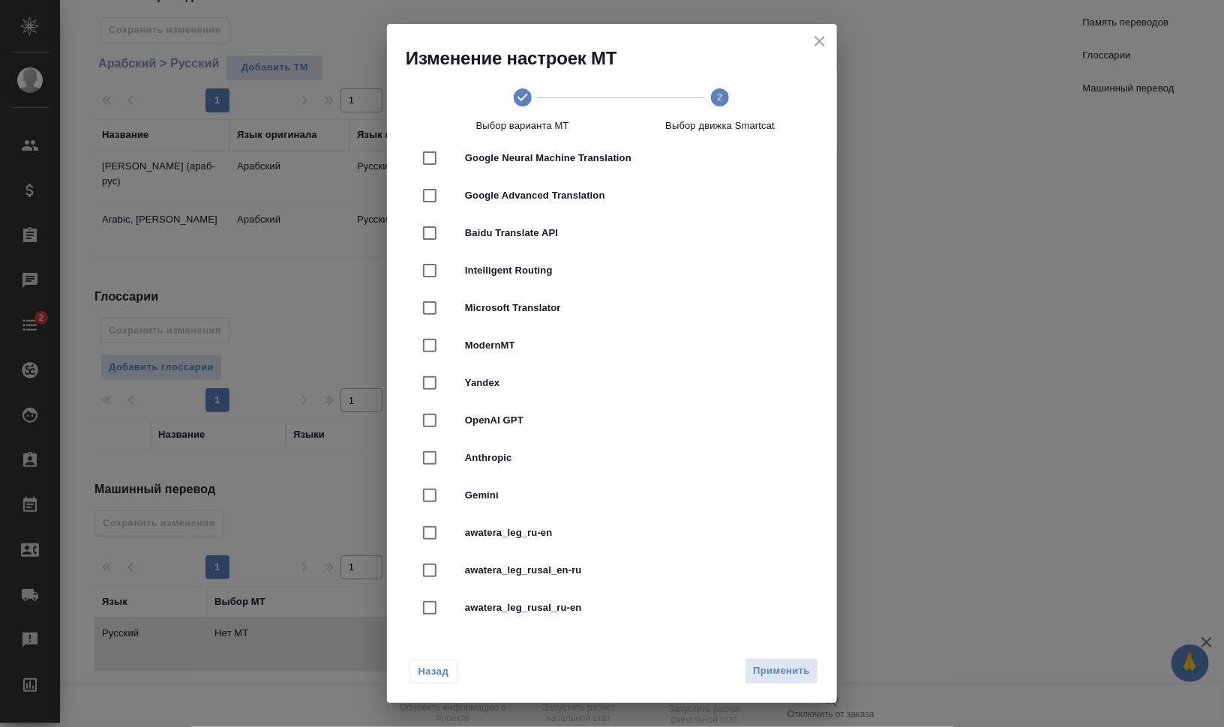
scroll to position [0, 0]
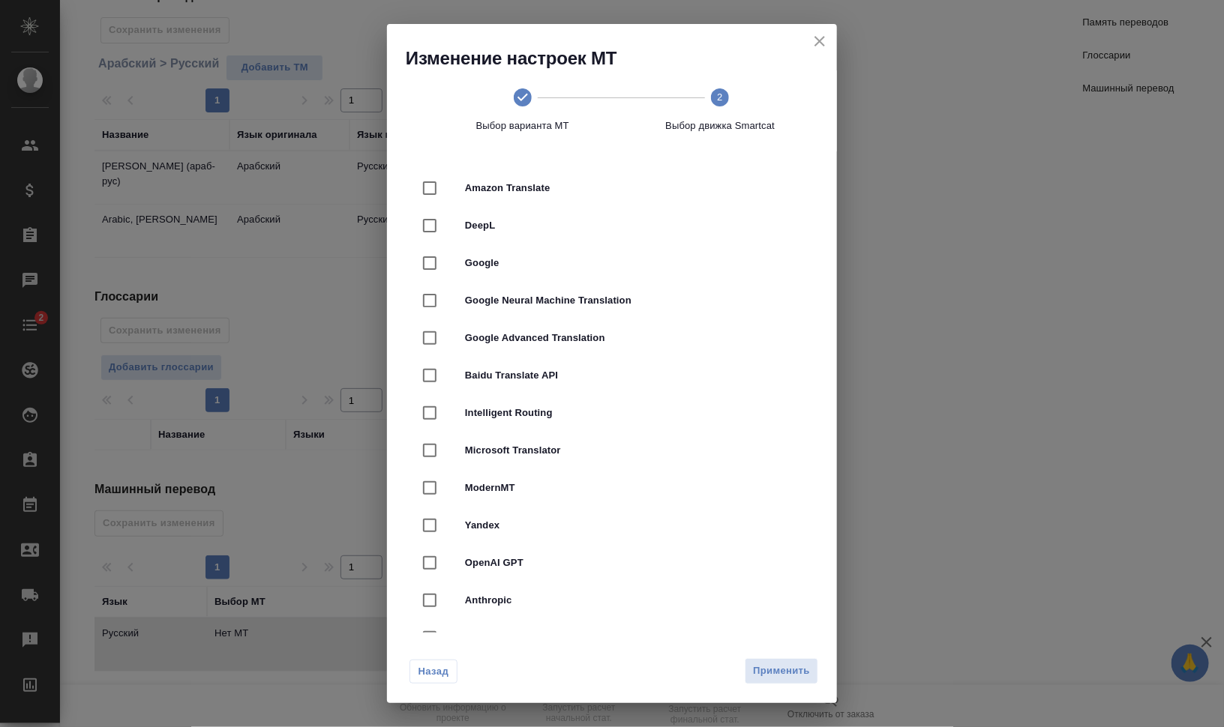
click at [567, 303] on span "Google Neural Machine Translation" at bounding box center [633, 300] width 336 height 15
checkbox input "true"
click at [795, 667] on span "Применить" at bounding box center [781, 671] width 57 height 17
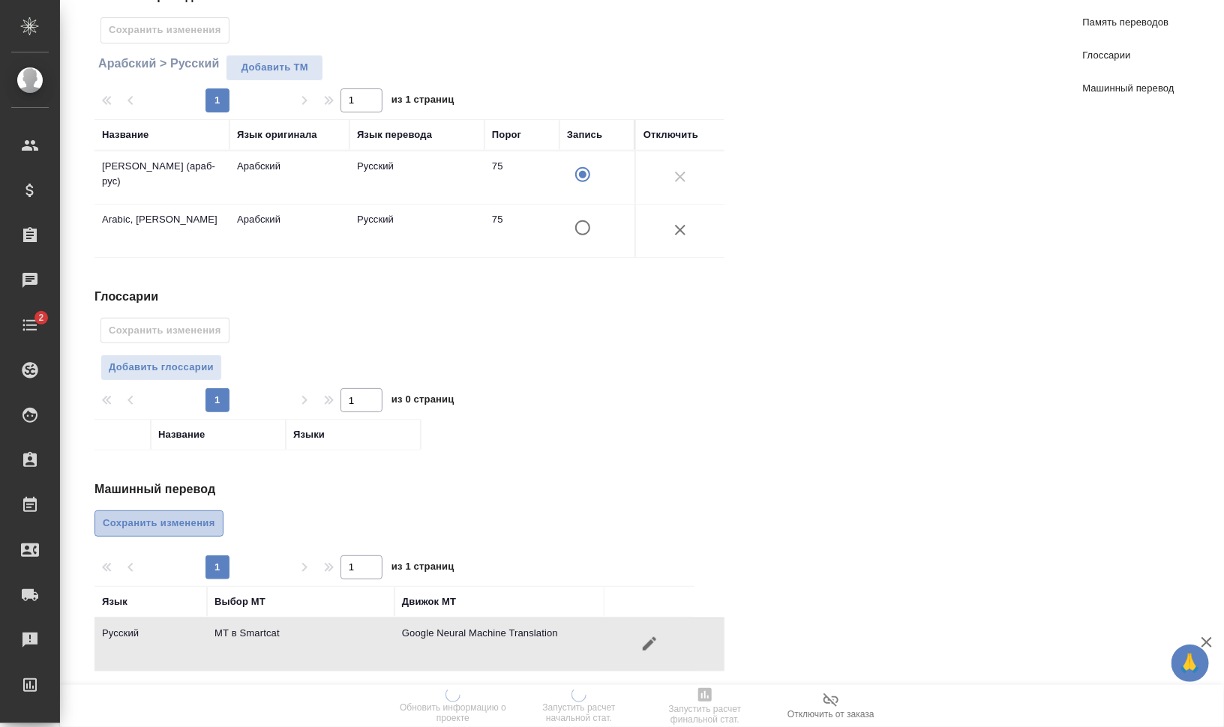
click at [171, 516] on span "Сохранить изменения" at bounding box center [159, 523] width 112 height 17
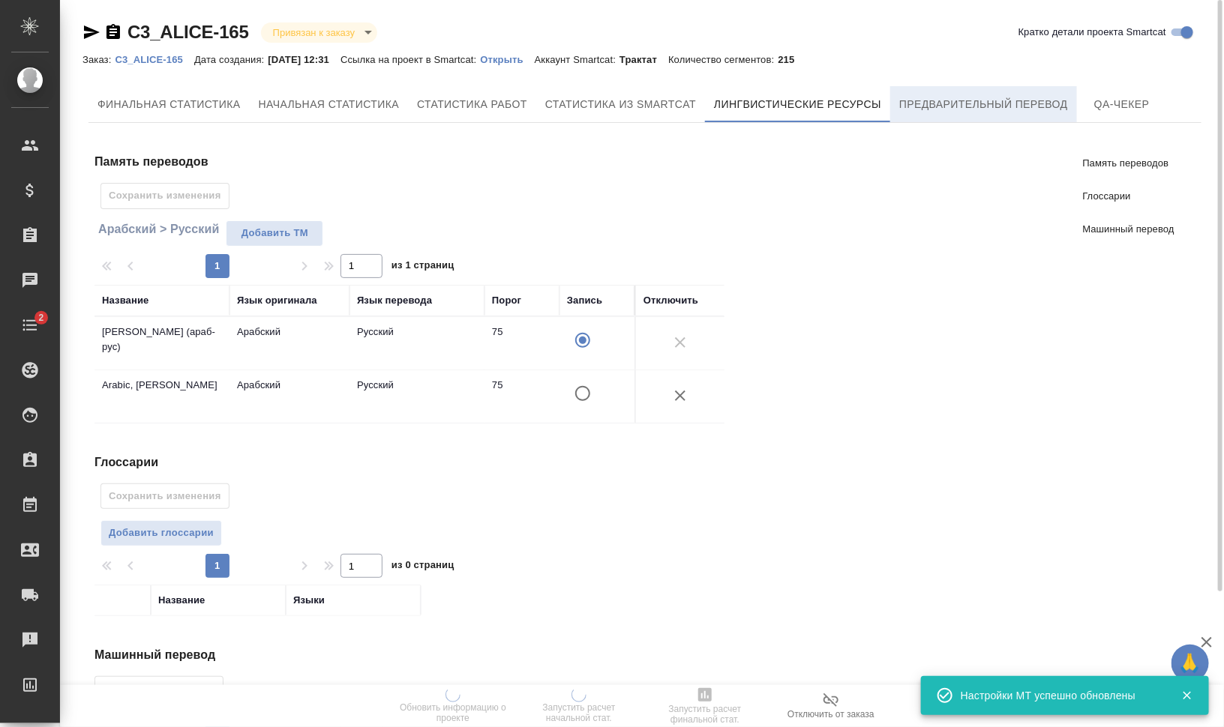
click at [952, 106] on span "Предварительный перевод" at bounding box center [983, 104] width 169 height 19
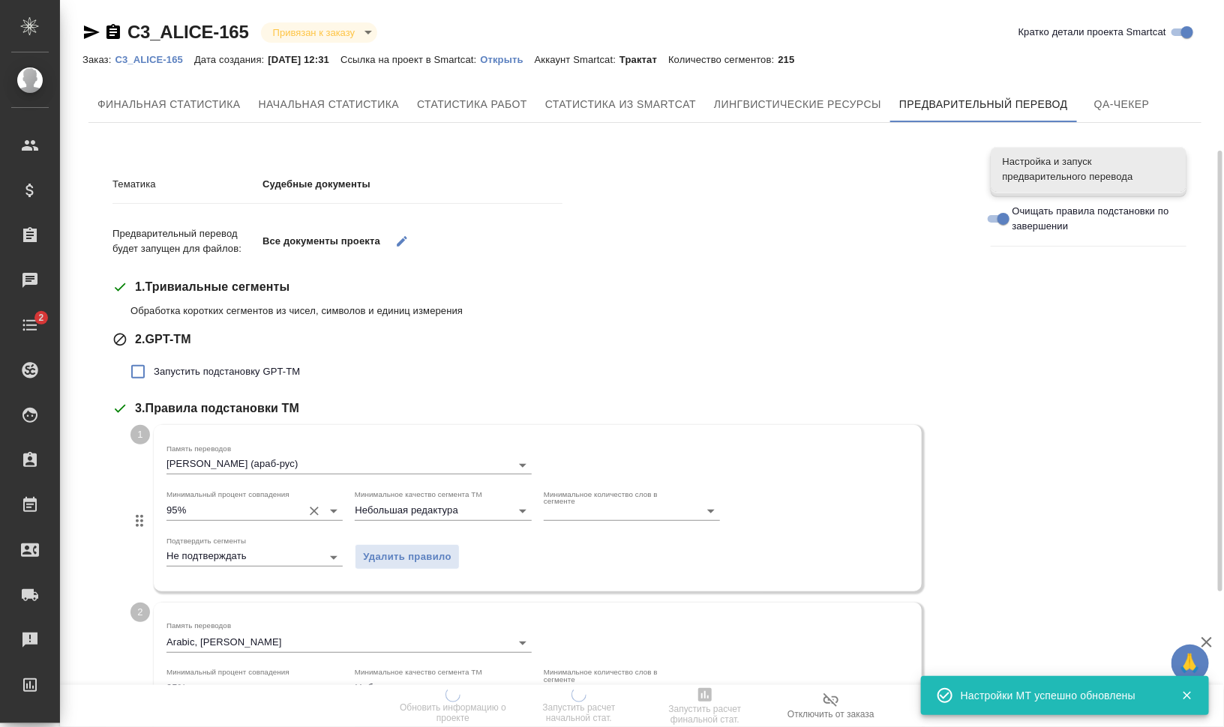
scroll to position [187, 0]
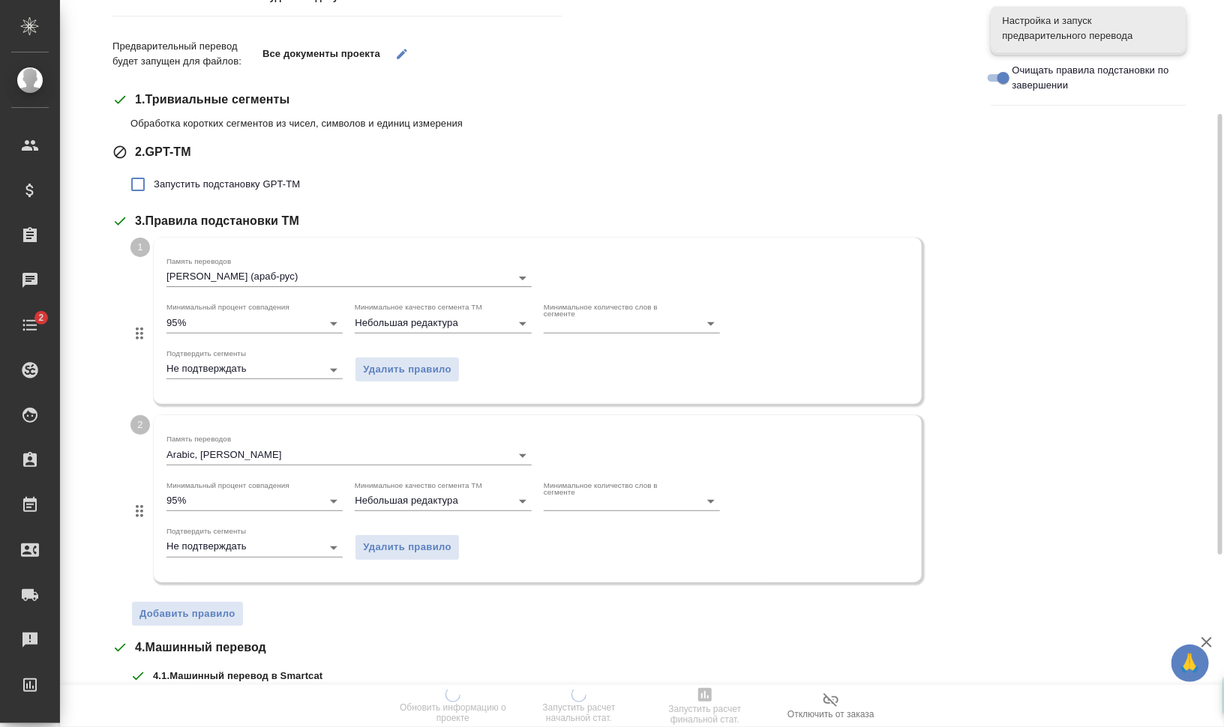
click at [229, 181] on span "Запустить подстановку GPT-TM" at bounding box center [227, 184] width 146 height 15
click at [154, 181] on input "Запустить подстановку GPT-TM" at bounding box center [137, 184] width 31 height 31
checkbox input "true"
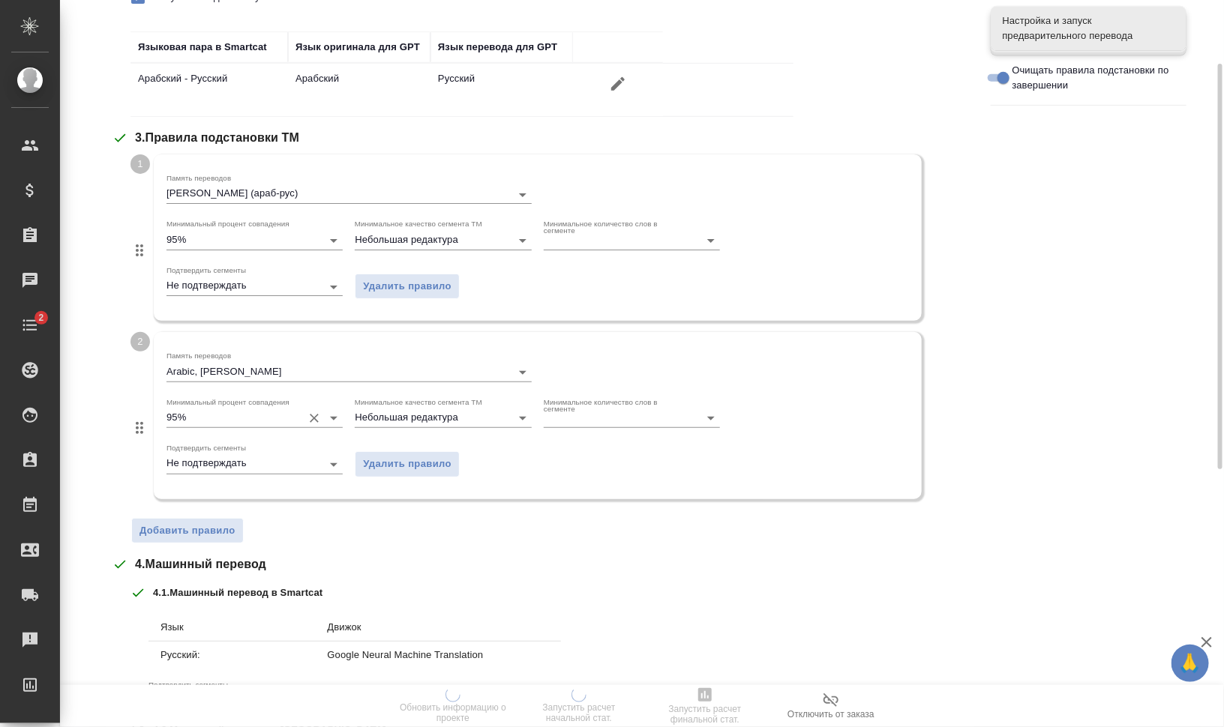
scroll to position [469, 0]
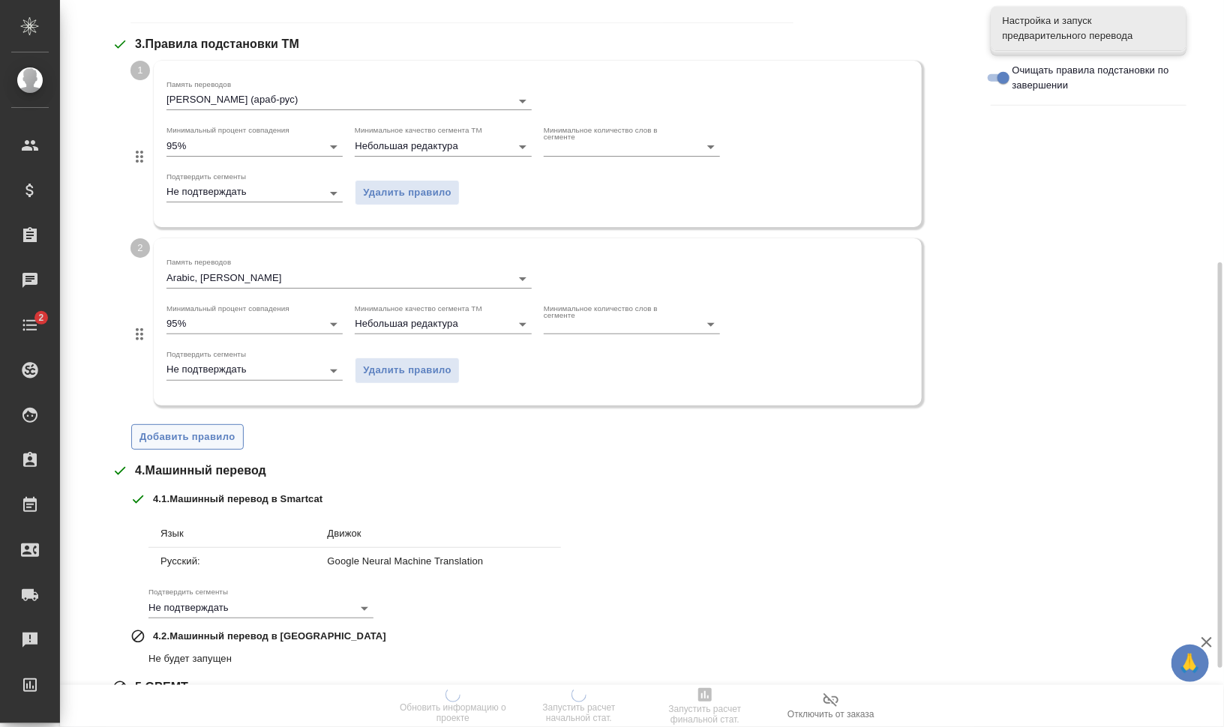
click at [199, 438] on span "Добавить правило" at bounding box center [187, 437] width 96 height 17
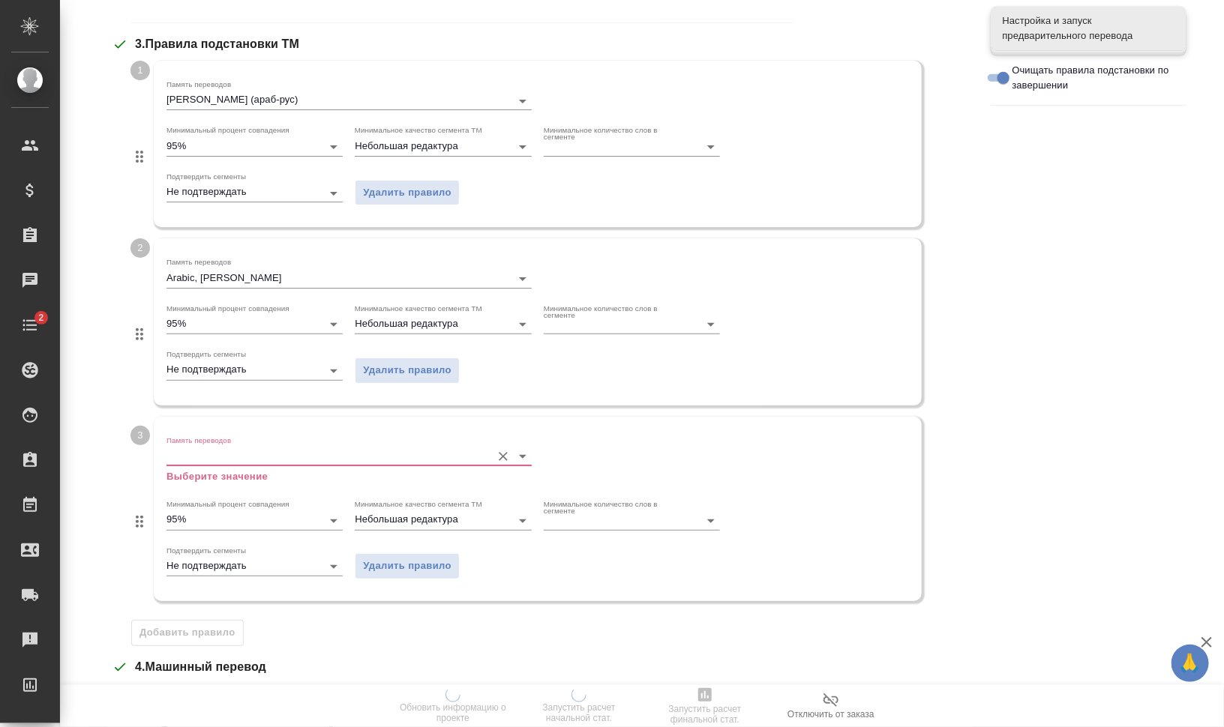
click at [214, 451] on input "Память переводов" at bounding box center [324, 457] width 317 height 18
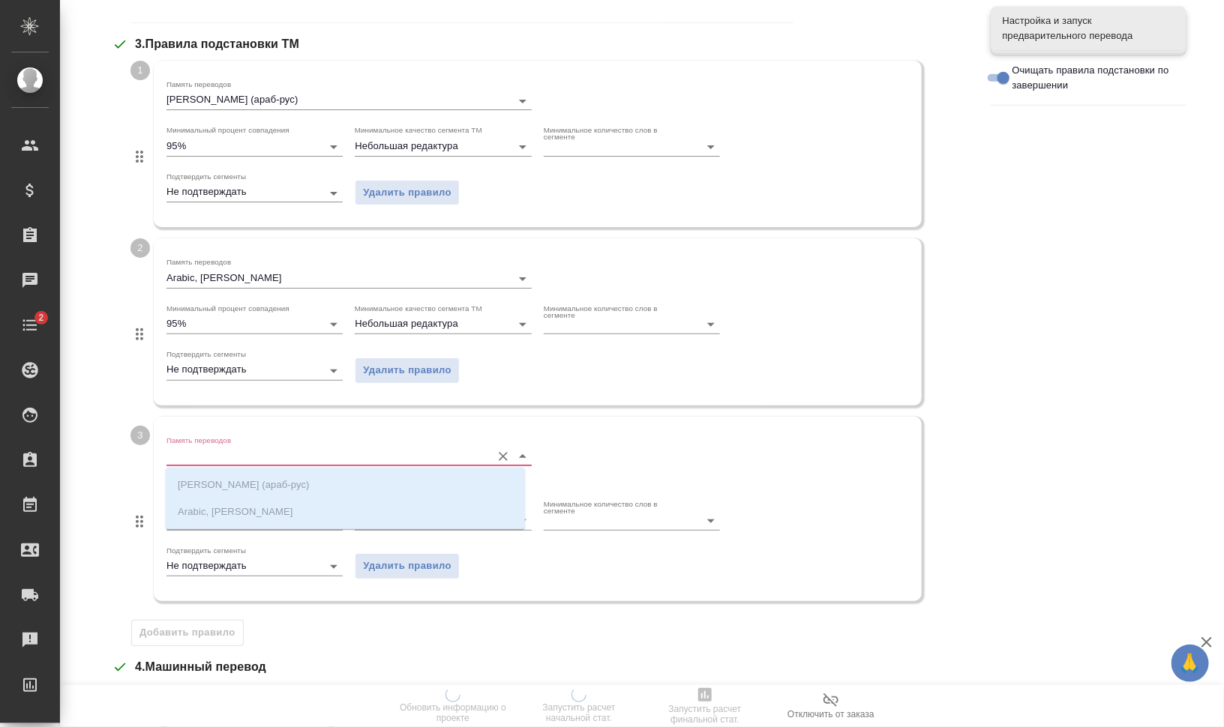
click at [389, 659] on div "4 . Машинный перевод" at bounding box center [540, 667] width 856 height 18
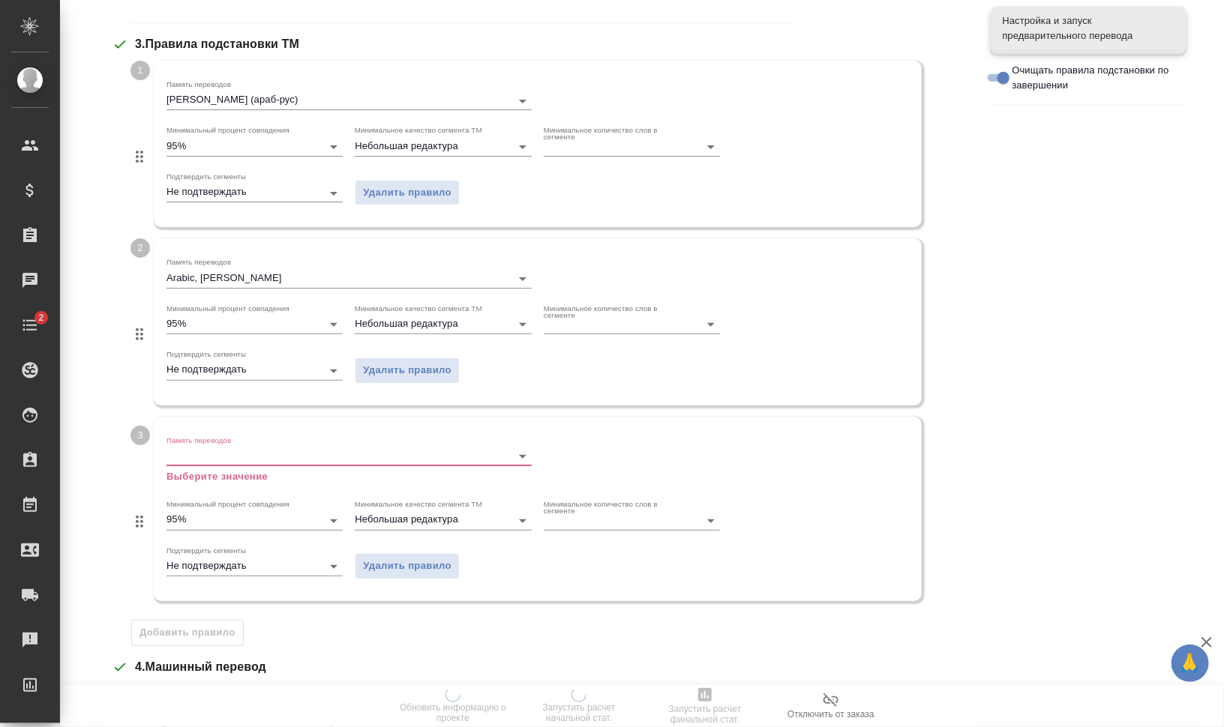
click at [415, 565] on span "Удалить правило" at bounding box center [407, 566] width 88 height 17
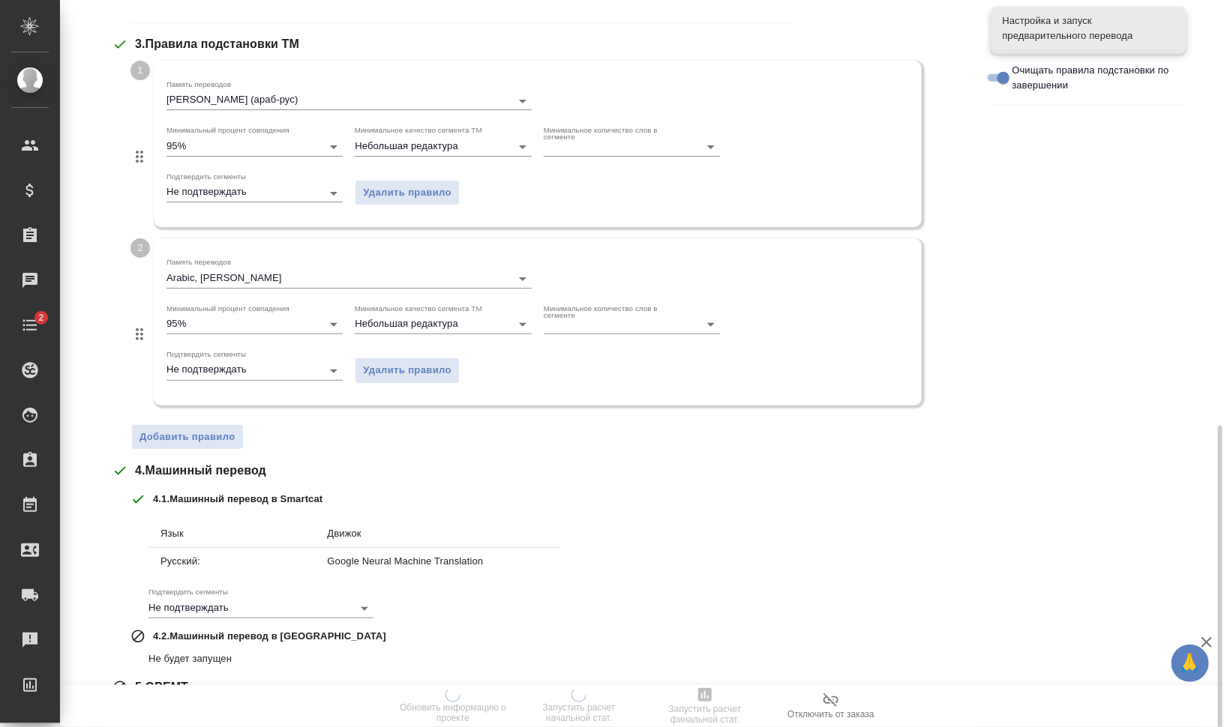
scroll to position [574, 0]
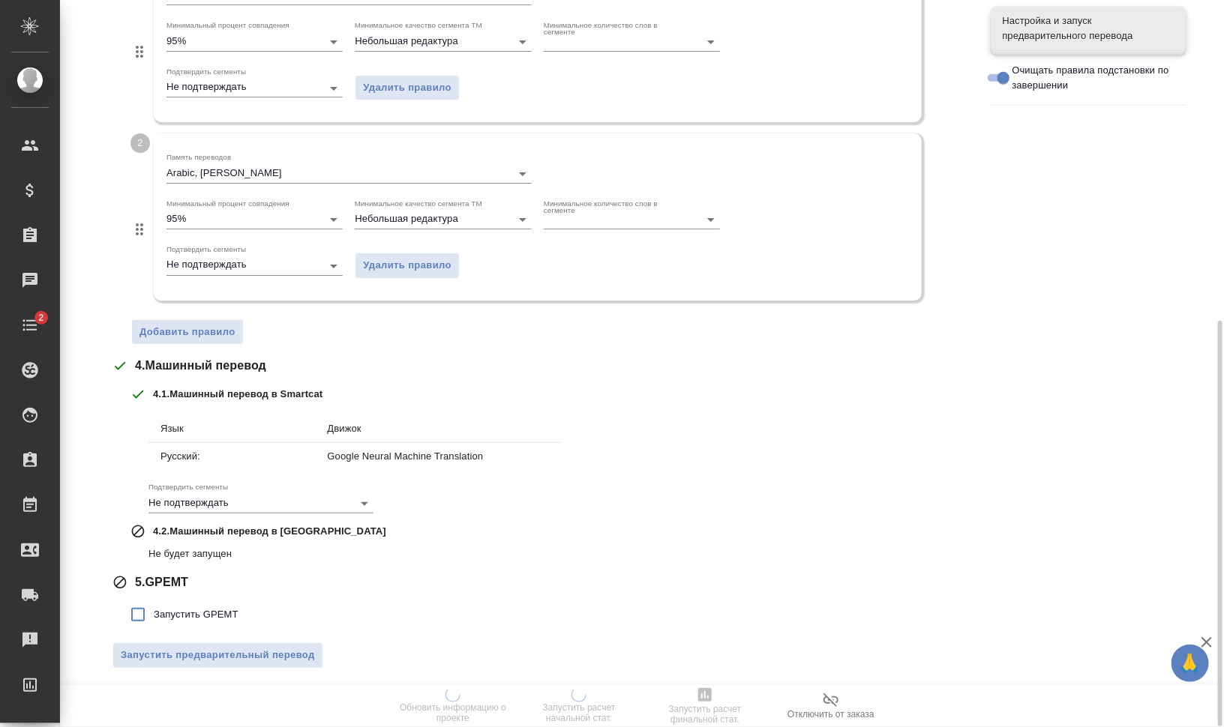
click at [173, 618] on span "Запустить GPEMT" at bounding box center [196, 614] width 85 height 15
click at [154, 618] on input "Запустить GPEMT" at bounding box center [137, 614] width 31 height 31
checkbox input "true"
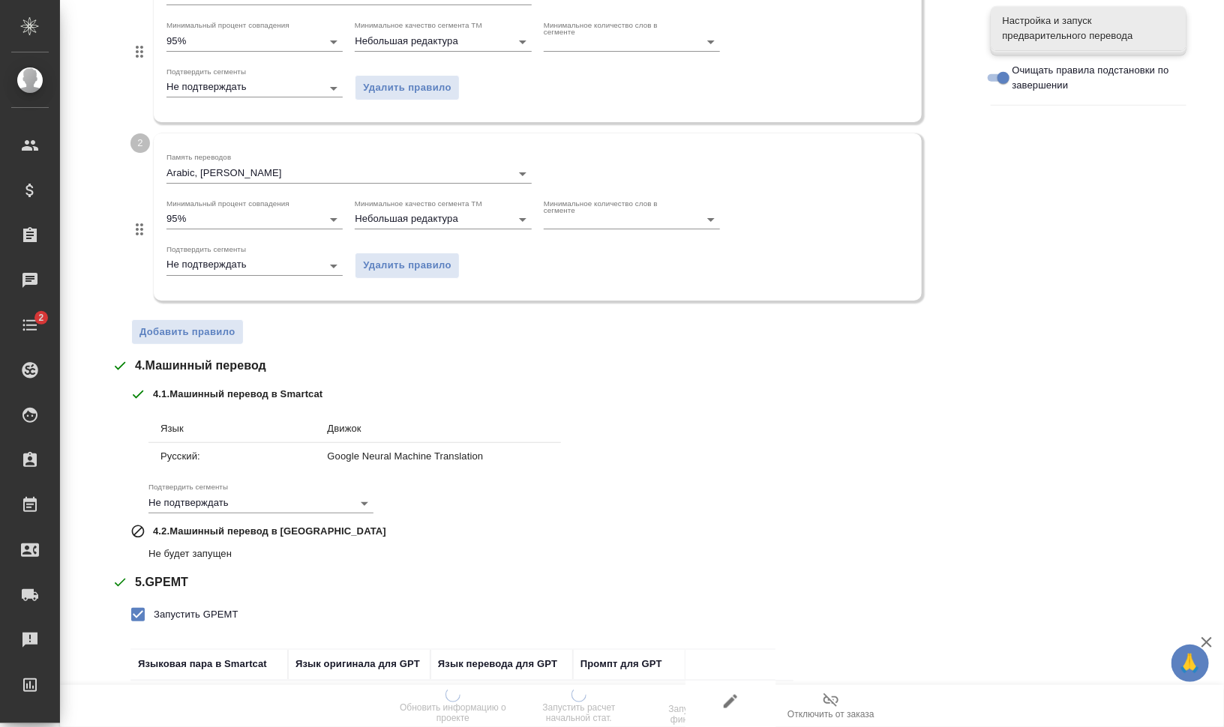
scroll to position [677, 0]
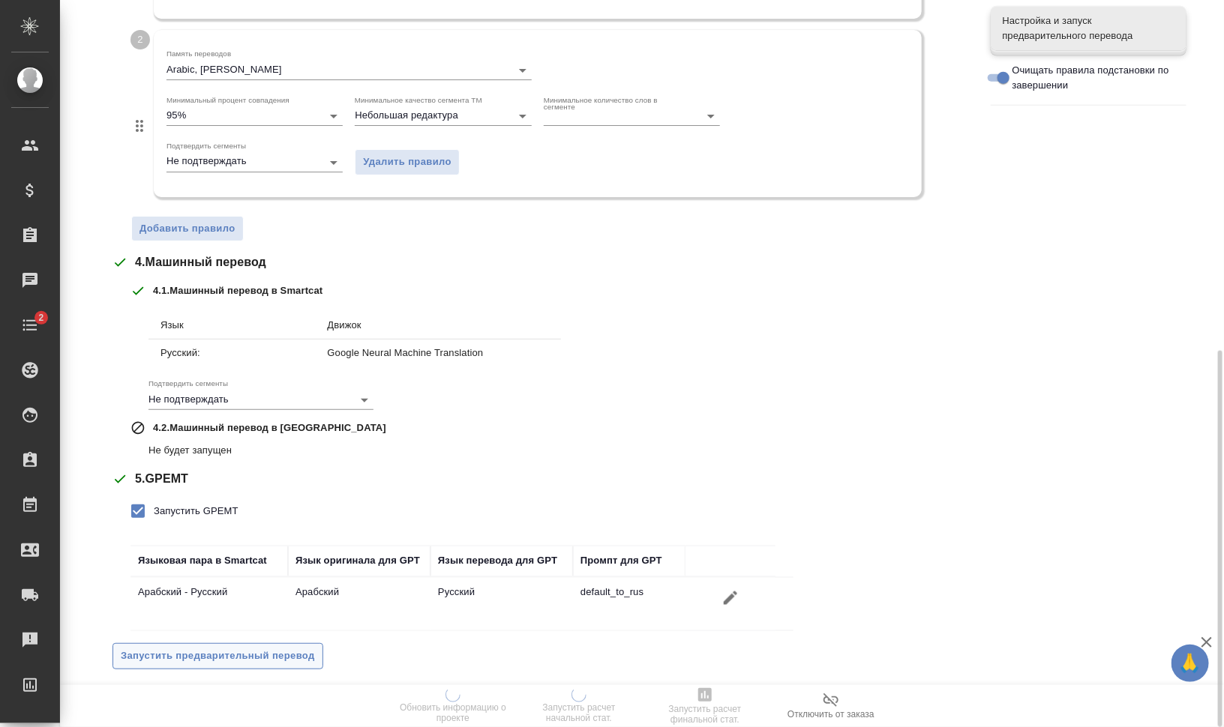
click at [223, 655] on span "Запустить предварительный перевод" at bounding box center [218, 656] width 194 height 17
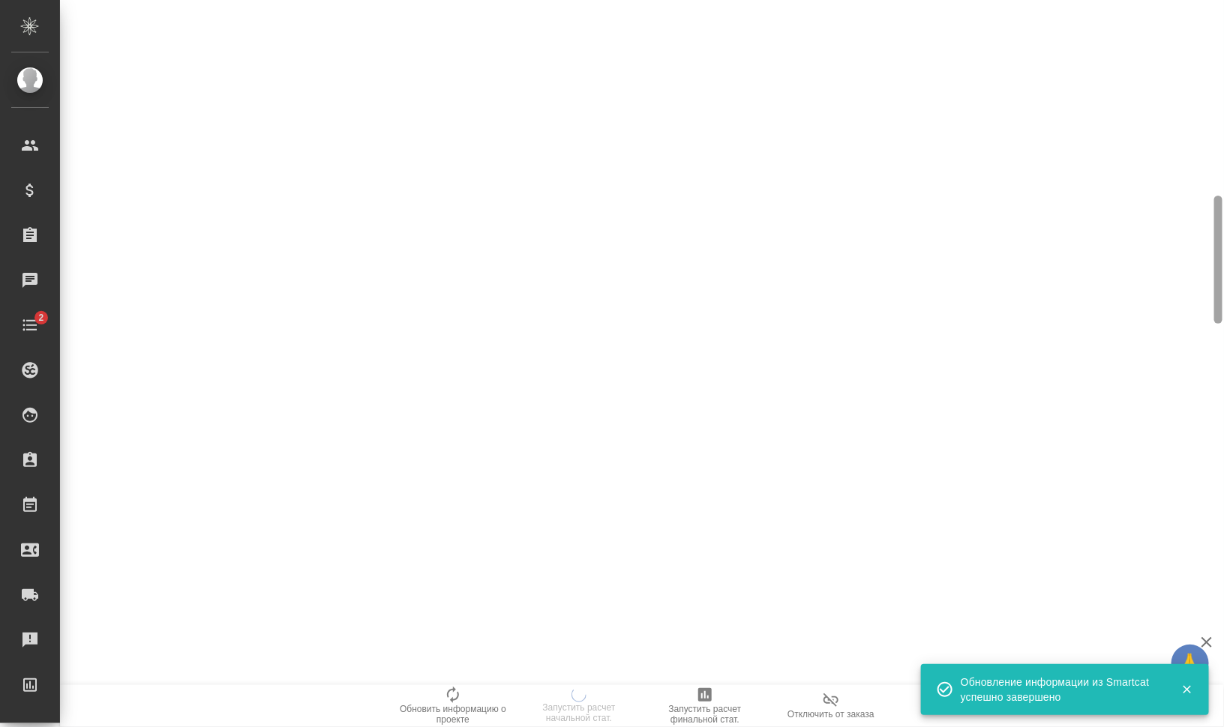
scroll to position [0, 0]
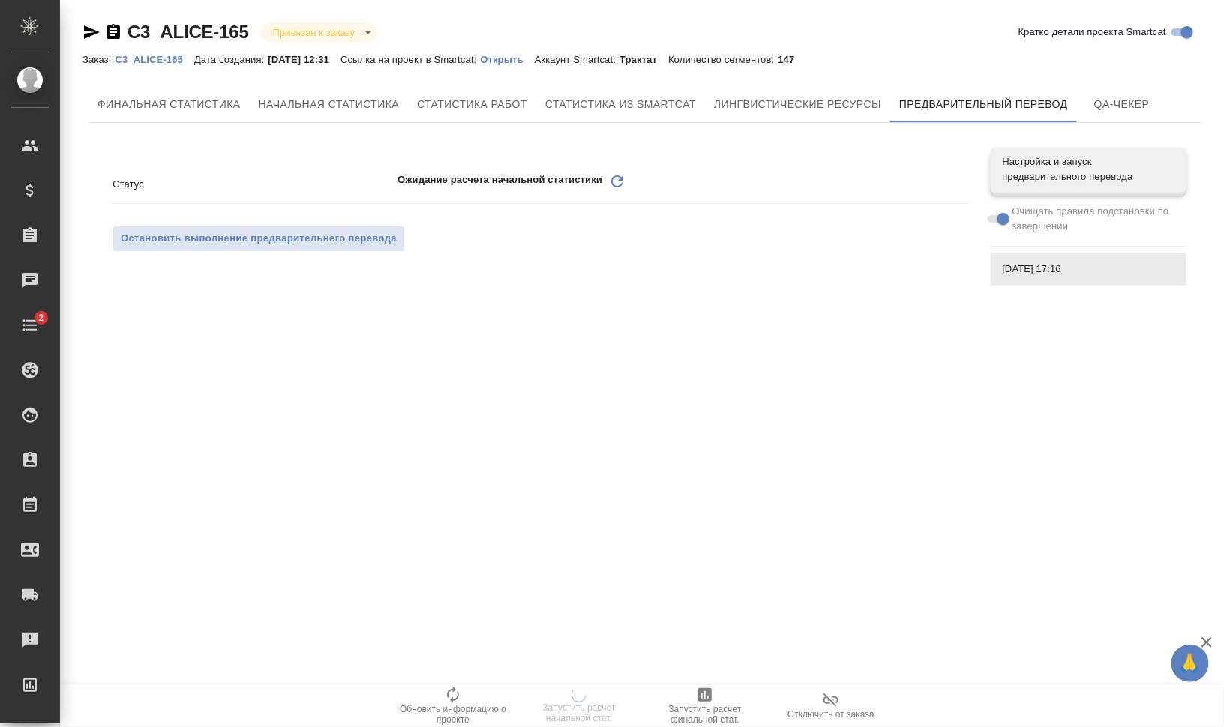
click at [615, 176] on icon at bounding box center [617, 181] width 12 height 12
click at [609, 175] on icon "Обновить" at bounding box center [617, 181] width 18 height 18
click at [617, 180] on icon "Обновить" at bounding box center [617, 181] width 18 height 18
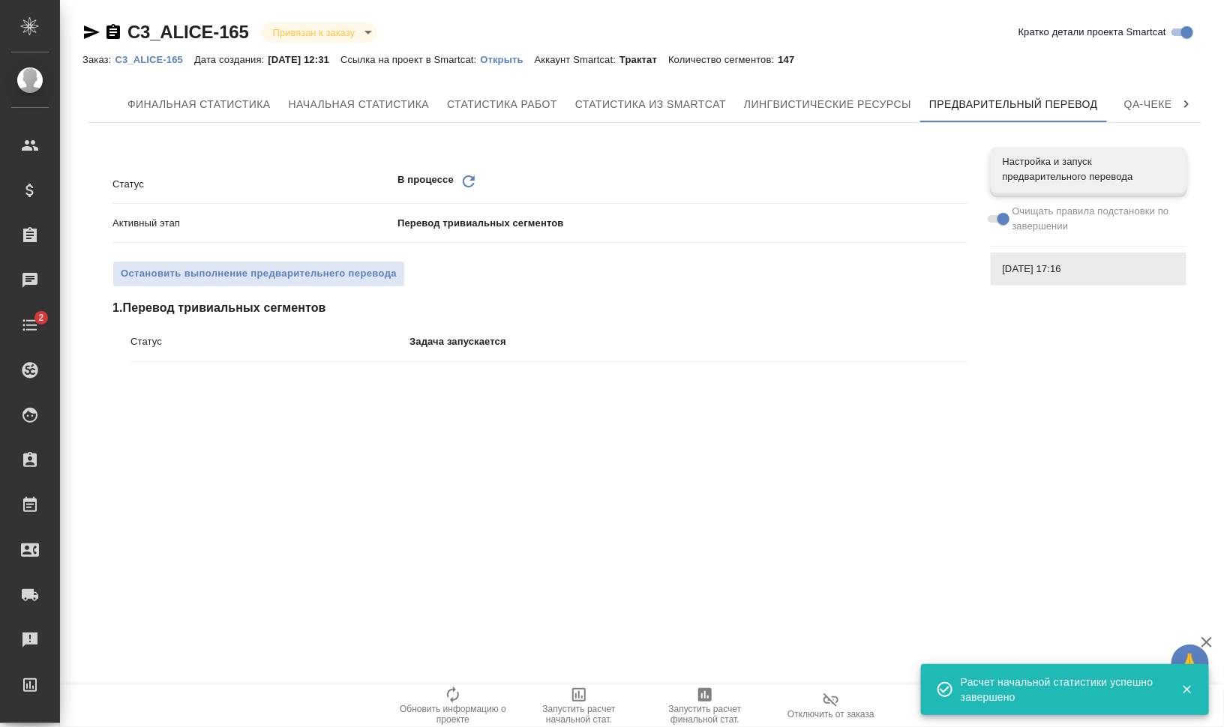
click at [466, 178] on icon "Обновить" at bounding box center [469, 181] width 18 height 18
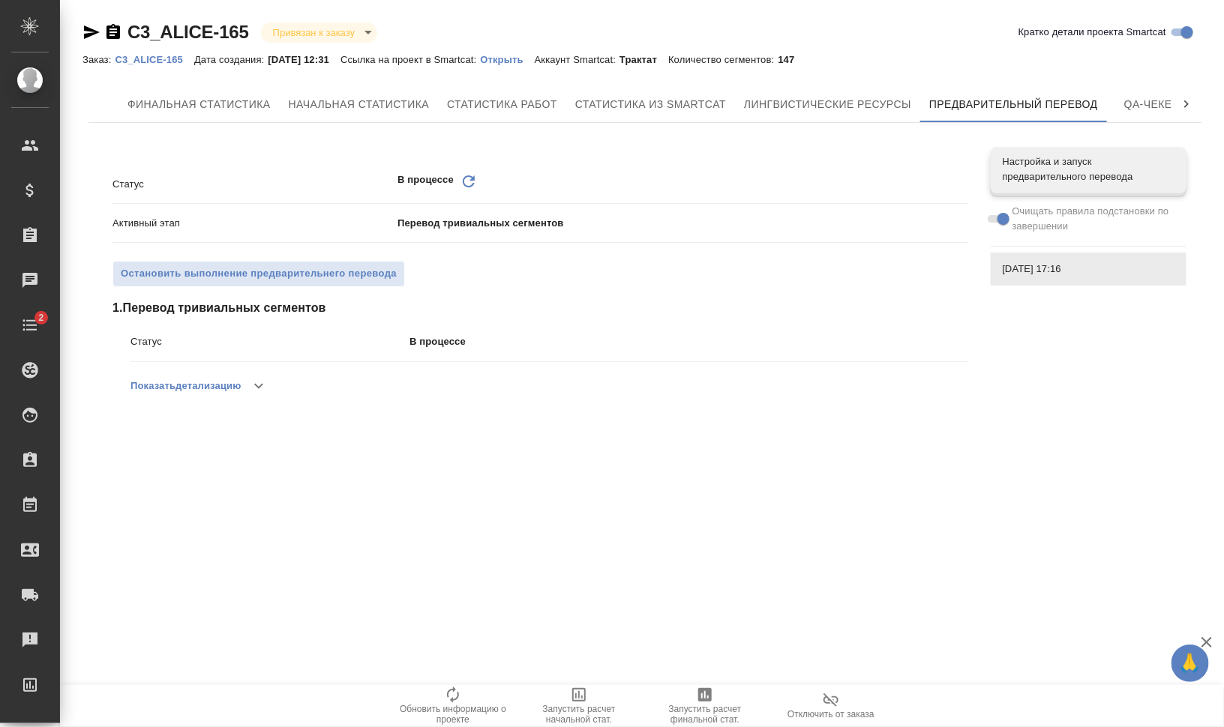
click at [466, 178] on icon "Обновить" at bounding box center [469, 181] width 18 height 18
click at [469, 181] on icon "Обновить" at bounding box center [469, 181] width 18 height 18
click at [467, 181] on icon "Обновить" at bounding box center [469, 181] width 18 height 18
click at [464, 175] on icon "Обновить" at bounding box center [469, 181] width 18 height 18
click at [466, 180] on icon "Обновить" at bounding box center [469, 181] width 18 height 18
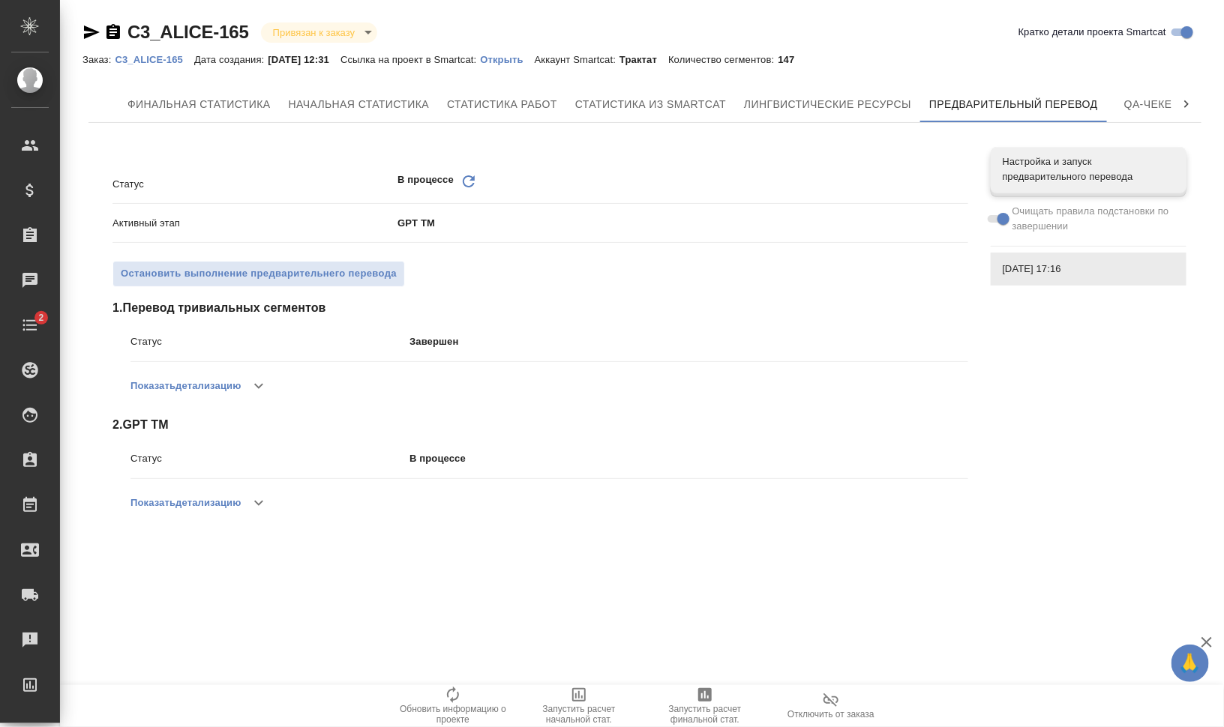
click at [464, 182] on icon "Обновить" at bounding box center [469, 181] width 18 height 18
click at [469, 178] on icon "Обновить" at bounding box center [469, 181] width 18 height 18
click at [471, 179] on icon at bounding box center [469, 181] width 12 height 12
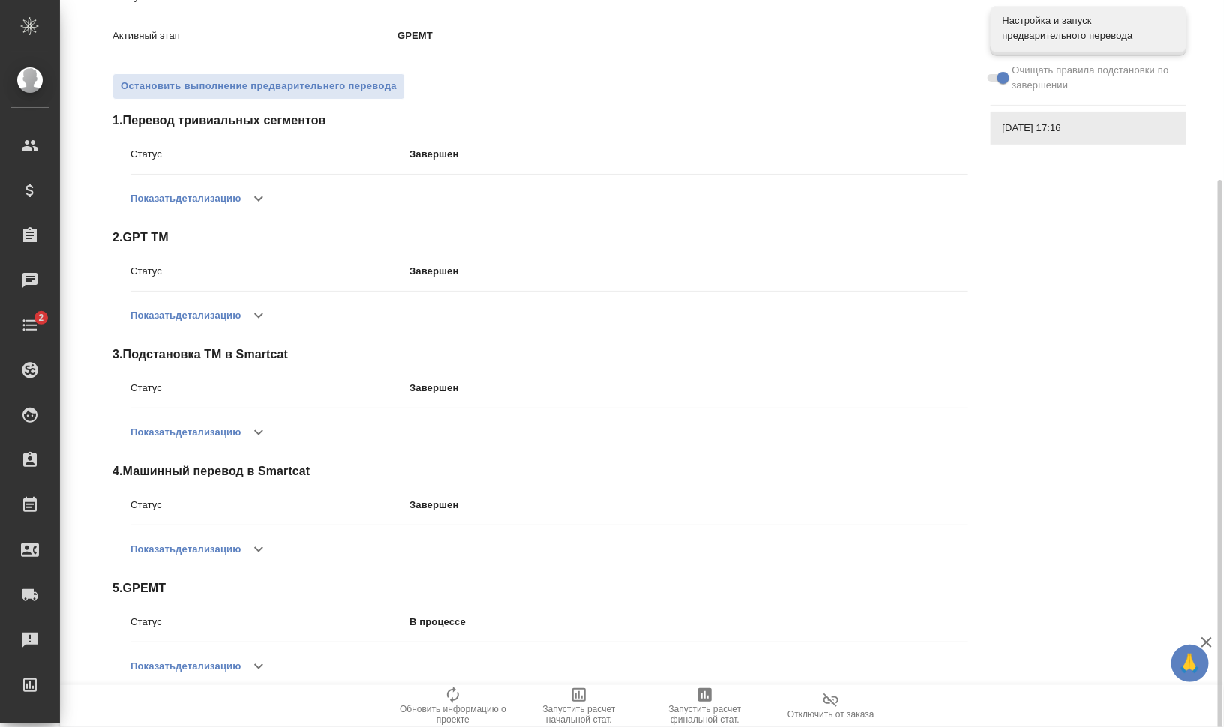
scroll to position [206, 0]
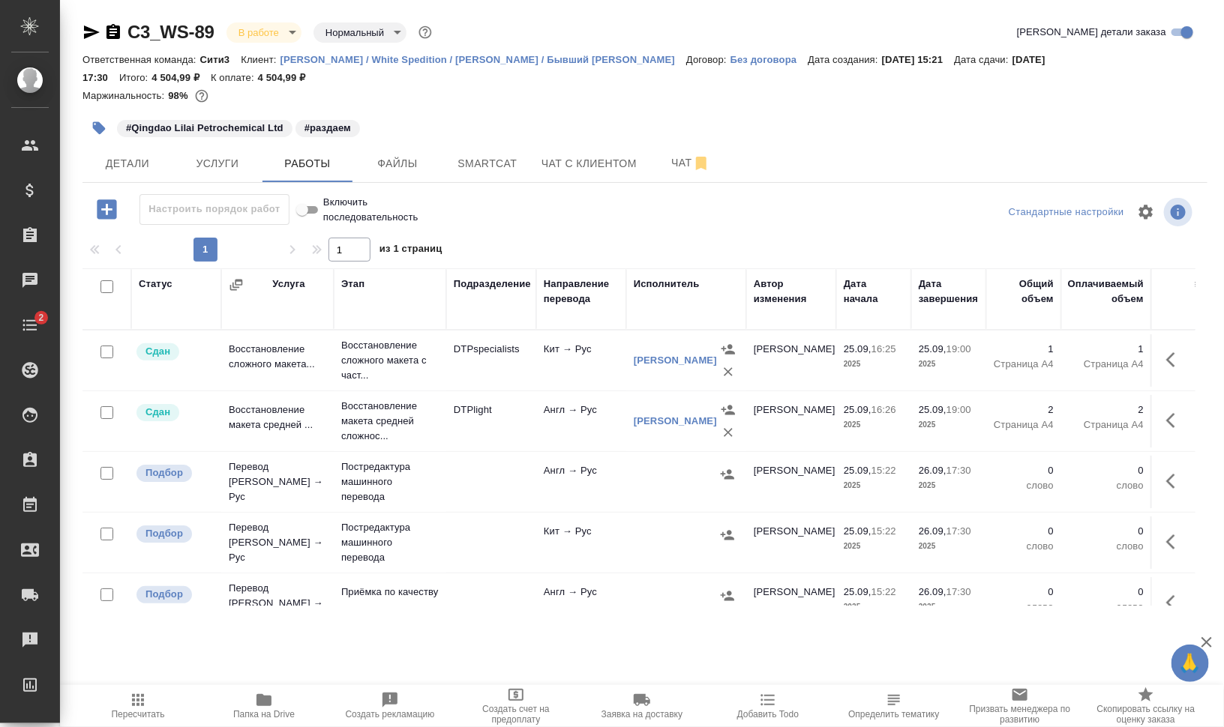
click at [666, 143] on div "#Qingdao Lilai Petrochemical Ltd #раздаем" at bounding box center [457, 128] width 750 height 33
click at [672, 160] on span "Чат" at bounding box center [691, 163] width 72 height 19
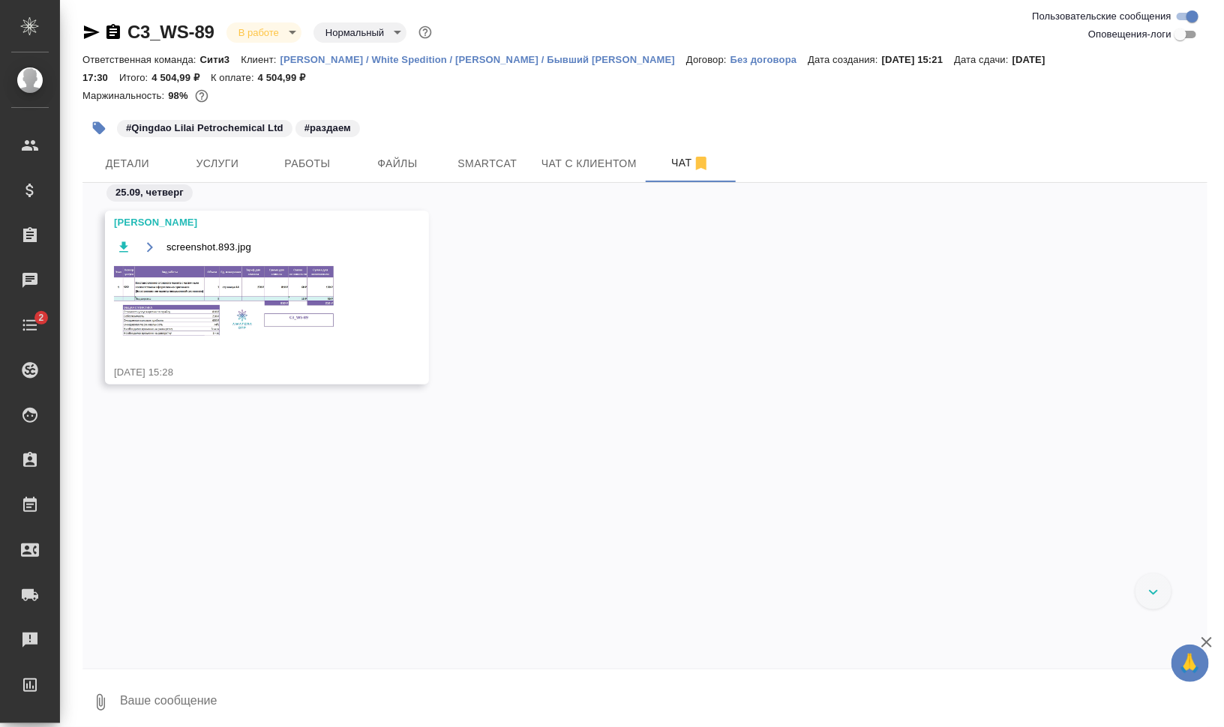
scroll to position [291, 0]
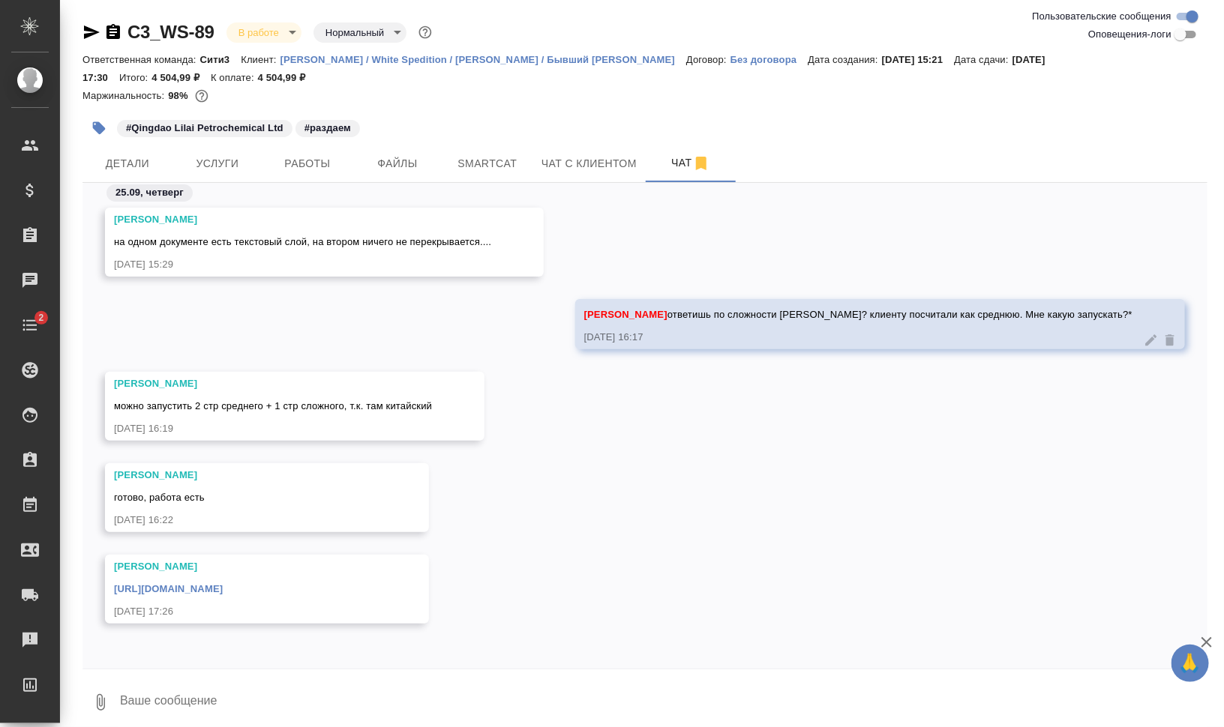
click at [309, 578] on div "https://drive.awatera.com/apps/files/files/10505590?dir=/Shares/%D0%92%D0%B0%D0…" at bounding box center [245, 587] width 262 height 19
click at [223, 583] on link "[URL][DOMAIN_NAME]" at bounding box center [168, 588] width 109 height 11
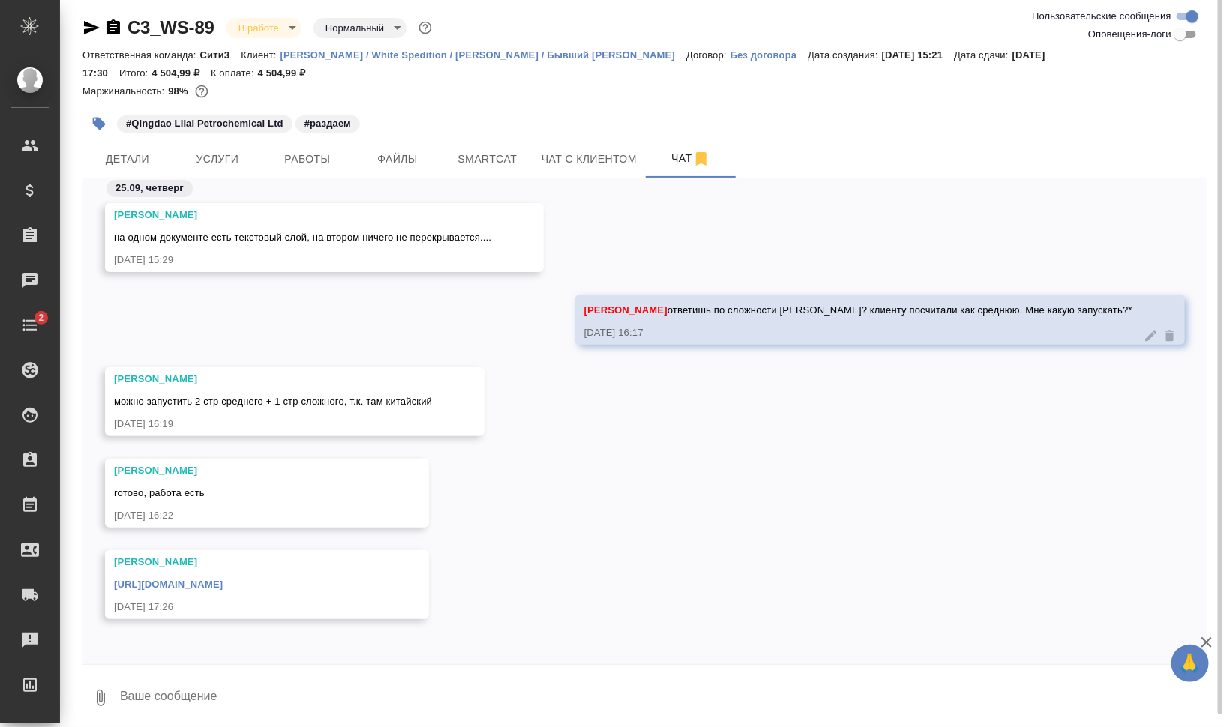
scroll to position [10, 0]
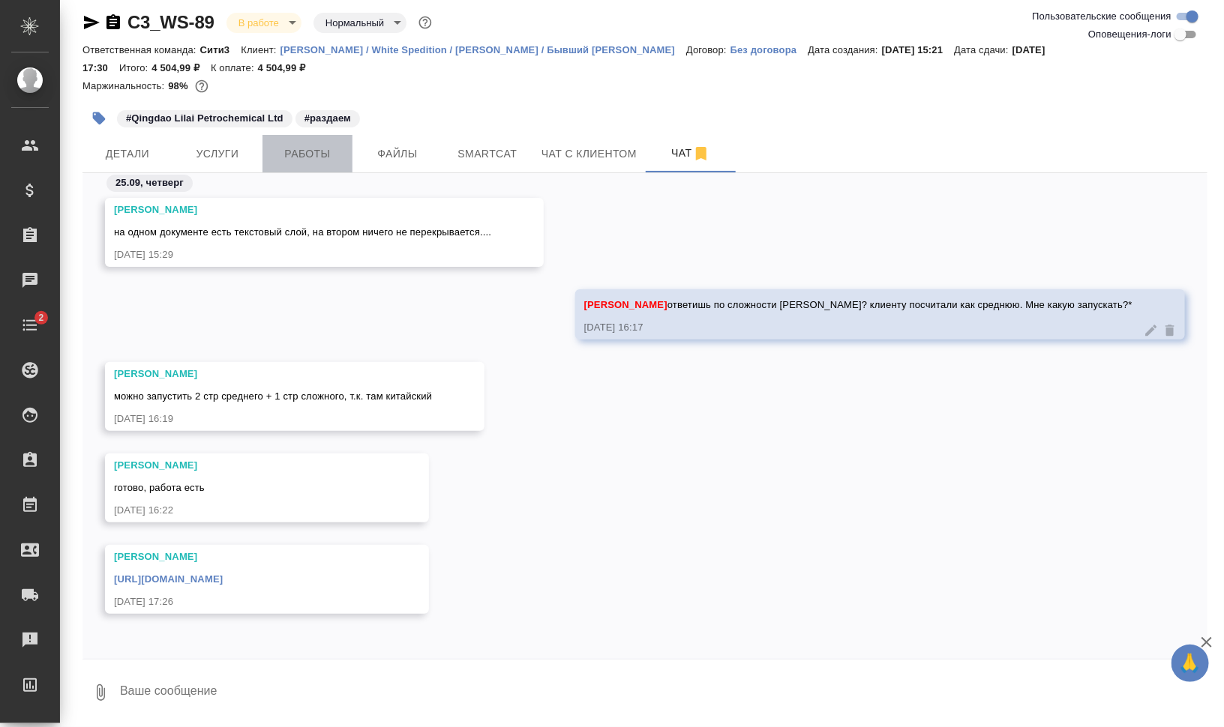
click at [307, 142] on button "Работы" at bounding box center [307, 153] width 90 height 37
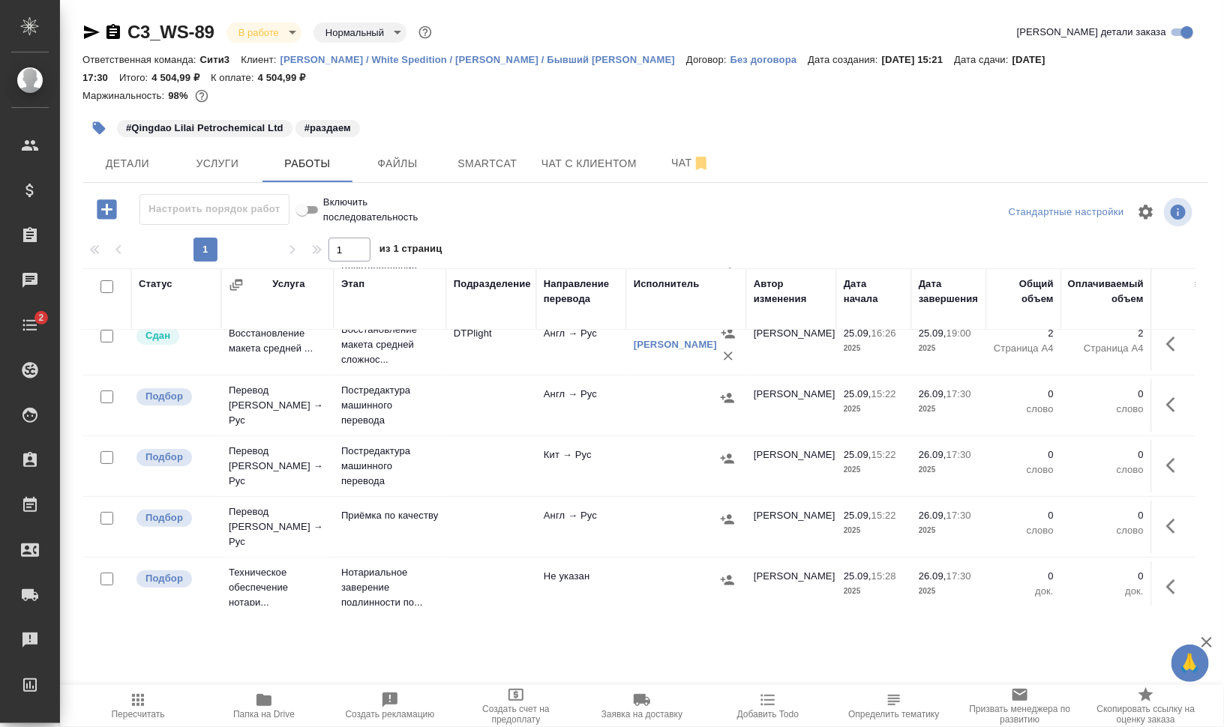
scroll to position [93, 0]
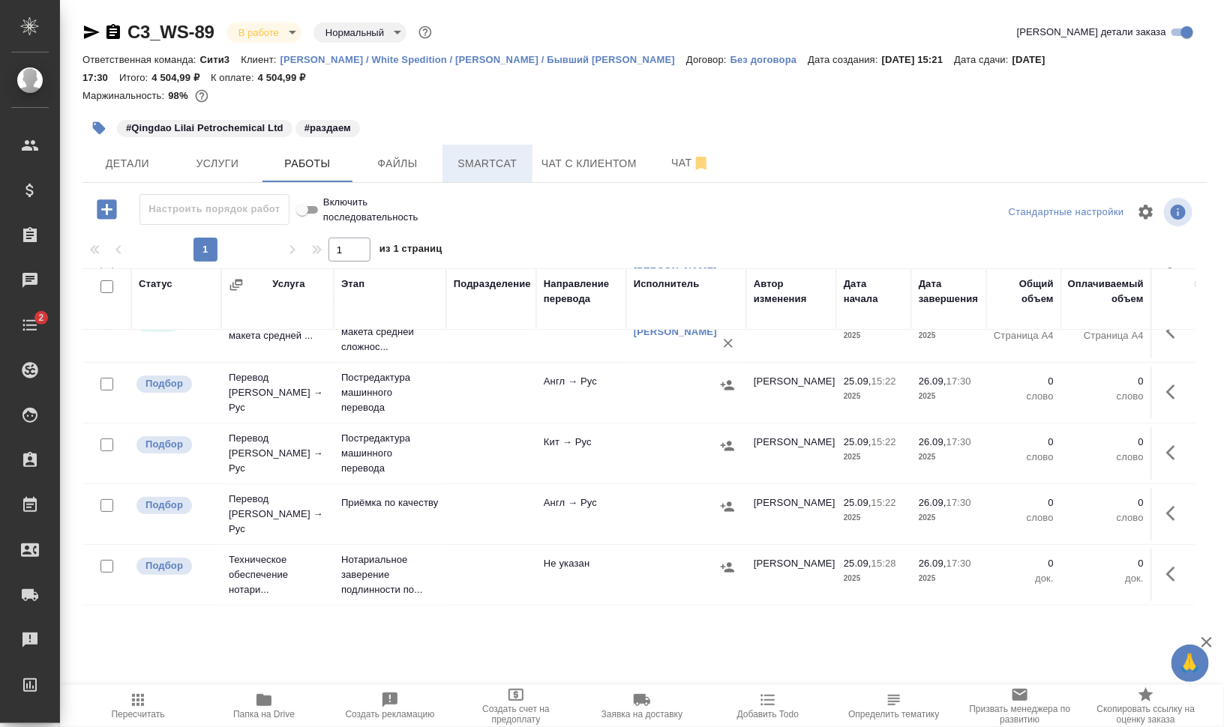
click at [475, 170] on span "Smartcat" at bounding box center [487, 163] width 72 height 19
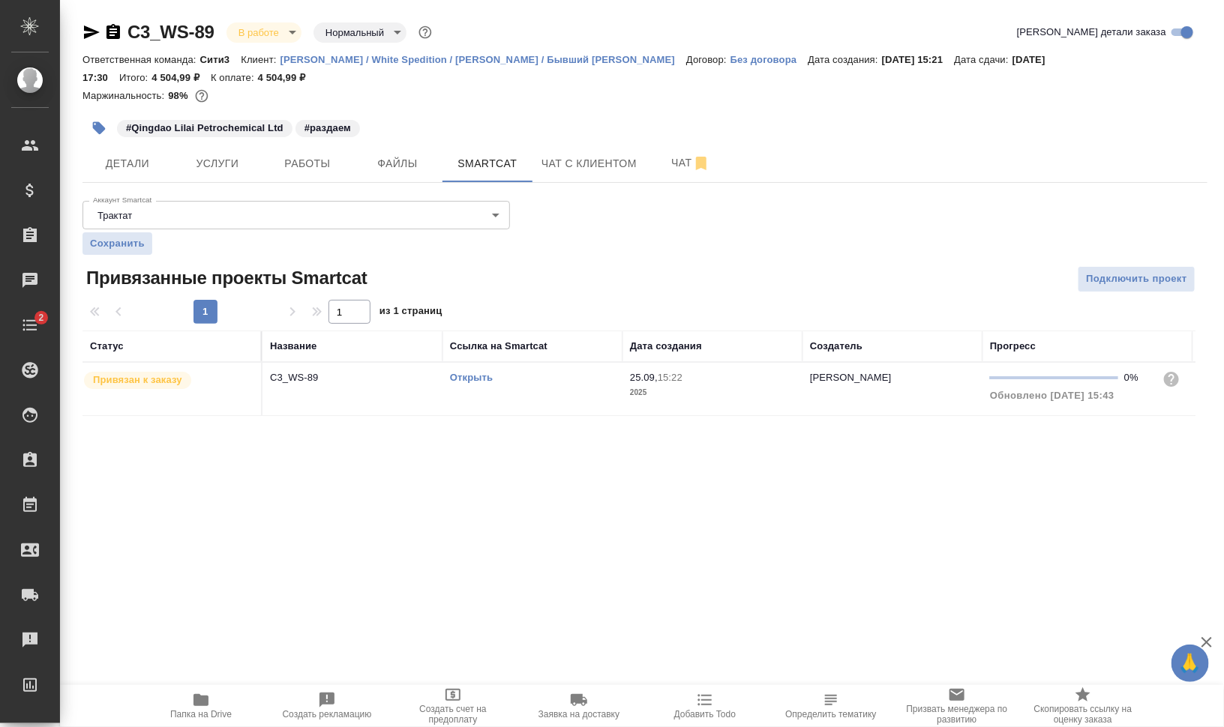
click at [484, 376] on link "Открыть" at bounding box center [471, 377] width 43 height 11
click at [210, 162] on span "Услуги" at bounding box center [217, 163] width 72 height 19
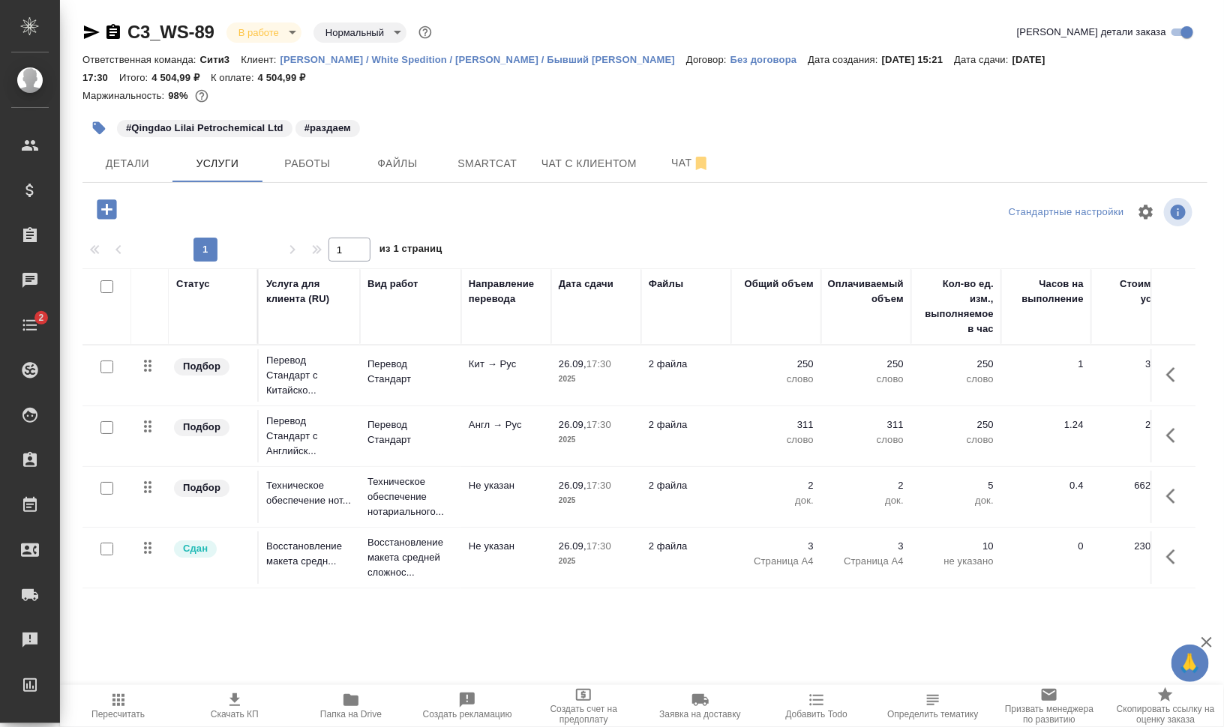
click at [104, 364] on input "checkbox" at bounding box center [106, 367] width 13 height 13
checkbox input "true"
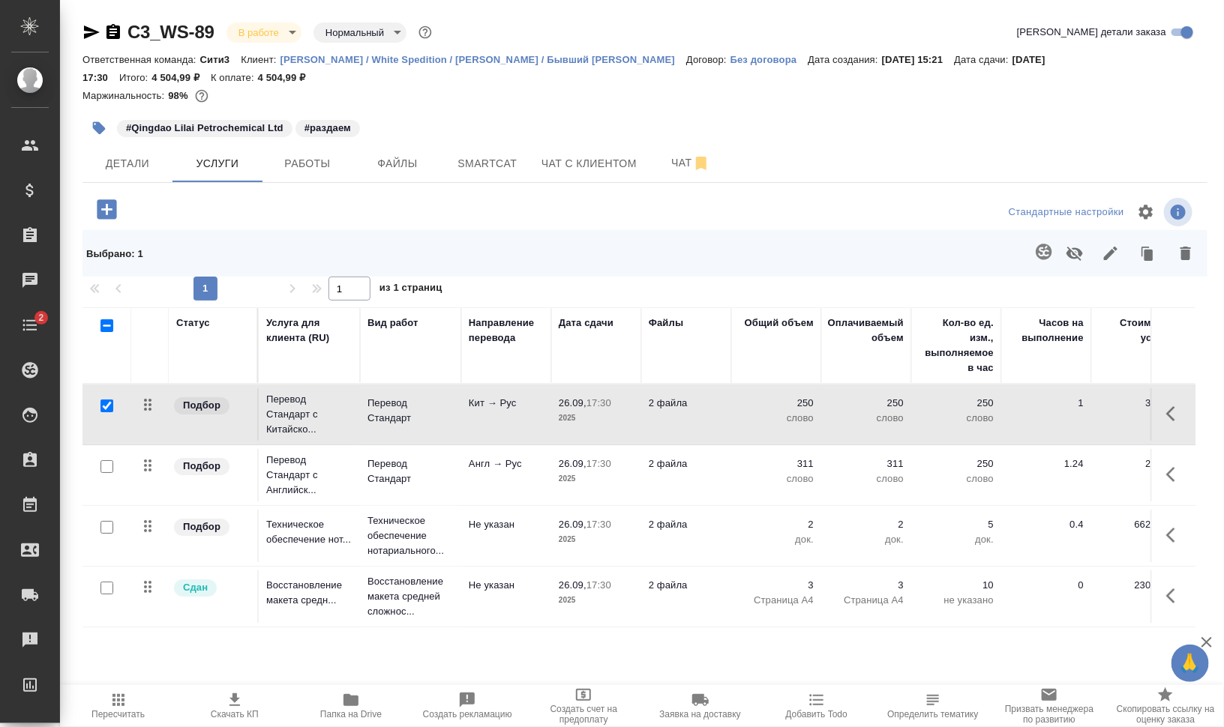
click at [1044, 250] on icon "button" at bounding box center [1043, 252] width 16 height 16
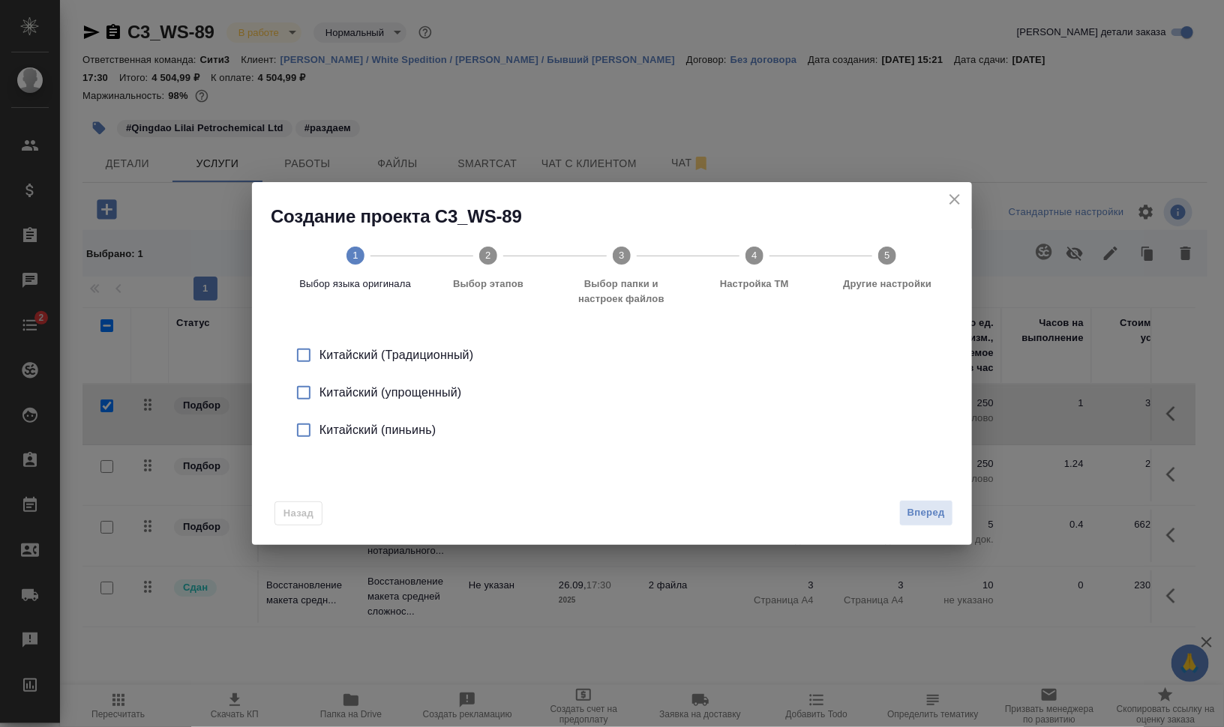
click at [301, 394] on input "checkbox" at bounding box center [303, 392] width 31 height 31
click at [942, 508] on span "Вперед" at bounding box center [925, 513] width 37 height 17
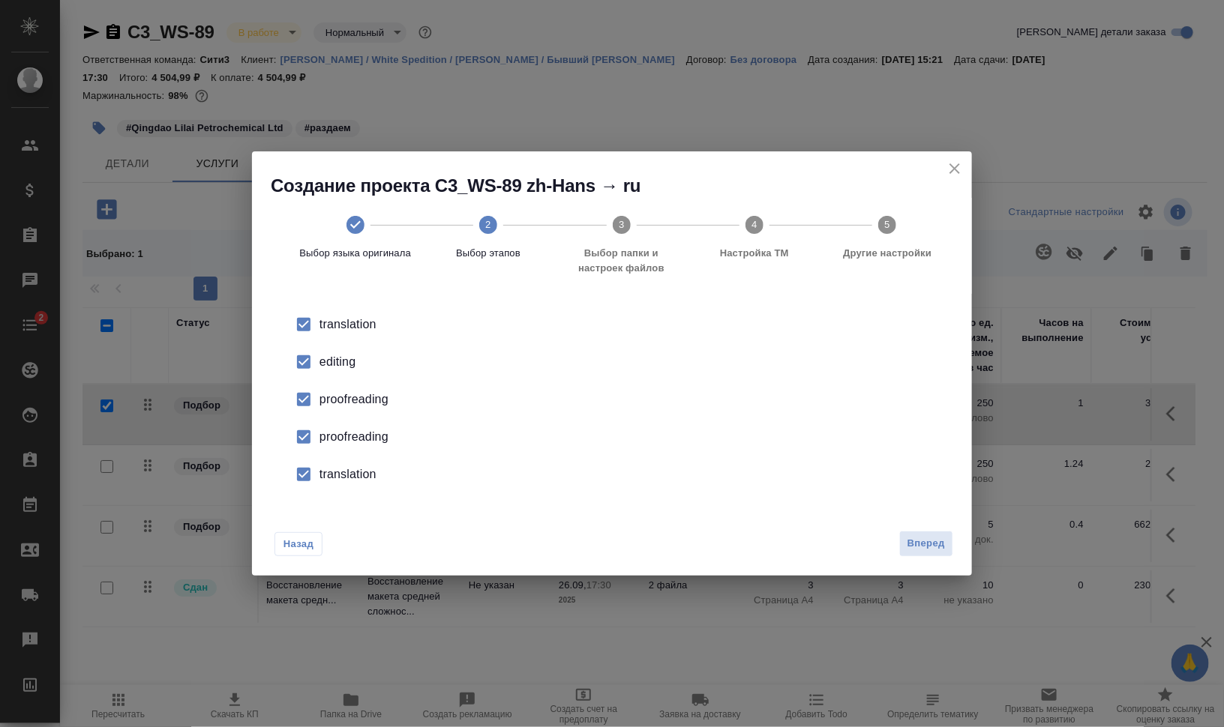
click at [301, 355] on input "checkbox" at bounding box center [303, 361] width 31 height 31
click at [308, 401] on input "checkbox" at bounding box center [303, 399] width 31 height 31
click at [302, 435] on input "checkbox" at bounding box center [303, 436] width 31 height 31
click at [307, 467] on input "checkbox" at bounding box center [303, 474] width 31 height 31
click at [941, 548] on span "Вперед" at bounding box center [925, 543] width 37 height 17
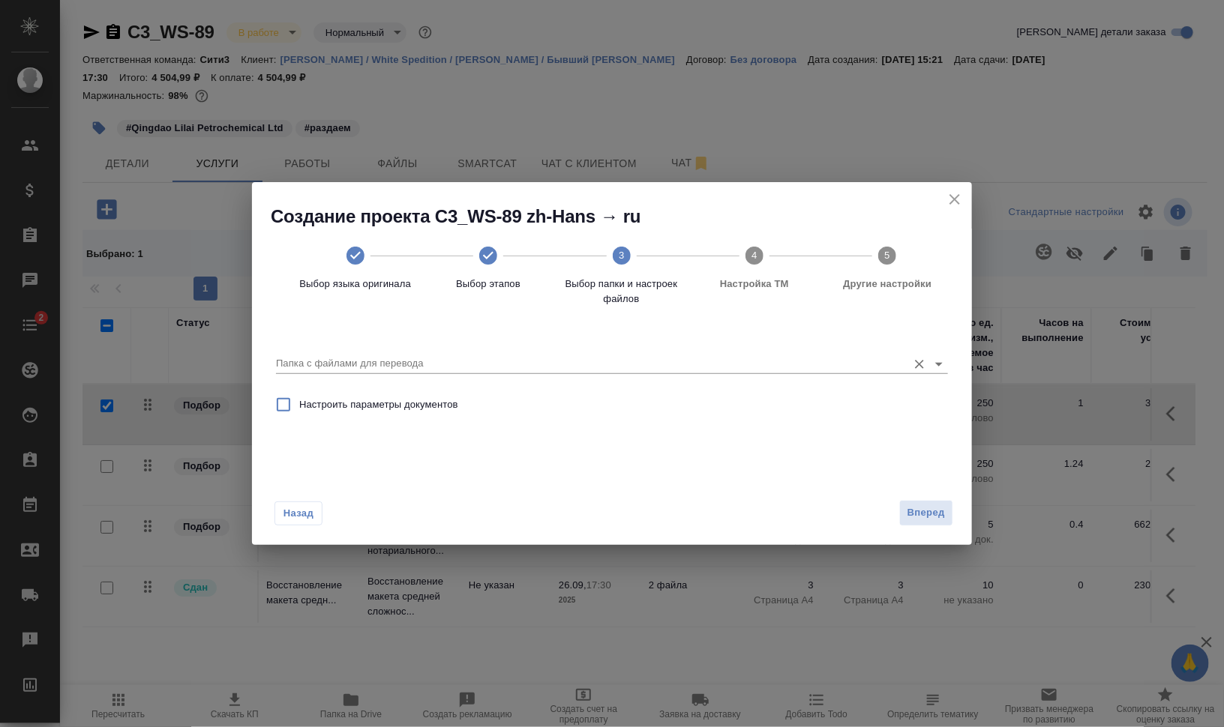
click at [346, 359] on input "Папка с файлами для перевода" at bounding box center [588, 364] width 624 height 18
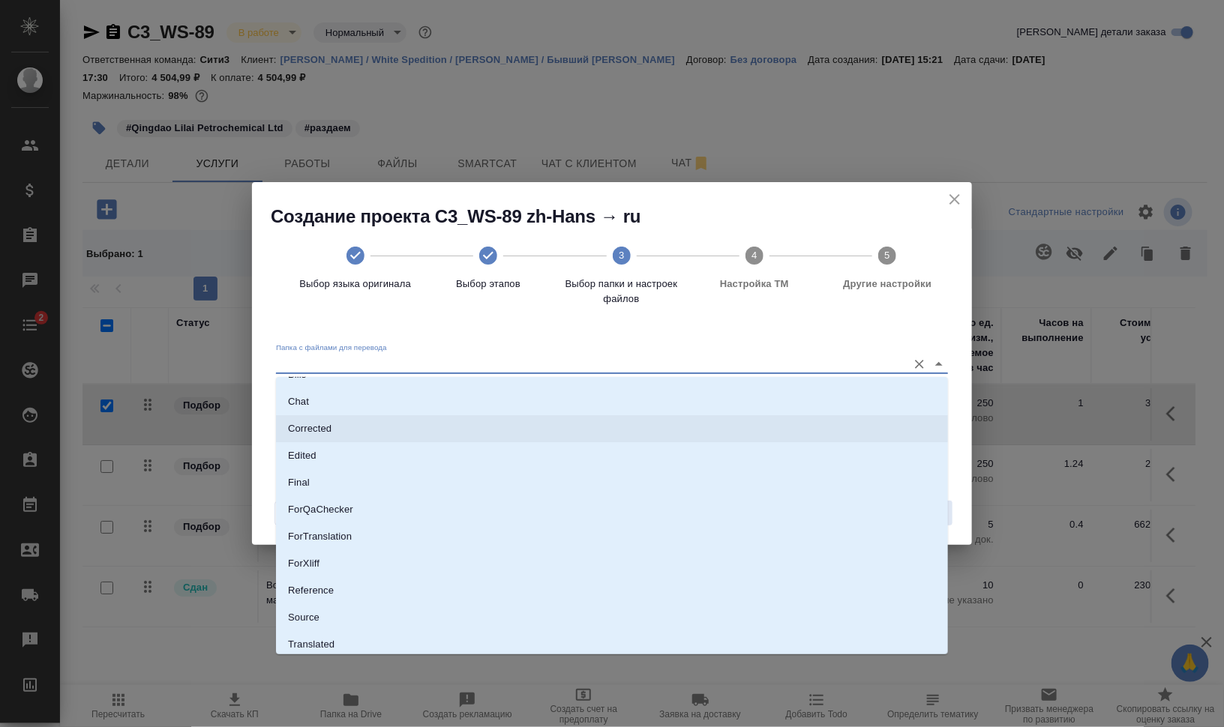
scroll to position [77, 0]
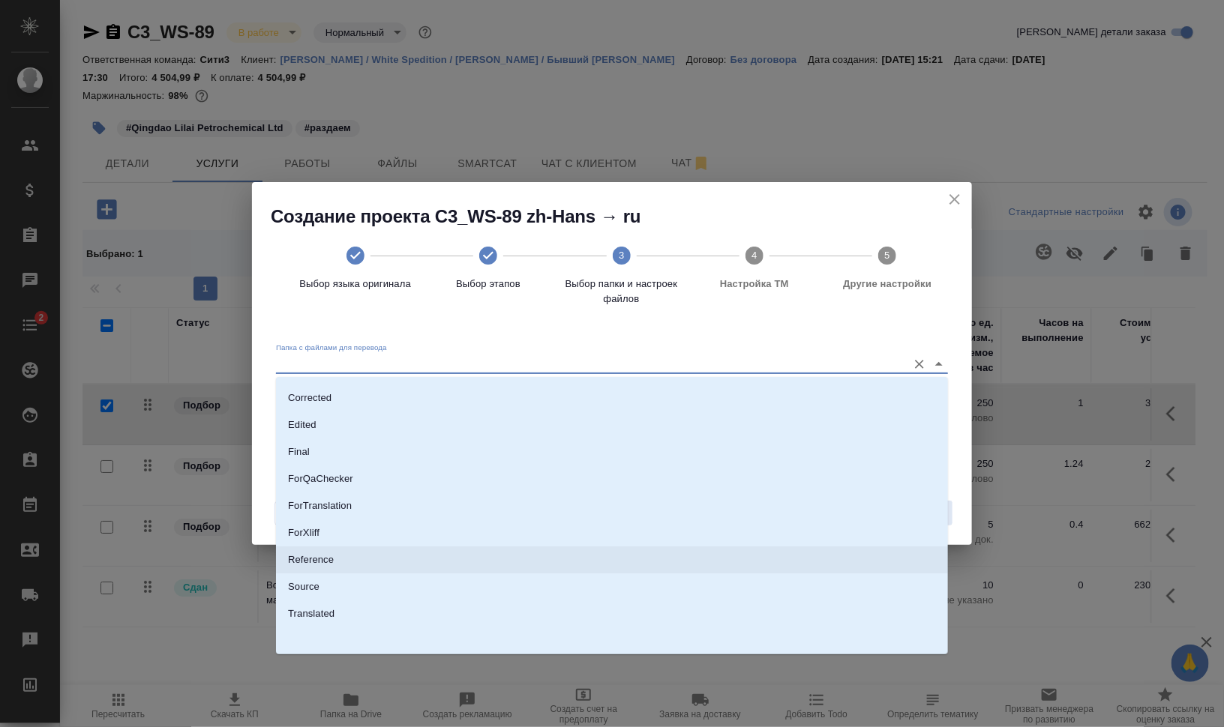
click at [505, 559] on li "Reference" at bounding box center [612, 560] width 672 height 27
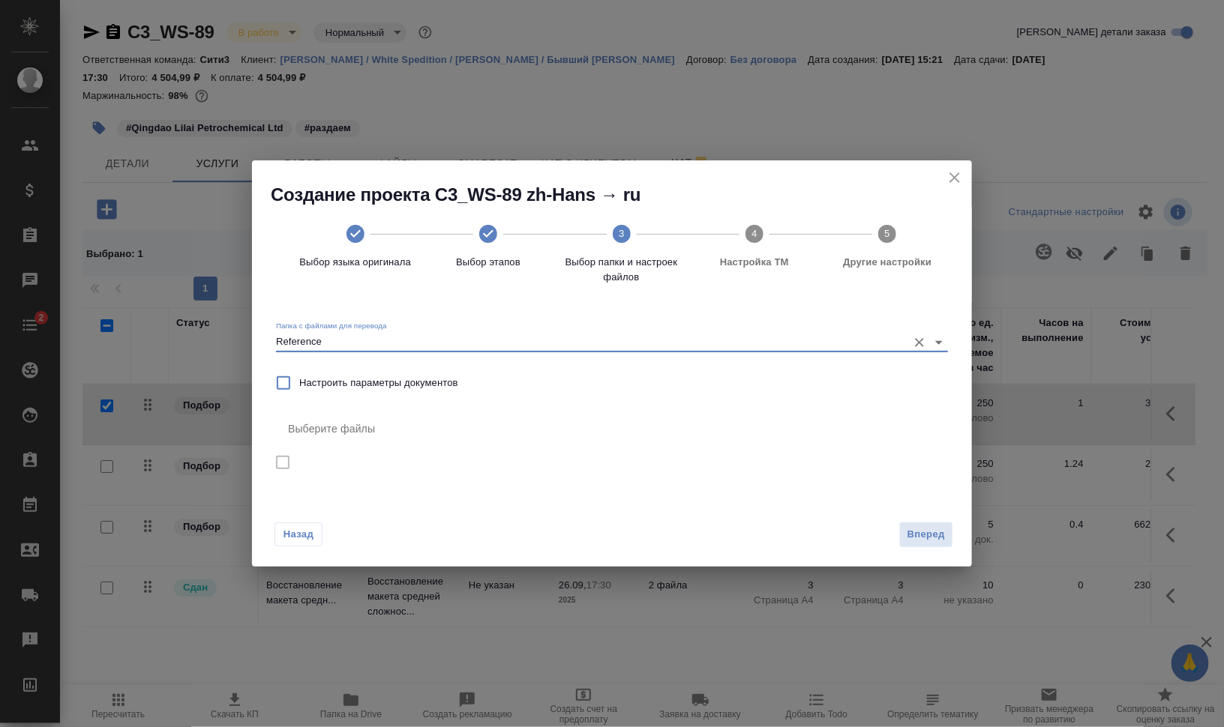
click at [392, 347] on input "Reference" at bounding box center [588, 342] width 624 height 18
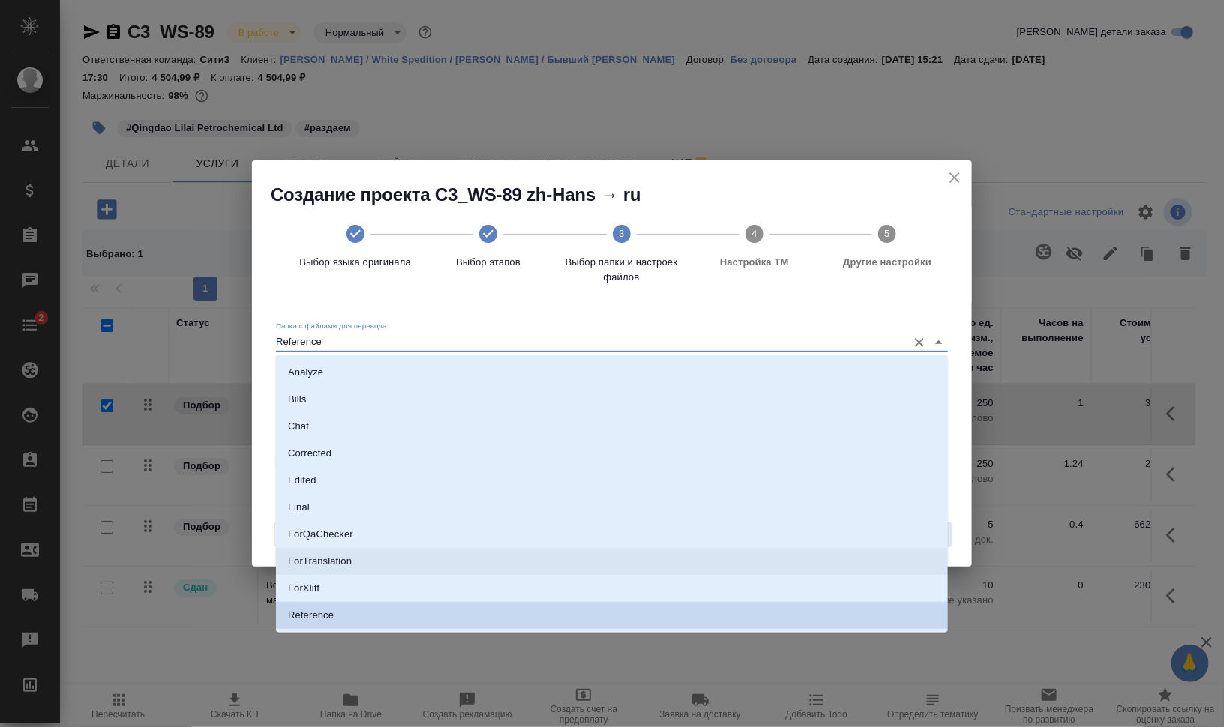
click at [454, 555] on li "ForTranslation" at bounding box center [612, 561] width 672 height 27
type input "ForTranslation"
checkbox input "true"
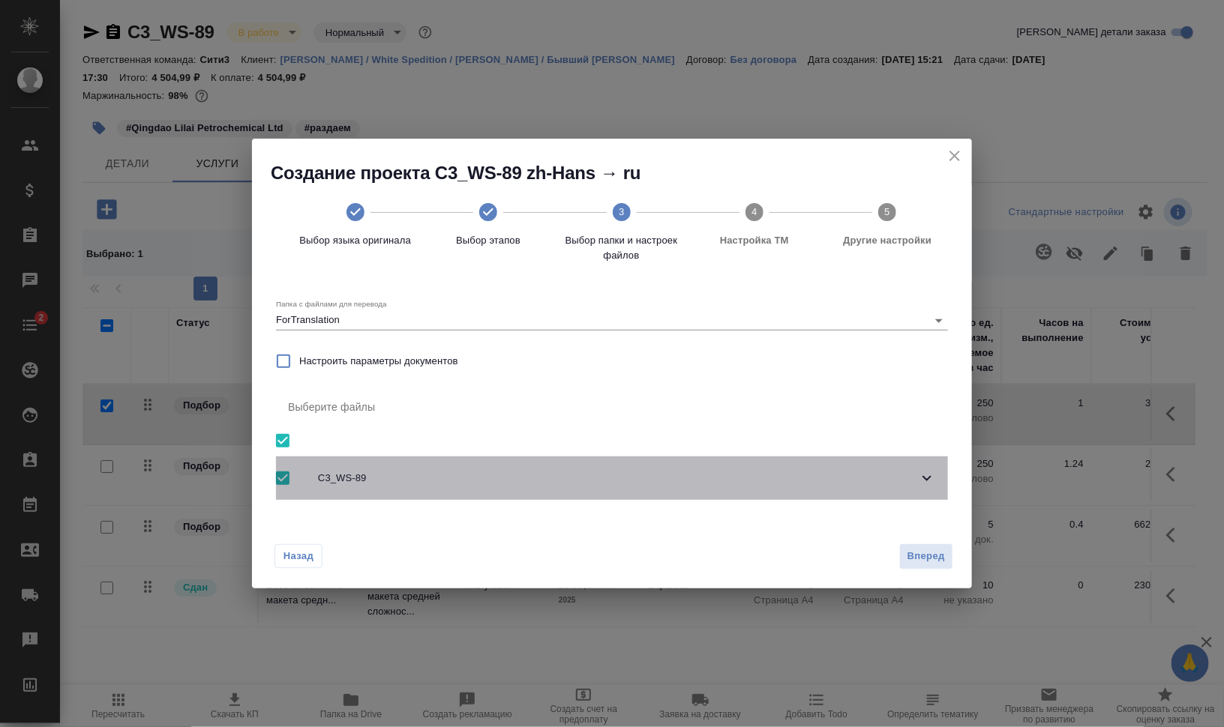
click at [882, 476] on span "C3_WS-89" at bounding box center [618, 478] width 600 height 15
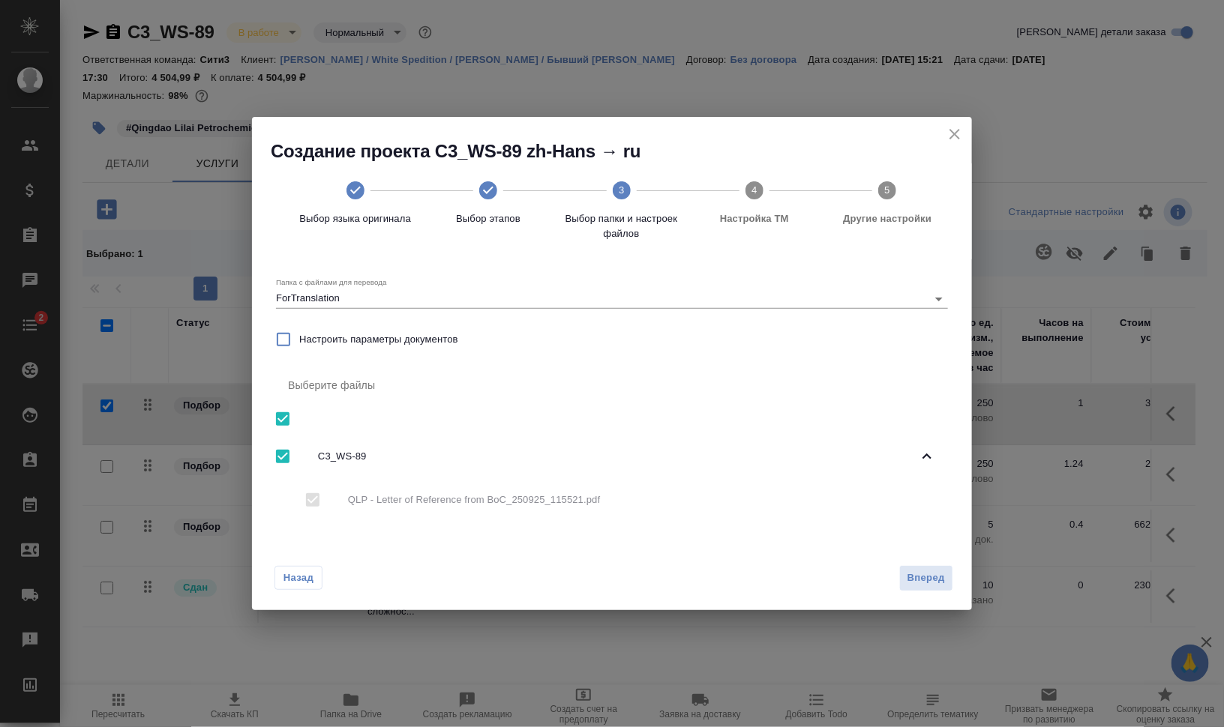
click at [280, 457] on input "checkbox" at bounding box center [282, 456] width 31 height 31
checkbox input "false"
click at [958, 131] on icon "close" at bounding box center [954, 134] width 10 height 10
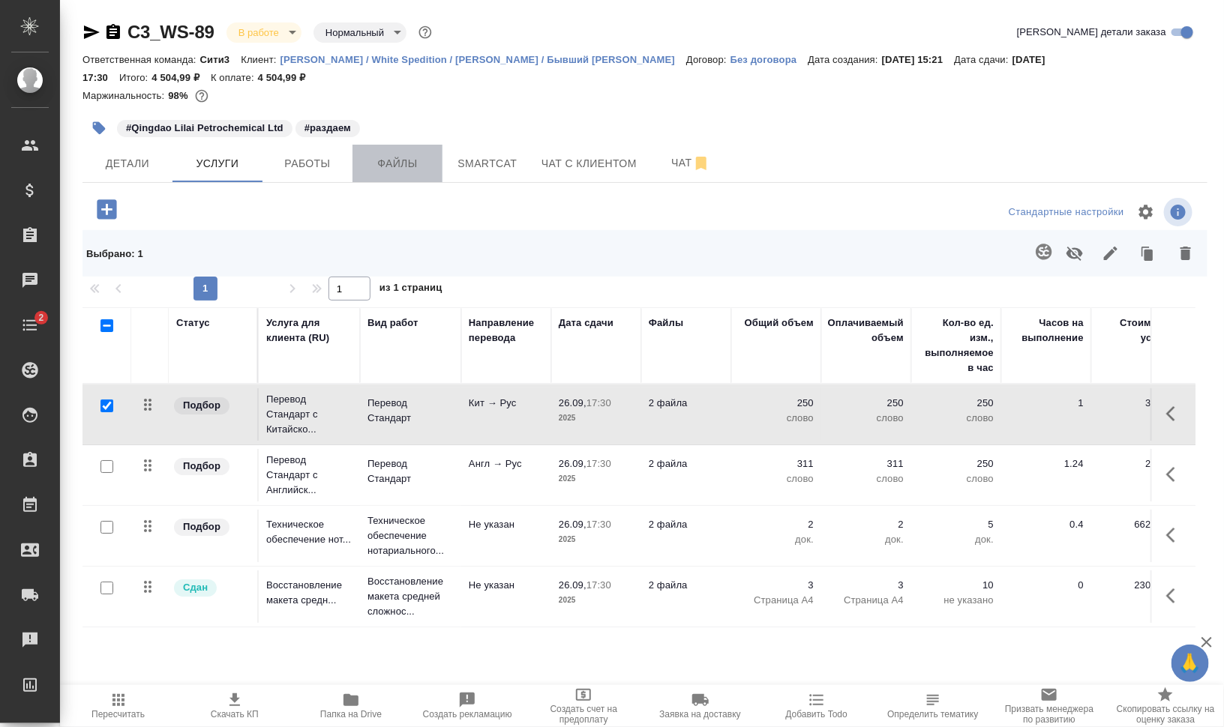
click at [422, 154] on span "Файлы" at bounding box center [397, 163] width 72 height 19
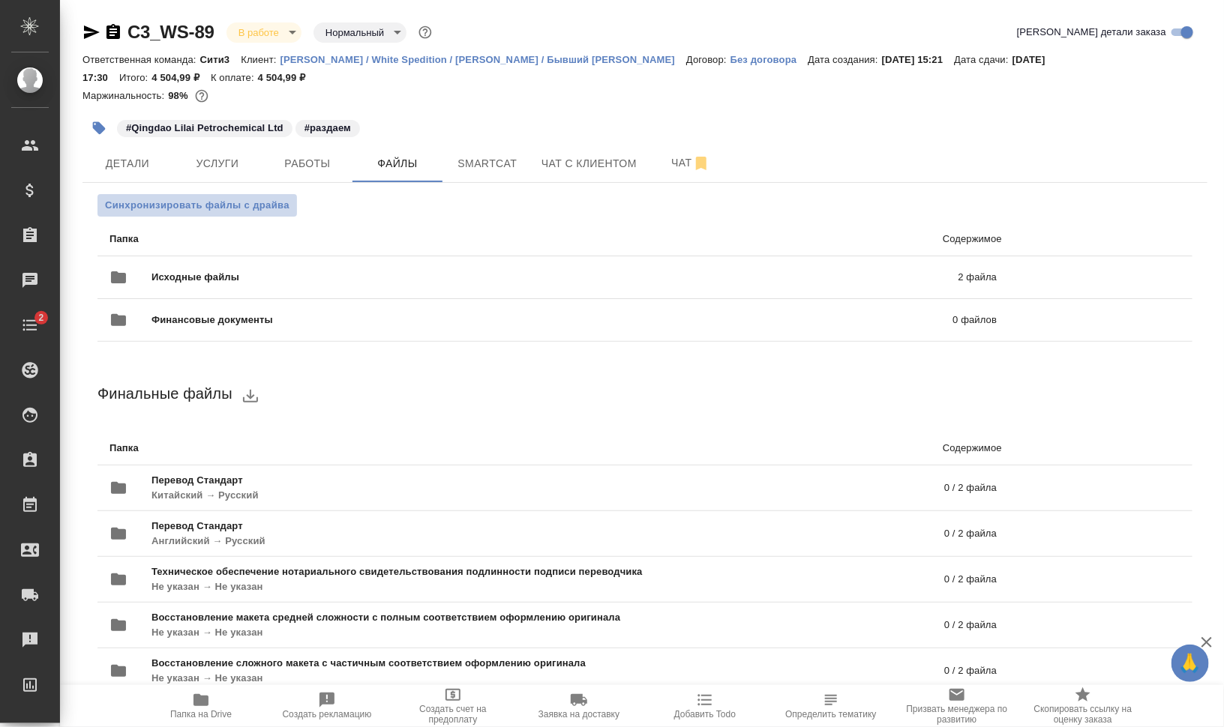
click at [151, 207] on span "Синхронизировать файлы с драйва" at bounding box center [197, 205] width 184 height 15
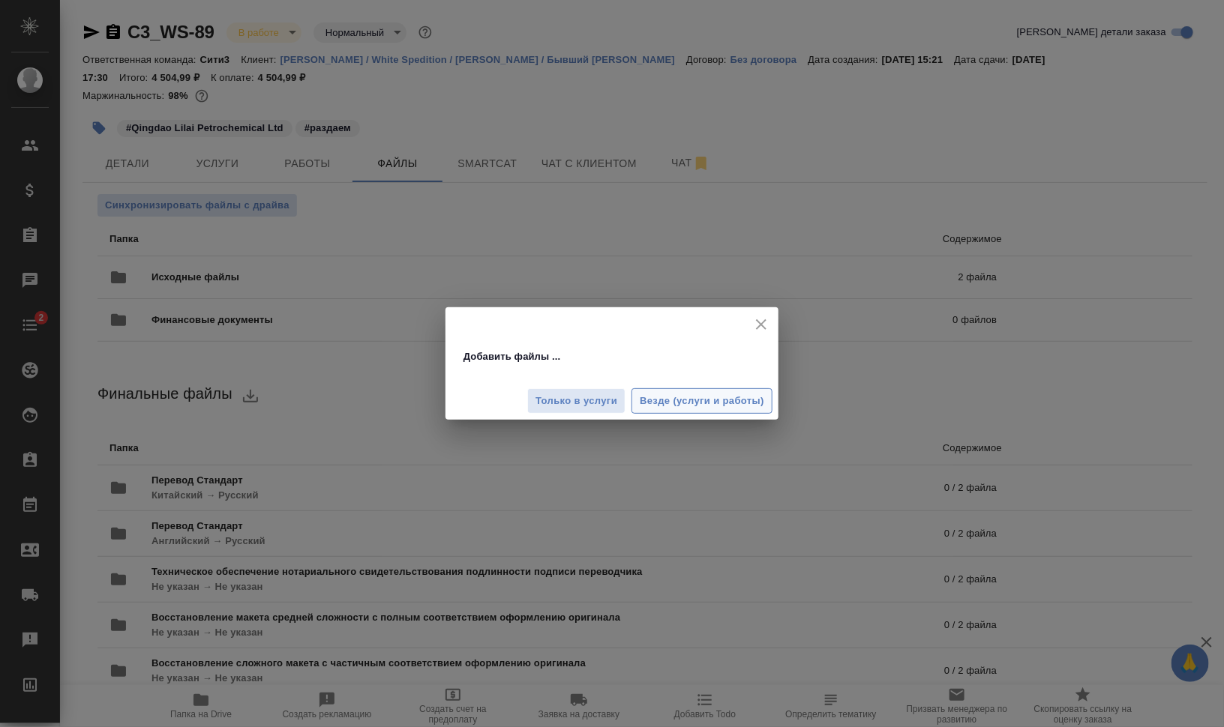
click at [718, 407] on span "Везде (услуги и работы)" at bounding box center [702, 401] width 124 height 17
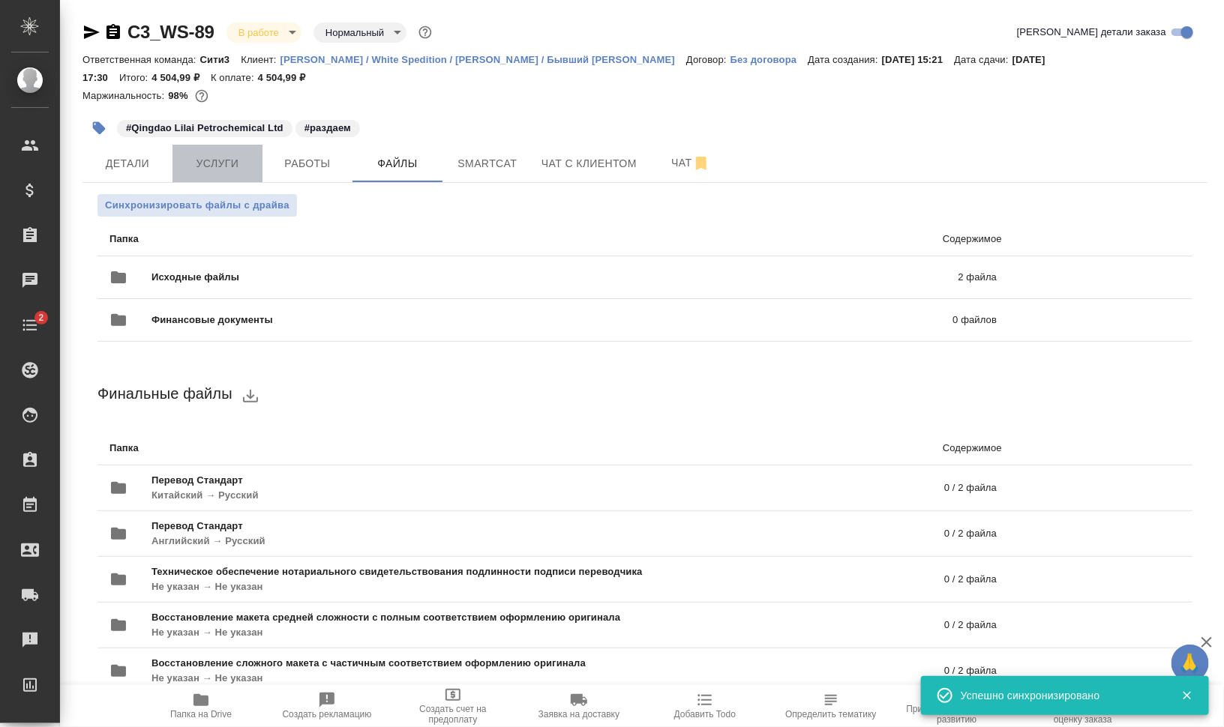
click at [226, 162] on span "Услуги" at bounding box center [217, 163] width 72 height 19
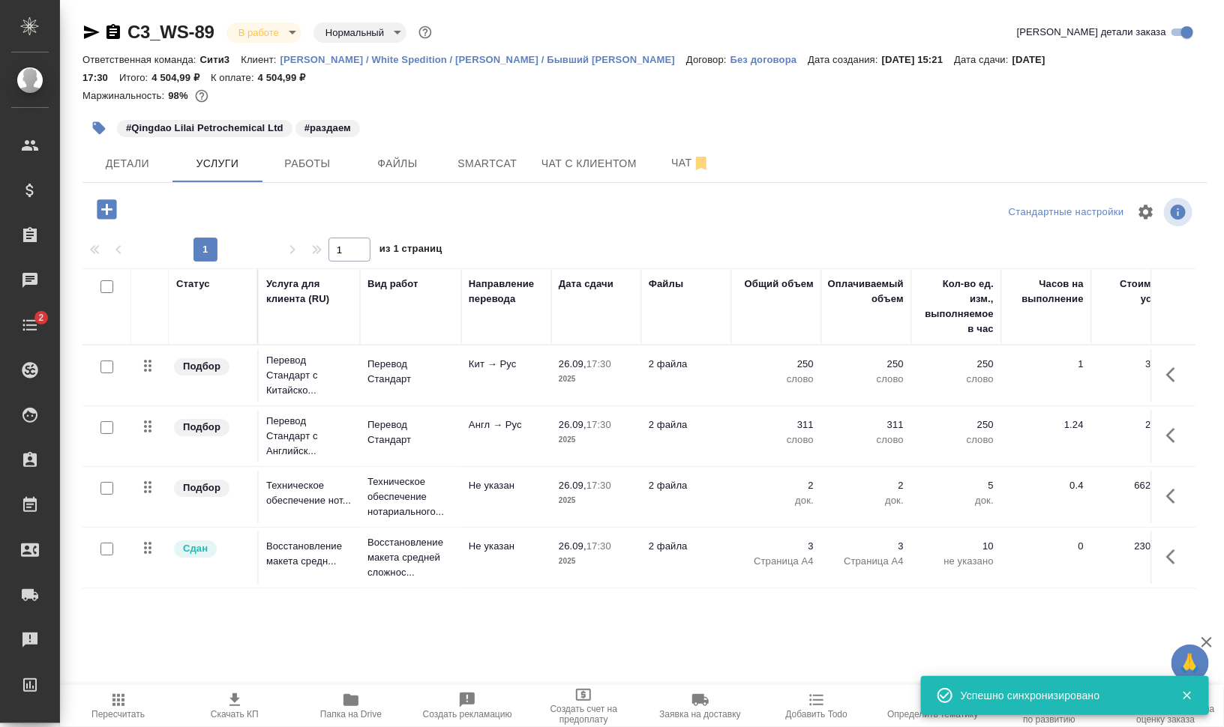
click at [105, 364] on input "checkbox" at bounding box center [106, 367] width 13 height 13
checkbox input "true"
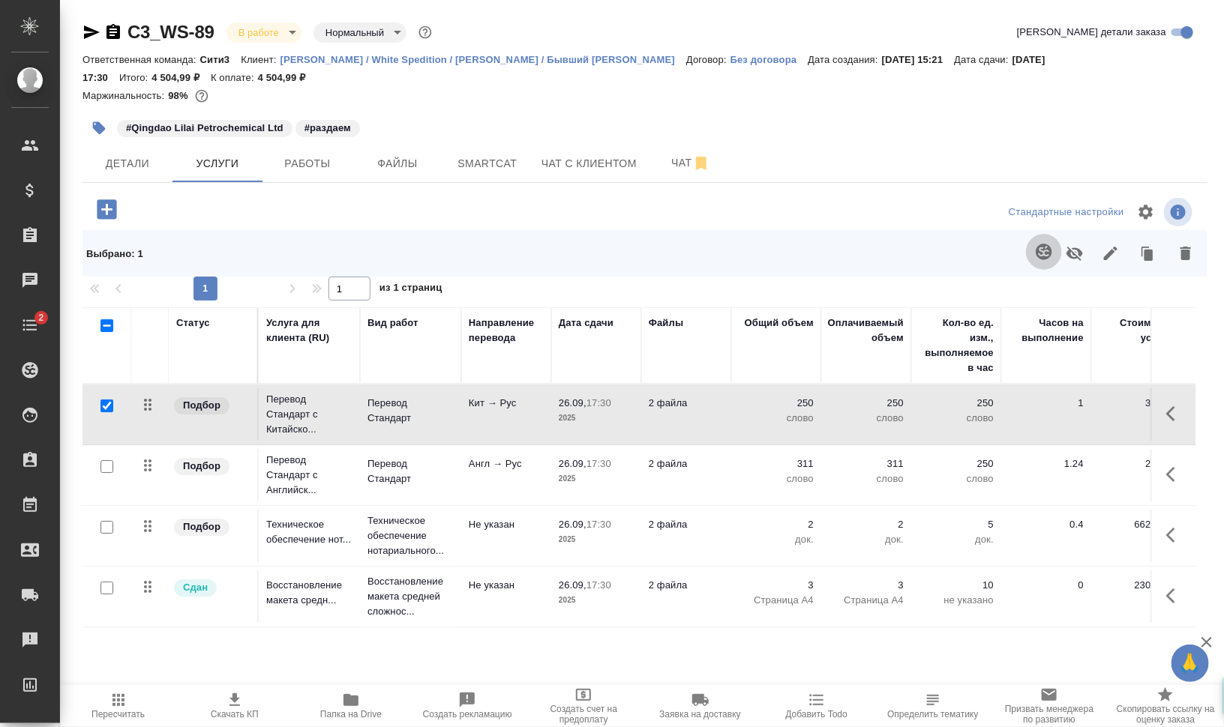
click at [1047, 255] on icon "button" at bounding box center [1043, 252] width 16 height 16
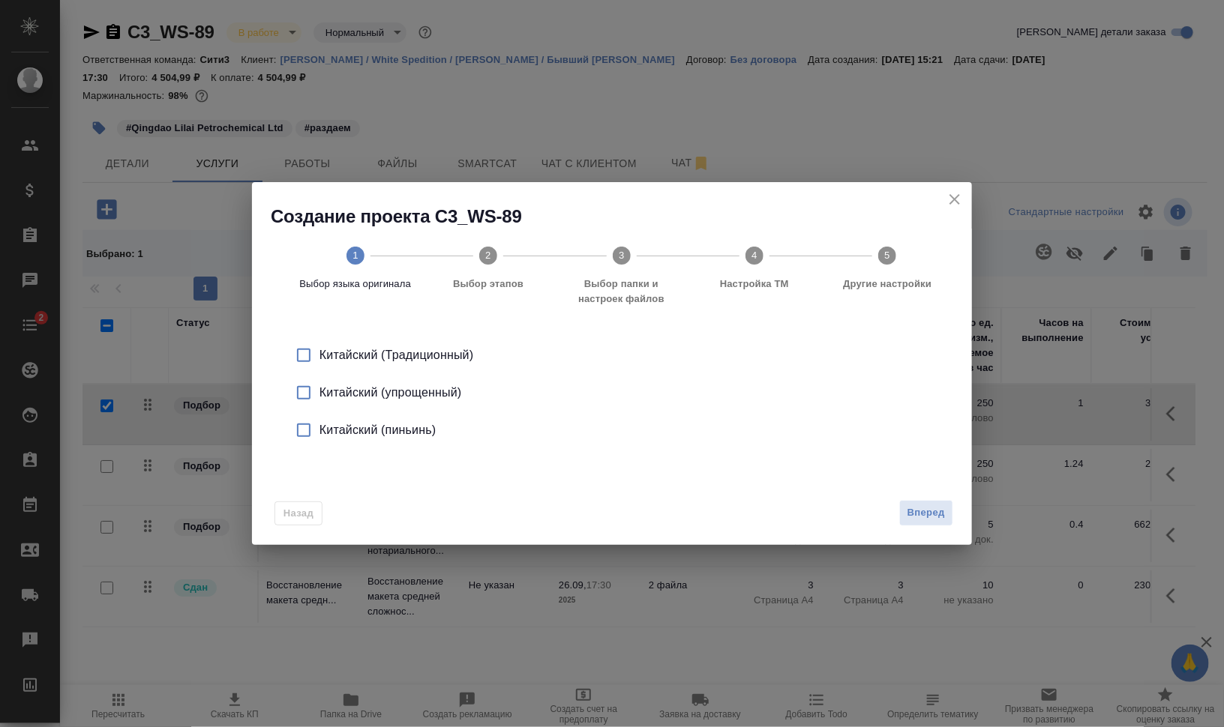
click at [418, 394] on div "Китайский (упрощенный)" at bounding box center [627, 393] width 616 height 18
click at [926, 514] on span "Вперед" at bounding box center [925, 513] width 37 height 17
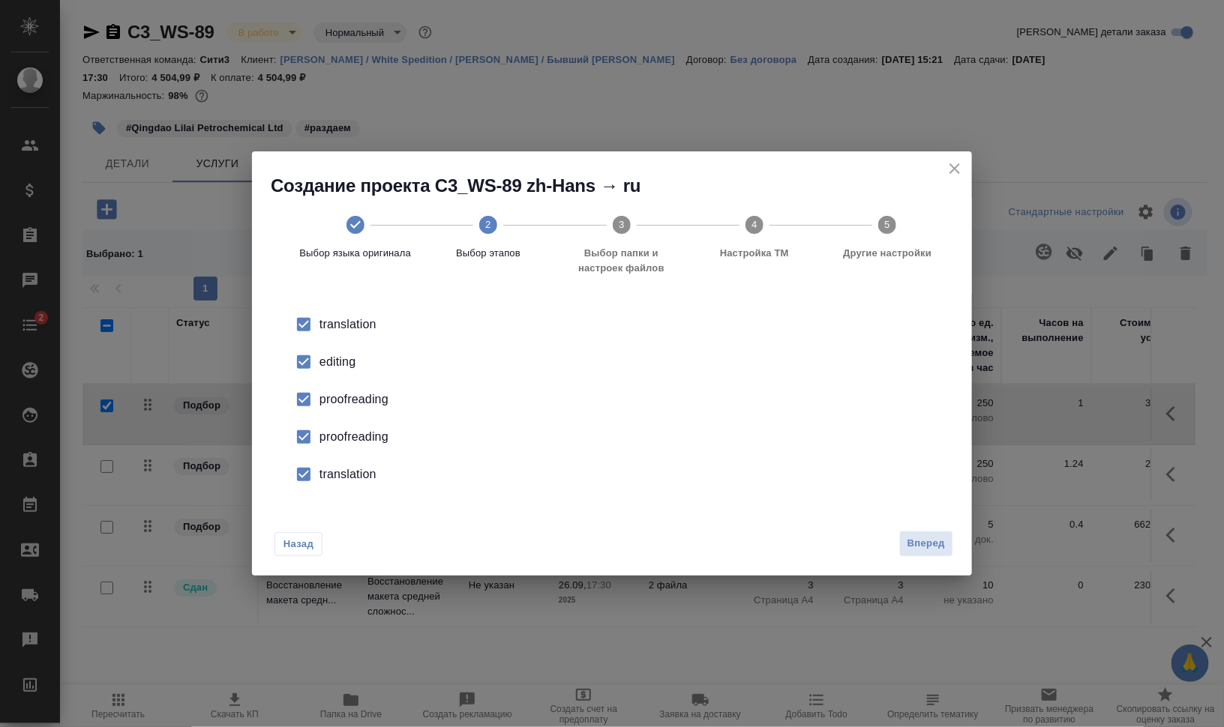
click at [346, 360] on div "editing" at bounding box center [627, 362] width 616 height 18
click at [339, 388] on li "proofreading" at bounding box center [612, 399] width 672 height 37
click at [344, 424] on li "proofreading" at bounding box center [612, 436] width 672 height 37
click at [349, 469] on div "translation" at bounding box center [627, 475] width 616 height 18
click at [932, 538] on span "Вперед" at bounding box center [925, 543] width 37 height 17
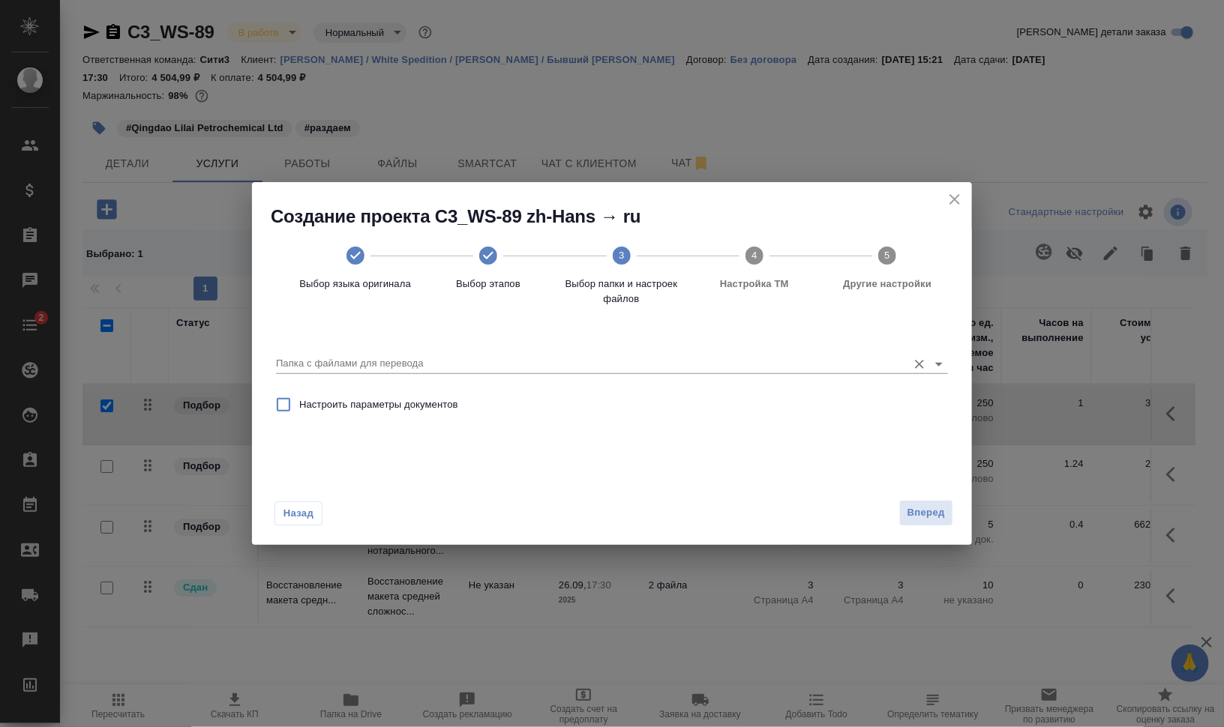
click at [342, 367] on input "Папка с файлами для перевода" at bounding box center [588, 364] width 624 height 18
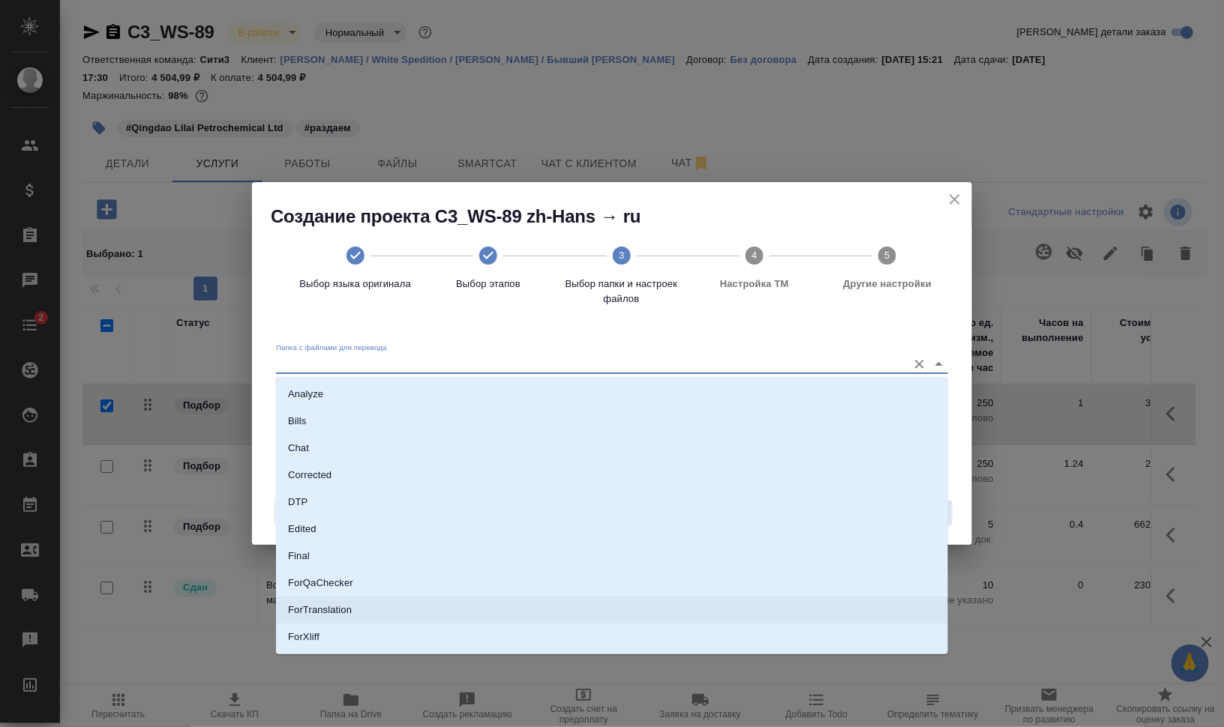
click at [487, 607] on li "ForTranslation" at bounding box center [612, 610] width 672 height 27
type input "ForTranslation"
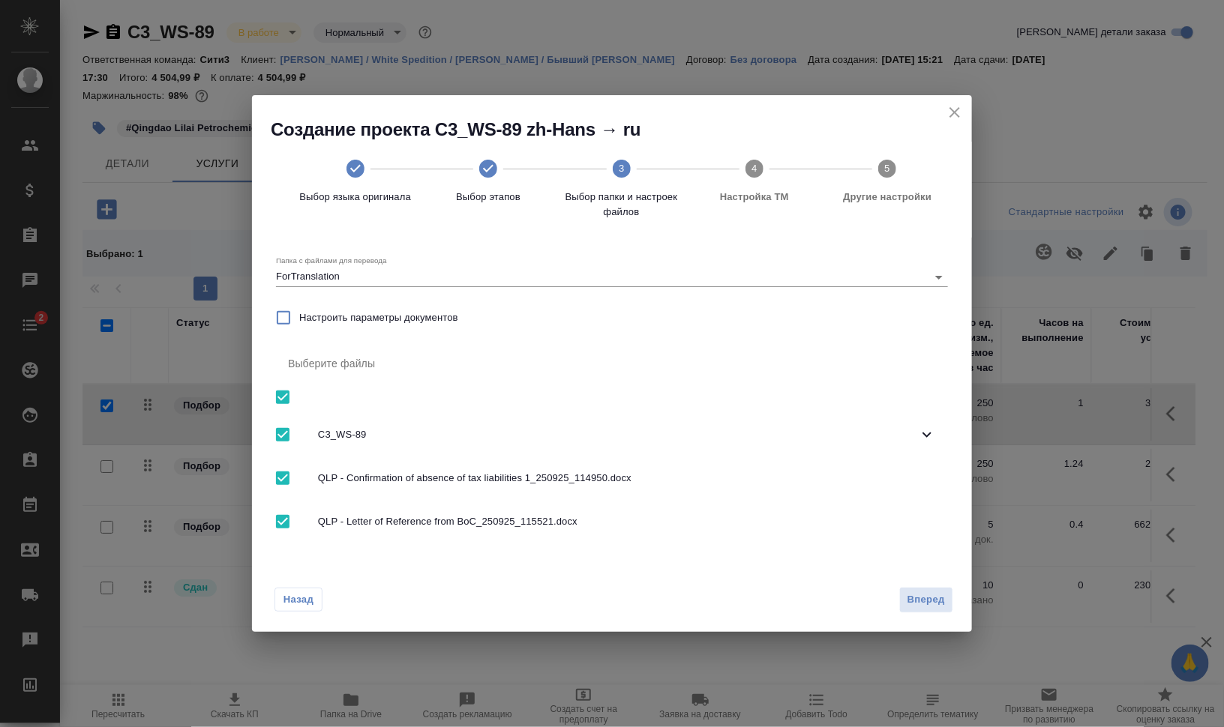
click at [280, 394] on input "checkbox" at bounding box center [282, 397] width 31 height 31
checkbox input "false"
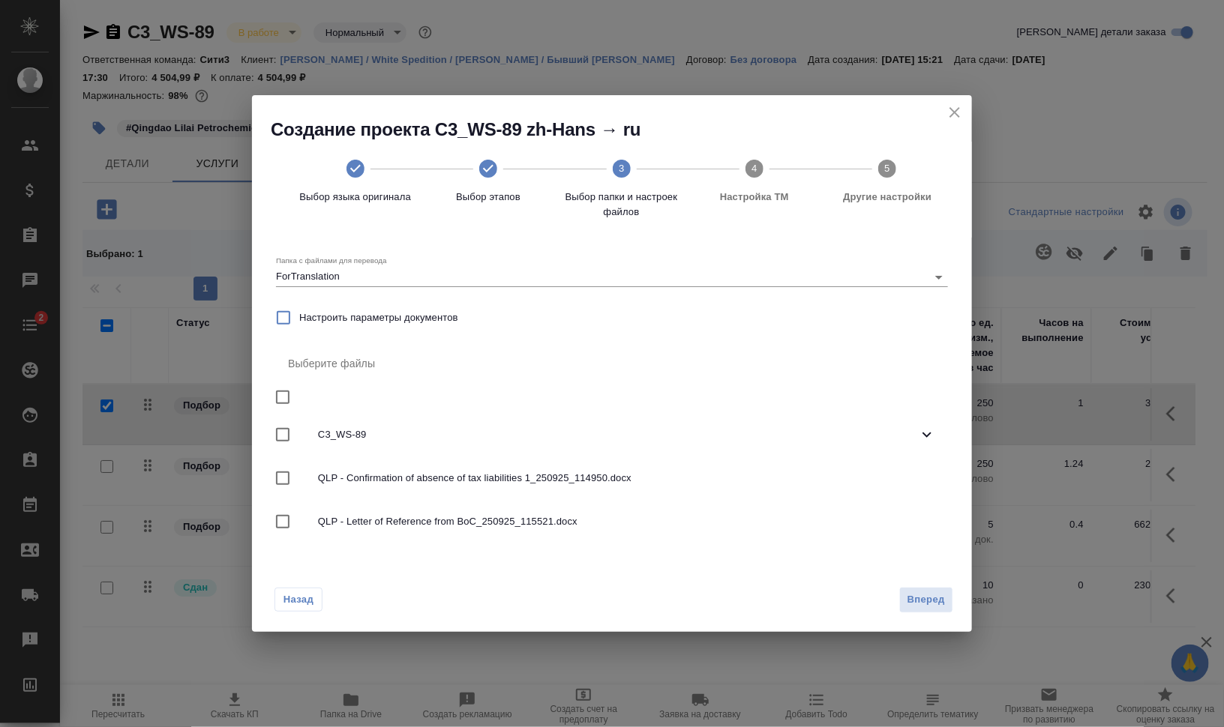
drag, startPoint x: 285, startPoint y: 476, endPoint x: 296, endPoint y: 478, distance: 11.5
click at [285, 476] on input "checkbox" at bounding box center [282, 478] width 31 height 31
checkbox input "true"
click at [940, 597] on span "Вперед" at bounding box center [925, 600] width 37 height 17
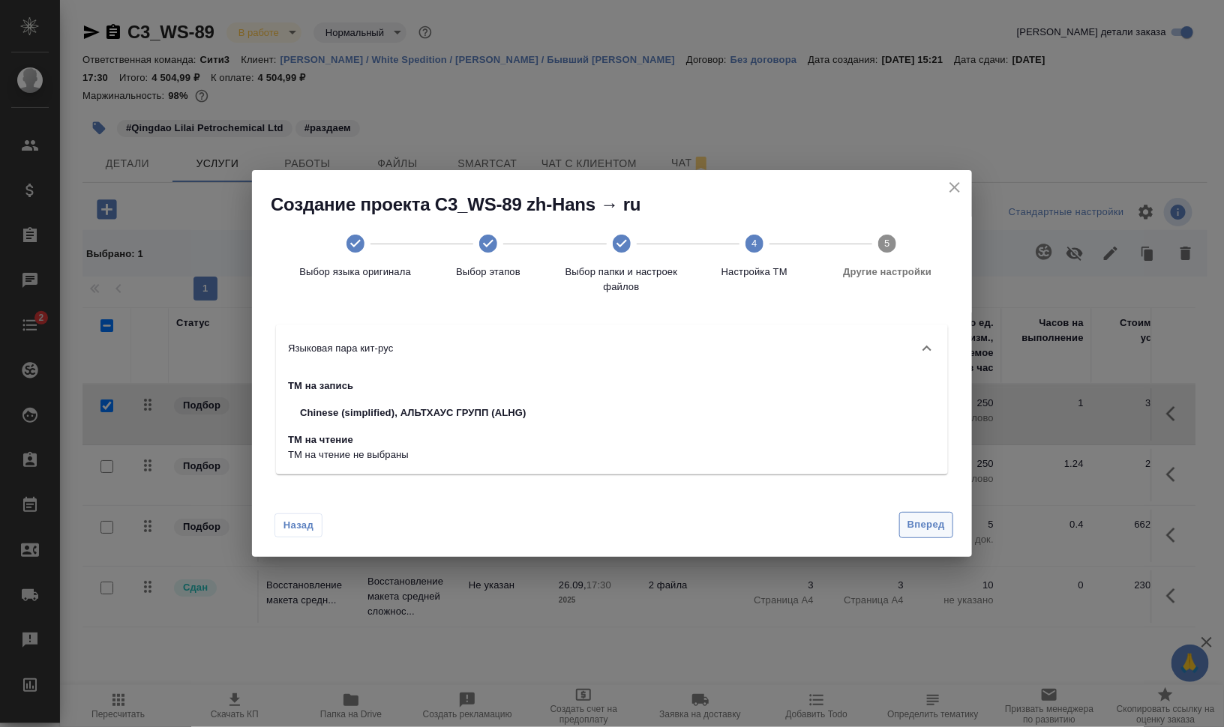
click at [946, 525] on button "Вперед" at bounding box center [926, 525] width 54 height 26
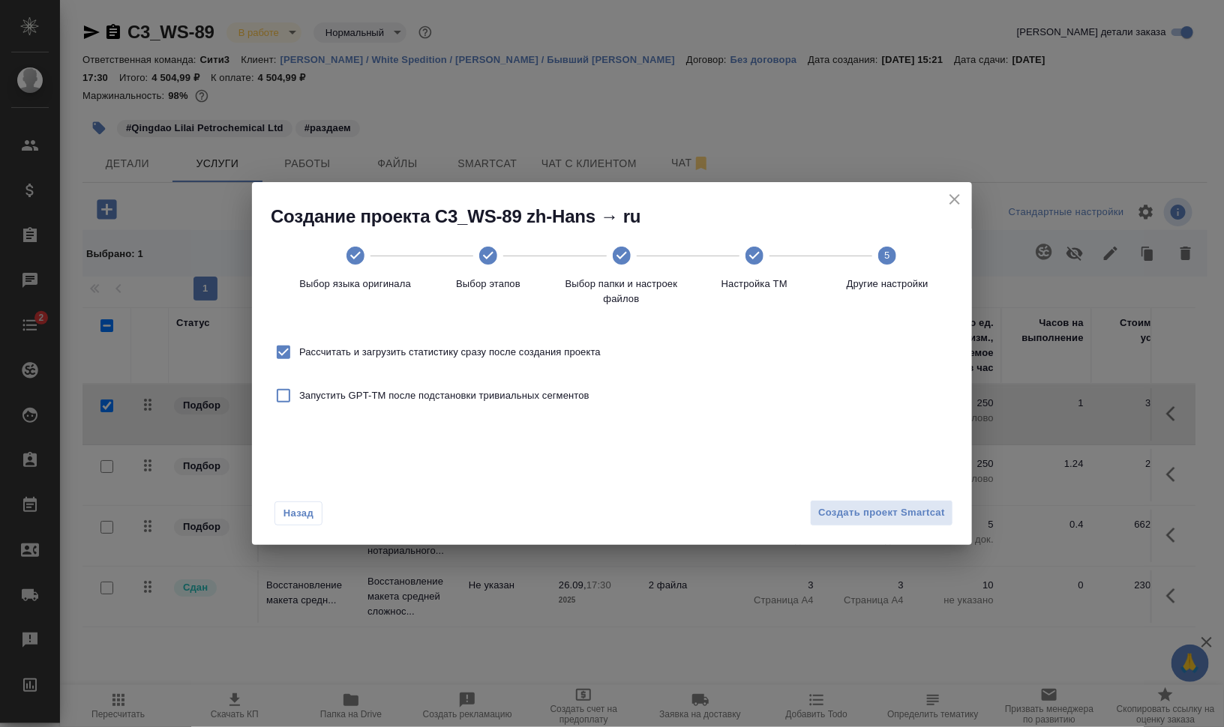
click at [523, 349] on span "Рассчитать и загрузить статистику сразу после создания проекта" at bounding box center [449, 352] width 301 height 15
click at [299, 349] on input "Рассчитать и загрузить статистику сразу после создания проекта" at bounding box center [283, 352] width 31 height 31
checkbox input "false"
click at [877, 521] on span "Создать проект Smartcat" at bounding box center [881, 513] width 127 height 17
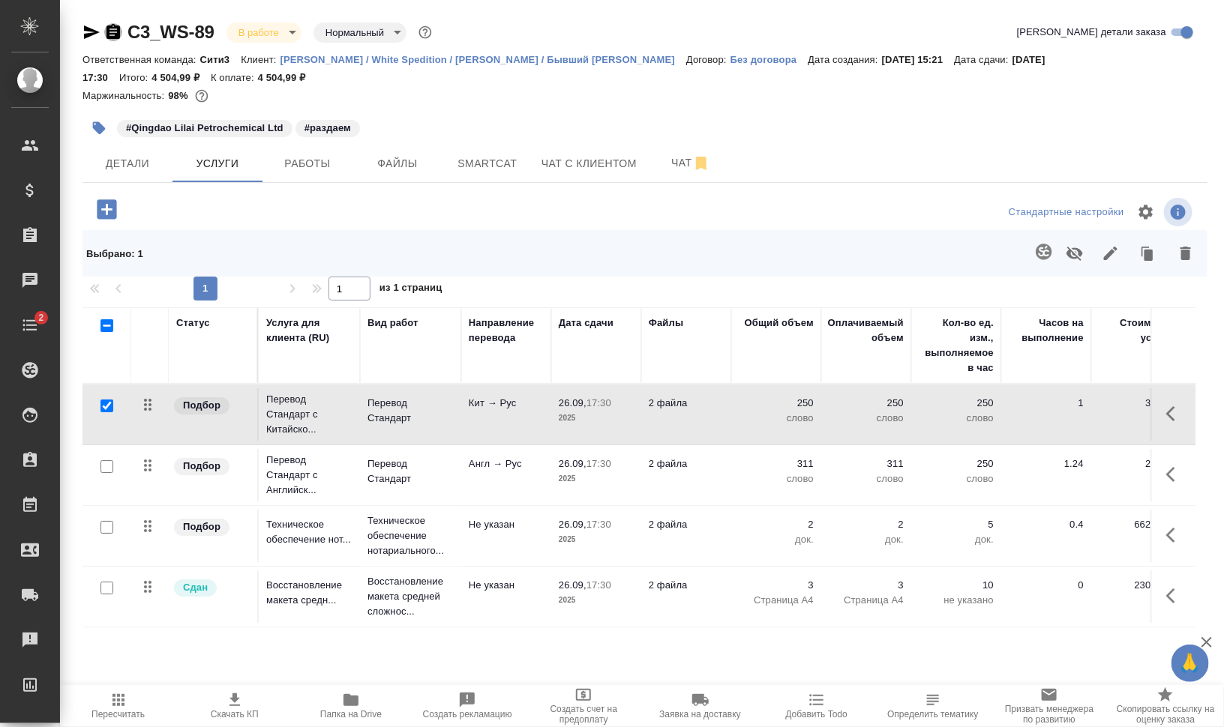
click at [111, 31] on icon "button" at bounding box center [112, 31] width 13 height 15
click at [484, 160] on span "Smartcat" at bounding box center [487, 163] width 72 height 19
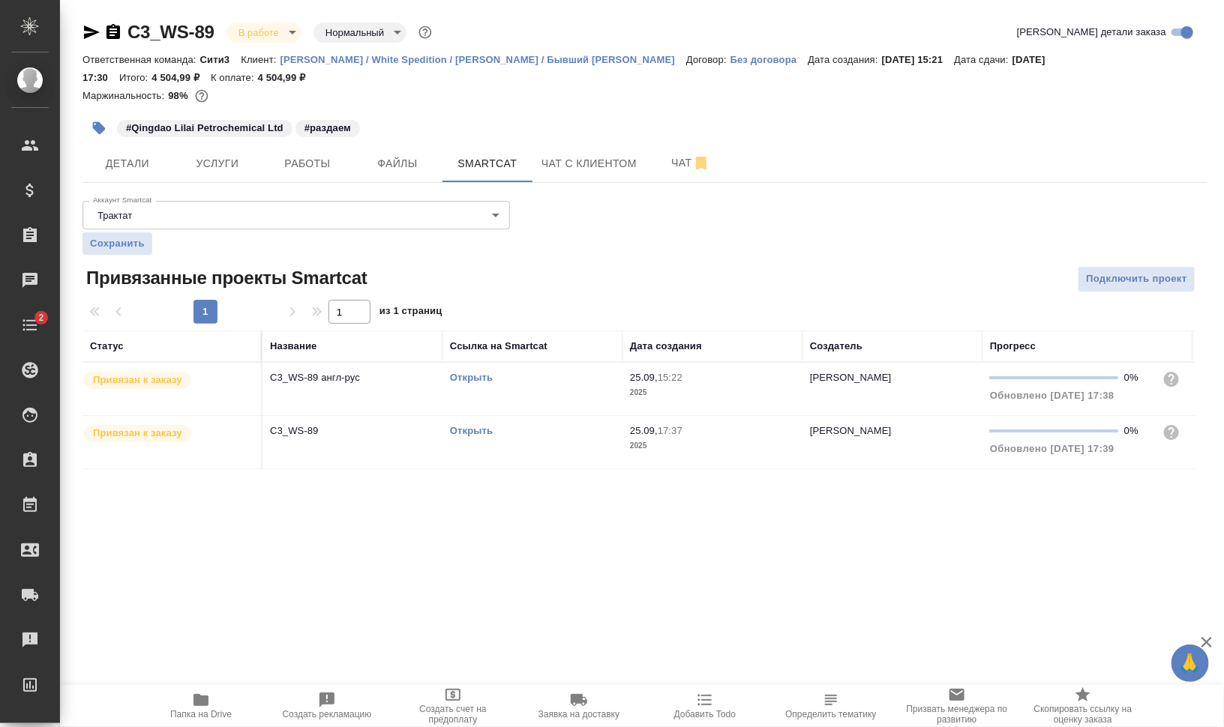
click at [511, 393] on td "Открыть" at bounding box center [532, 389] width 180 height 52
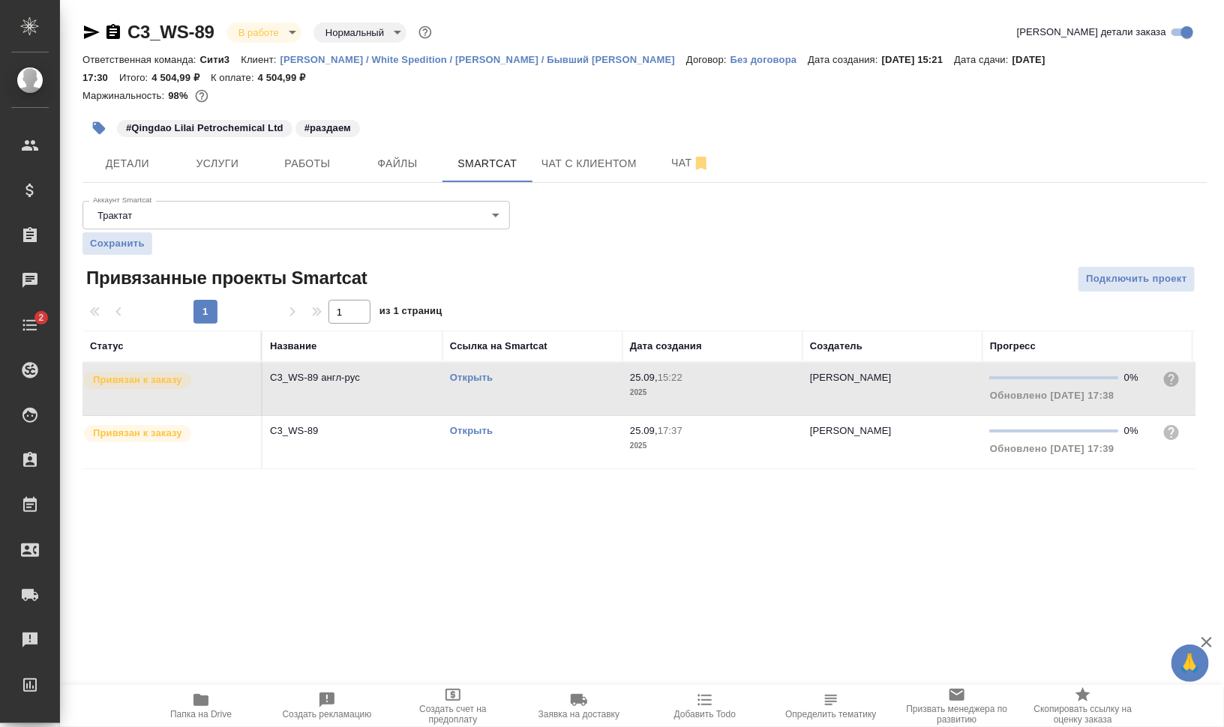
click at [511, 393] on td "Открыть" at bounding box center [532, 389] width 180 height 52
click at [229, 157] on span "Услуги" at bounding box center [217, 163] width 72 height 19
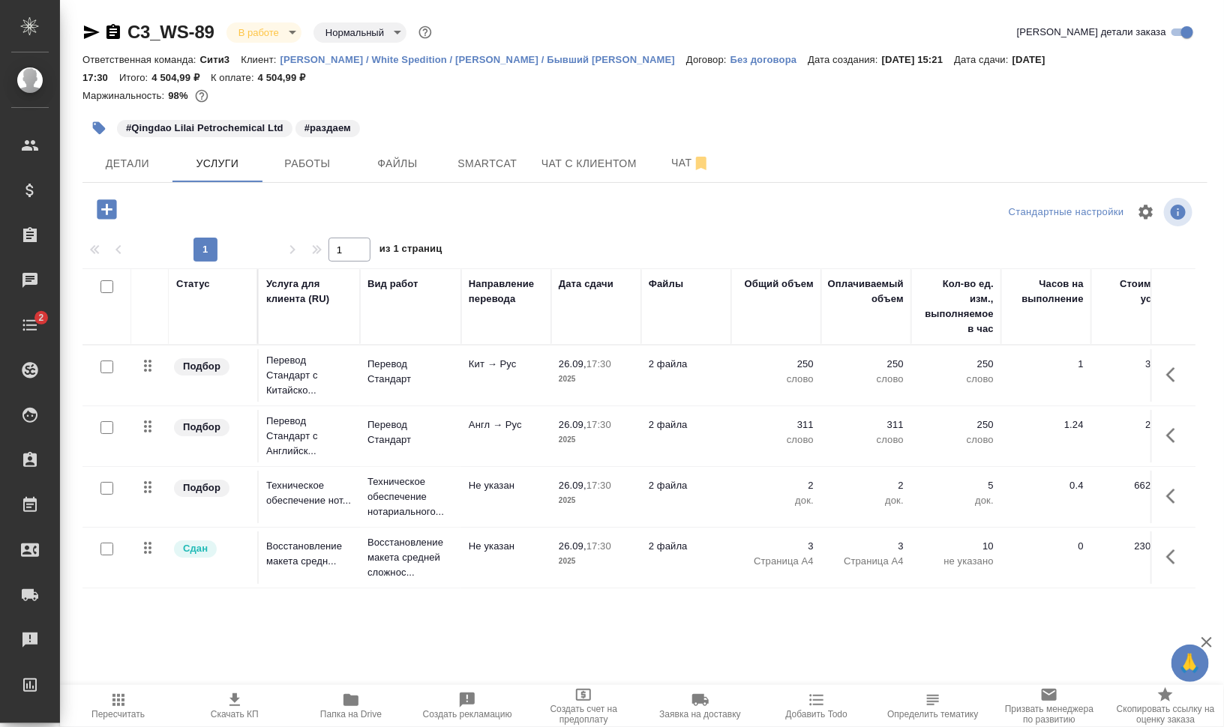
scroll to position [70, 0]
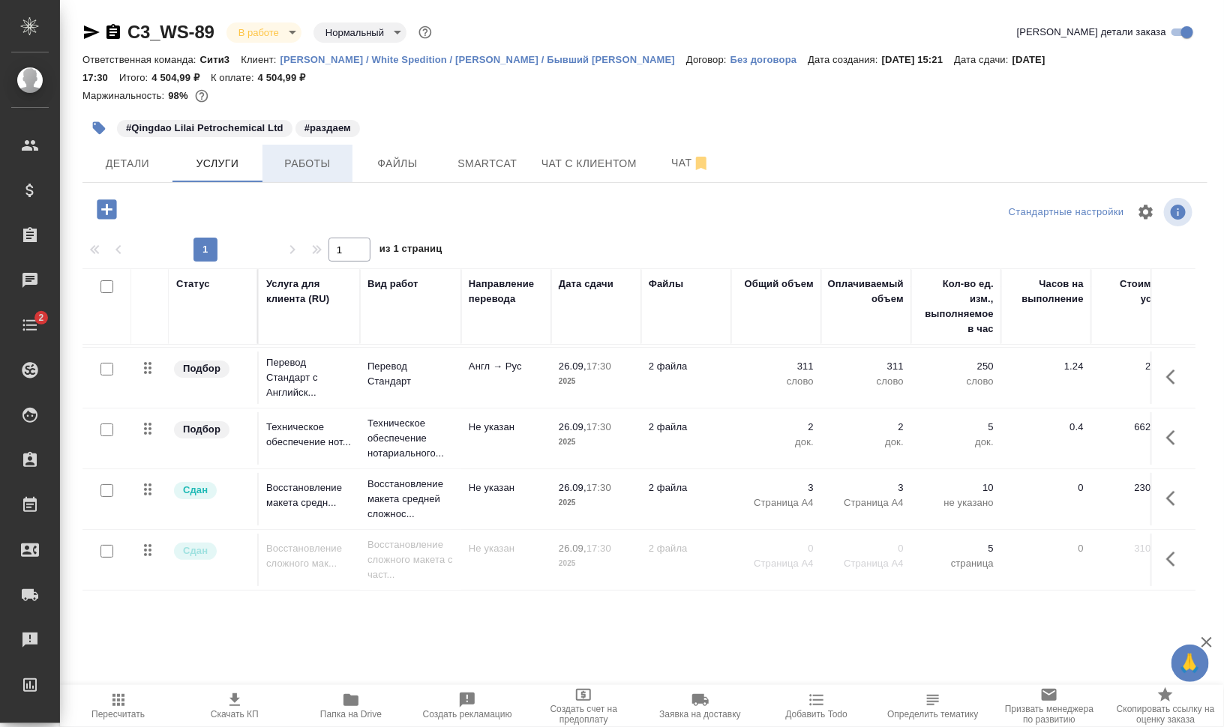
click at [346, 152] on button "Работы" at bounding box center [307, 163] width 90 height 37
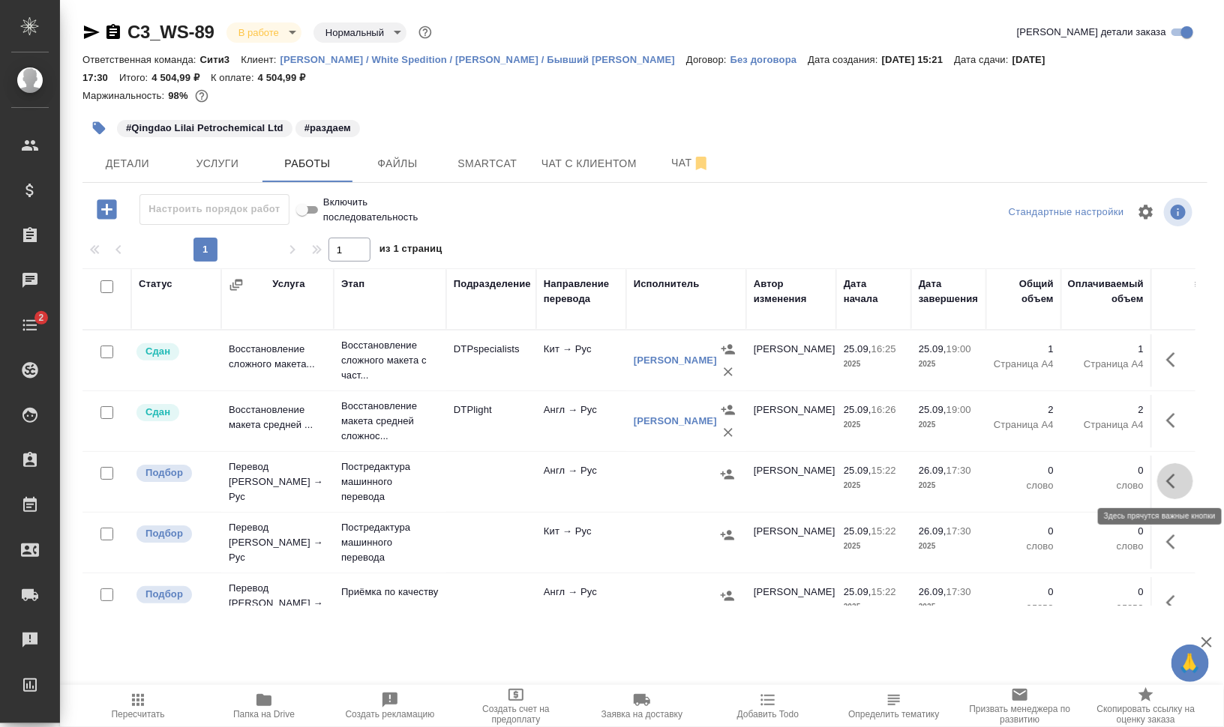
click at [1166, 474] on icon "button" at bounding box center [1175, 481] width 18 height 18
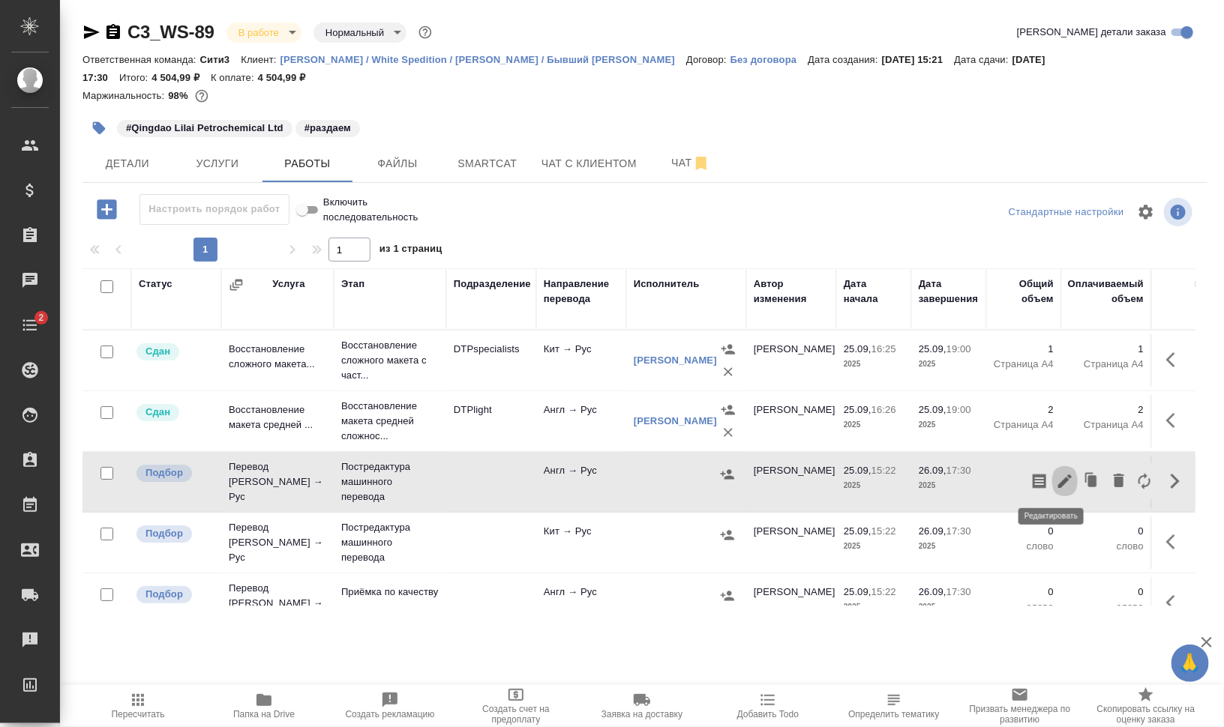
click at [1056, 473] on icon "button" at bounding box center [1065, 481] width 18 height 18
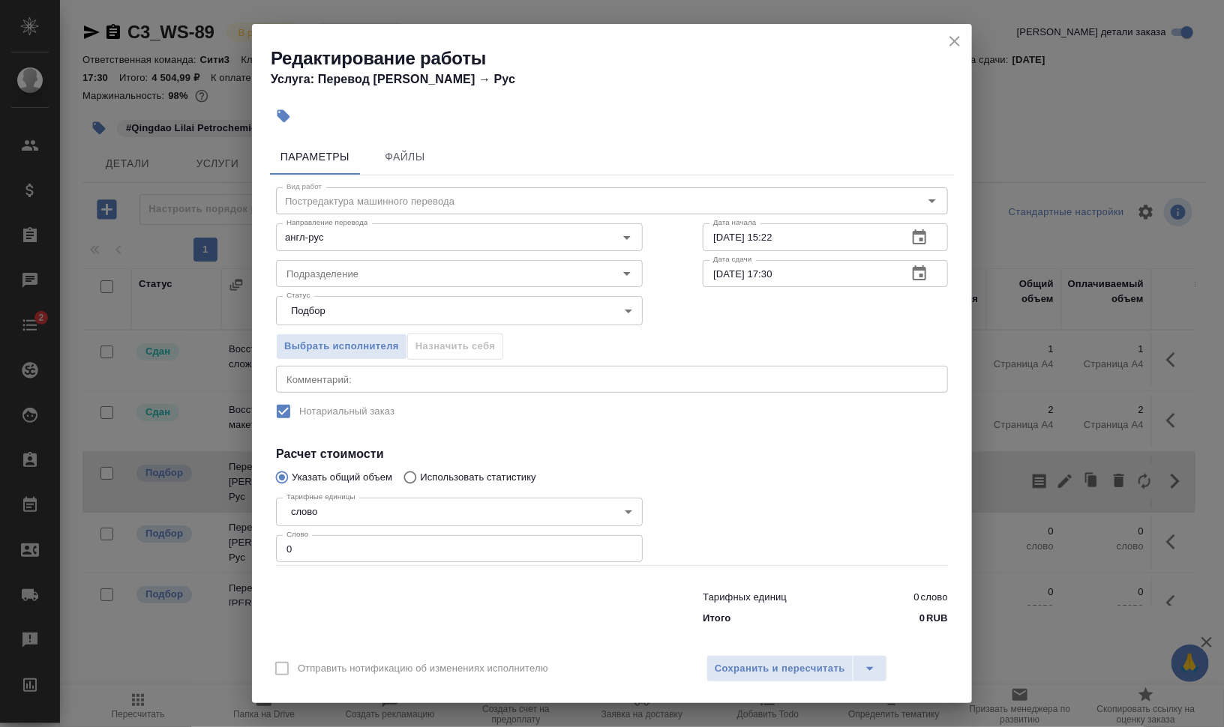
drag, startPoint x: 444, startPoint y: 371, endPoint x: 477, endPoint y: 376, distance: 33.4
click at [444, 372] on div "x Комментарий:" at bounding box center [612, 379] width 672 height 27
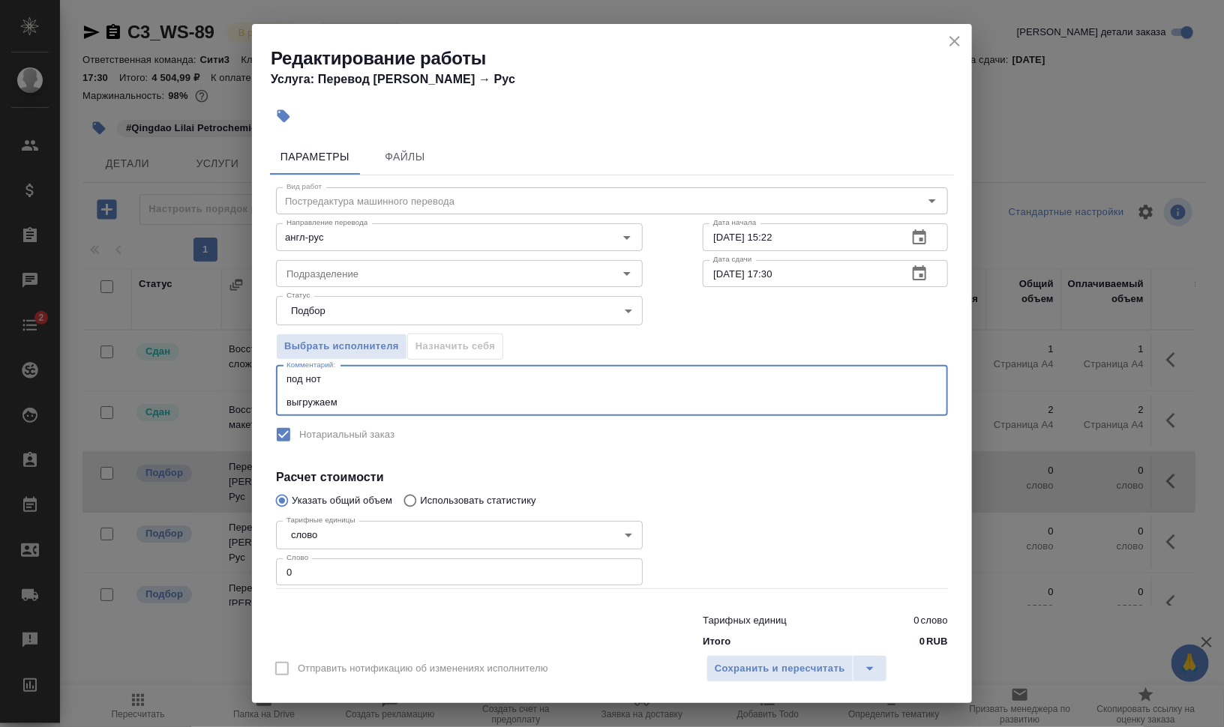
click at [684, 401] on textarea "под нот выгружаем" at bounding box center [611, 390] width 651 height 34
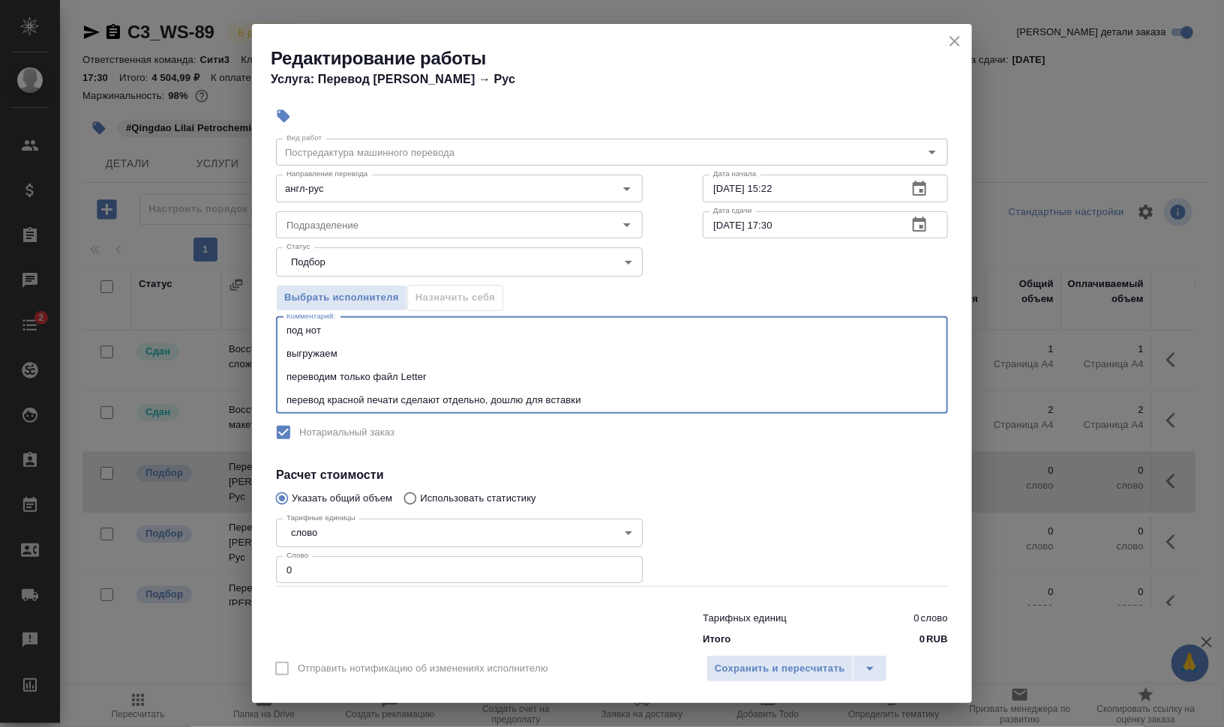
scroll to position [79, 0]
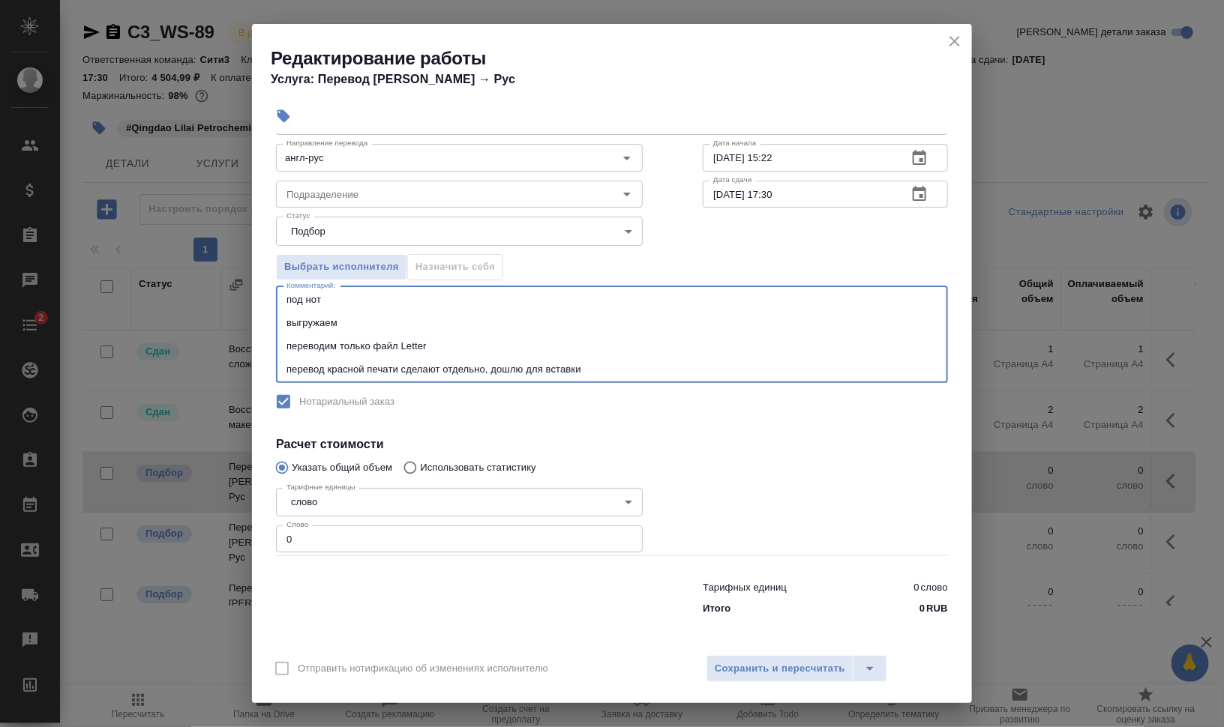
type textarea "под нот выгружаем переводим только файл Letter перевод красной печати сделают о…"
drag, startPoint x: 280, startPoint y: 544, endPoint x: 217, endPoint y: 541, distance: 63.1
click at [218, 541] on div "Редактирование работы Услуга: Перевод Стандарт Англ → Рус Параметры Файлы Вид р…" at bounding box center [612, 363] width 1224 height 727
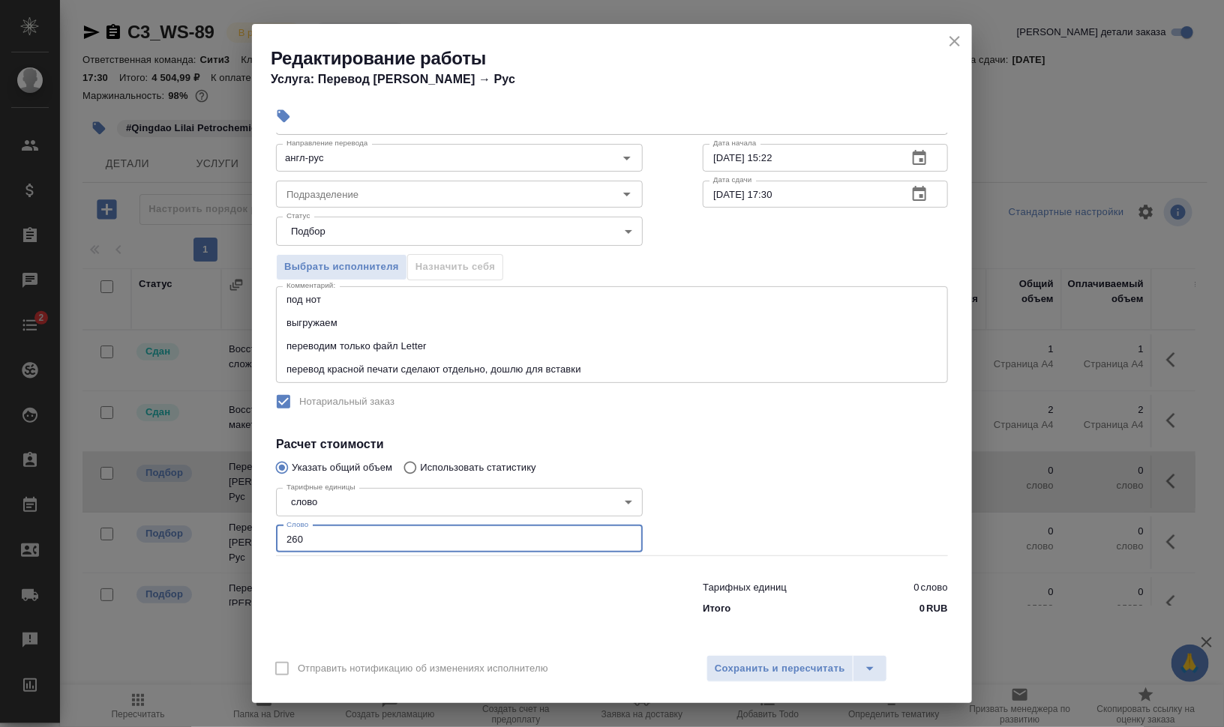
type input "260"
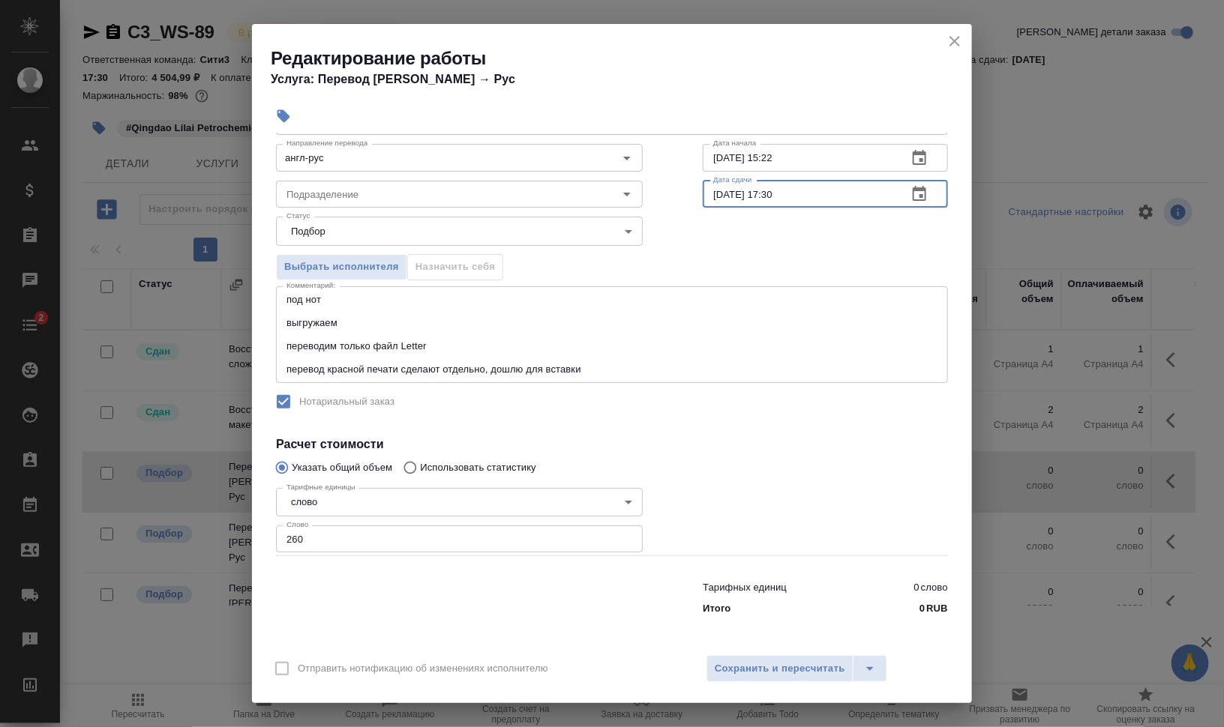
drag, startPoint x: 783, startPoint y: 197, endPoint x: 907, endPoint y: 204, distance: 124.7
click at [895, 203] on div "26.09.2025 17:30 Дата сдачи" at bounding box center [825, 194] width 245 height 27
type input "26.09.2025 15:00"
drag, startPoint x: 765, startPoint y: 157, endPoint x: 829, endPoint y: 157, distance: 63.7
click at [829, 157] on input "25.09.2025 15:22" at bounding box center [799, 157] width 193 height 27
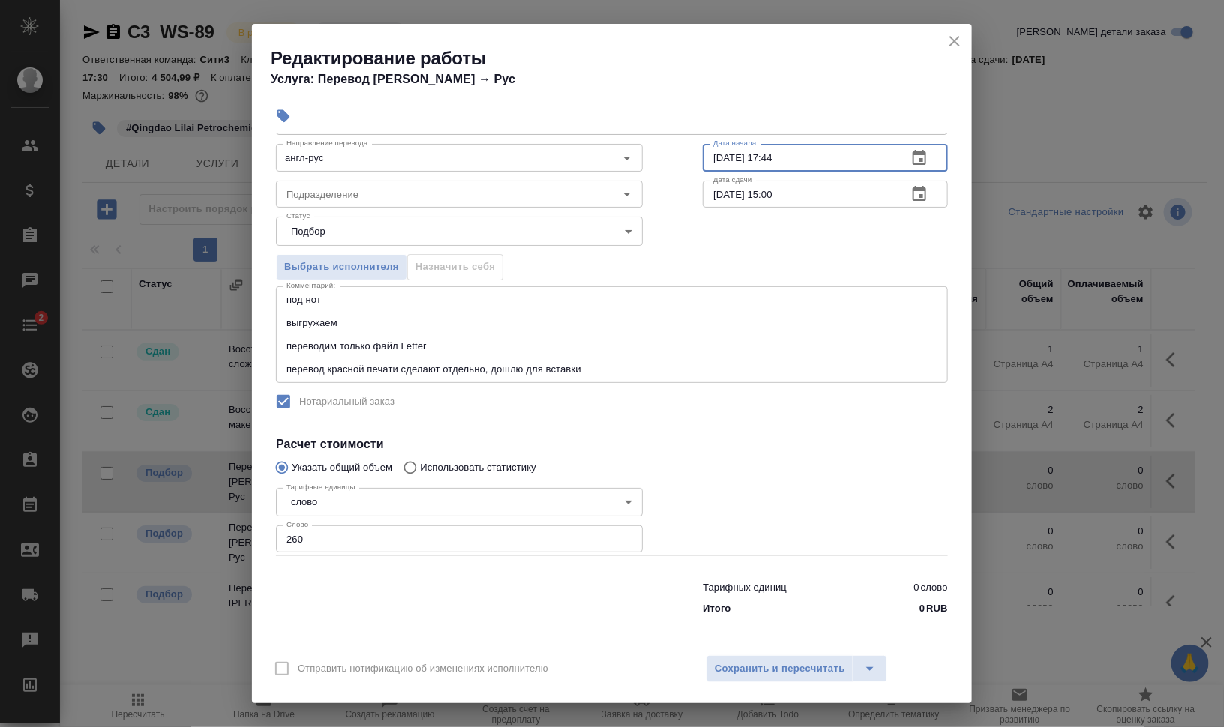
type input "25.09.2025 17:44"
click at [676, 268] on div "Выбрать исполнителя Назначить себя" at bounding box center [612, 264] width 732 height 91
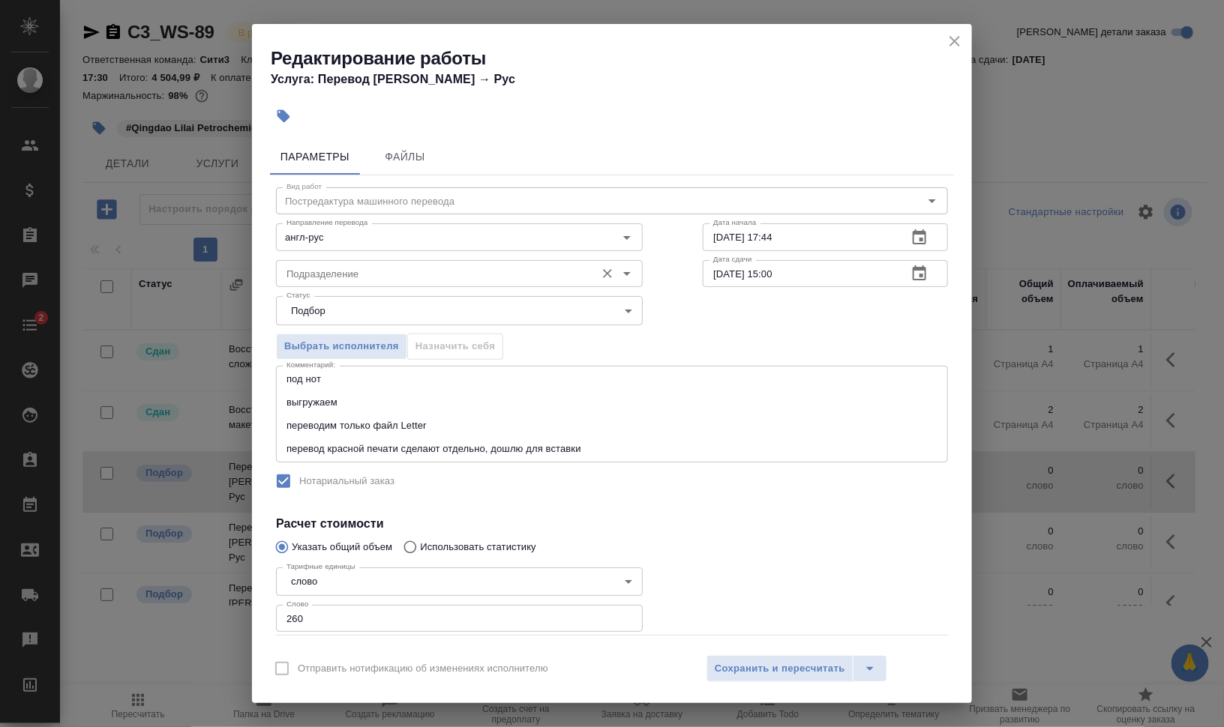
click at [421, 266] on input "Подразделение" at bounding box center [433, 274] width 307 height 18
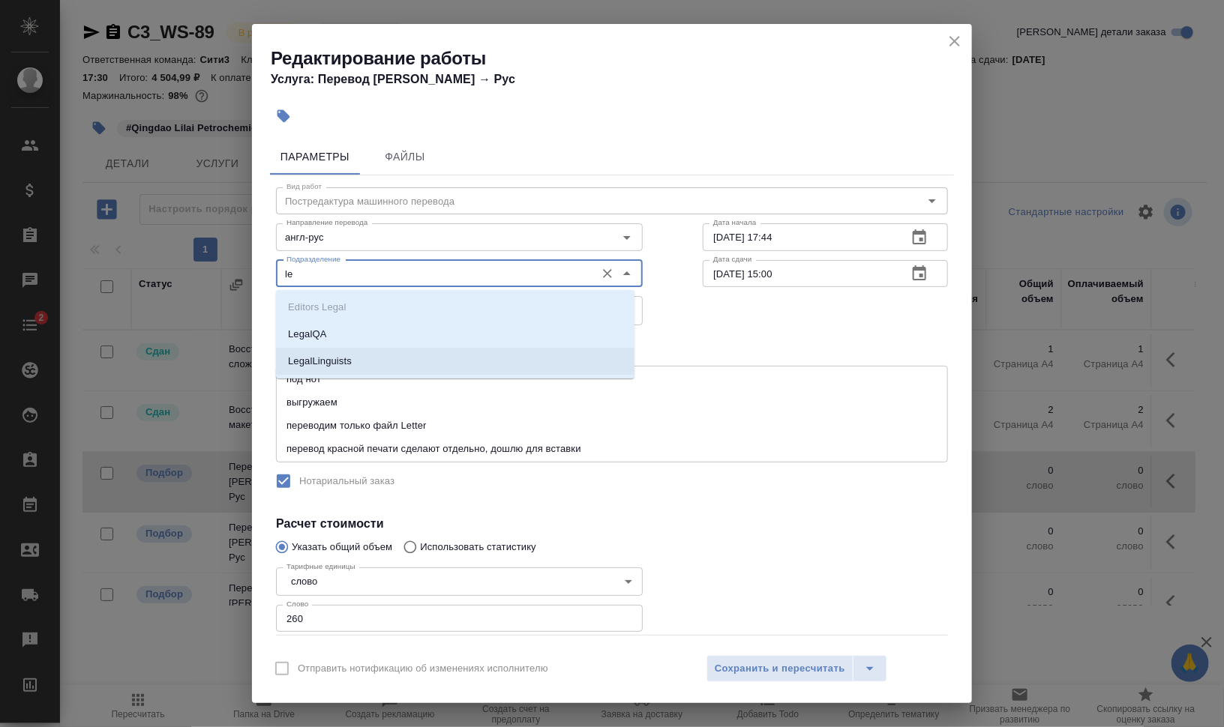
click at [397, 357] on li "LegalLinguists" at bounding box center [455, 361] width 358 height 27
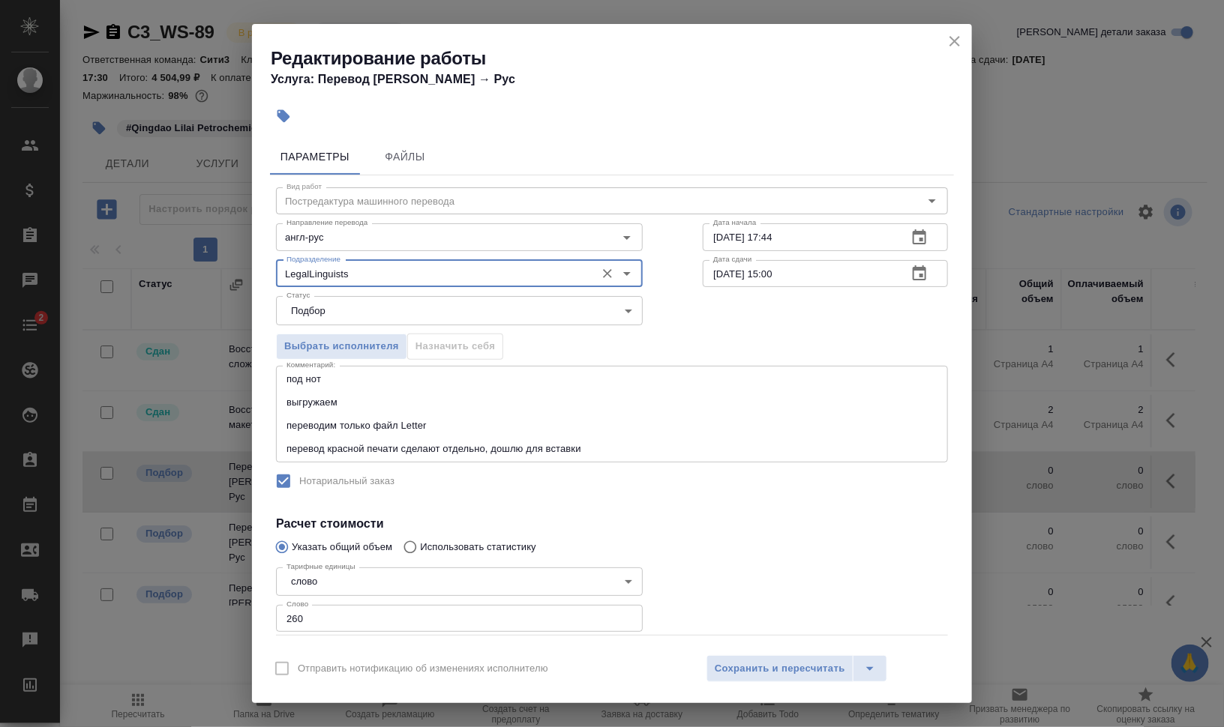
type input "LegalLinguists"
click at [650, 442] on textarea "под нот выгружаем переводим только файл Letter перевод красной печати сделают о…" at bounding box center [611, 413] width 651 height 81
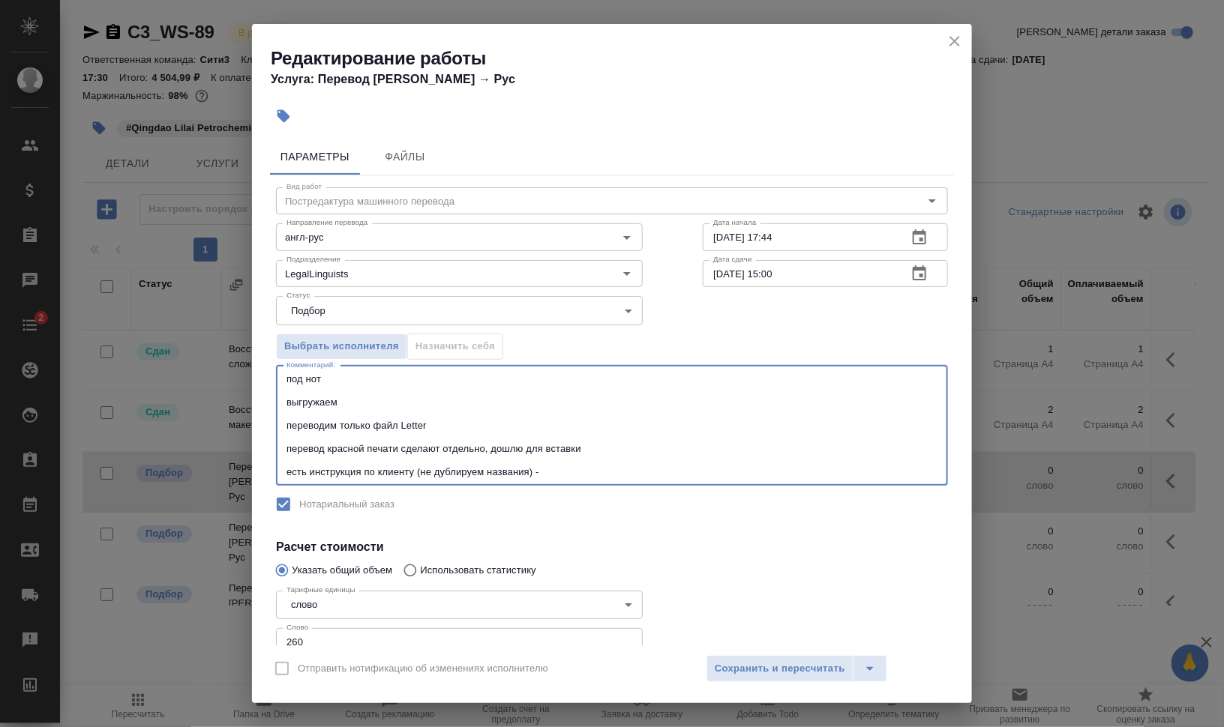
paste textarea "https://drive.awatera.com/s/bFk7ptaLRADLop9"
type textarea "под нот выгружаем переводим только файл Letter перевод красной печати сделают о…"
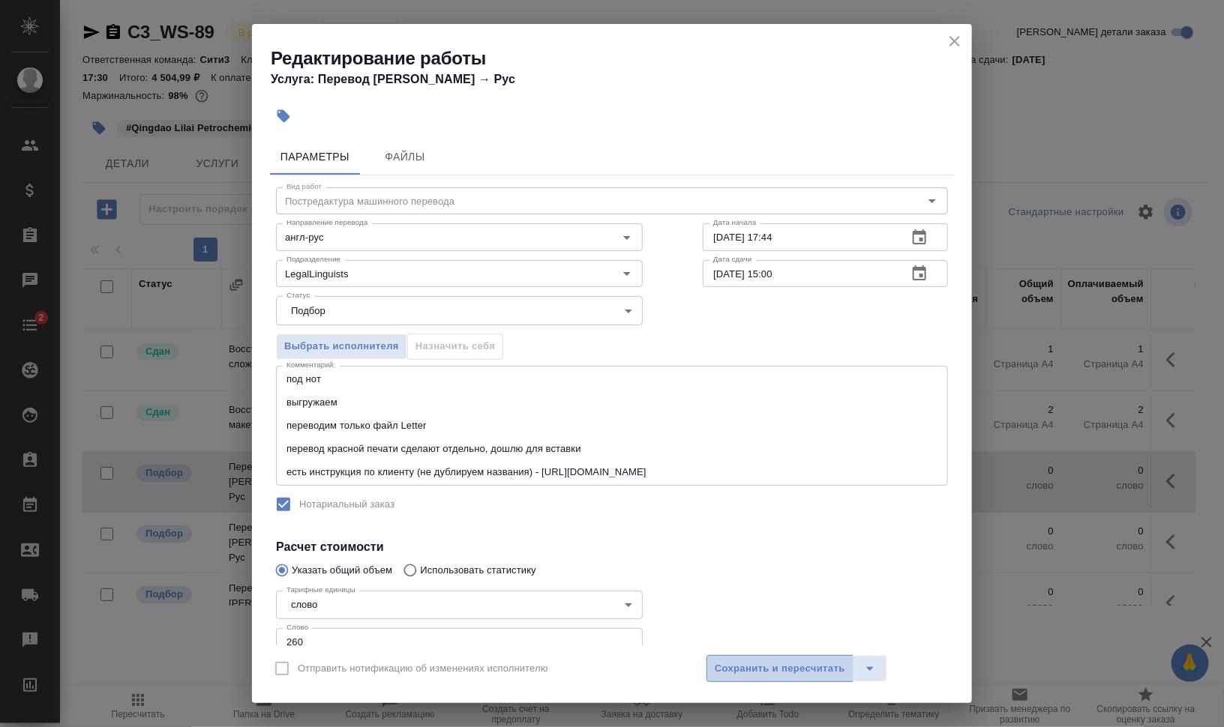
click at [811, 677] on span "Сохранить и пересчитать" at bounding box center [780, 669] width 130 height 17
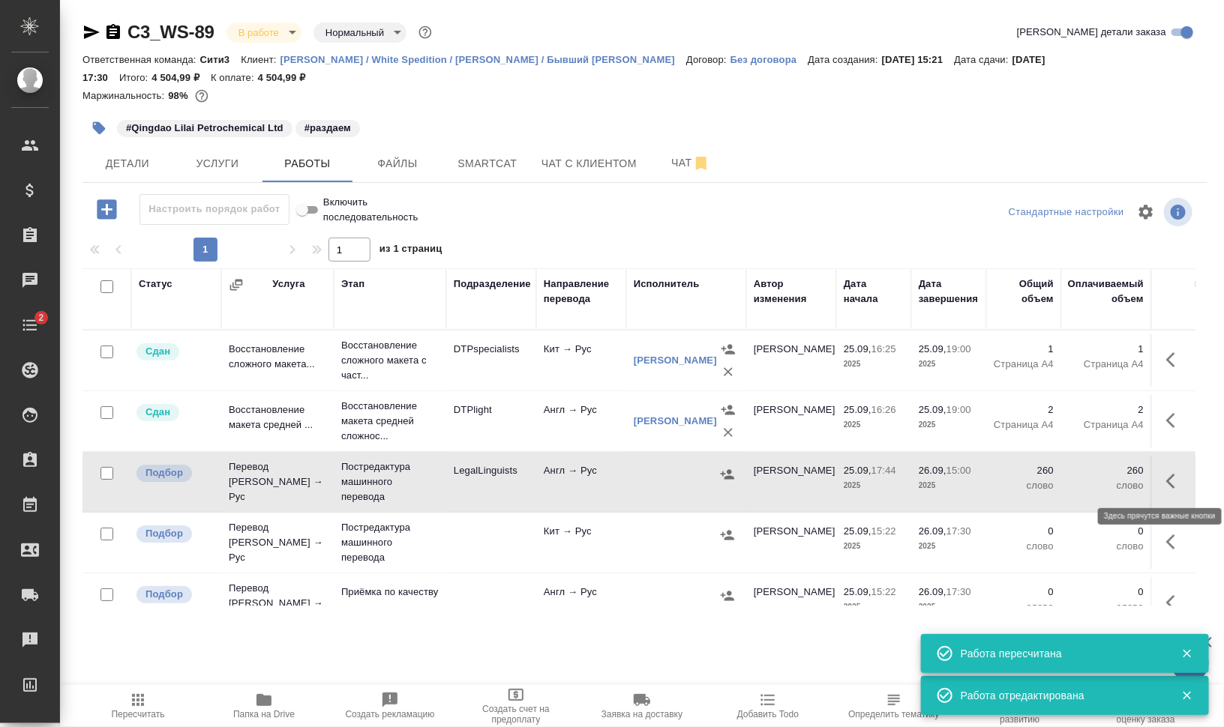
click at [1166, 475] on icon "button" at bounding box center [1170, 481] width 9 height 15
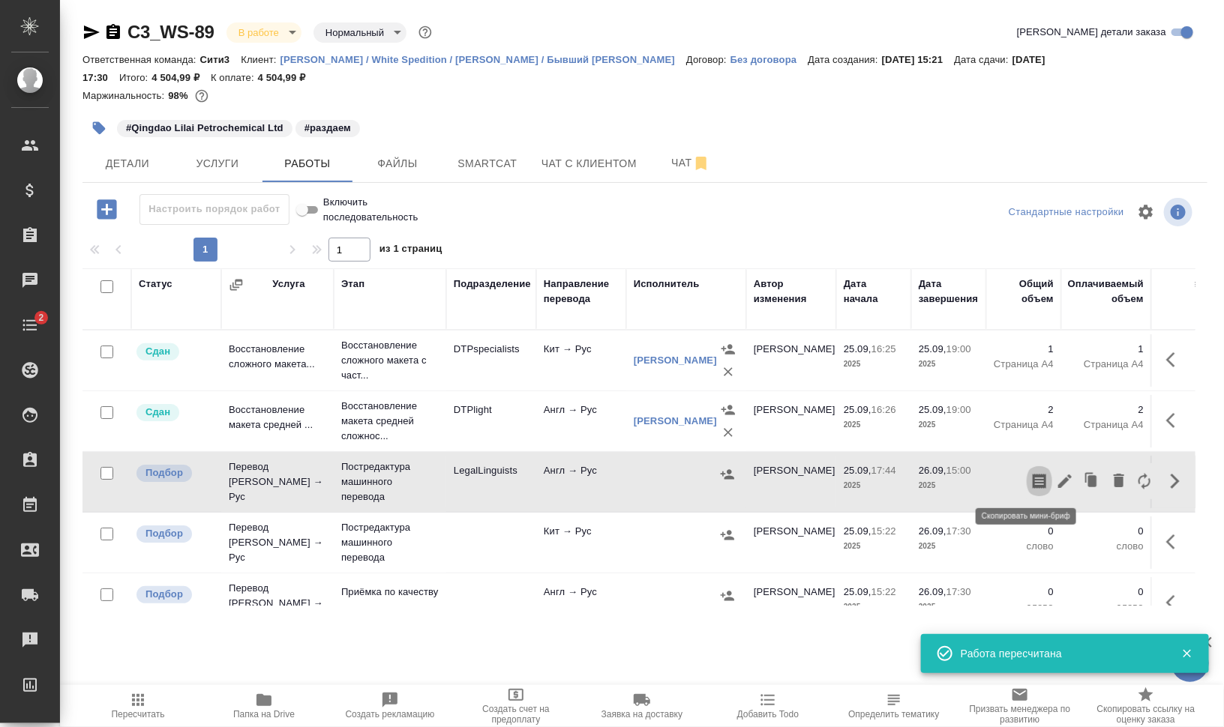
click at [1030, 479] on icon "button" at bounding box center [1039, 481] width 18 height 18
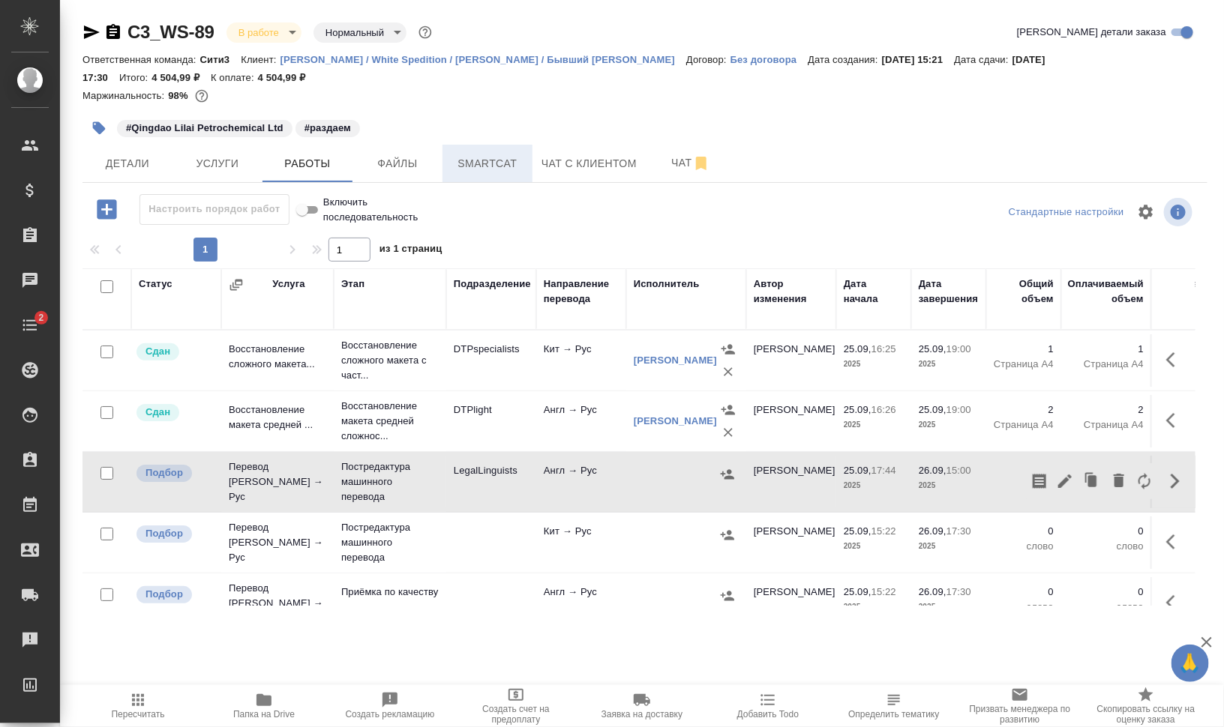
click at [472, 168] on span "Smartcat" at bounding box center [487, 163] width 72 height 19
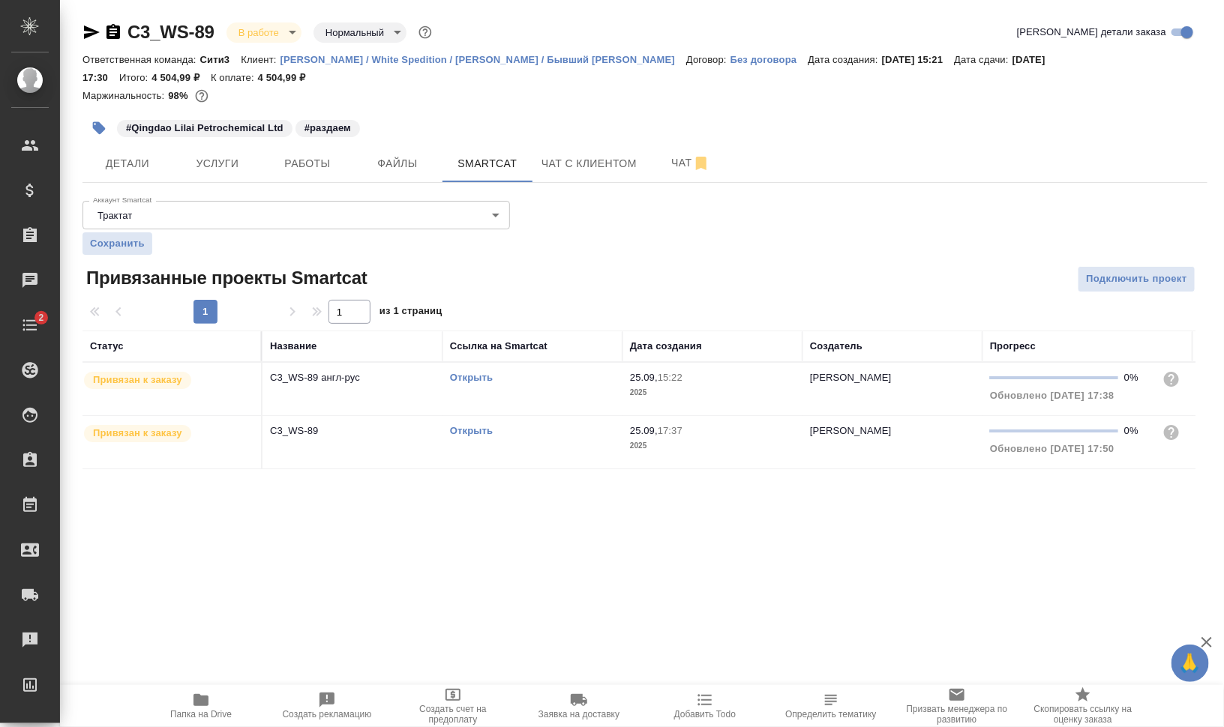
click at [447, 393] on td "Открыть" at bounding box center [532, 389] width 180 height 52
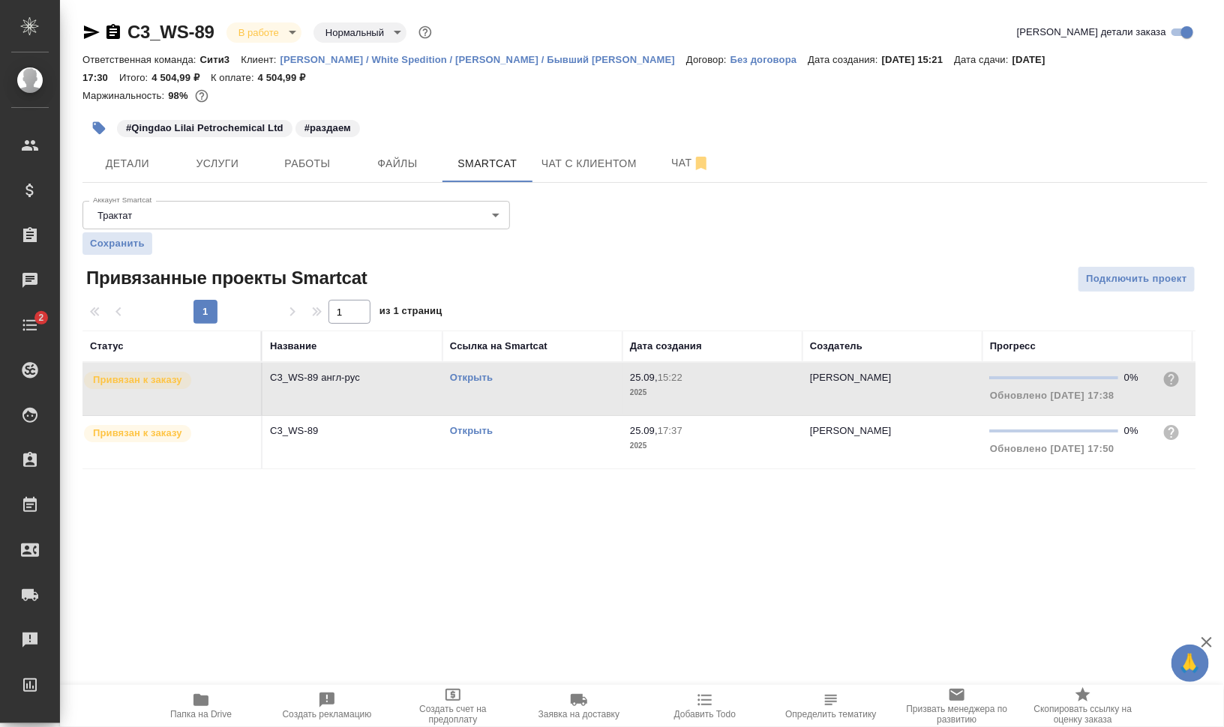
click at [447, 393] on td "Открыть" at bounding box center [532, 389] width 180 height 52
click at [393, 172] on span "Файлы" at bounding box center [397, 163] width 72 height 19
click at [274, 156] on span "Работы" at bounding box center [307, 163] width 72 height 19
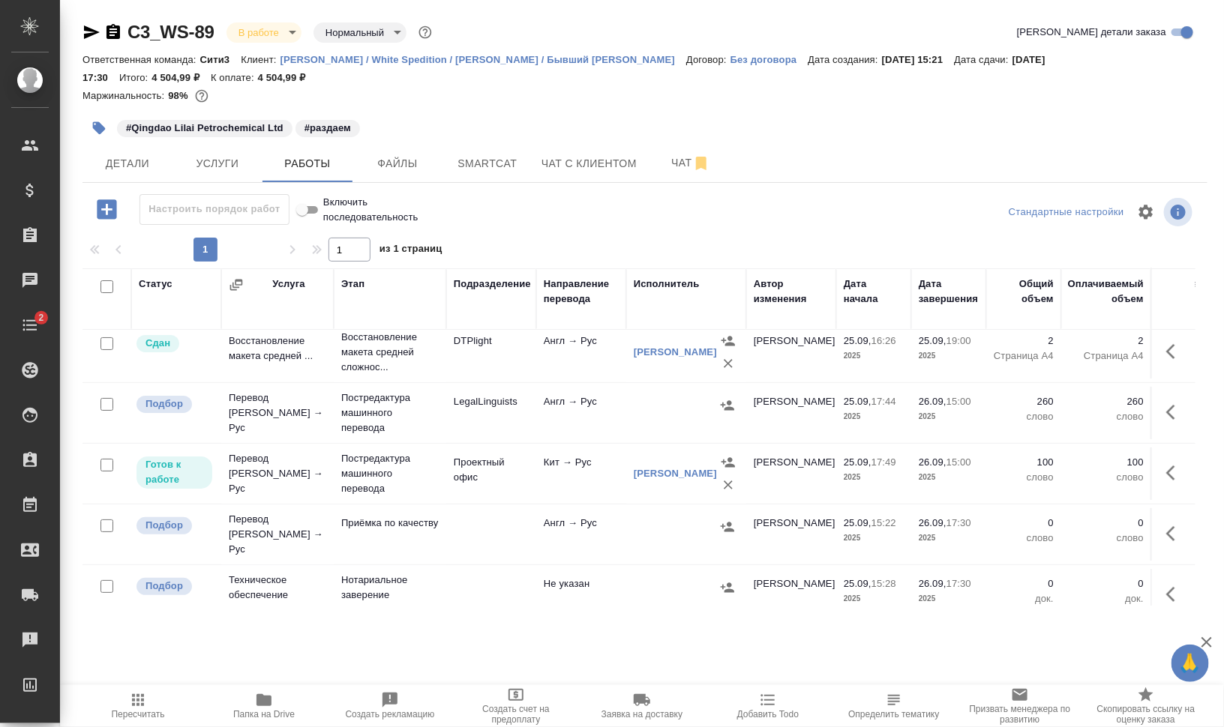
scroll to position [93, 0]
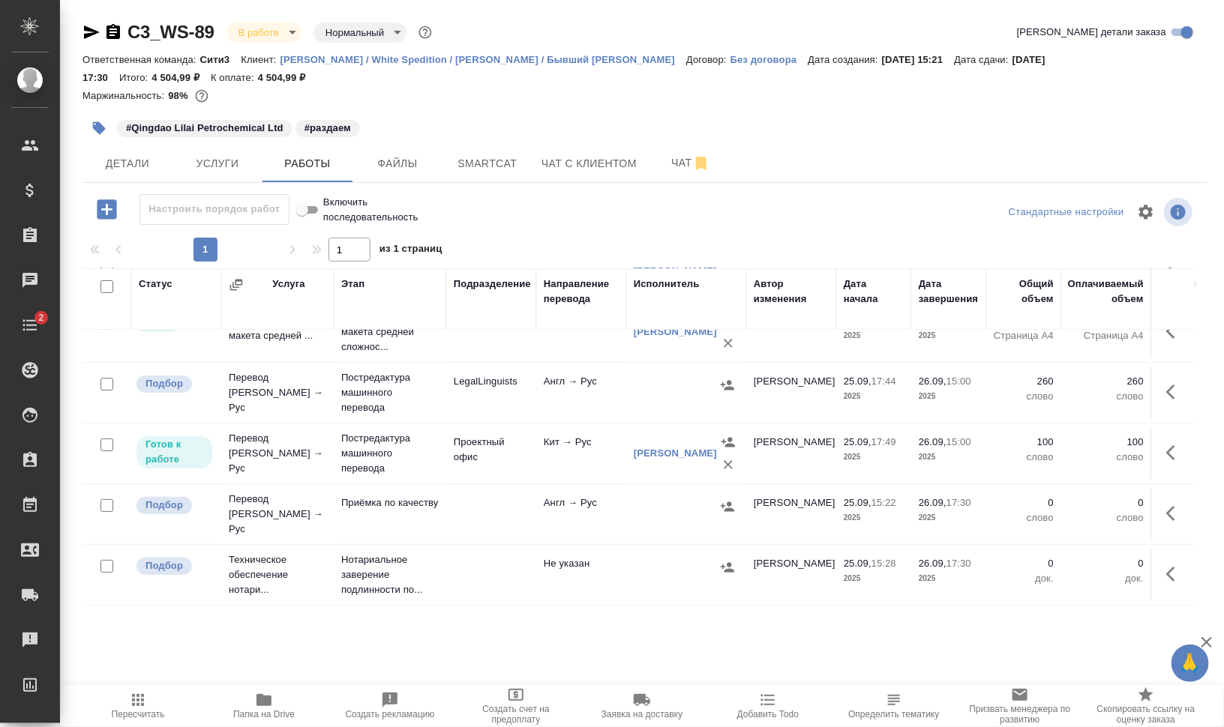
click at [1166, 452] on icon "button" at bounding box center [1175, 453] width 18 height 18
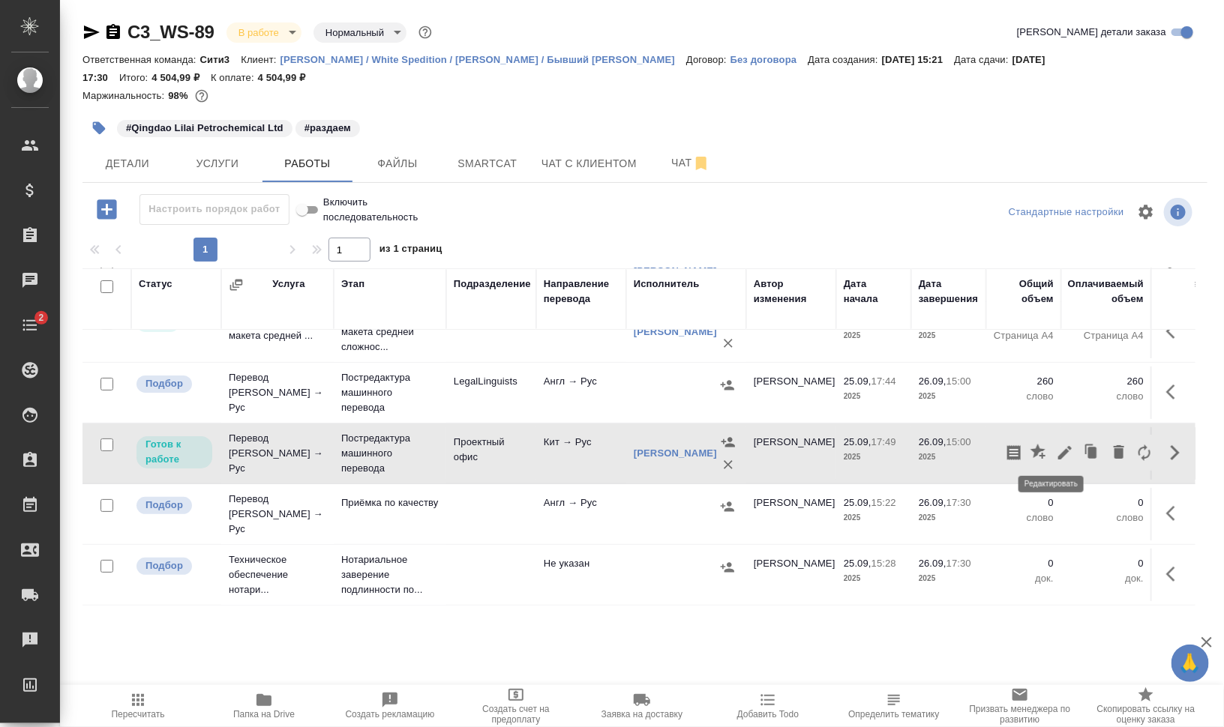
click at [1056, 454] on icon "button" at bounding box center [1065, 453] width 18 height 18
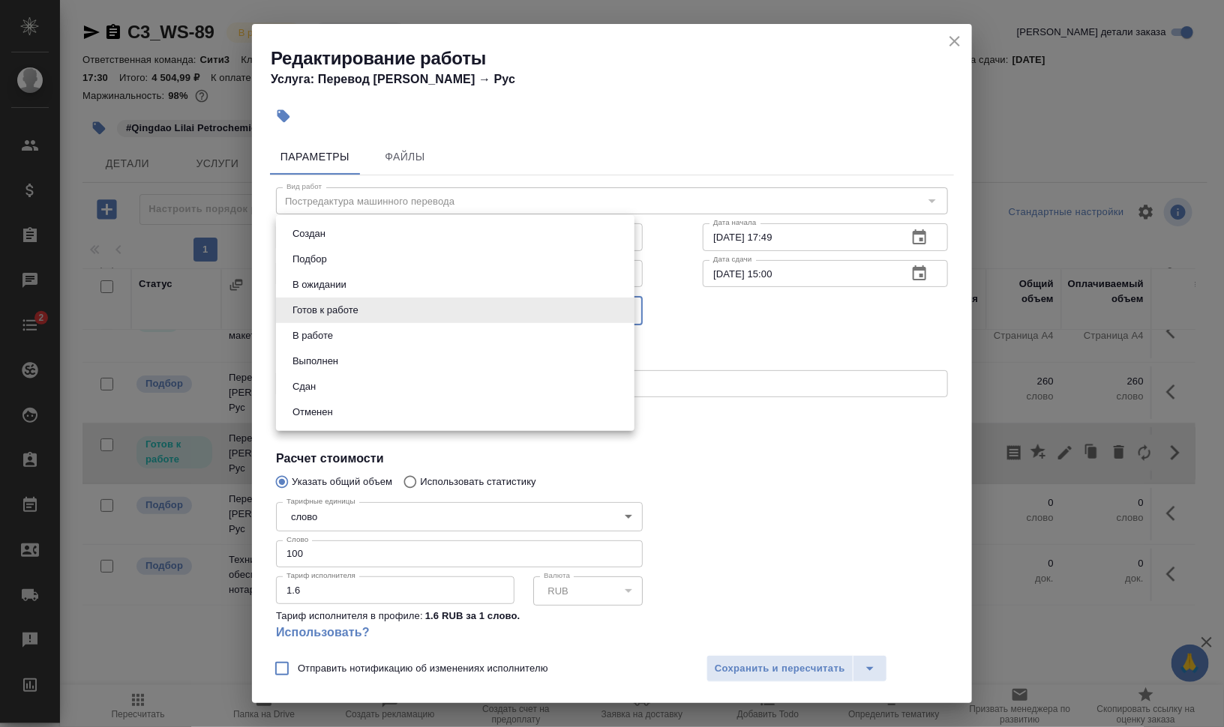
click at [487, 306] on body "🙏 .cls-1 fill:#fff; AWATERA Валеев Динар Клиенты Спецификации Заказы 0 Чаты 2 T…" at bounding box center [612, 363] width 1224 height 727
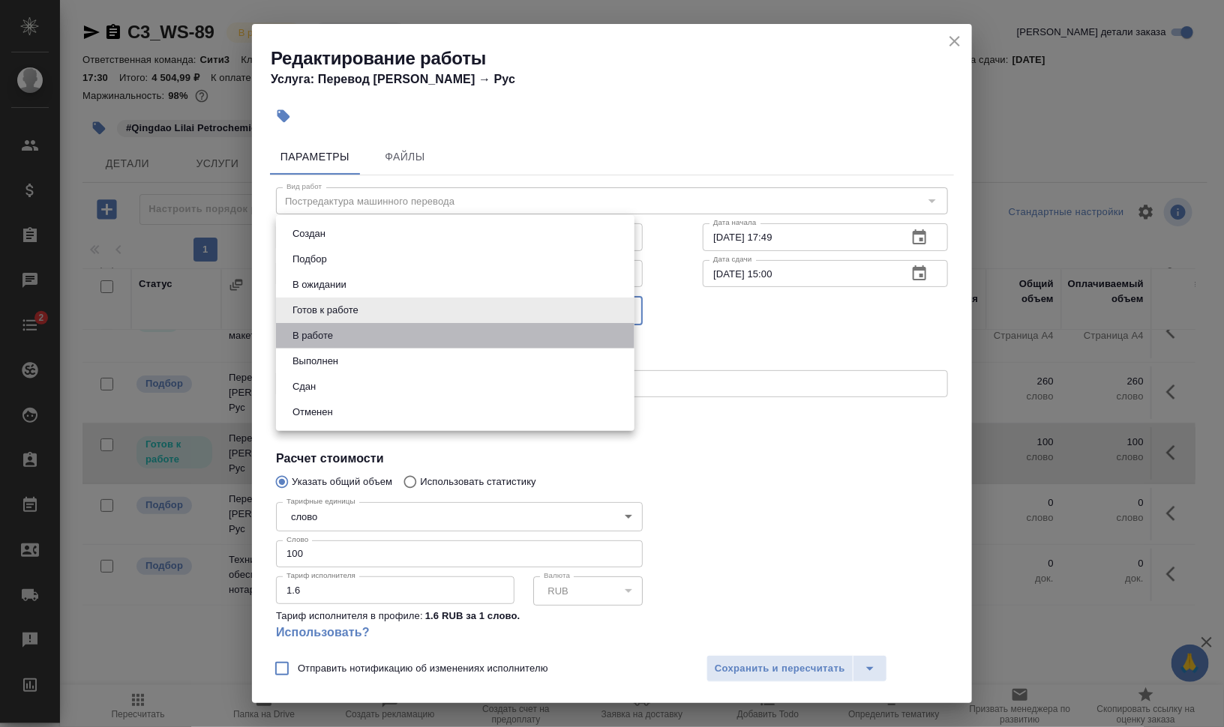
click at [472, 325] on li "В работе" at bounding box center [455, 335] width 358 height 25
type input "inProgress"
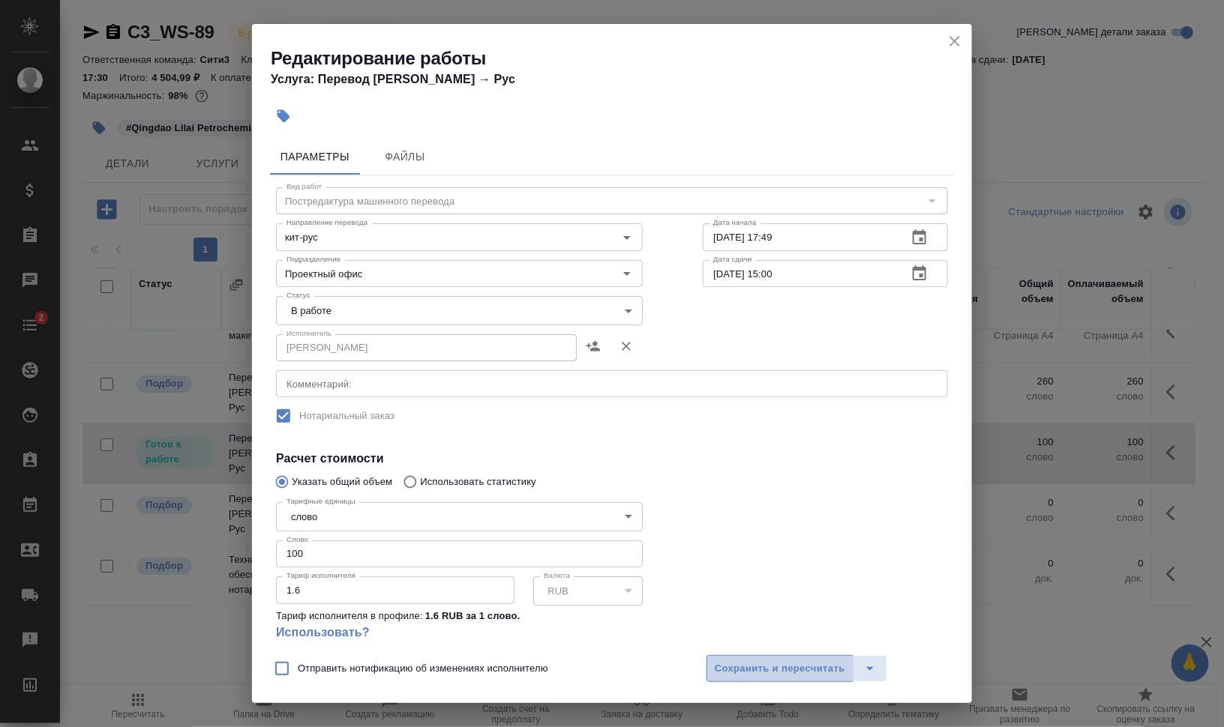
click at [826, 671] on span "Сохранить и пересчитать" at bounding box center [780, 669] width 130 height 17
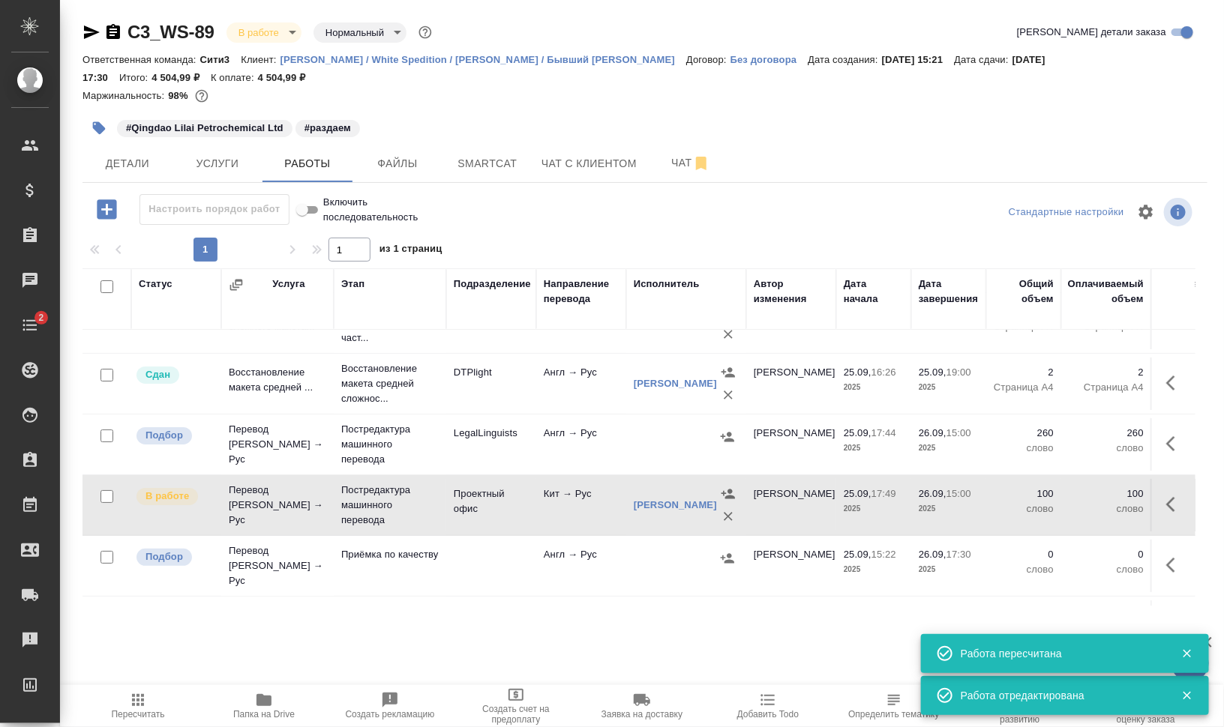
scroll to position [0, 0]
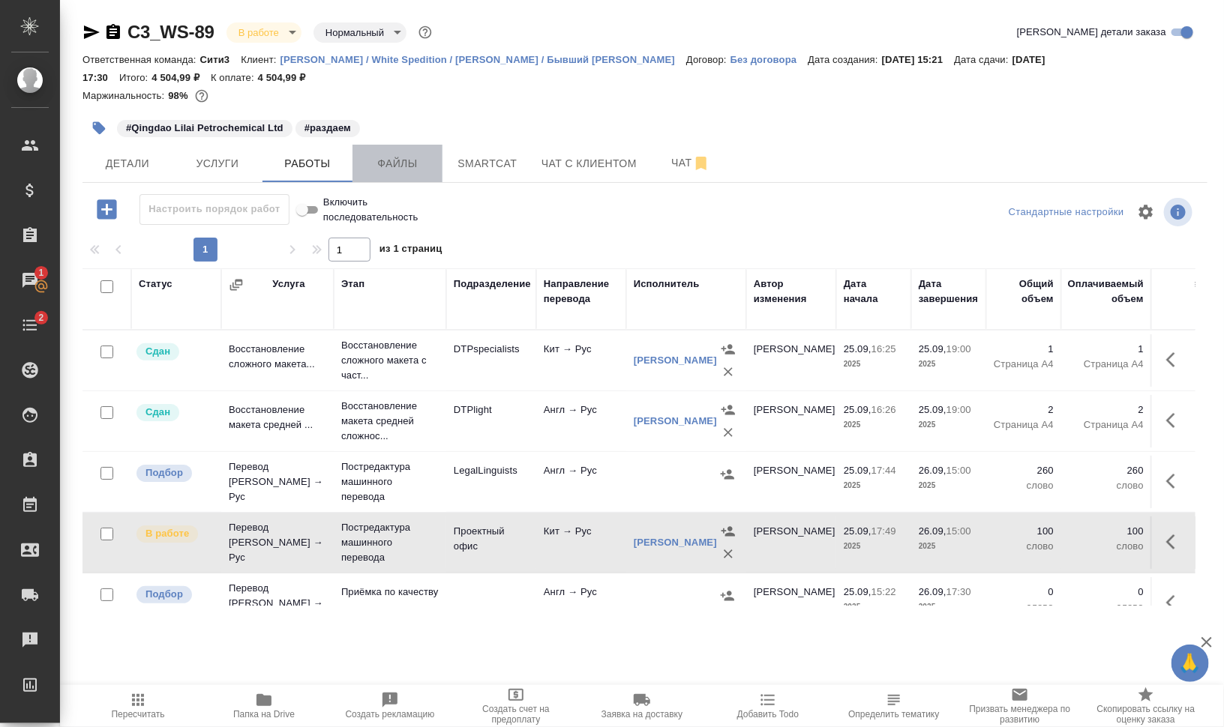
click at [412, 152] on button "Файлы" at bounding box center [397, 163] width 90 height 37
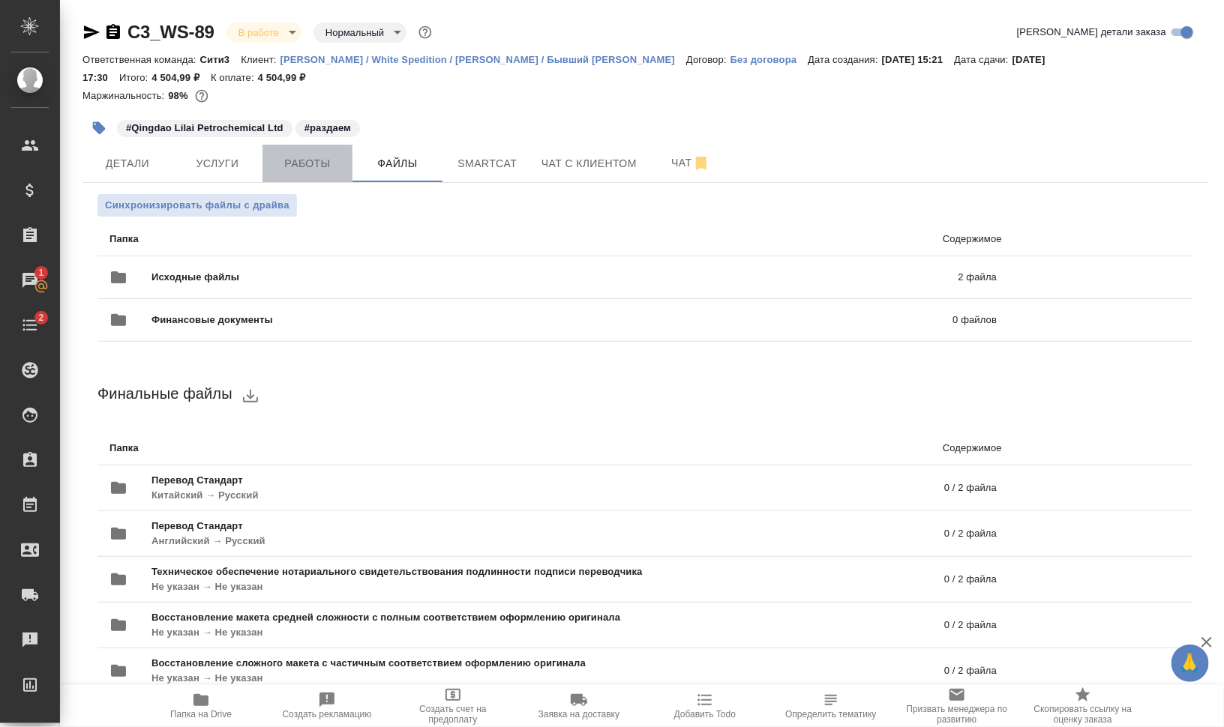
click at [314, 161] on span "Работы" at bounding box center [307, 163] width 72 height 19
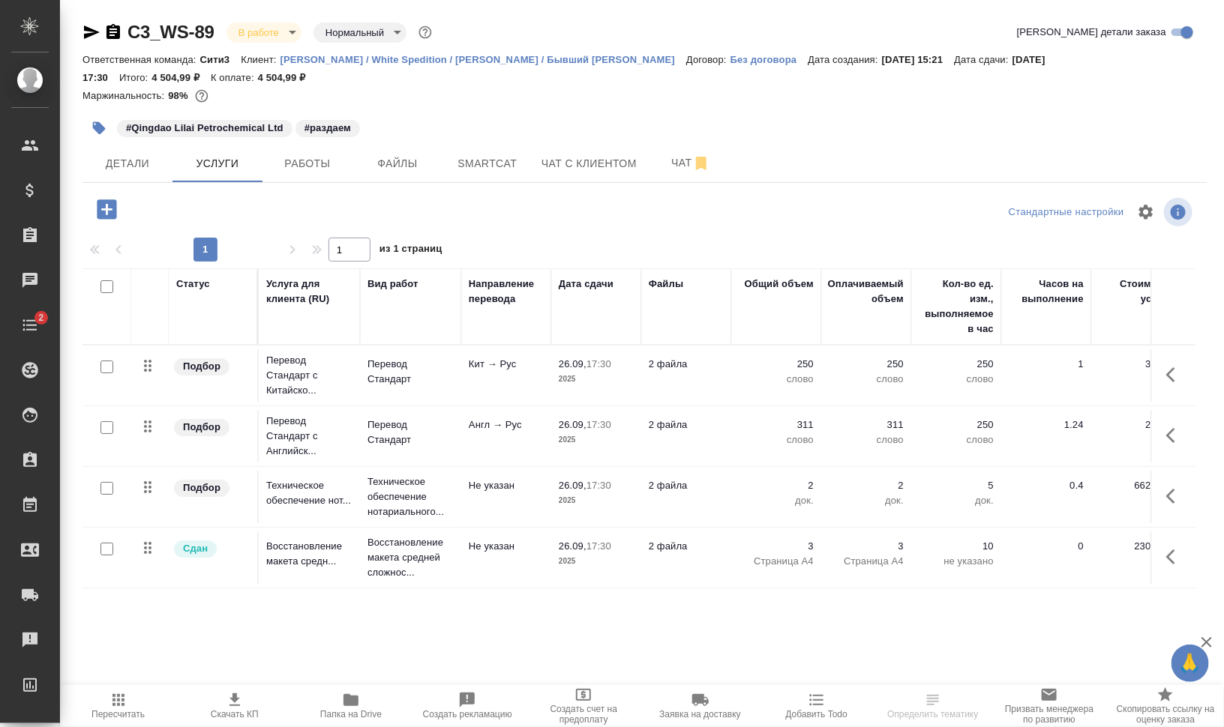
click at [337, 700] on span "Папка на Drive" at bounding box center [350, 705] width 98 height 28
click at [677, 161] on span "Чат" at bounding box center [691, 163] width 72 height 19
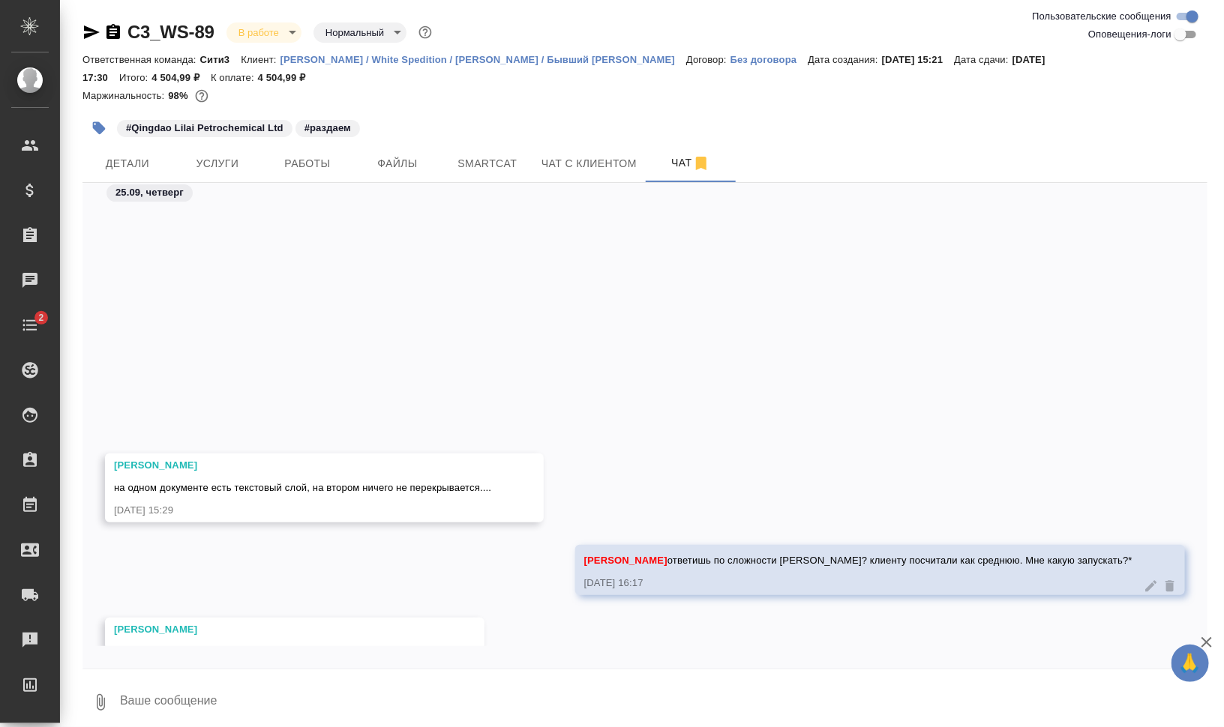
scroll to position [291, 0]
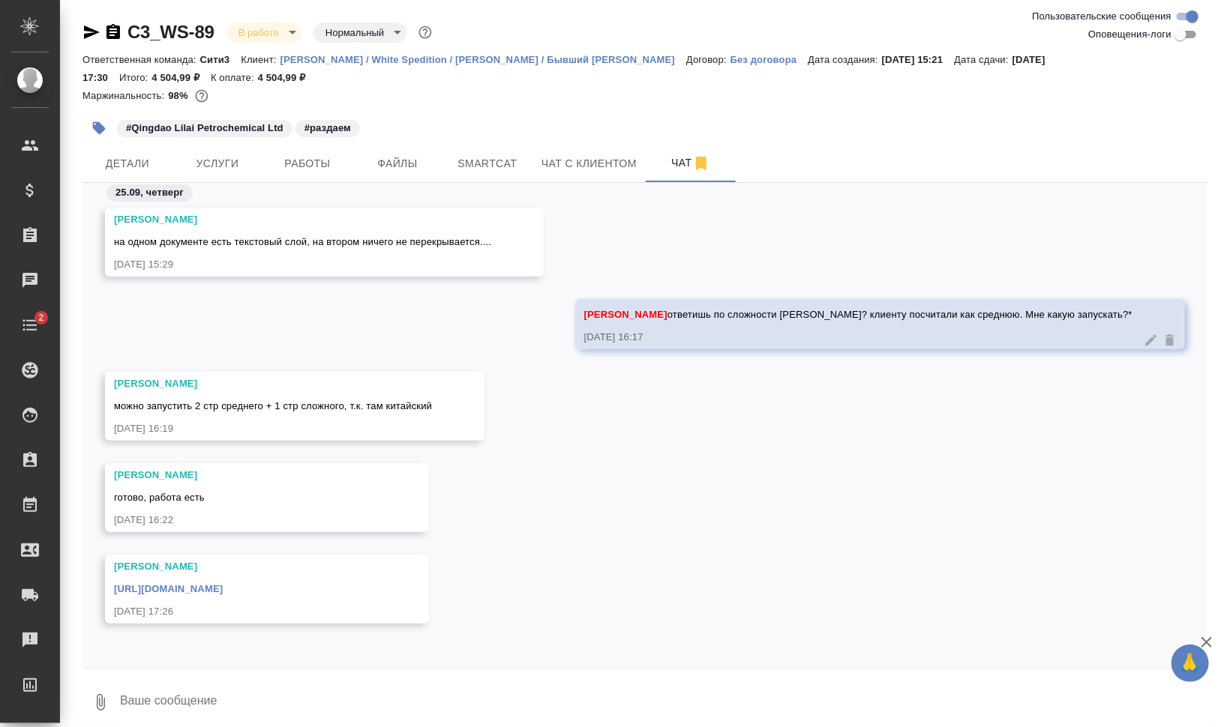
click at [223, 583] on link "[URL][DOMAIN_NAME]" at bounding box center [168, 588] width 109 height 11
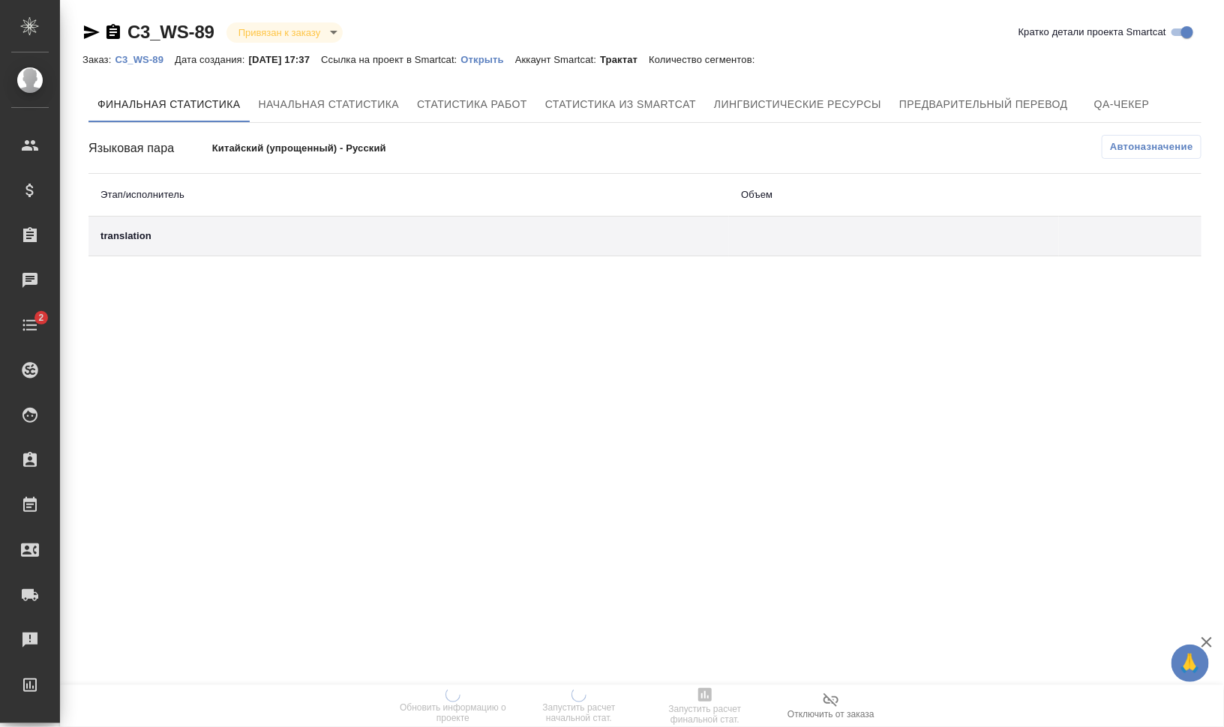
click at [512, 61] on p "Открыть" at bounding box center [488, 59] width 54 height 11
click at [836, 107] on span "Лингвистические ресурсы" at bounding box center [797, 104] width 167 height 19
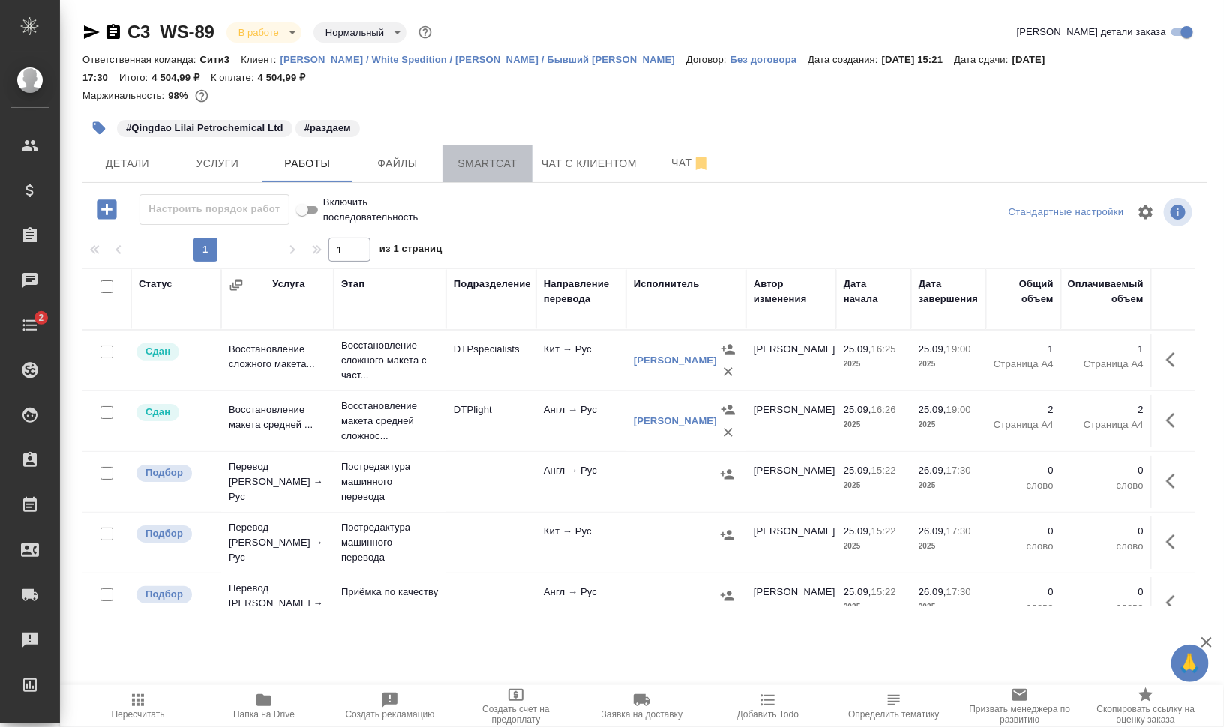
click at [511, 165] on span "Smartcat" at bounding box center [487, 163] width 72 height 19
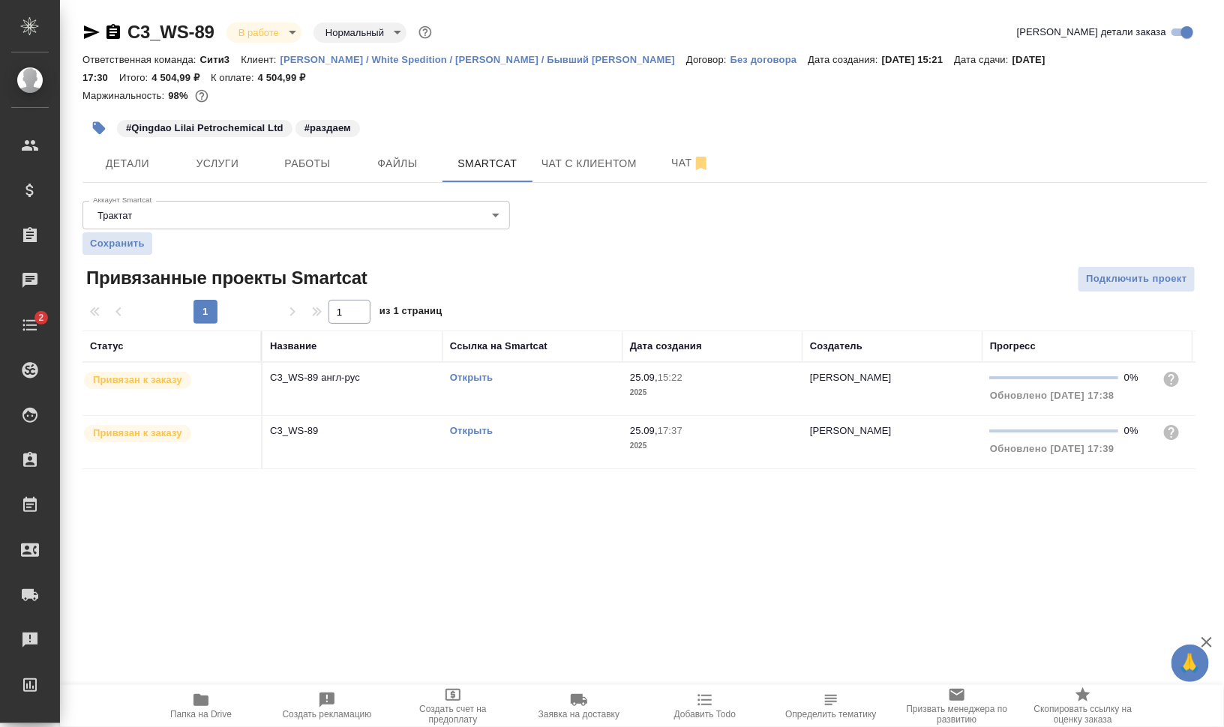
click at [492, 440] on td "Открыть" at bounding box center [532, 442] width 180 height 52
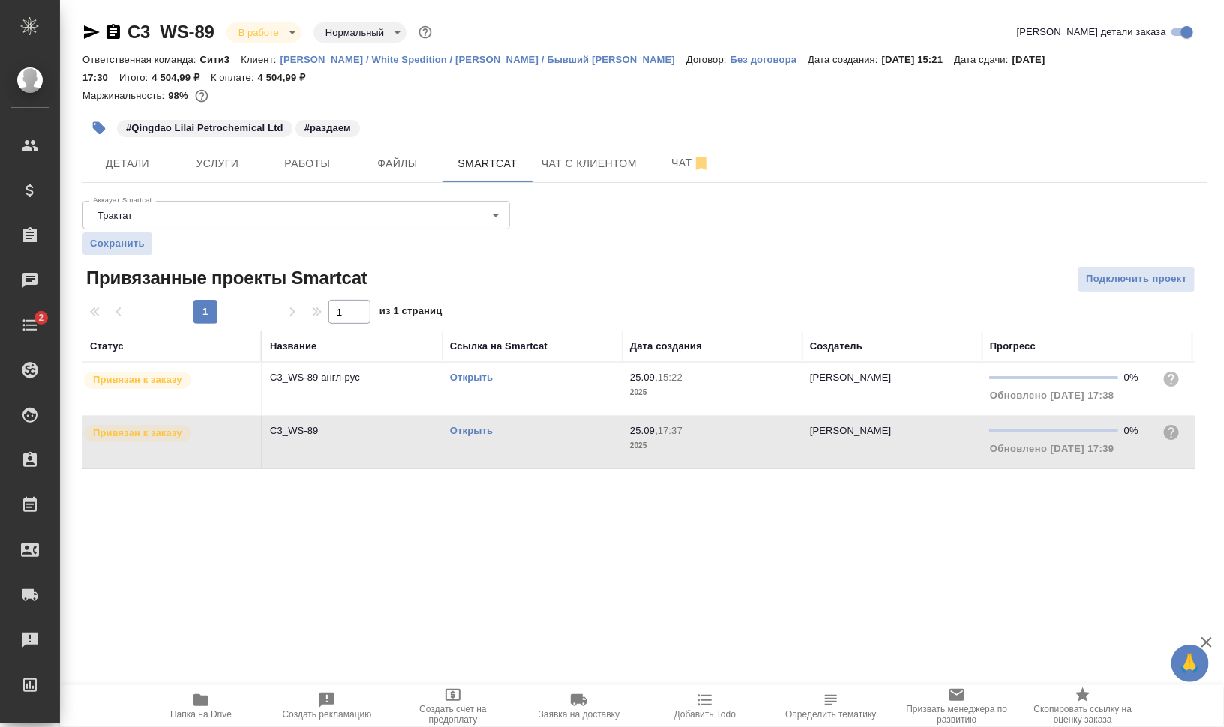
click at [492, 440] on td "Открыть" at bounding box center [532, 442] width 180 height 52
click at [310, 172] on button "Работы" at bounding box center [307, 163] width 90 height 37
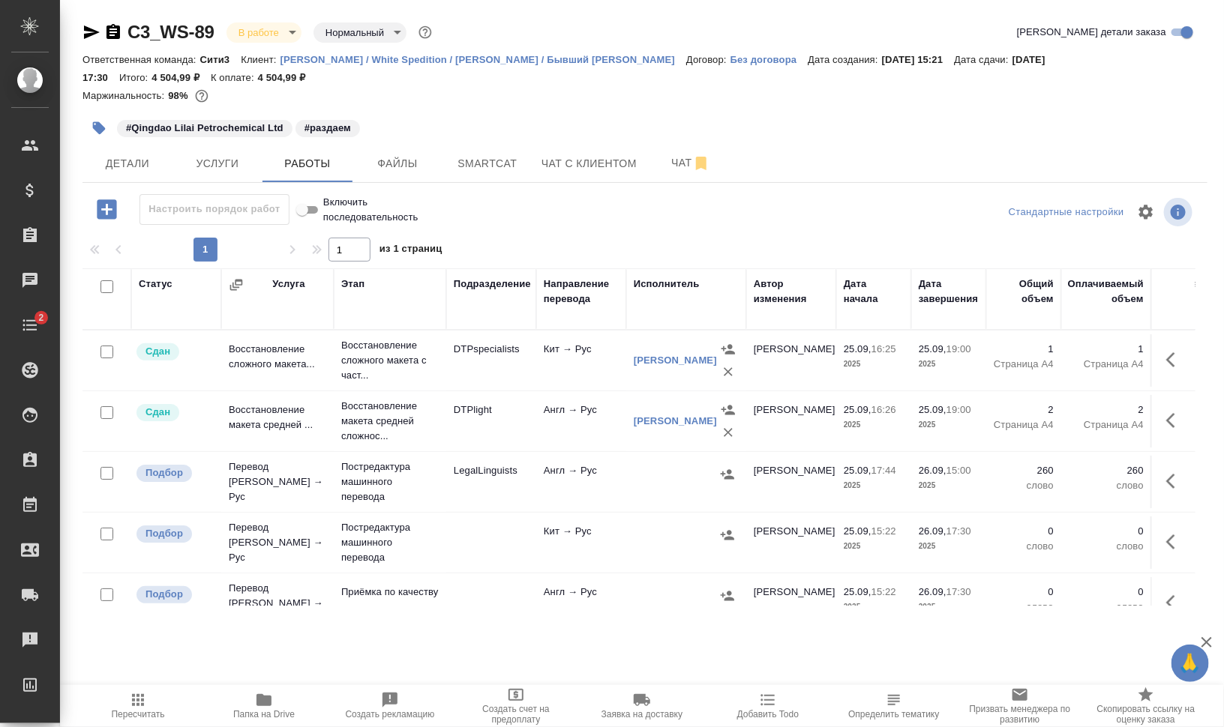
scroll to position [93, 0]
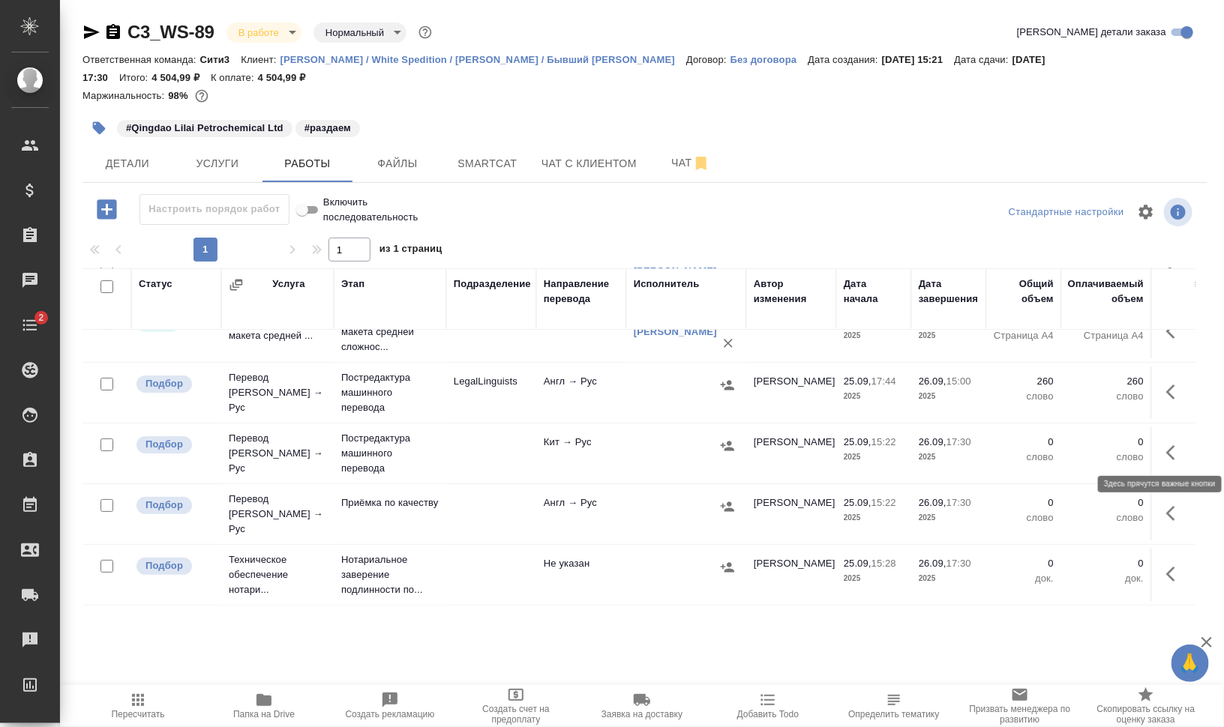
click at [1166, 444] on icon "button" at bounding box center [1175, 453] width 18 height 18
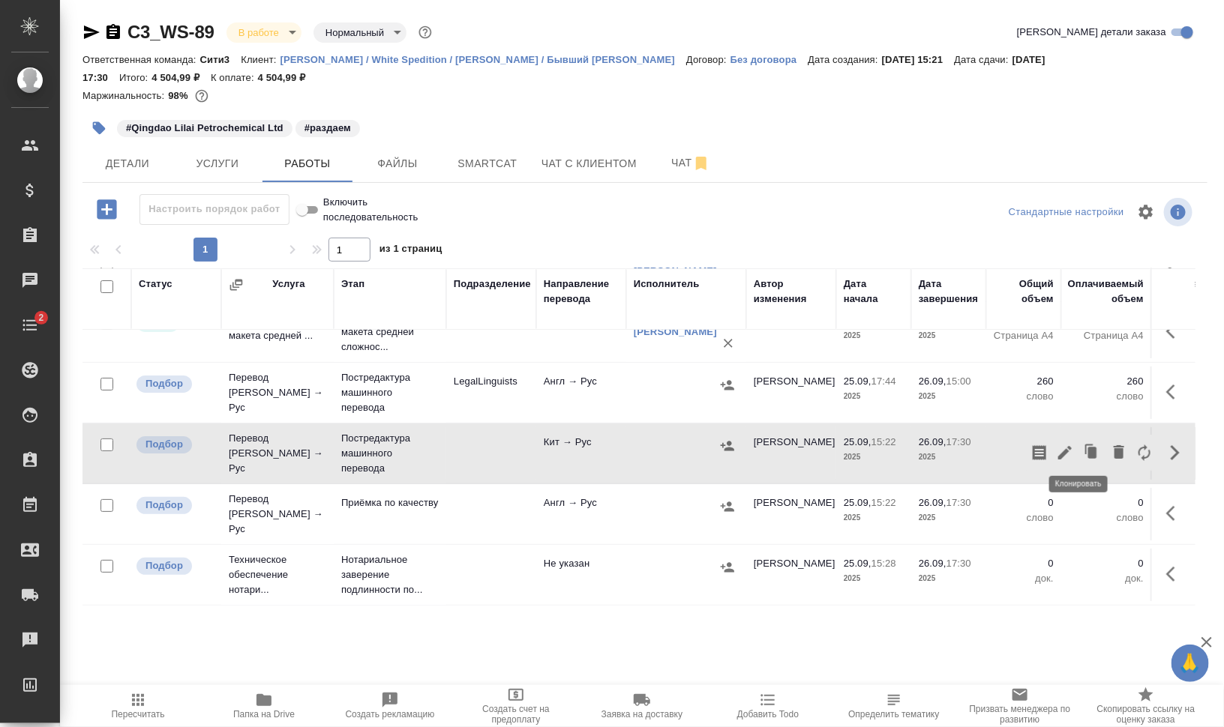
click at [1056, 447] on icon "button" at bounding box center [1065, 453] width 18 height 18
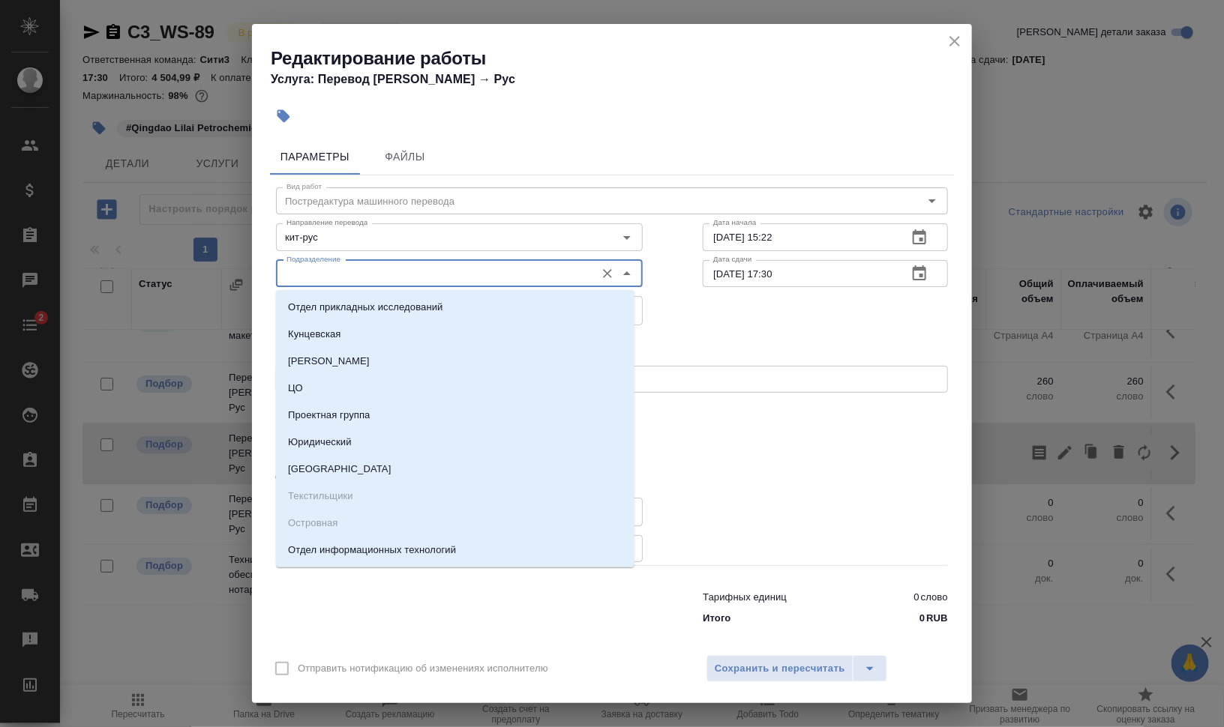
click at [356, 268] on input "Подразделение" at bounding box center [433, 274] width 307 height 18
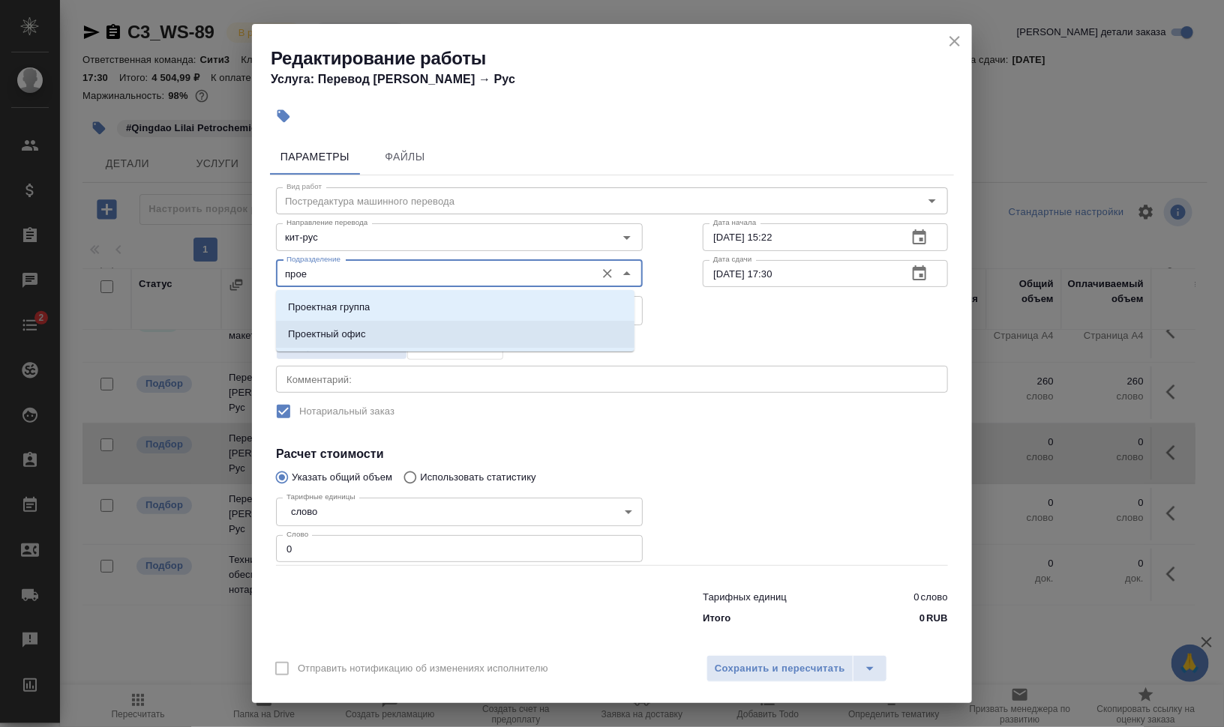
click at [388, 328] on li "Проектный офис" at bounding box center [455, 334] width 358 height 27
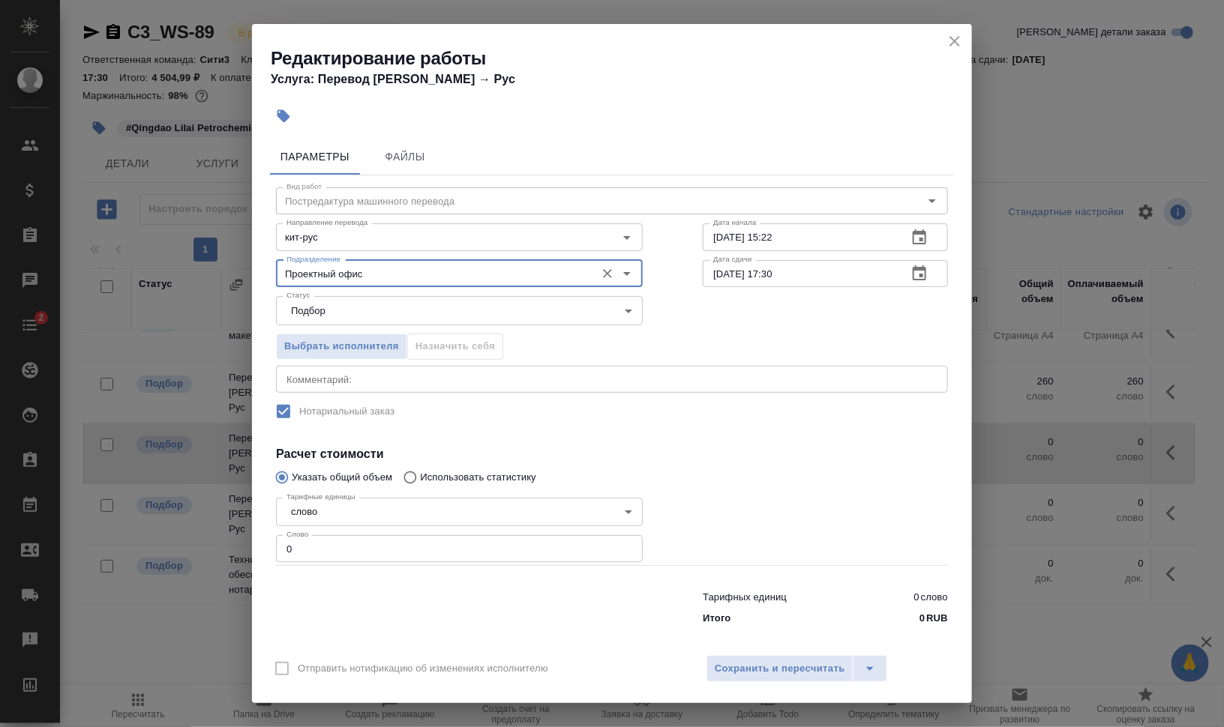
type input "Проектный офис"
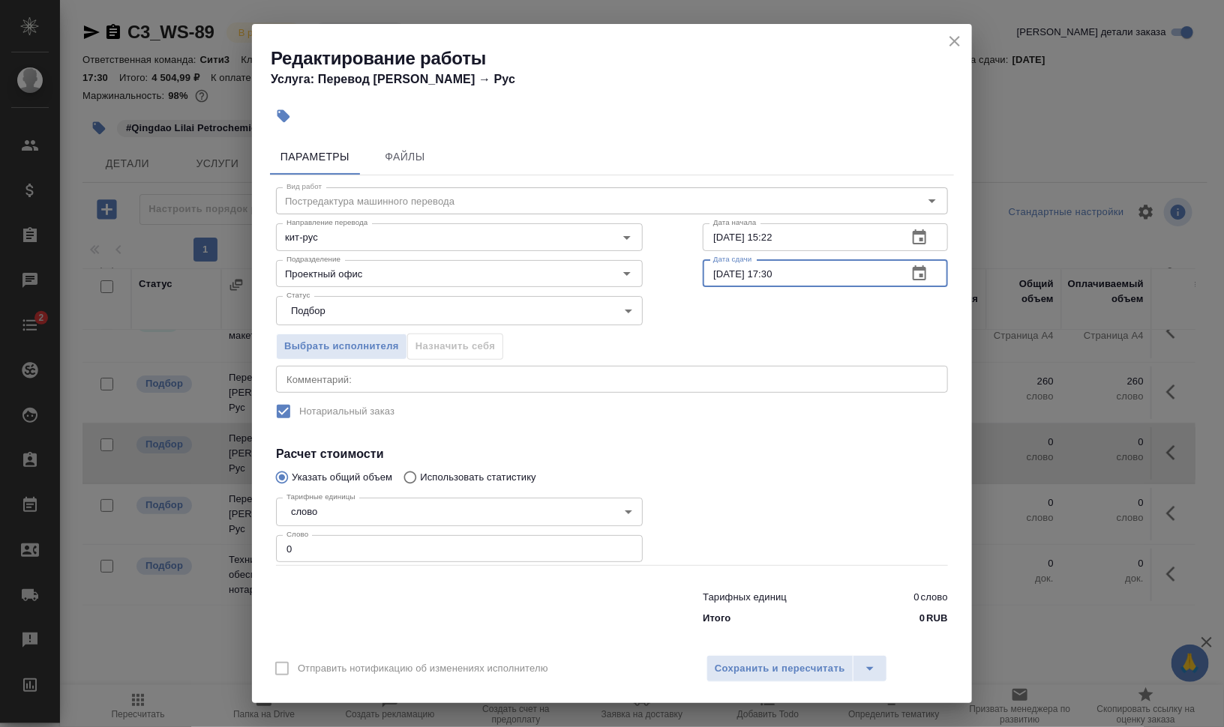
drag, startPoint x: 762, startPoint y: 271, endPoint x: 811, endPoint y: 276, distance: 49.0
click at [807, 276] on input "[DATE] 17:30" at bounding box center [799, 273] width 193 height 27
type input "[DATE] 15:00"
drag, startPoint x: 766, startPoint y: 233, endPoint x: 850, endPoint y: 244, distance: 84.6
click at [837, 243] on input "[DATE] 15:22" at bounding box center [799, 236] width 193 height 27
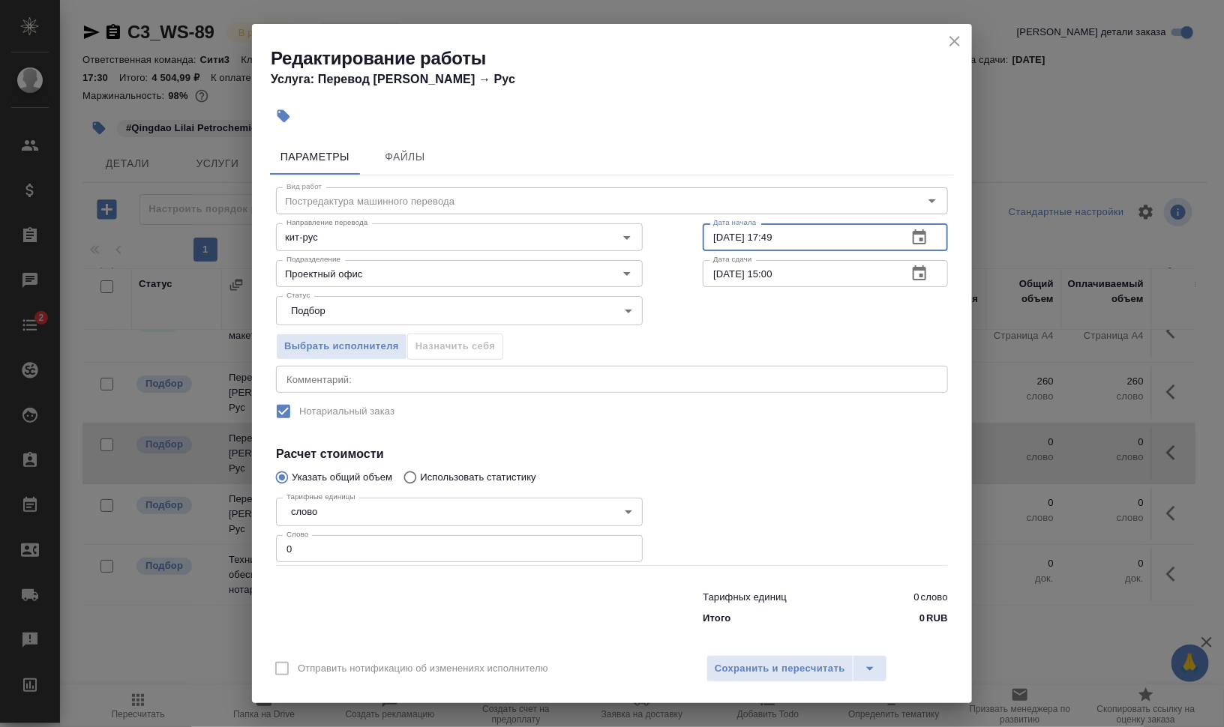
type input "[DATE] 17:49"
click at [276, 545] on input "0" at bounding box center [459, 548] width 367 height 27
type input "100"
click at [773, 511] on div at bounding box center [825, 529] width 305 height 134
click at [772, 668] on span "Сохранить и пересчитать" at bounding box center [780, 669] width 130 height 17
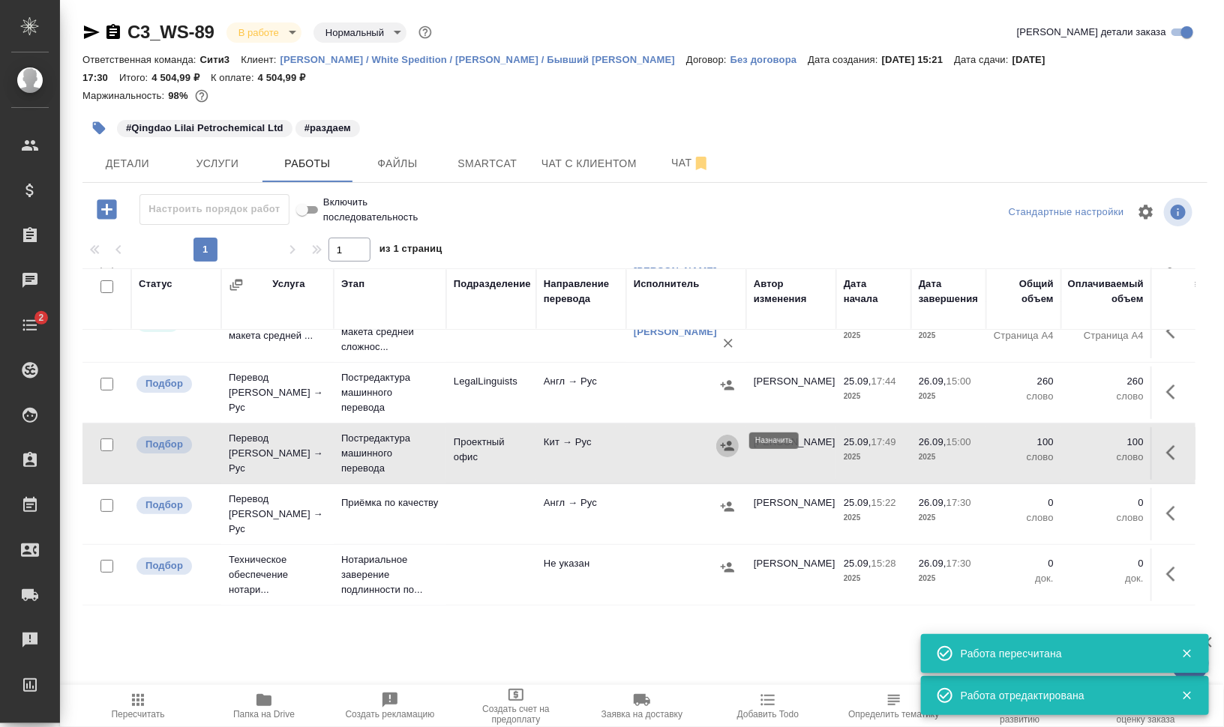
click at [733, 439] on icon "button" at bounding box center [727, 446] width 15 height 15
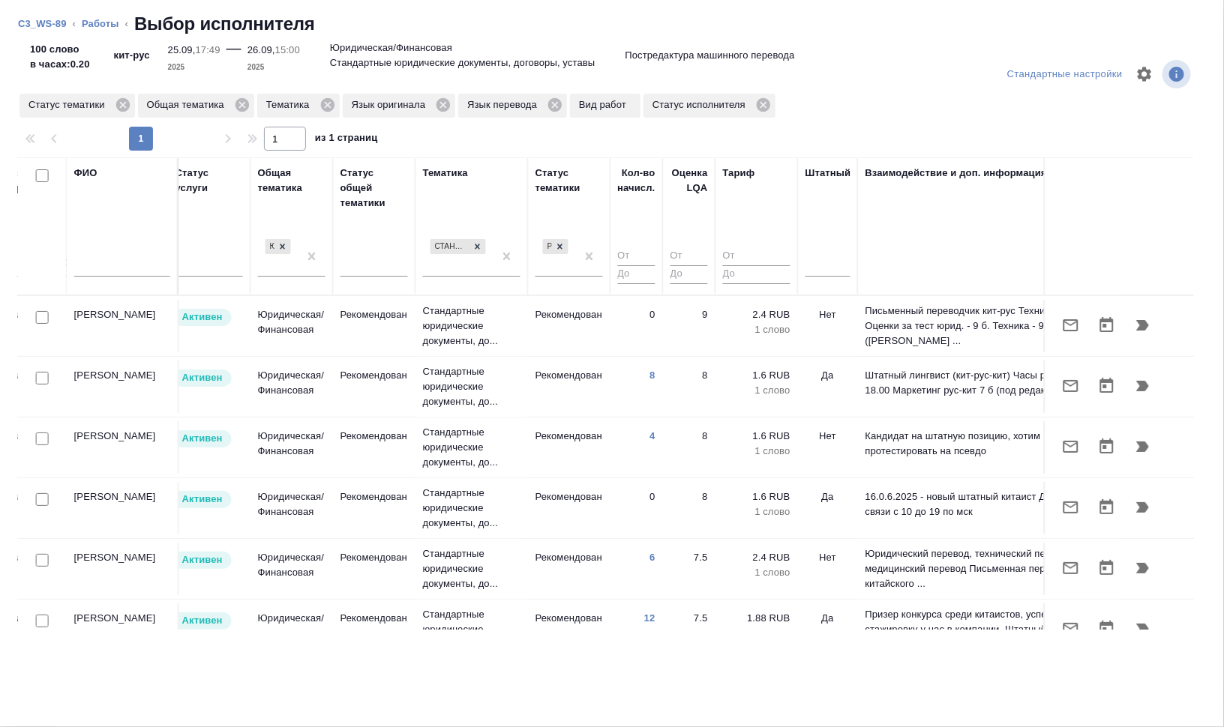
scroll to position [0, 1016]
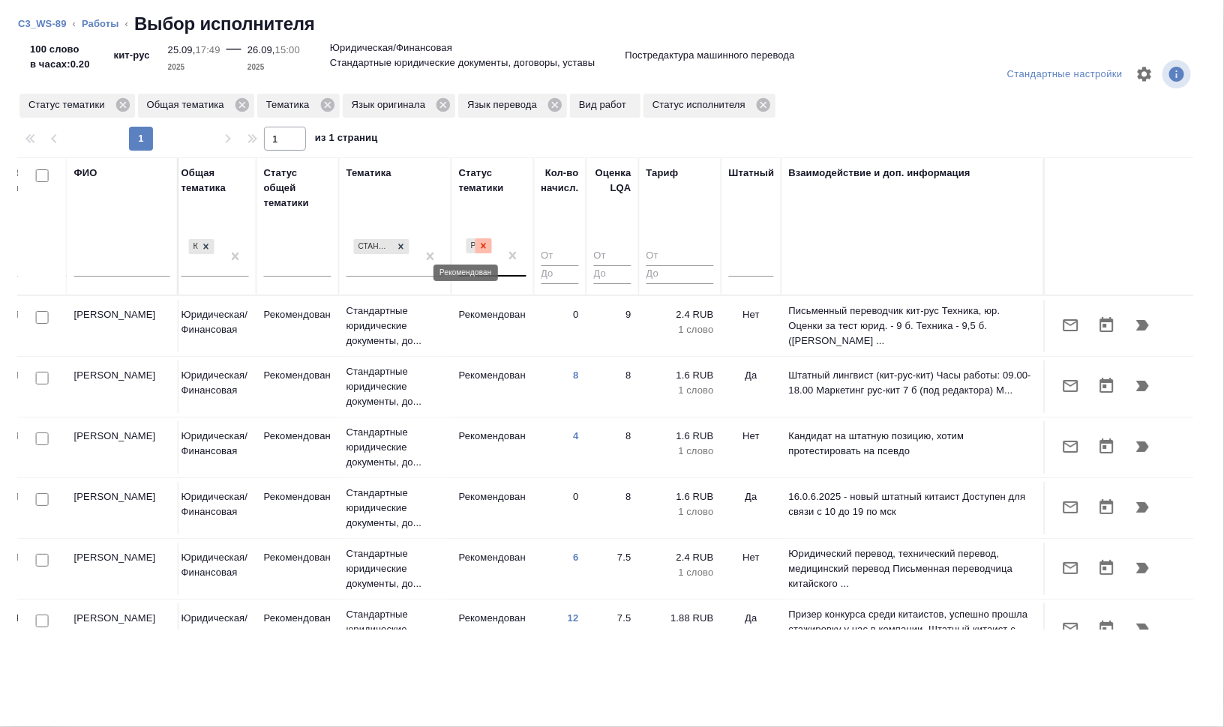
click at [478, 247] on icon at bounding box center [483, 246] width 10 height 10
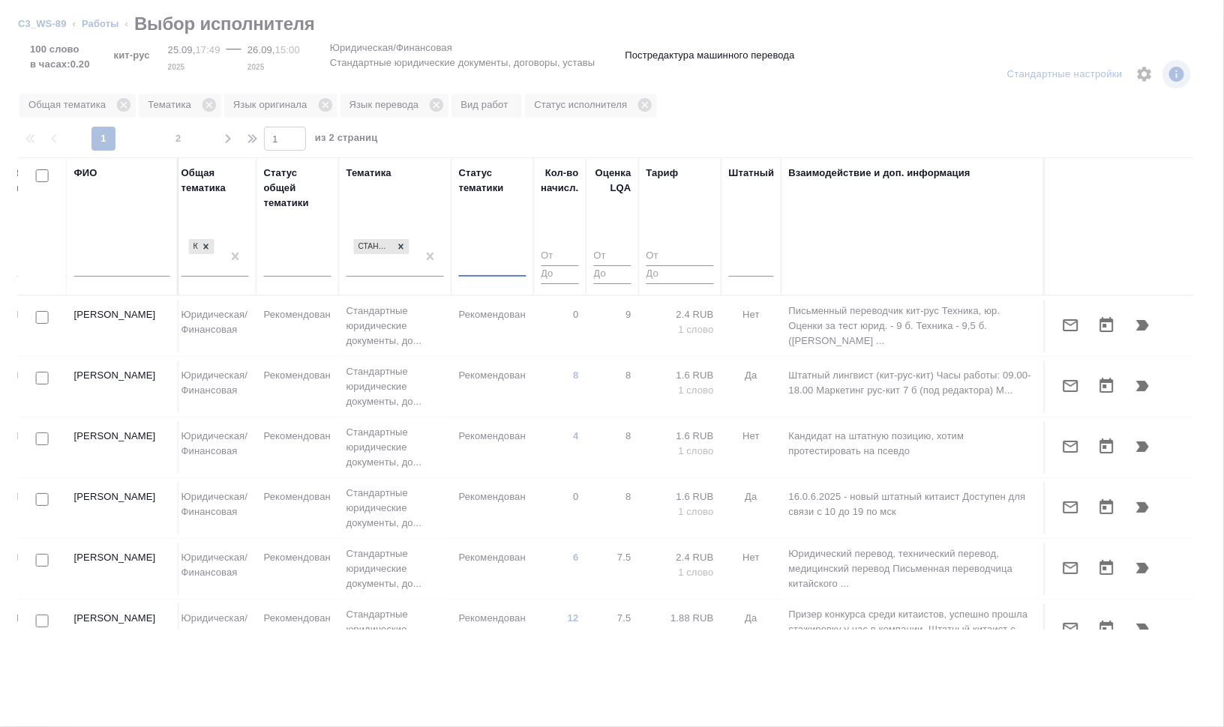
click at [103, 270] on input "text" at bounding box center [122, 267] width 96 height 19
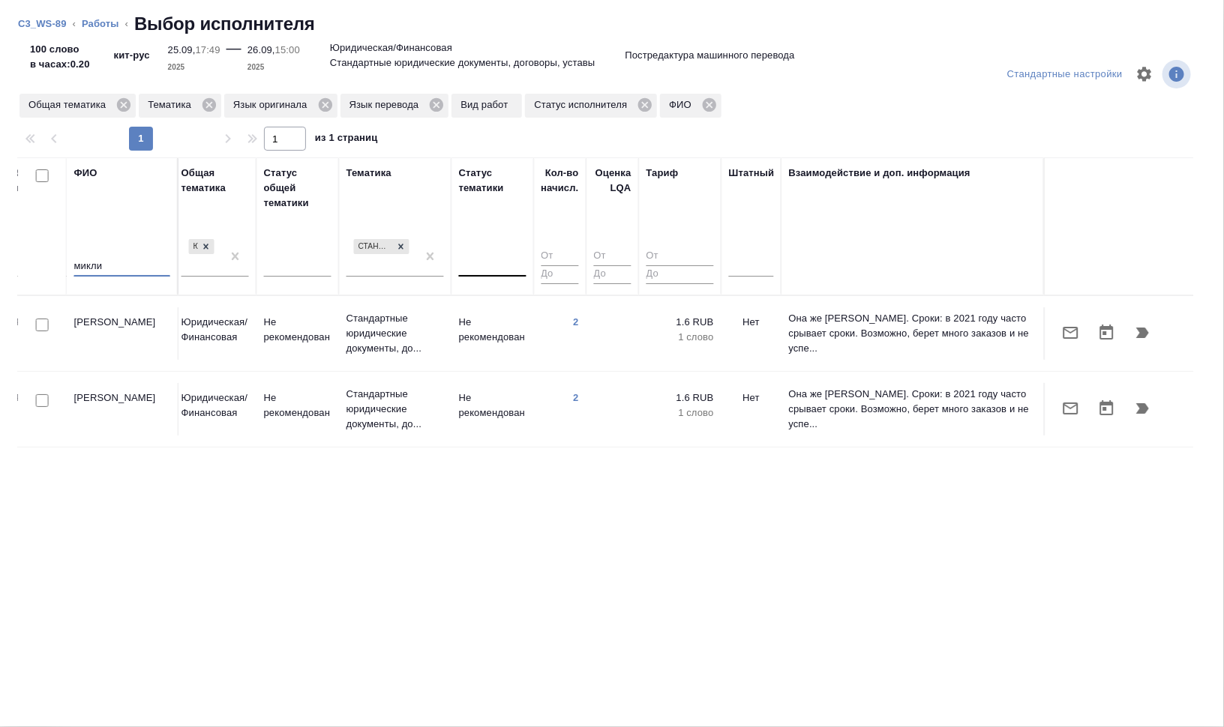
scroll to position [0, 1002]
type input "микли"
click at [1134, 324] on icon "button" at bounding box center [1143, 333] width 18 height 18
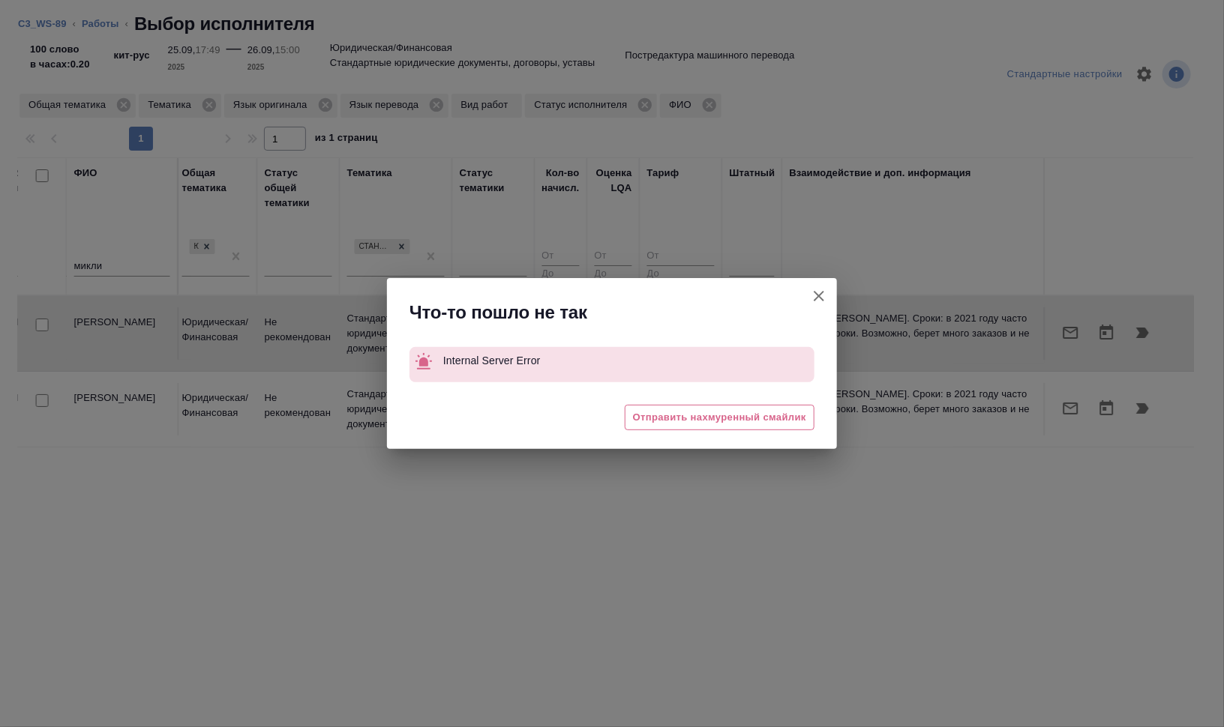
click at [820, 298] on icon "button" at bounding box center [819, 296] width 18 height 18
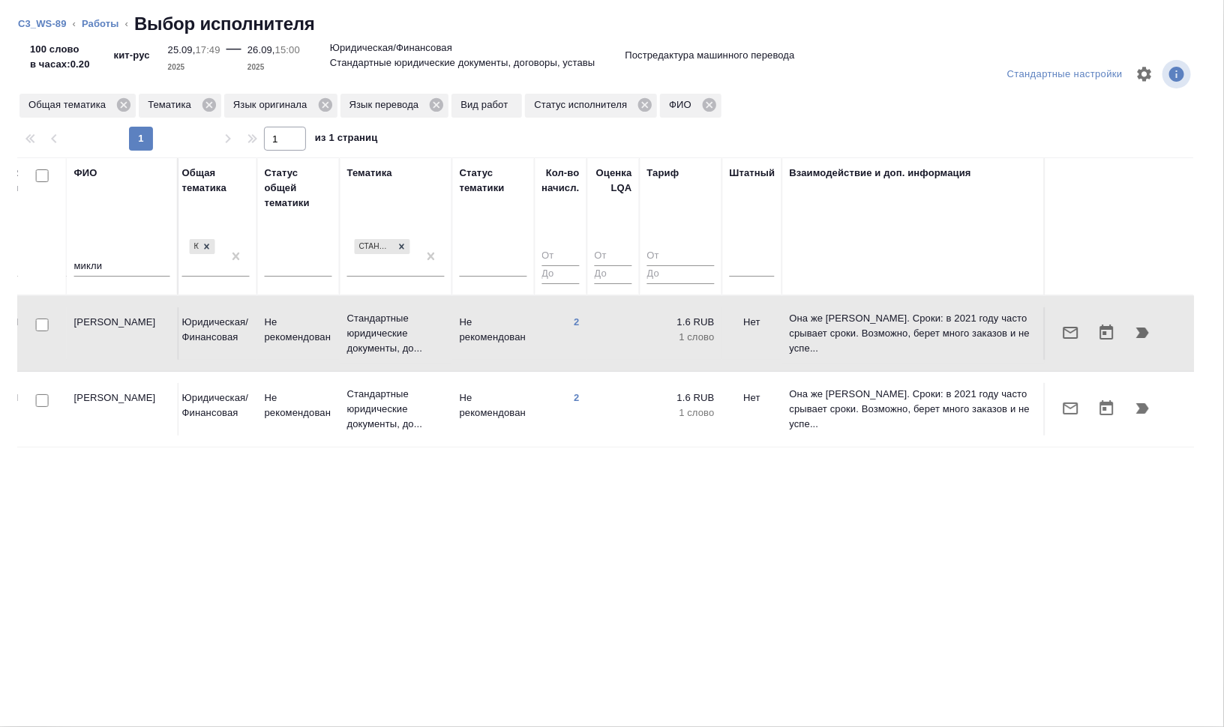
drag, startPoint x: 87, startPoint y: 28, endPoint x: 188, endPoint y: 118, distance: 135.9
click at [87, 28] on link "Работы" at bounding box center [100, 23] width 37 height 11
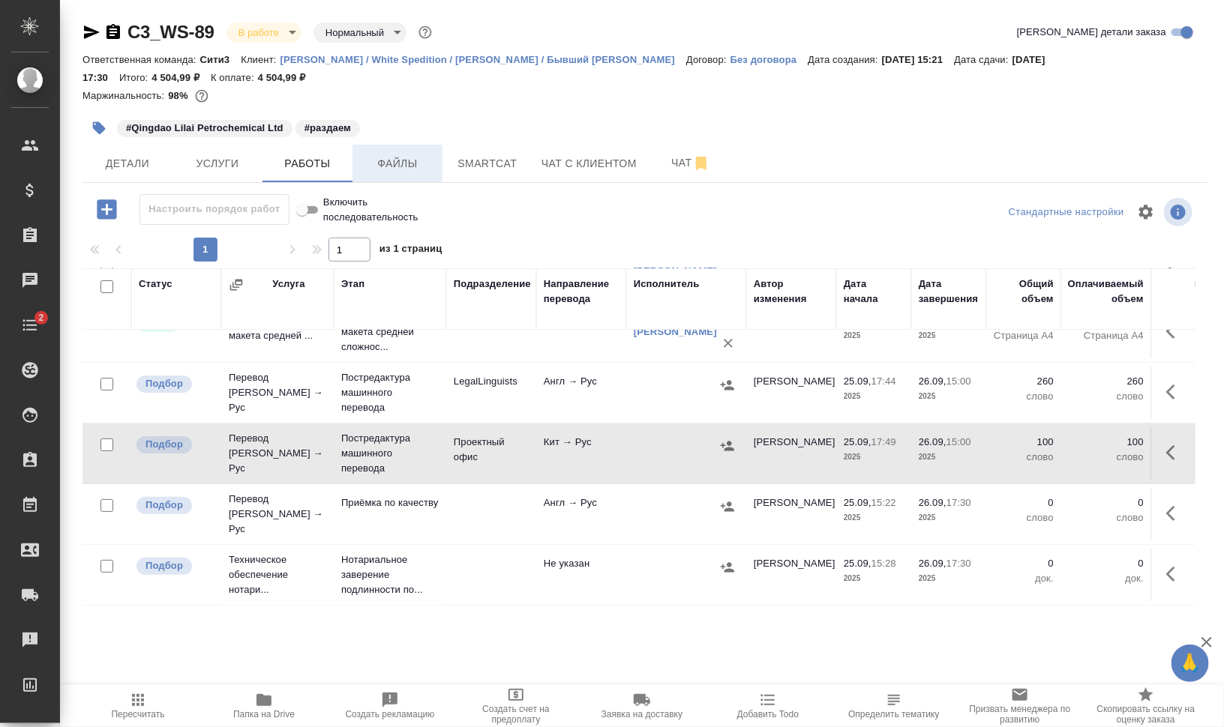
click at [400, 166] on span "Файлы" at bounding box center [397, 163] width 72 height 19
click at [309, 159] on span "Работы" at bounding box center [307, 163] width 72 height 19
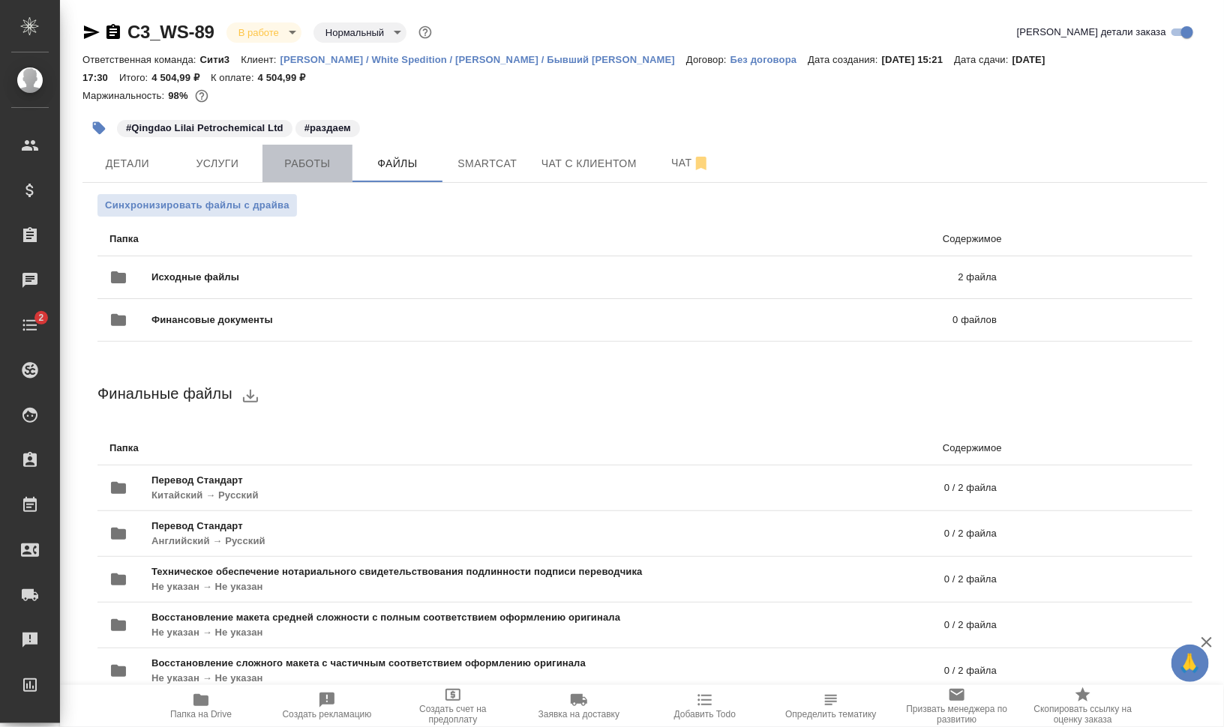
click at [313, 161] on span "Работы" at bounding box center [307, 163] width 72 height 19
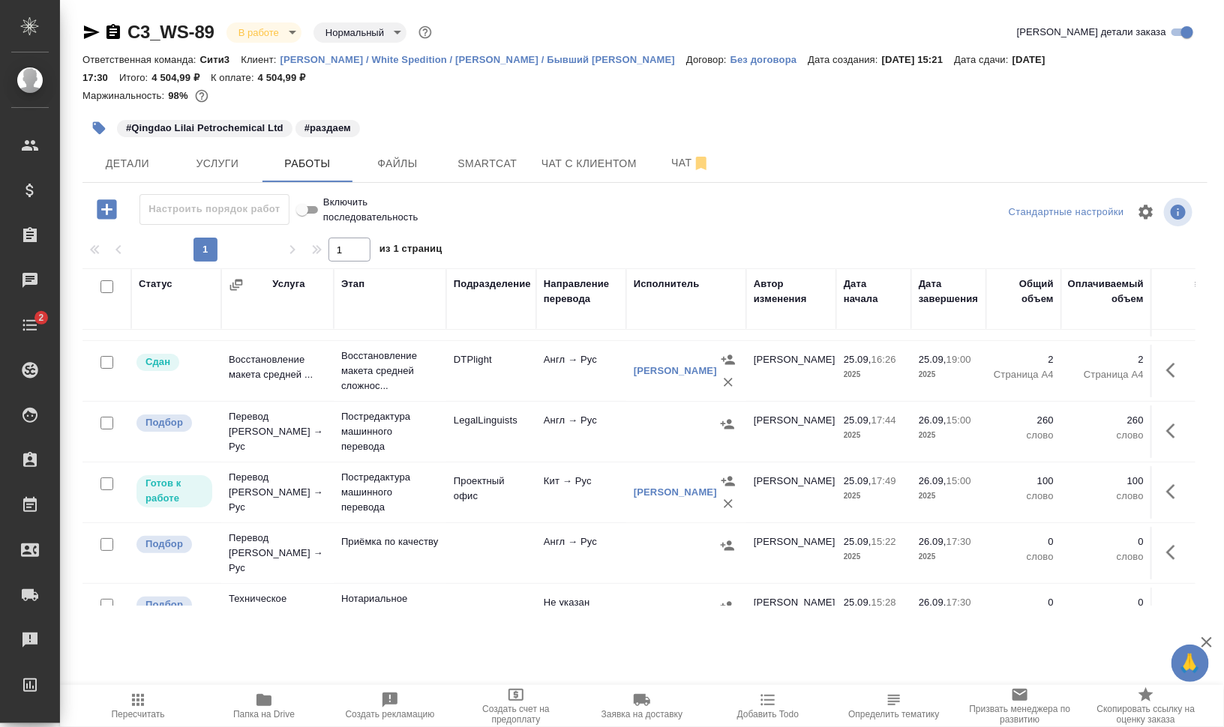
scroll to position [93, 0]
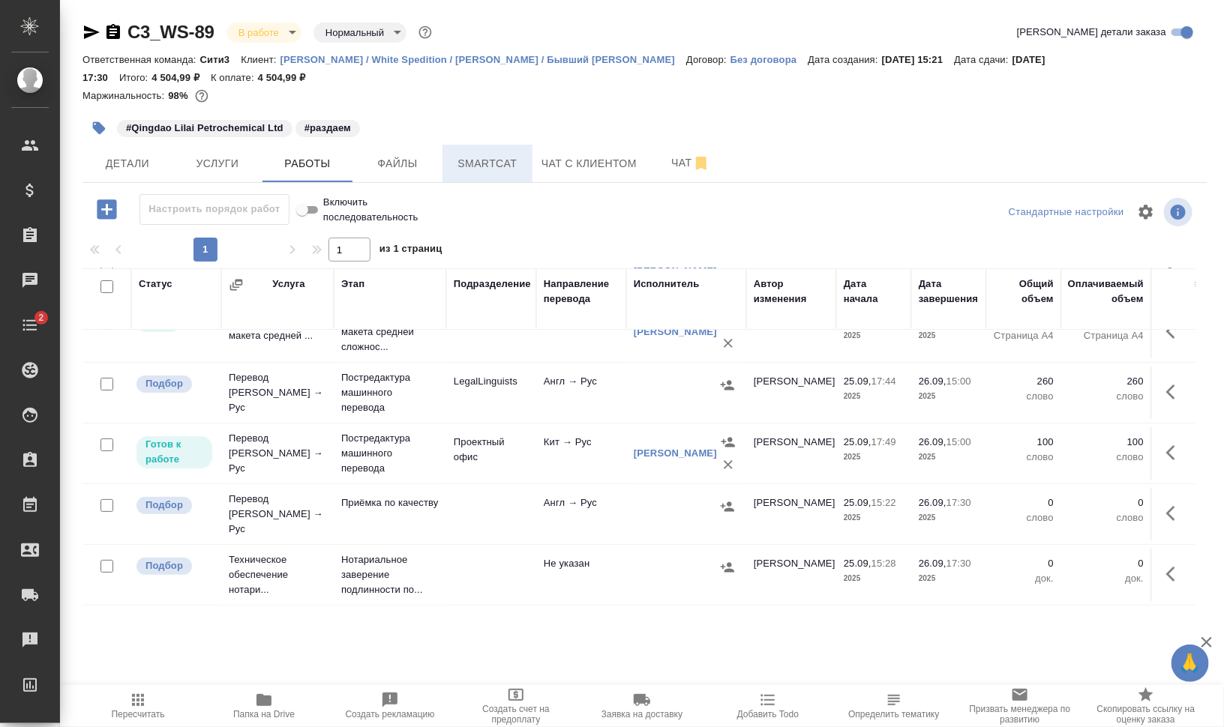
click at [485, 172] on span "Smartcat" at bounding box center [487, 163] width 72 height 19
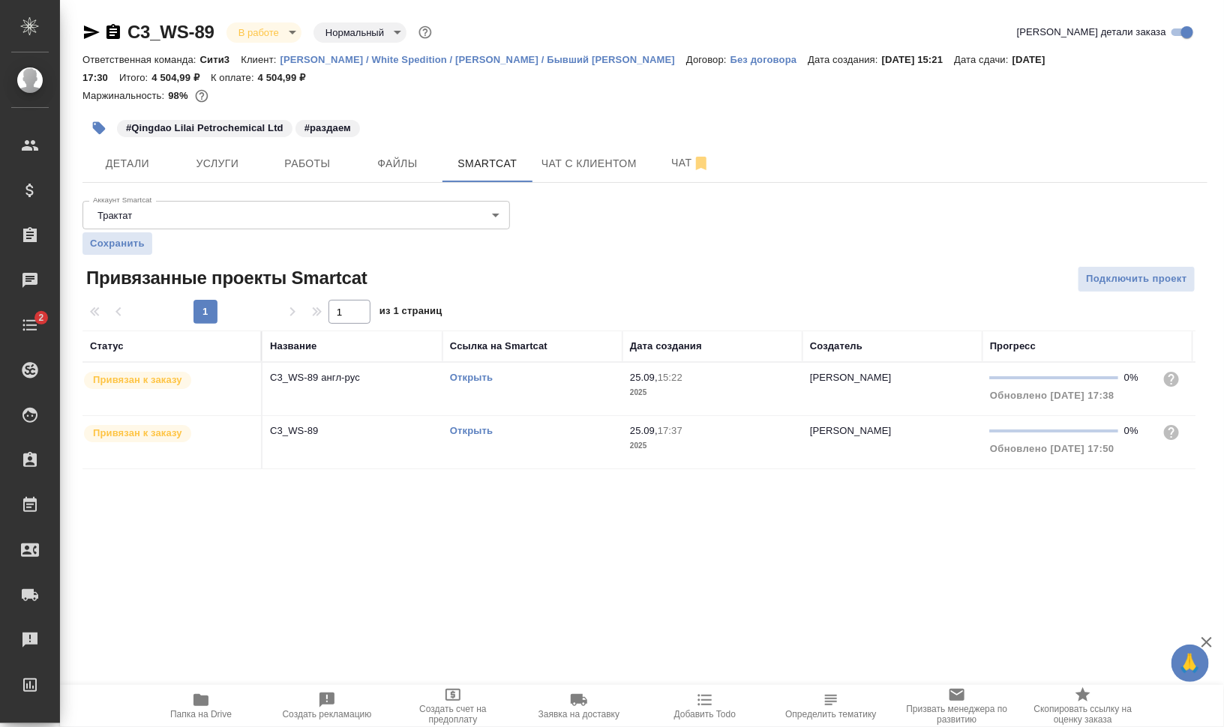
click at [478, 427] on link "Открыть" at bounding box center [471, 430] width 43 height 11
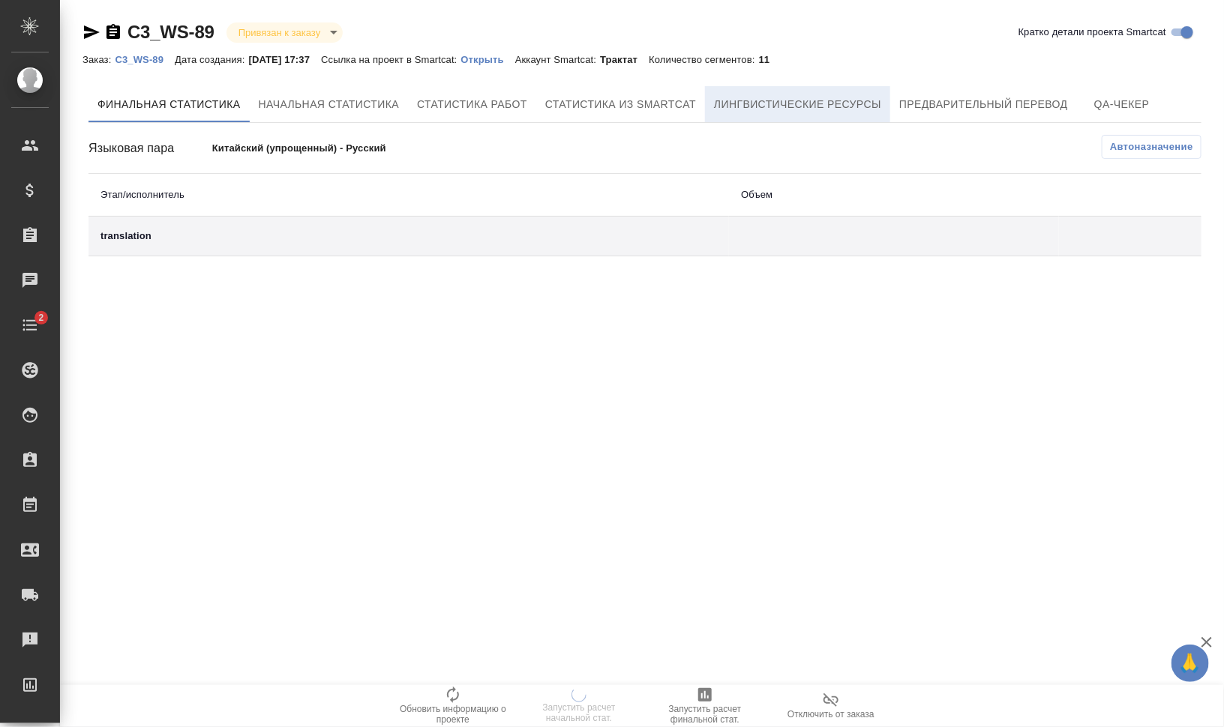
click at [846, 87] on button "Лингвистические ресурсы" at bounding box center [797, 104] width 185 height 36
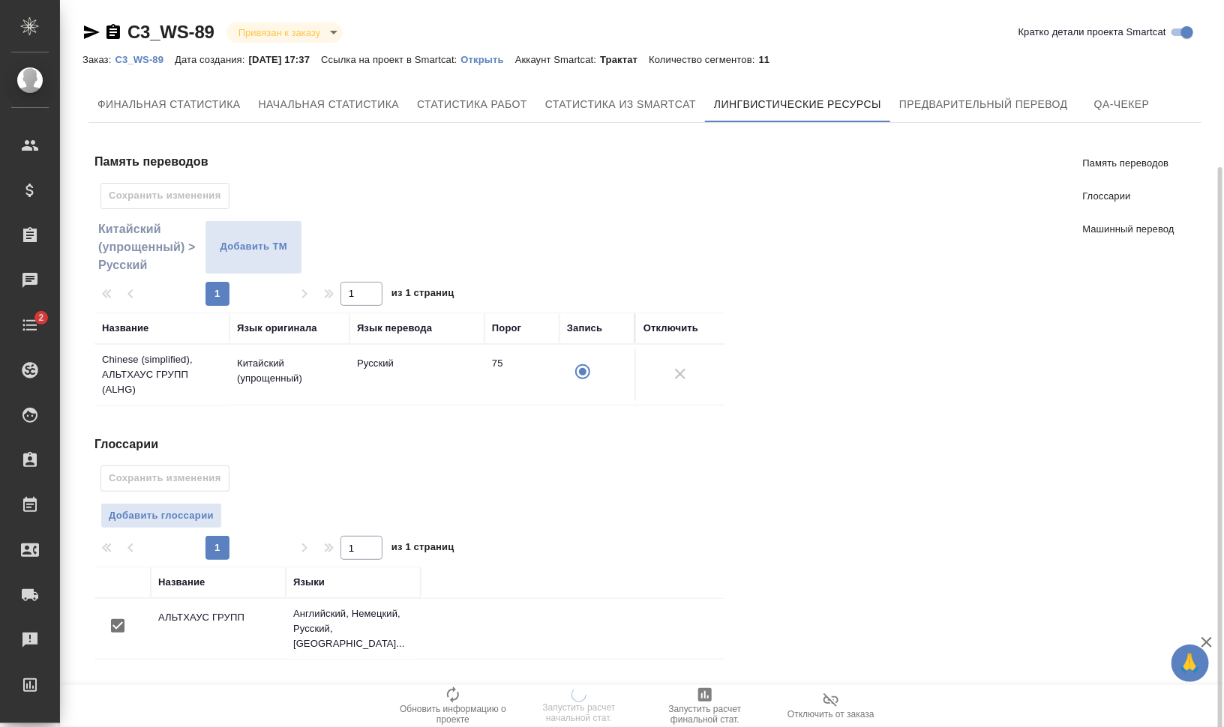
scroll to position [202, 0]
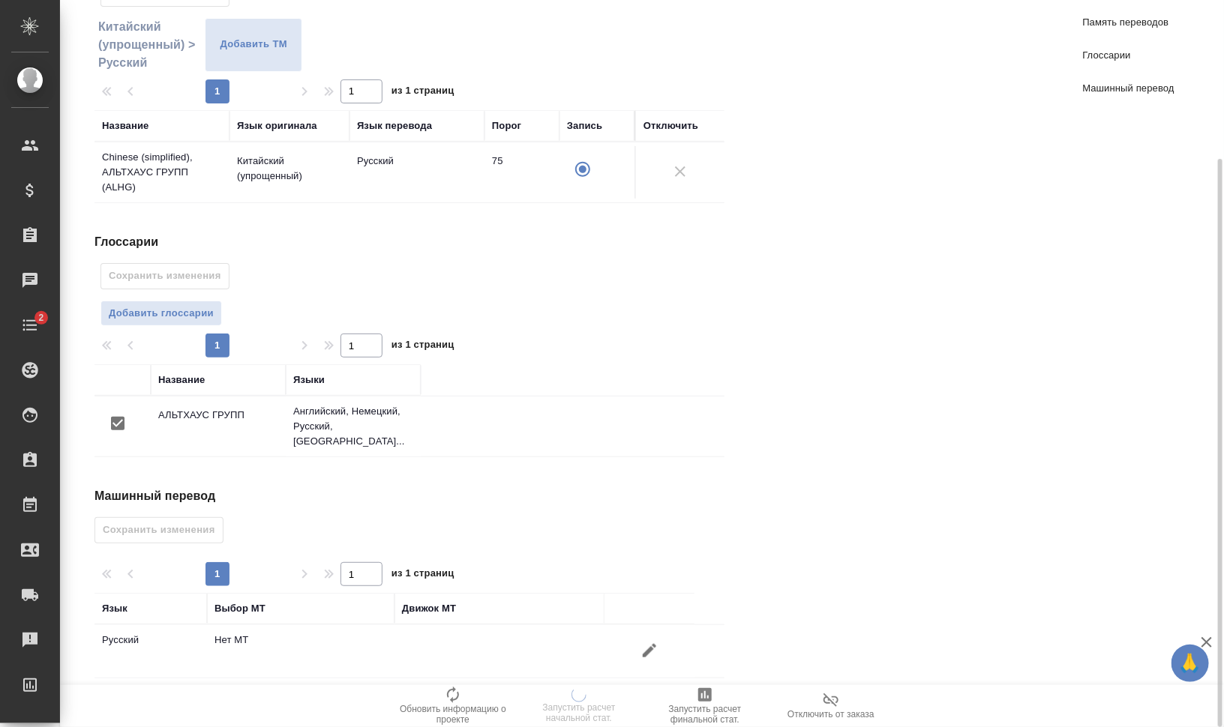
click at [649, 642] on icon "button" at bounding box center [649, 651] width 18 height 18
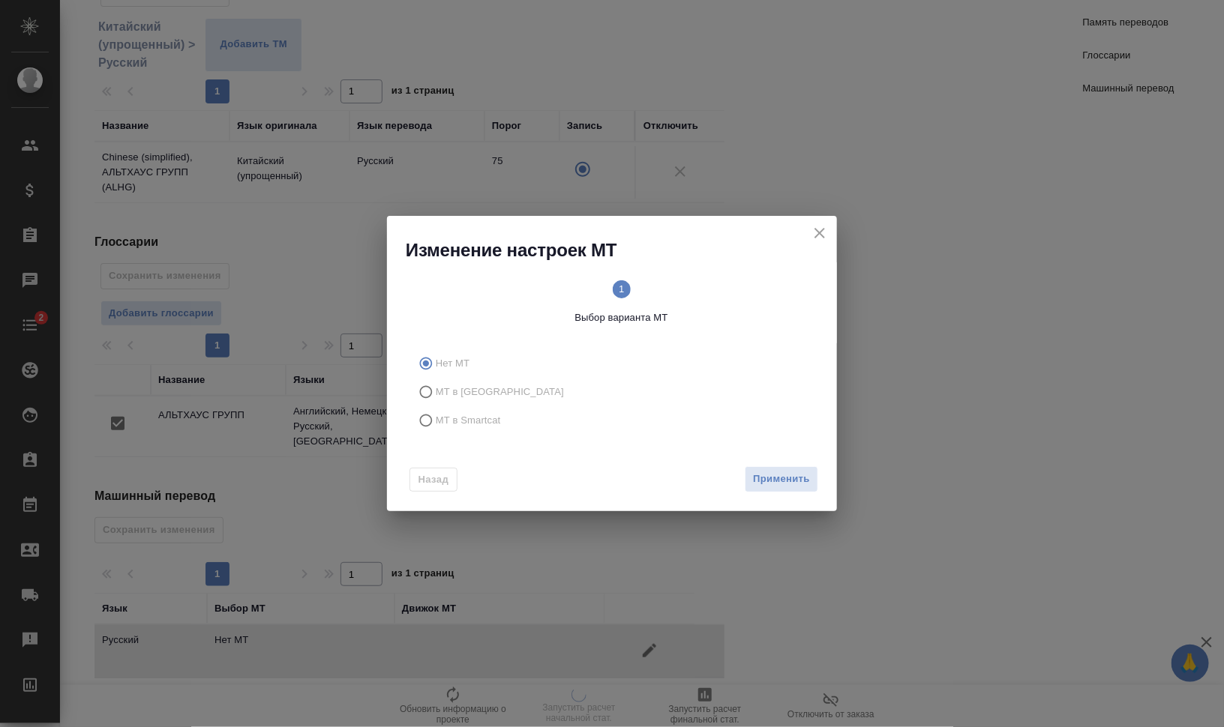
click at [454, 420] on span "МТ в Smartcat" at bounding box center [468, 420] width 65 height 15
click at [436, 420] on input "МТ в Smartcat" at bounding box center [424, 420] width 24 height 28
radio input "true"
click at [724, 295] on circle at bounding box center [720, 289] width 18 height 18
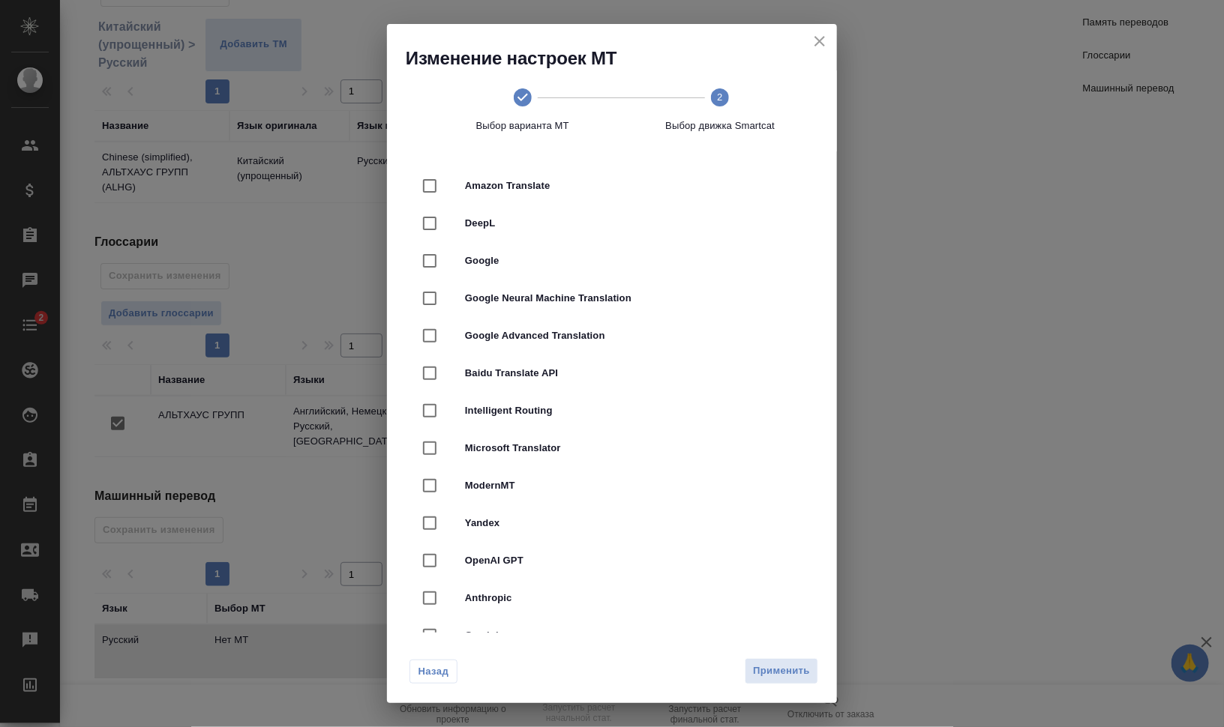
scroll to position [0, 0]
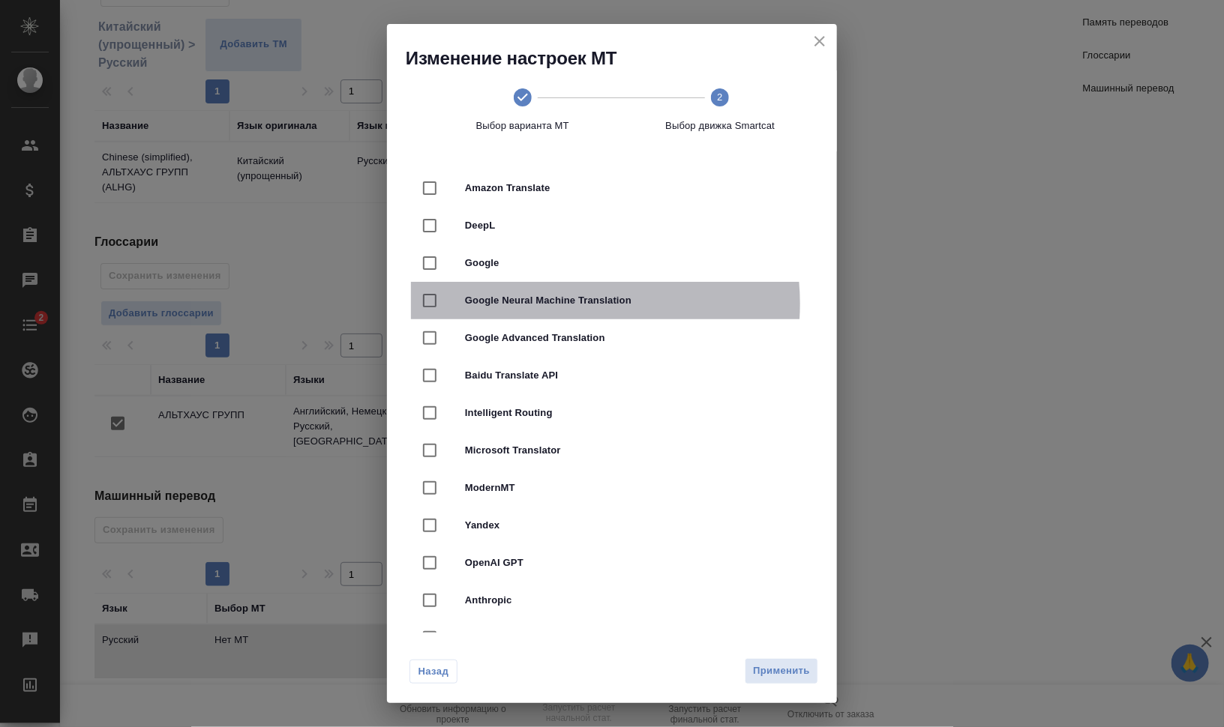
click at [563, 304] on span "Google Neural Machine Translation" at bounding box center [633, 300] width 336 height 15
checkbox input "true"
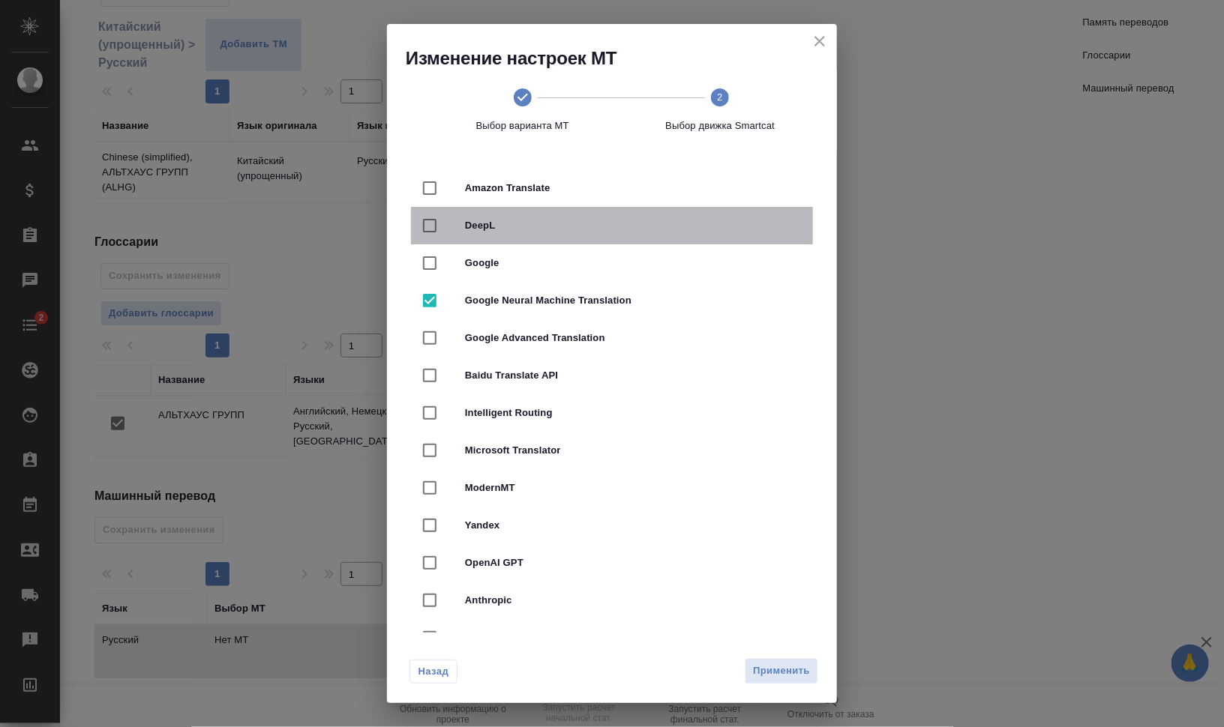
click at [634, 221] on span "DeepL" at bounding box center [633, 225] width 336 height 15
checkbox input "true"
checkbox input "false"
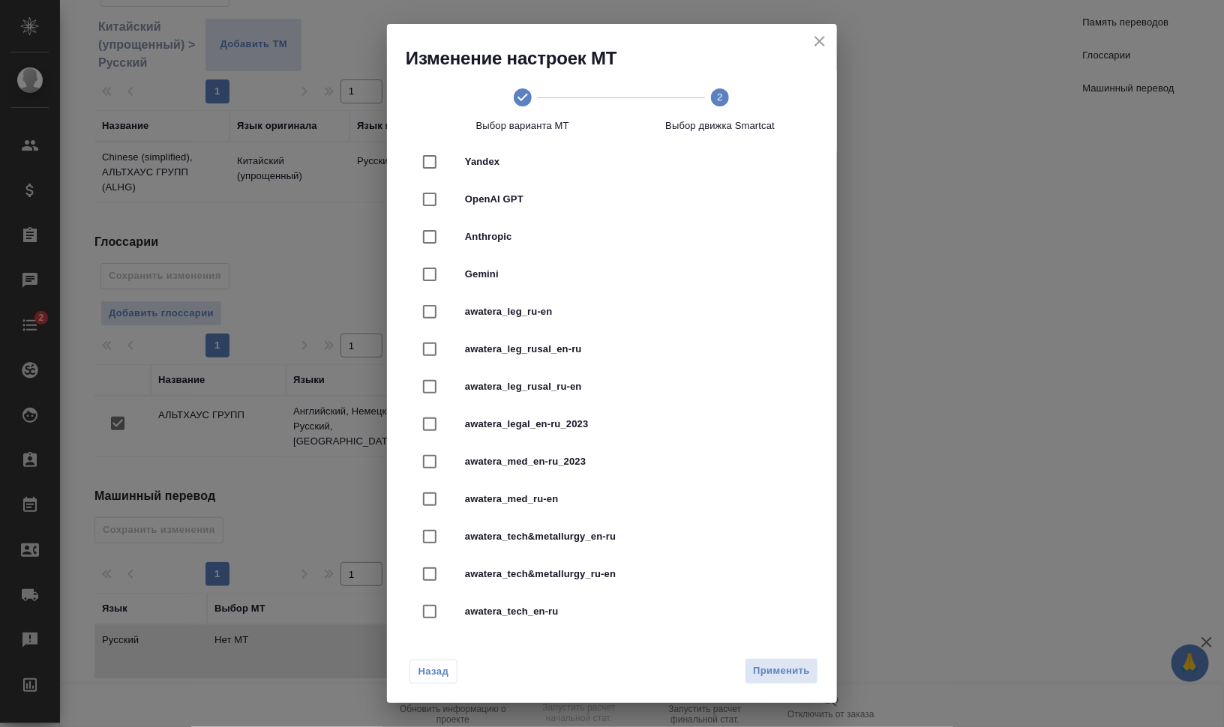
scroll to position [453, 0]
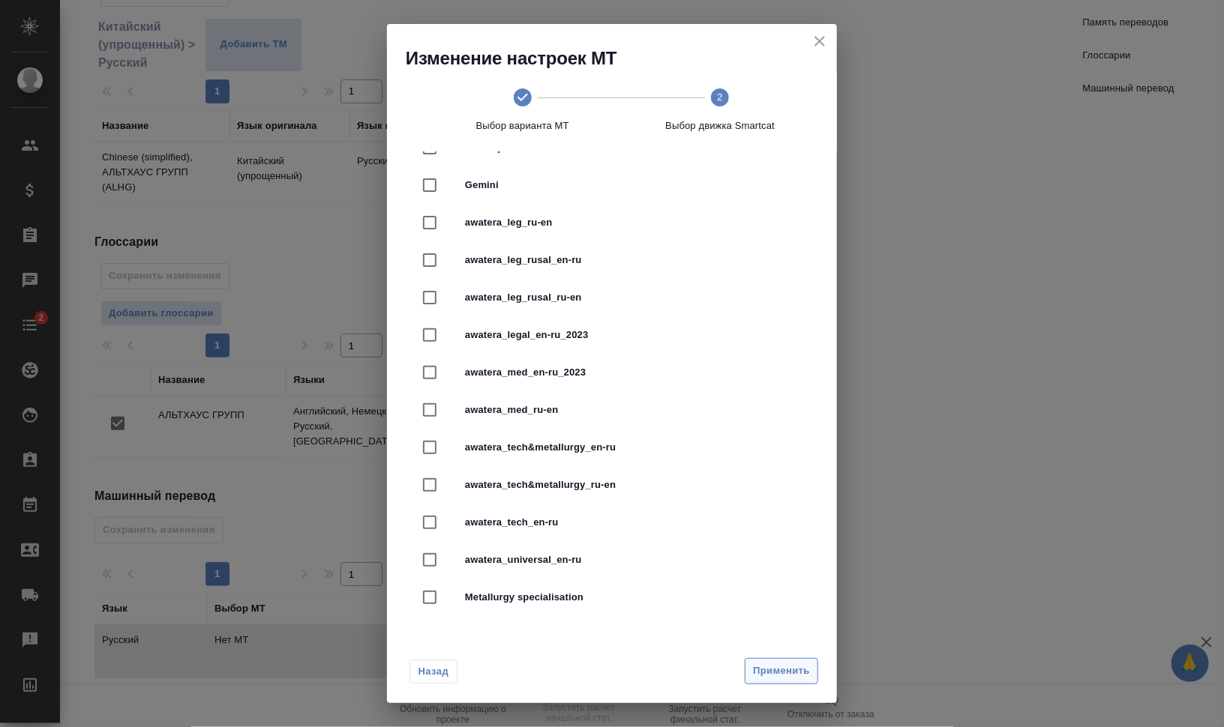
click at [796, 676] on span "Применить" at bounding box center [781, 671] width 57 height 17
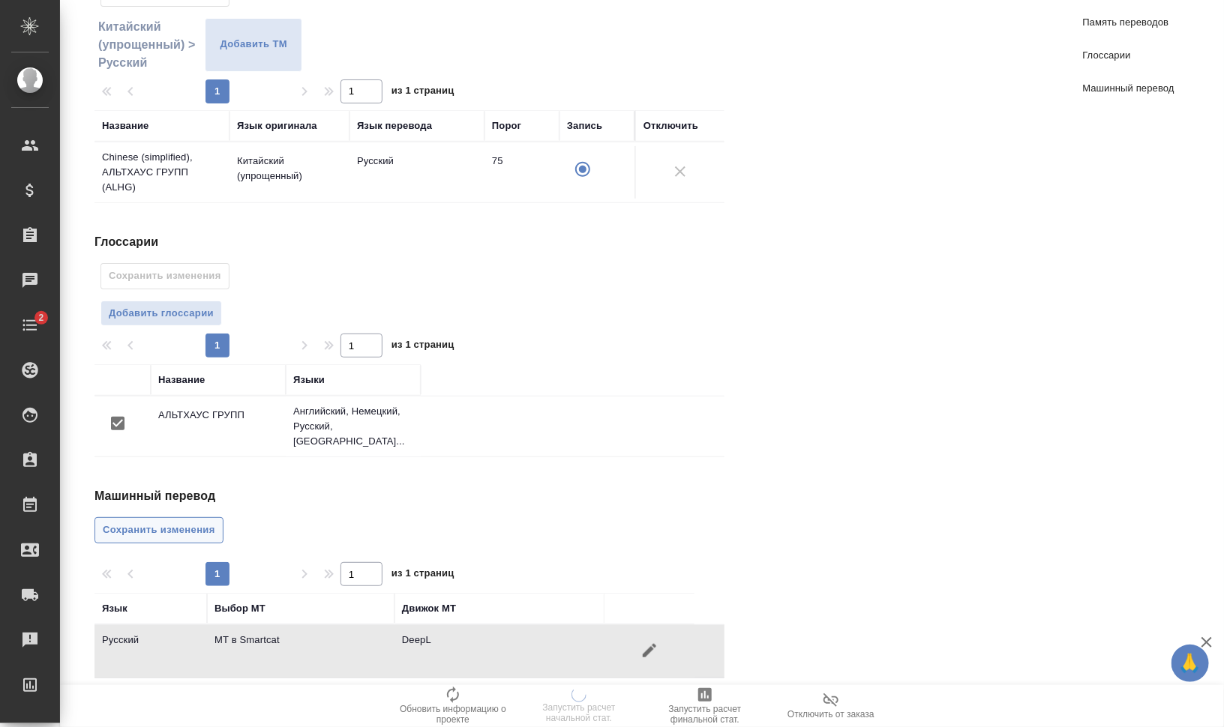
click at [194, 526] on span "Сохранить изменения" at bounding box center [159, 530] width 112 height 17
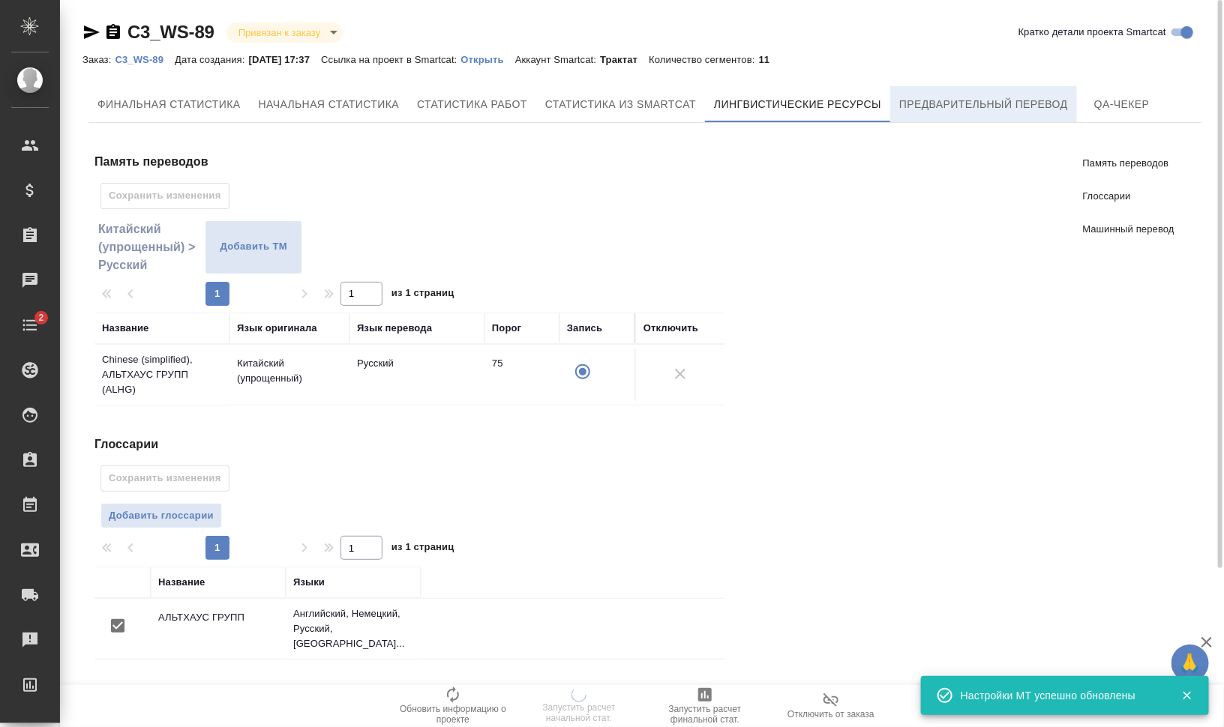
click at [969, 98] on span "Предварительный перевод" at bounding box center [983, 104] width 169 height 19
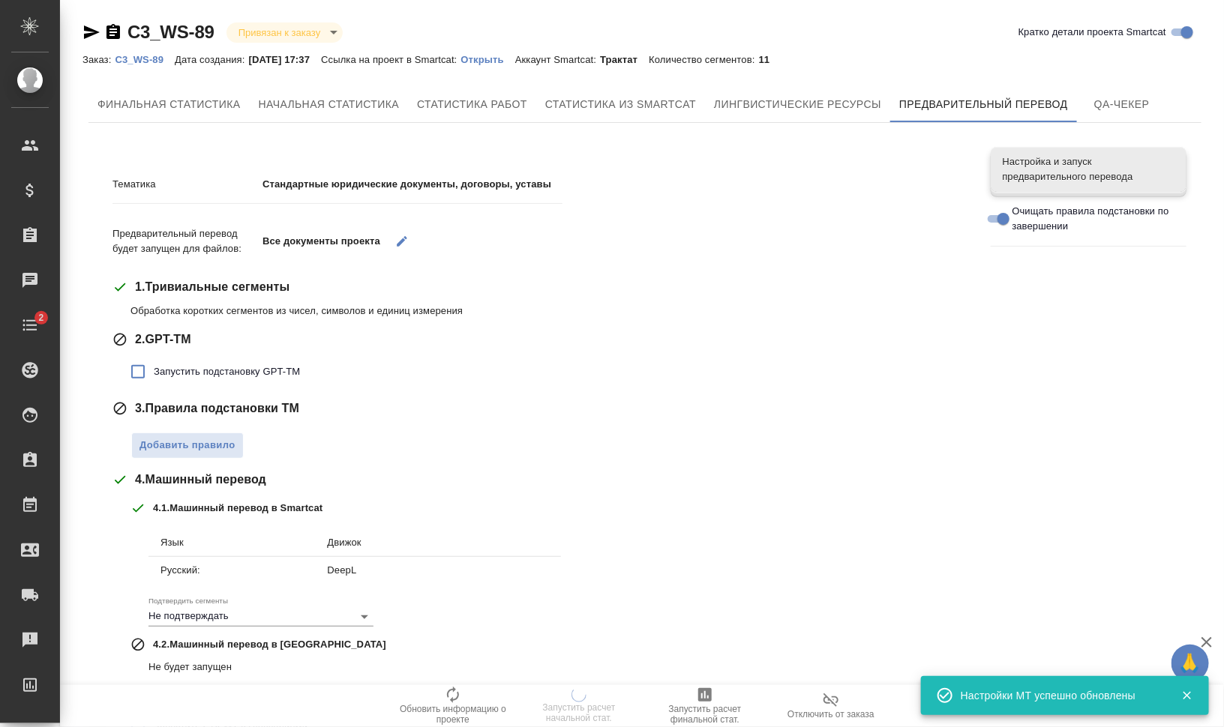
click at [271, 369] on span "Запустить подстановку GPT-TM" at bounding box center [227, 371] width 146 height 15
click at [154, 369] on input "Запустить подстановку GPT-TM" at bounding box center [137, 371] width 31 height 31
checkbox input "true"
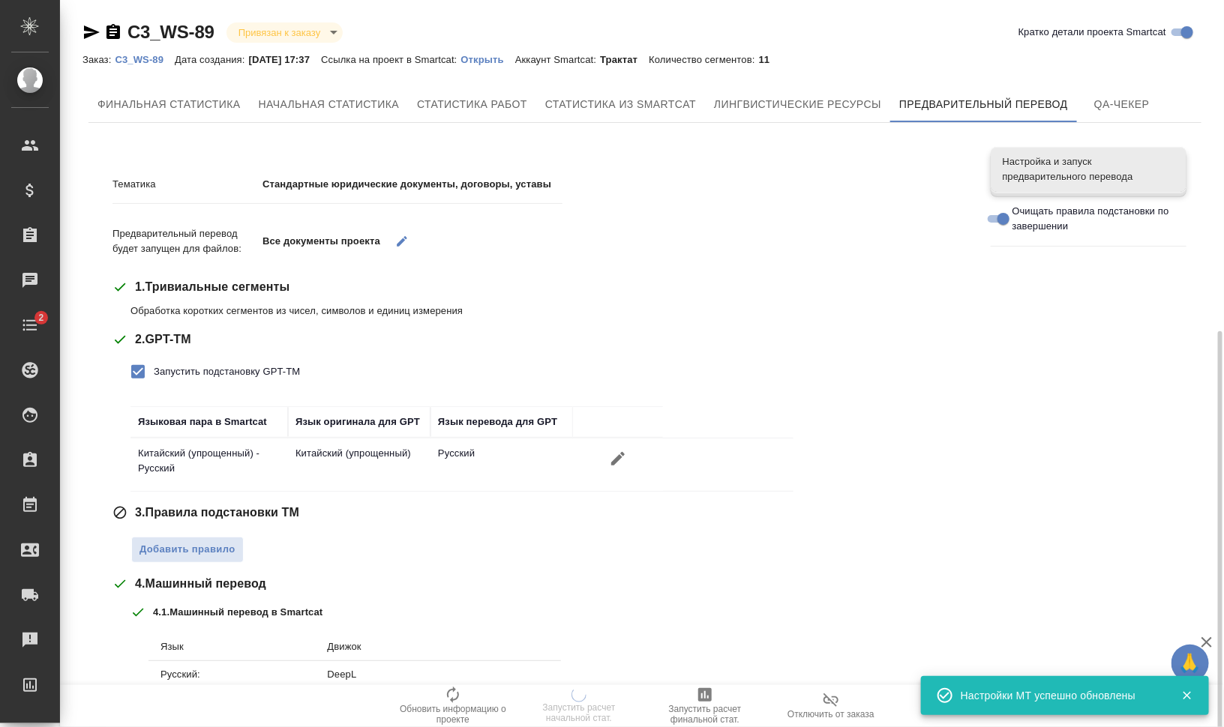
scroll to position [218, 0]
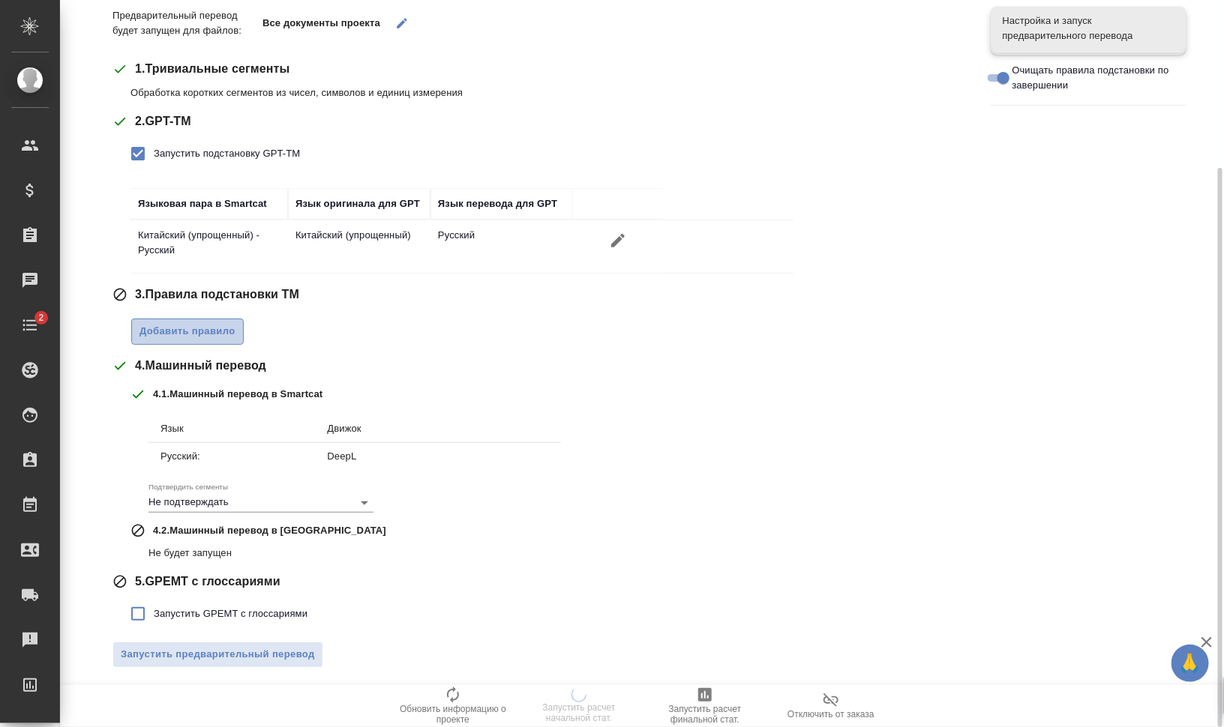
click at [221, 326] on span "Добавить правило" at bounding box center [187, 331] width 96 height 17
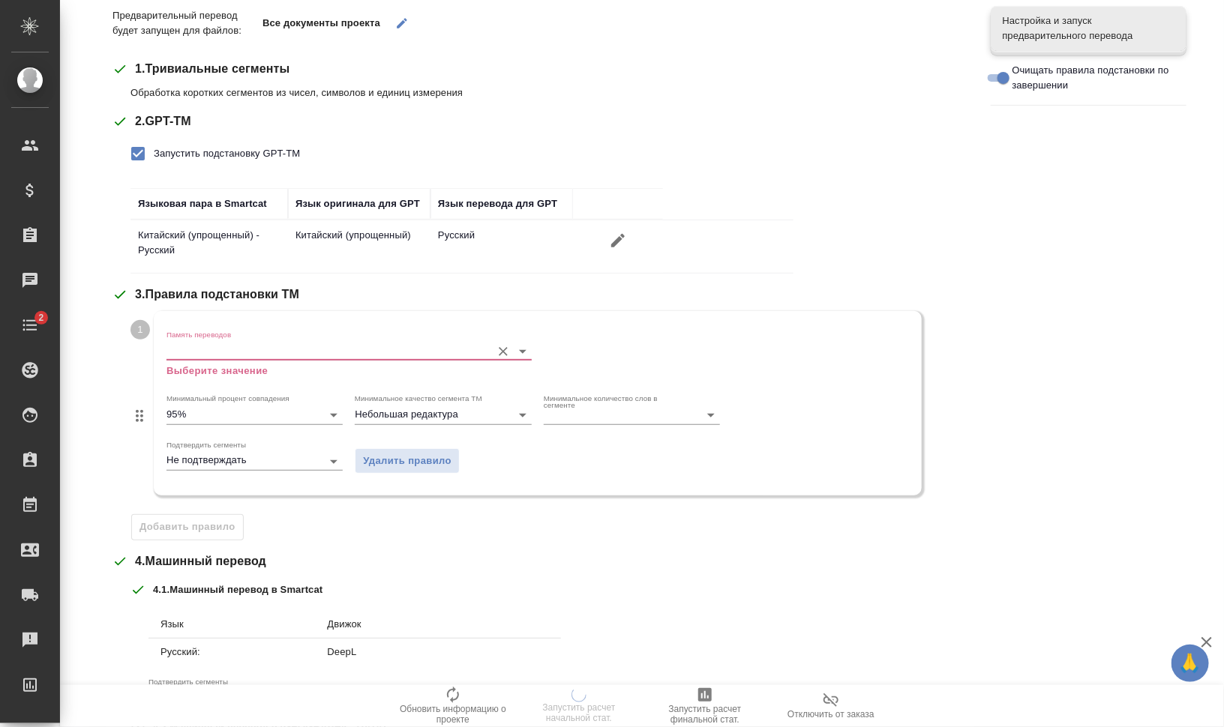
click at [244, 347] on input "Память переводов" at bounding box center [324, 351] width 317 height 18
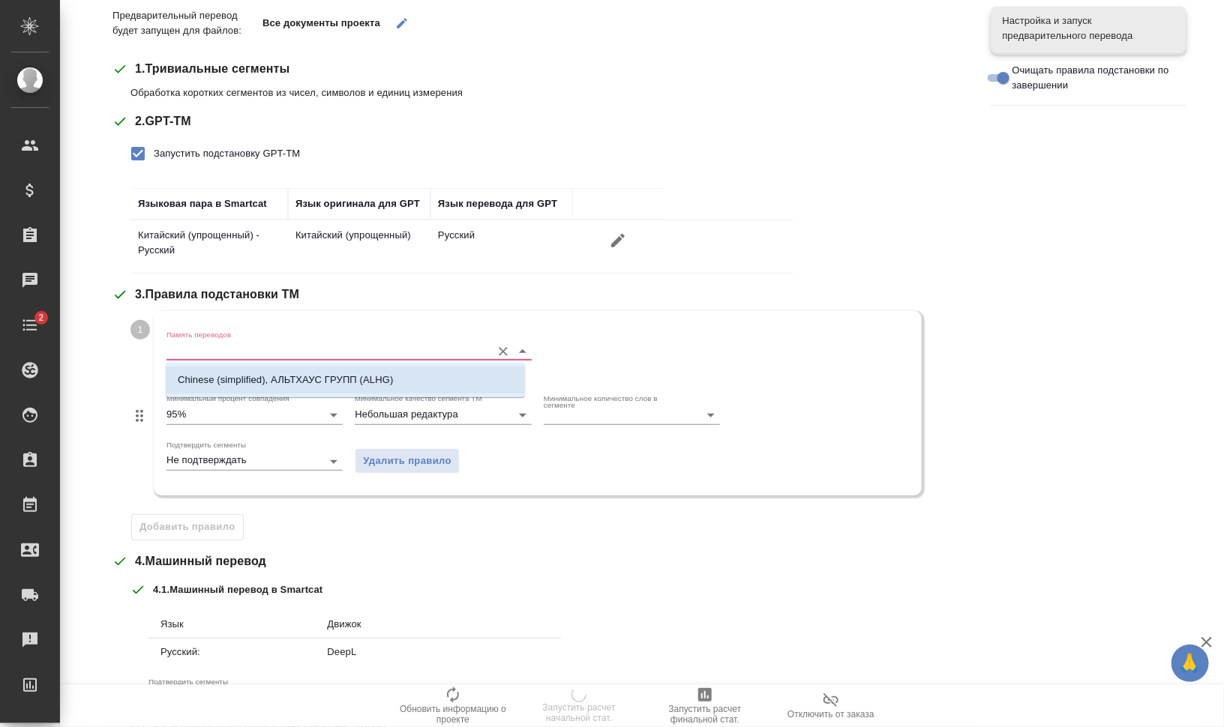
click at [260, 374] on p "Chinese (simplified), АЛЬТХАУС ГРУПП (ALHG)" at bounding box center [285, 380] width 215 height 15
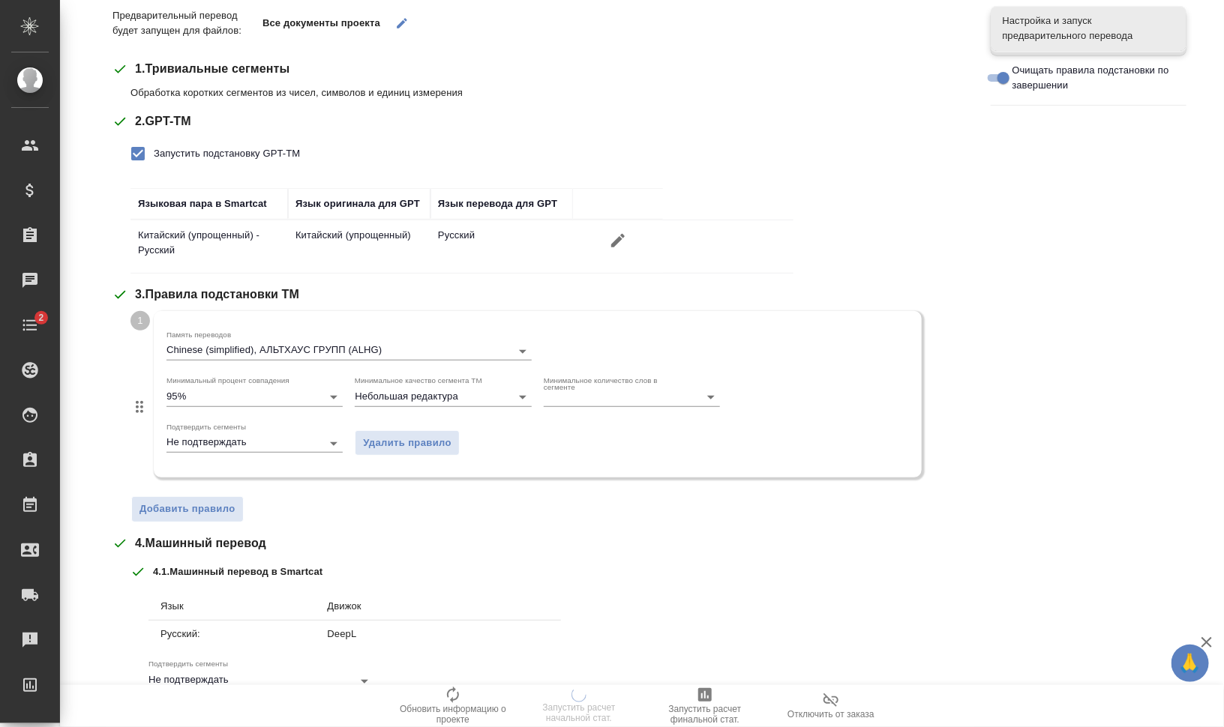
scroll to position [396, 0]
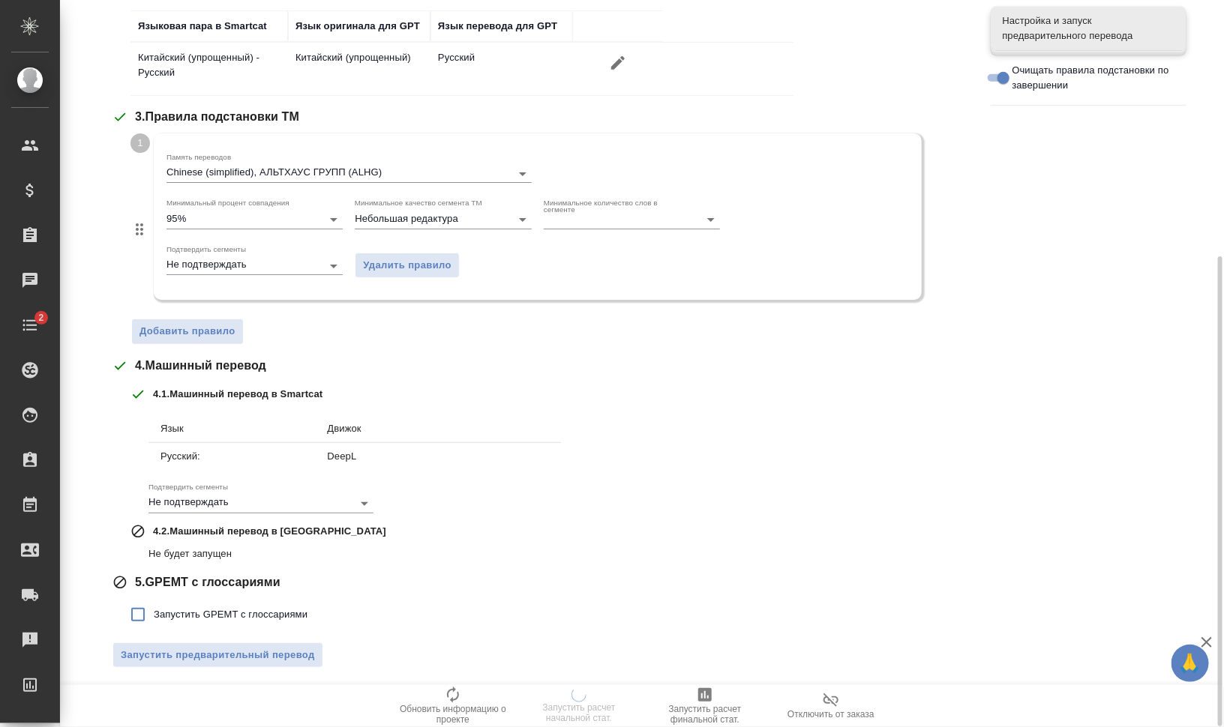
click at [249, 611] on span "Запустить GPEMT с глоссариями" at bounding box center [231, 614] width 154 height 15
click at [154, 611] on input "Запустить GPEMT с глоссариями" at bounding box center [137, 614] width 31 height 31
checkbox input "true"
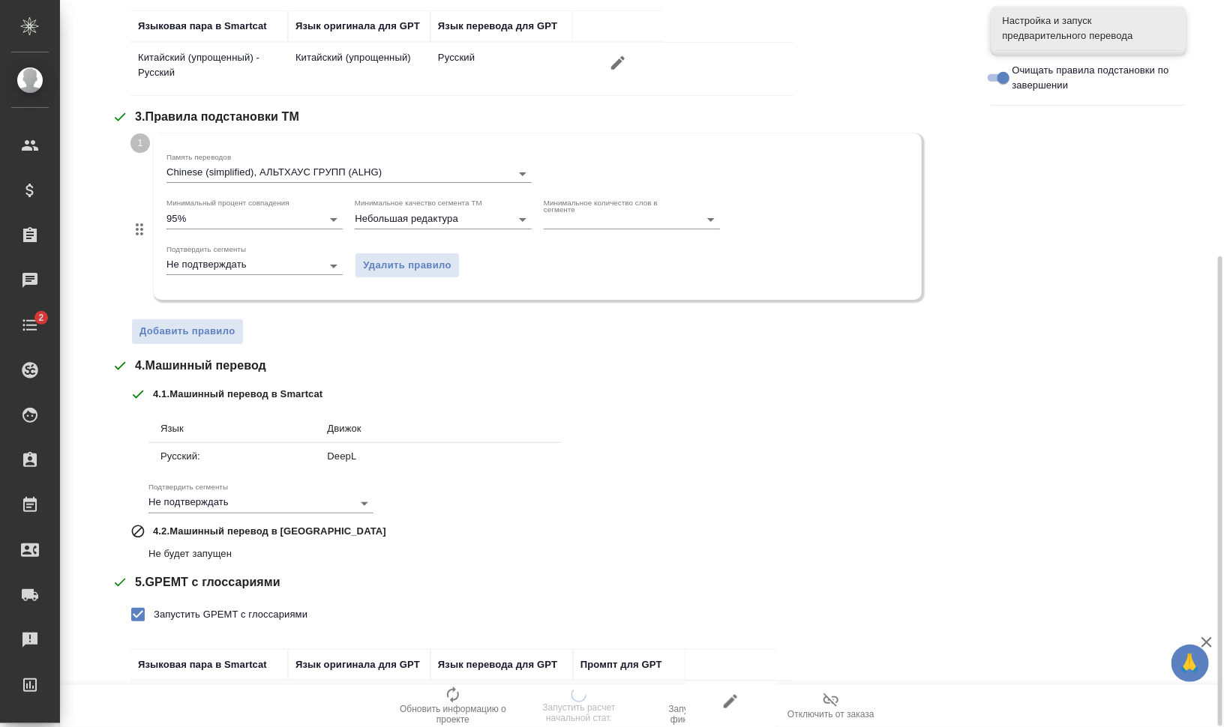
scroll to position [499, 0]
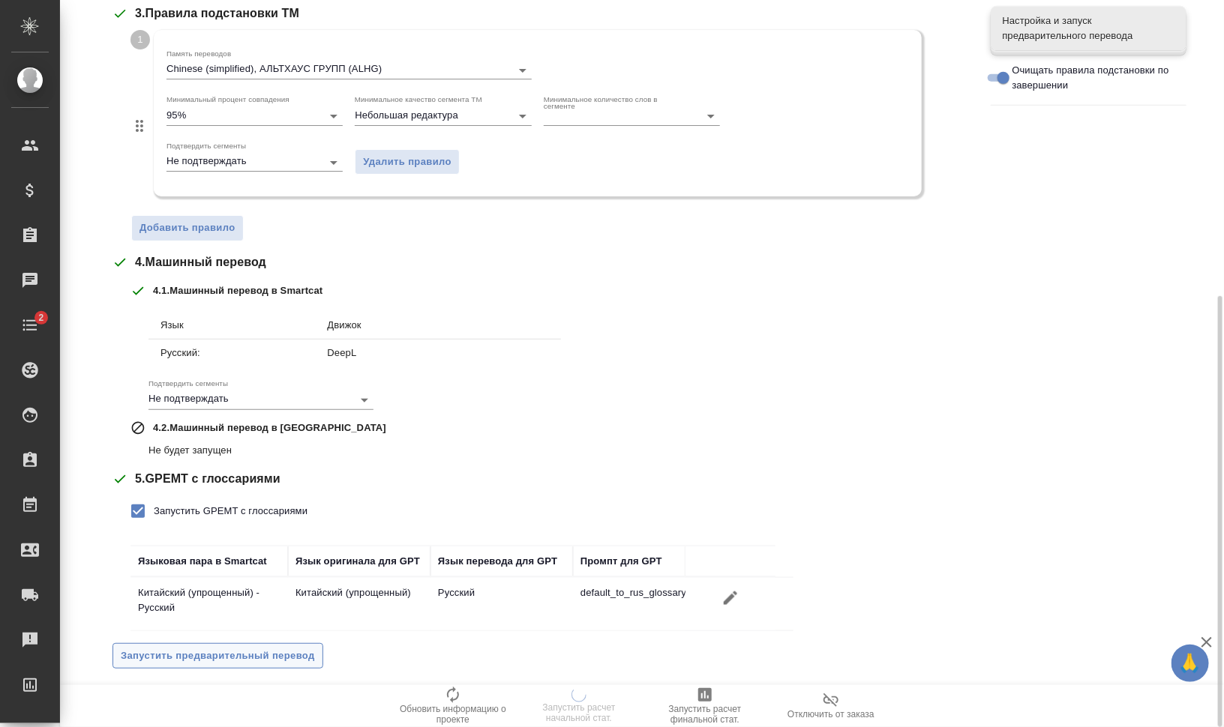
click at [286, 648] on span "Запустить предварительный перевод" at bounding box center [218, 656] width 194 height 17
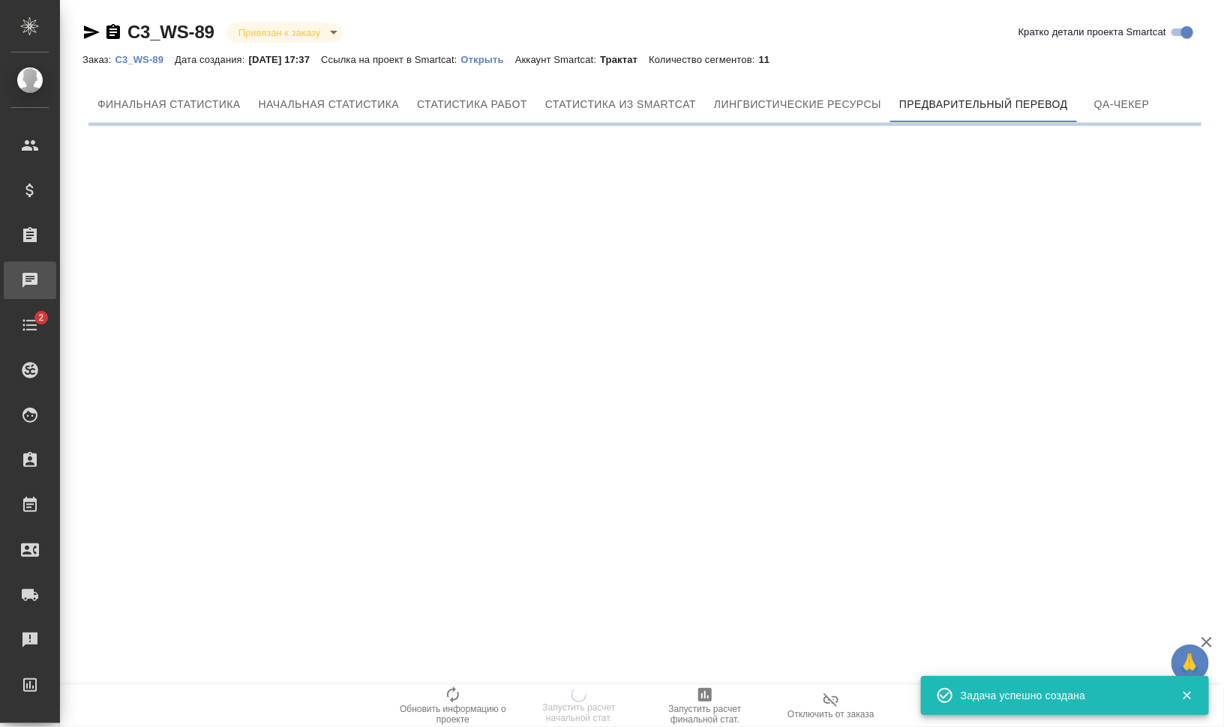
scroll to position [0, 0]
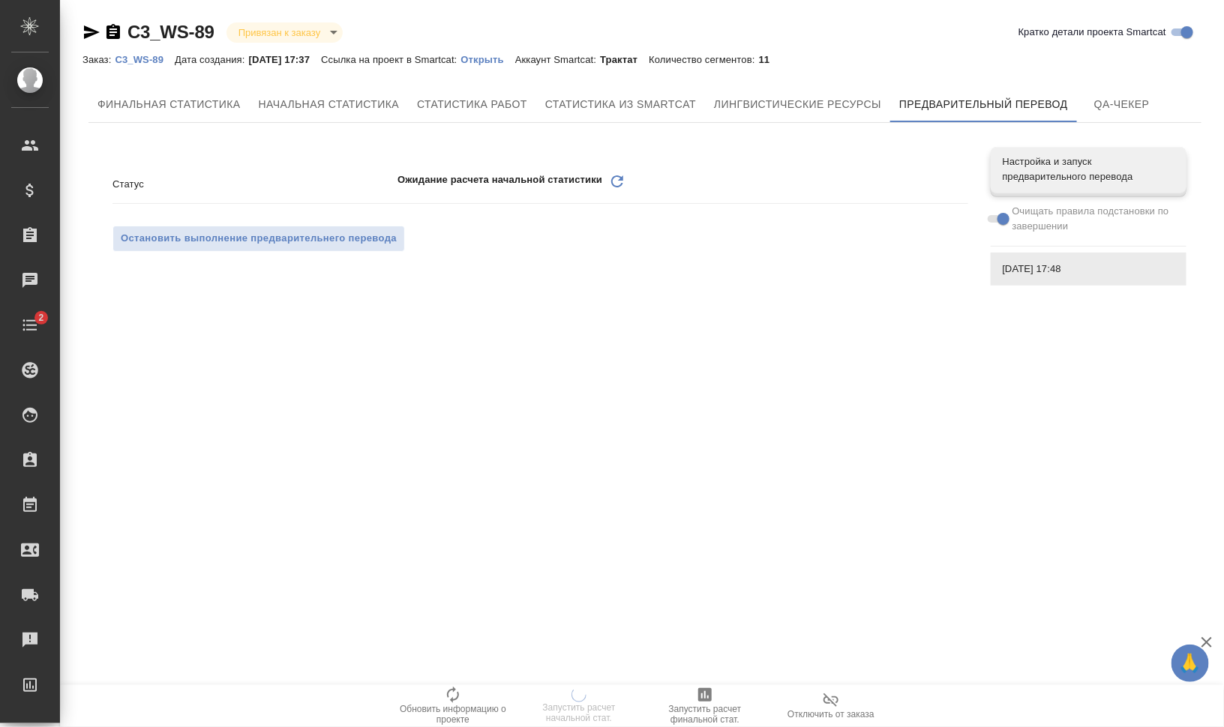
click at [625, 182] on icon "Обновить" at bounding box center [617, 181] width 18 height 18
click at [616, 177] on icon at bounding box center [617, 181] width 12 height 12
click at [613, 182] on icon "Обновить" at bounding box center [617, 181] width 18 height 18
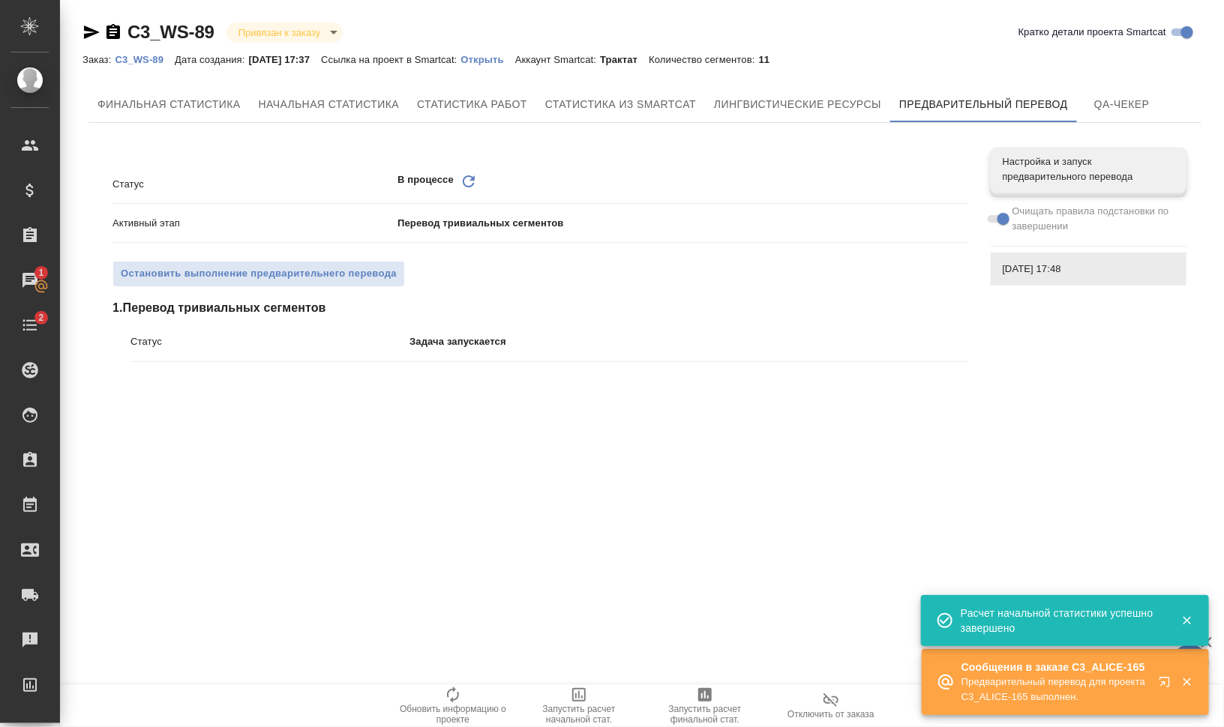
click at [467, 180] on icon "Обновить" at bounding box center [469, 181] width 18 height 18
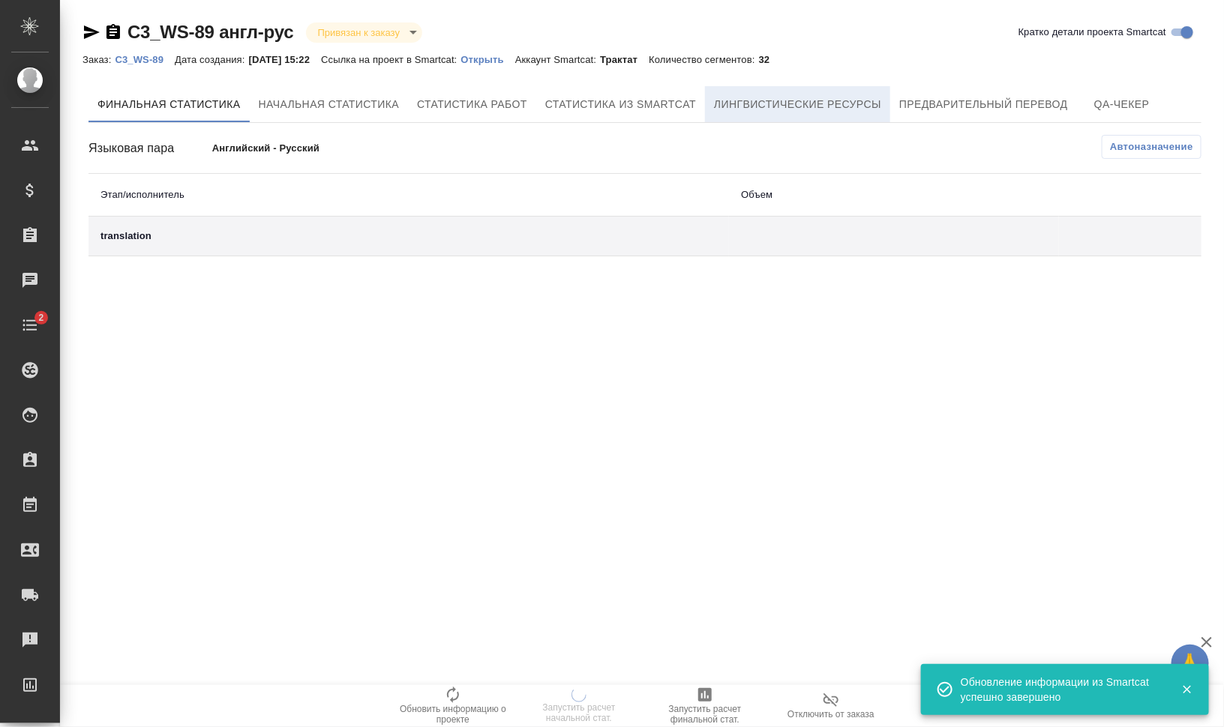
click at [835, 108] on span "Лингвистические ресурсы" at bounding box center [797, 104] width 167 height 19
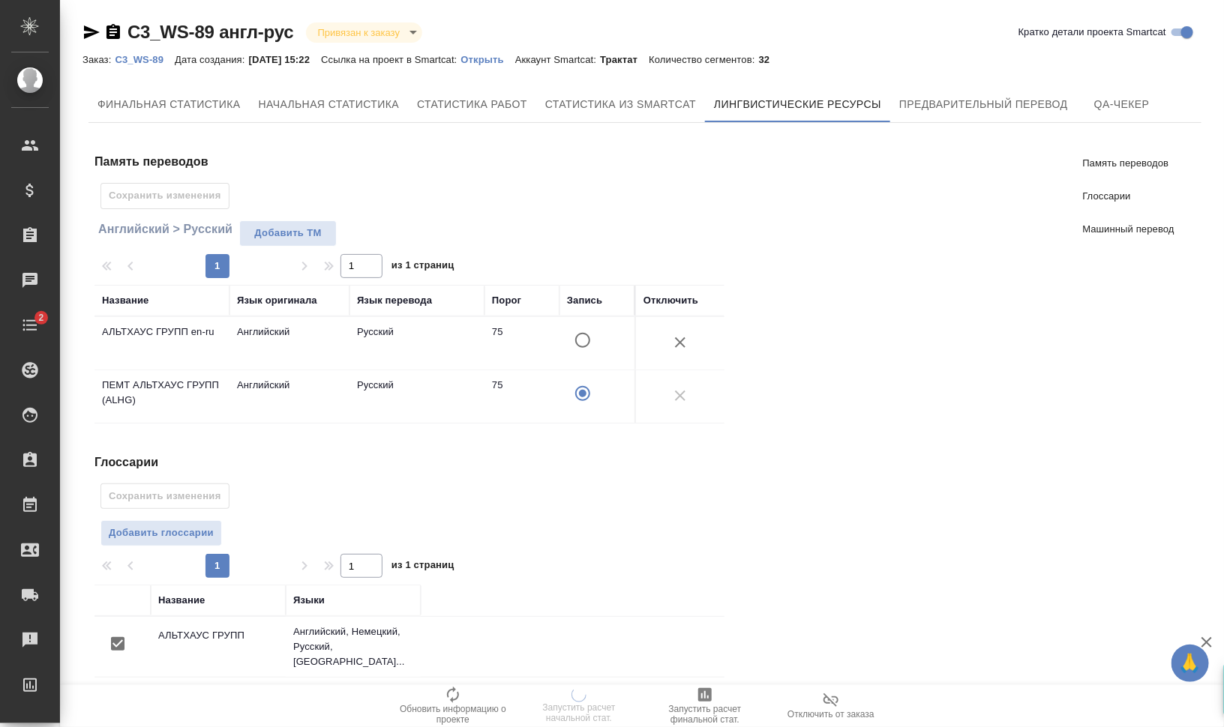
scroll to position [220, 0]
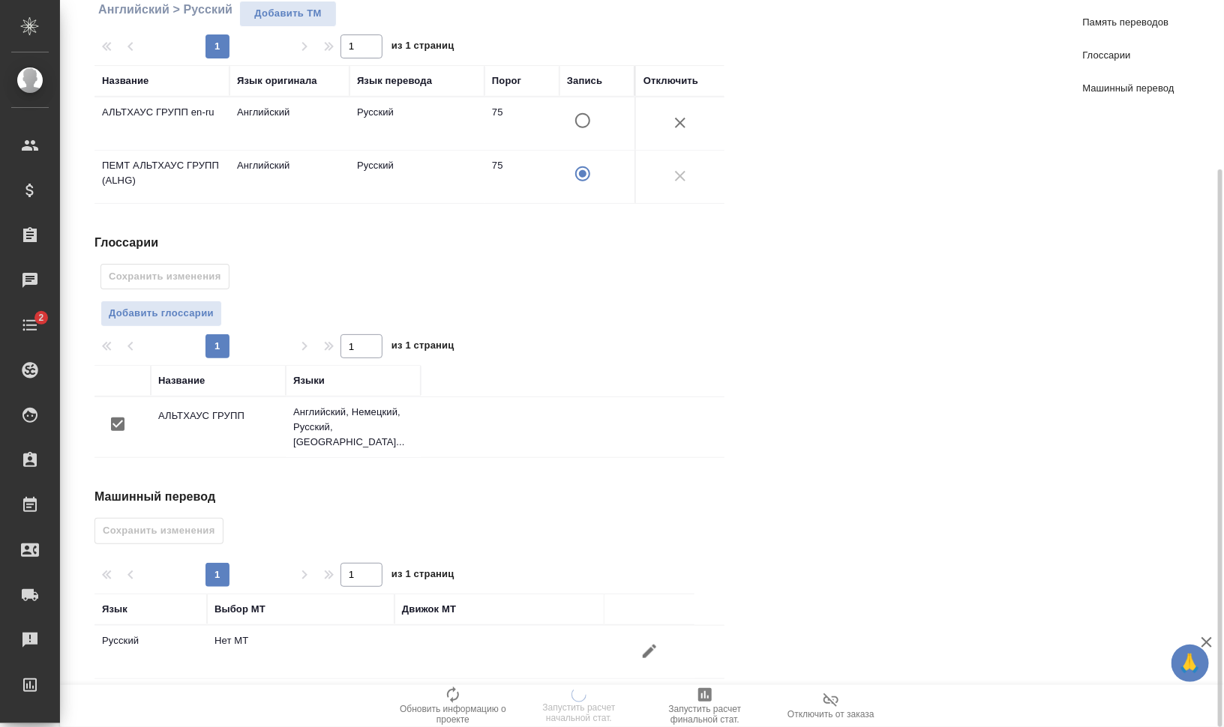
click at [643, 645] on icon "button" at bounding box center [649, 651] width 13 height 13
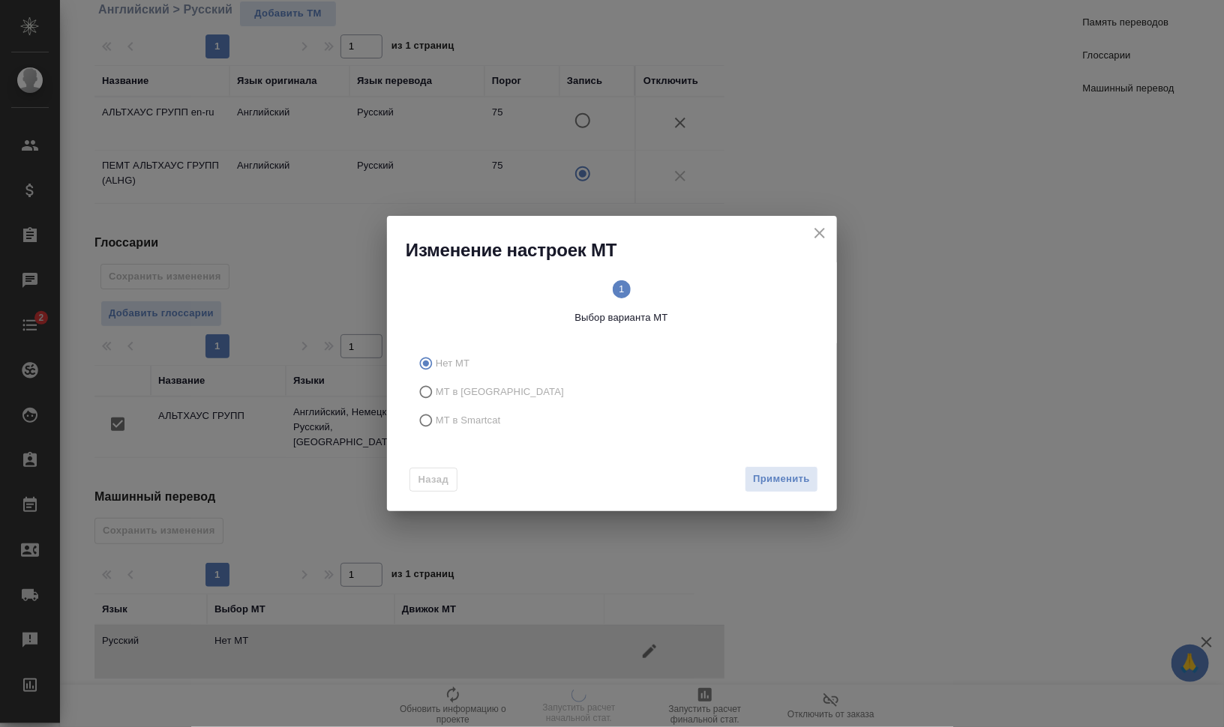
click at [442, 419] on span "МТ в Smartcat" at bounding box center [468, 420] width 65 height 15
click at [436, 419] on input "МТ в Smartcat" at bounding box center [424, 420] width 24 height 28
radio input "true"
click at [734, 294] on span "2 Выбор движка Smartcat" at bounding box center [721, 302] width 186 height 45
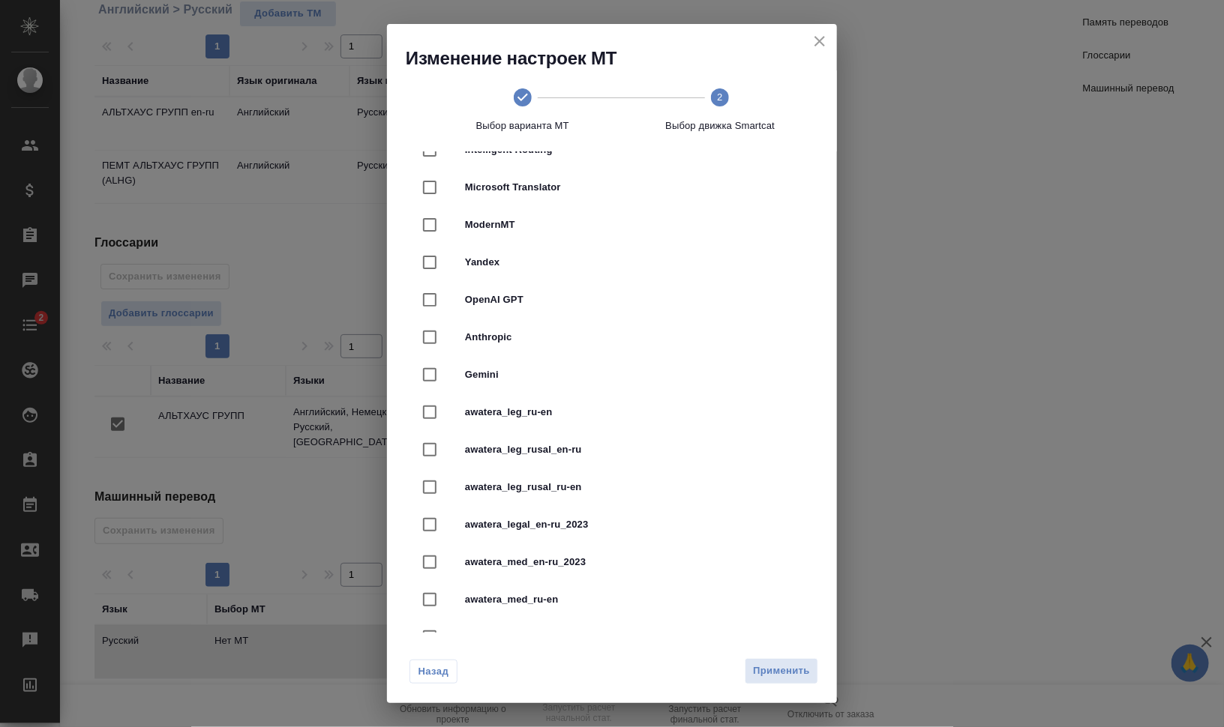
scroll to position [281, 0]
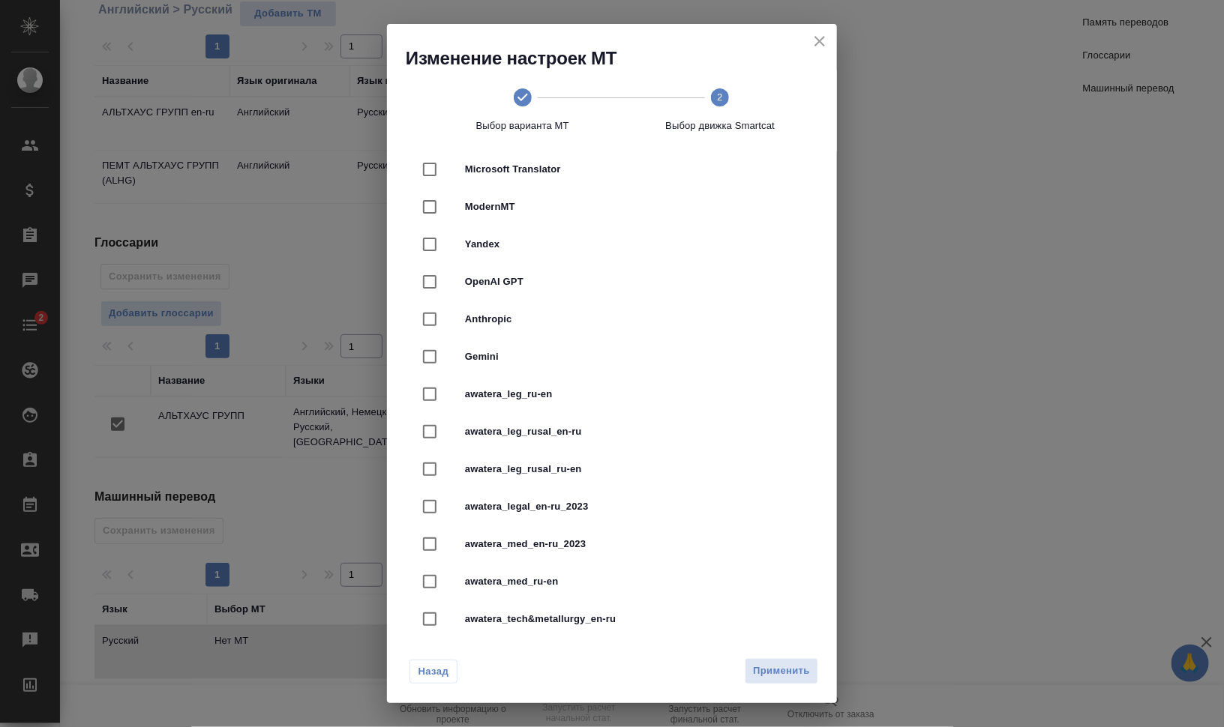
click at [687, 510] on span "awatera_legal_en-ru_2023" at bounding box center [633, 506] width 336 height 15
checkbox input "true"
click at [781, 681] on button "Применить" at bounding box center [781, 671] width 73 height 26
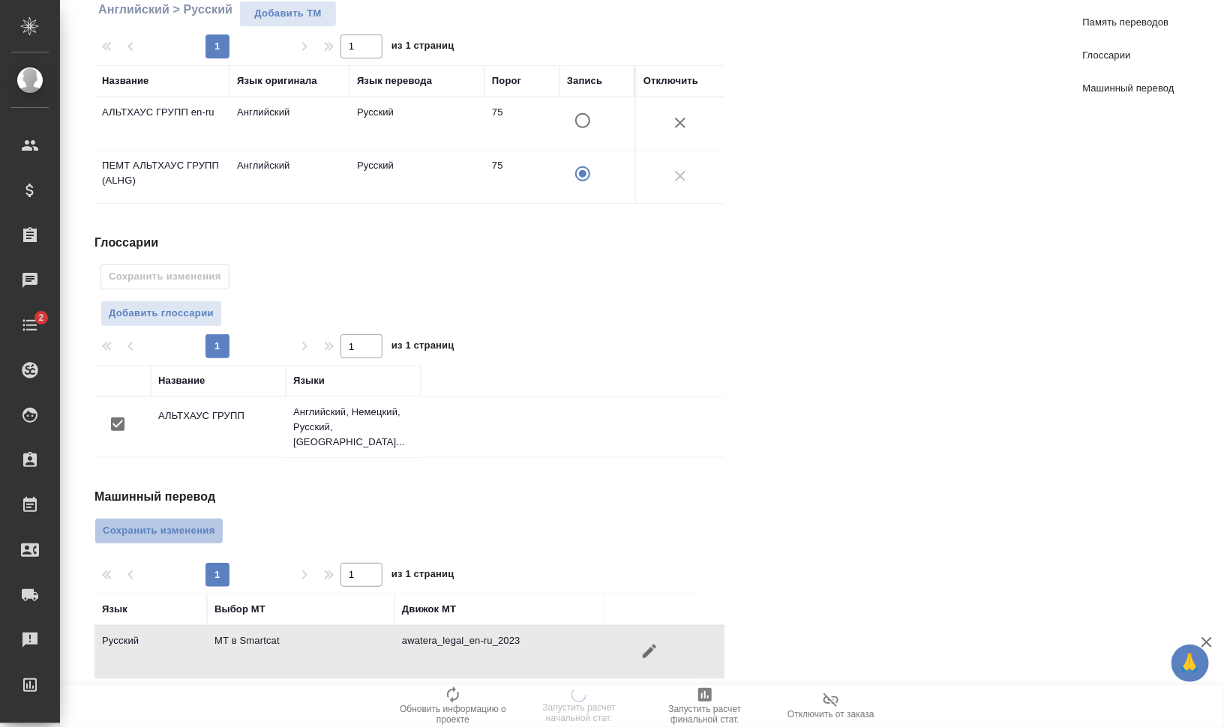
click at [186, 523] on span "Сохранить изменения" at bounding box center [159, 531] width 112 height 17
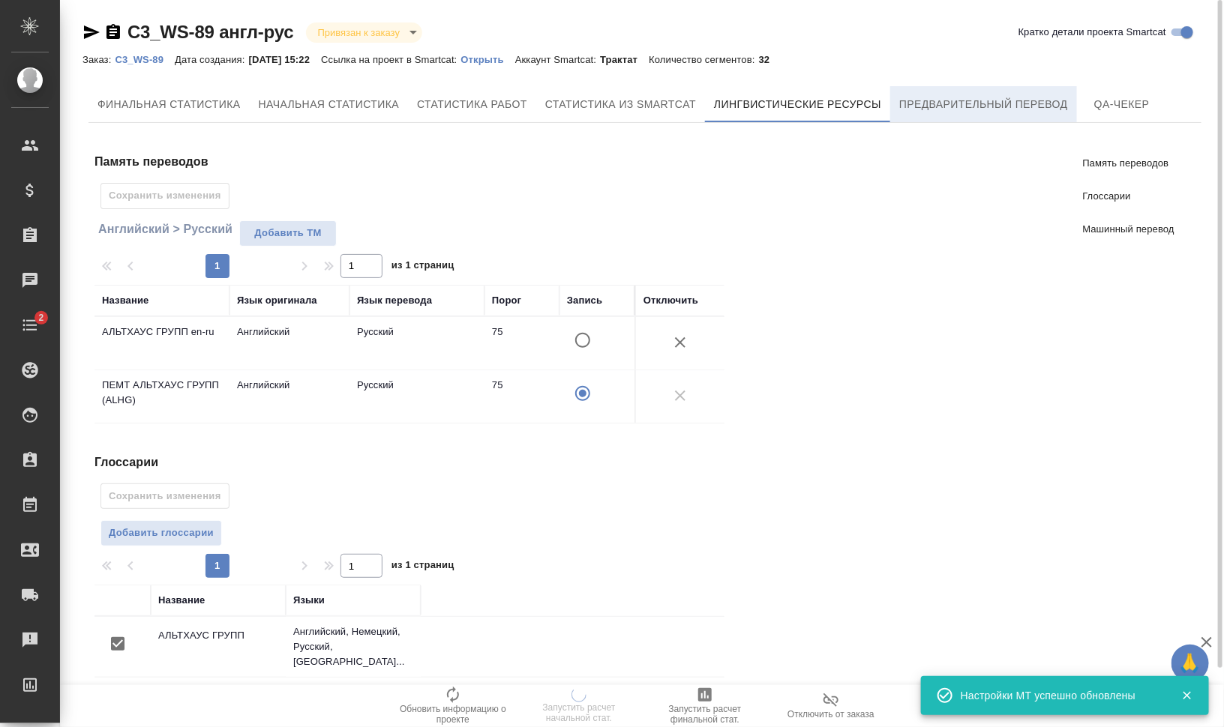
click at [993, 115] on button "Предварительный перевод" at bounding box center [983, 104] width 187 height 36
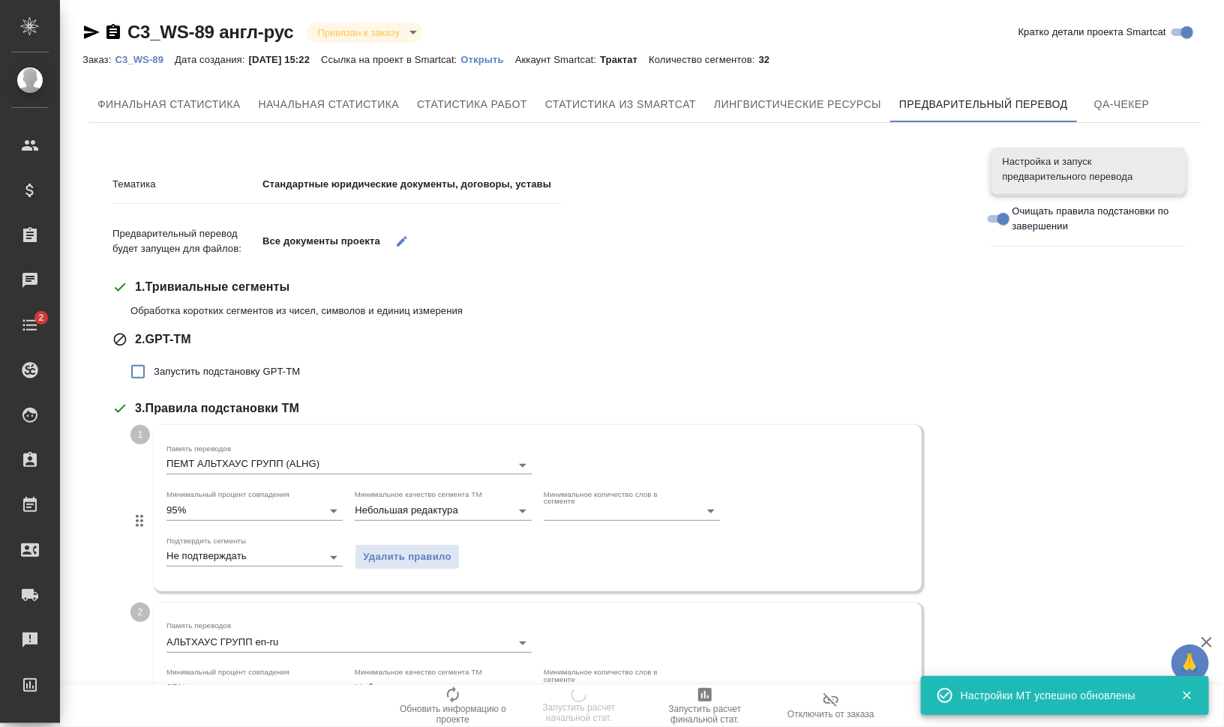
click at [258, 370] on span "Запустить подстановку GPT-TM" at bounding box center [227, 371] width 146 height 15
click at [154, 370] on input "Запустить подстановку GPT-TM" at bounding box center [137, 371] width 31 height 31
checkbox input "true"
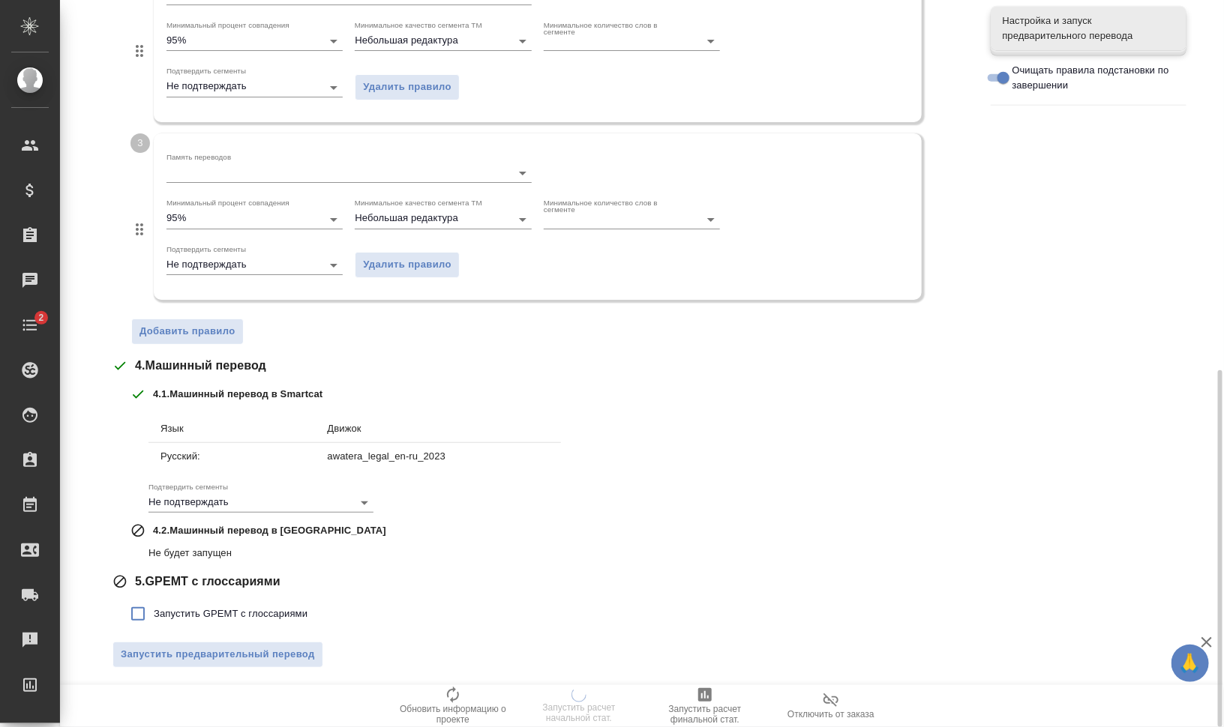
click at [260, 614] on span "Запустить GPEMT с глоссариями" at bounding box center [231, 614] width 154 height 15
click at [154, 614] on input "Запустить GPEMT с глоссариями" at bounding box center [137, 613] width 31 height 31
checkbox input "true"
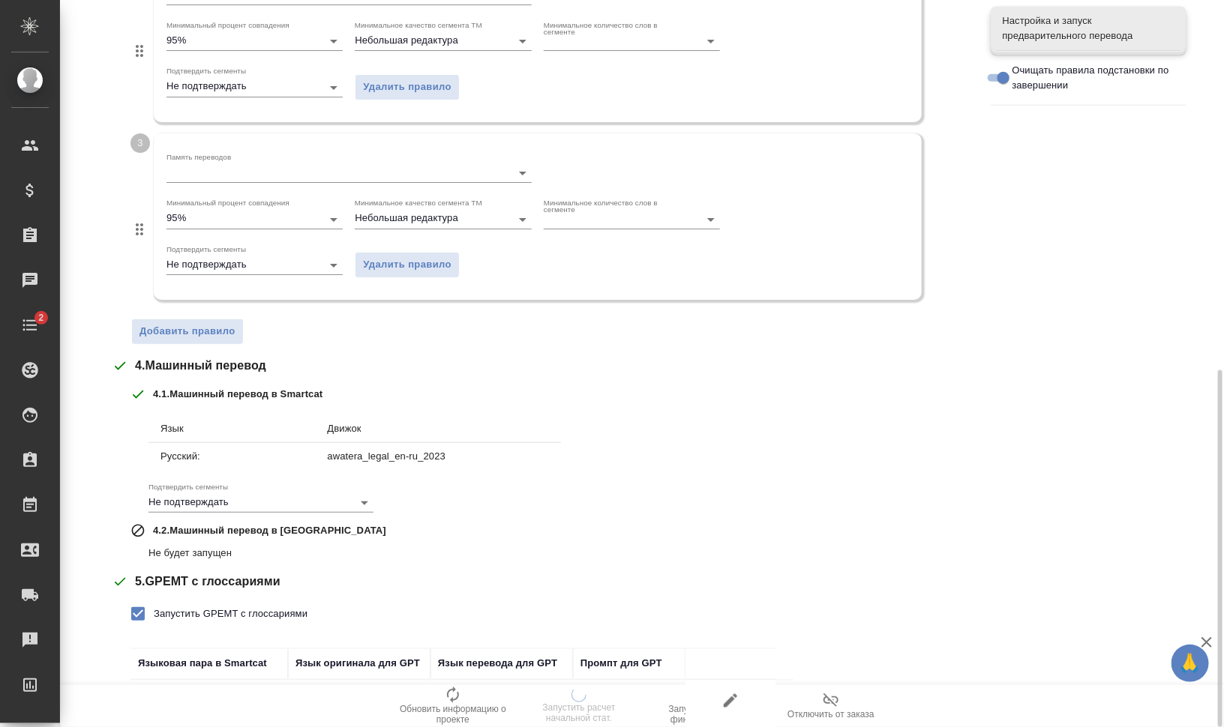
scroll to position [855, 0]
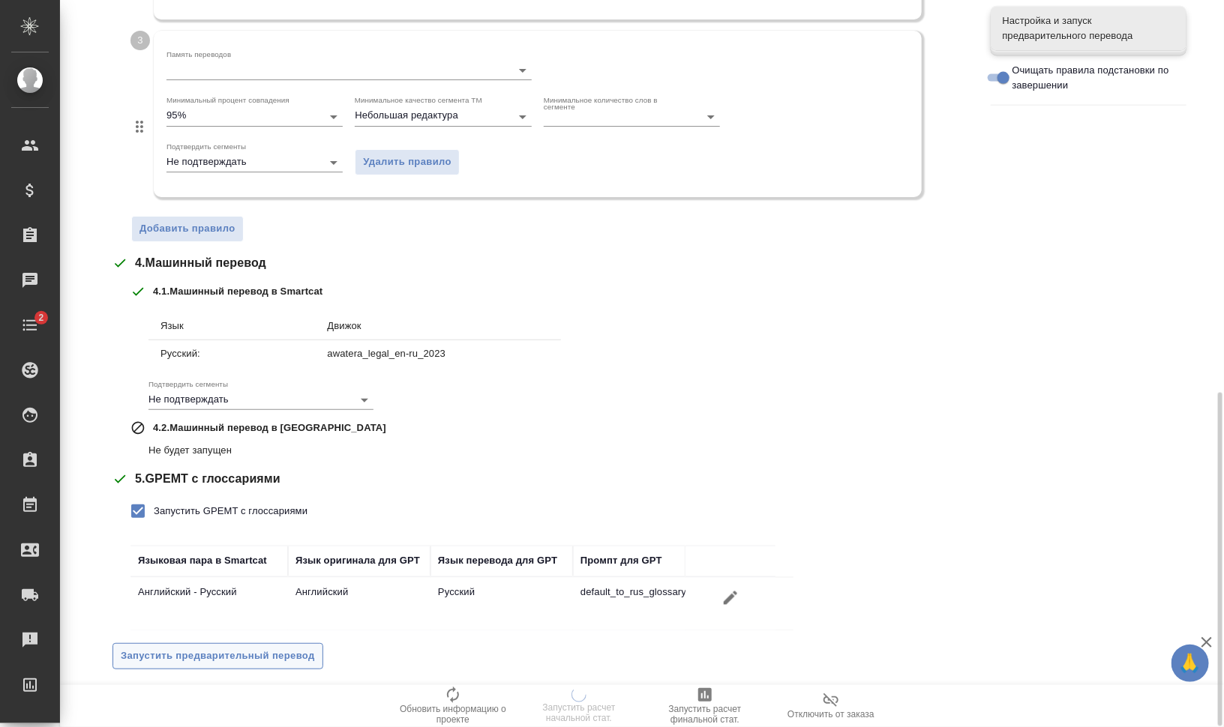
click at [283, 650] on span "Запустить предварительный перевод" at bounding box center [218, 656] width 194 height 17
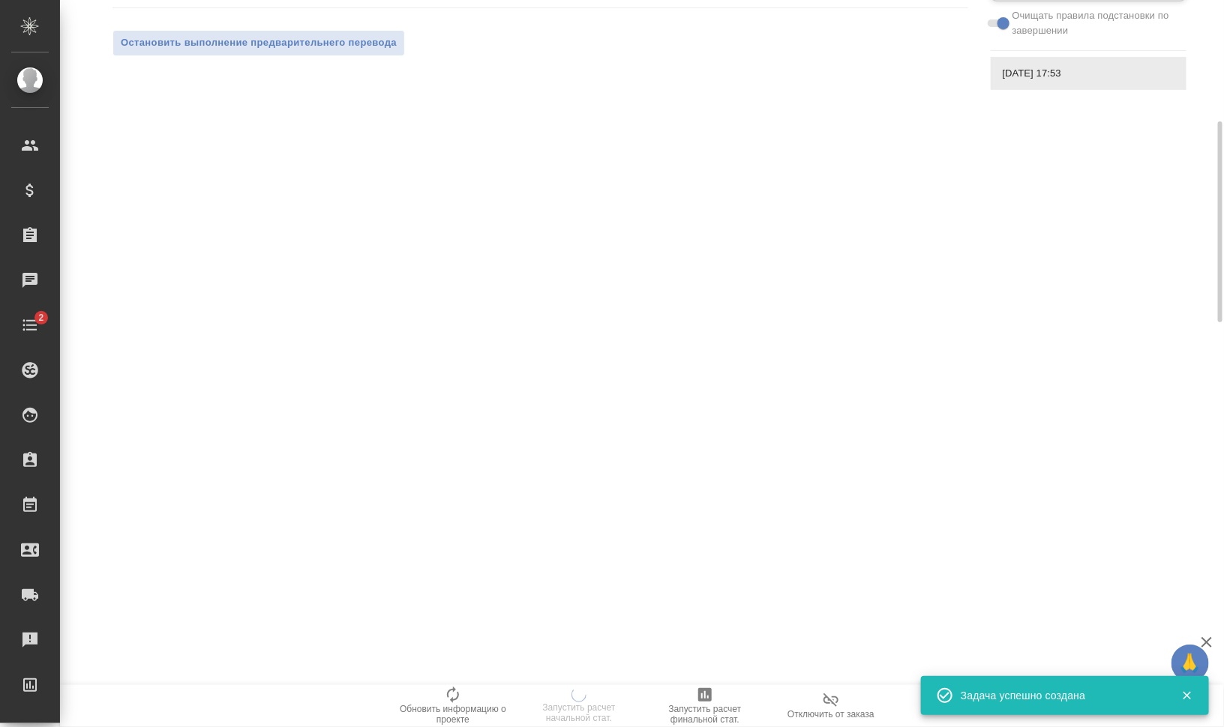
scroll to position [0, 0]
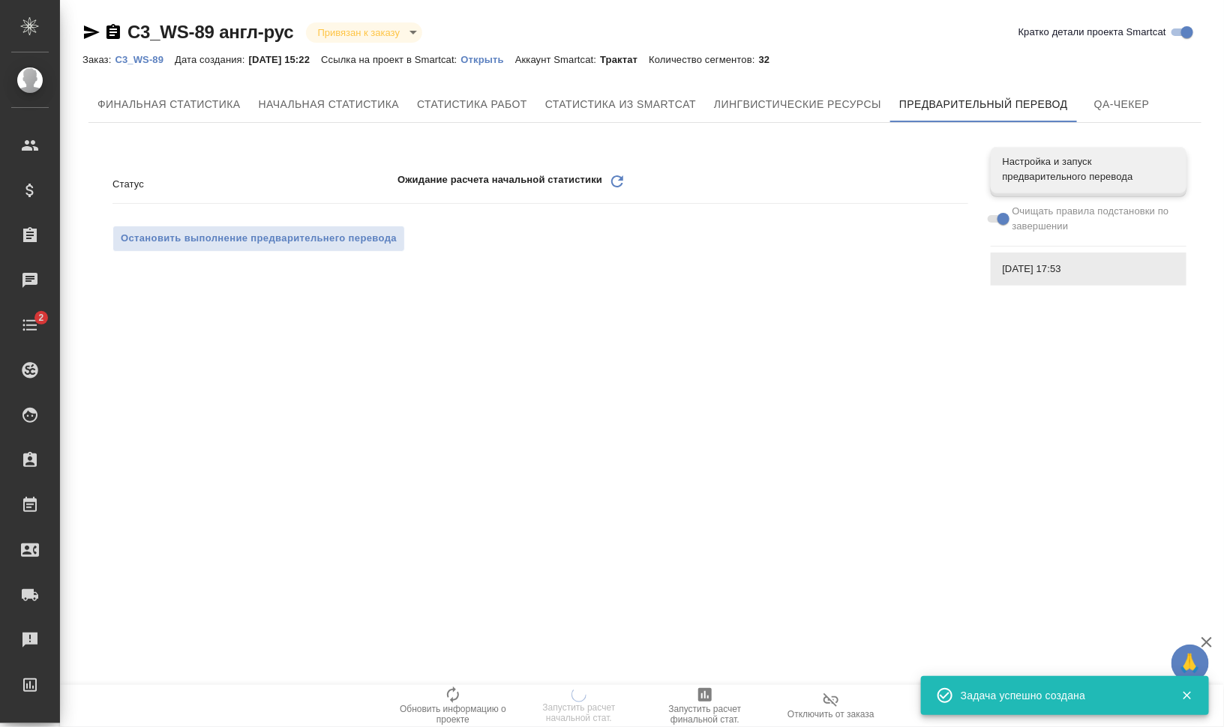
click at [616, 181] on icon "Обновить" at bounding box center [617, 181] width 18 height 18
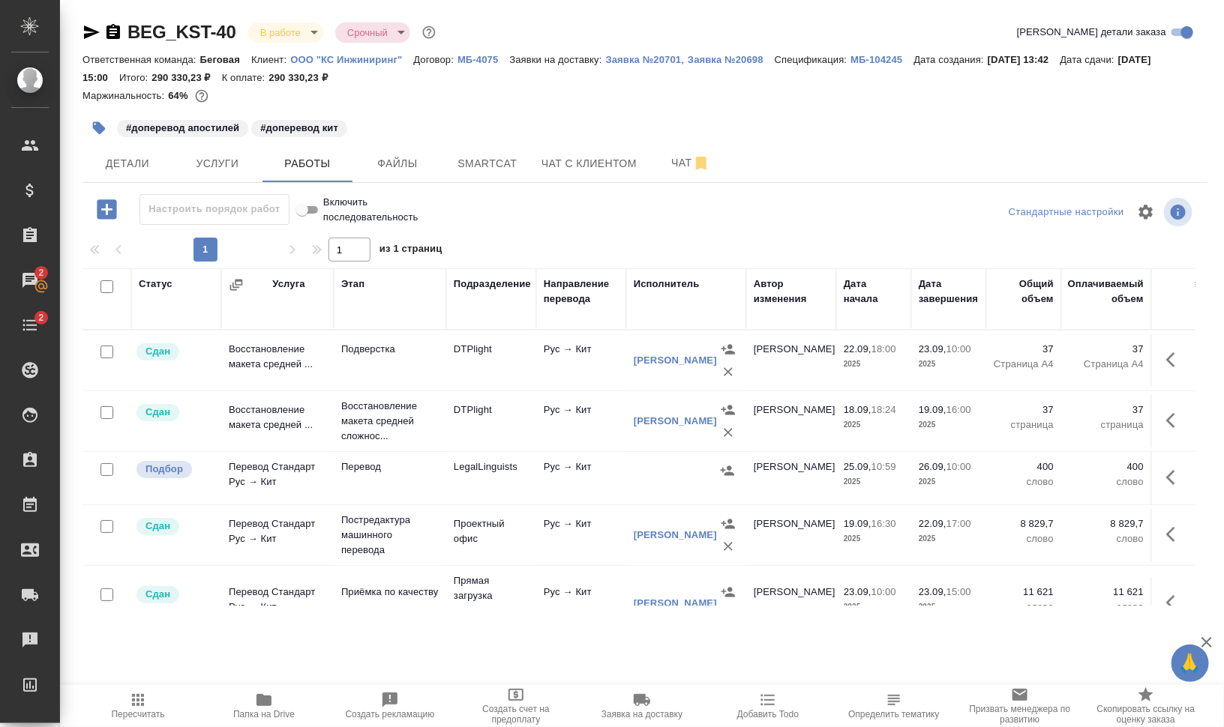
click at [1166, 474] on icon "button" at bounding box center [1170, 477] width 9 height 15
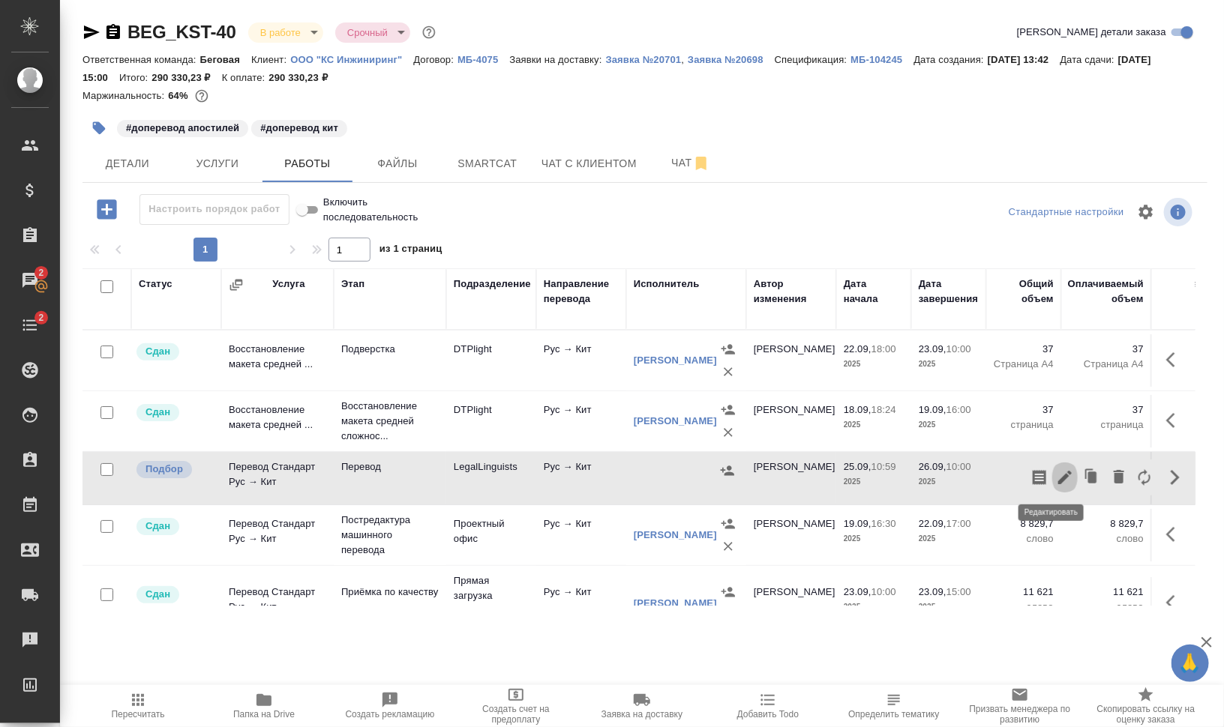
click at [1056, 472] on icon "button" at bounding box center [1065, 478] width 18 height 18
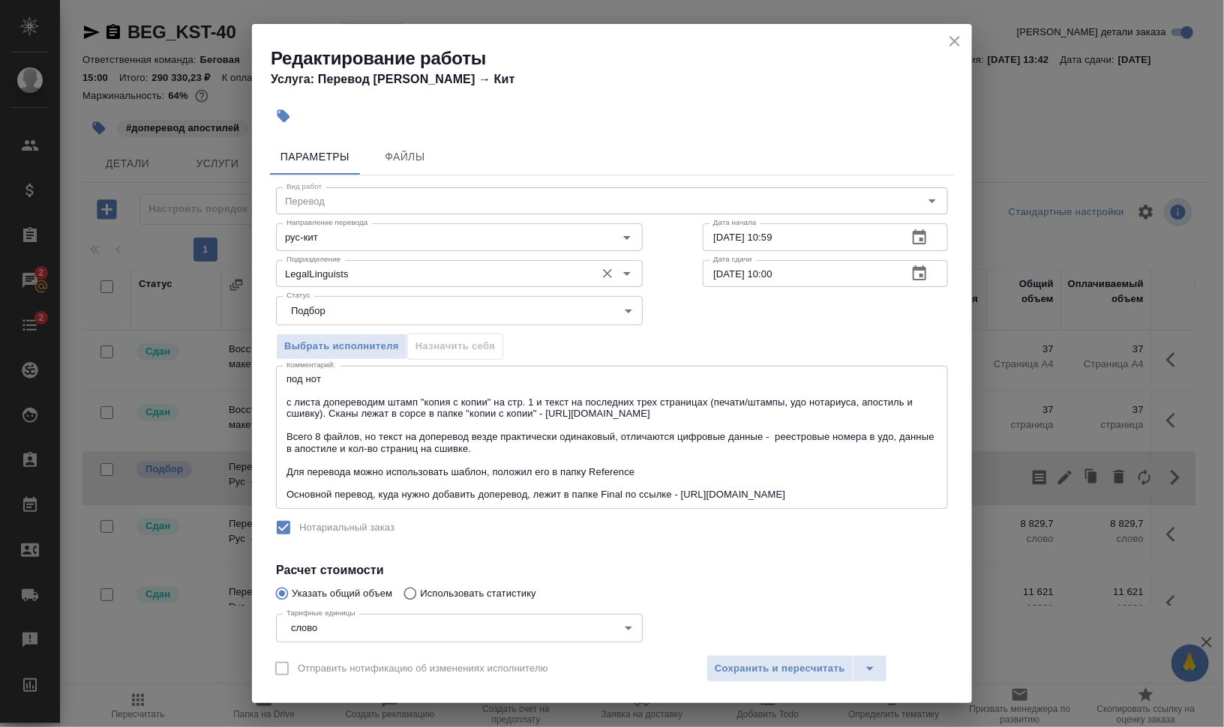
click at [362, 255] on div "Подразделение LegalLinguists Подразделение" at bounding box center [459, 272] width 367 height 36
click at [402, 272] on input "LegalLinguists" at bounding box center [433, 274] width 307 height 18
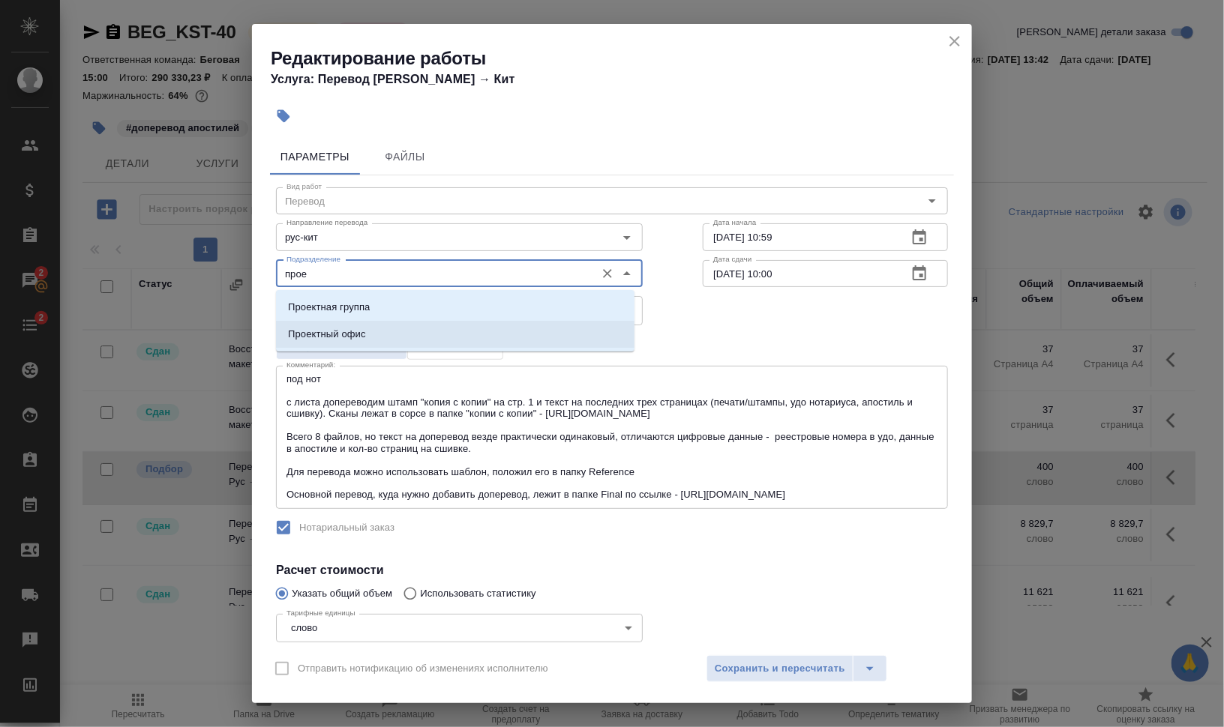
click at [448, 328] on li "Проектный офис" at bounding box center [455, 334] width 358 height 27
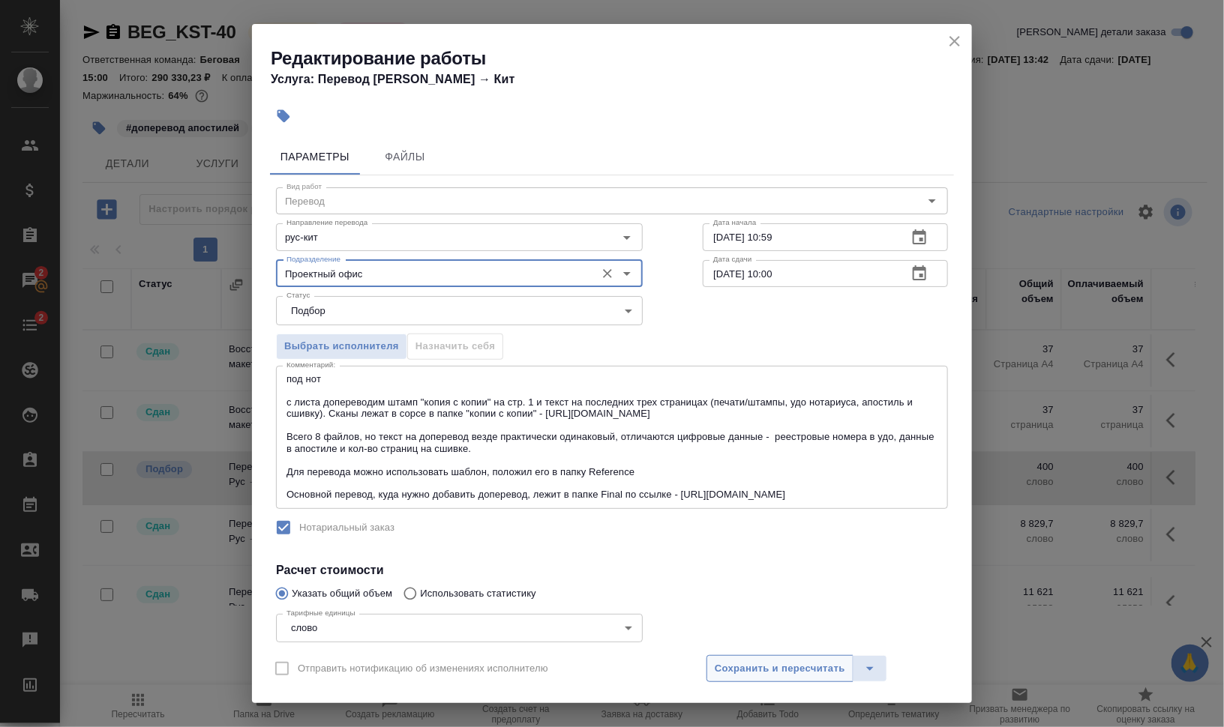
type input "Проектный офис"
click at [743, 671] on span "Сохранить и пересчитать" at bounding box center [780, 669] width 130 height 17
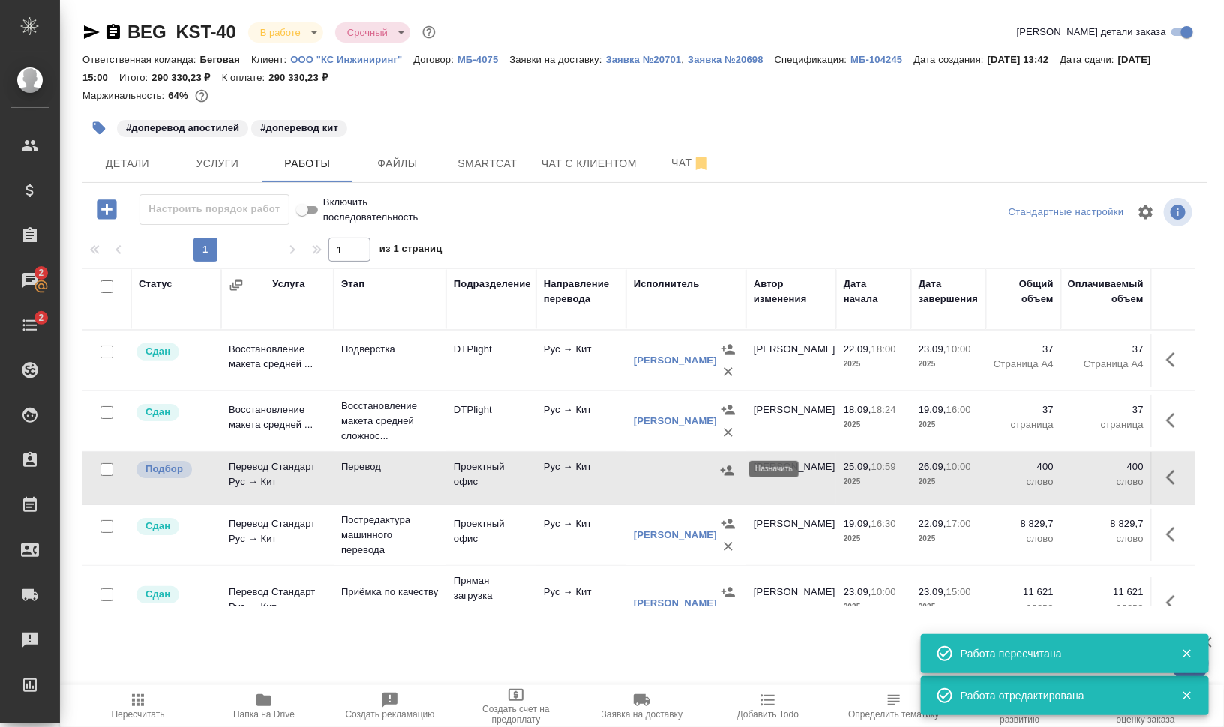
click at [730, 469] on icon "button" at bounding box center [727, 471] width 13 height 10
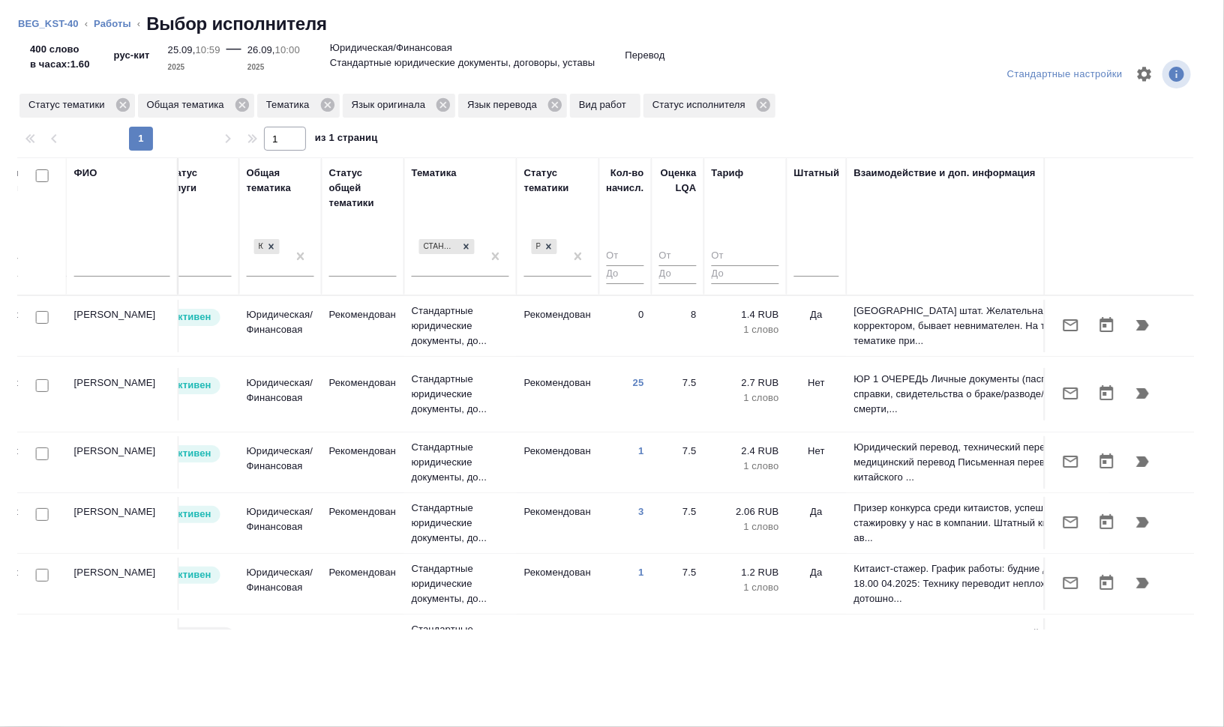
scroll to position [0, 945]
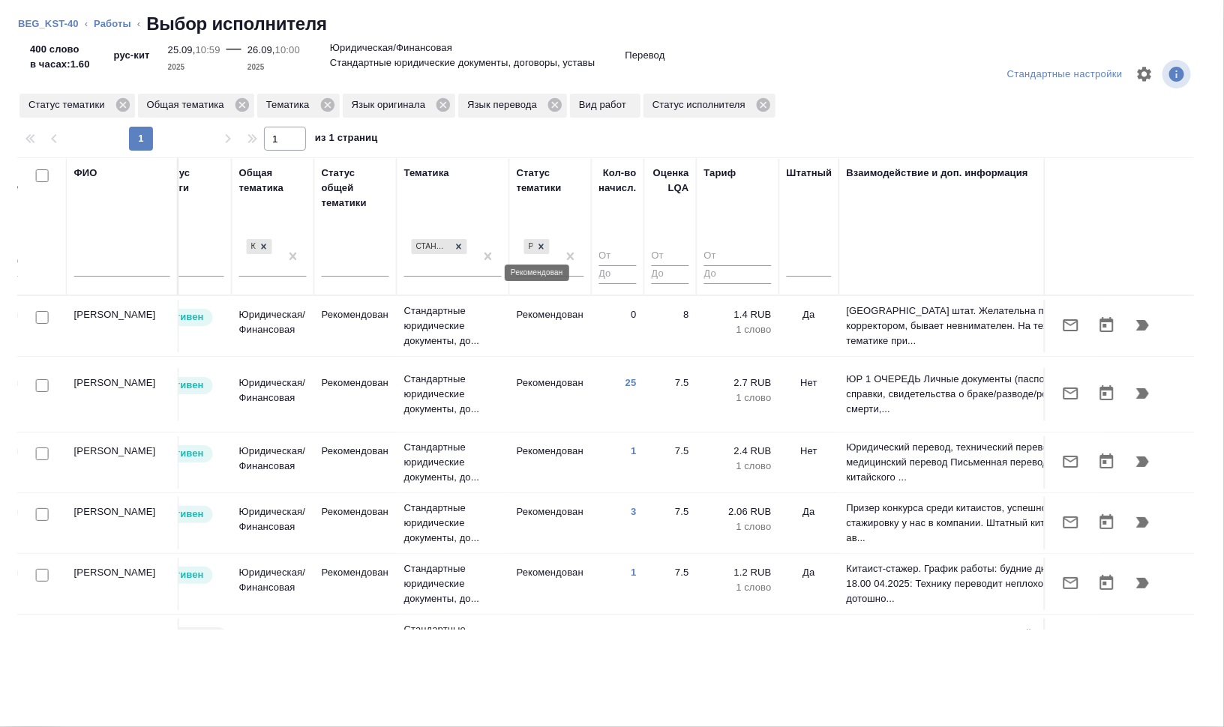
drag, startPoint x: 542, startPoint y: 242, endPoint x: 107, endPoint y: 261, distance: 435.3
click at [544, 242] on icon at bounding box center [541, 246] width 10 height 10
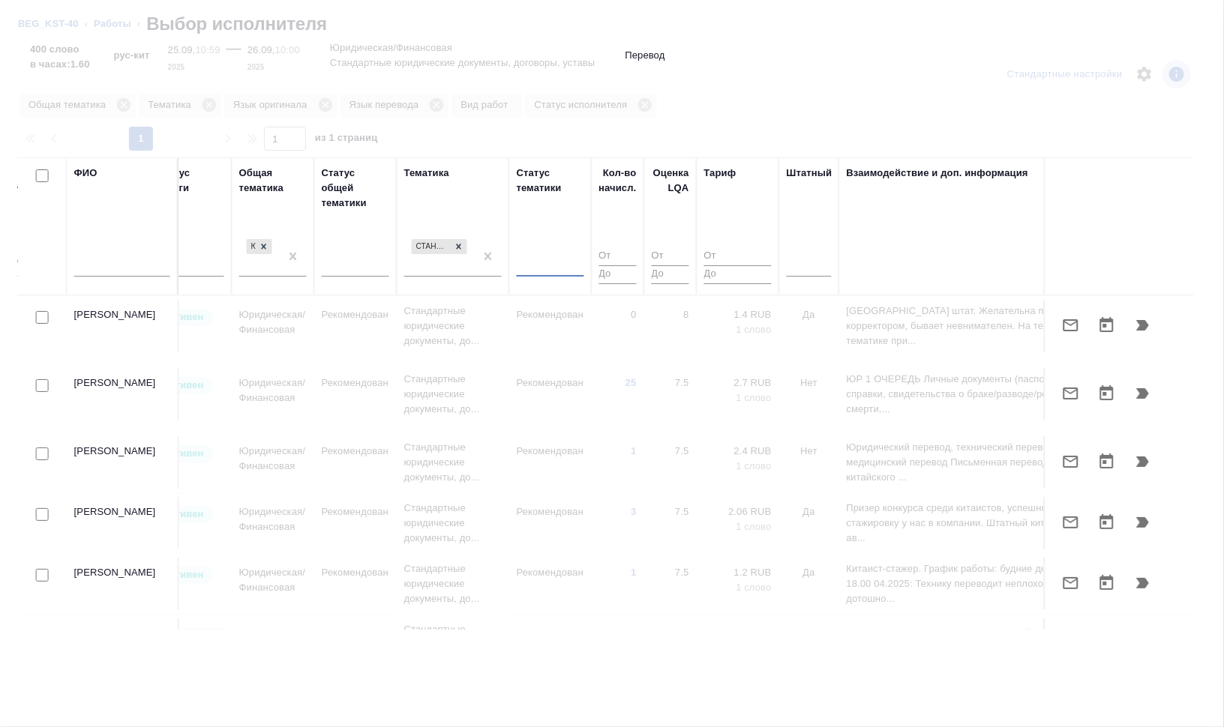
click at [106, 264] on input "text" at bounding box center [122, 267] width 96 height 19
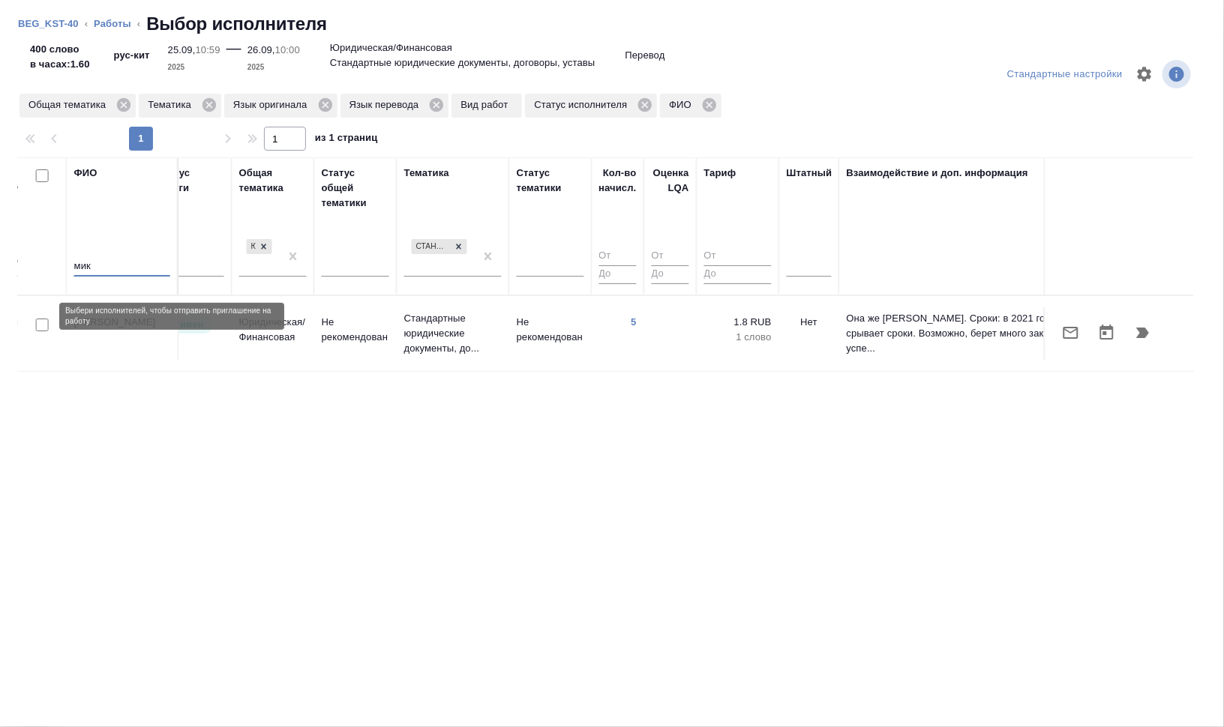
type input "мик"
click at [40, 319] on input "checkbox" at bounding box center [42, 325] width 13 height 13
checkbox input "true"
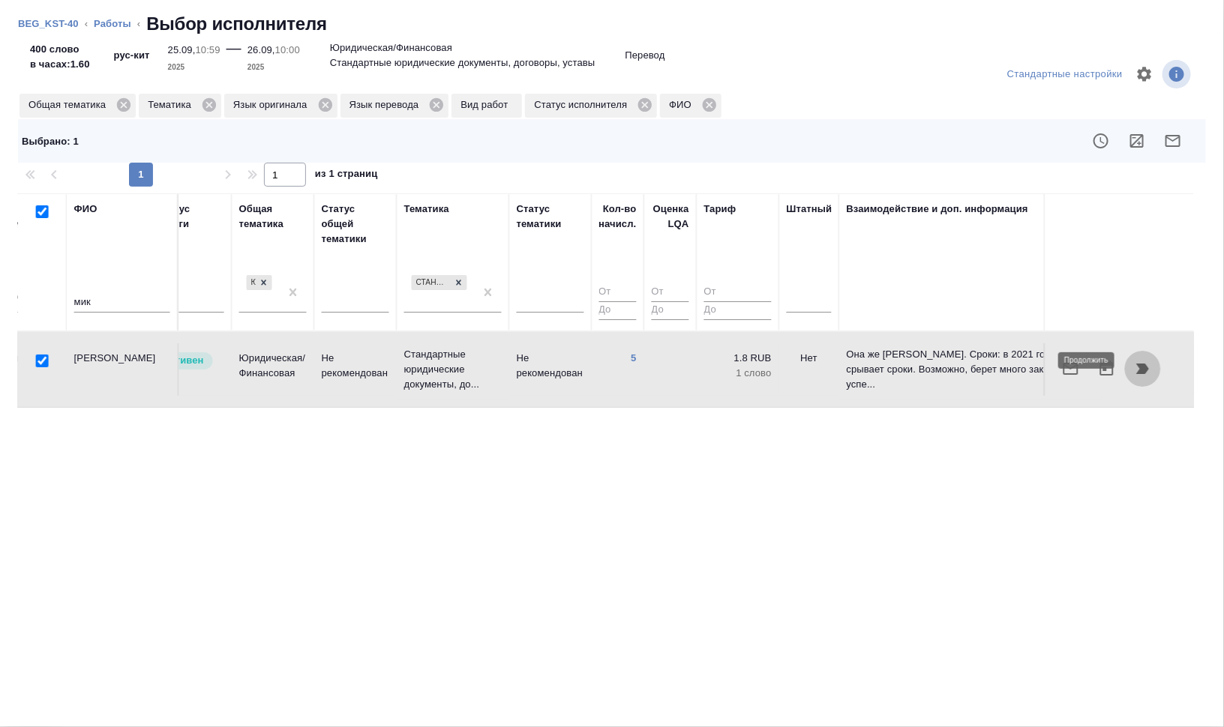
click at [1137, 364] on icon "button" at bounding box center [1143, 369] width 18 height 18
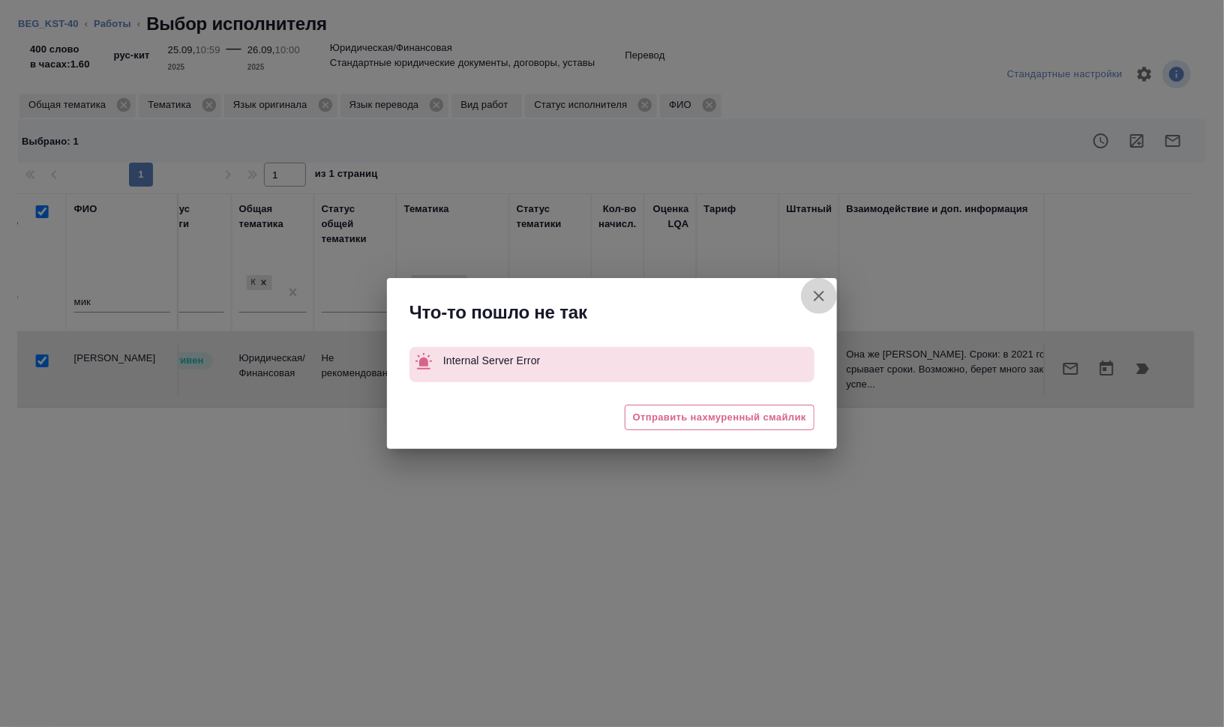
drag, startPoint x: 820, startPoint y: 300, endPoint x: 235, endPoint y: 103, distance: 616.2
click at [820, 299] on icon "button" at bounding box center [819, 296] width 18 height 18
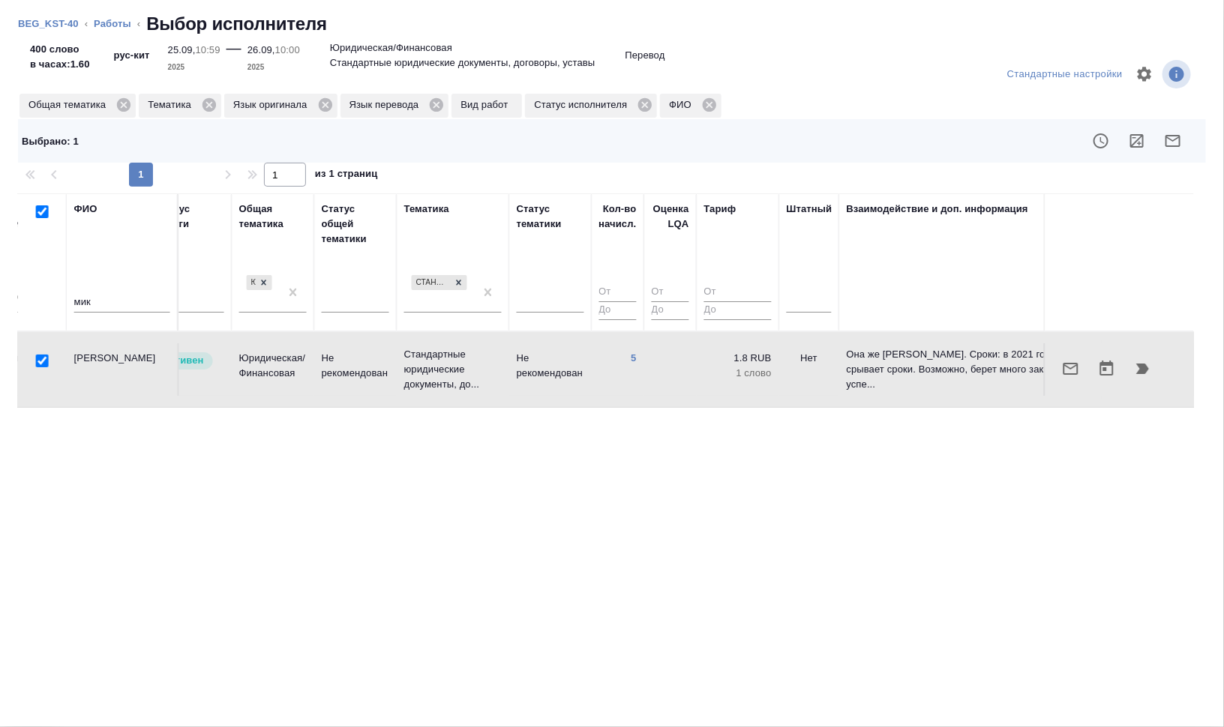
click at [115, 25] on link "Работы" at bounding box center [112, 23] width 37 height 11
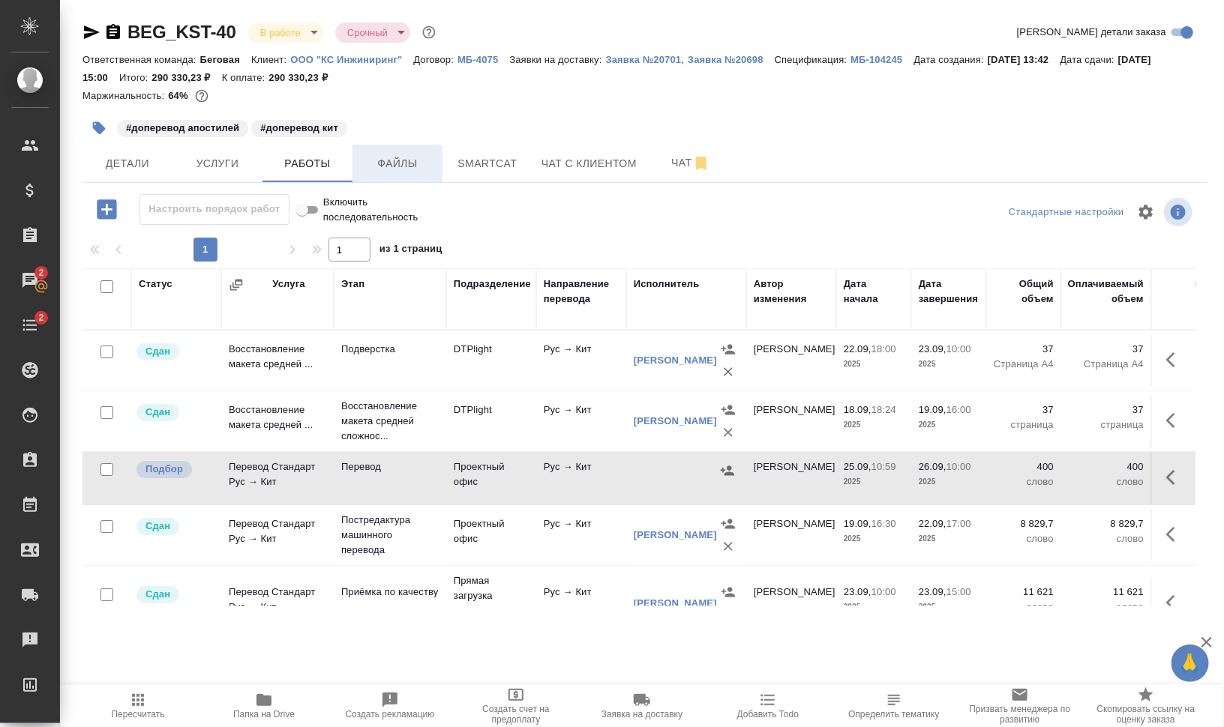
click at [387, 156] on span "Файлы" at bounding box center [397, 163] width 72 height 19
click at [270, 173] on button "Работы" at bounding box center [307, 163] width 90 height 37
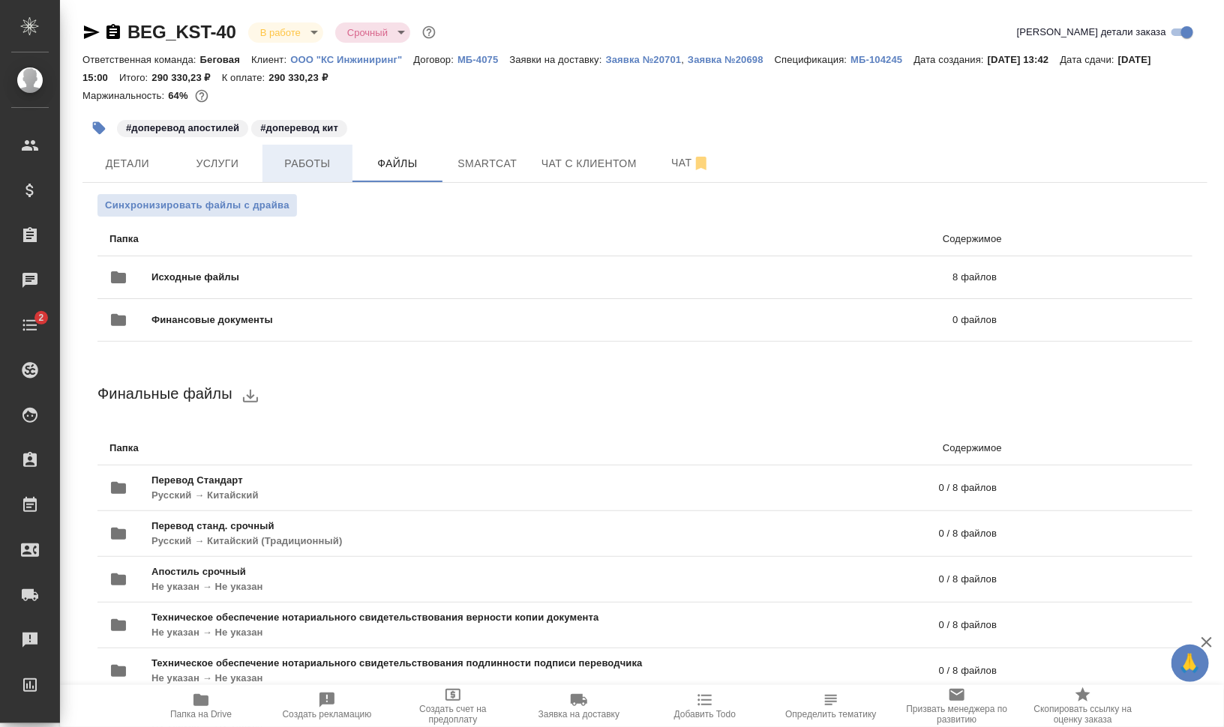
click at [315, 162] on span "Работы" at bounding box center [307, 163] width 72 height 19
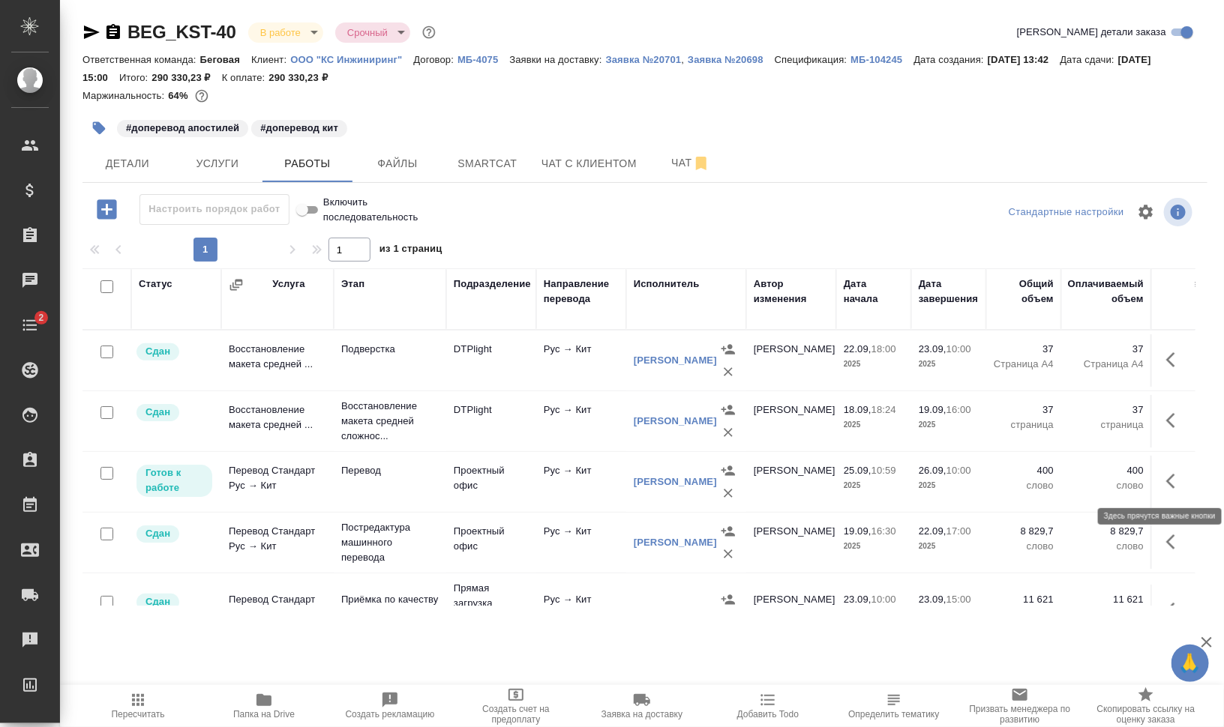
click at [1166, 482] on icon "button" at bounding box center [1175, 481] width 18 height 18
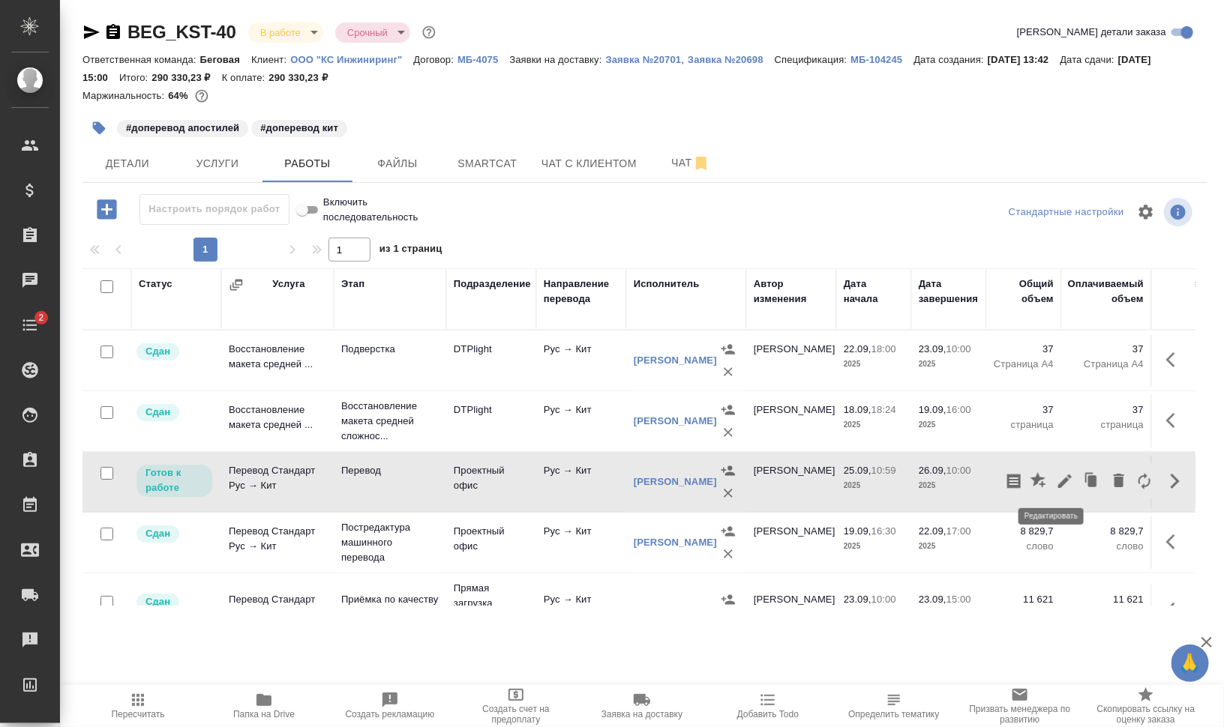
click at [1058, 477] on icon "button" at bounding box center [1064, 481] width 13 height 13
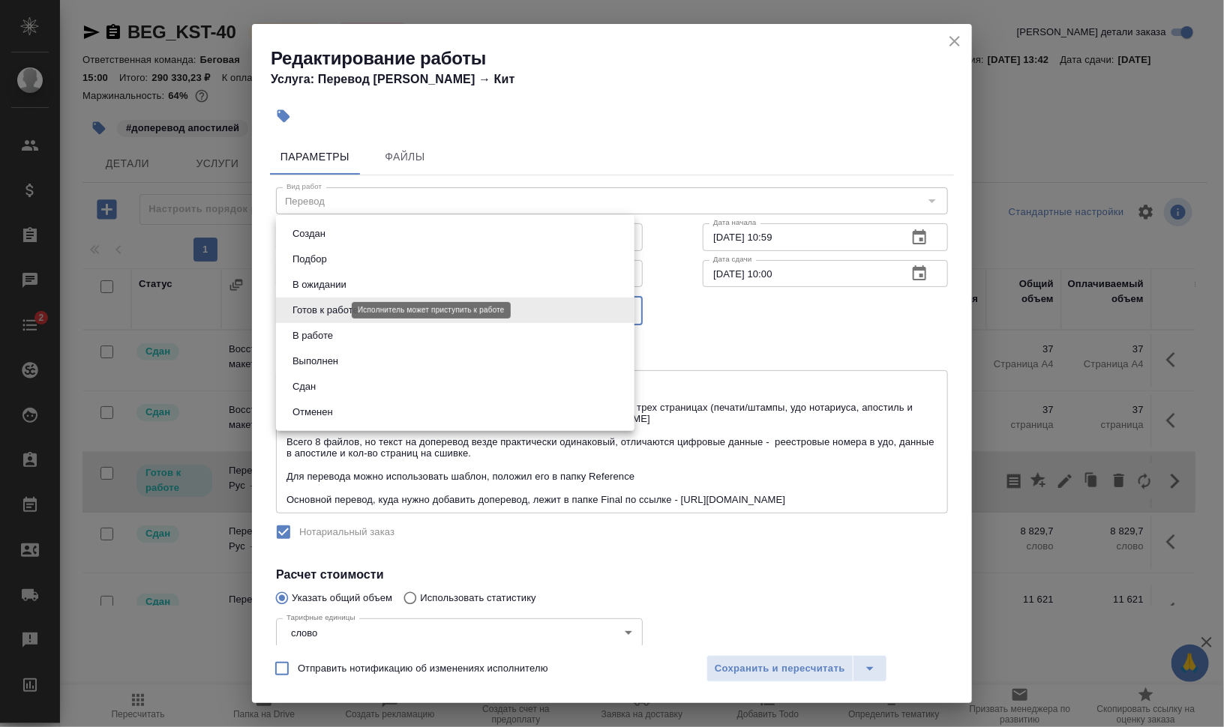
click at [331, 307] on body "🙏 .cls-1 fill:#fff; AWATERA [PERSON_NAME] Динар Клиенты Спецификации Заказы 0 Ч…" at bounding box center [612, 424] width 1224 height 848
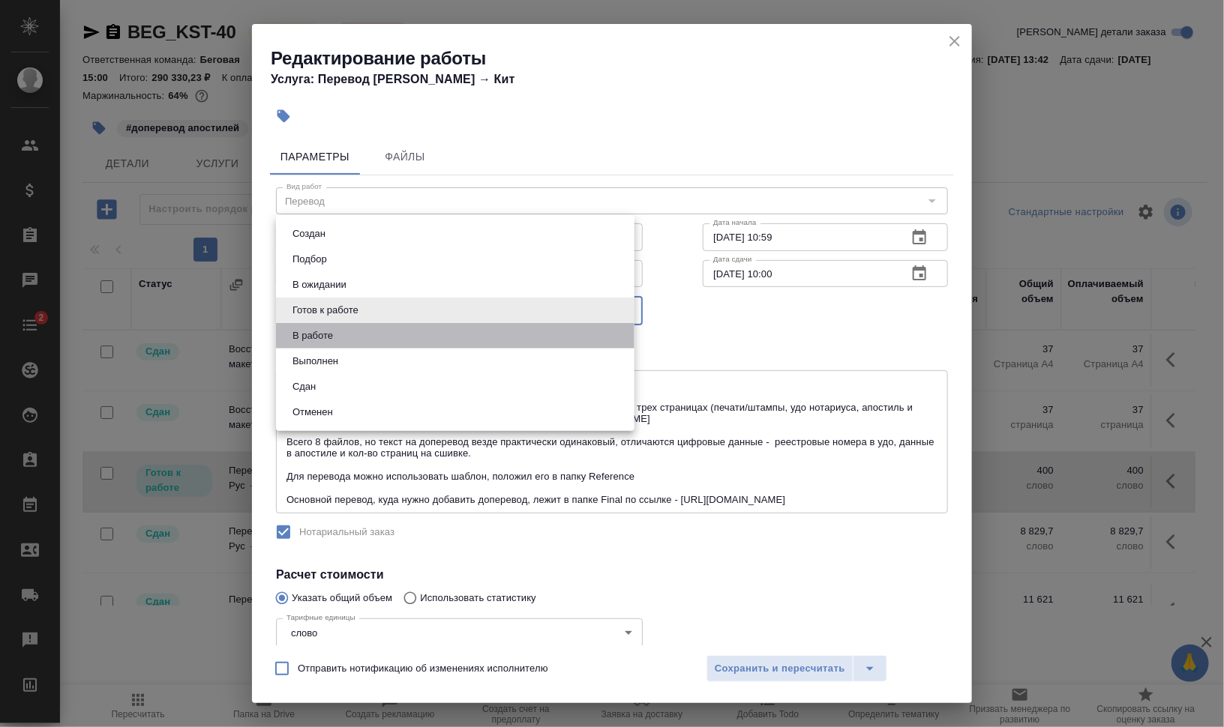
click at [338, 331] on li "В работе" at bounding box center [455, 335] width 358 height 25
type input "inProgress"
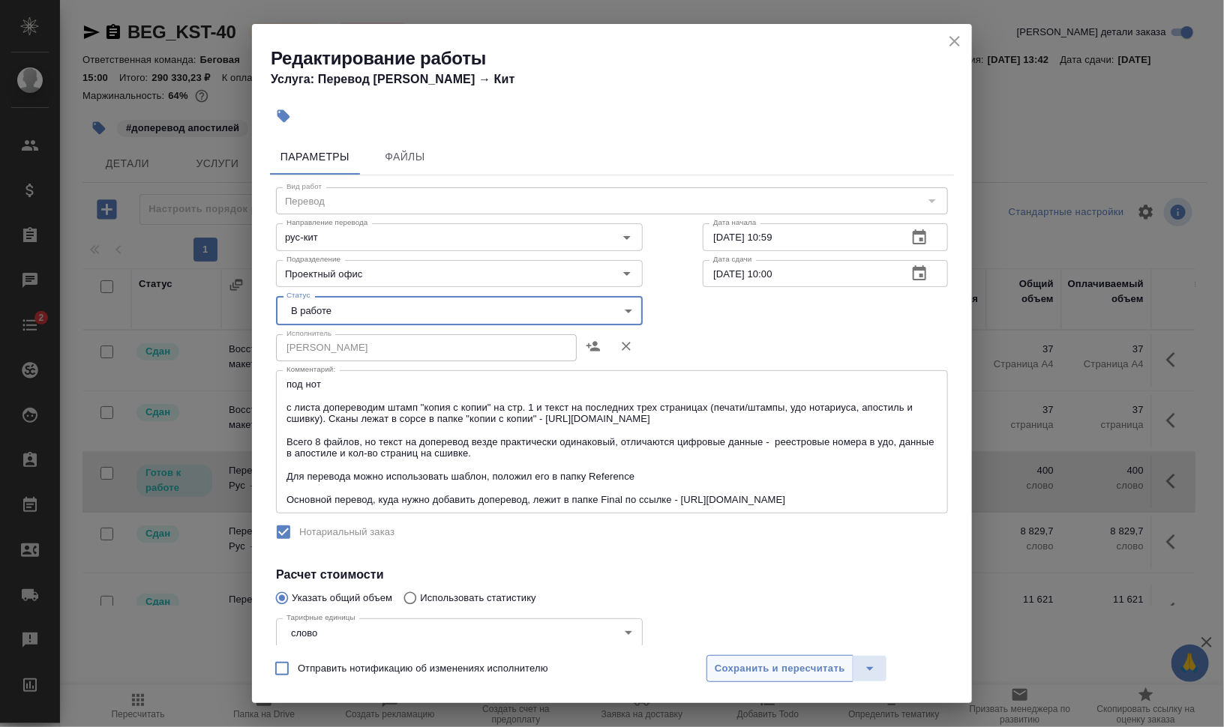
click at [766, 671] on span "Сохранить и пересчитать" at bounding box center [780, 669] width 130 height 17
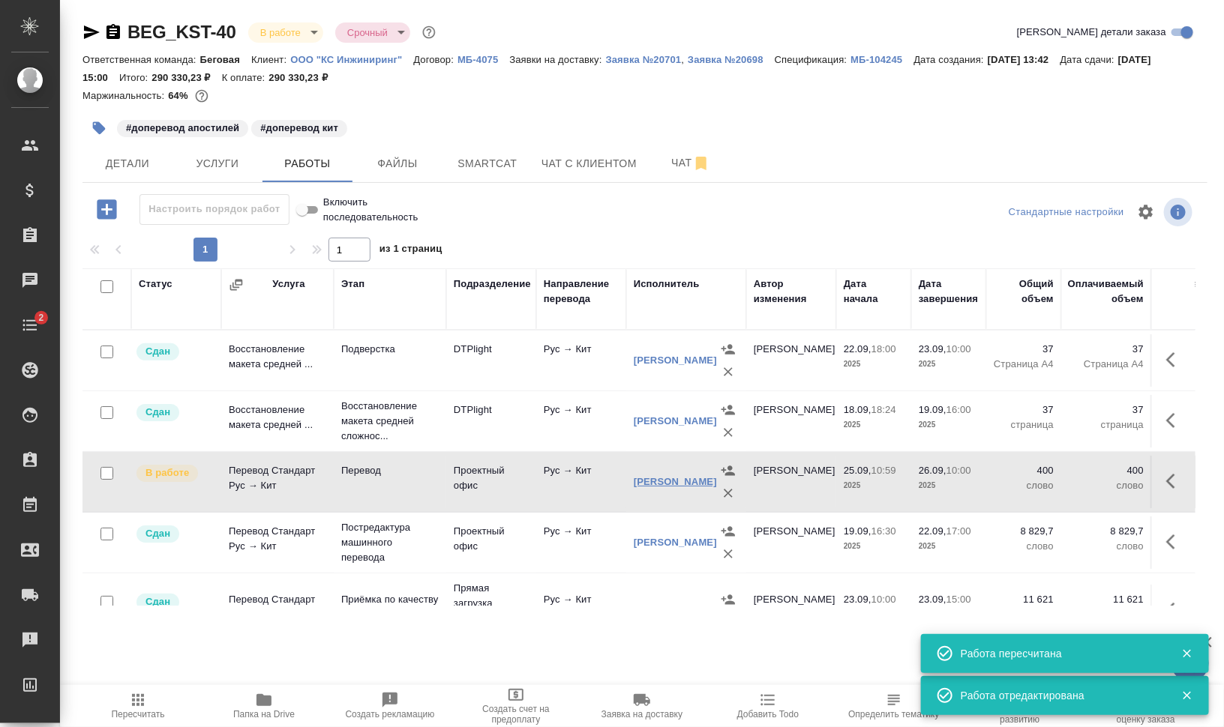
click at [662, 482] on link "[PERSON_NAME]" at bounding box center [675, 481] width 83 height 11
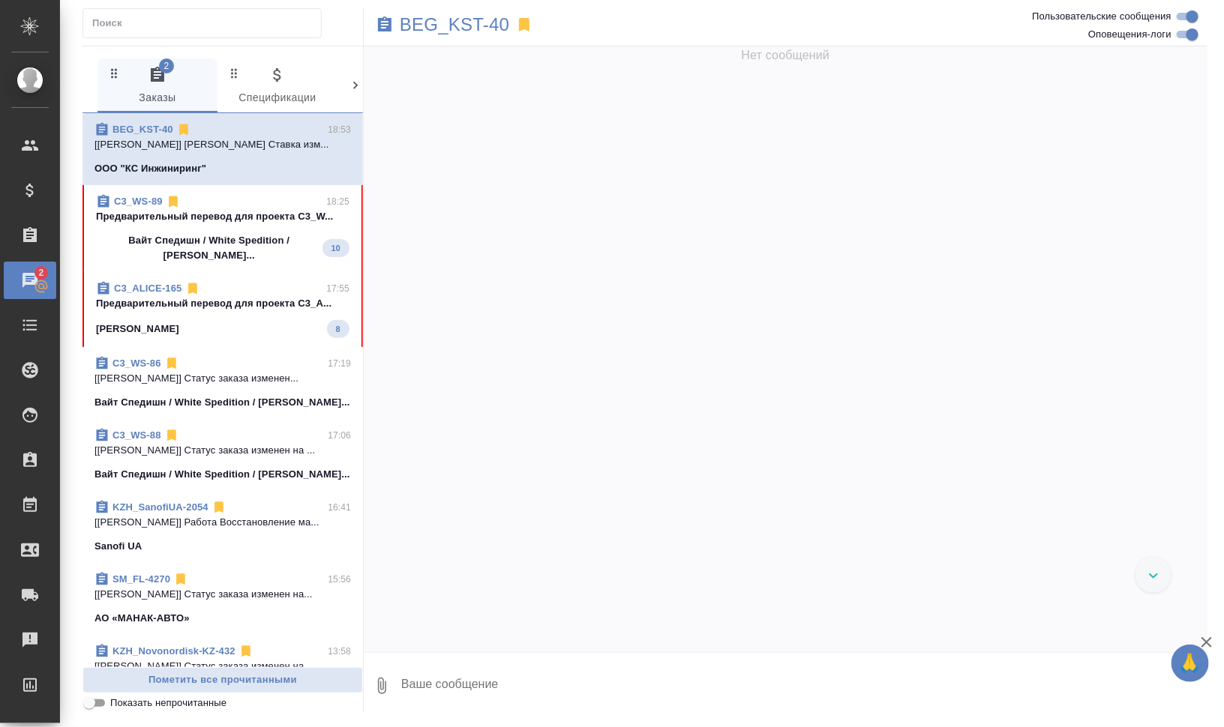
scroll to position [8741, 0]
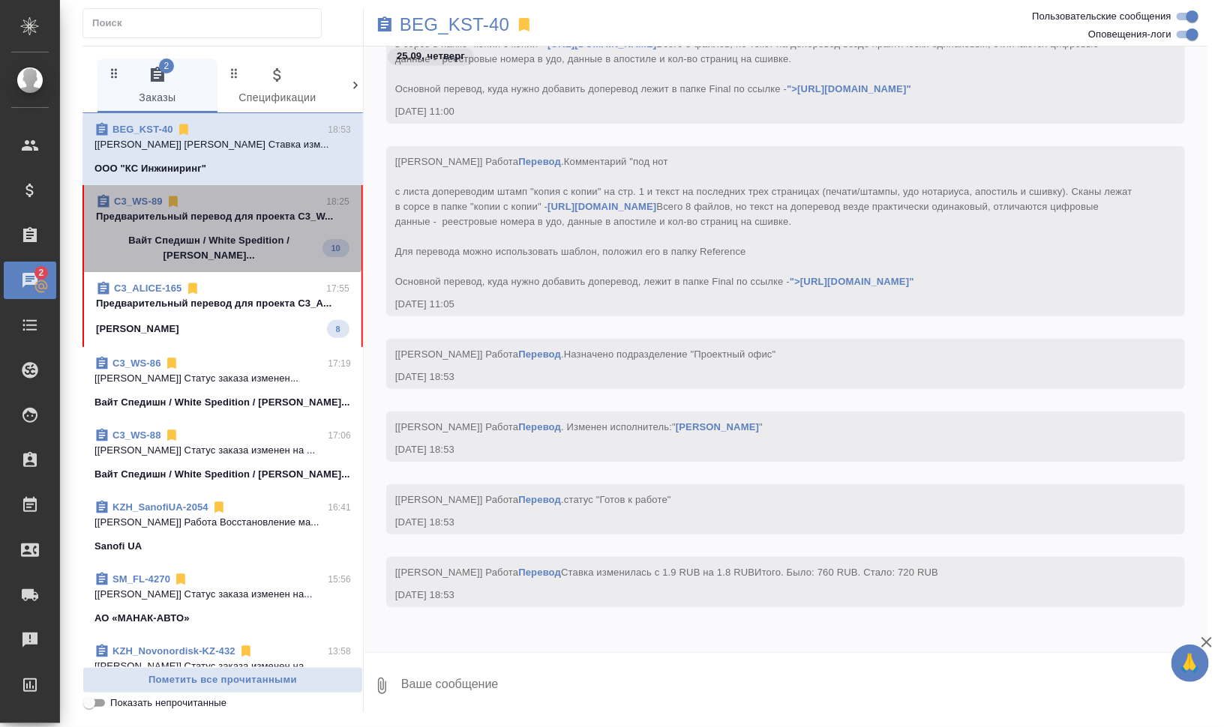
click at [222, 221] on p "Предварительный перевод для проекта C3_W..." at bounding box center [222, 216] width 253 height 15
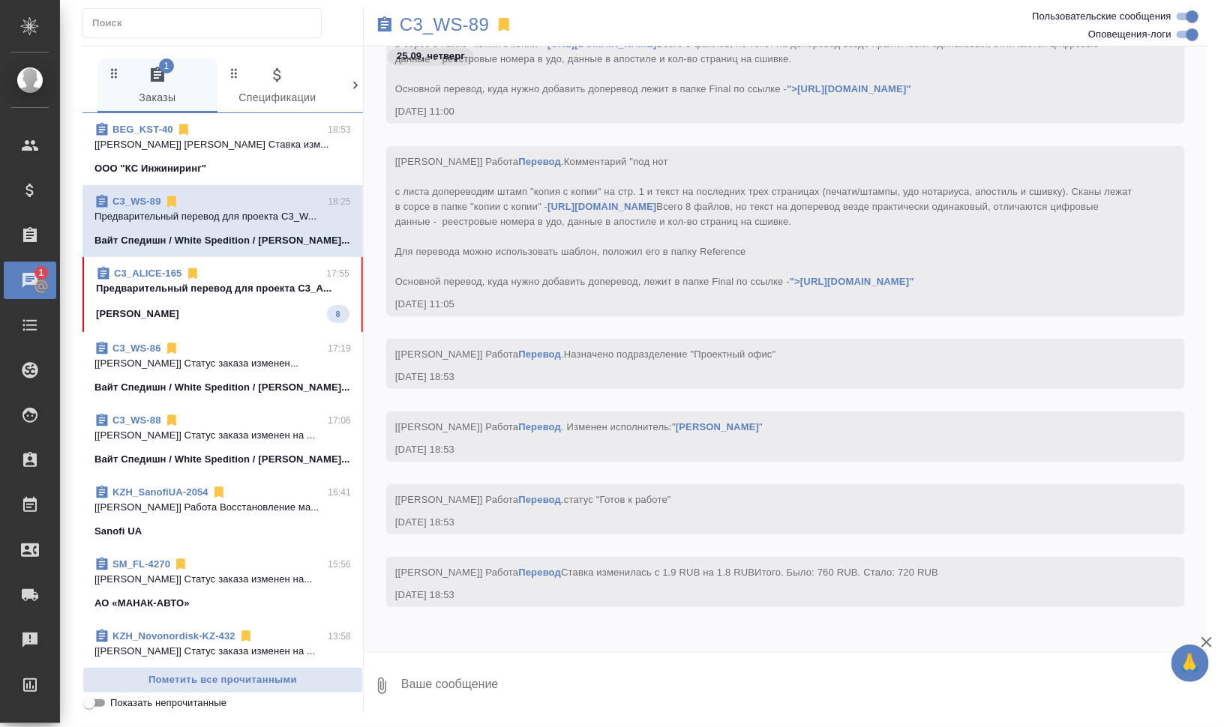
click at [237, 305] on div "[PERSON_NAME] 8" at bounding box center [222, 314] width 253 height 18
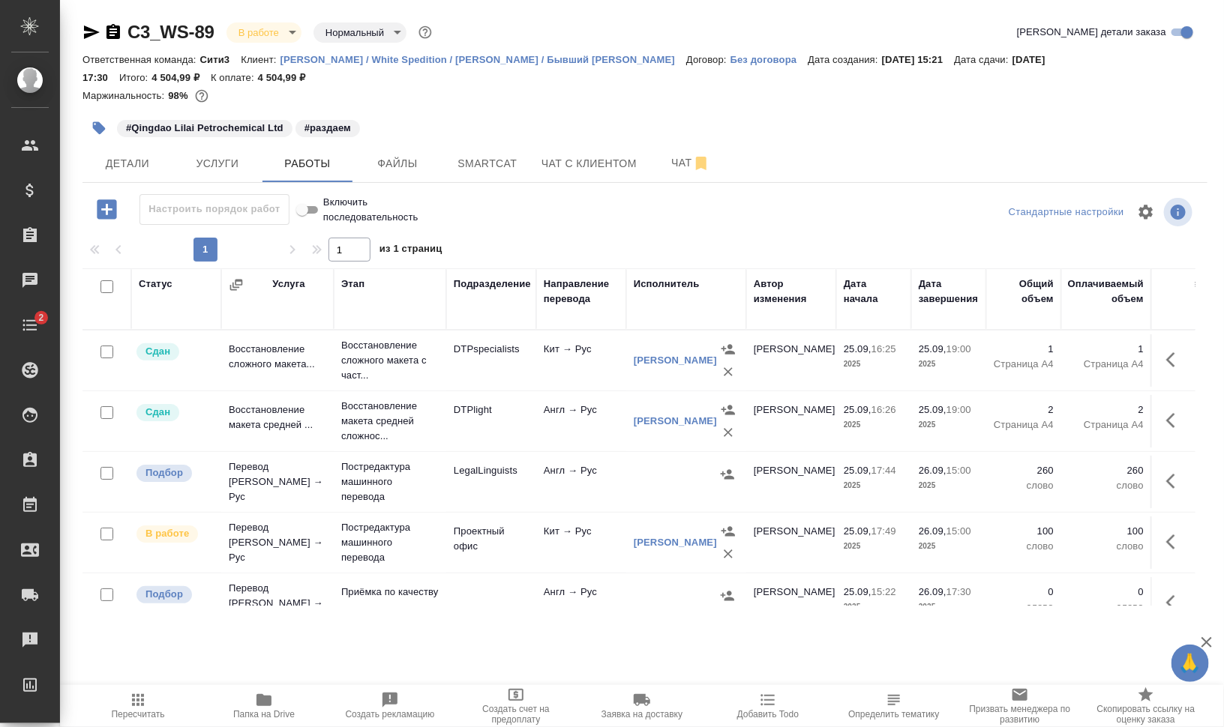
scroll to position [93, 0]
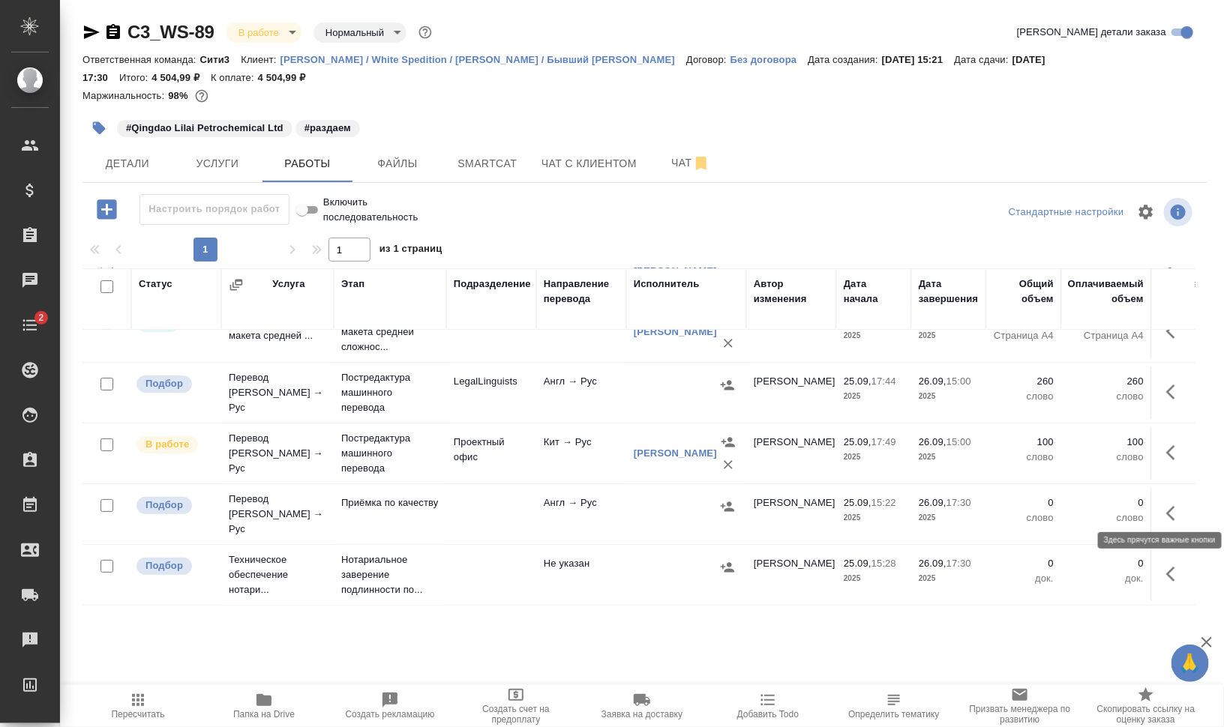
click at [1166, 511] on icon "button" at bounding box center [1175, 514] width 18 height 18
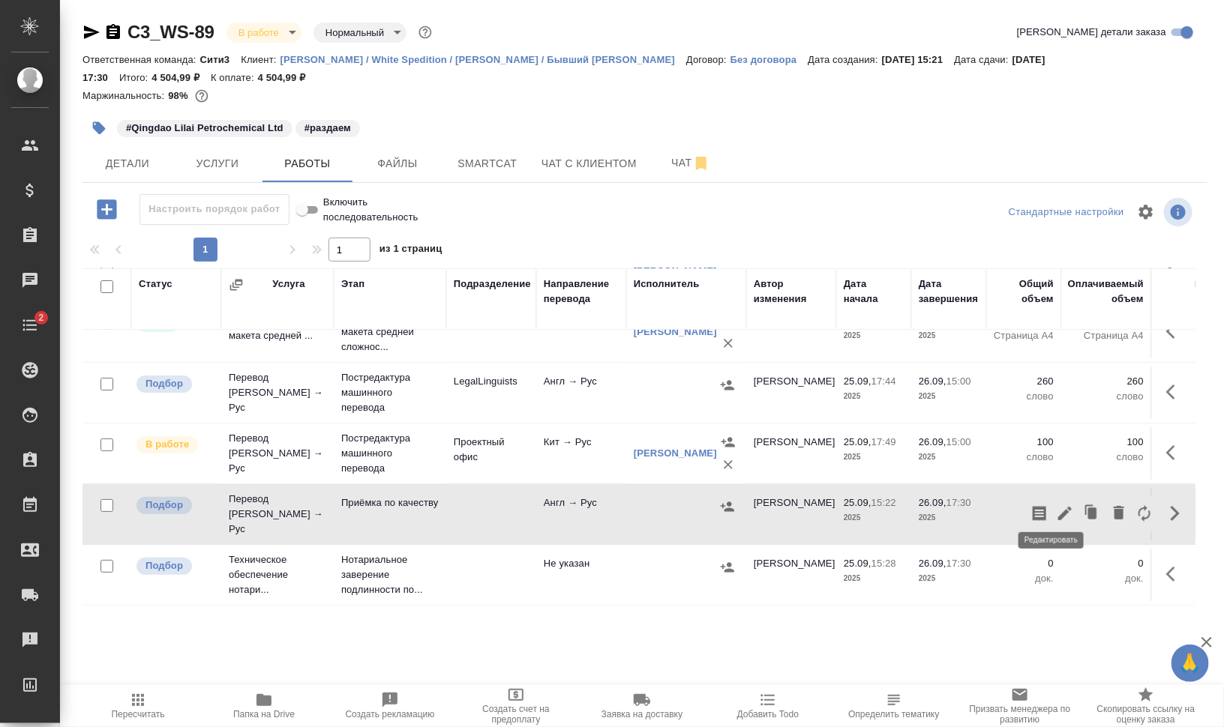
click at [1056, 505] on icon "button" at bounding box center [1065, 514] width 18 height 18
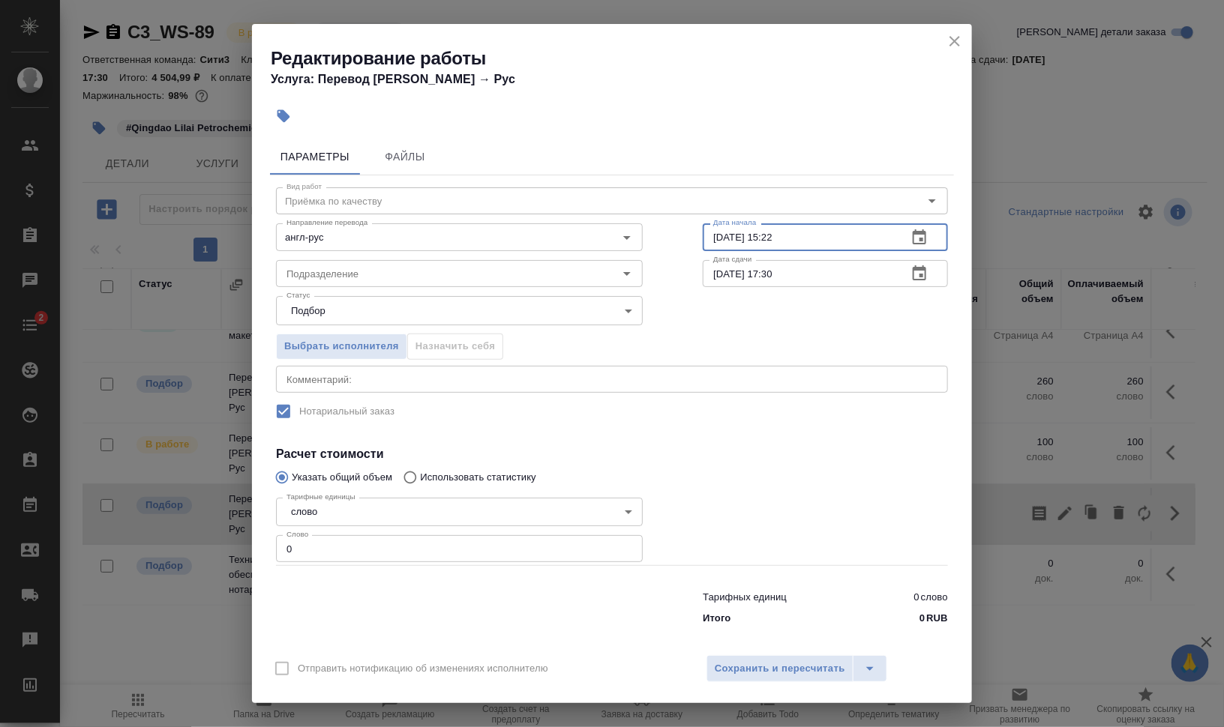
drag, startPoint x: 762, startPoint y: 232, endPoint x: 821, endPoint y: 235, distance: 59.4
click at [821, 235] on input "[DATE] 15:22" at bounding box center [799, 236] width 193 height 27
drag, startPoint x: 960, startPoint y: 40, endPoint x: 963, endPoint y: 59, distance: 19.1
click at [960, 40] on icon "close" at bounding box center [955, 41] width 18 height 18
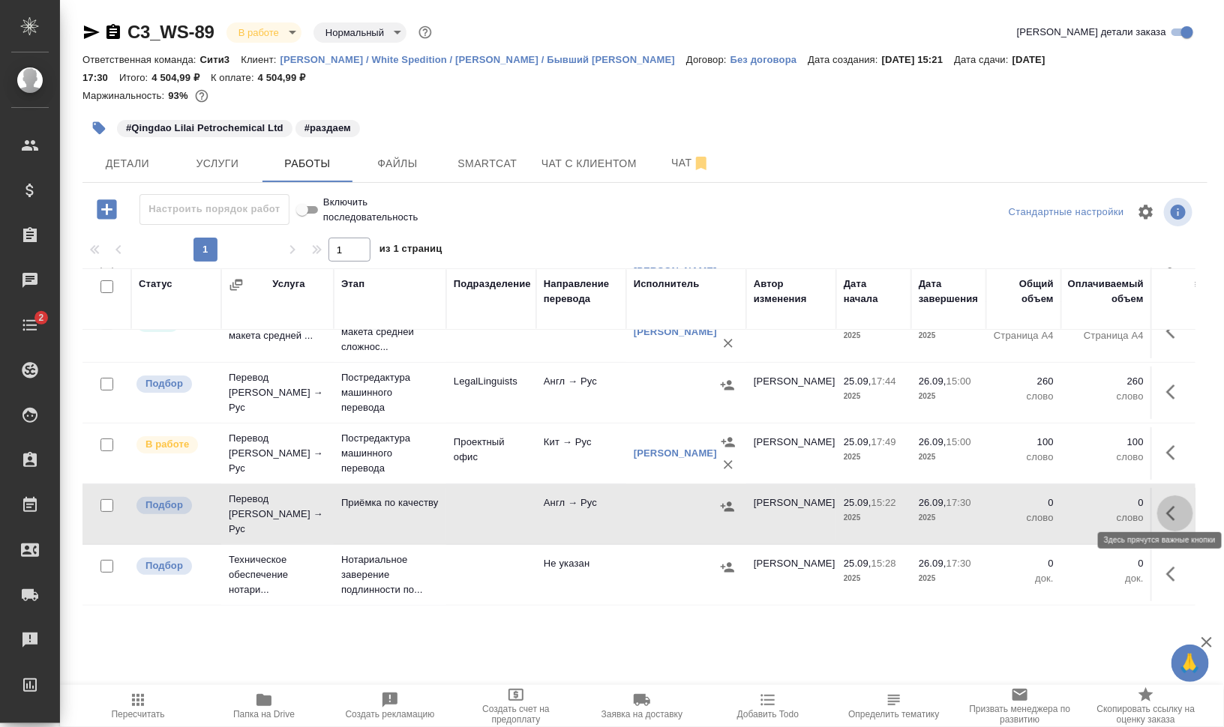
click at [1166, 505] on icon "button" at bounding box center [1175, 514] width 18 height 18
click at [1057, 505] on icon "button" at bounding box center [1065, 514] width 18 height 18
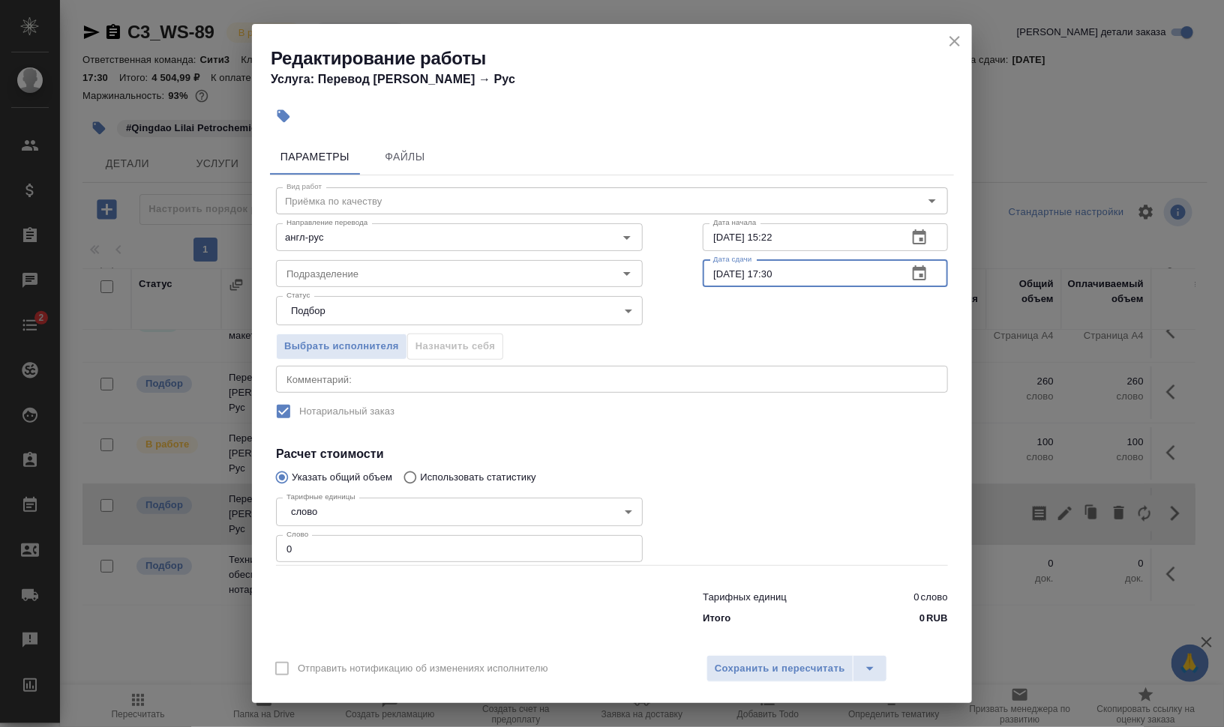
drag, startPoint x: 773, startPoint y: 272, endPoint x: 784, endPoint y: 271, distance: 11.3
click at [783, 272] on input "[DATE] 17:30" at bounding box center [799, 273] width 193 height 27
type input "[DATE] 17:00"
drag, startPoint x: 763, startPoint y: 235, endPoint x: 841, endPoint y: 237, distance: 78.0
click at [797, 236] on input "[DATE] 15:22" at bounding box center [799, 236] width 193 height 27
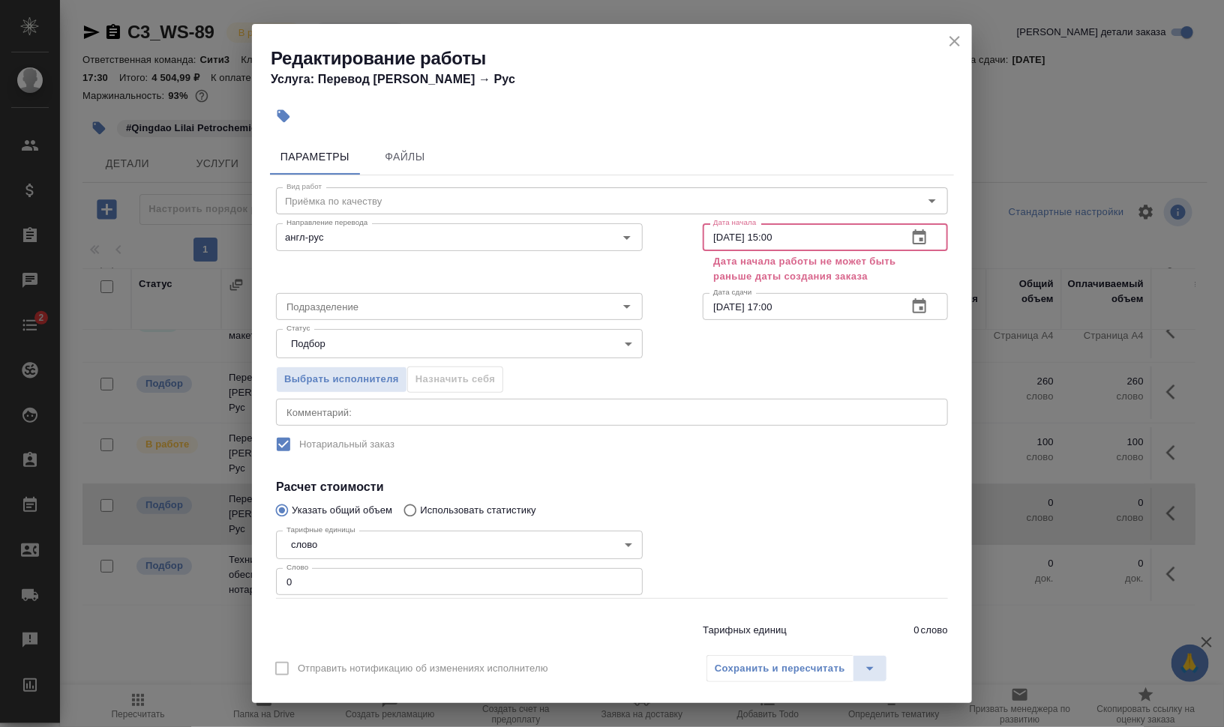
click at [715, 238] on input "[DATE] 15:00" at bounding box center [799, 236] width 193 height 27
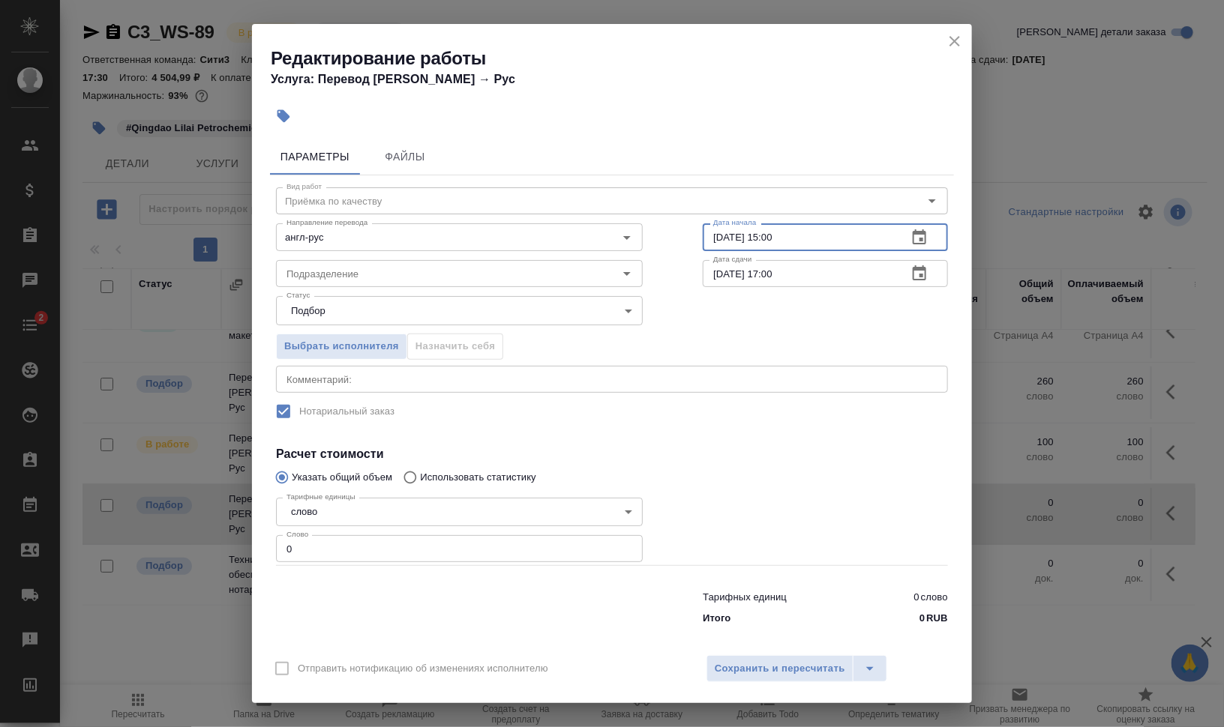
type input "[DATE] 15:00"
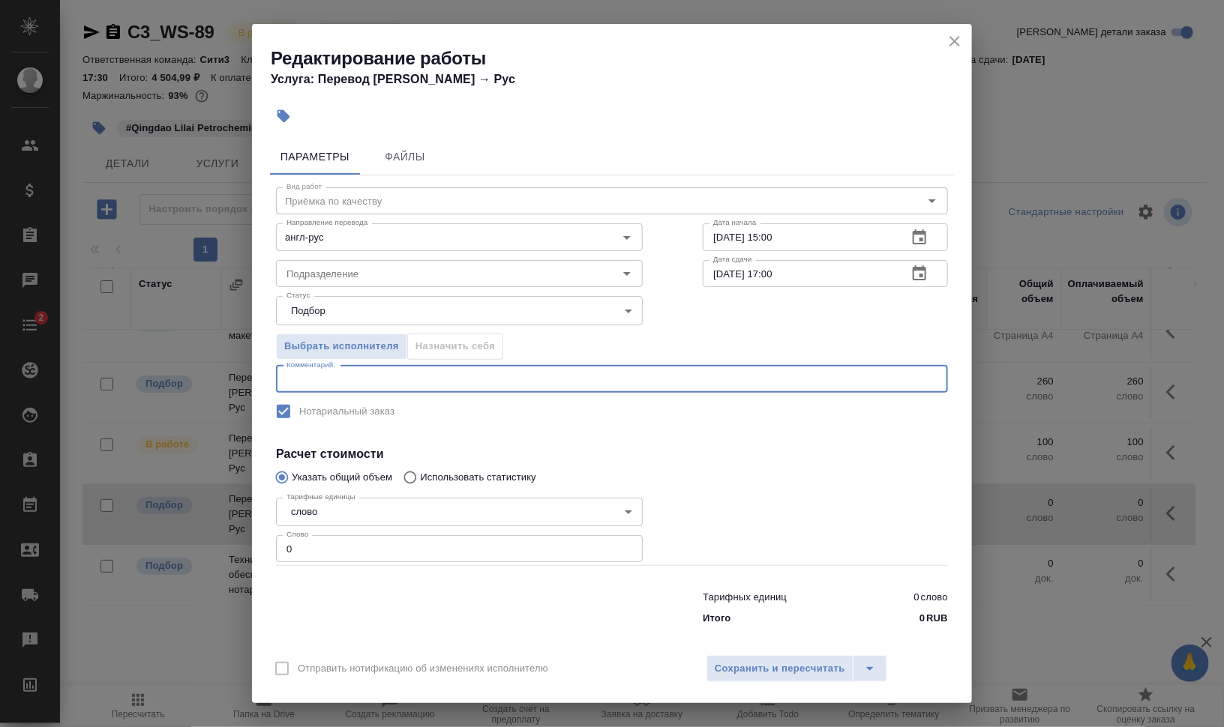
click at [469, 381] on textarea at bounding box center [611, 378] width 651 height 11
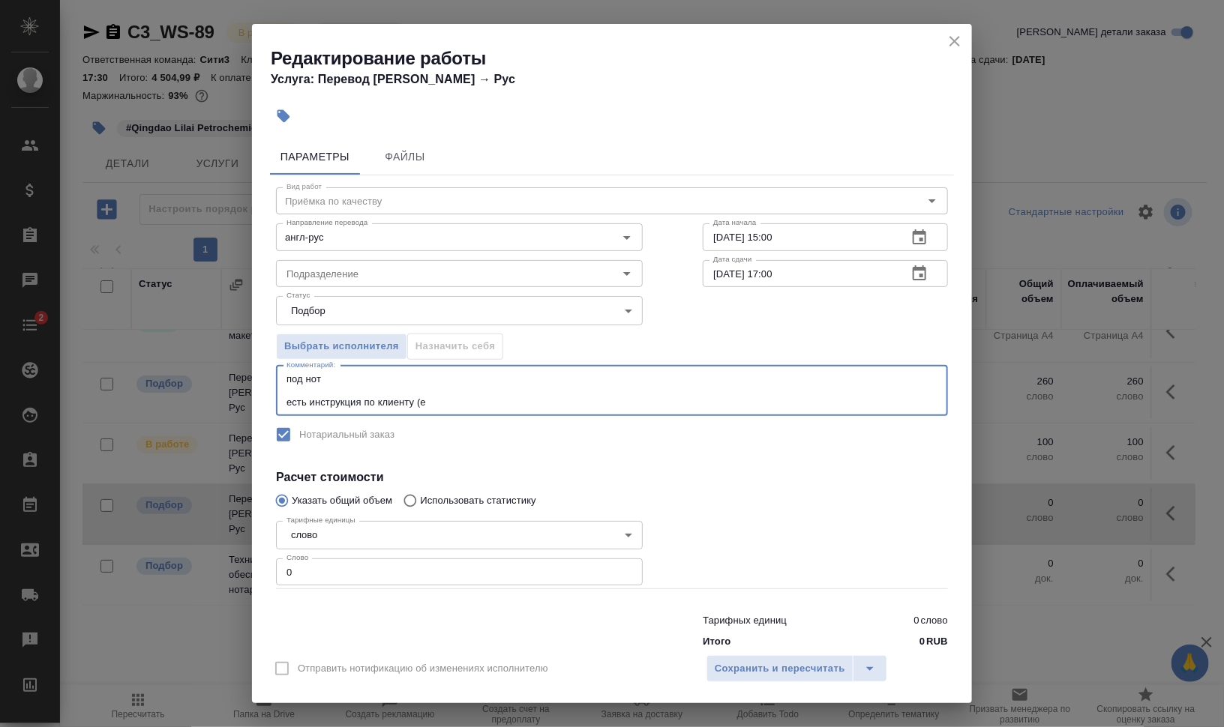
click at [626, 391] on textarea "под нот есть инструкция по клиенту (е" at bounding box center [611, 390] width 651 height 34
click at [631, 400] on textarea "под нот есть инструкция по клиенту (е" at bounding box center [611, 390] width 651 height 34
paste textarea "[URL][DOMAIN_NAME]"
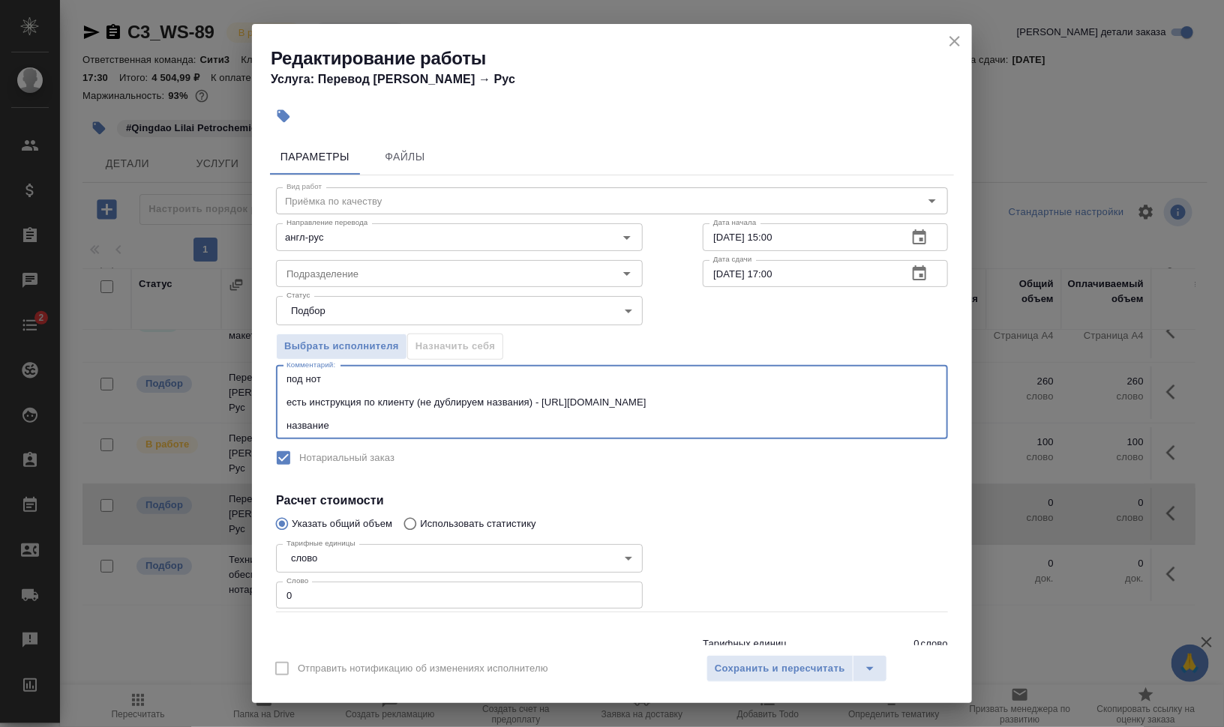
paste textarea ""Циндао [PERSON_NAME] [PERSON_NAME]. ЛТД.""
type textarea "под нот есть инструкция по клиенту (не дублируем названия) - [URL][DOMAIN_NAME]…"
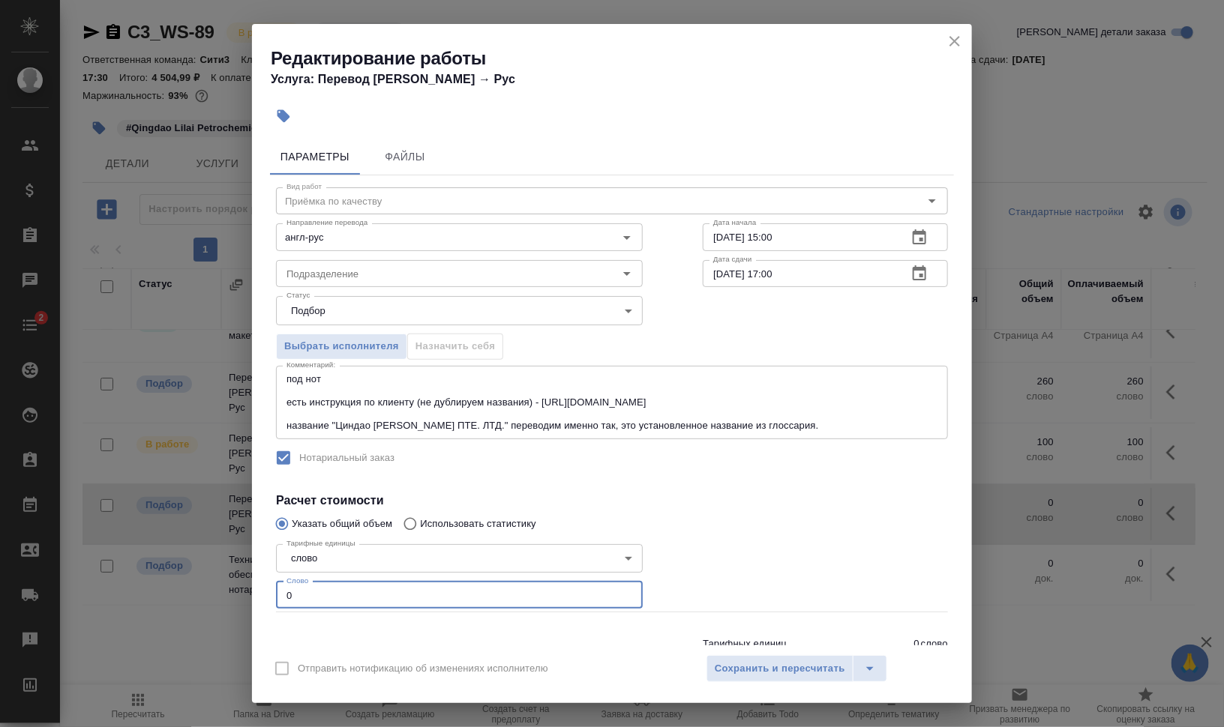
drag, startPoint x: 316, startPoint y: 603, endPoint x: 246, endPoint y: 591, distance: 70.8
click at [256, 590] on div "Параметры Файлы Вид работ [PERSON_NAME] по качеству Вид работ Направление перев…" at bounding box center [612, 389] width 720 height 513
click at [314, 227] on div "англ-рус Направление перевода" at bounding box center [459, 236] width 367 height 27
type input "1"
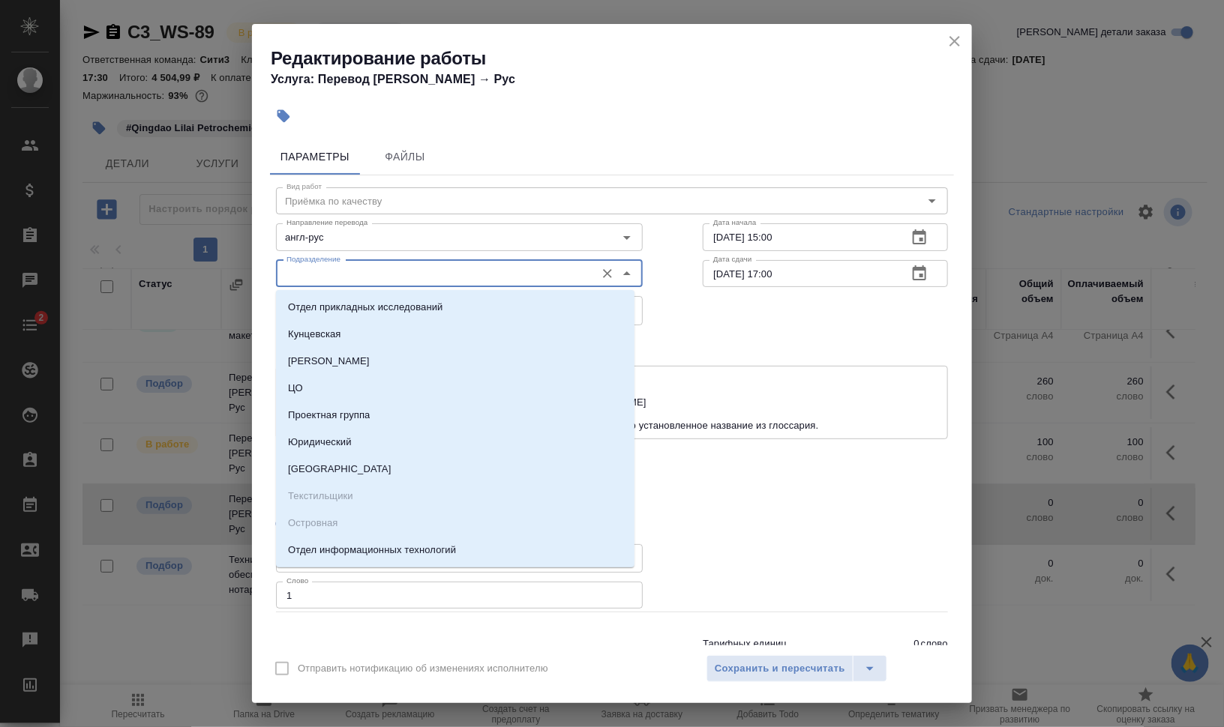
click at [332, 266] on input "Подразделение" at bounding box center [433, 274] width 307 height 18
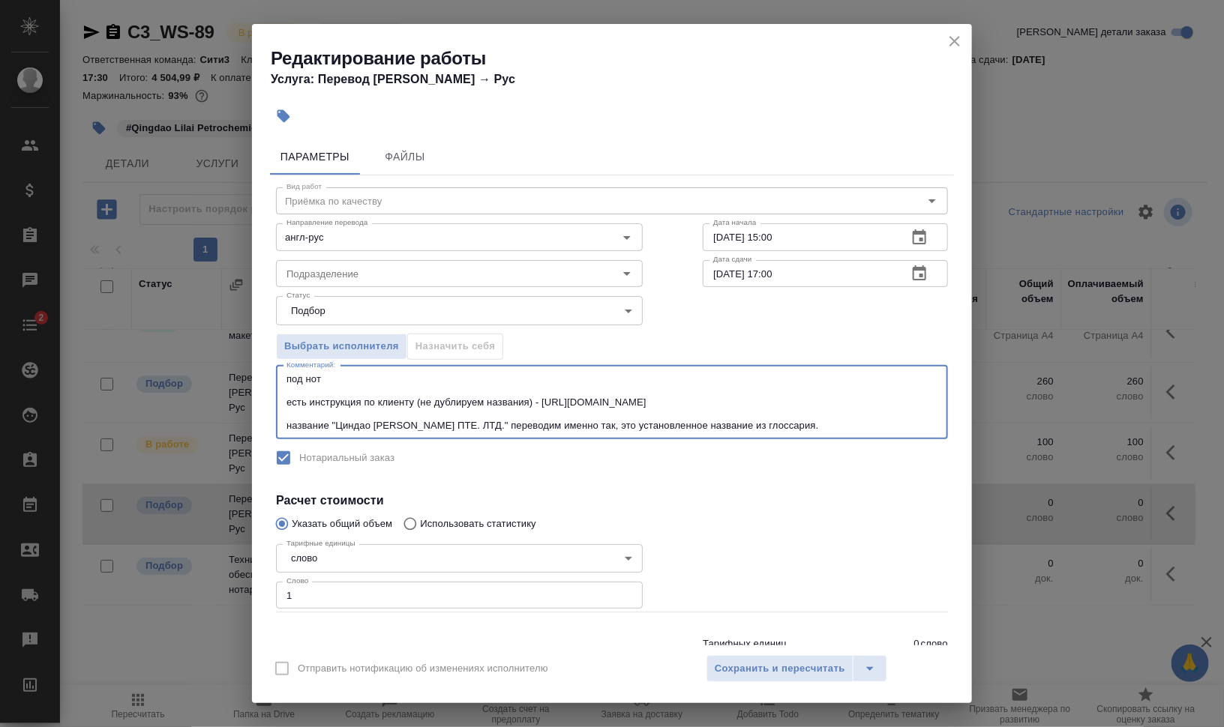
click at [713, 394] on textarea "под нот есть инструкция по клиенту (не дублируем названия) - [URL][DOMAIN_NAME]…" at bounding box center [611, 402] width 651 height 58
click at [286, 374] on textarea "под нот есть инструкция по клиенту (не дублируем названия) - [URL][DOMAIN_NAME]…" at bounding box center [611, 402] width 651 height 58
click at [331, 373] on textarea "под нот есть инструкция по клиенту (не дублируем названия) - [URL][DOMAIN_NAME]…" at bounding box center [611, 402] width 651 height 58
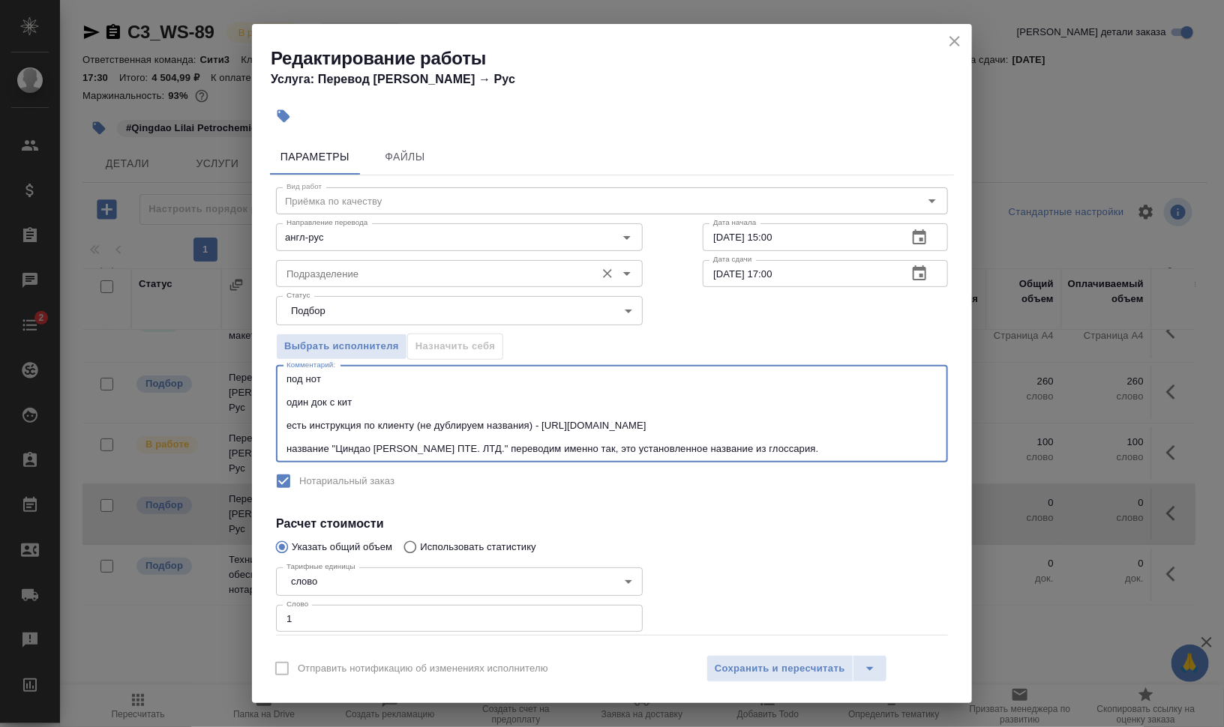
type textarea "под нот один док с кит есть инструкция по клиенту (не дублируем названия) - [UR…"
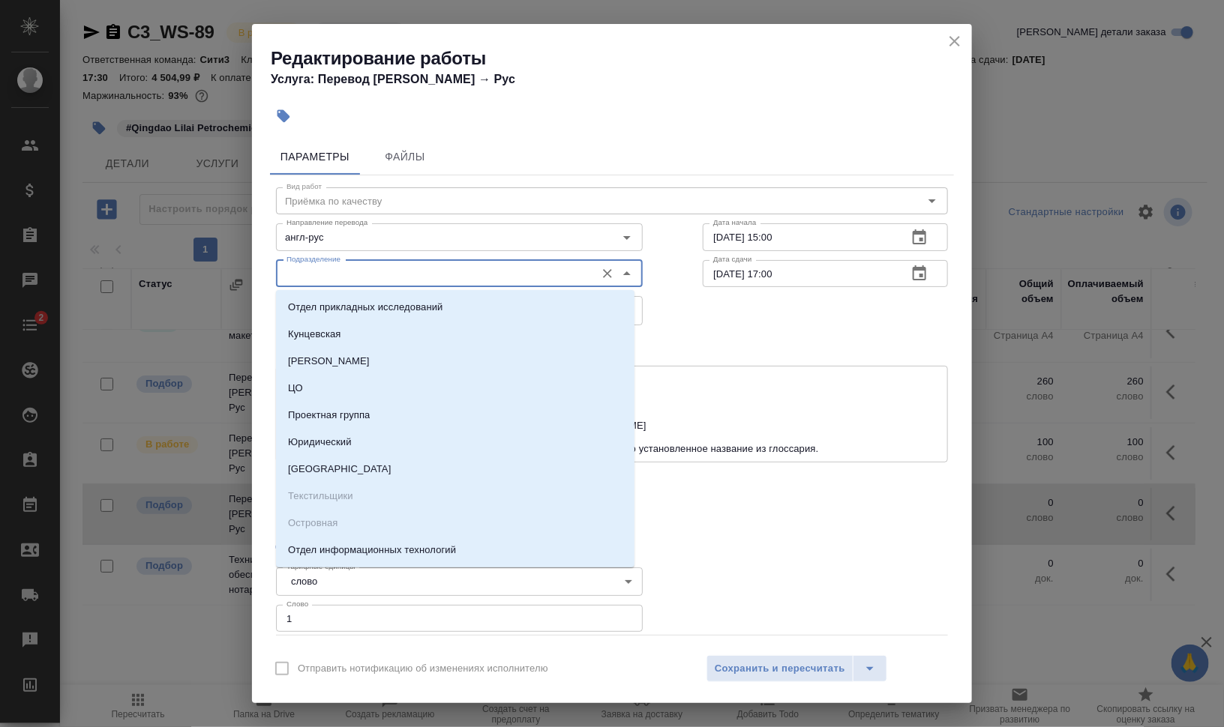
click at [471, 266] on input "Подразделение" at bounding box center [433, 274] width 307 height 18
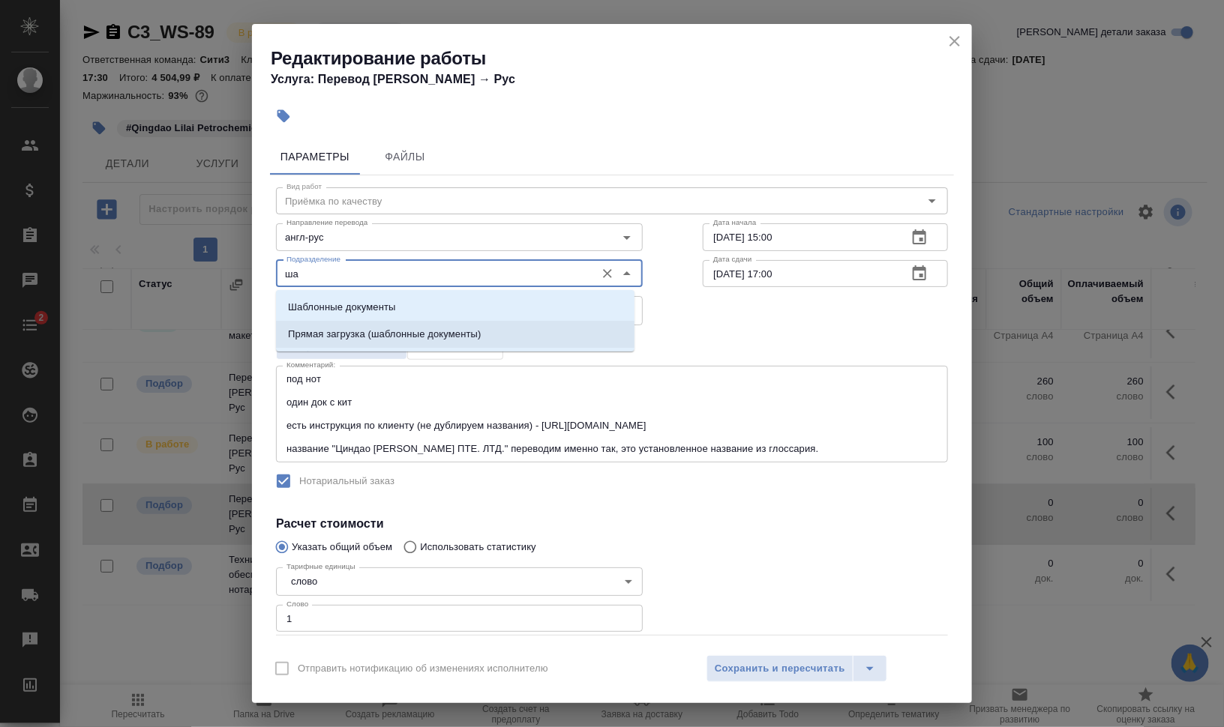
click at [475, 325] on li "Прямая загрузка (шаблонные документы)" at bounding box center [455, 334] width 358 height 27
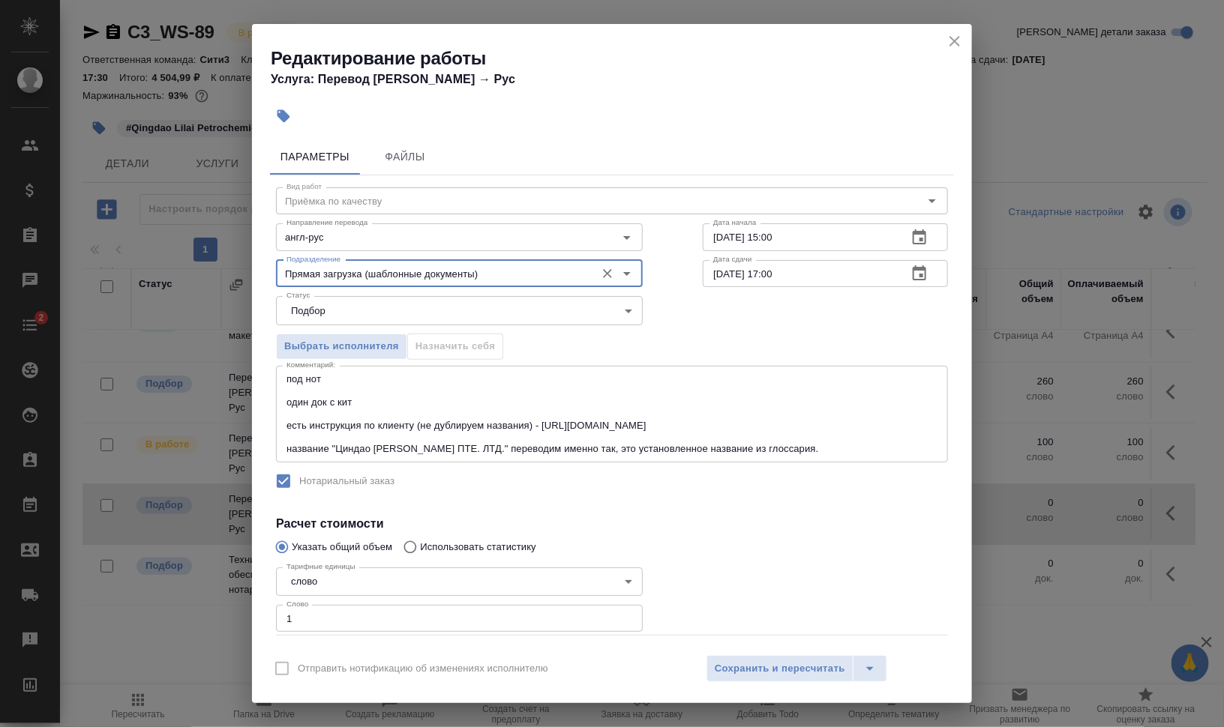
type input "Прямая загрузка (шаблонные документы)"
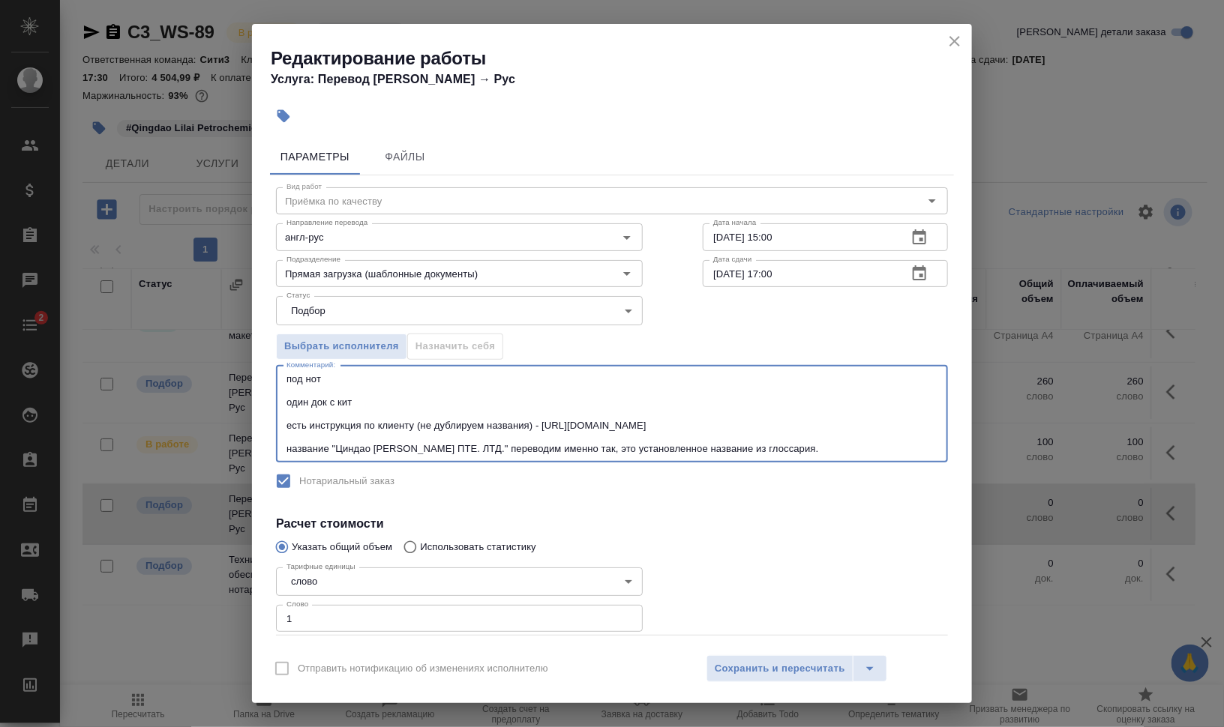
click at [286, 381] on textarea "под нот один док с кит есть инструкция по клиенту (не дублируем названия) - htt…" at bounding box center [611, 413] width 651 height 81
click at [922, 441] on textarea "под нот один док с кит есть инструкция по клиенту (не дублируем названия) - htt…" at bounding box center [611, 413] width 651 height 81
click at [880, 446] on textarea "под нот один док с кит есть инструкция по клиенту (не дублируем названия) - htt…" at bounding box center [611, 413] width 651 height 81
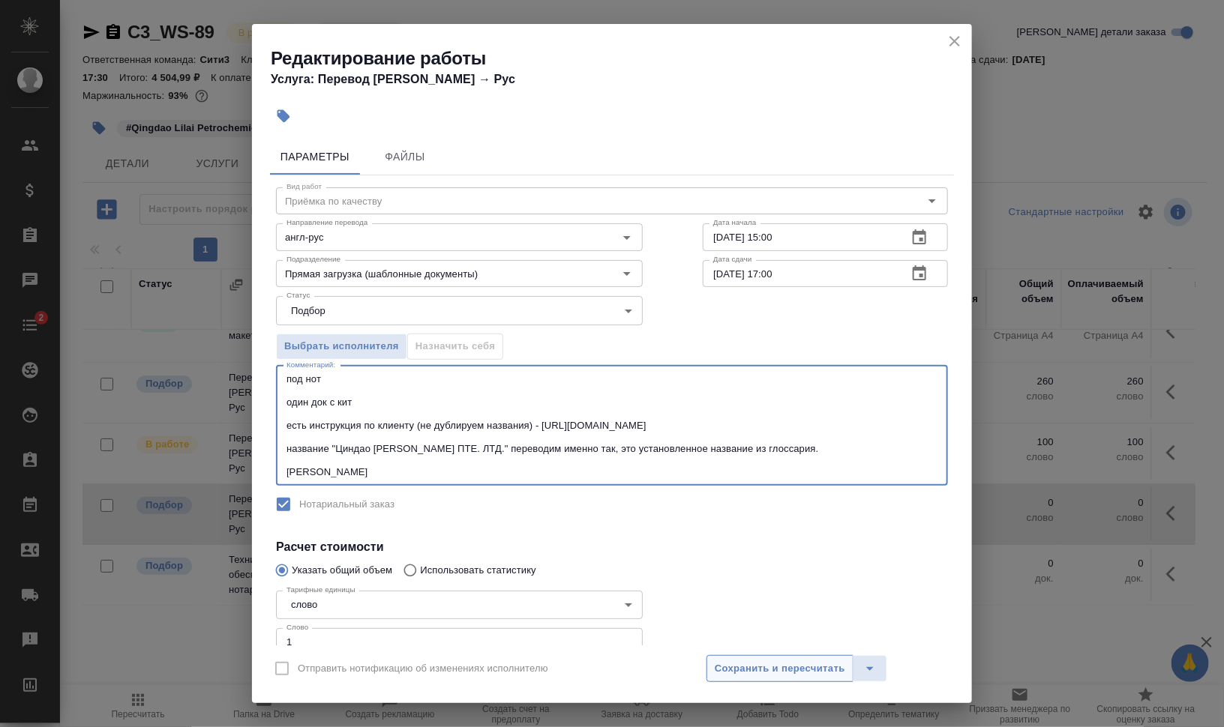
type textarea "под нот один док с кит есть инструкция по клиенту (не дублируем названия) - htt…"
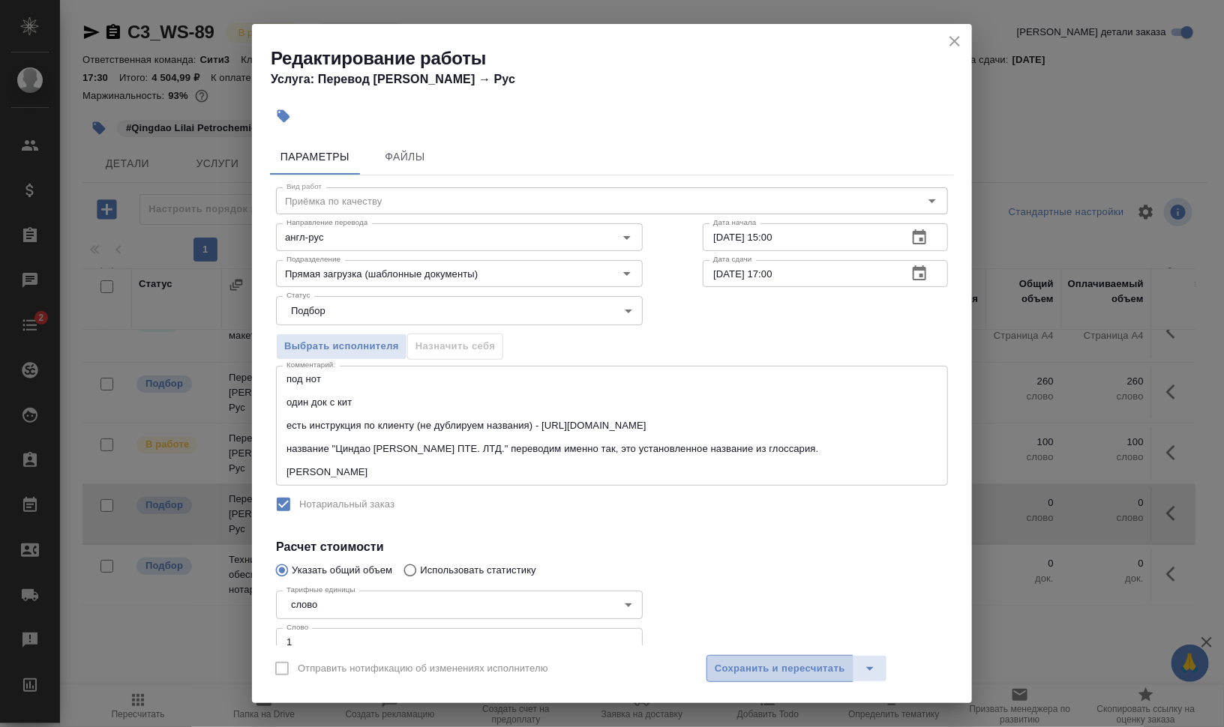
click at [810, 672] on span "Сохранить и пересчитать" at bounding box center [780, 669] width 130 height 17
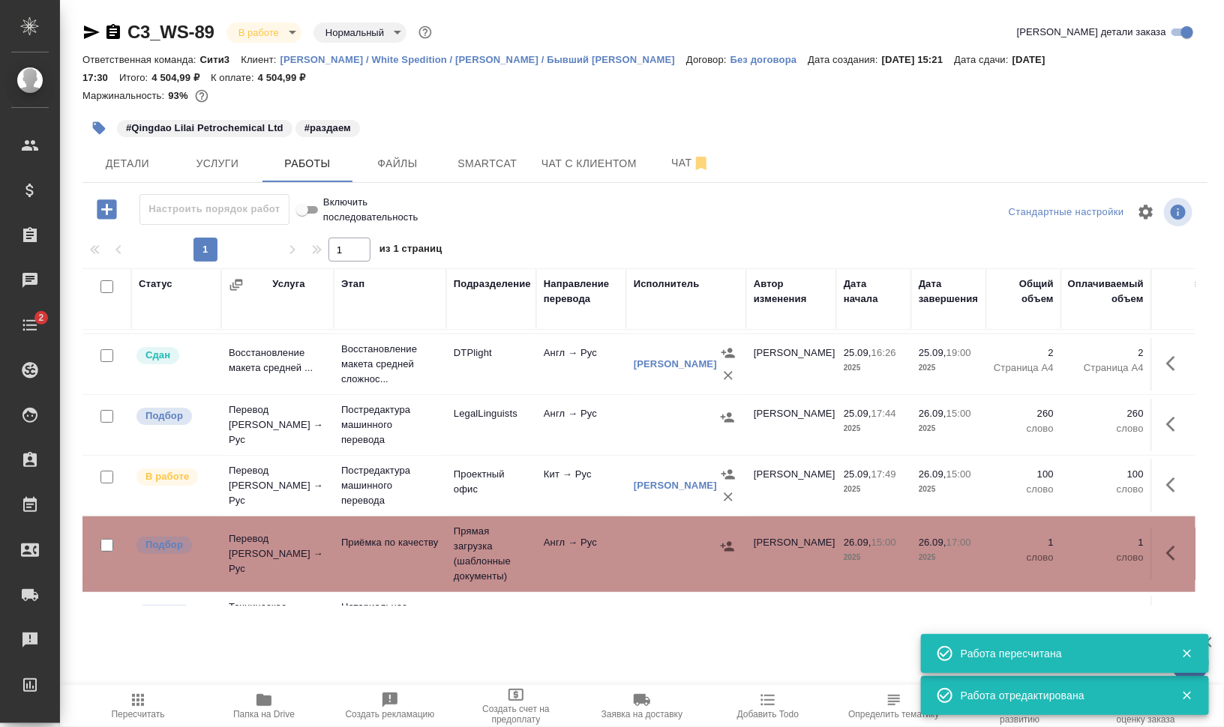
scroll to position [0, 0]
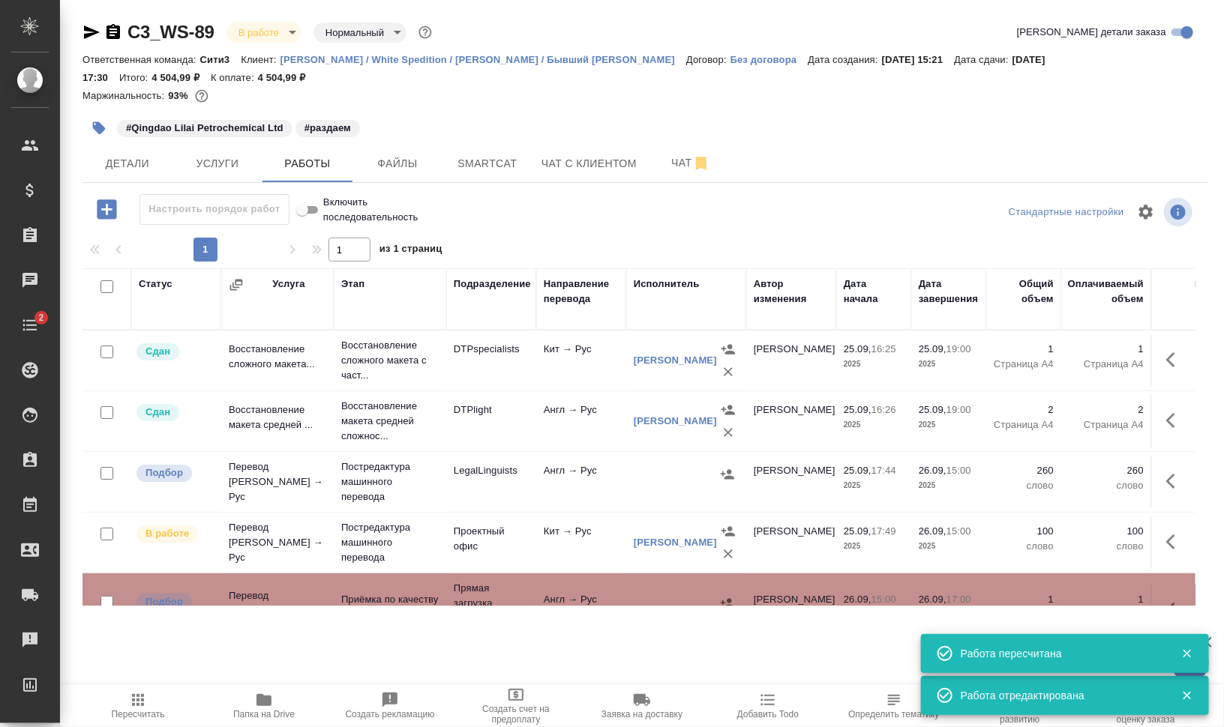
click at [1166, 476] on icon "button" at bounding box center [1170, 481] width 9 height 15
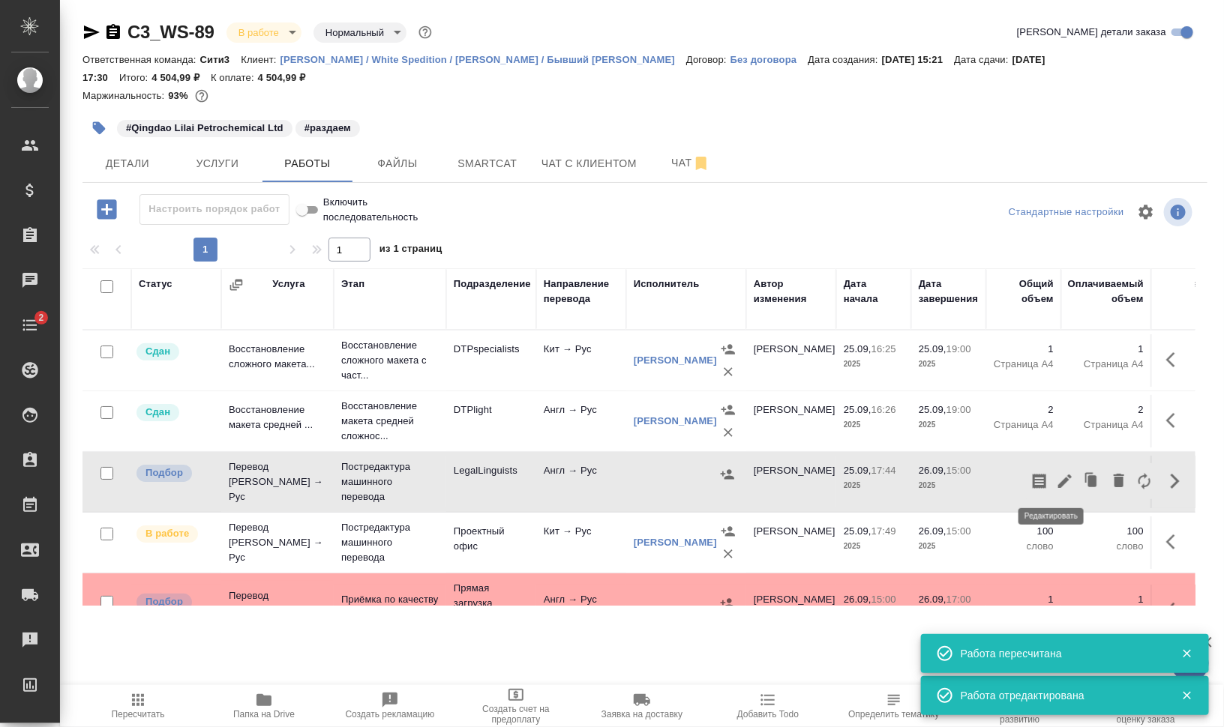
click at [1056, 478] on icon "button" at bounding box center [1065, 481] width 18 height 18
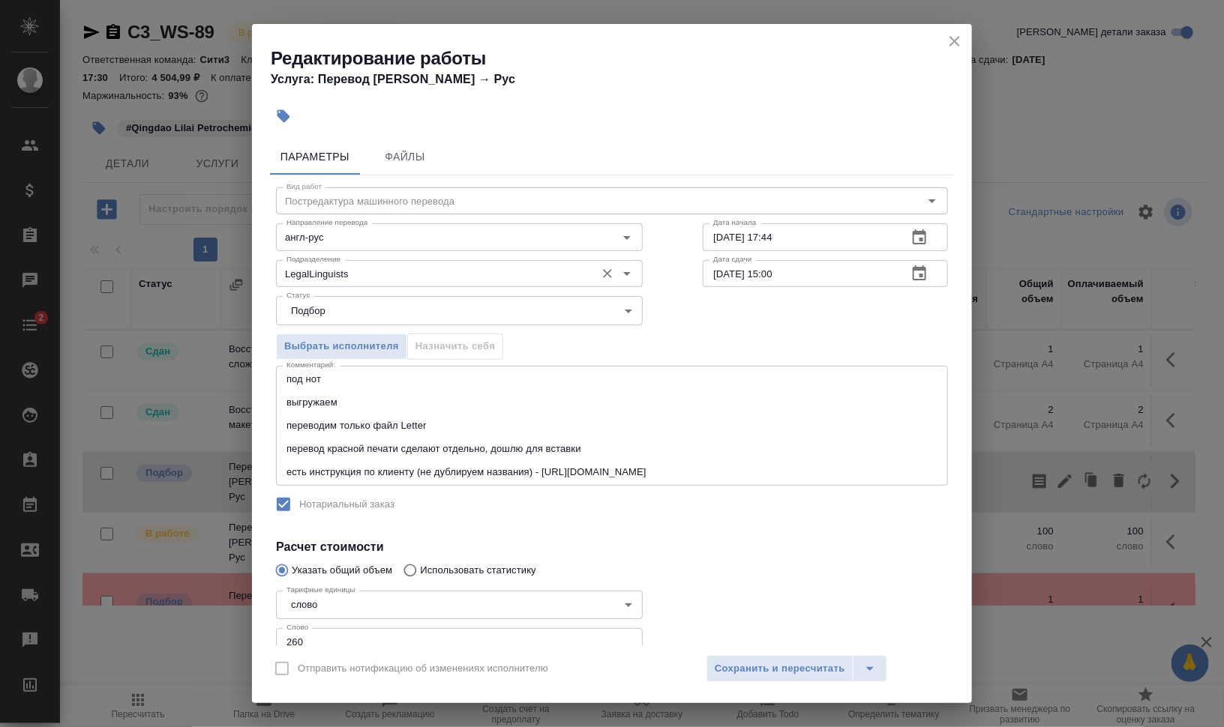
drag, startPoint x: 375, startPoint y: 276, endPoint x: 388, endPoint y: 277, distance: 12.8
click at [375, 276] on input "LegalLinguists" at bounding box center [433, 274] width 307 height 18
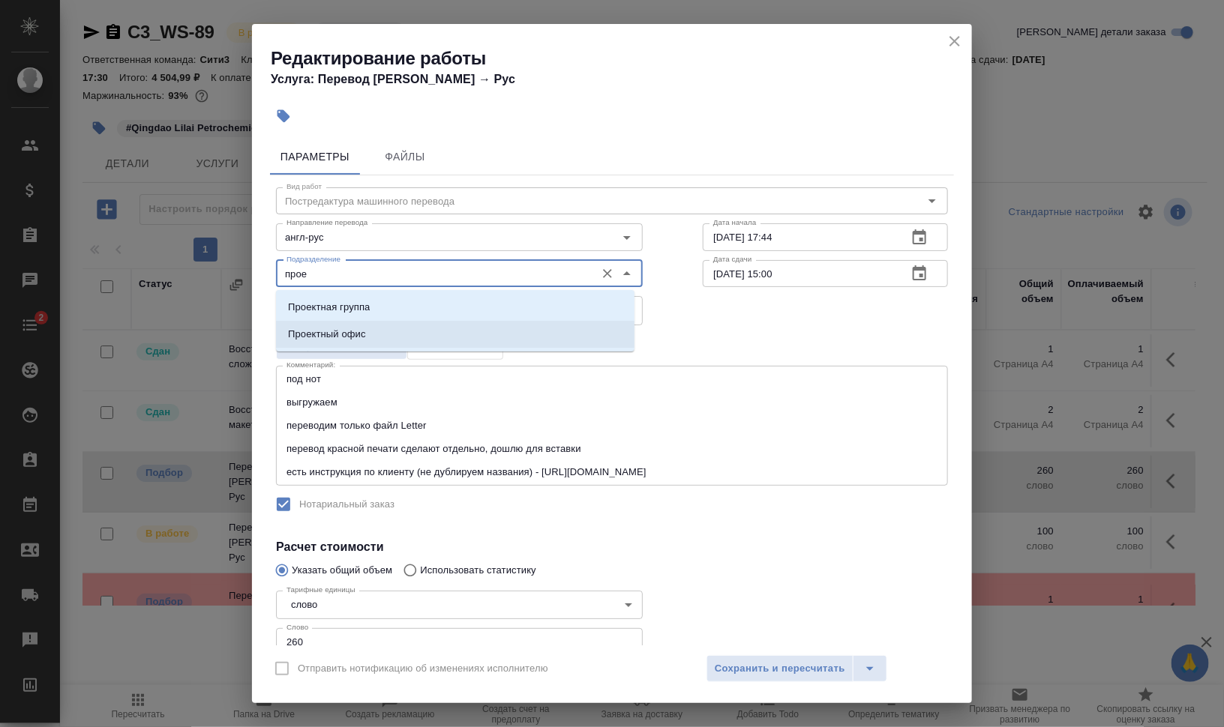
click at [420, 328] on li "Проектный офис" at bounding box center [455, 334] width 358 height 27
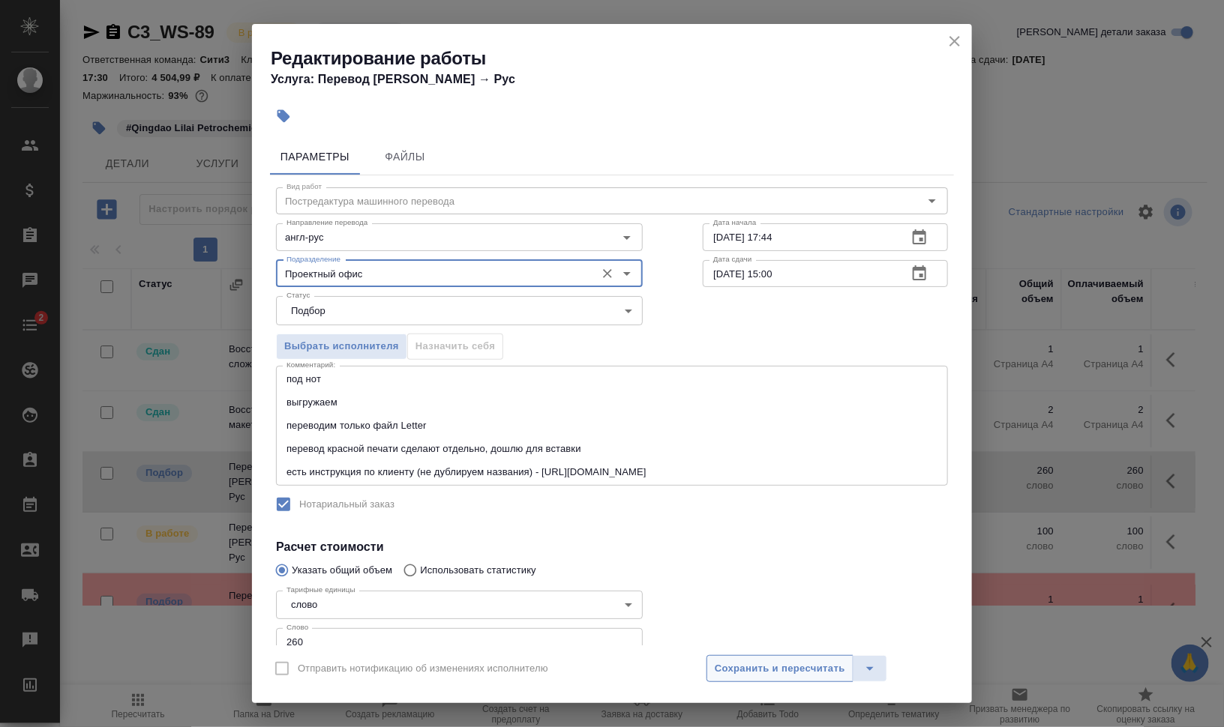
type input "Проектный офис"
click at [786, 681] on button "Сохранить и пересчитать" at bounding box center [779, 668] width 147 height 27
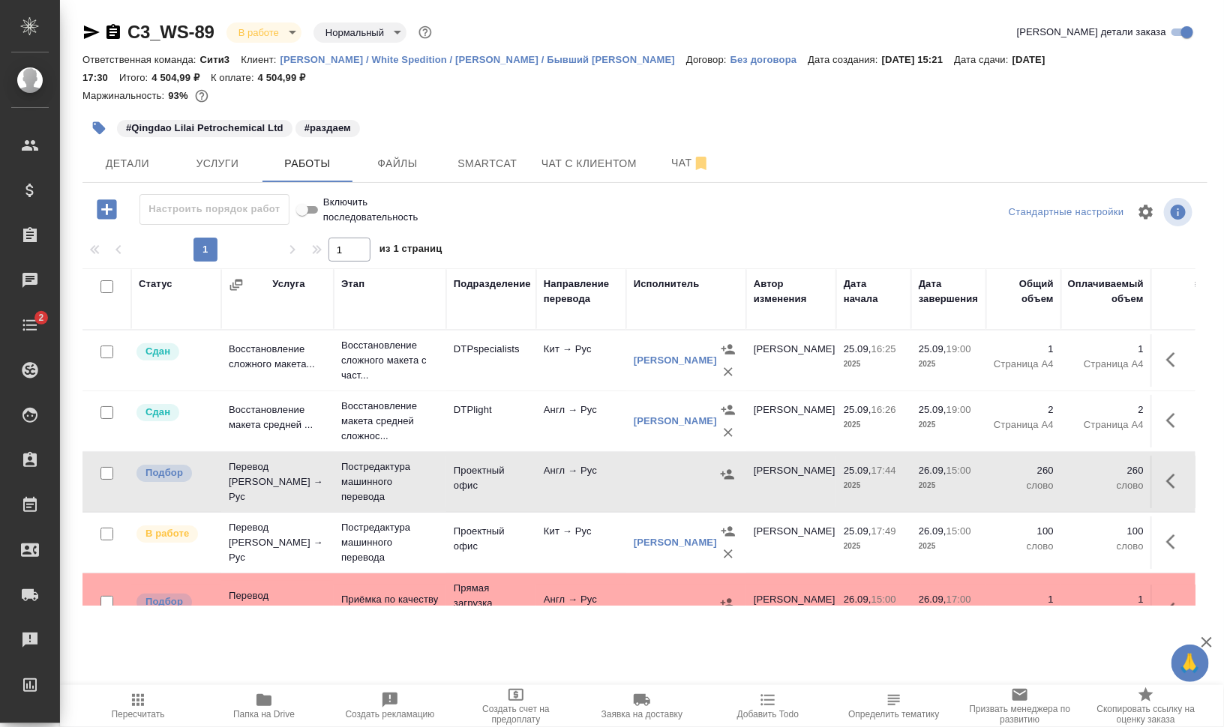
click at [259, 712] on span "Папка на Drive" at bounding box center [263, 714] width 61 height 10
click at [727, 475] on icon "button" at bounding box center [727, 474] width 15 height 15
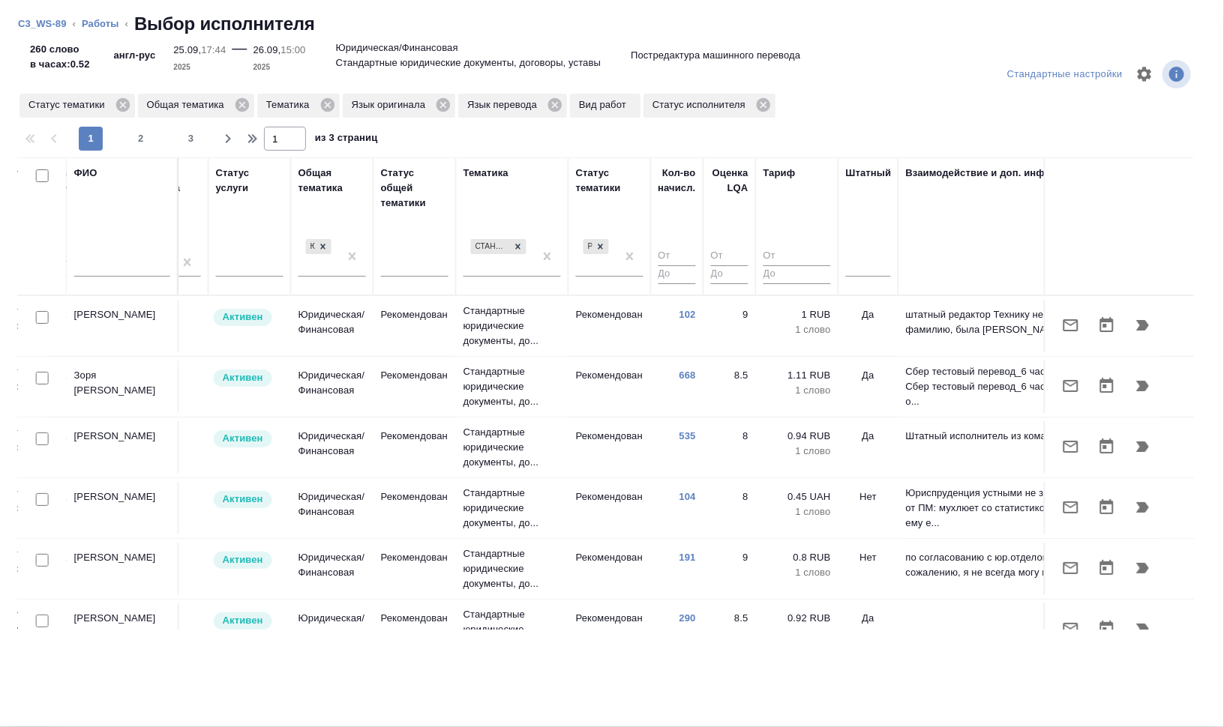
scroll to position [0, 1016]
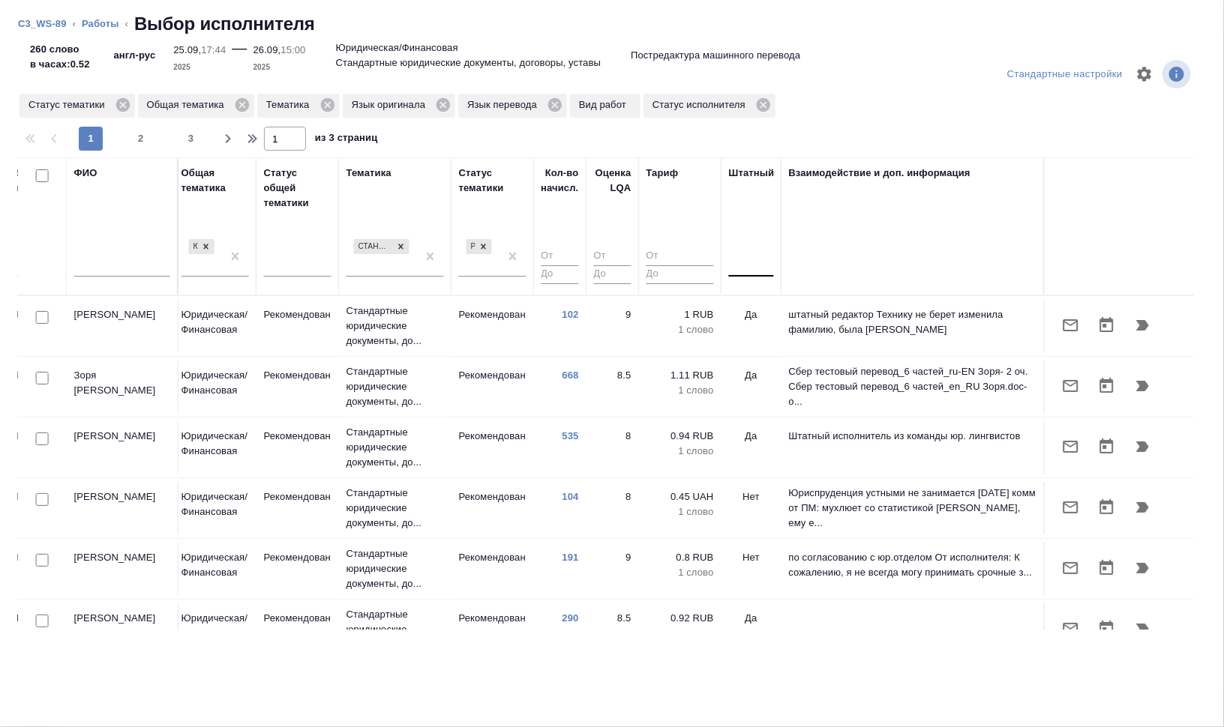
click at [729, 266] on div at bounding box center [751, 262] width 45 height 22
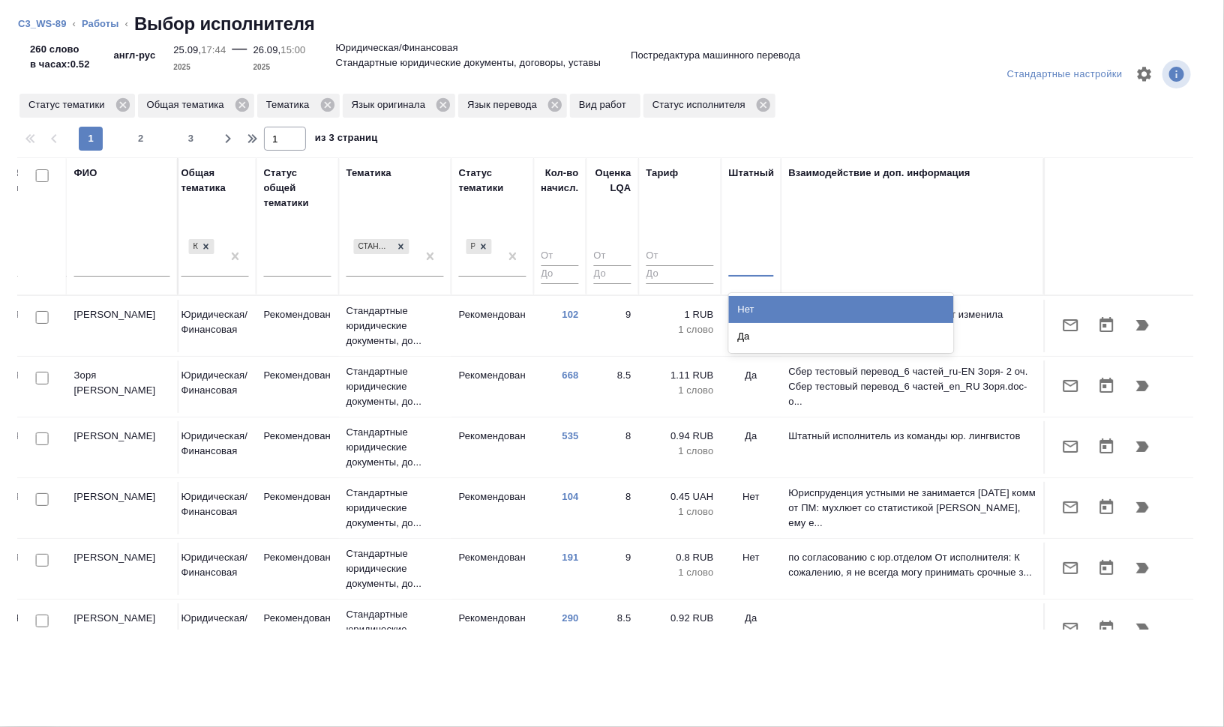
click at [754, 296] on div "Нет" at bounding box center [841, 309] width 225 height 27
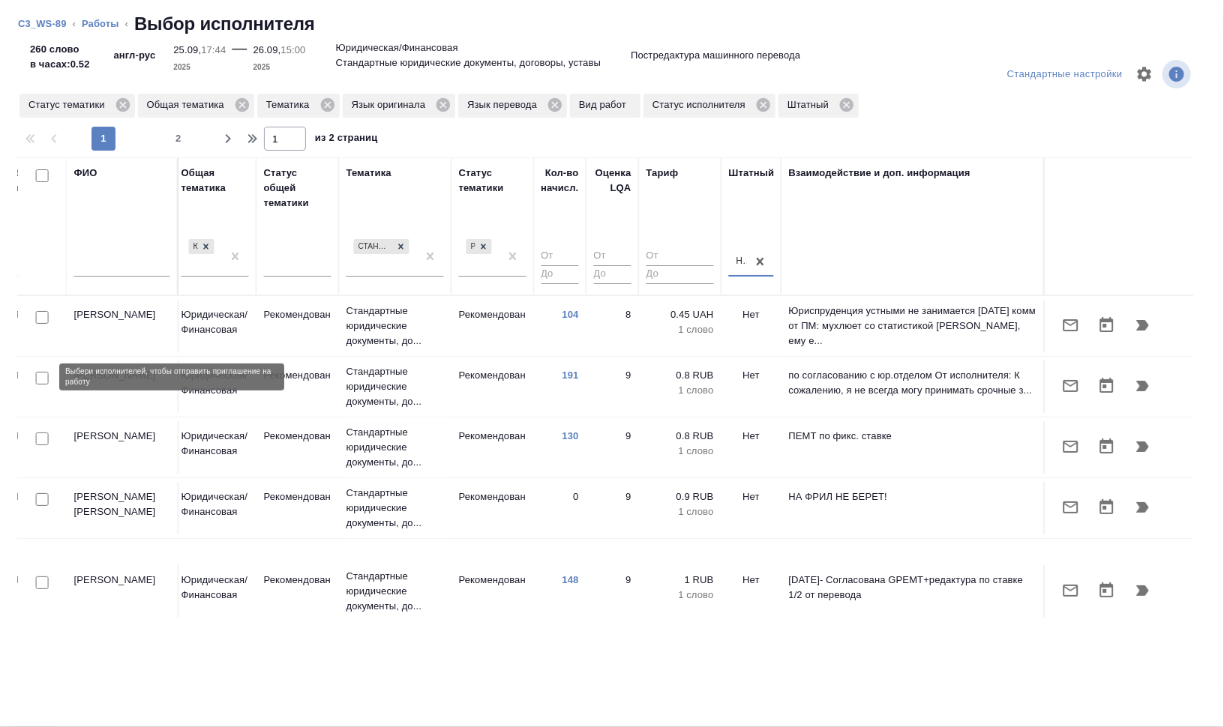
drag, startPoint x: 40, startPoint y: 375, endPoint x: 56, endPoint y: 502, distance: 127.8
click at [40, 375] on input "checkbox" at bounding box center [42, 378] width 13 height 13
checkbox input "true"
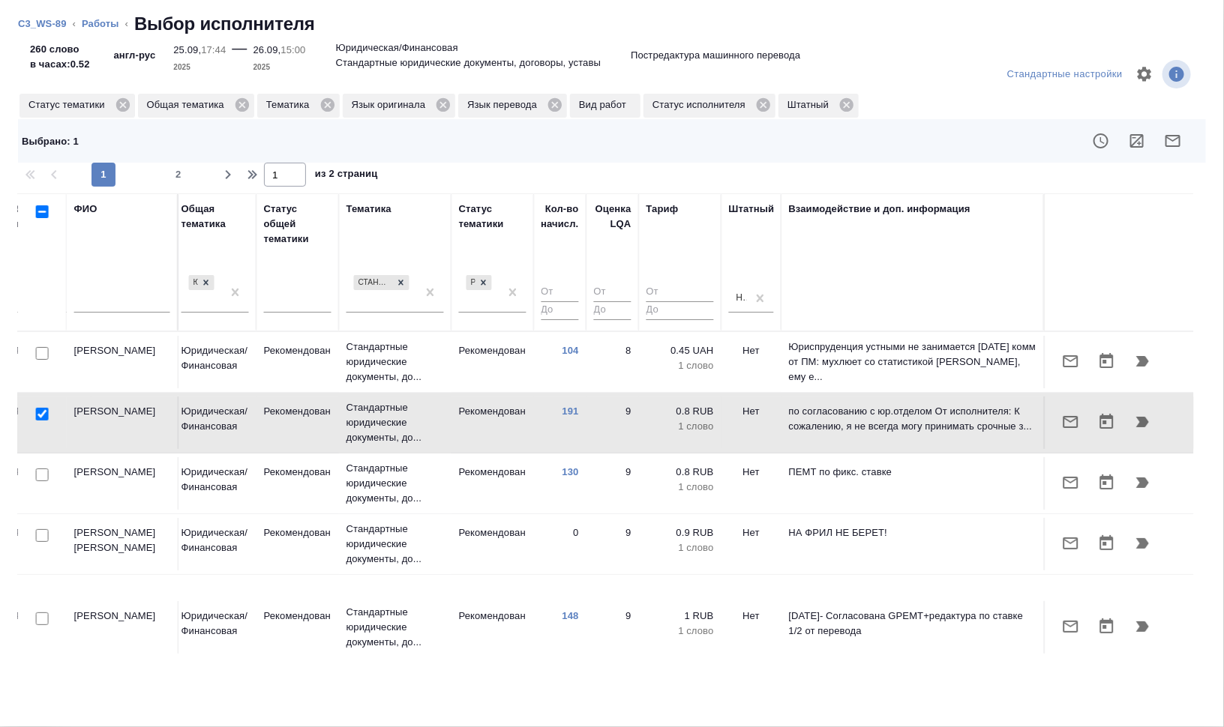
scroll to position [94, 1016]
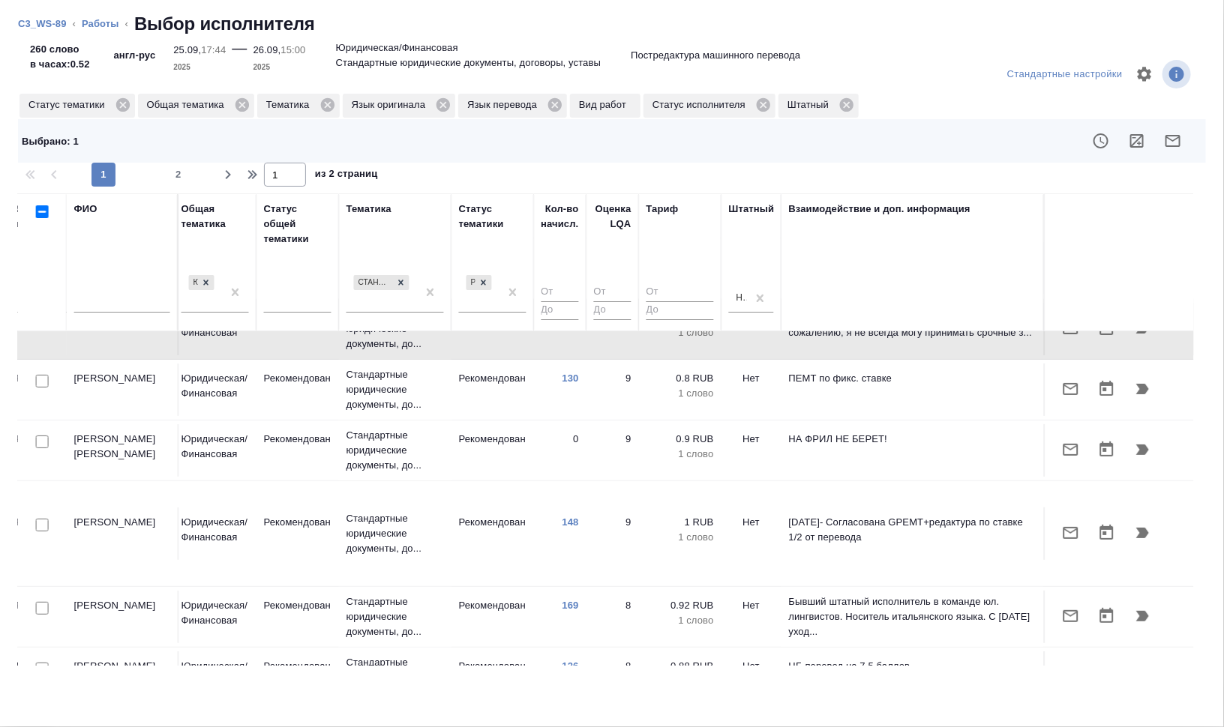
click at [43, 519] on input "checkbox" at bounding box center [42, 525] width 13 height 13
checkbox input "true"
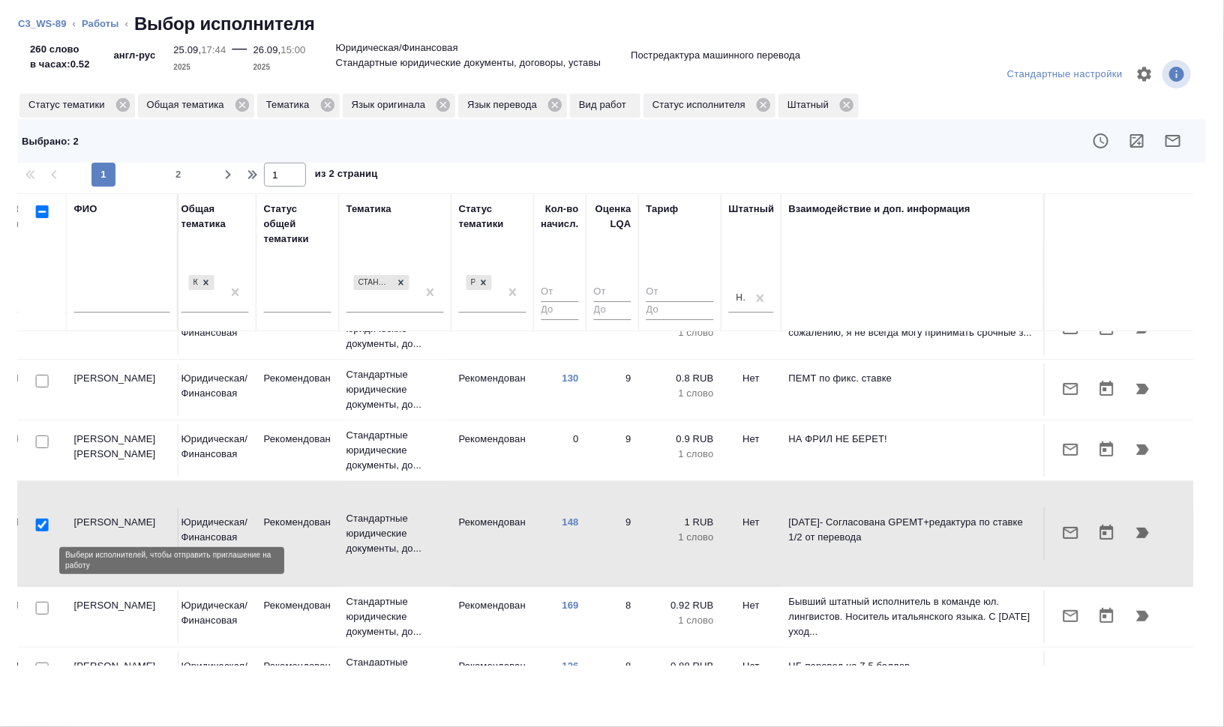
click at [43, 602] on input "checkbox" at bounding box center [42, 608] width 13 height 13
checkbox input "true"
click at [44, 663] on input "checkbox" at bounding box center [42, 669] width 13 height 13
checkbox input "true"
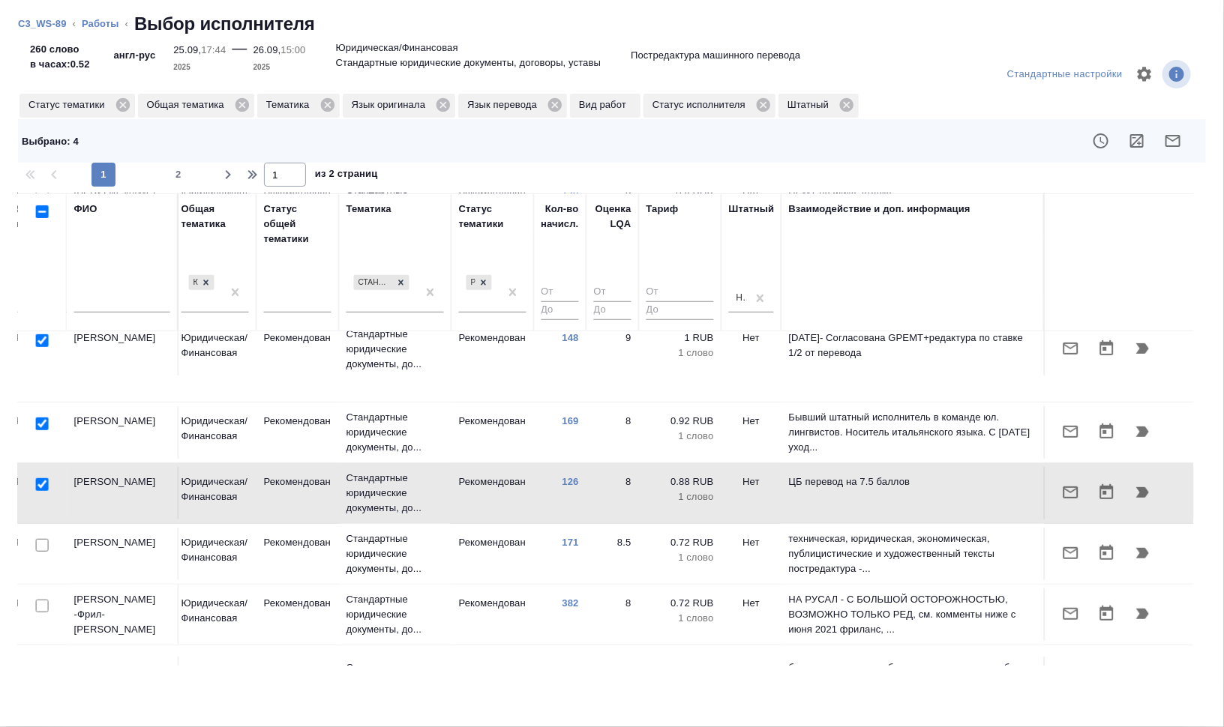
scroll to position [281, 1016]
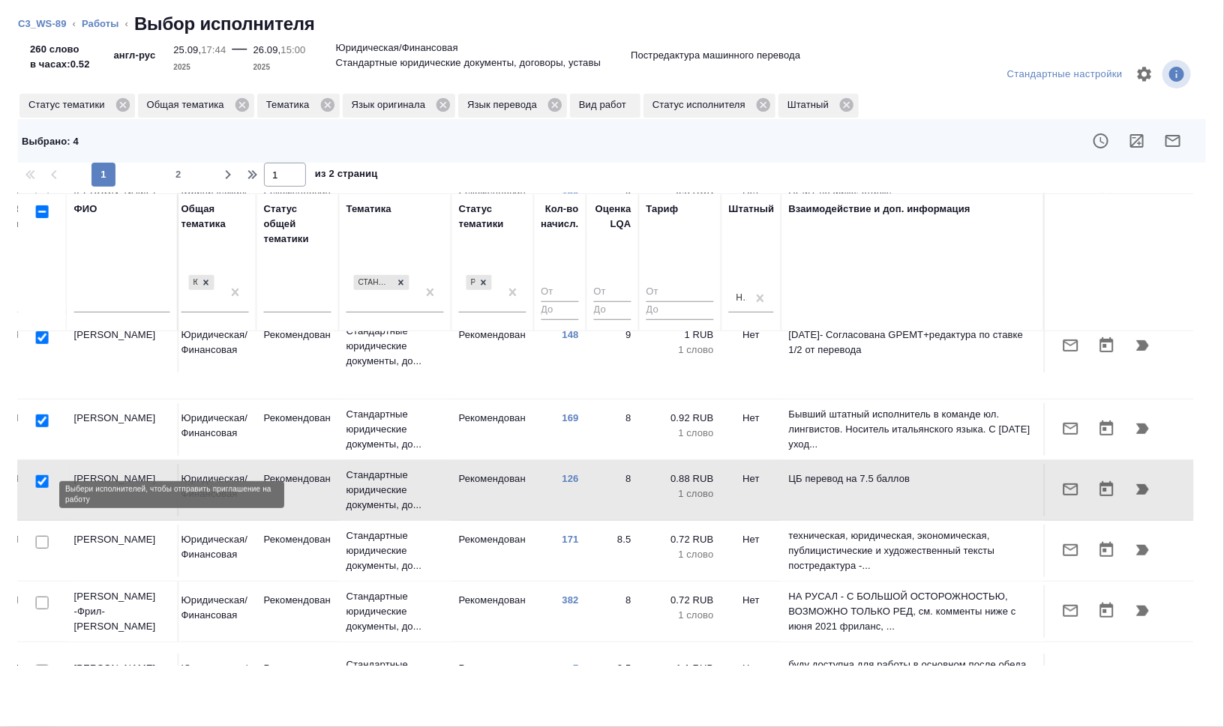
click at [40, 536] on input "checkbox" at bounding box center [42, 542] width 13 height 13
checkbox input "true"
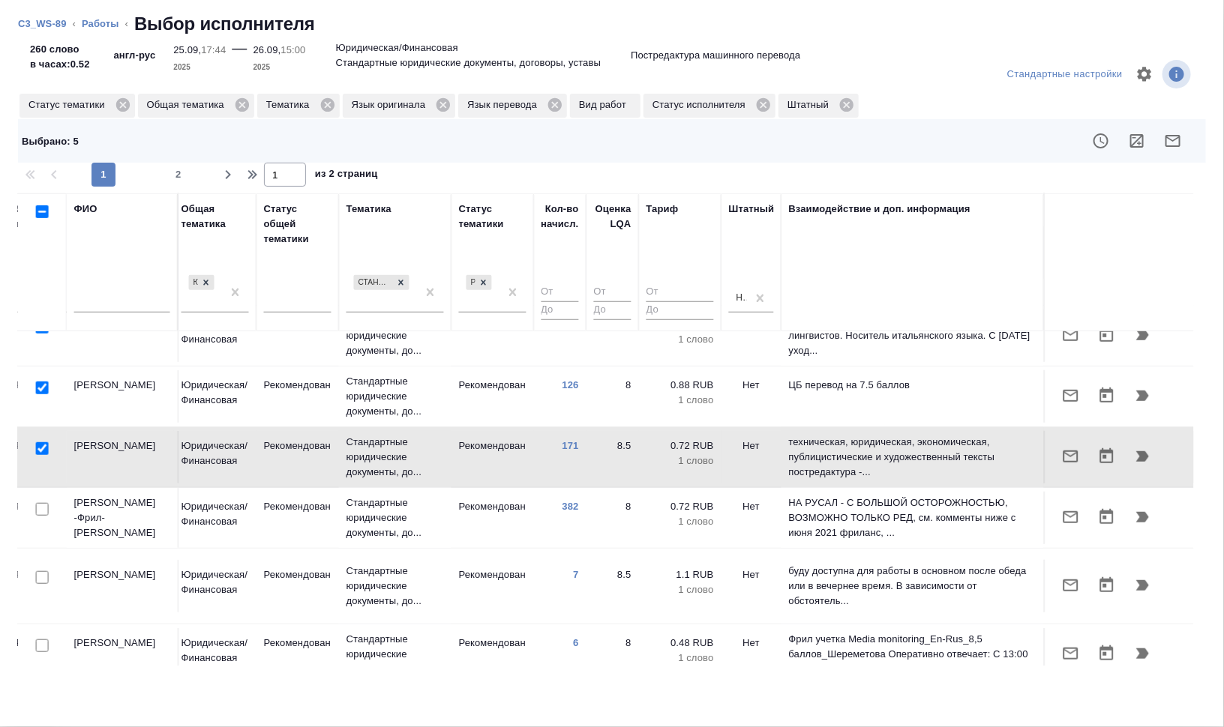
scroll to position [469, 1016]
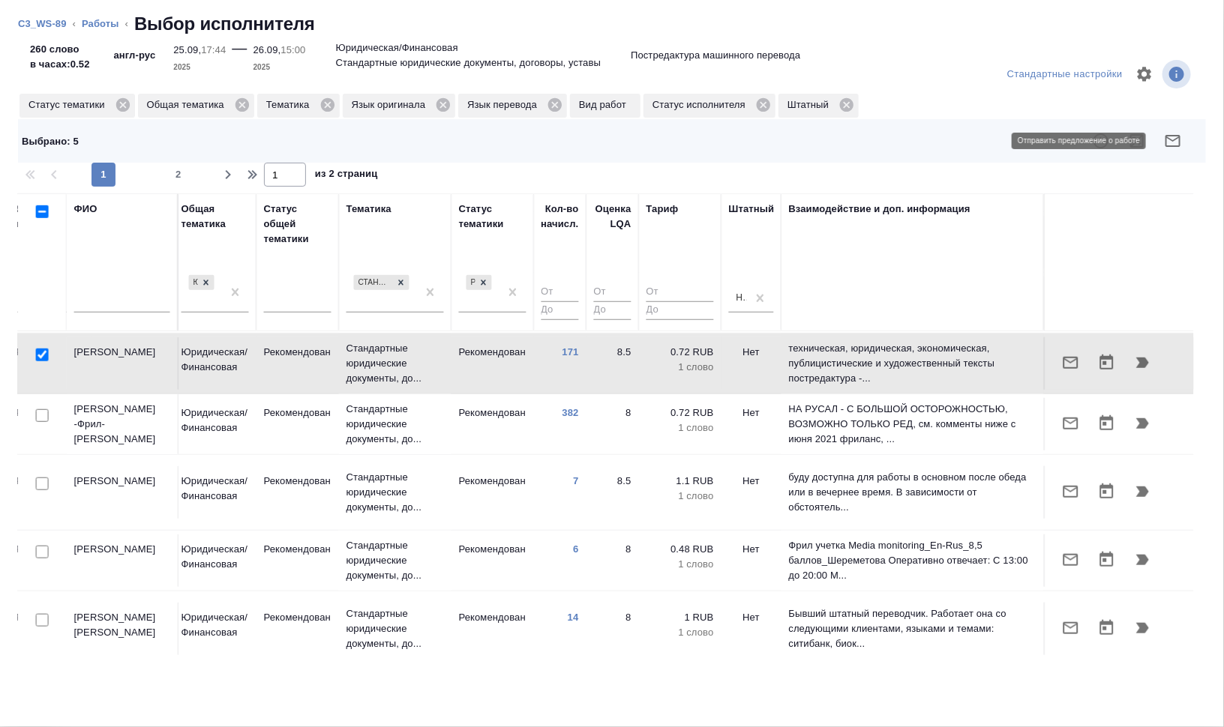
click at [1164, 141] on icon "button" at bounding box center [1173, 141] width 18 height 18
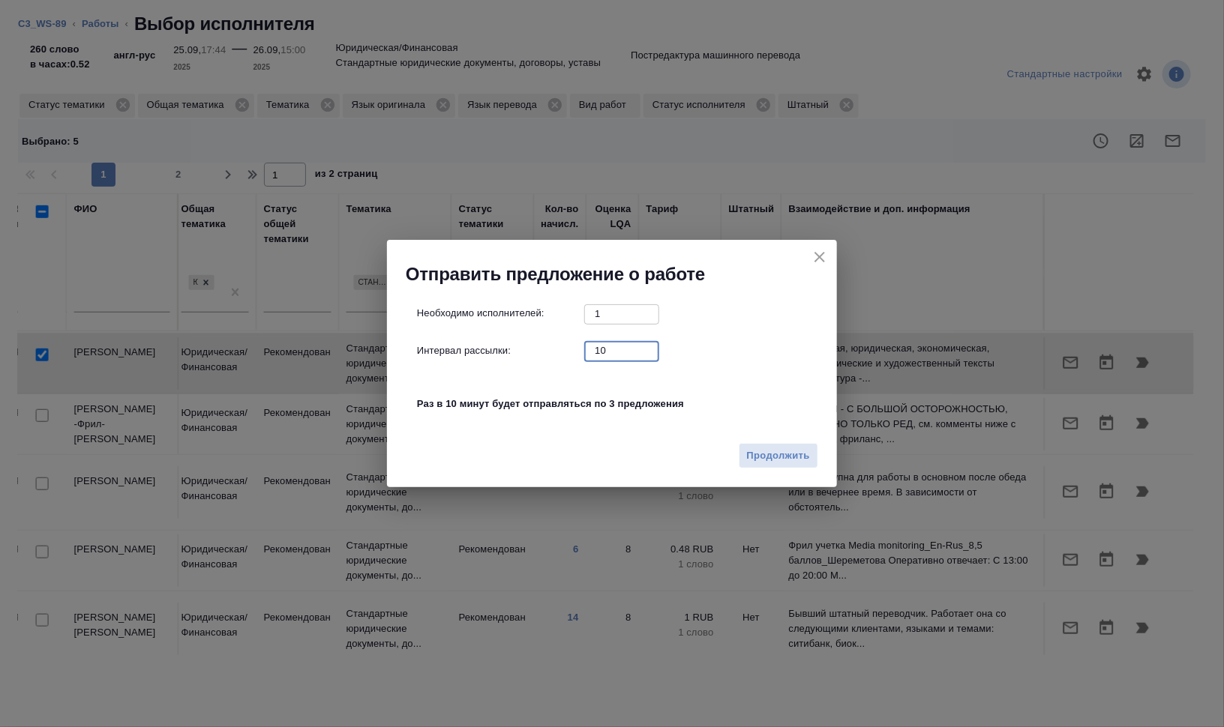
drag, startPoint x: 617, startPoint y: 360, endPoint x: 580, endPoint y: 355, distance: 37.1
click at [582, 355] on div "Интервал рассылки: 10 ​" at bounding box center [618, 350] width 402 height 19
type input "0"
click at [802, 465] on button "Продолжить" at bounding box center [778, 456] width 79 height 26
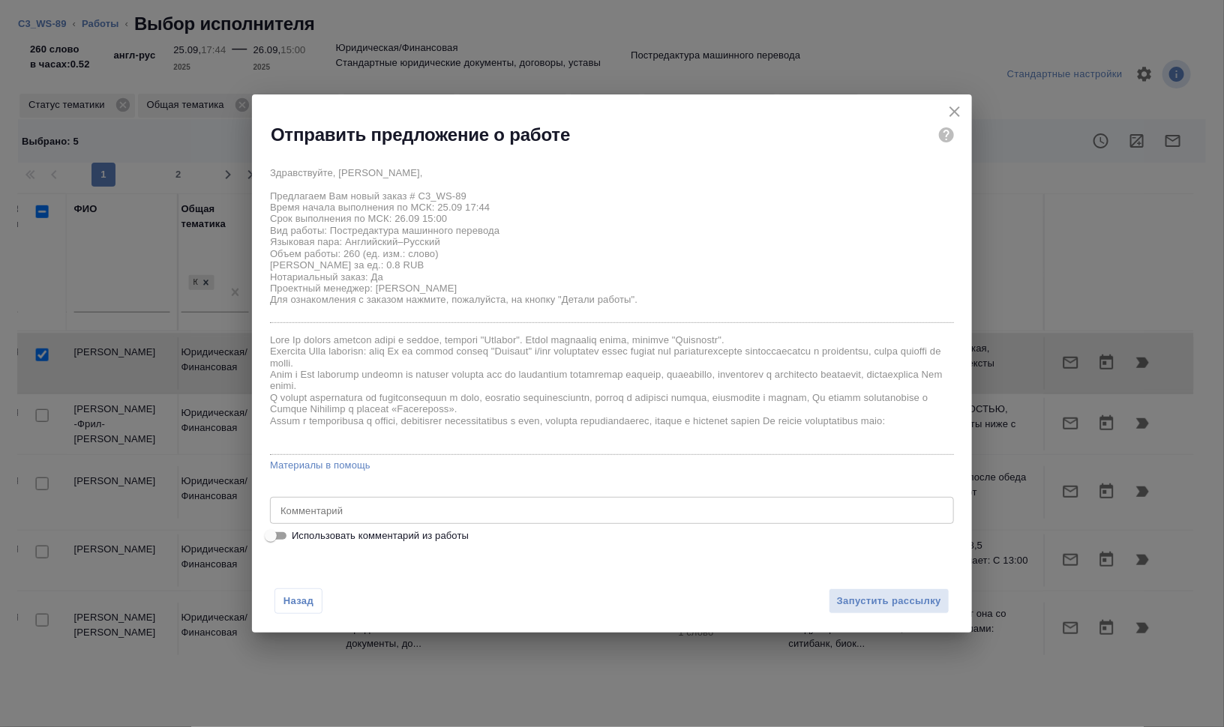
click at [407, 499] on div "x Комментарий" at bounding box center [612, 510] width 684 height 27
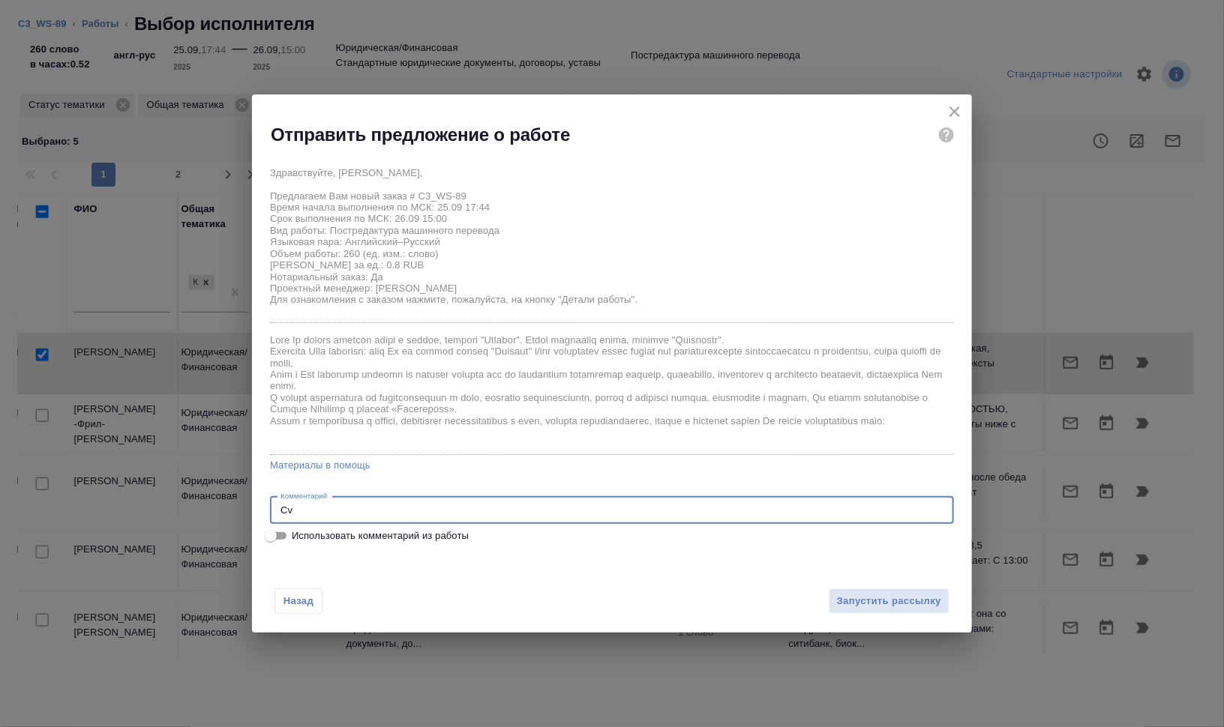
type textarea "C"
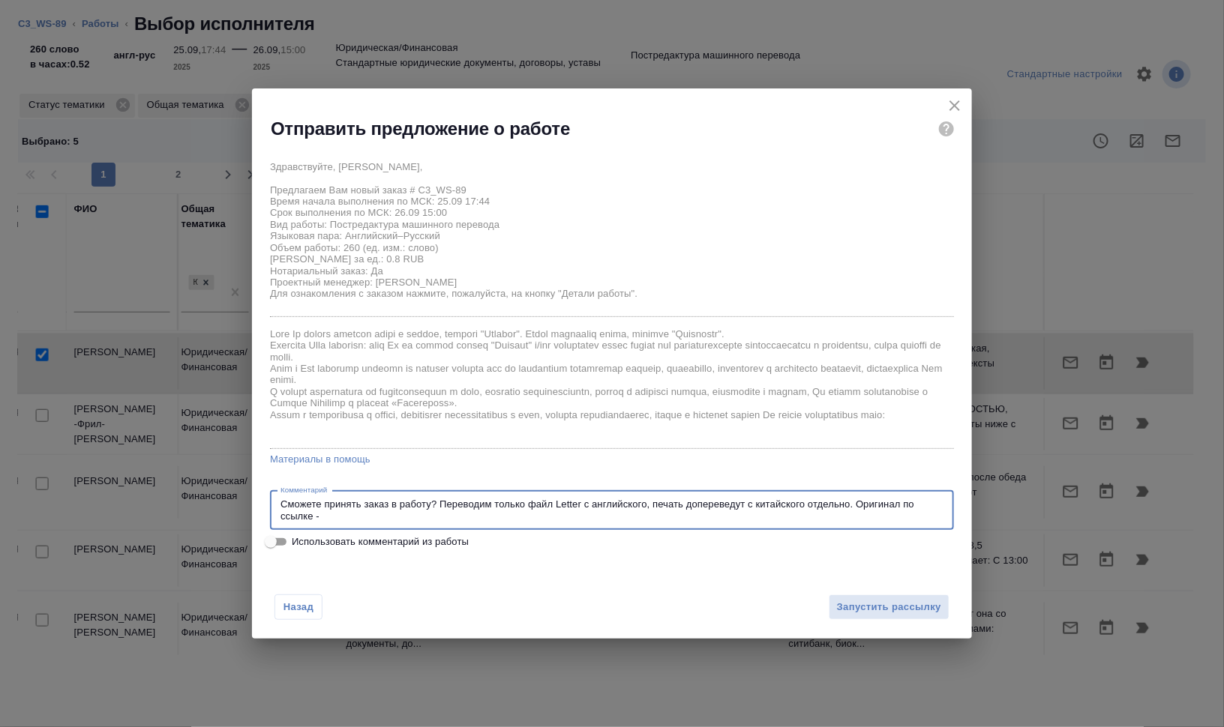
paste textarea "https://drive.awatera.com/s/J6PSo9zrc5Qxepq"
type textarea "Сможете принять заказ в работу? Переводим только файл Letter с английского, печ…"
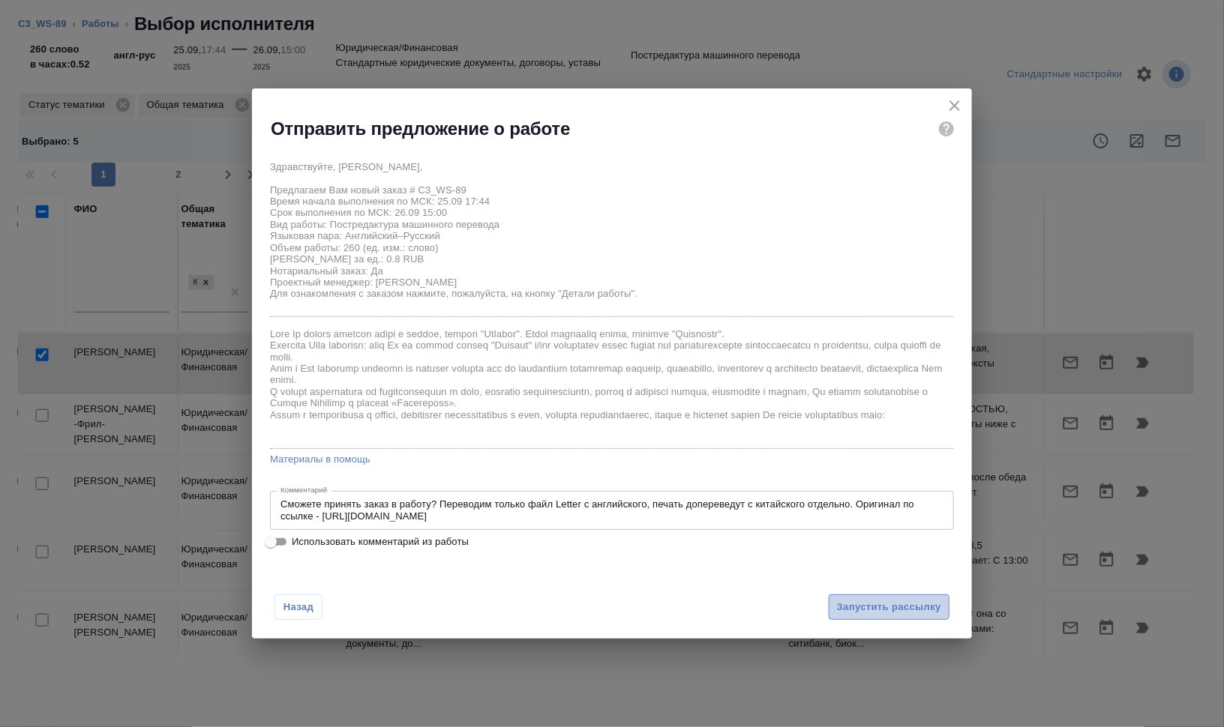
click at [881, 607] on span "Запустить рассылку" at bounding box center [889, 607] width 104 height 17
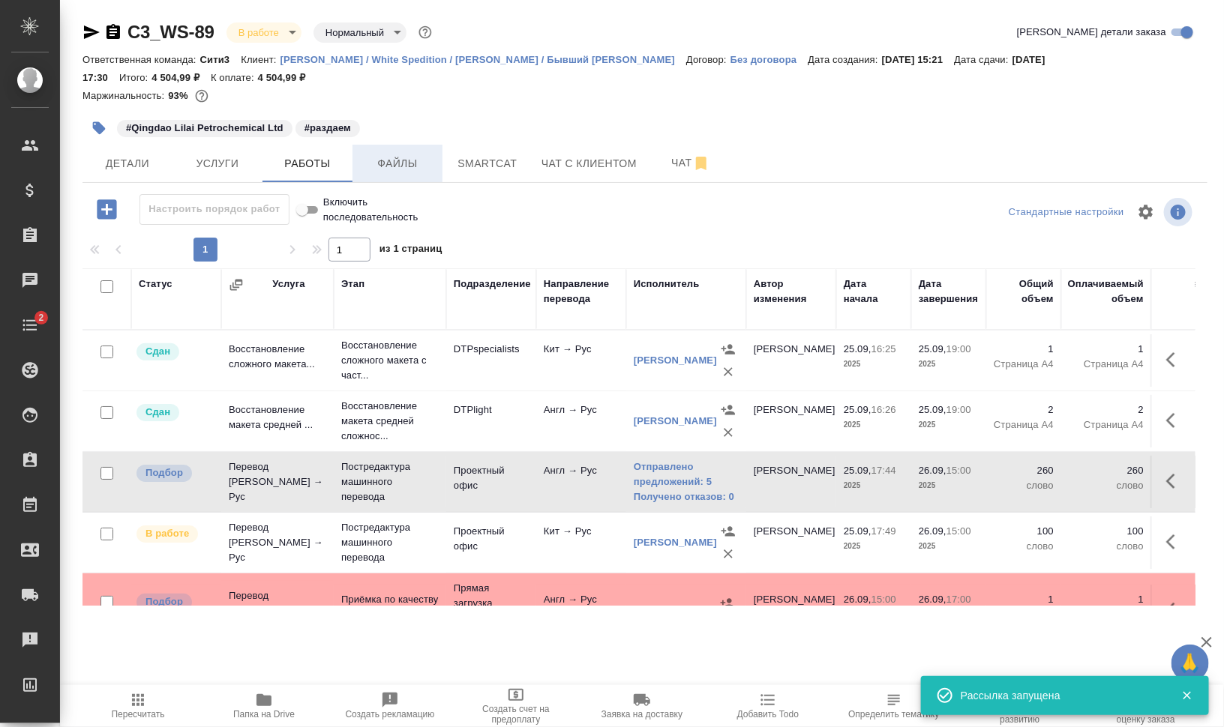
click at [400, 158] on span "Файлы" at bounding box center [397, 163] width 72 height 19
click at [290, 159] on span "Работы" at bounding box center [307, 163] width 72 height 19
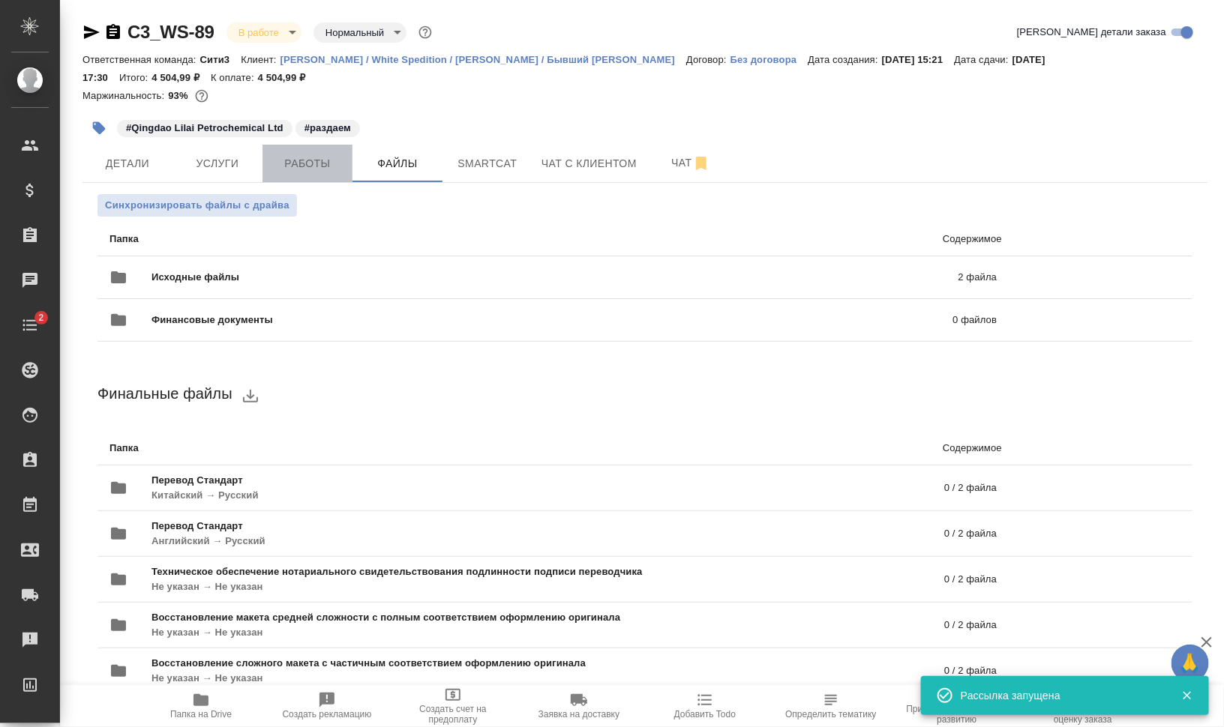
click at [290, 159] on span "Работы" at bounding box center [307, 163] width 72 height 19
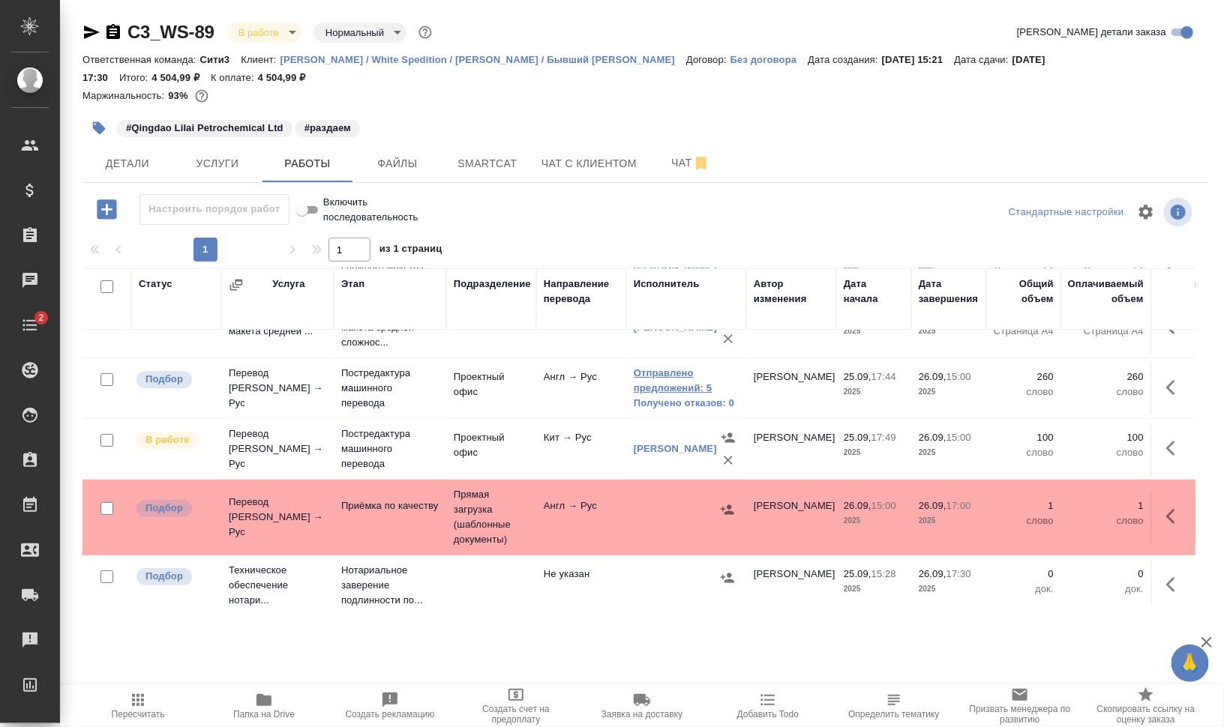
scroll to position [115, 0]
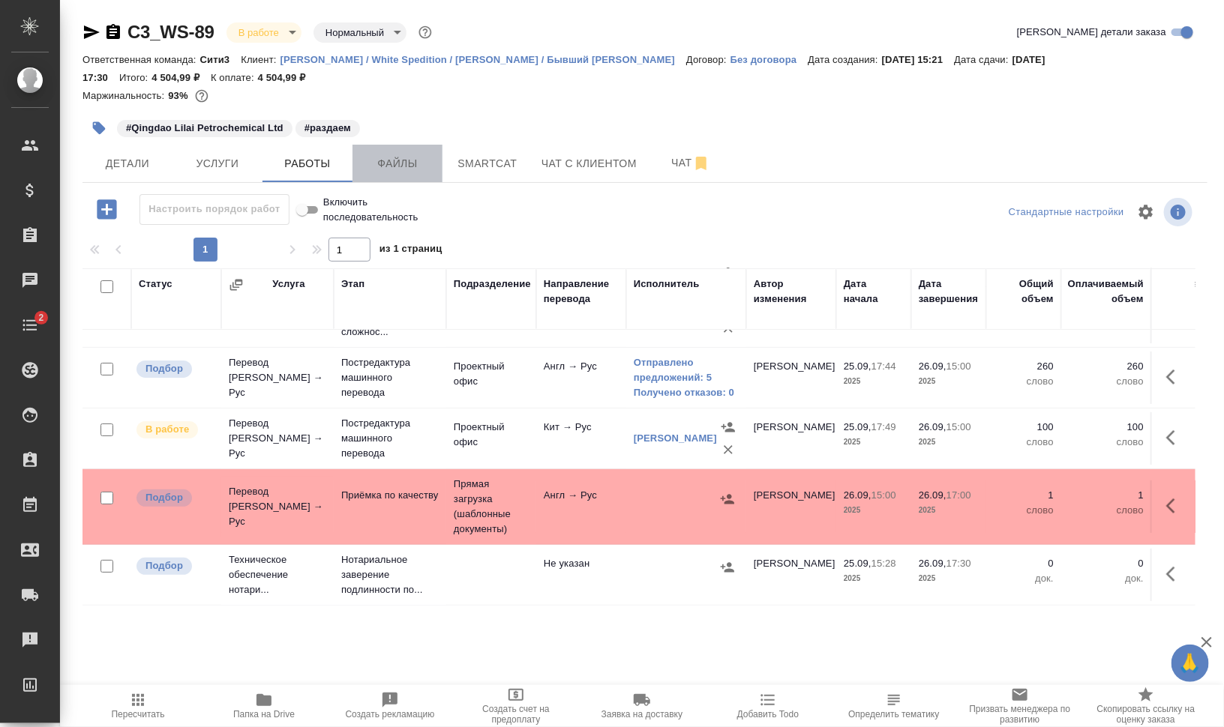
click at [407, 164] on span "Файлы" at bounding box center [397, 163] width 72 height 19
click at [312, 162] on span "Работы" at bounding box center [307, 163] width 72 height 19
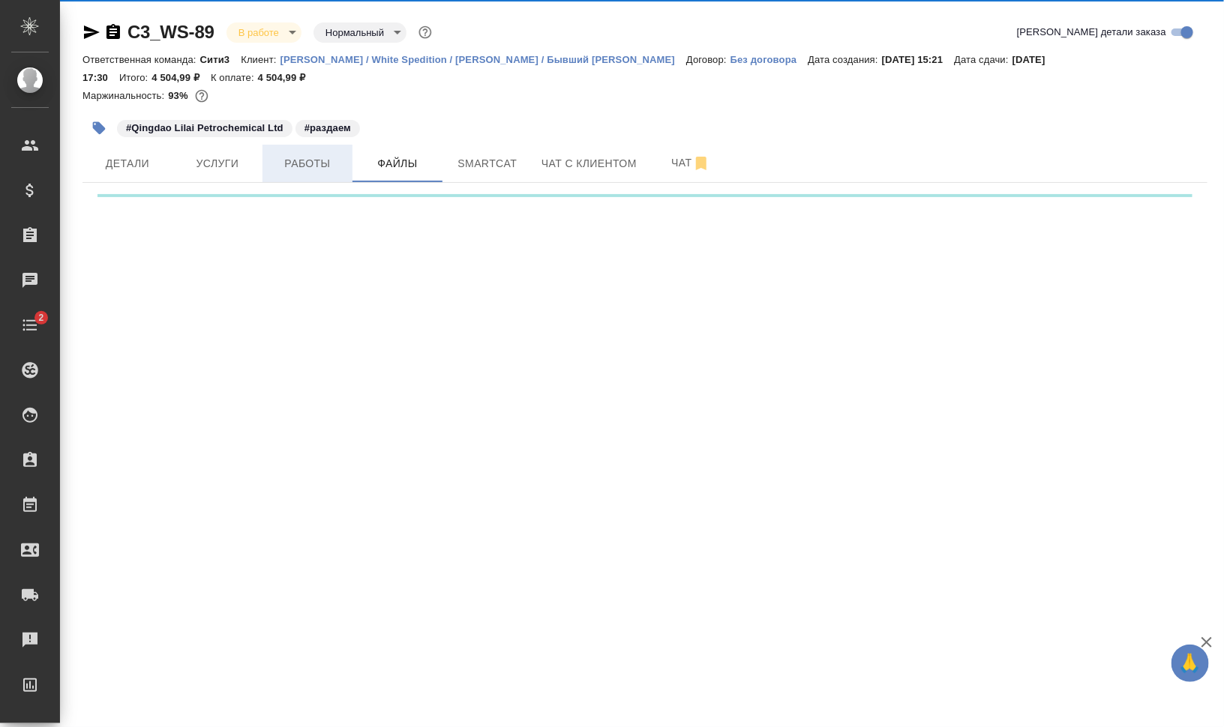
click at [312, 162] on span "Работы" at bounding box center [307, 163] width 72 height 19
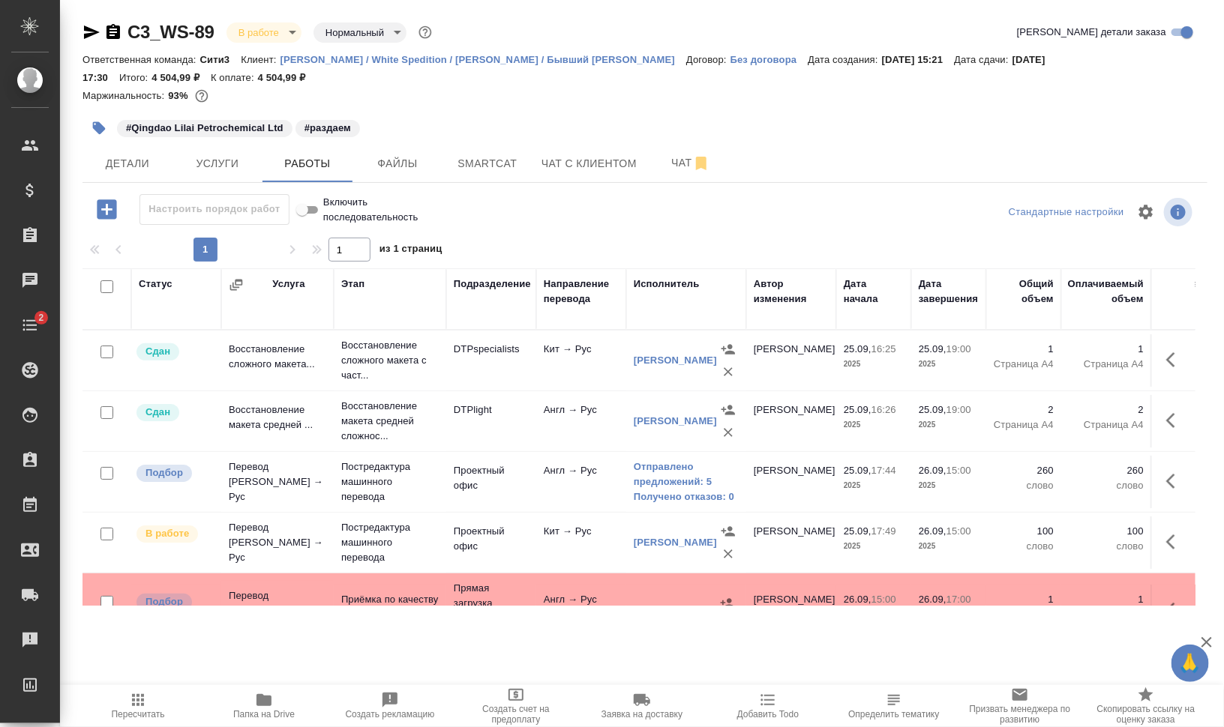
drag, startPoint x: 1163, startPoint y: 477, endPoint x: 1144, endPoint y: 490, distance: 22.7
click at [1166, 477] on icon "button" at bounding box center [1175, 481] width 18 height 18
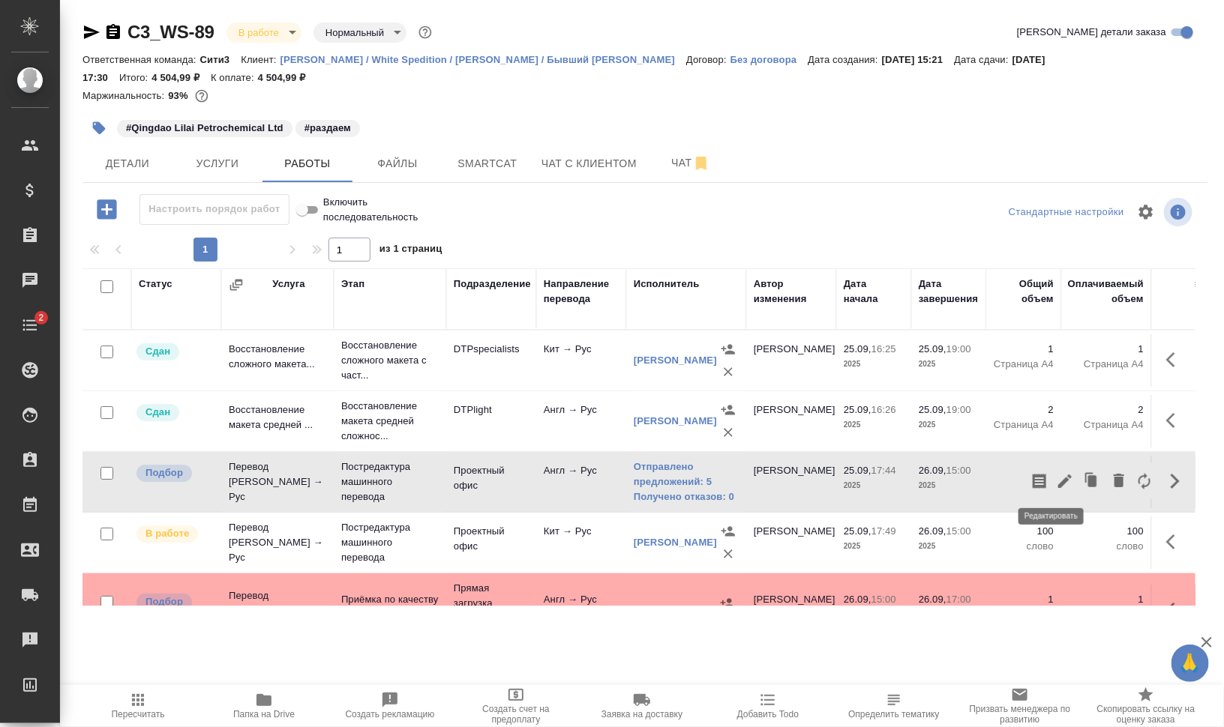
click at [1056, 476] on icon "button" at bounding box center [1065, 481] width 18 height 18
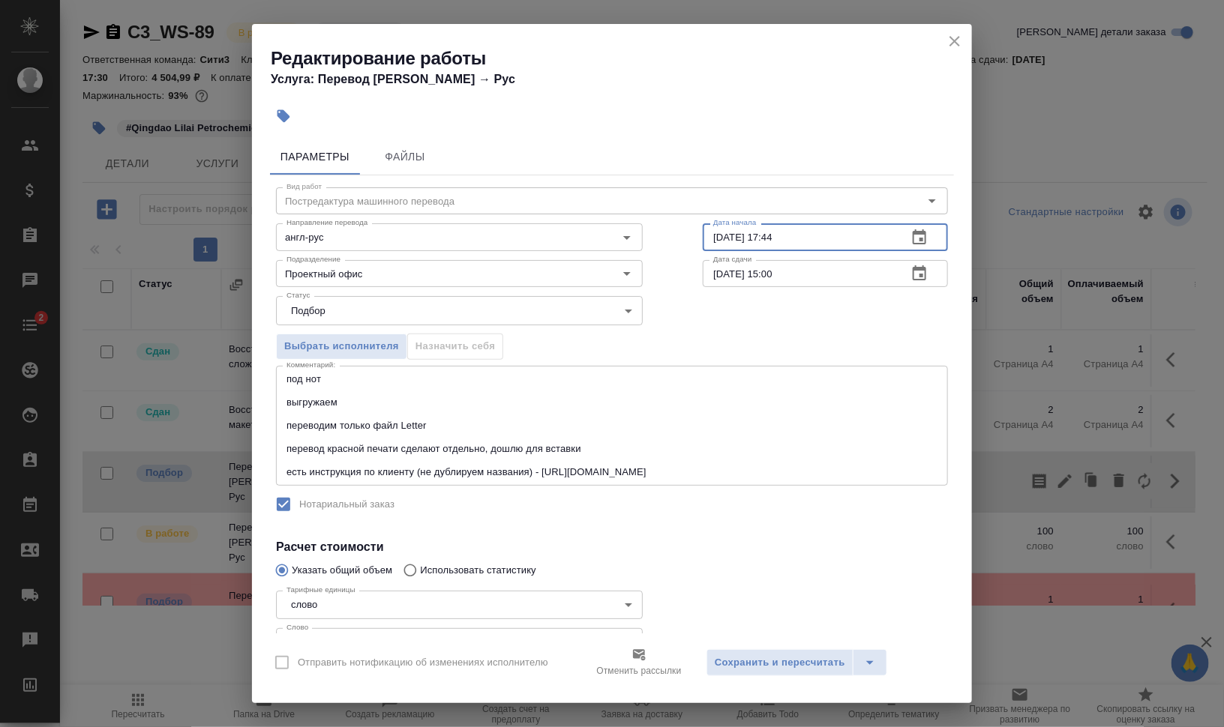
drag, startPoint x: 754, startPoint y: 238, endPoint x: 820, endPoint y: 241, distance: 65.3
click at [815, 241] on input "25.09.2025 17:44" at bounding box center [799, 236] width 193 height 27
type input "25.09.2025 19:10"
click at [837, 655] on span "Сохранить и пересчитать" at bounding box center [780, 663] width 130 height 17
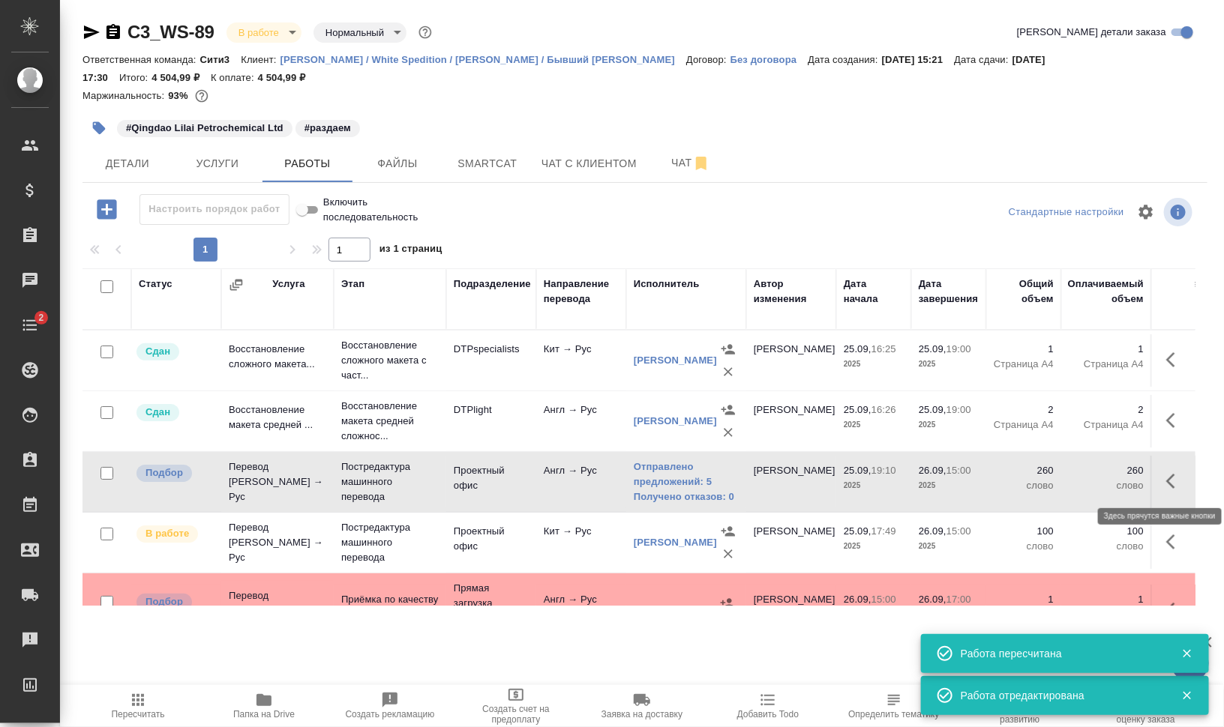
click at [1166, 481] on icon "button" at bounding box center [1175, 481] width 18 height 18
click at [1056, 480] on icon "button" at bounding box center [1065, 481] width 18 height 18
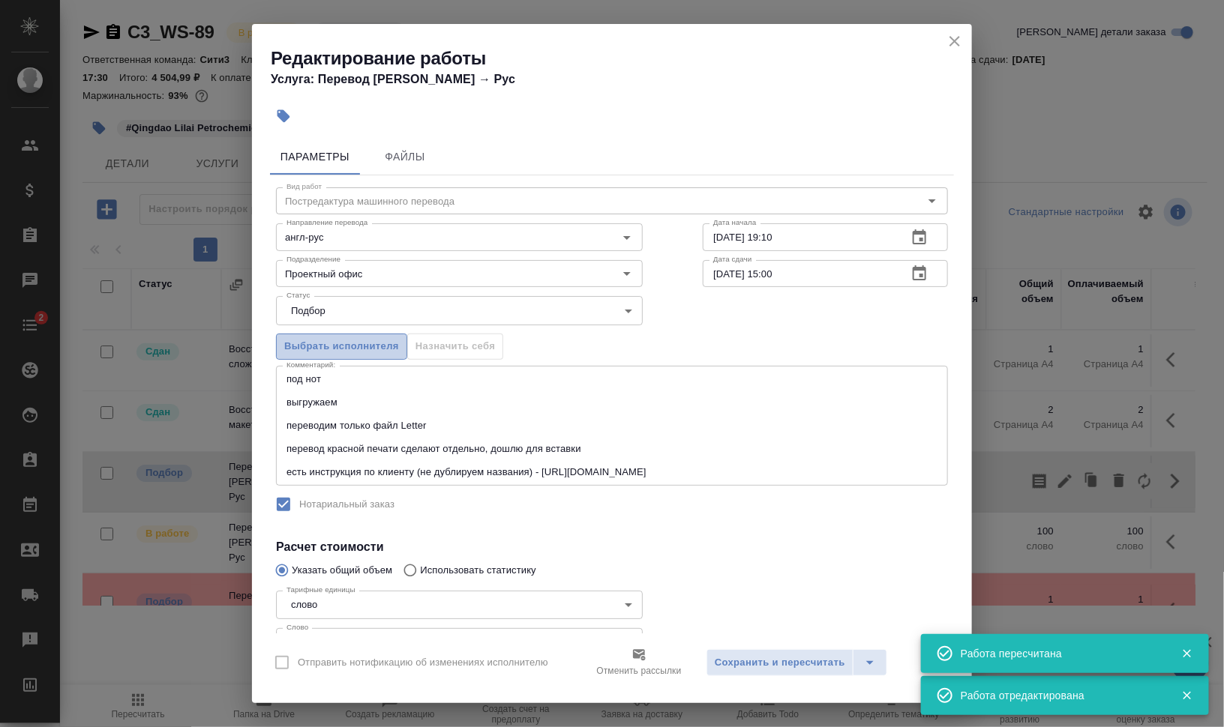
click at [346, 349] on span "Выбрать исполнителя" at bounding box center [341, 346] width 115 height 17
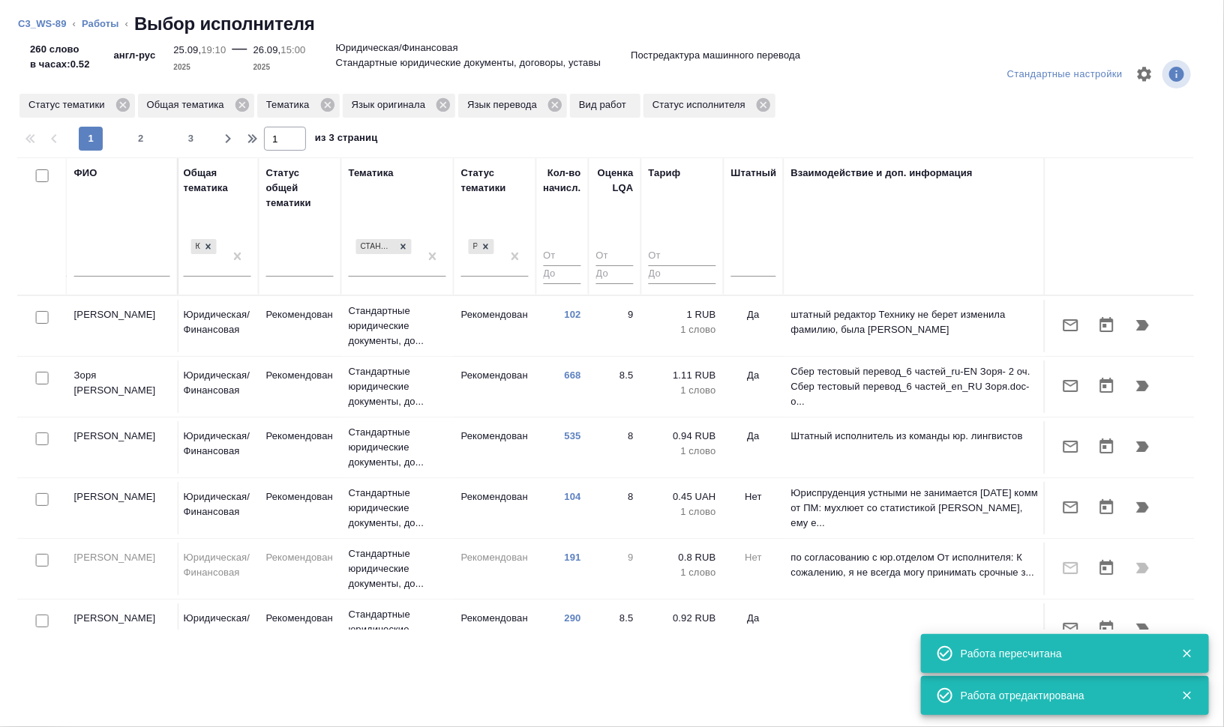
scroll to position [0, 1016]
click at [706, 259] on th "Тариф" at bounding box center [680, 226] width 82 height 138
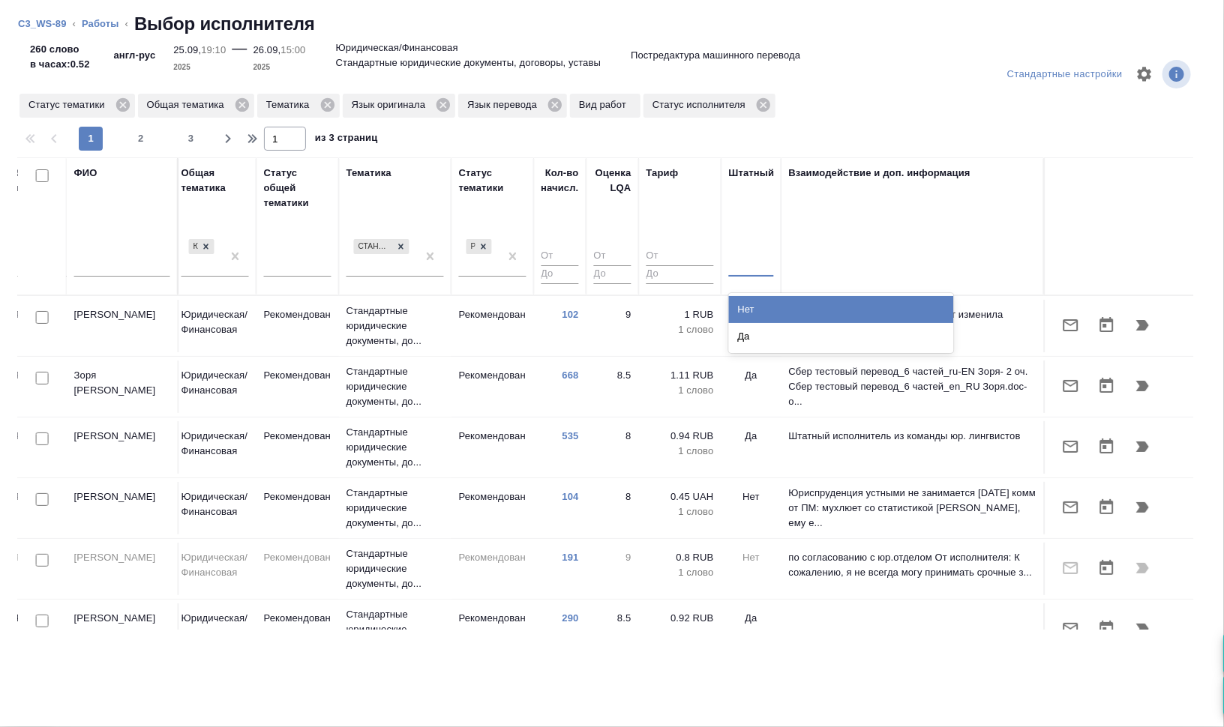
click at [729, 266] on div at bounding box center [751, 262] width 45 height 22
drag, startPoint x: 745, startPoint y: 298, endPoint x: 694, endPoint y: 298, distance: 50.2
click at [745, 299] on div "Нет" at bounding box center [841, 309] width 225 height 27
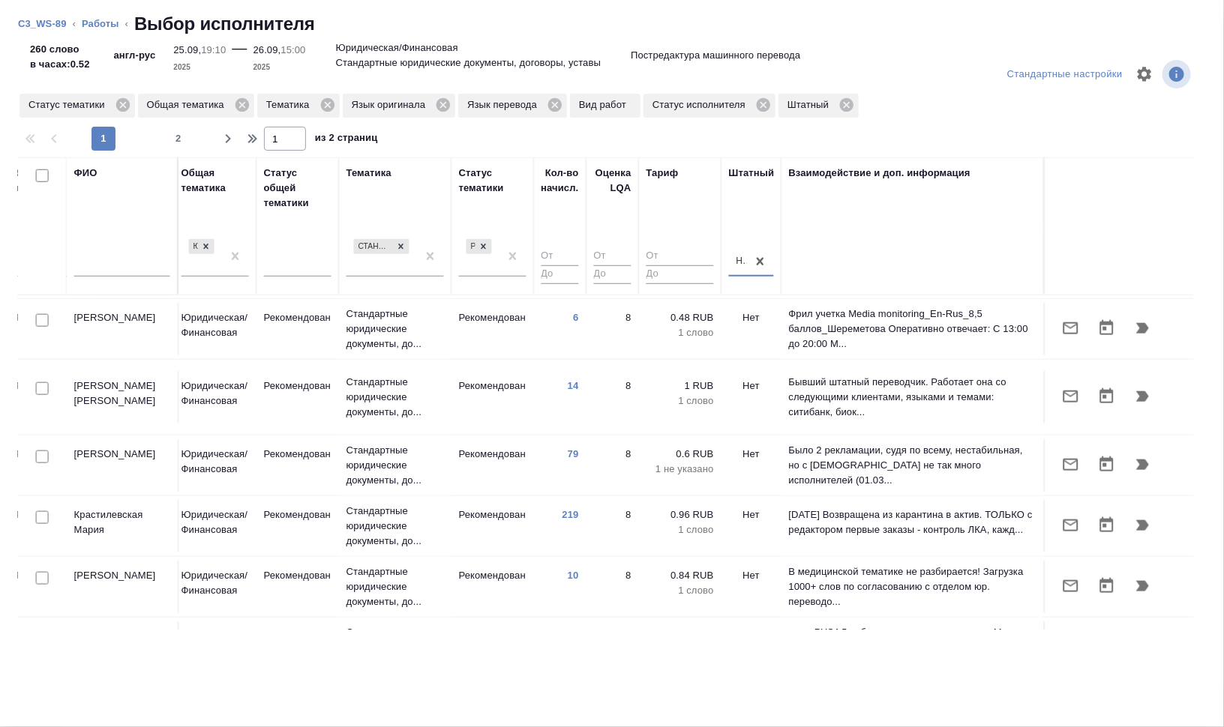
scroll to position [628, 1016]
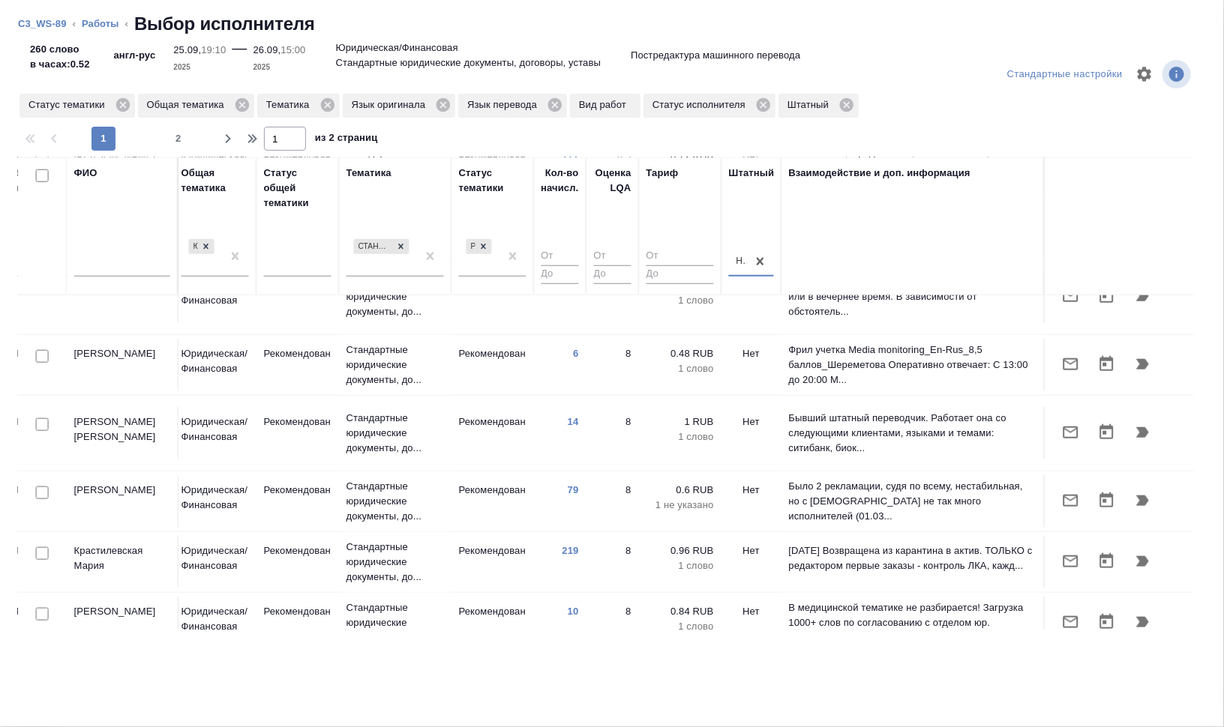
click at [38, 487] on input "checkbox" at bounding box center [42, 493] width 13 height 13
checkbox input "true"
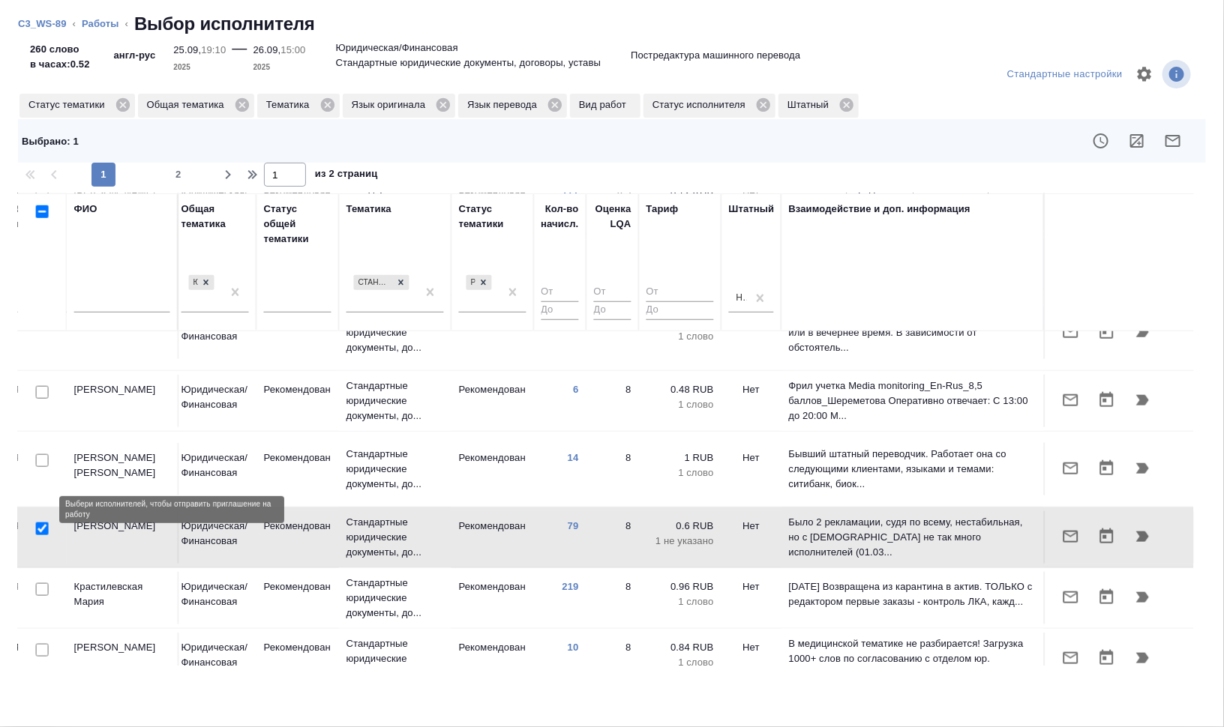
drag, startPoint x: 43, startPoint y: 507, endPoint x: 1087, endPoint y: 184, distance: 1092.6
click at [43, 583] on input "checkbox" at bounding box center [42, 589] width 13 height 13
checkbox input "true"
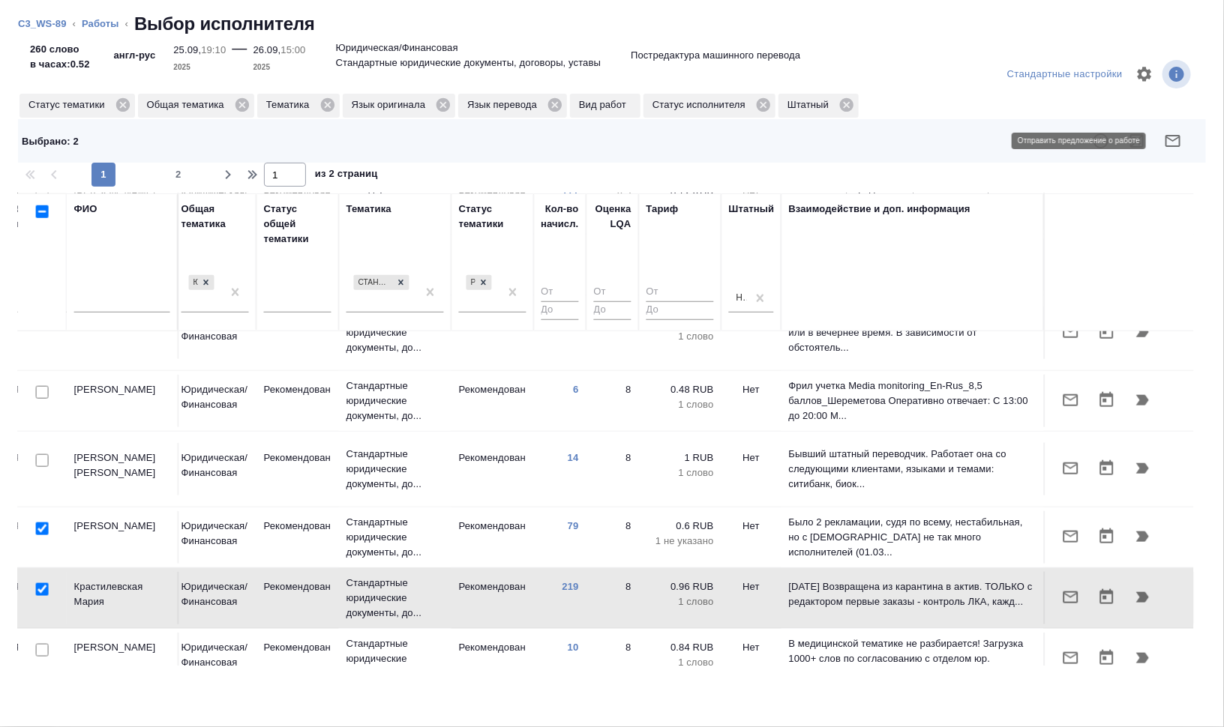
click at [1164, 135] on icon "button" at bounding box center [1173, 141] width 18 height 18
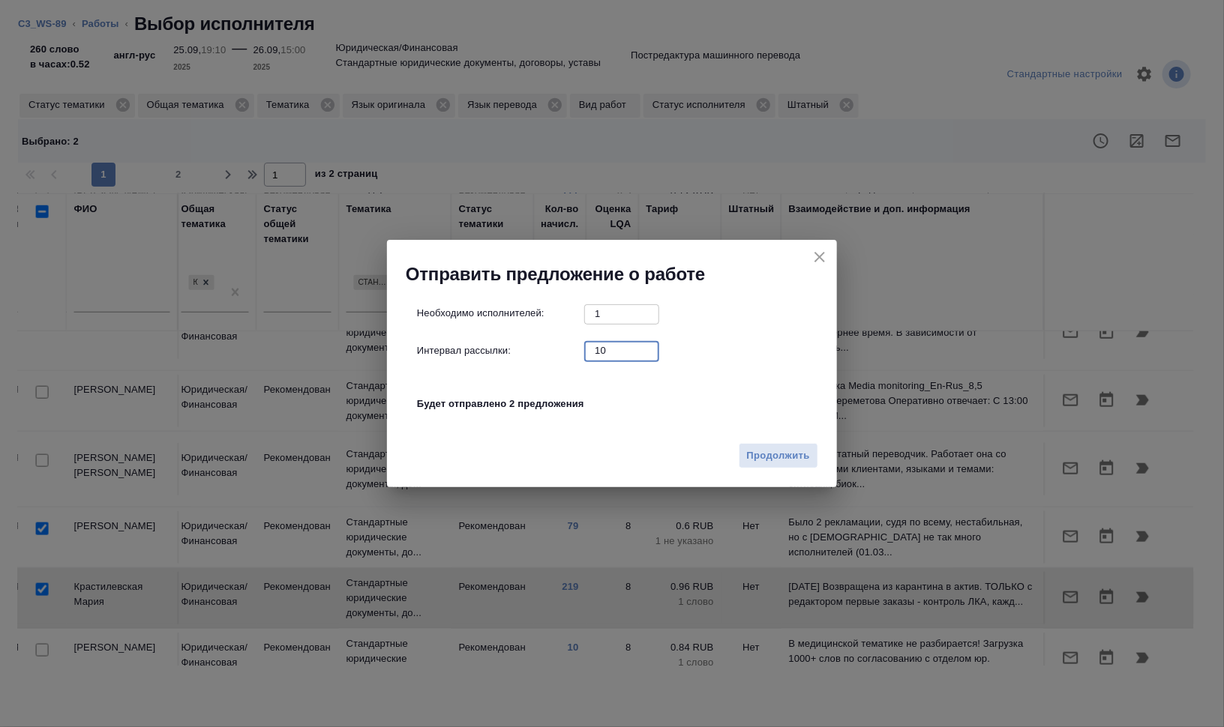
drag, startPoint x: 597, startPoint y: 353, endPoint x: 572, endPoint y: 351, distance: 24.8
click at [580, 351] on div "Интервал рассылки: 10 ​" at bounding box center [618, 350] width 402 height 19
type input "0"
click at [812, 461] on button "Продолжить" at bounding box center [778, 456] width 79 height 26
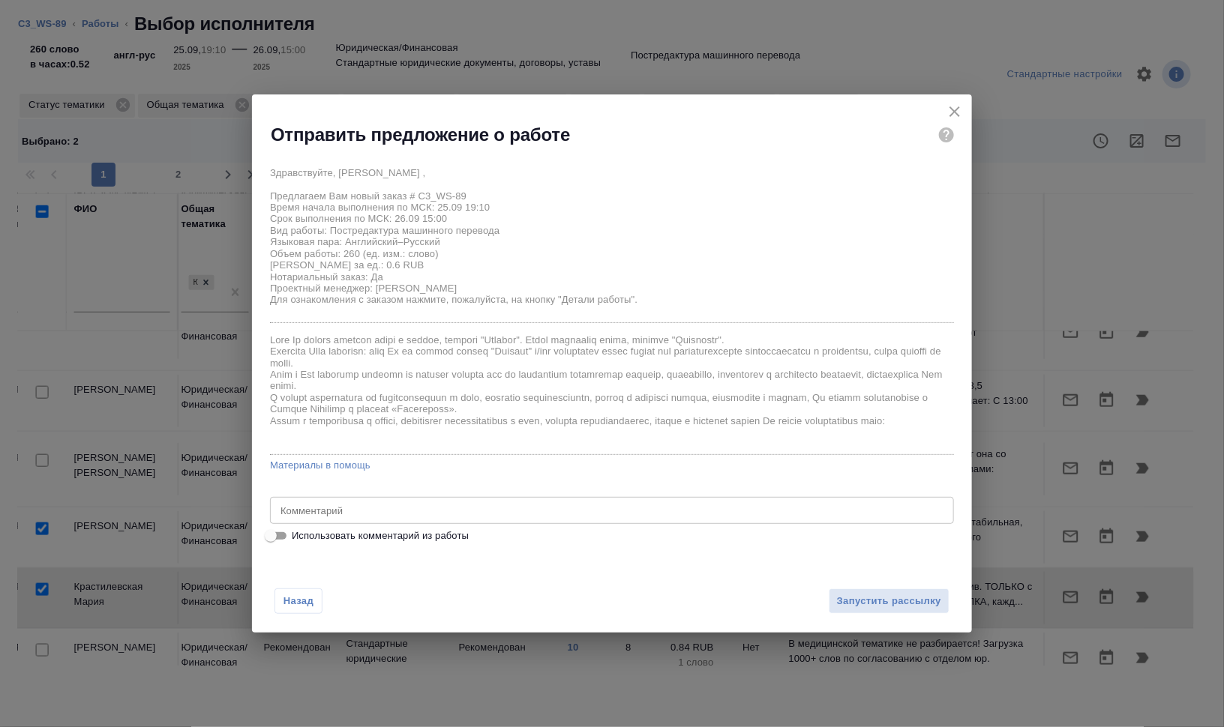
click at [355, 512] on textarea at bounding box center [611, 510] width 663 height 11
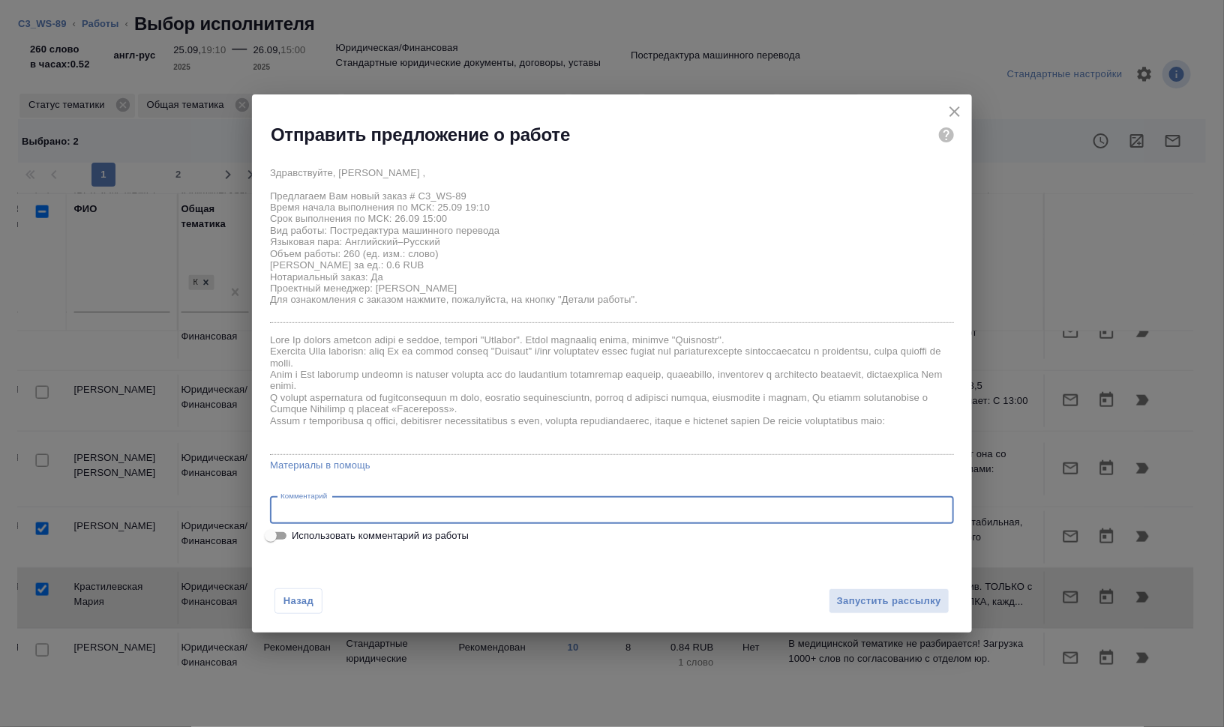
paste textarea "Сможете принять заказ в работу? Переводим только файл Letter с английского, печ…"
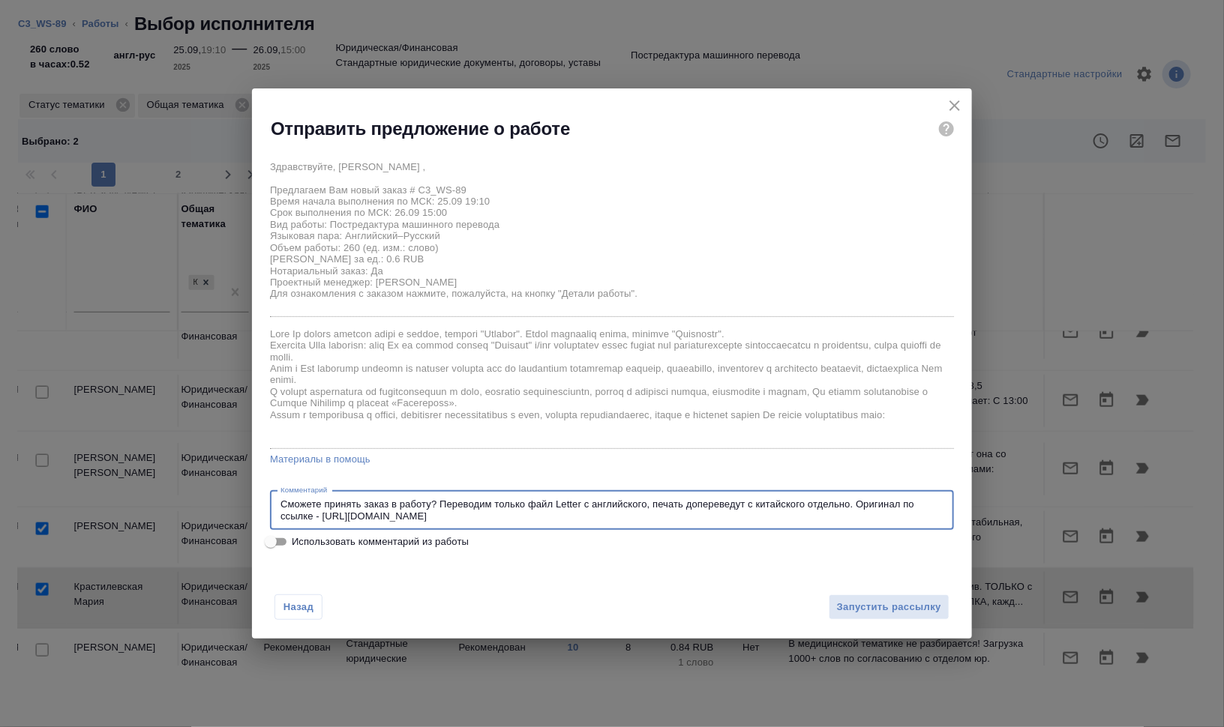
click at [806, 517] on textarea "Сможете принять заказ в работу? Переводим только файл Letter с английского, печ…" at bounding box center [611, 510] width 663 height 23
type textarea "Сможете принять заказ в работу? Переводим только файл Letter с английского, печ…"
click at [899, 605] on span "Запустить рассылку" at bounding box center [889, 607] width 104 height 17
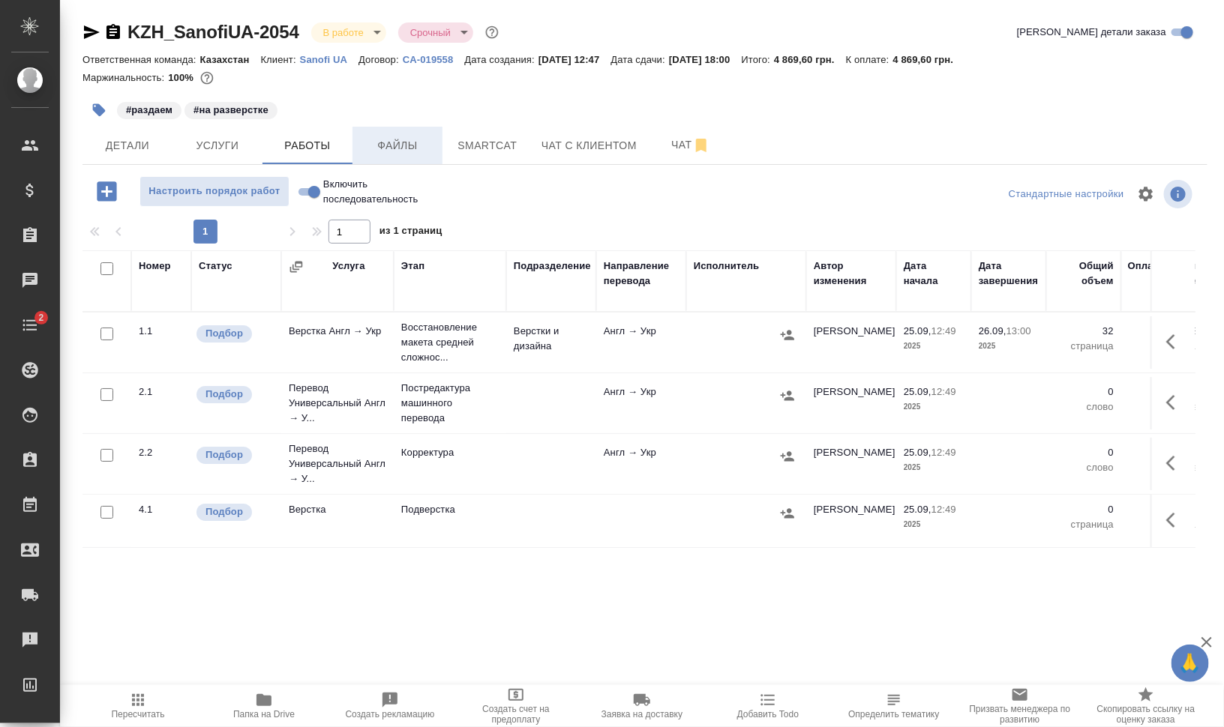
click at [395, 133] on button "Файлы" at bounding box center [397, 145] width 90 height 37
click at [287, 136] on span "Работы" at bounding box center [307, 145] width 72 height 19
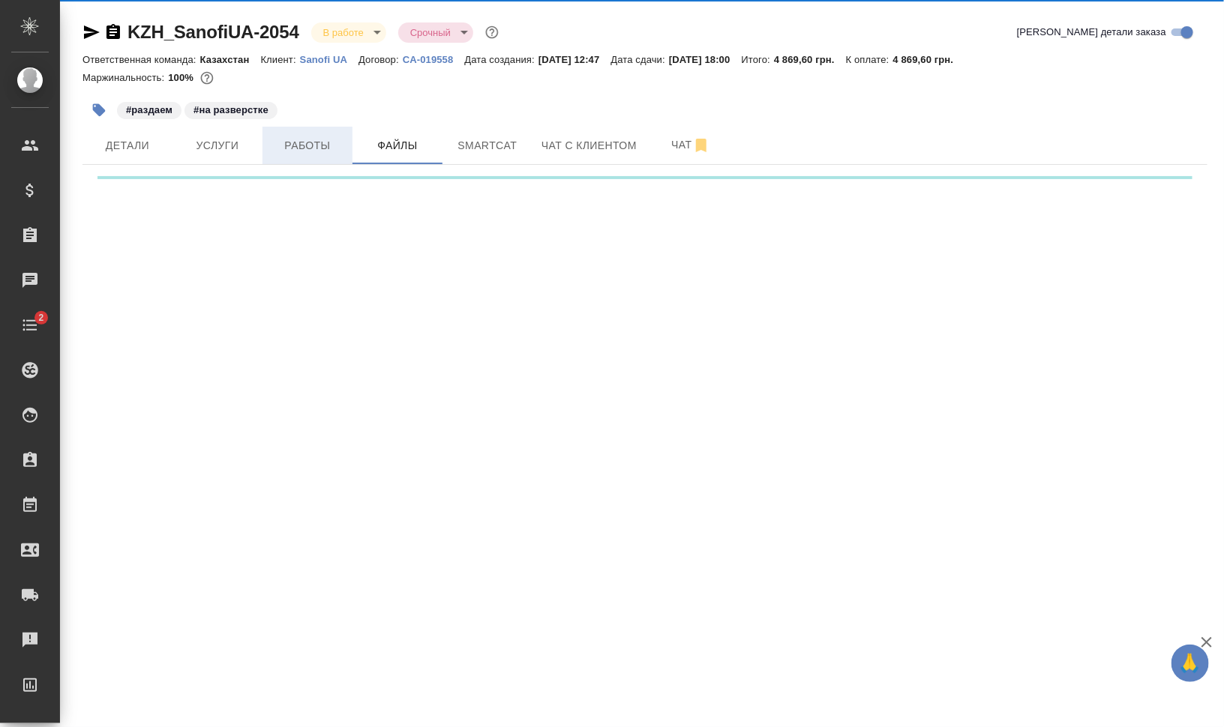
click at [287, 136] on span "Работы" at bounding box center [307, 145] width 72 height 19
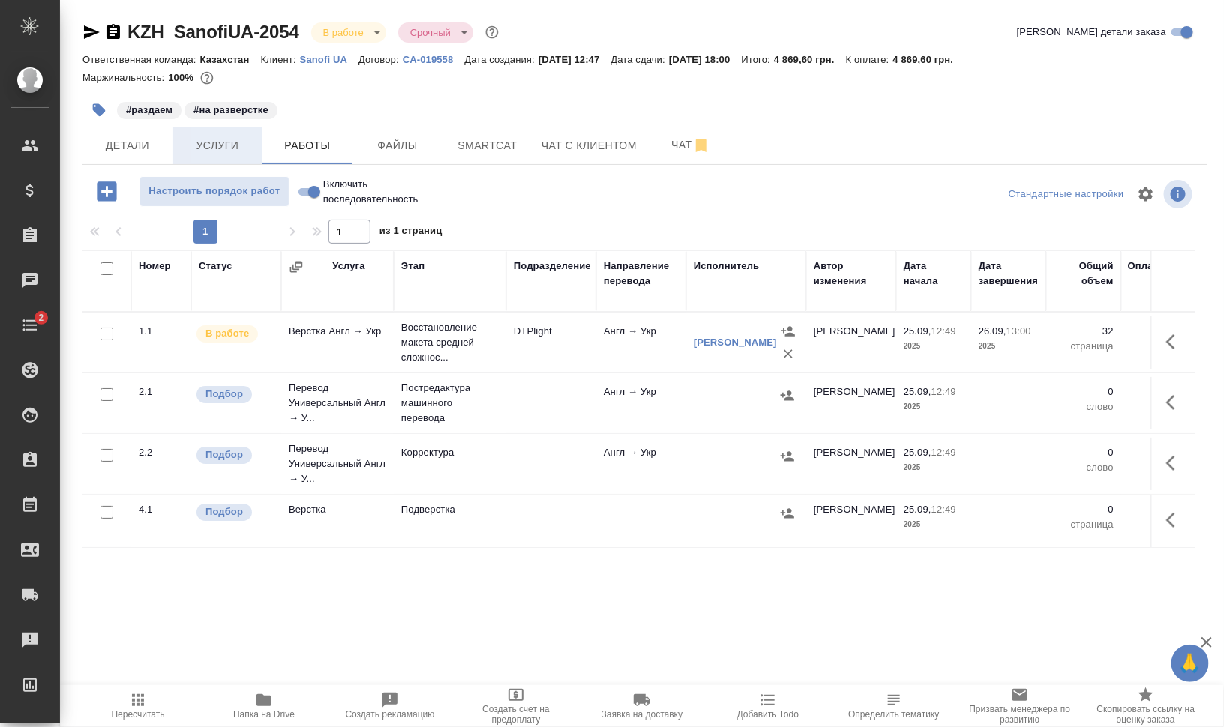
click at [192, 131] on button "Услуги" at bounding box center [217, 145] width 90 height 37
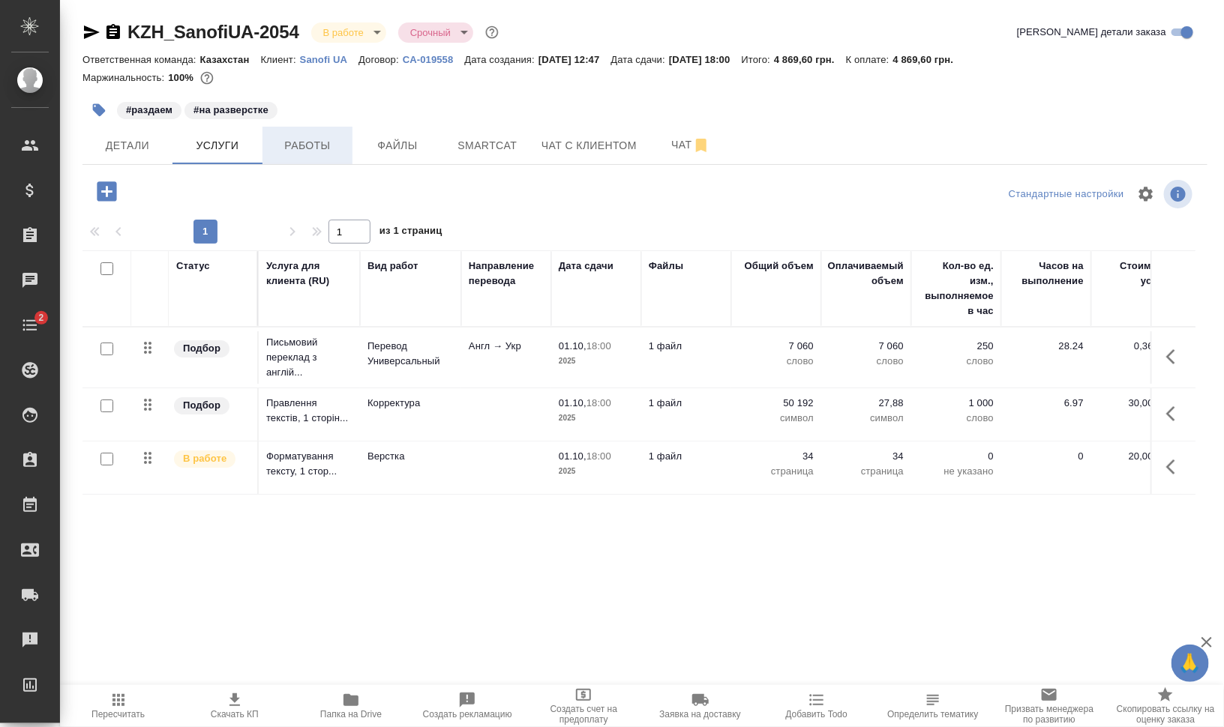
click at [322, 145] on span "Работы" at bounding box center [307, 145] width 72 height 19
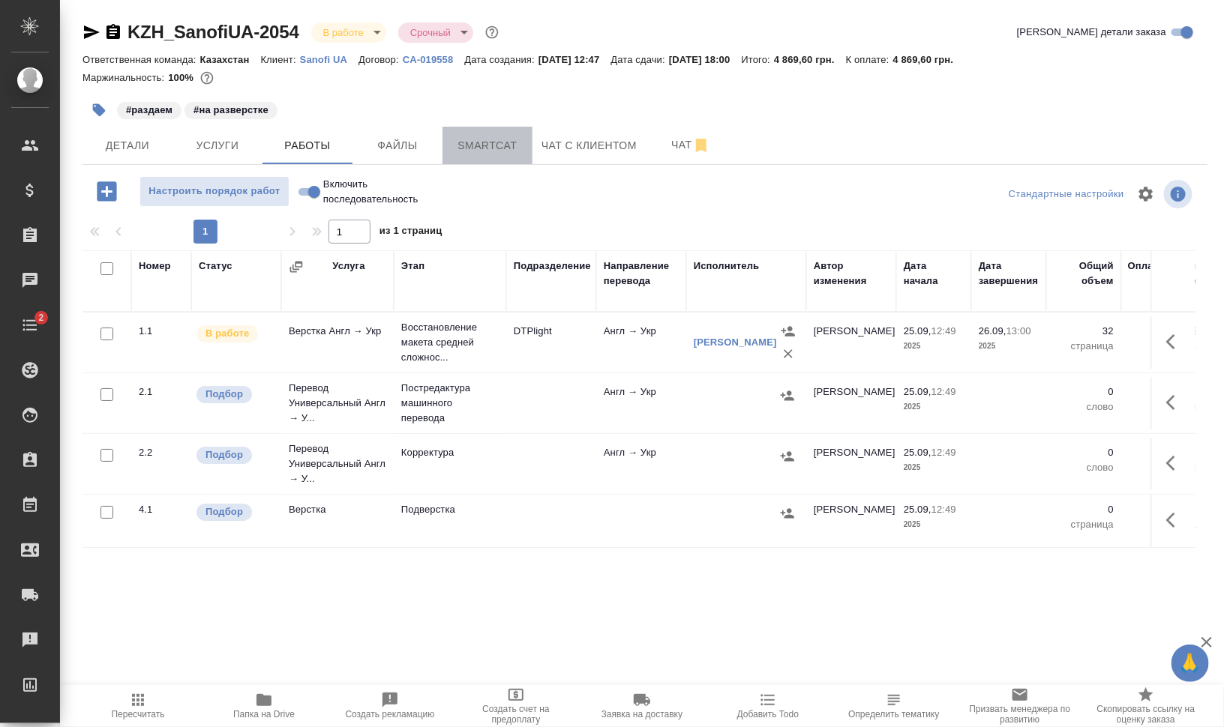
click at [489, 145] on span "Smartcat" at bounding box center [487, 145] width 72 height 19
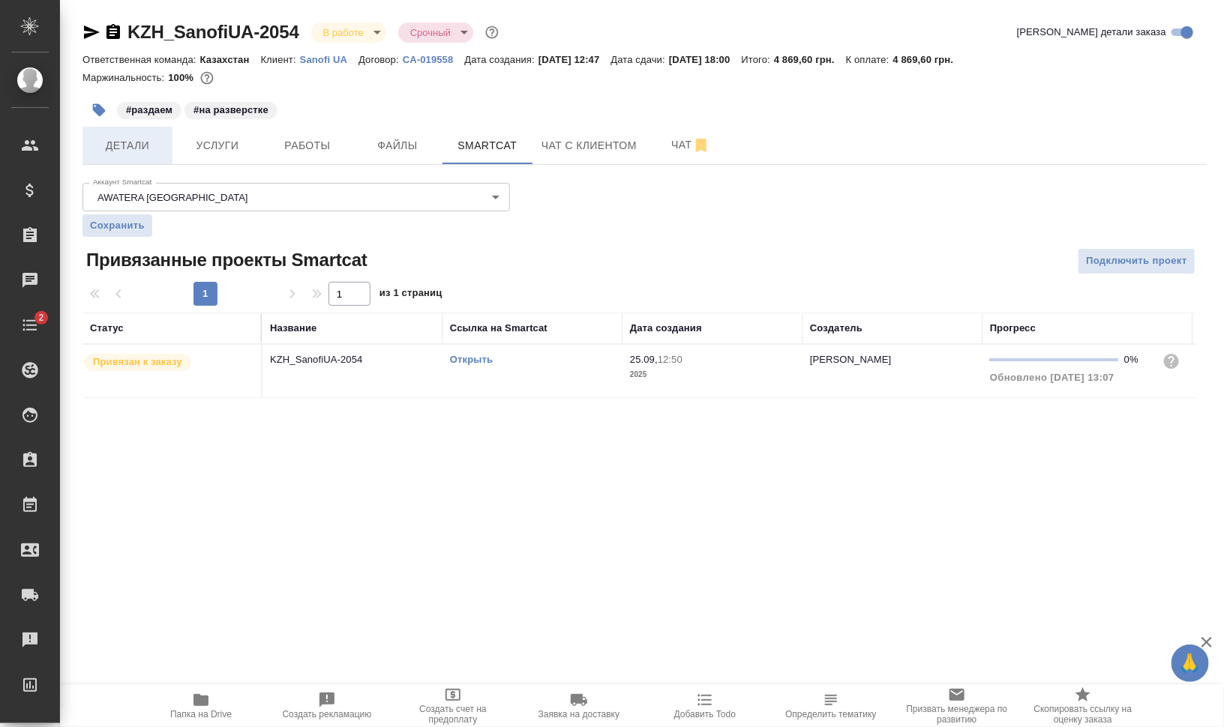
click at [118, 149] on span "Детали" at bounding box center [127, 145] width 72 height 19
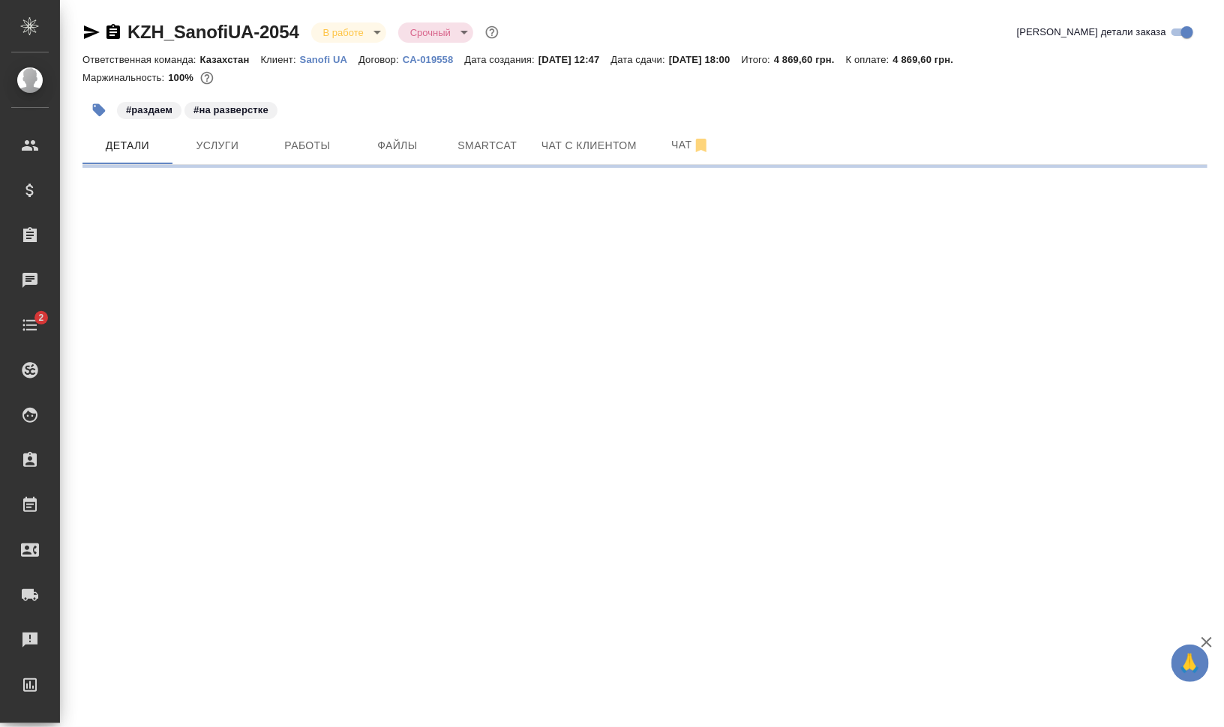
select select "RU"
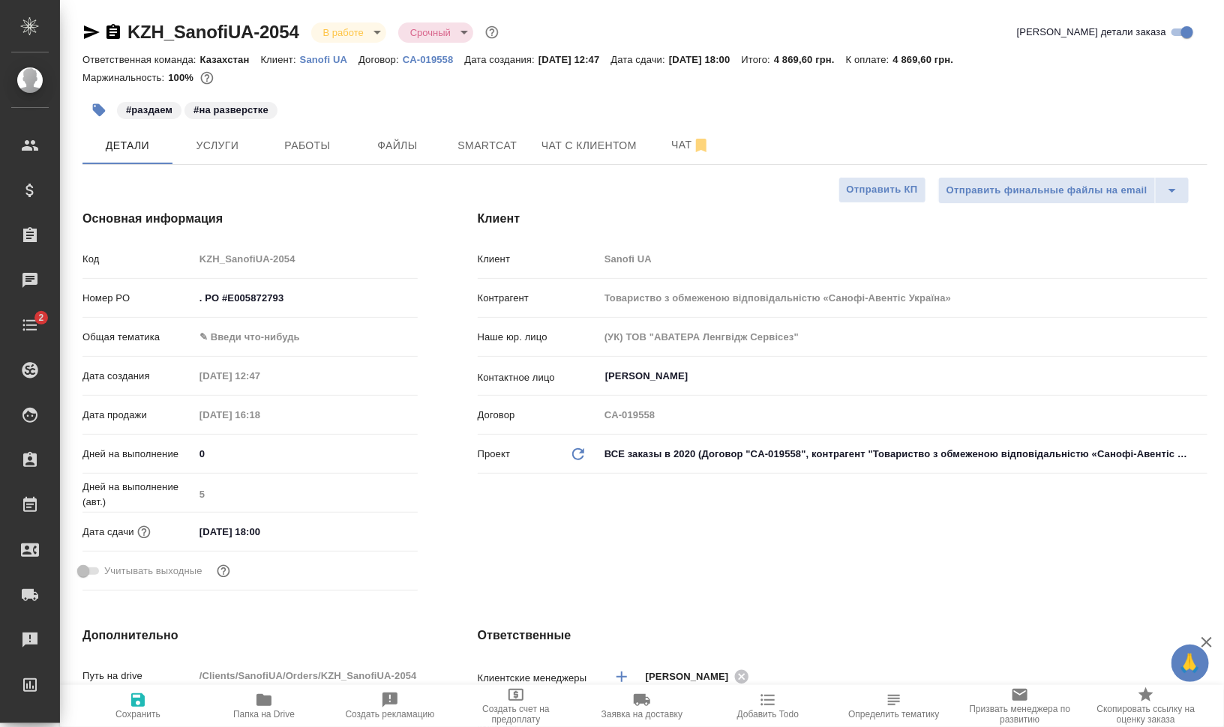
type textarea "x"
click at [278, 701] on span "Папка на Drive" at bounding box center [264, 705] width 108 height 28
type textarea "x"
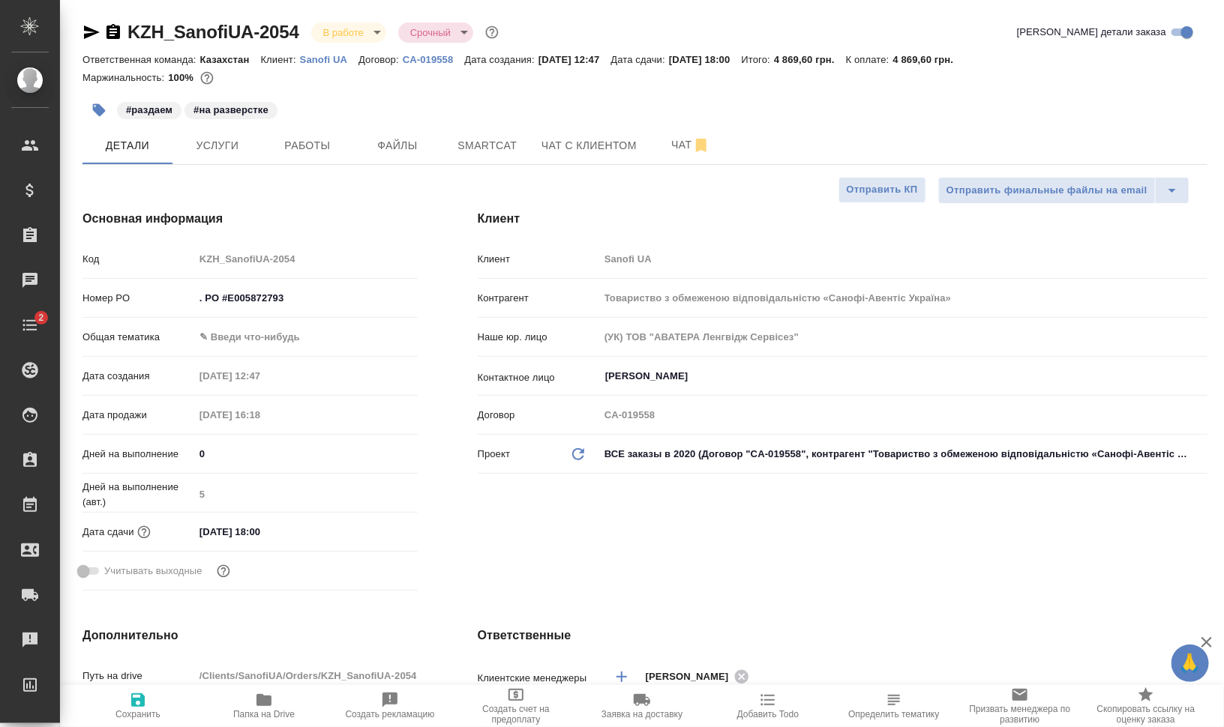
type textarea "x"
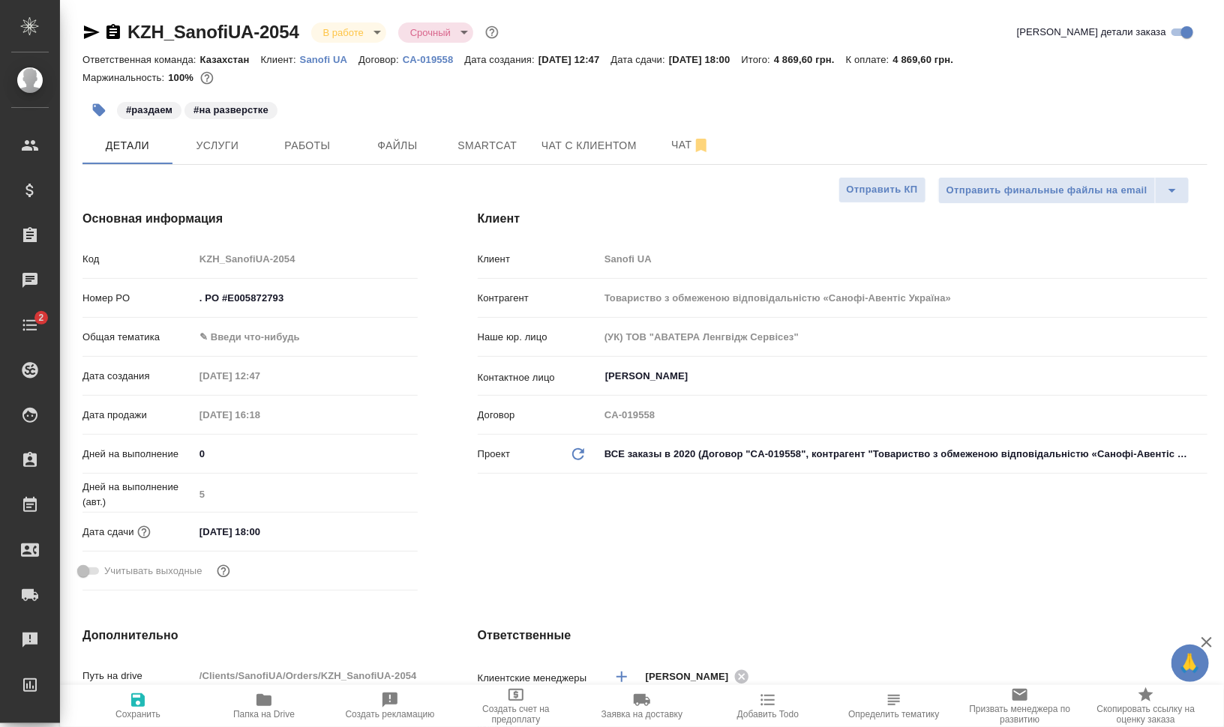
type textarea "x"
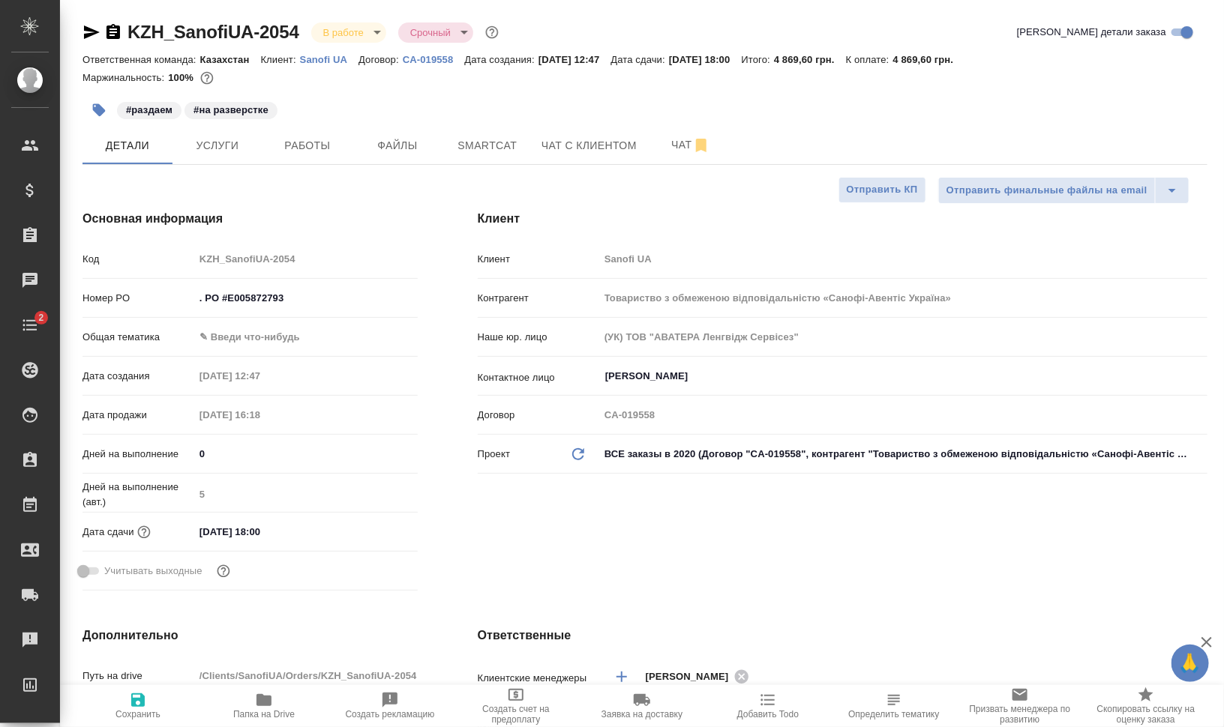
type textarea "x"
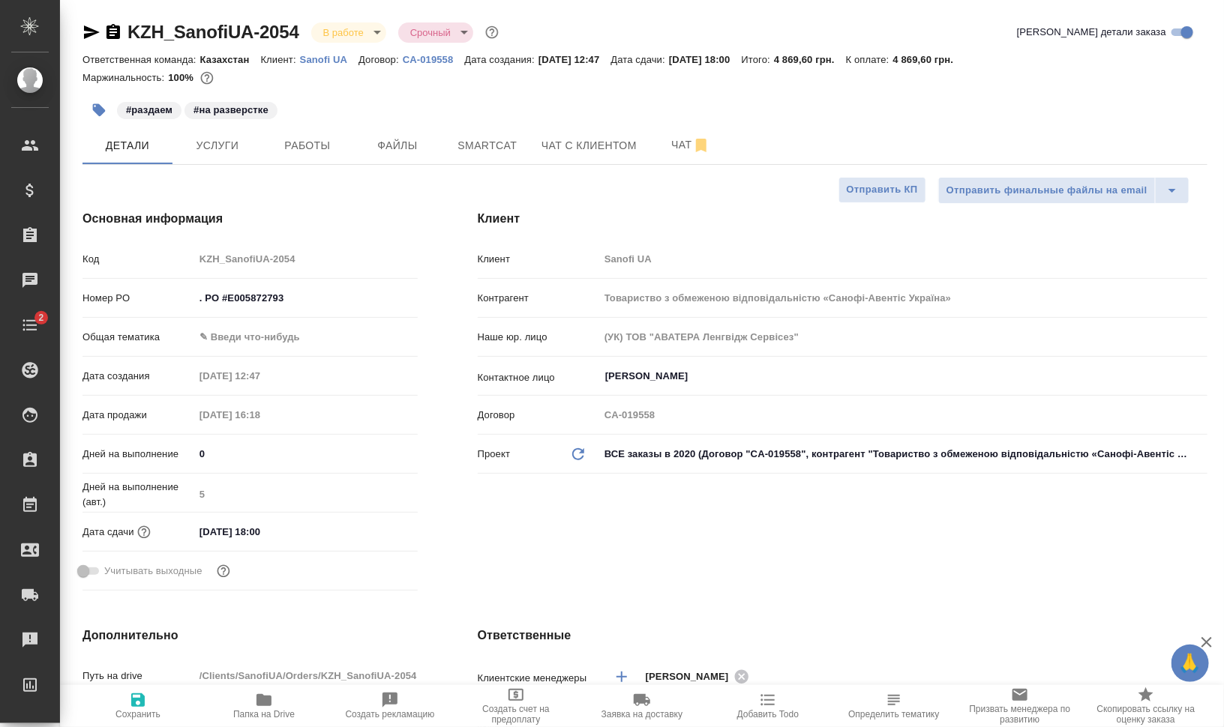
type textarea "x"
click at [233, 346] on body "🙏 .cls-1 fill:#fff; AWATERA [PERSON_NAME] Динар Клиенты Спецификации Заказы 0 Ч…" at bounding box center [612, 363] width 1224 height 727
click at [301, 378] on li "Маркетинг" at bounding box center [303, 385] width 220 height 24
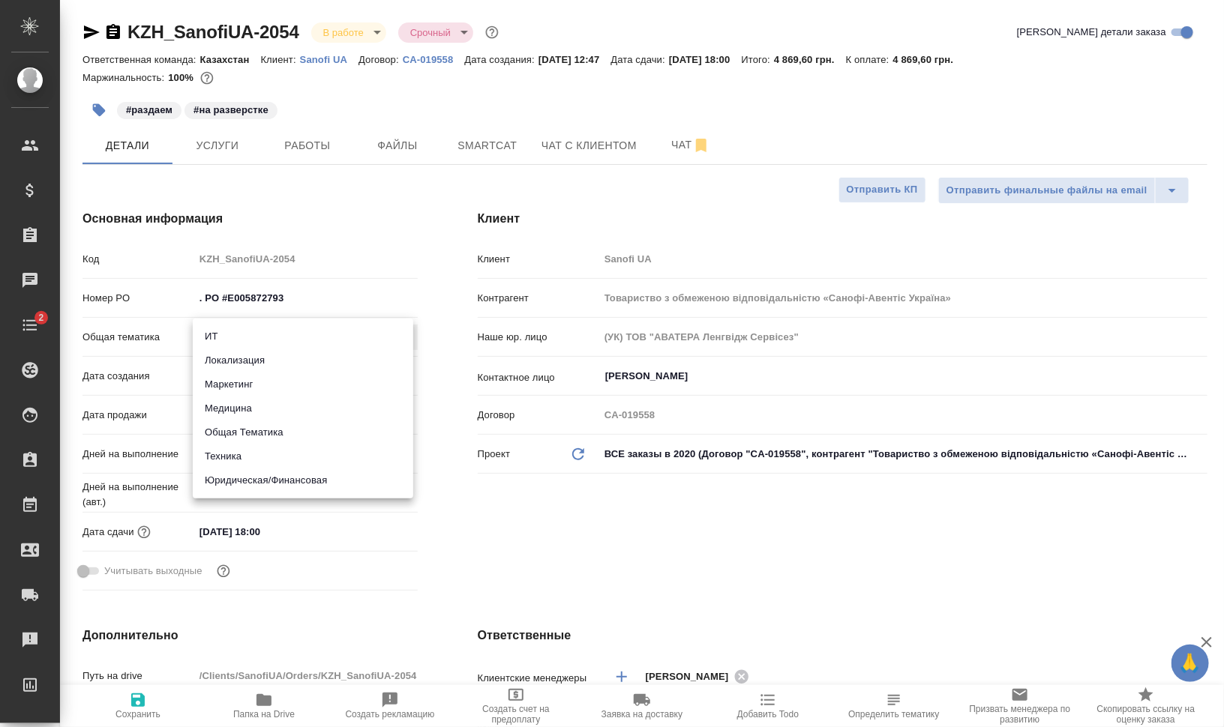
type input "marketing"
type textarea "x"
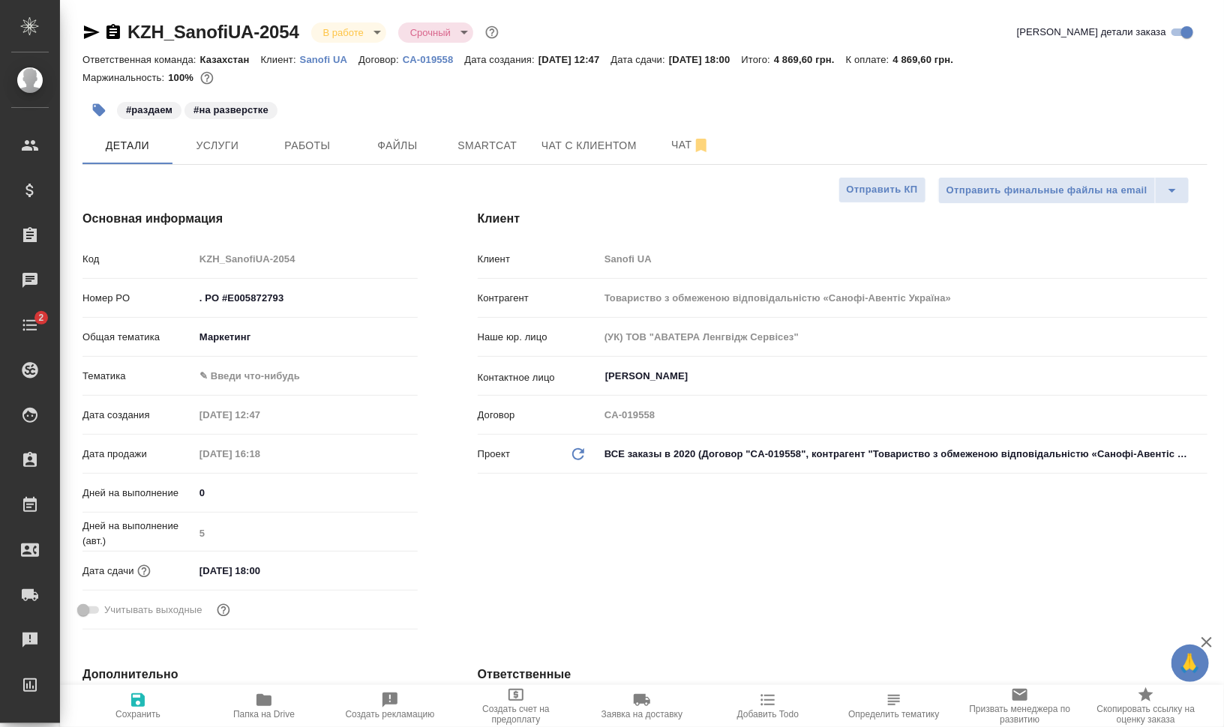
click at [287, 373] on body "🙏 .cls-1 fill:#fff; AWATERA [PERSON_NAME] Динар Клиенты Спецификации Заказы 0 Ч…" at bounding box center [612, 363] width 1224 height 727
click at [309, 418] on li "Маркетинг + медицина" at bounding box center [303, 424] width 220 height 24
type textarea "x"
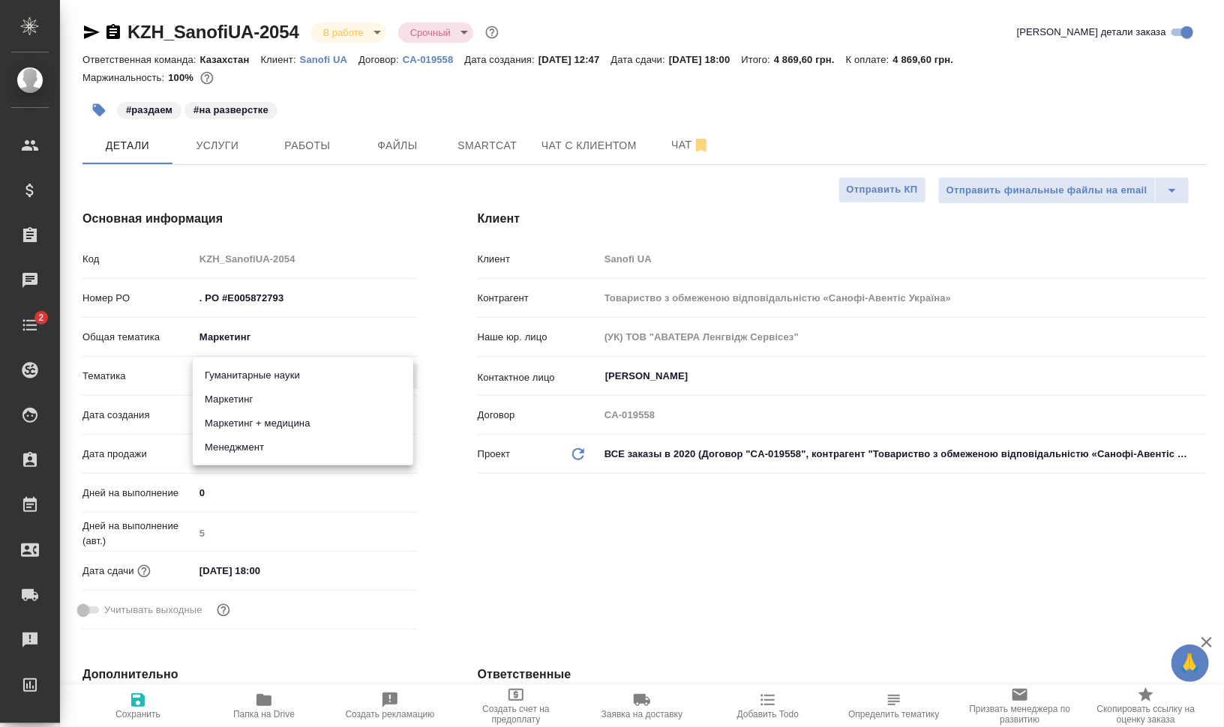
type input "5f647205b73bc97568ca66b5"
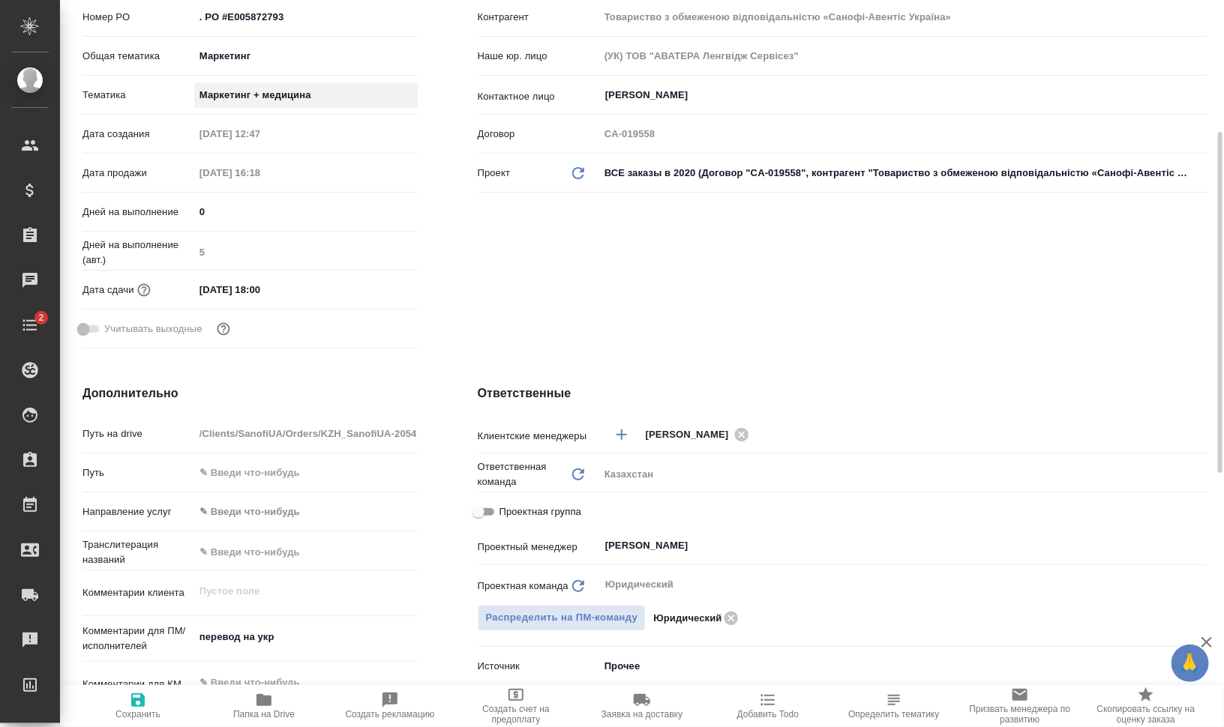
scroll to position [469, 0]
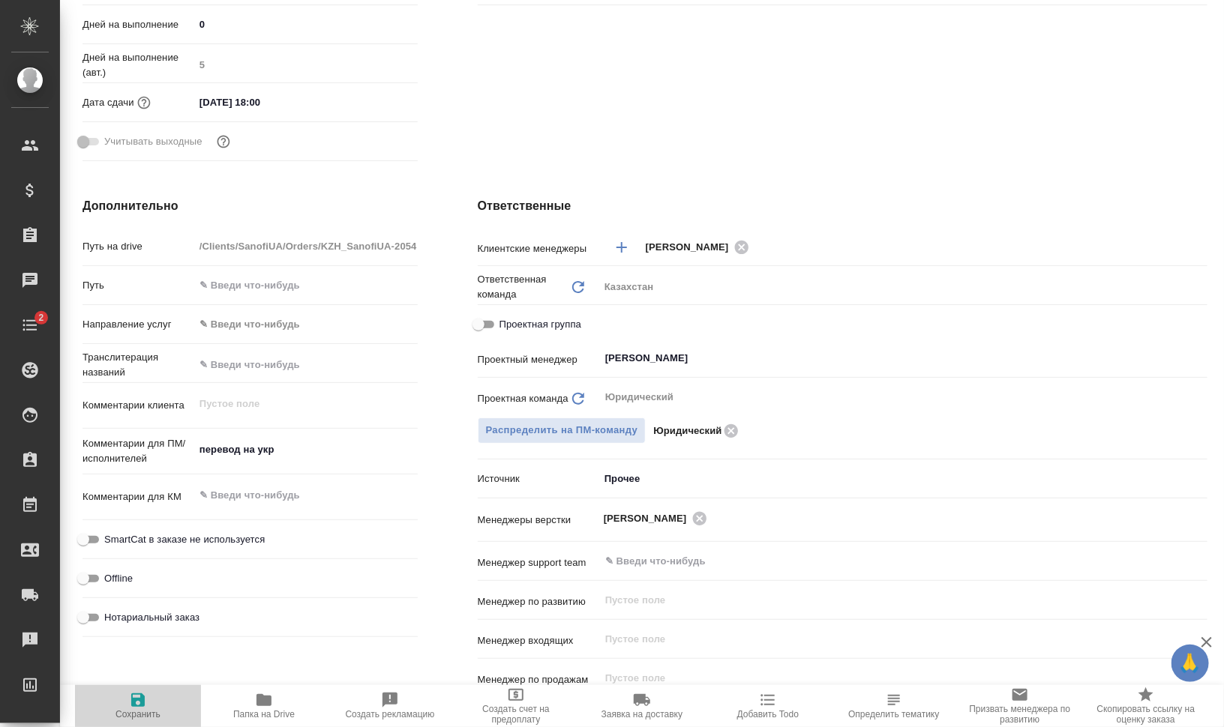
click at [127, 707] on span "Сохранить" at bounding box center [138, 705] width 108 height 28
type textarea "x"
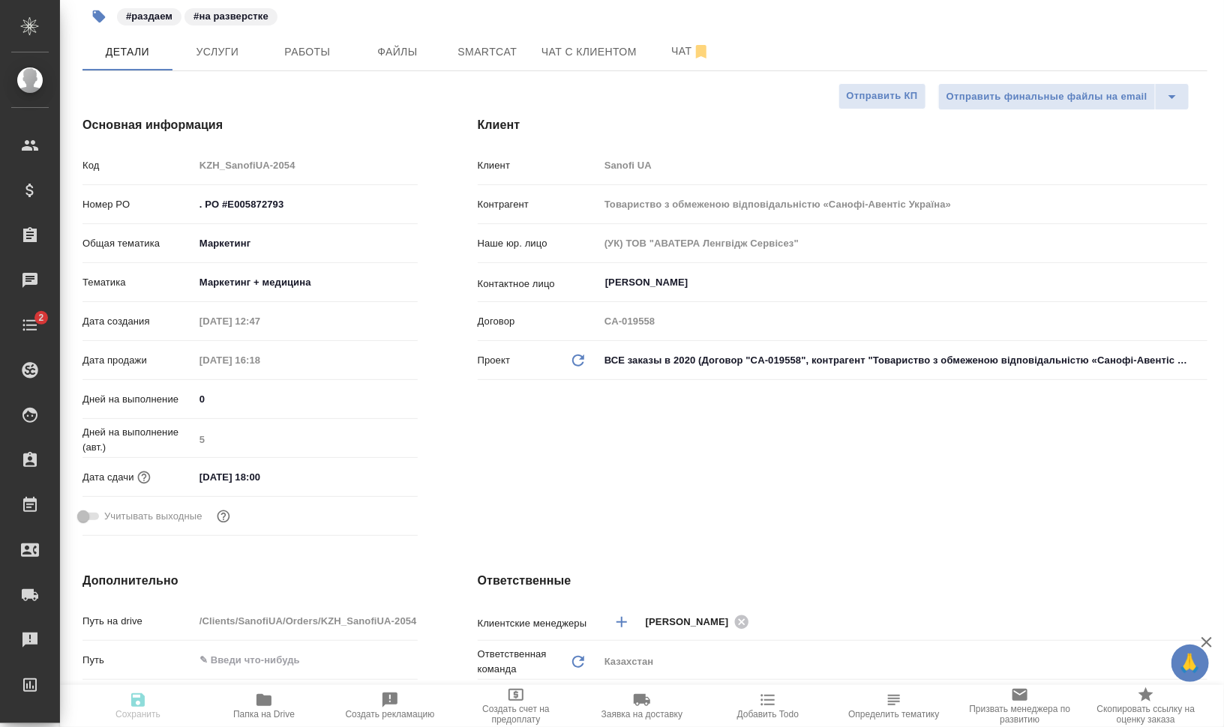
type textarea "x"
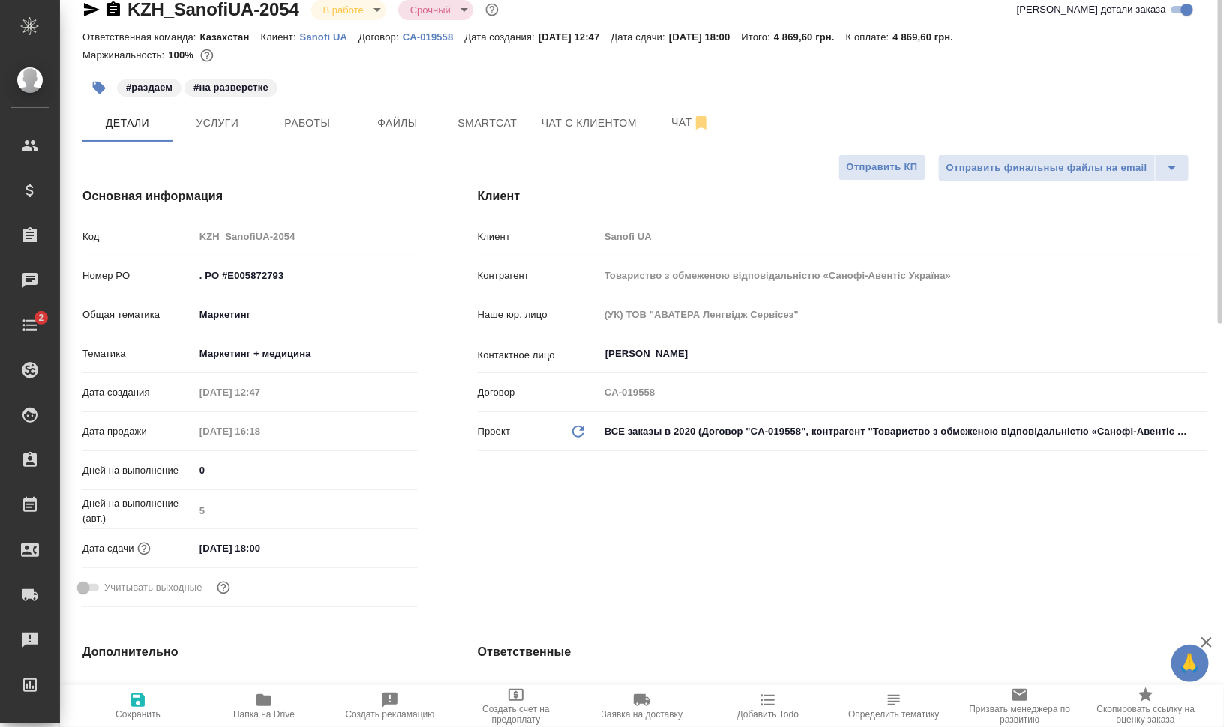
scroll to position [0, 0]
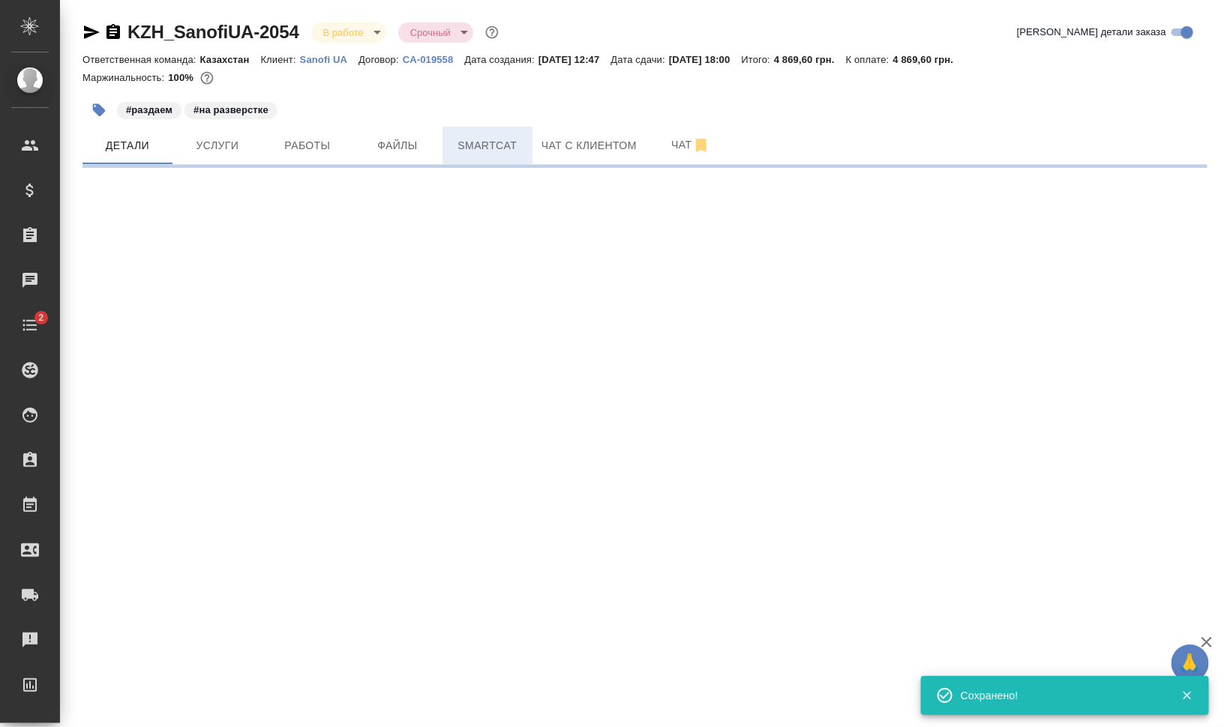
select select "RU"
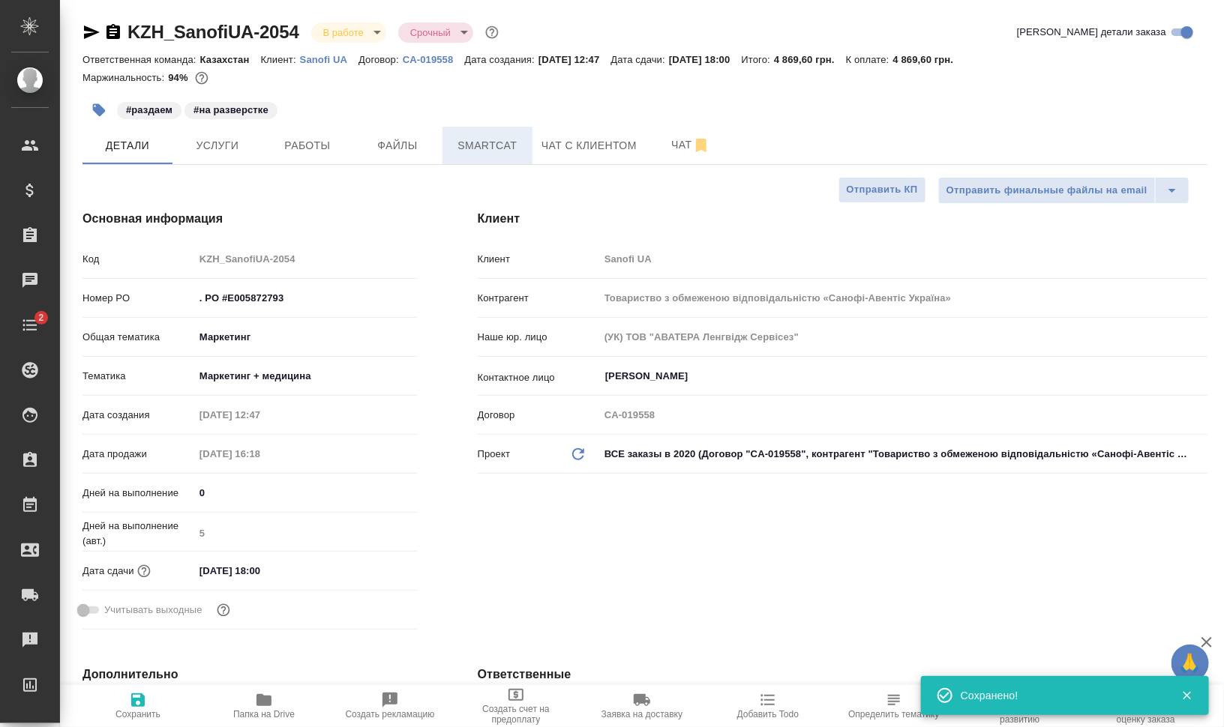
type textarea "x"
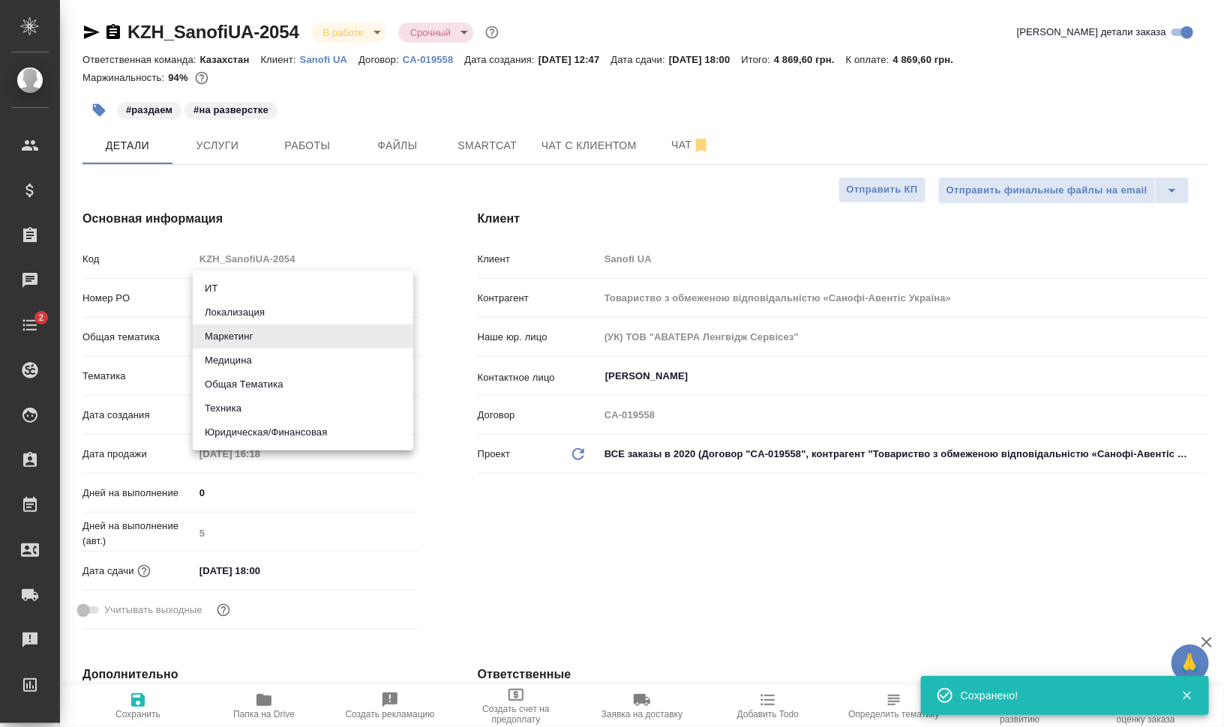
click at [292, 339] on body "🙏 .cls-1 fill:#fff; AWATERA [PERSON_NAME] Динар Клиенты Спецификации Заказы 0 Ч…" at bounding box center [612, 363] width 1224 height 727
click at [304, 355] on li "Медицина" at bounding box center [303, 361] width 220 height 24
type input "med"
type textarea "x"
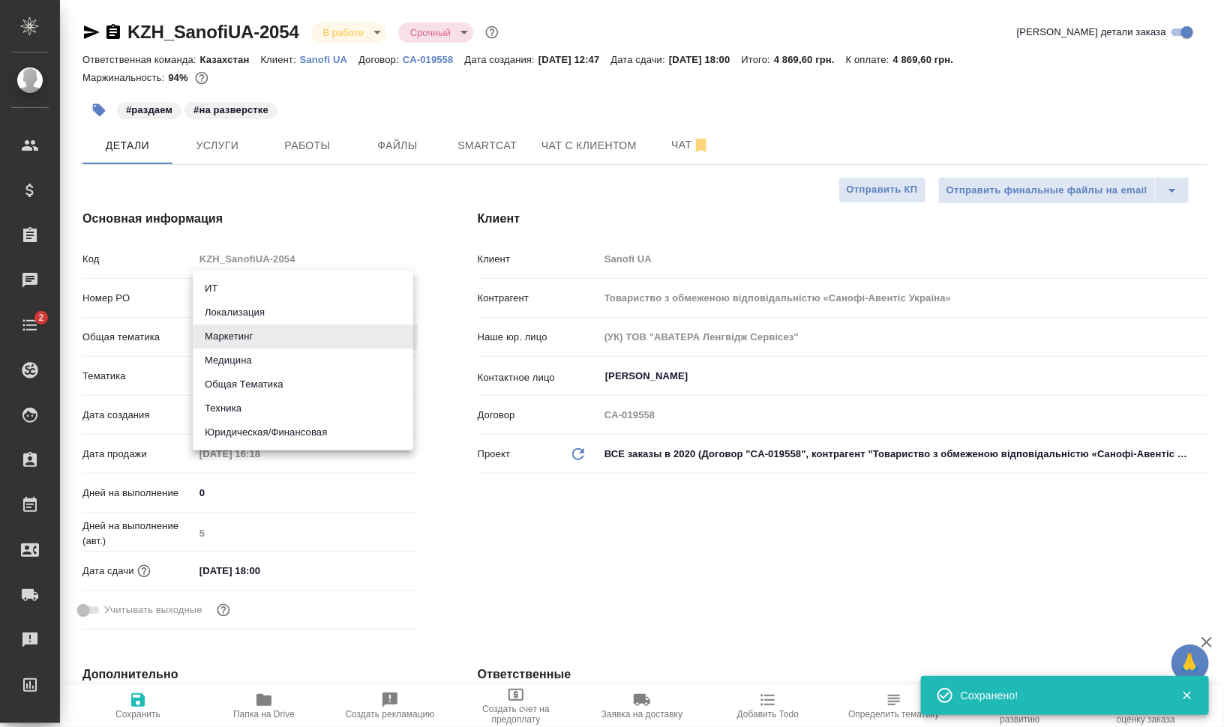
type textarea "x"
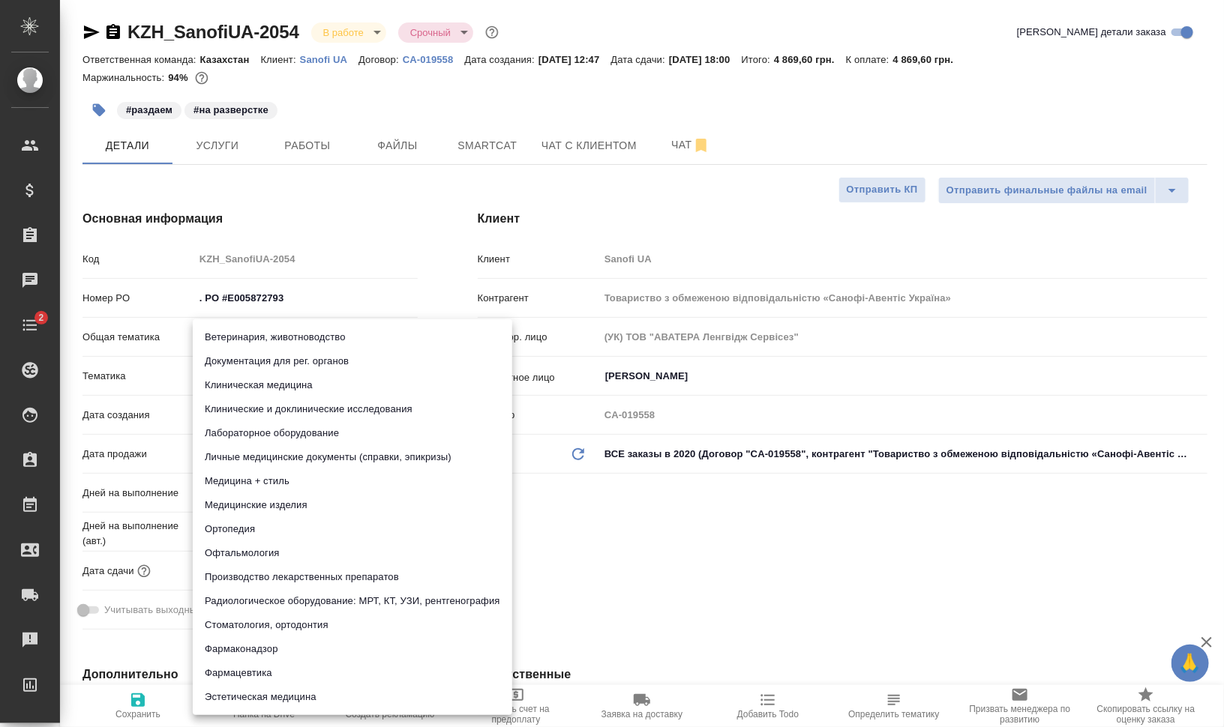
click at [364, 382] on body "🙏 .cls-1 fill:#fff; AWATERA [PERSON_NAME] Динар Клиенты Спецификации Заказы 0 Ч…" at bounding box center [612, 363] width 1224 height 727
click at [370, 112] on div at bounding box center [612, 363] width 1224 height 727
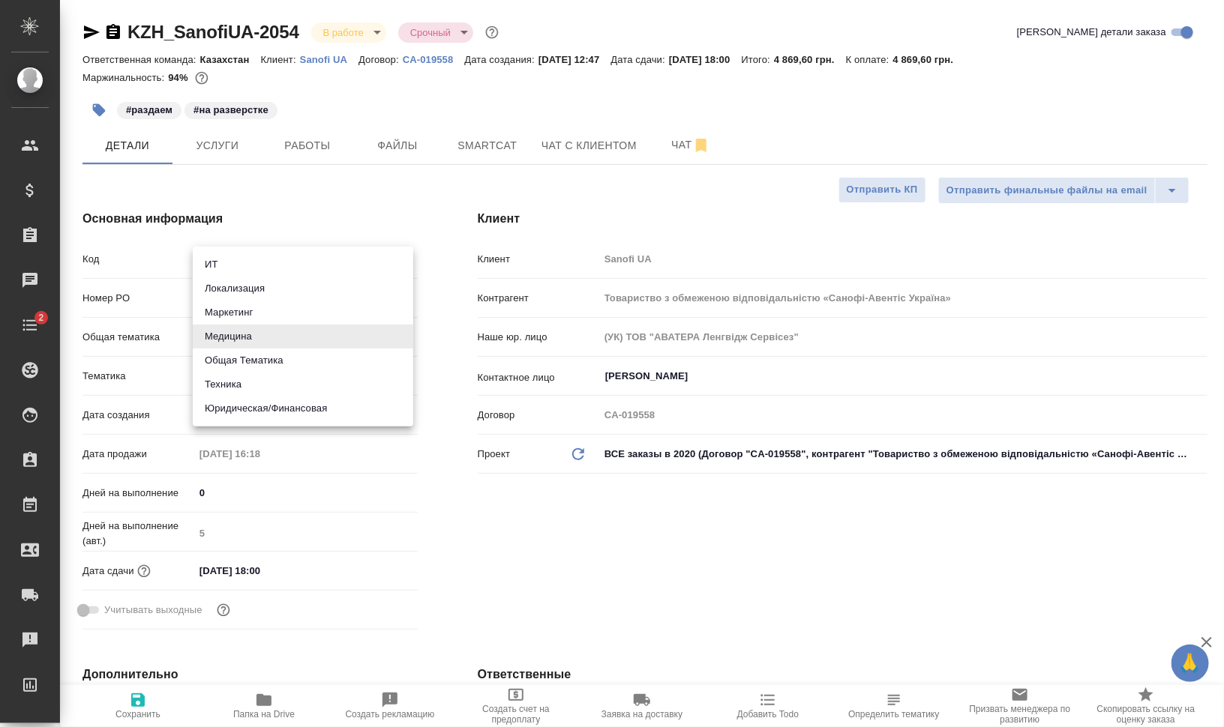
click at [284, 346] on body "🙏 .cls-1 fill:#fff; AWATERA [PERSON_NAME] Динар Клиенты Спецификации Заказы 0 Ч…" at bounding box center [612, 363] width 1224 height 727
click at [302, 313] on li "Маркетинг" at bounding box center [303, 313] width 220 height 24
type input "marketing"
type textarea "x"
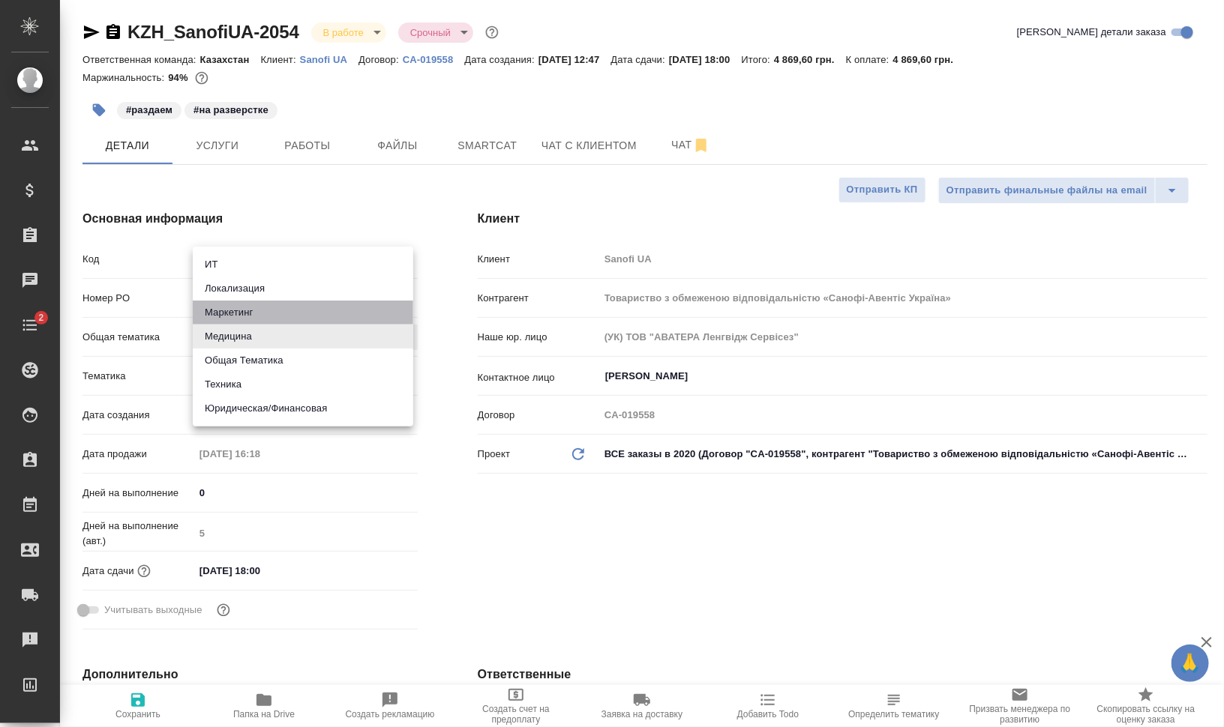
type textarea "x"
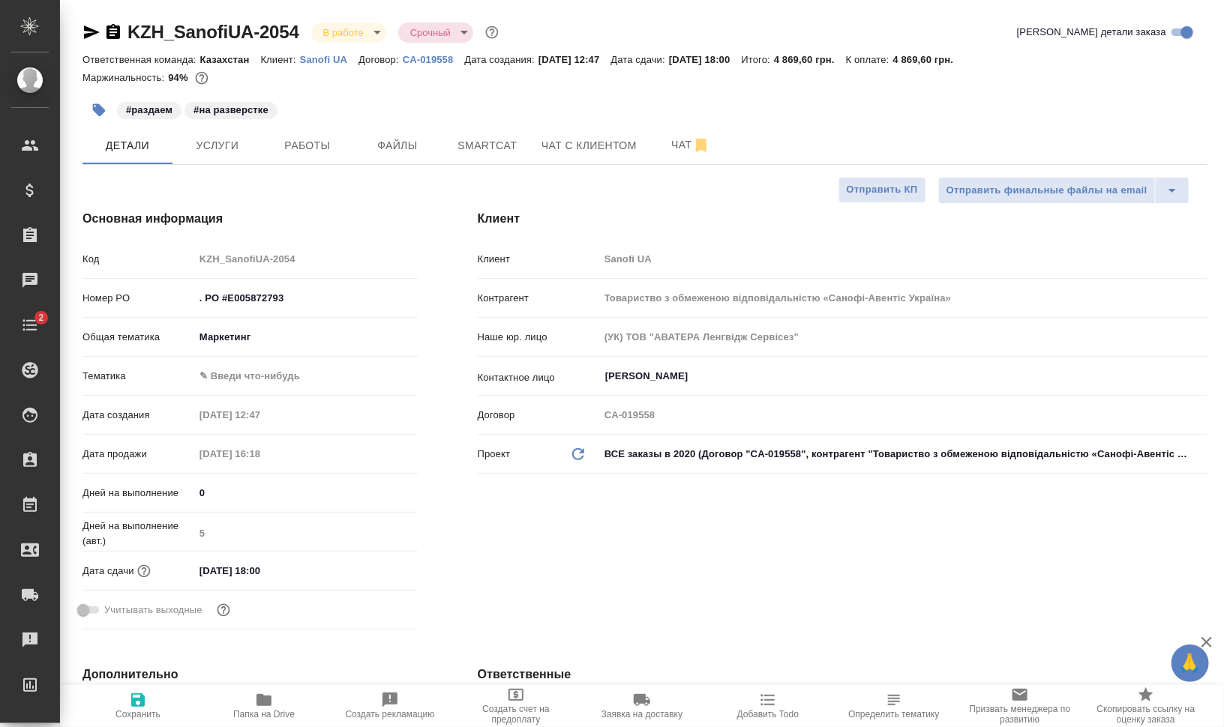
click at [313, 377] on body "🙏 .cls-1 fill:#fff; AWATERA [PERSON_NAME] Динар Клиенты Спецификации Заказы 0 Ч…" at bounding box center [612, 363] width 1224 height 727
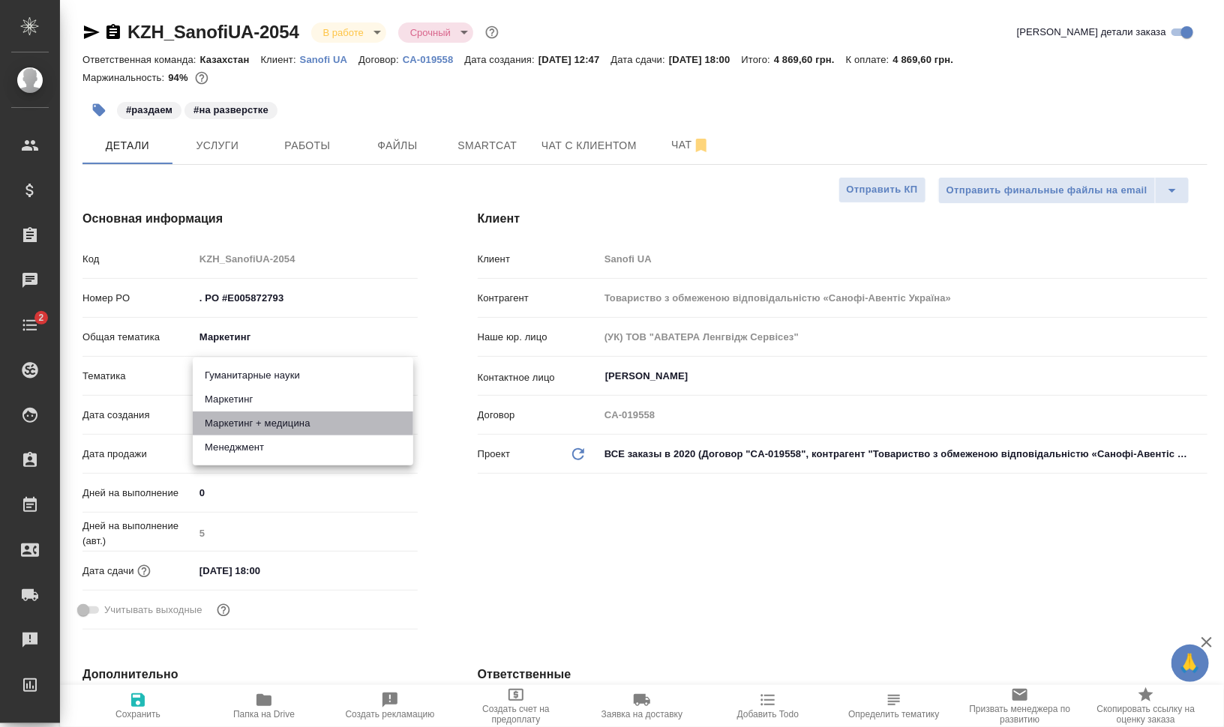
click at [320, 421] on li "Маркетинг + медицина" at bounding box center [303, 424] width 220 height 24
type input "5f647205b73bc97568ca66b5"
type textarea "x"
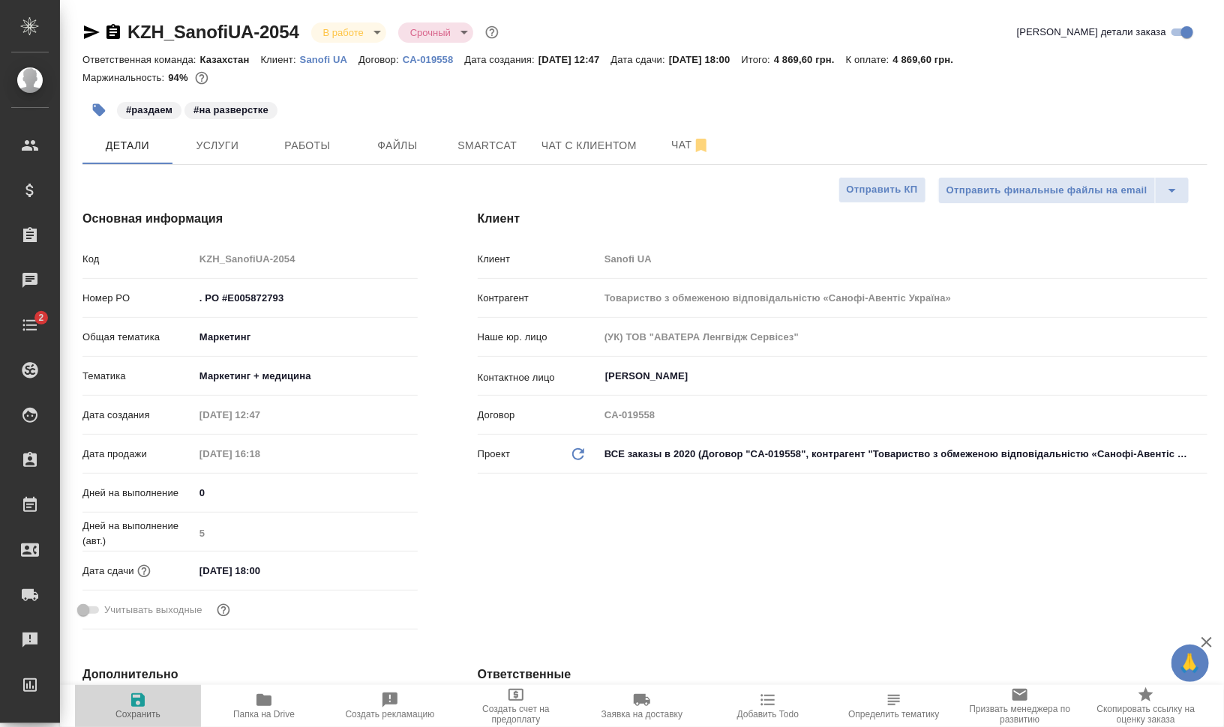
click at [136, 712] on span "Сохранить" at bounding box center [137, 714] width 45 height 10
type textarea "x"
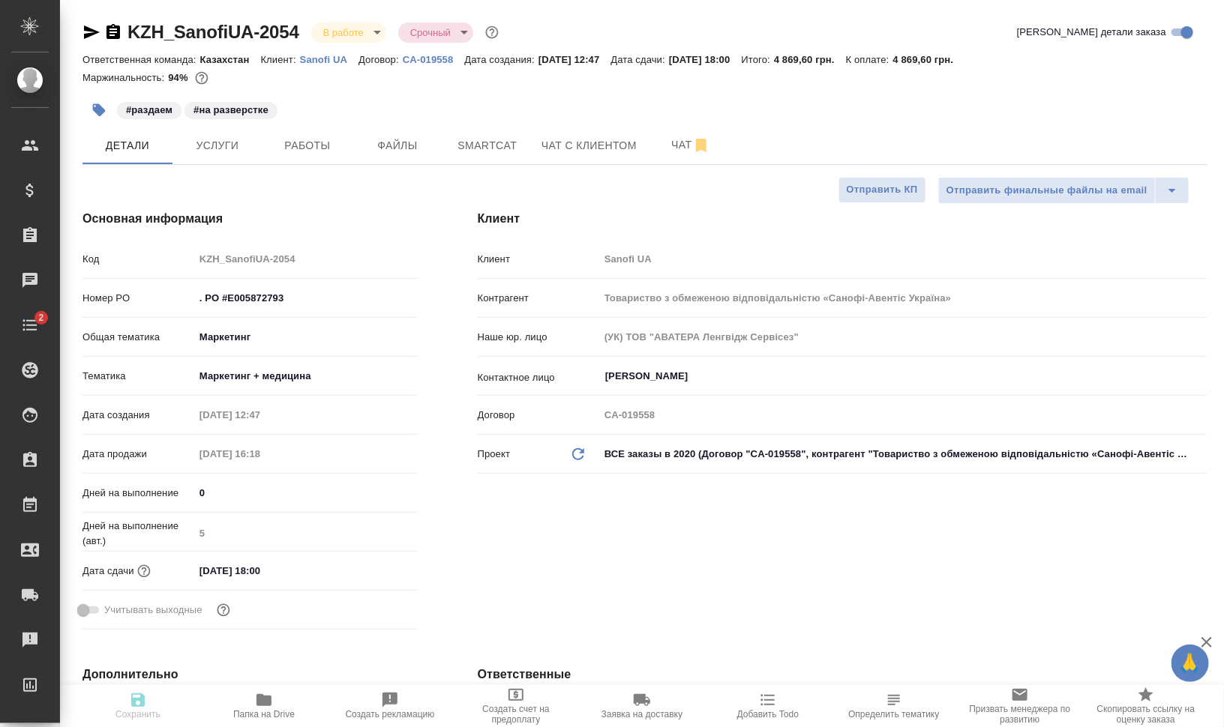
type textarea "x"
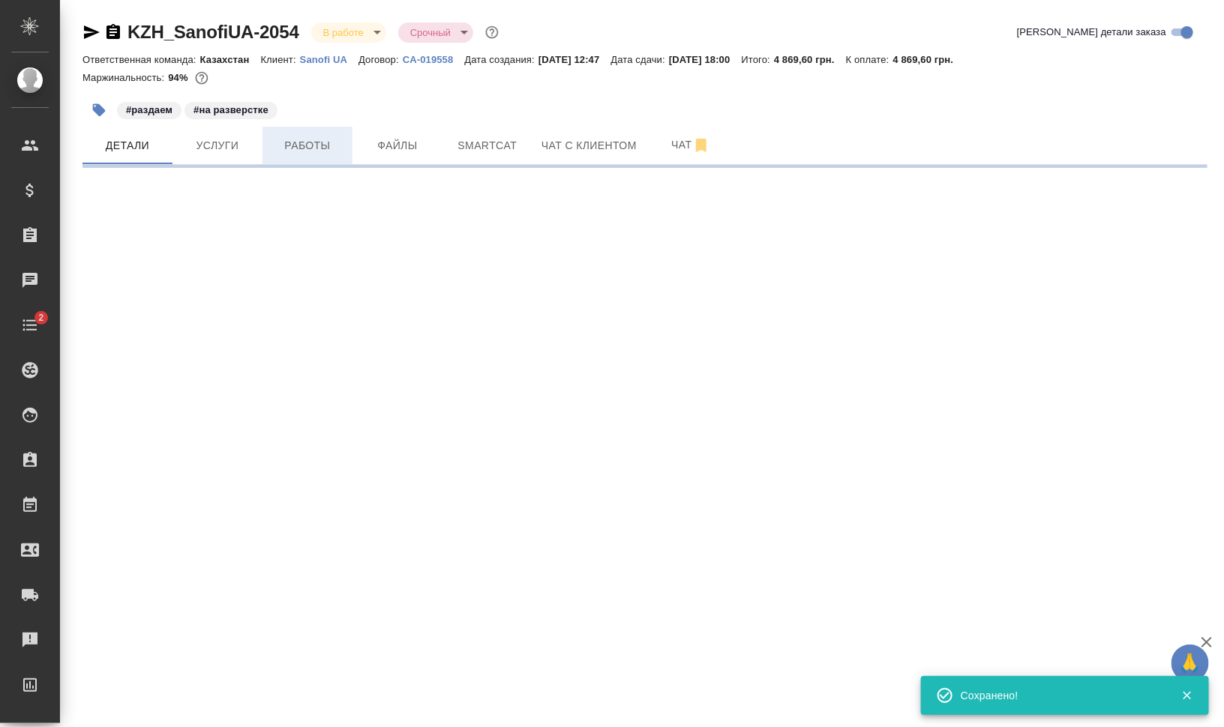
select select "RU"
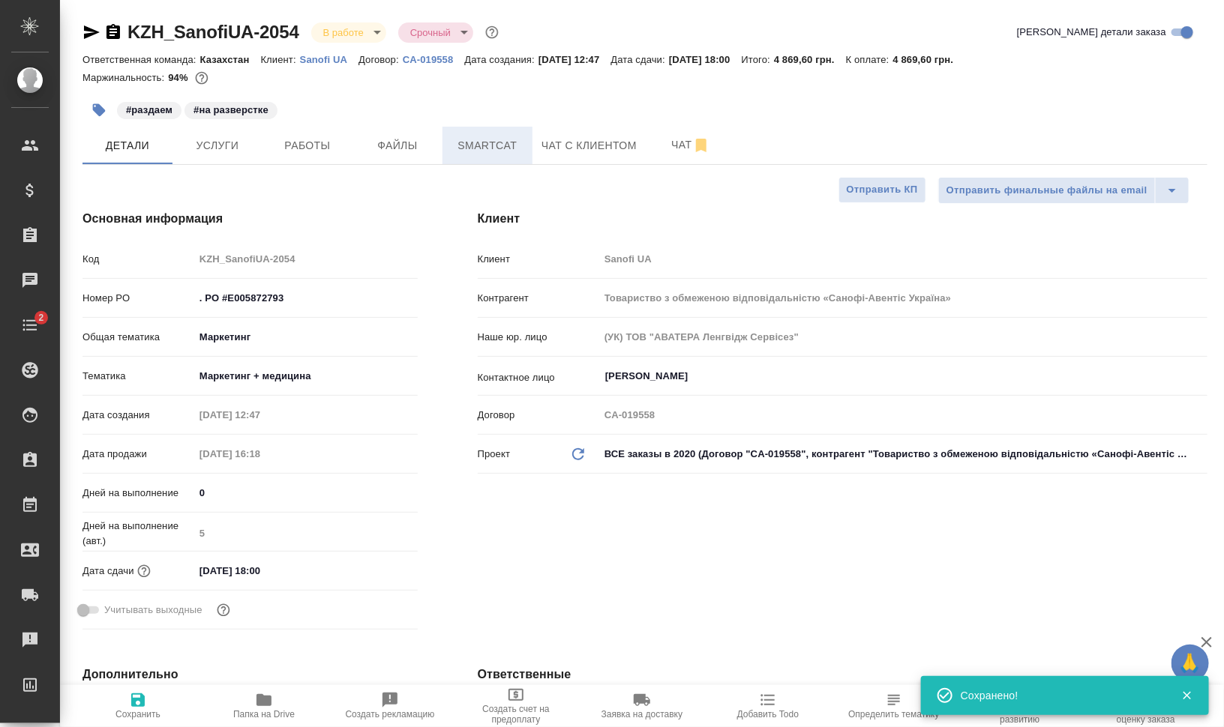
type textarea "x"
click at [501, 148] on span "Smartcat" at bounding box center [487, 145] width 72 height 19
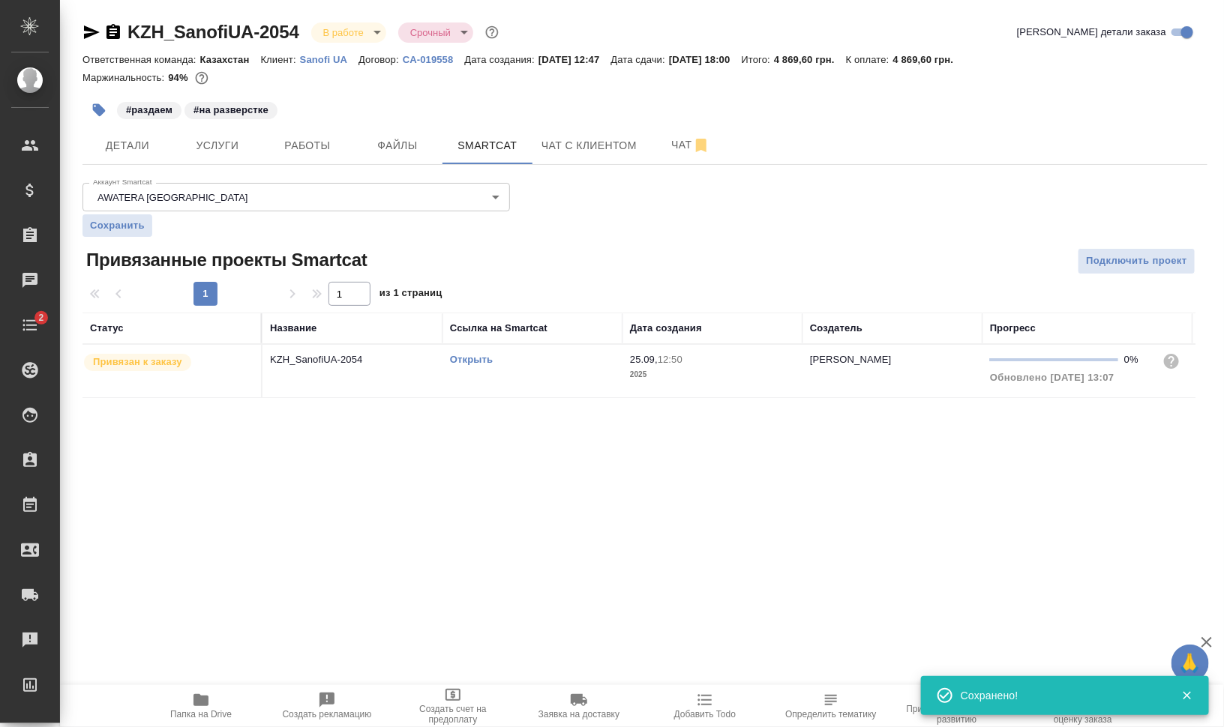
click at [473, 359] on link "Открыть" at bounding box center [471, 359] width 43 height 11
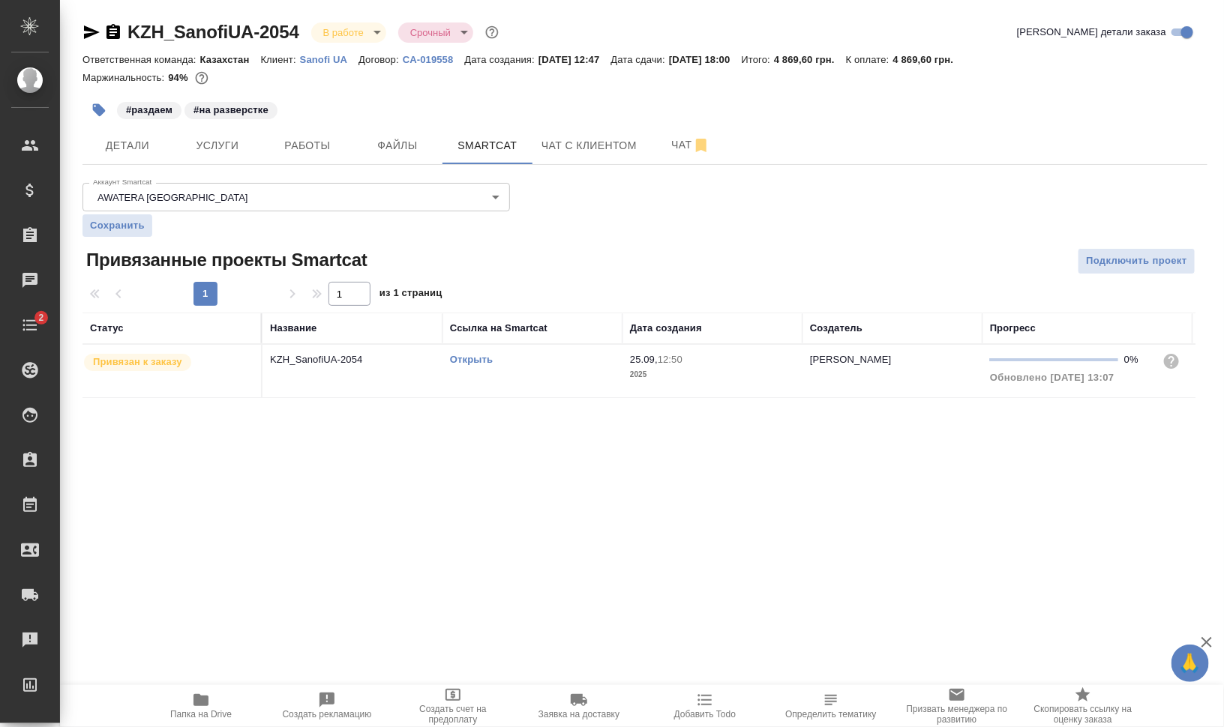
click at [481, 357] on link "Открыть" at bounding box center [471, 359] width 43 height 11
click at [331, 155] on button "Работы" at bounding box center [307, 145] width 90 height 37
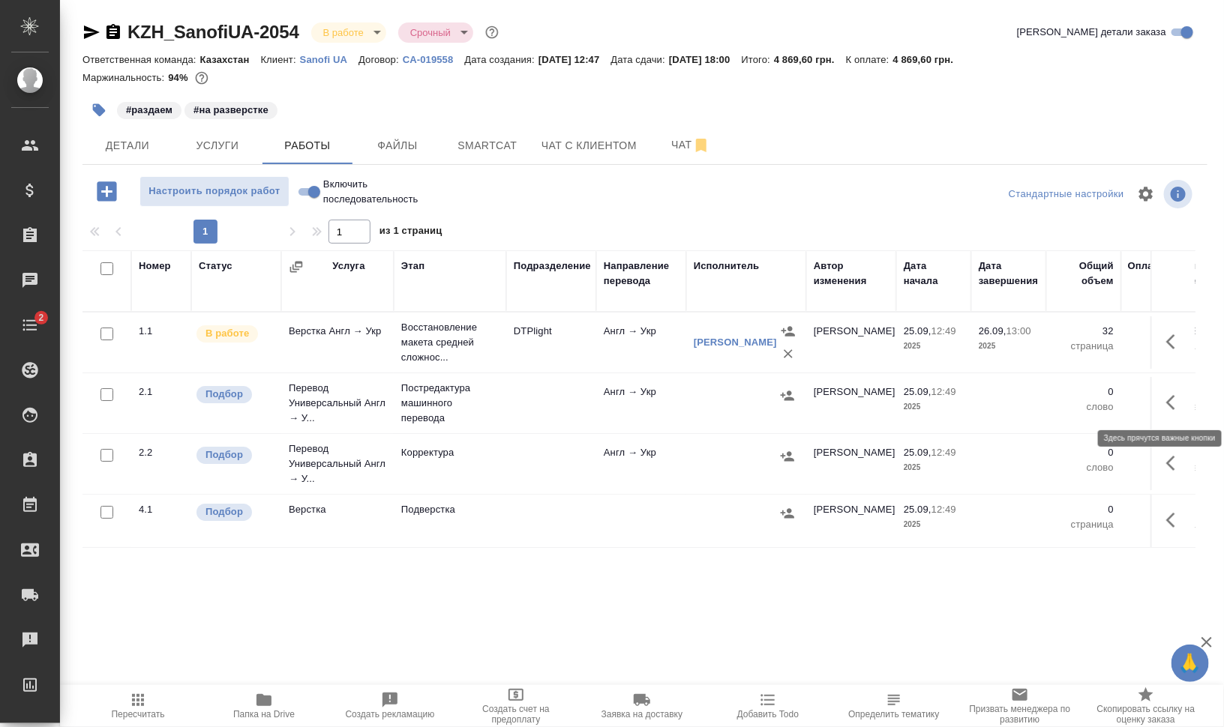
click at [1176, 397] on icon "button" at bounding box center [1175, 403] width 18 height 18
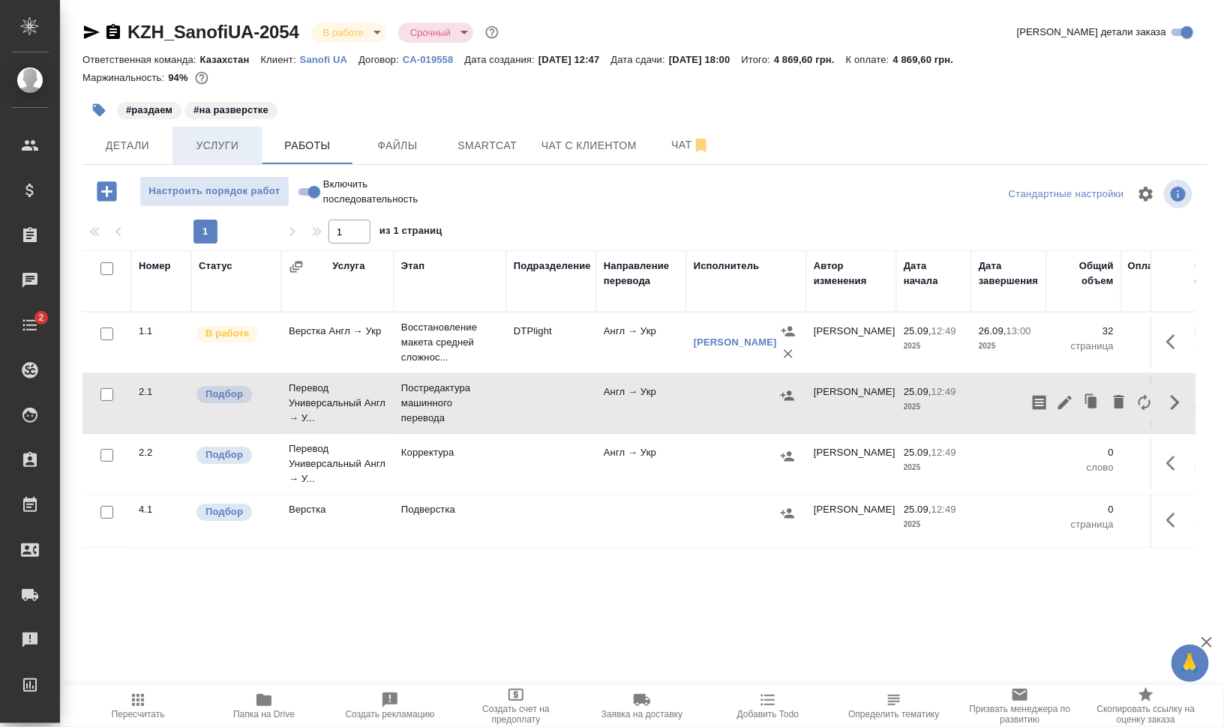
click at [211, 143] on span "Услуги" at bounding box center [217, 145] width 72 height 19
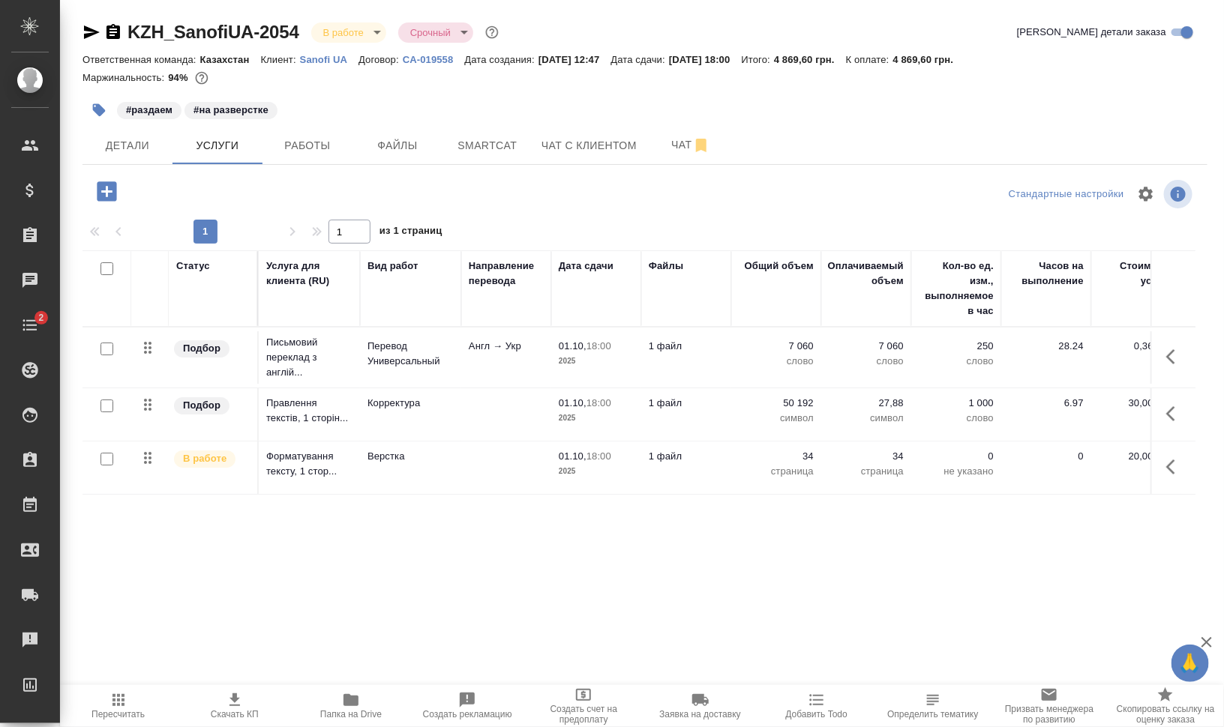
click at [746, 511] on div "Статус Услуга для клиента (RU) Вид работ Направление перевода Дата сдачи Файлы …" at bounding box center [638, 411] width 1113 height 322
click at [1185, 355] on button "button" at bounding box center [1175, 357] width 36 height 36
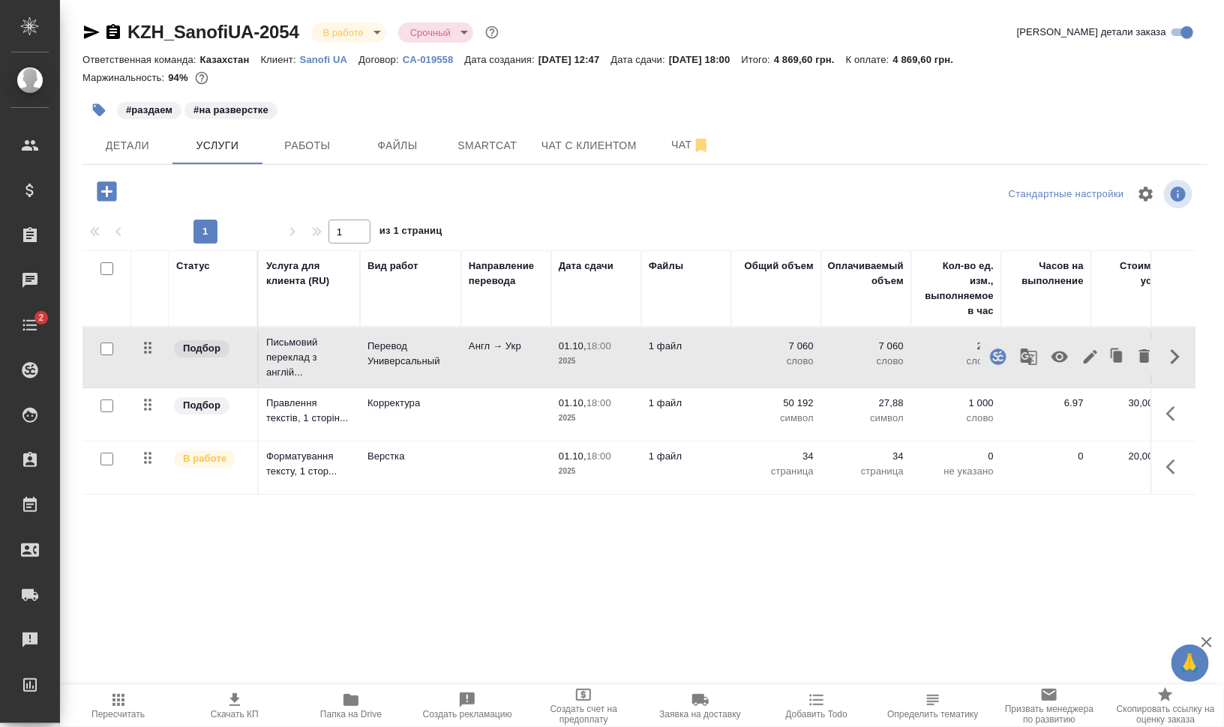
click at [1091, 361] on icon "button" at bounding box center [1090, 357] width 18 height 18
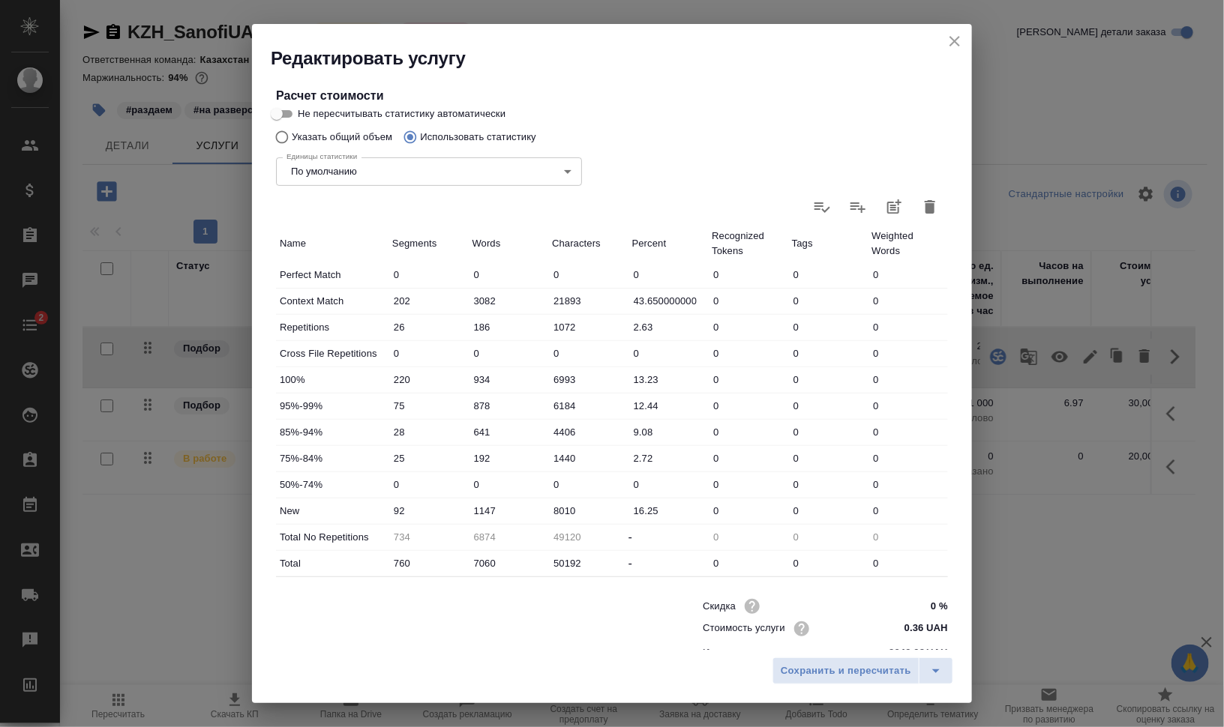
scroll to position [291, 0]
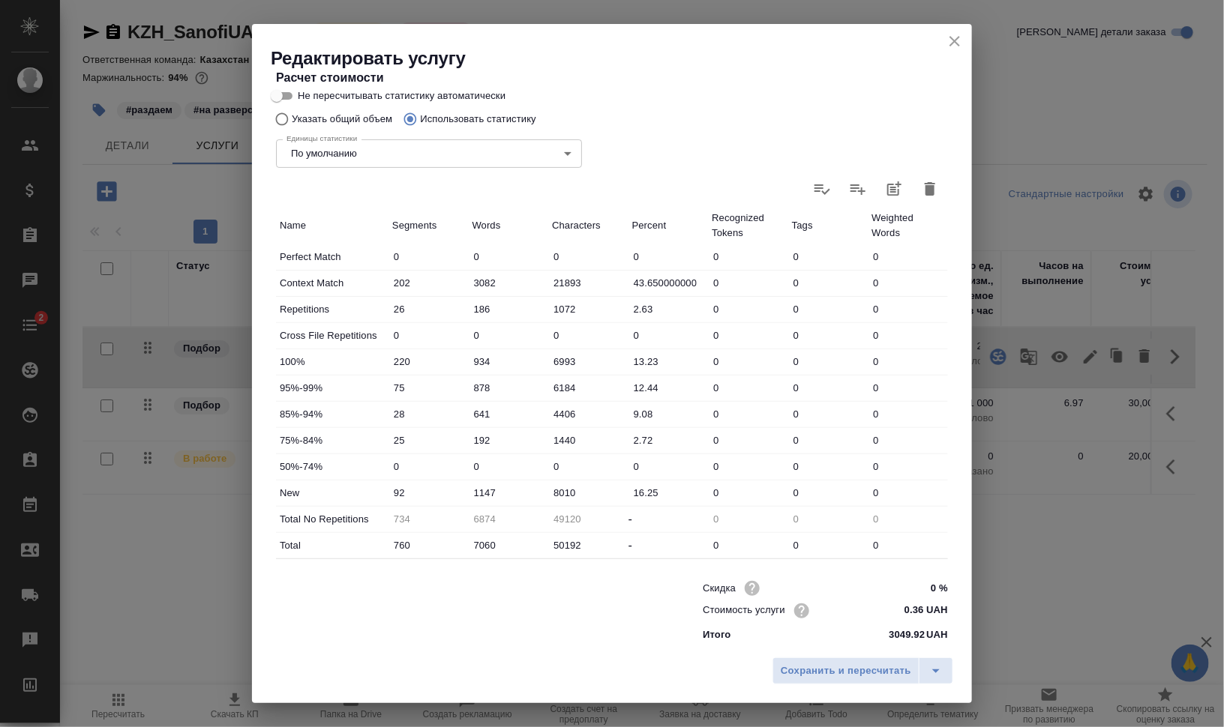
click at [952, 45] on icon "close" at bounding box center [954, 41] width 10 height 10
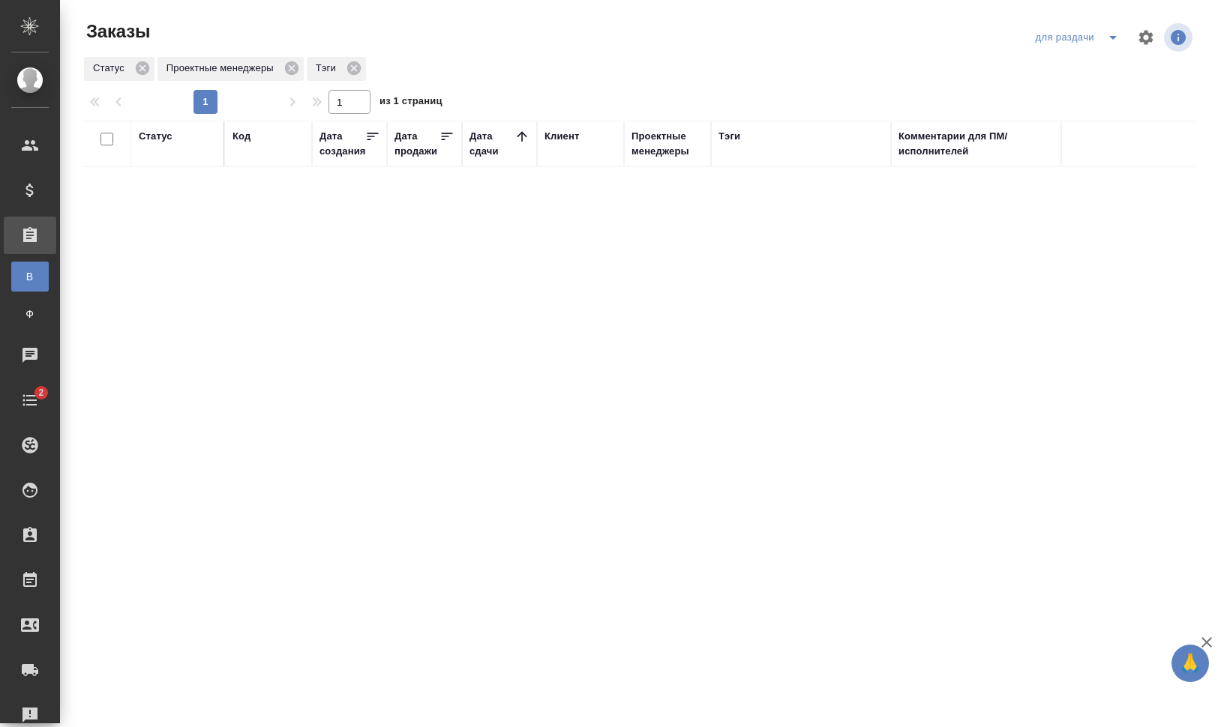
click at [331, 142] on div "Дата создания" at bounding box center [342, 144] width 46 height 30
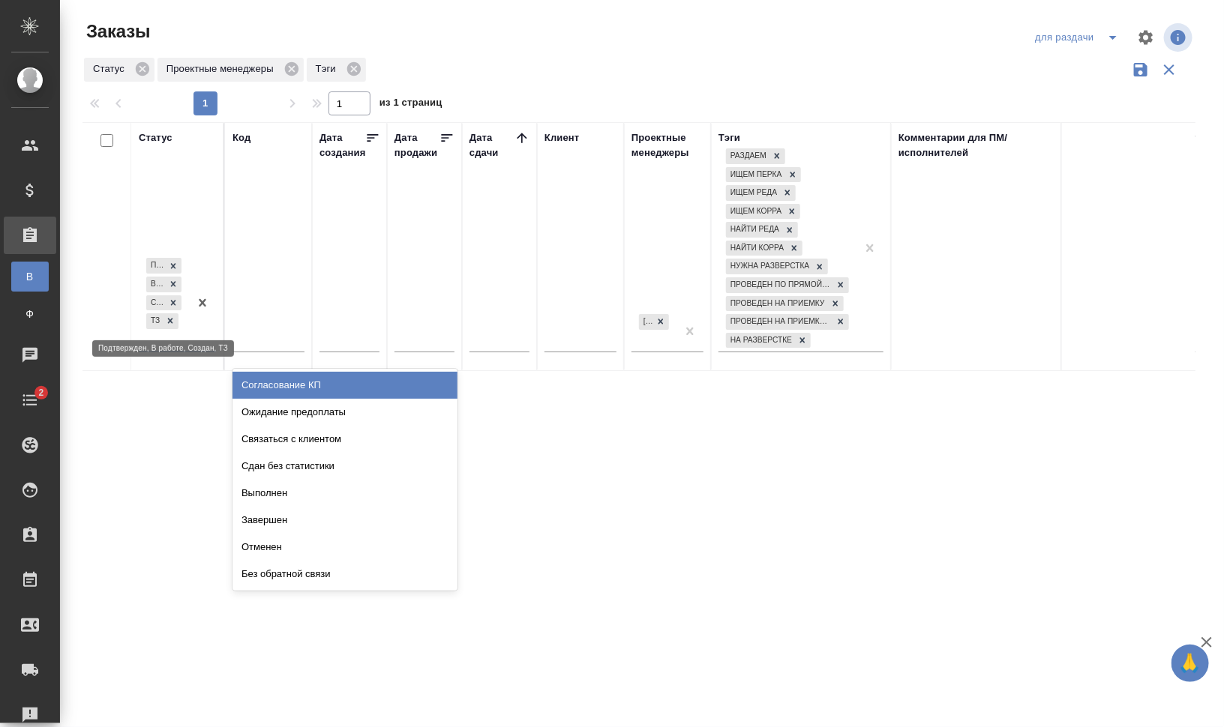
click at [175, 312] on div "ТЗ" at bounding box center [162, 321] width 35 height 19
click at [172, 317] on icon at bounding box center [170, 321] width 10 height 10
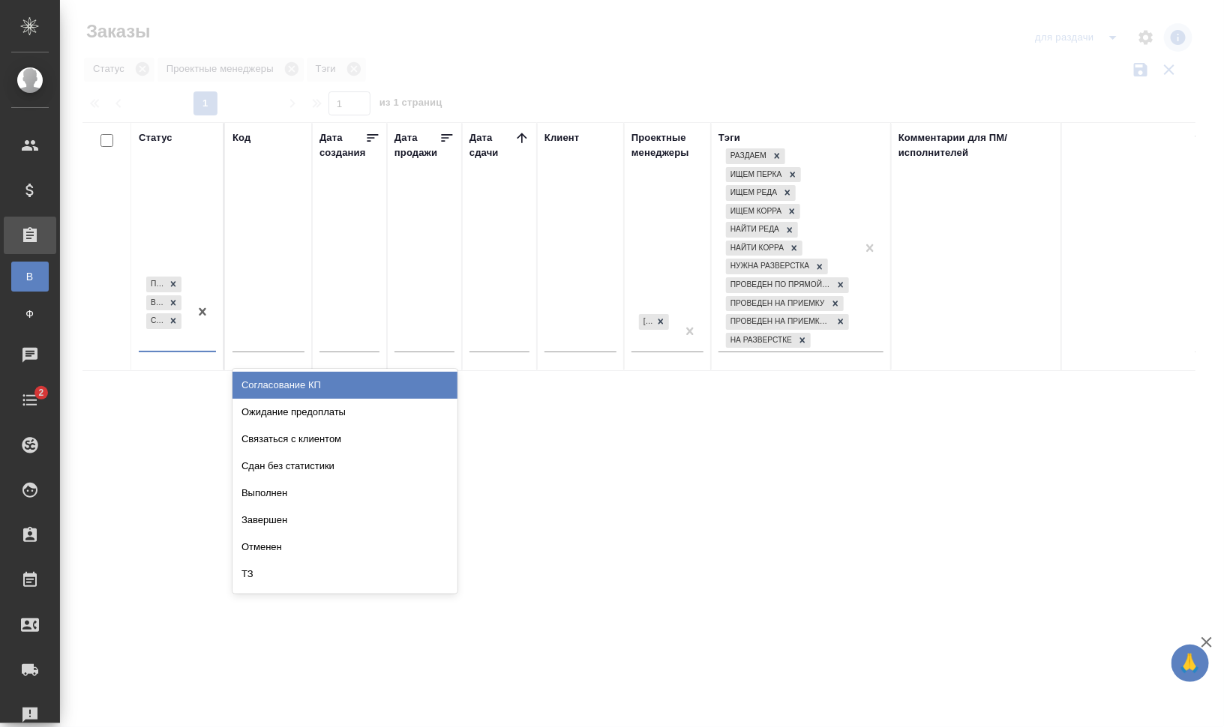
click at [211, 345] on div at bounding box center [202, 312] width 27 height 77
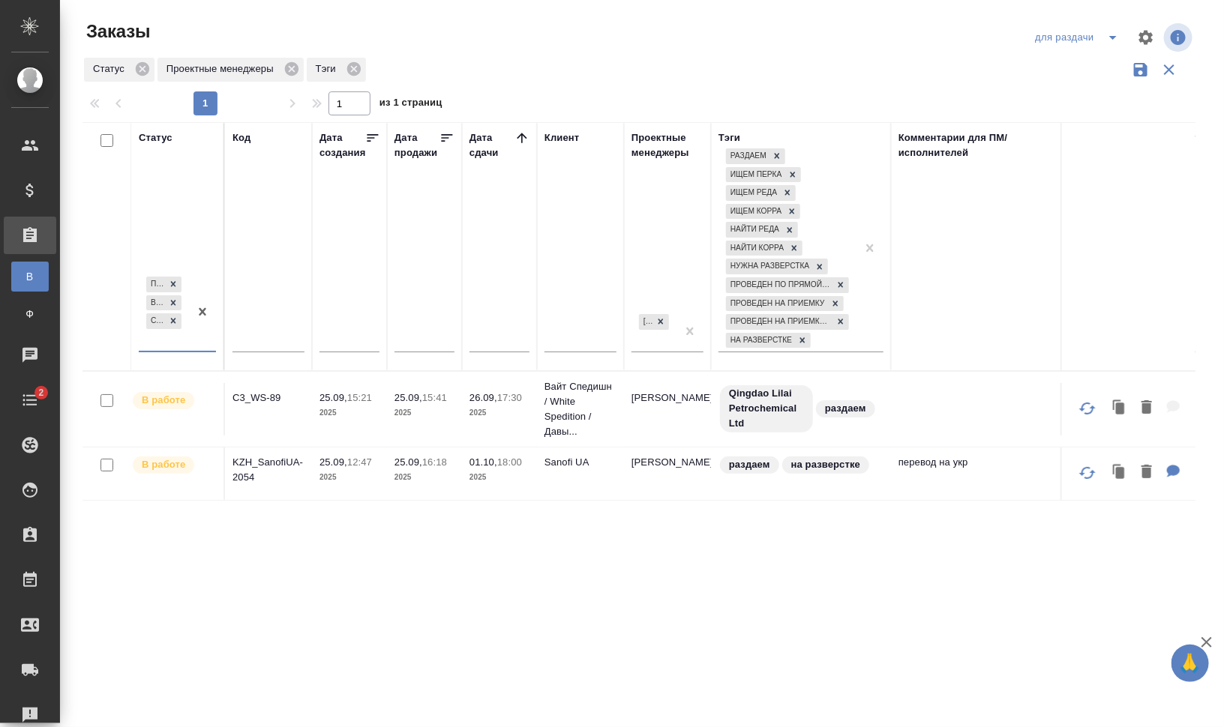
click at [188, 348] on div "Подтвержден В работе Создан" at bounding box center [164, 312] width 50 height 77
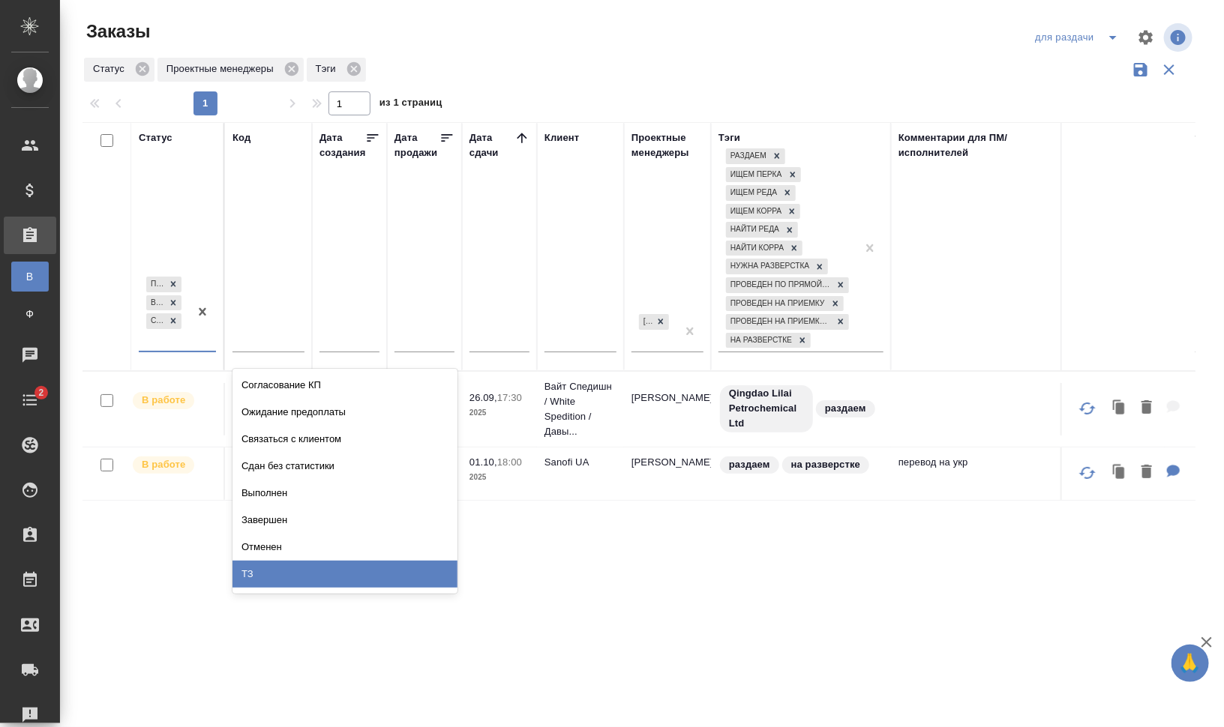
drag, startPoint x: 343, startPoint y: 578, endPoint x: 265, endPoint y: 352, distance: 239.7
click at [343, 577] on div "ТЗ" at bounding box center [344, 574] width 225 height 27
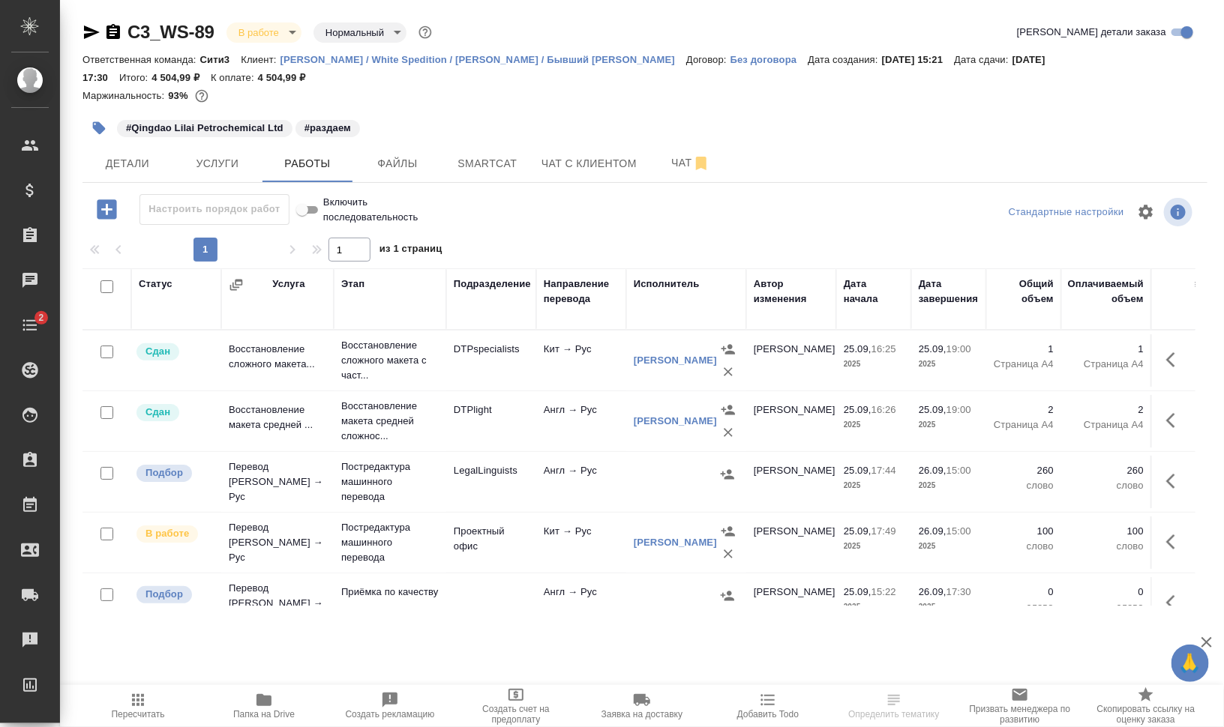
click at [271, 700] on icon "button" at bounding box center [263, 700] width 15 height 12
click at [1166, 478] on icon "button" at bounding box center [1175, 481] width 18 height 18
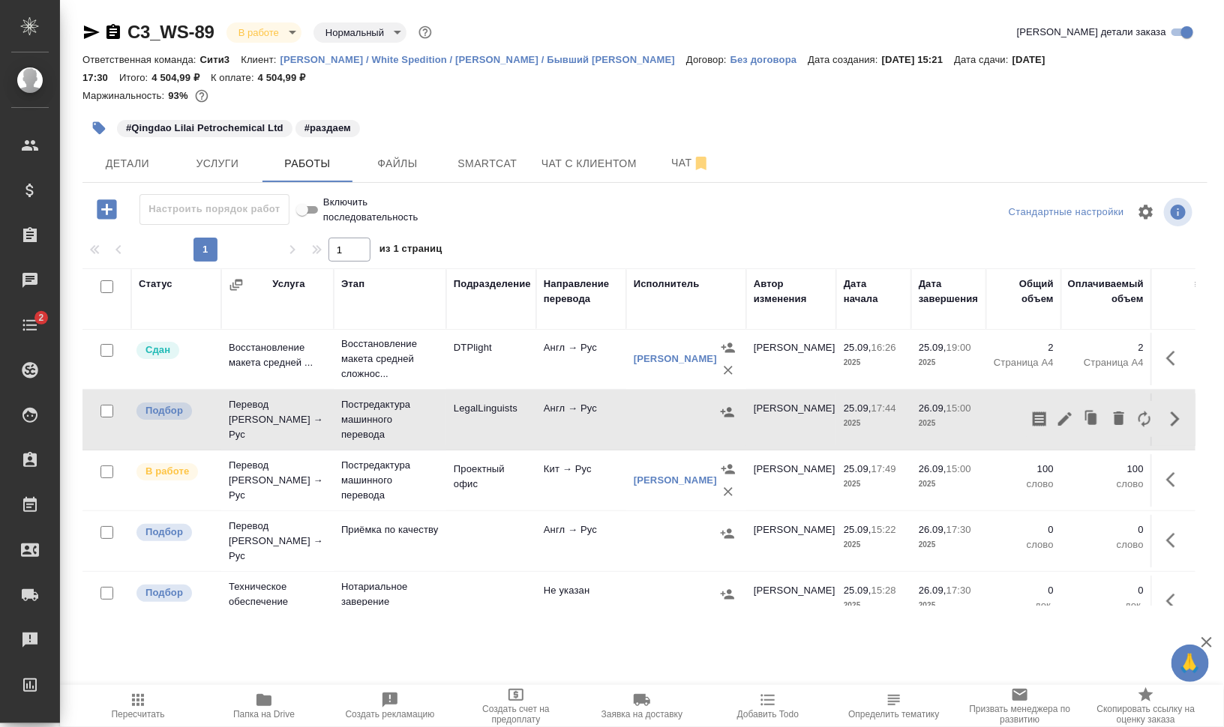
scroll to position [93, 0]
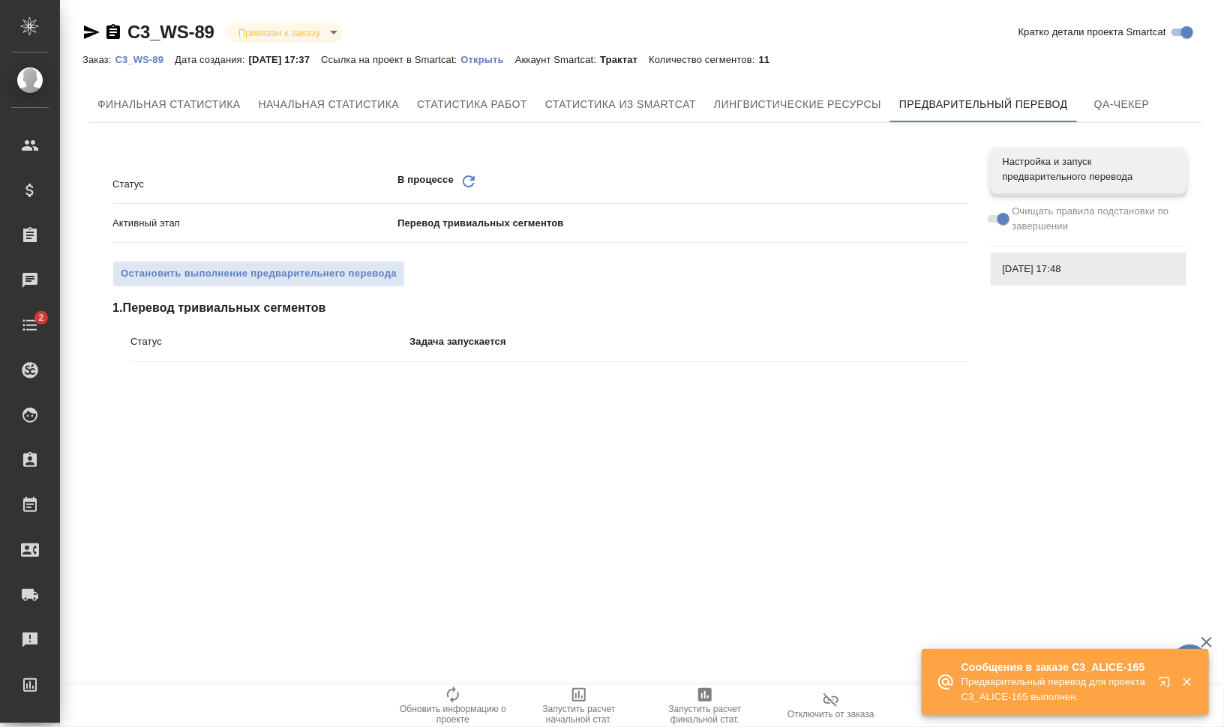
click at [464, 180] on icon at bounding box center [469, 181] width 12 height 12
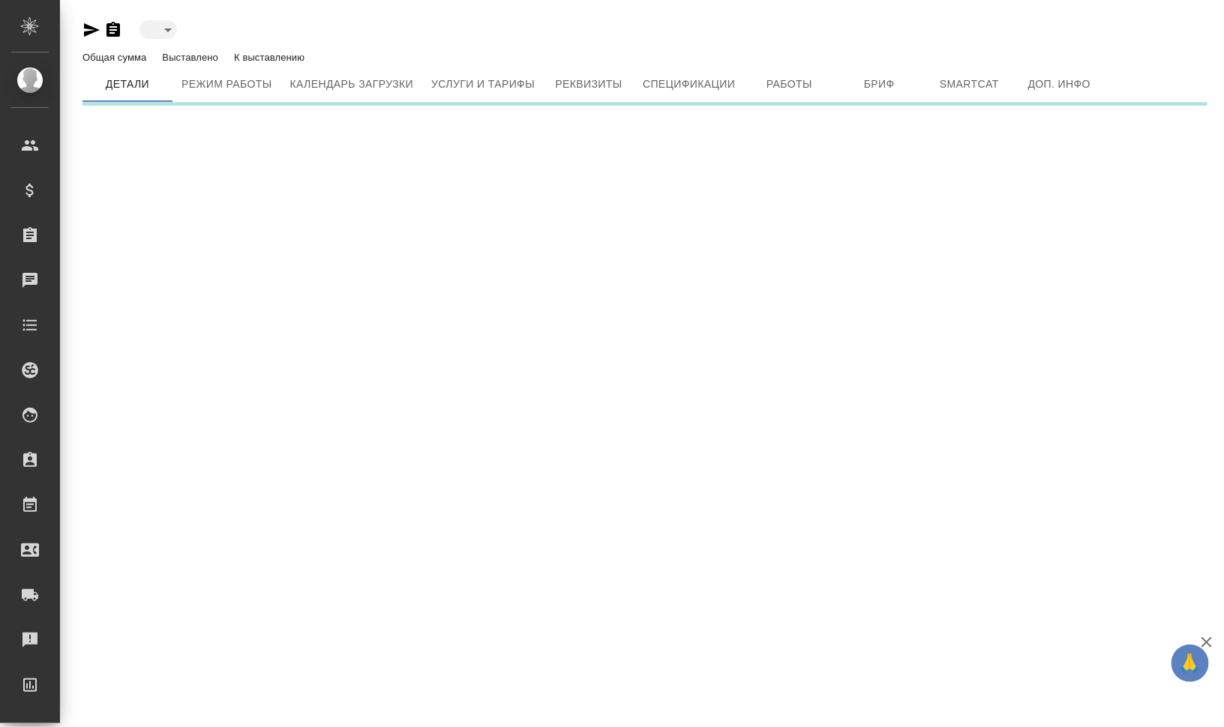
type input "active"
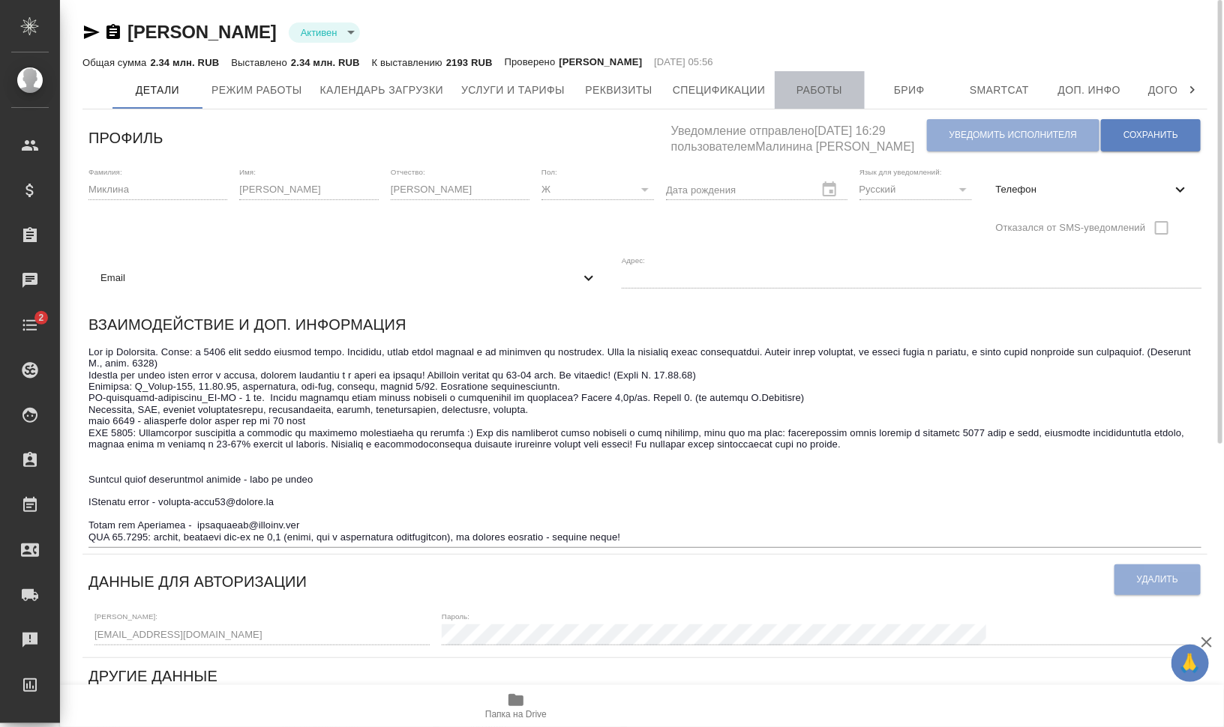
click at [790, 93] on span "Работы" at bounding box center [820, 90] width 72 height 19
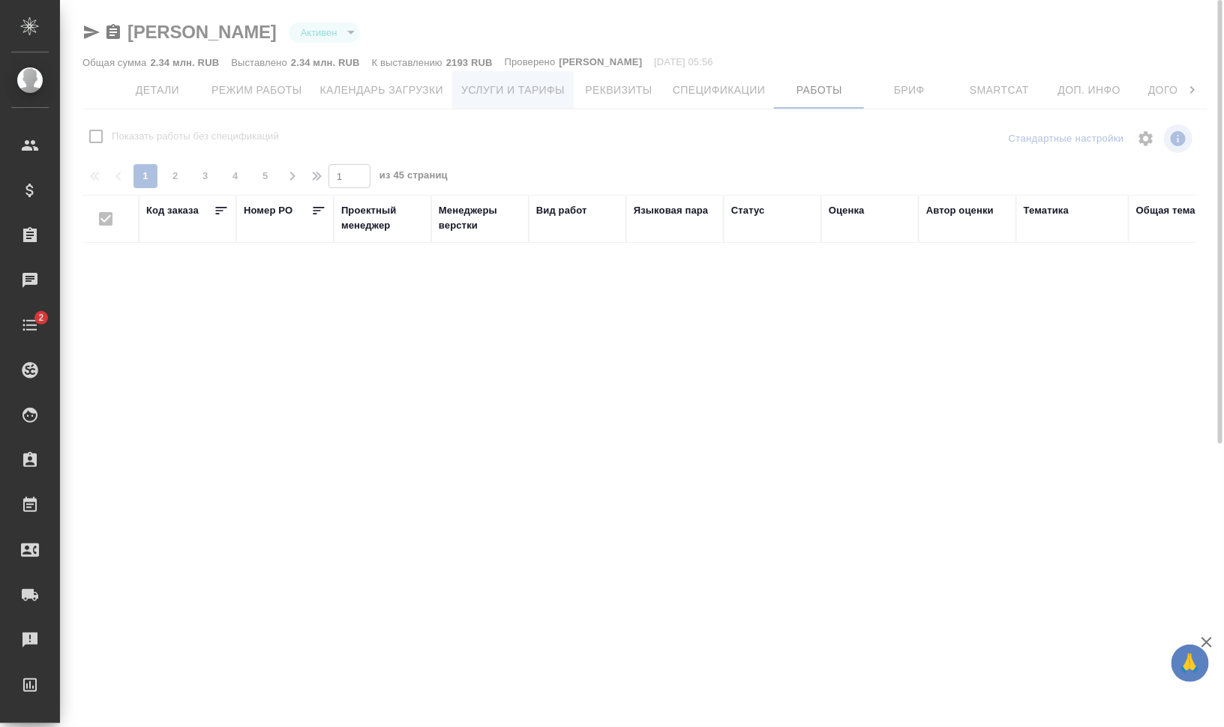
click at [508, 90] on span "Услуги и тарифы" at bounding box center [512, 90] width 103 height 19
checkbox input "false"
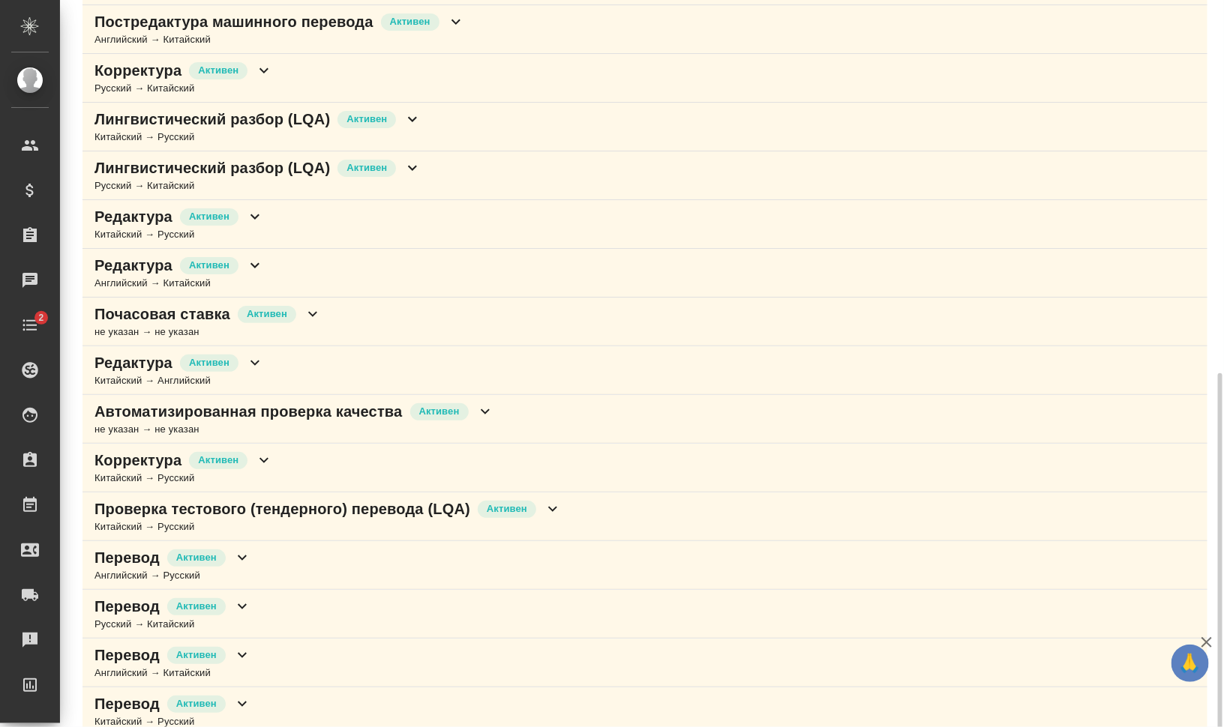
scroll to position [469, 0]
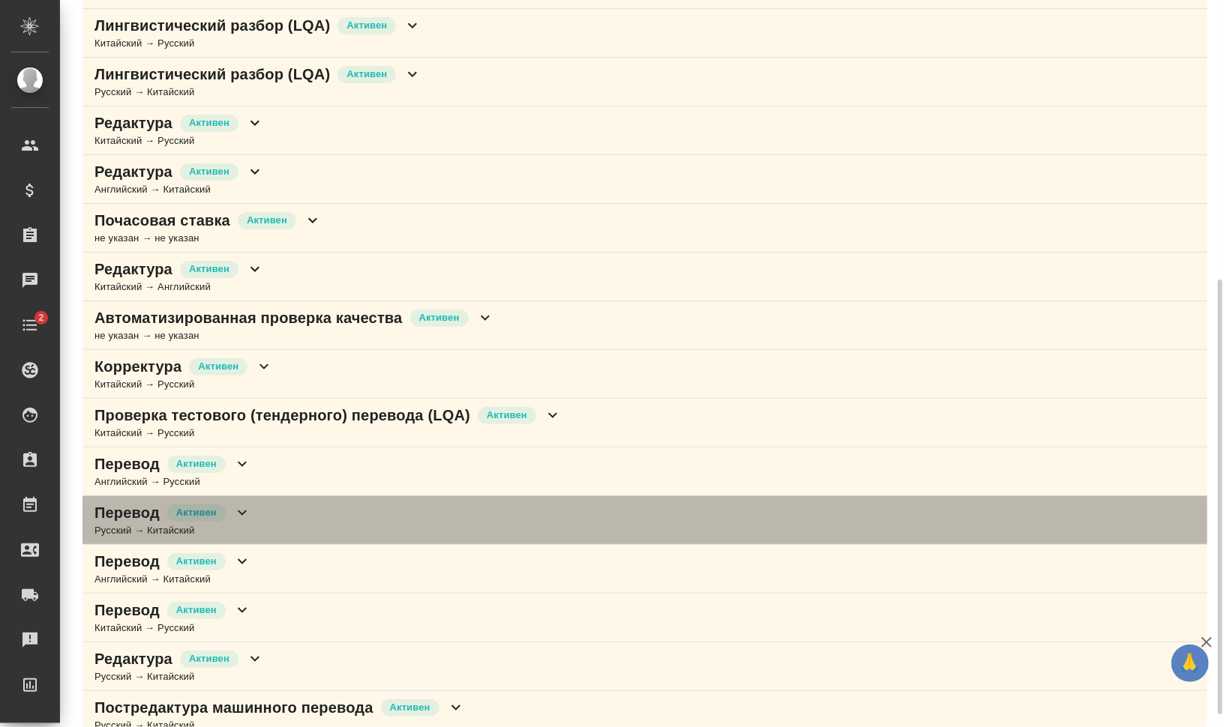
click at [376, 517] on div "Перевод Активен Русский → Китайский" at bounding box center [644, 520] width 1125 height 49
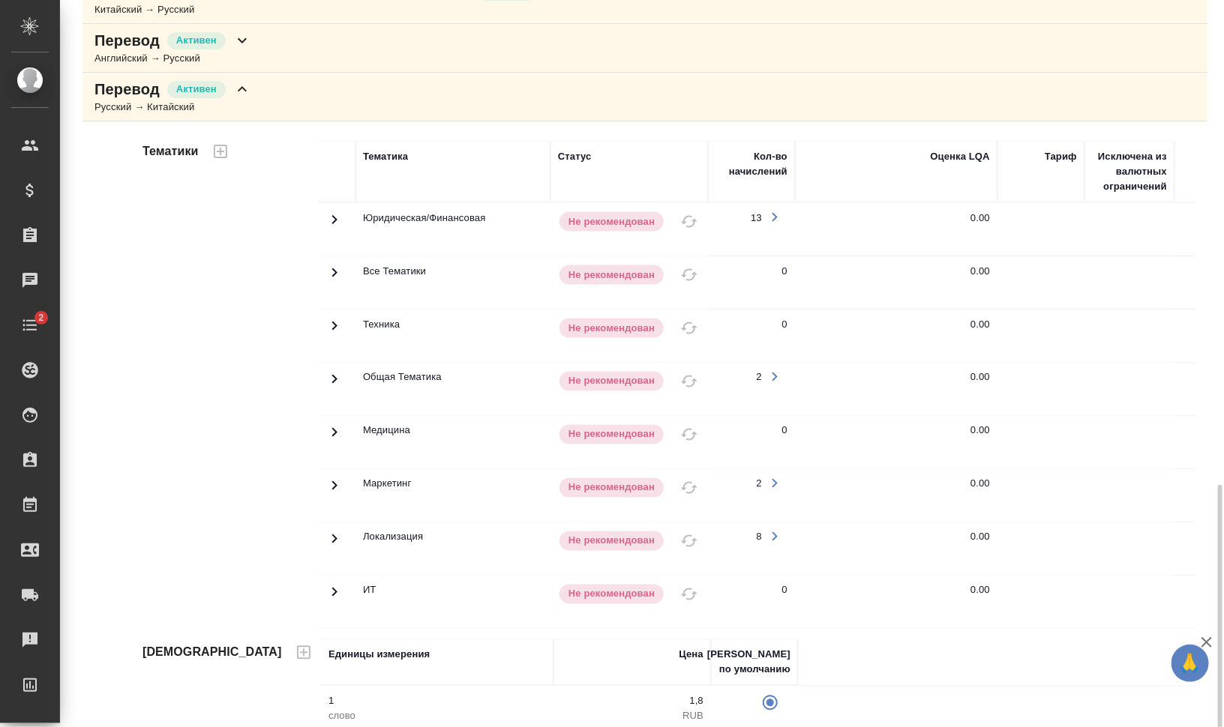
scroll to position [986, 0]
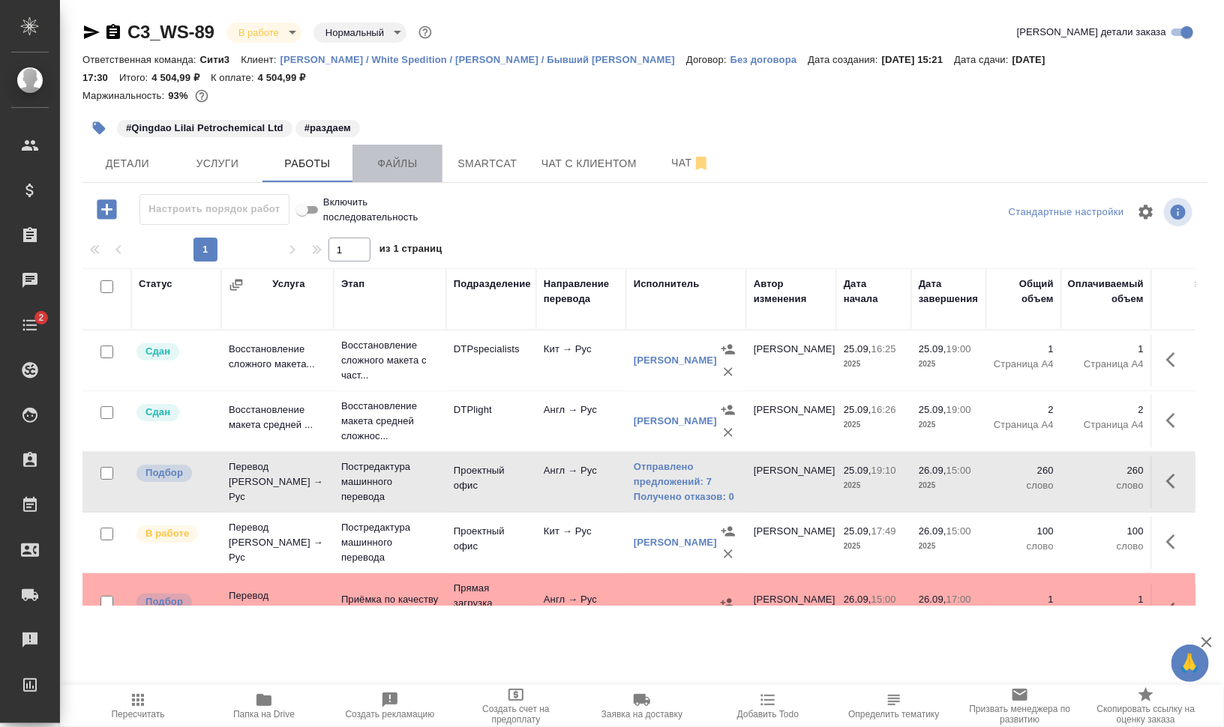
click at [415, 163] on span "Файлы" at bounding box center [397, 163] width 72 height 19
click at [294, 156] on span "Работы" at bounding box center [307, 163] width 72 height 19
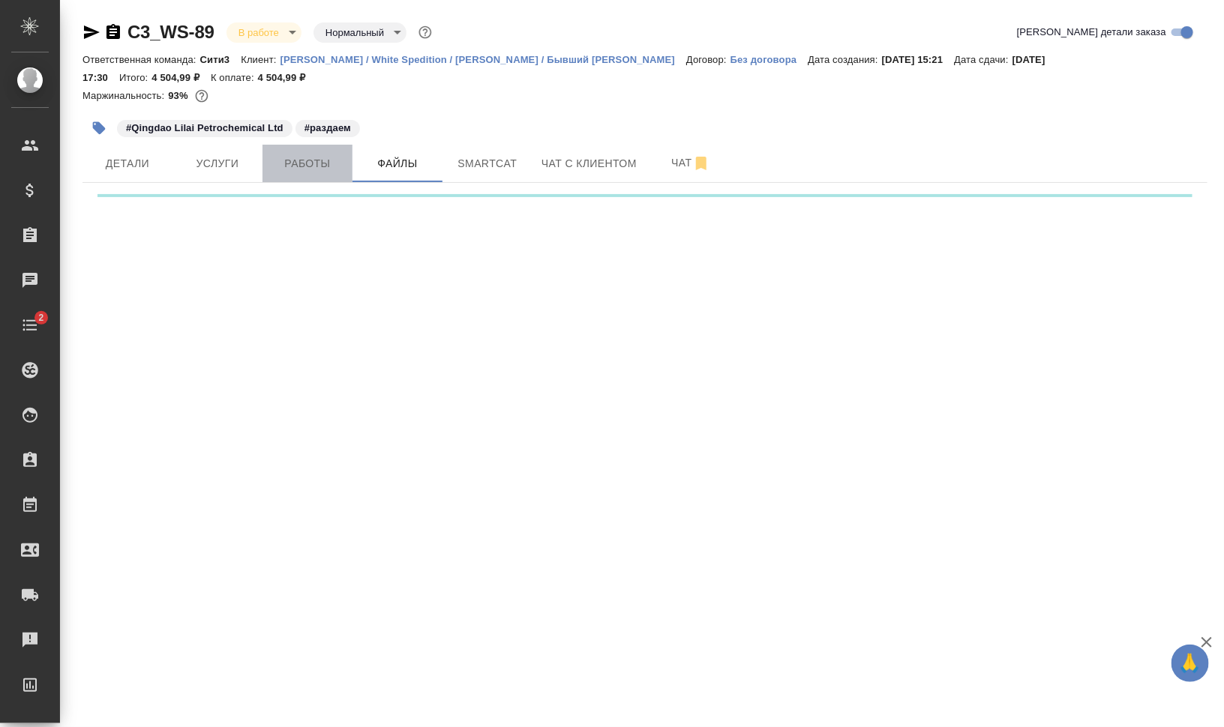
click at [288, 155] on span "Работы" at bounding box center [307, 163] width 72 height 19
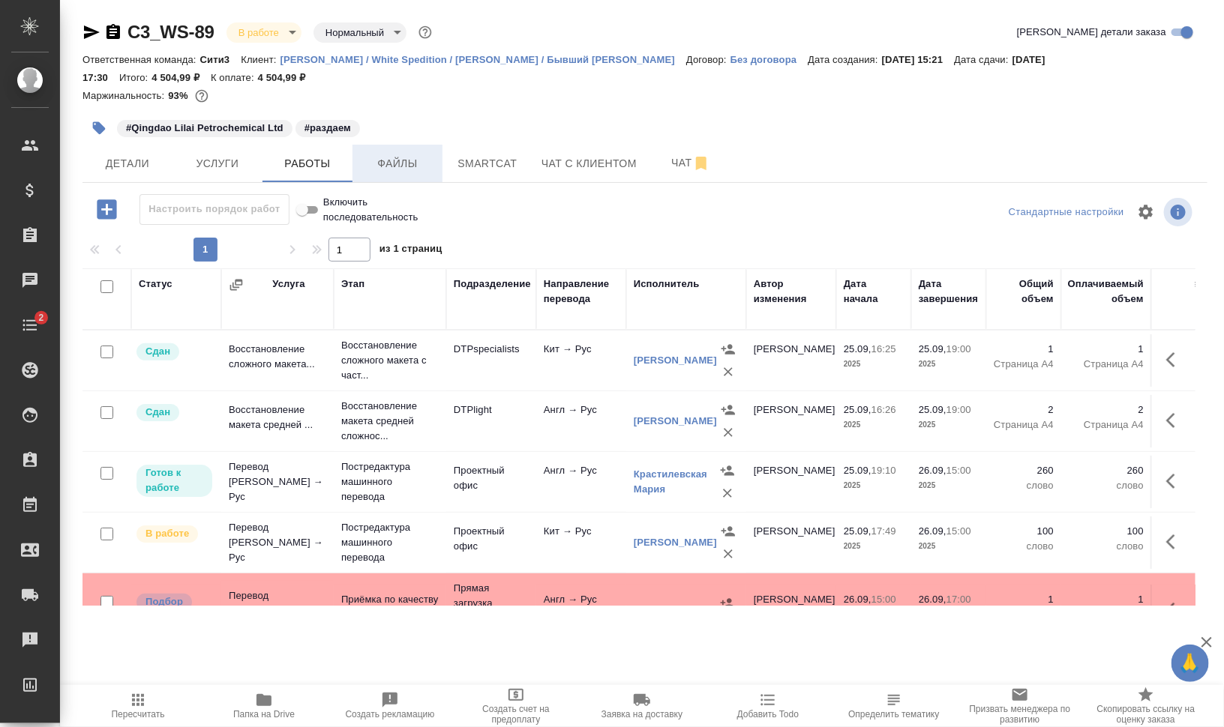
click at [394, 150] on button "Файлы" at bounding box center [397, 163] width 90 height 37
click at [322, 158] on span "Работы" at bounding box center [307, 163] width 72 height 19
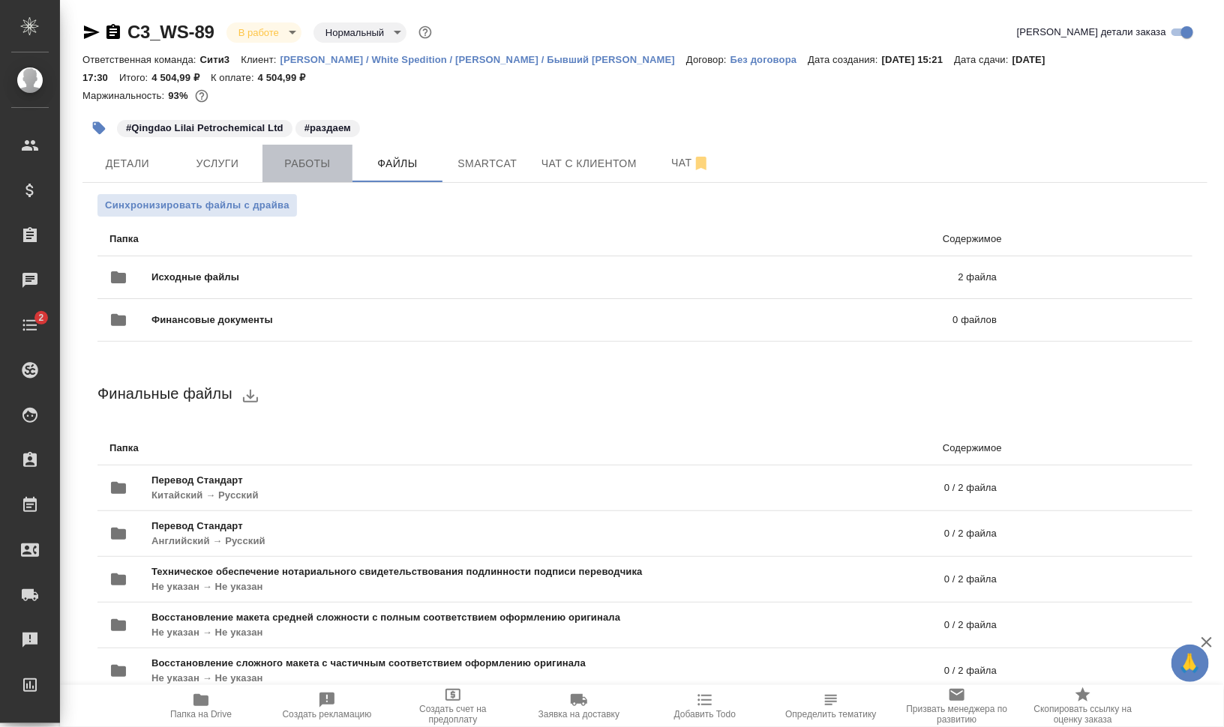
click at [336, 165] on span "Работы" at bounding box center [307, 163] width 72 height 19
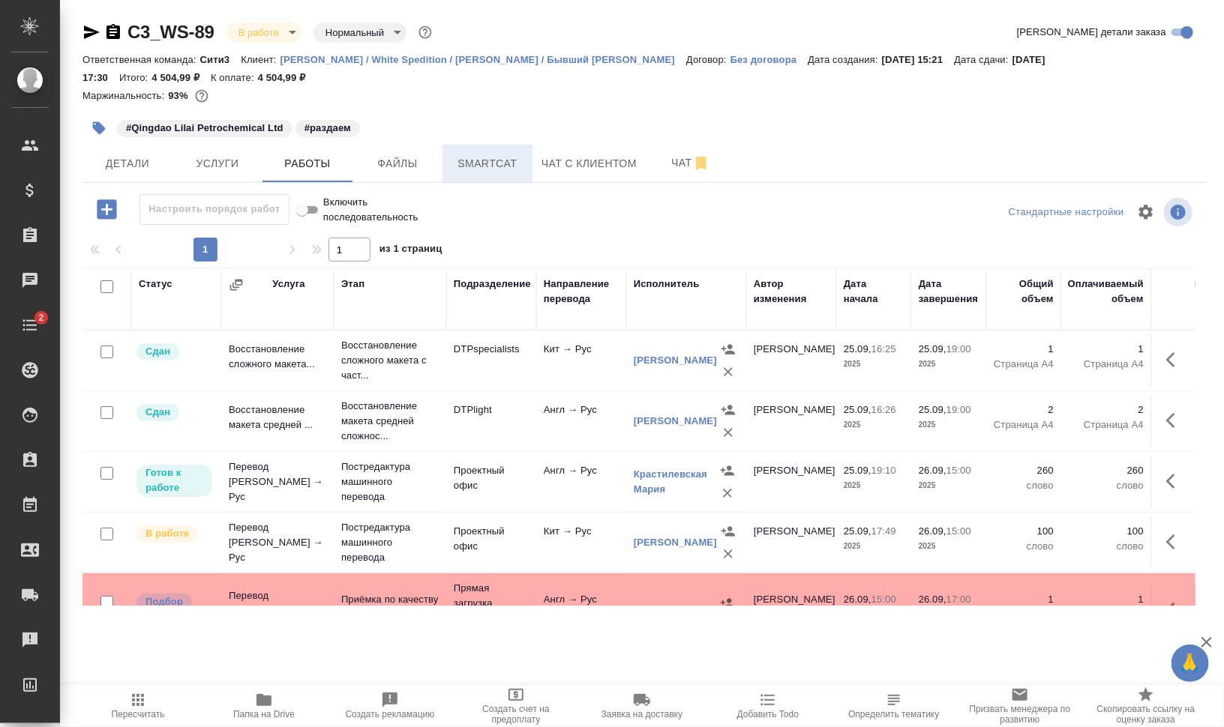
click at [503, 154] on span "Smartcat" at bounding box center [487, 163] width 72 height 19
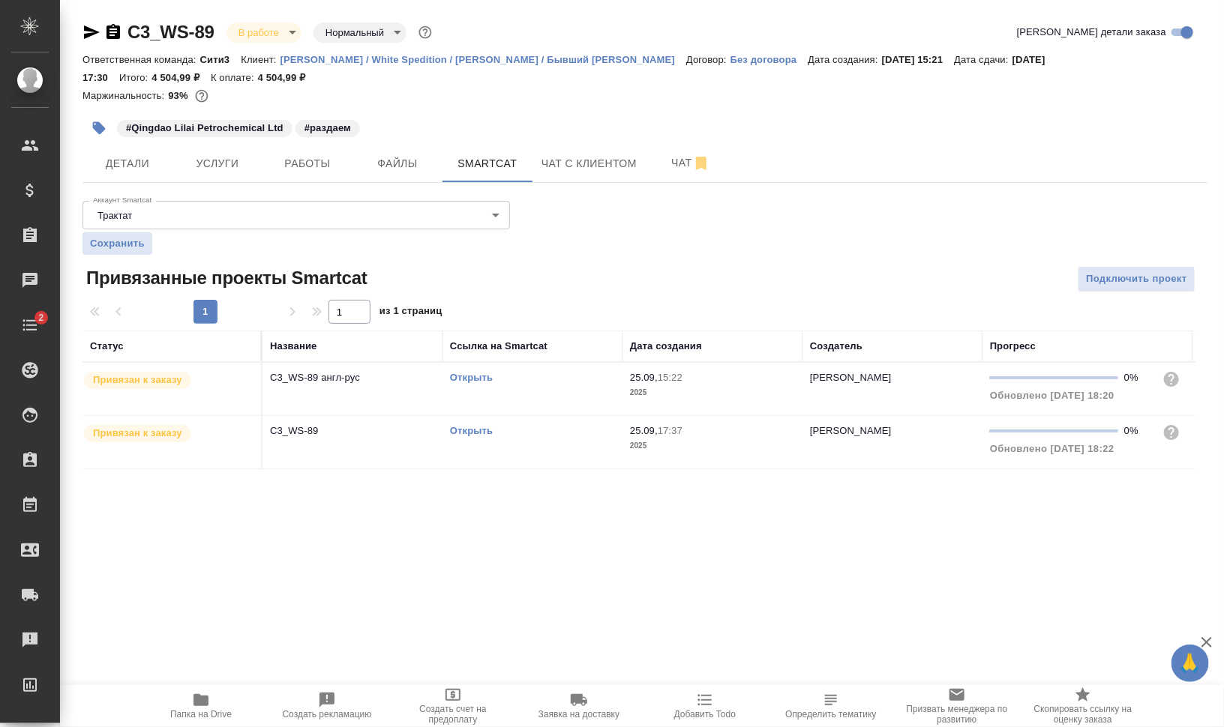
click at [479, 379] on link "Открыть" at bounding box center [471, 377] width 43 height 11
click at [97, 132] on icon "button" at bounding box center [99, 128] width 13 height 13
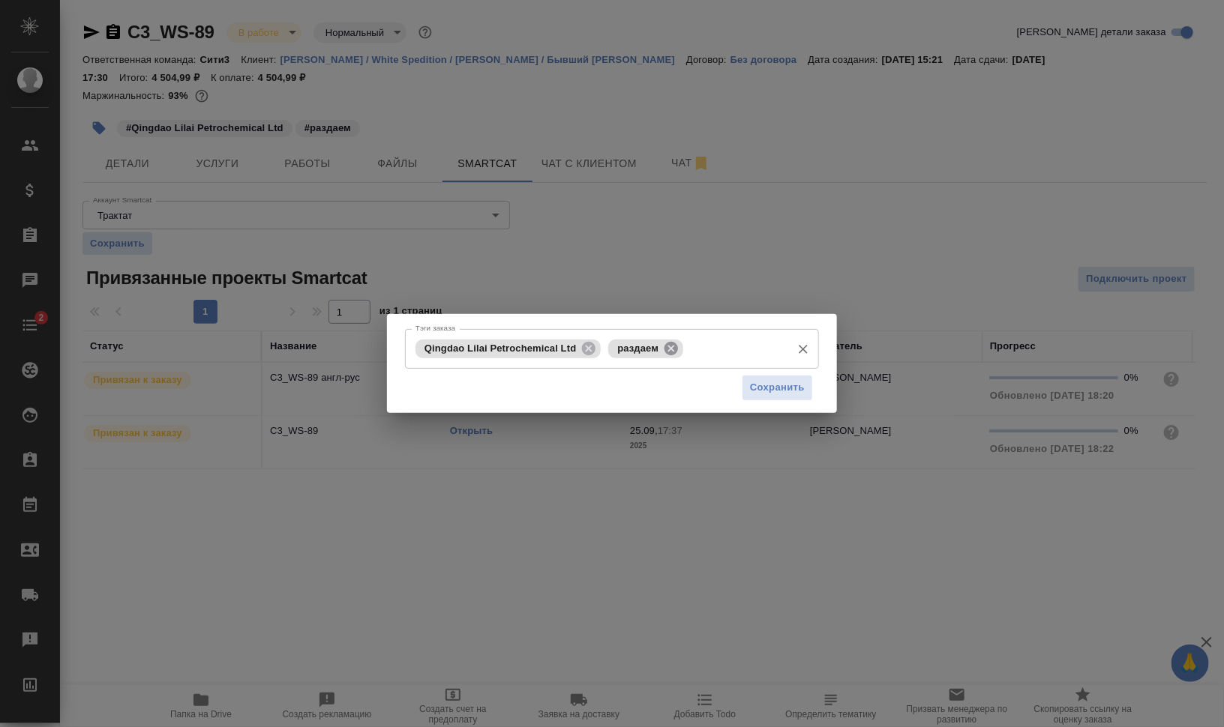
click at [665, 348] on icon at bounding box center [670, 347] width 13 height 13
click at [679, 348] on input "Тэги заказа" at bounding box center [693, 348] width 179 height 25
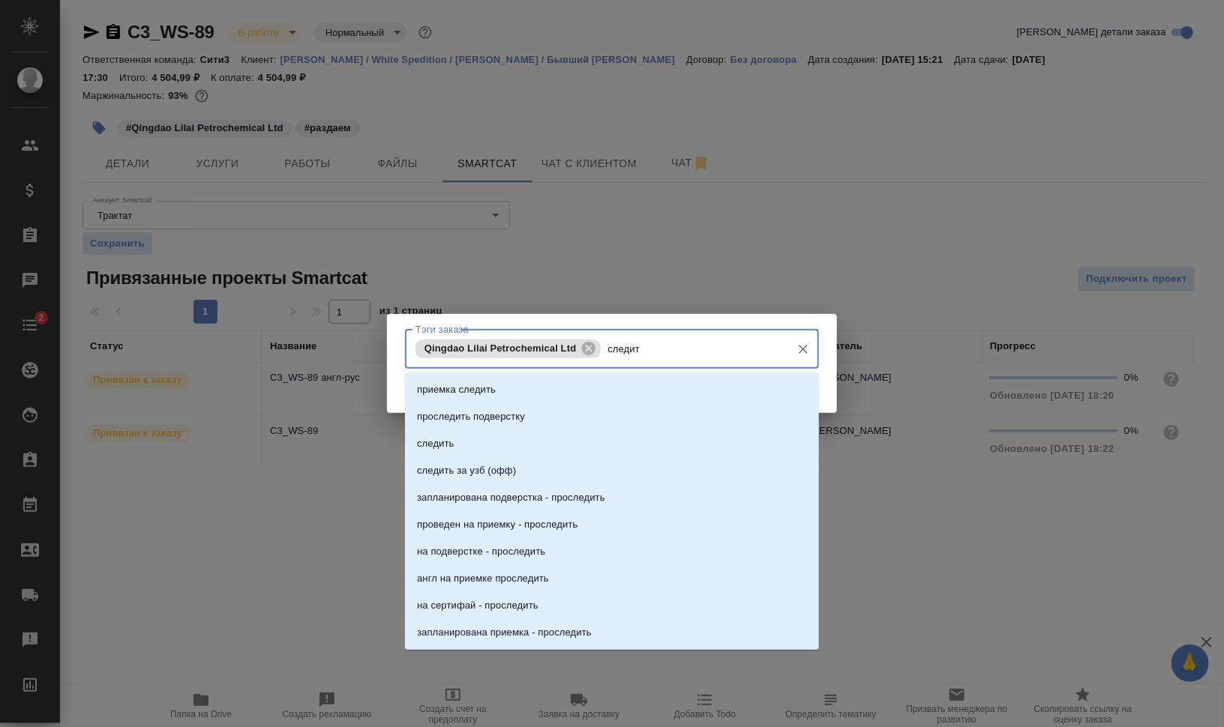
type input "следить"
click at [600, 450] on li "следить" at bounding box center [612, 443] width 414 height 27
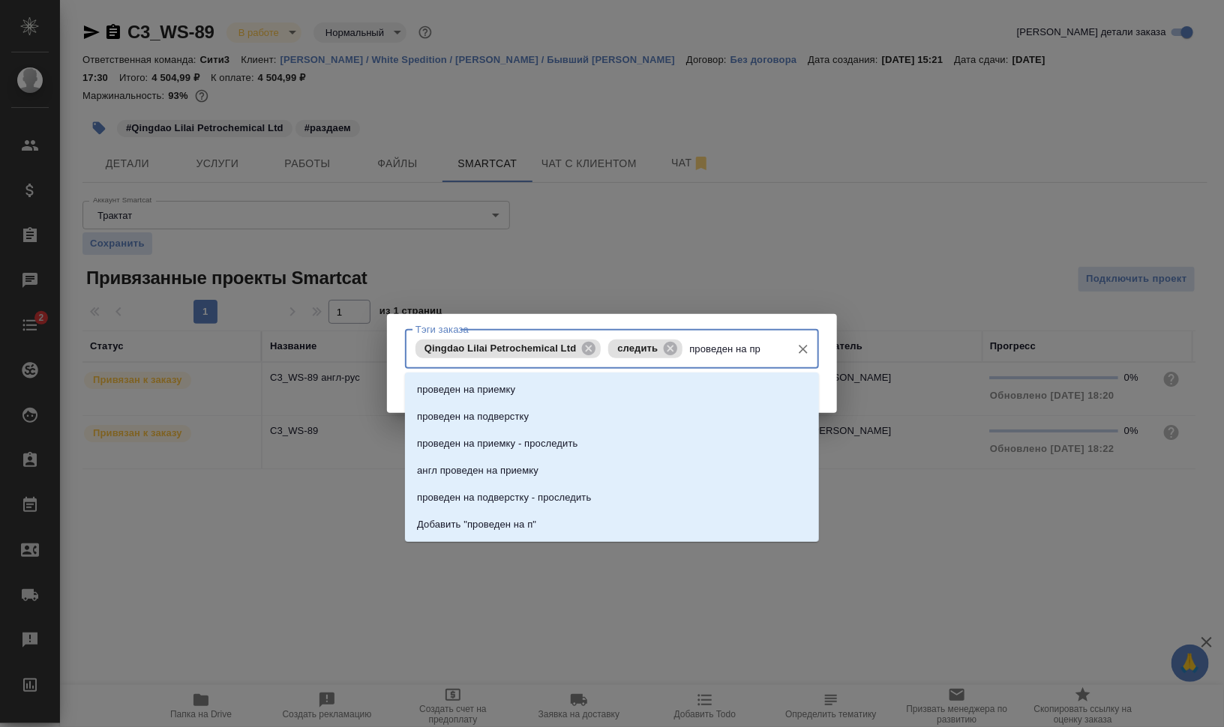
type input "проведен на при"
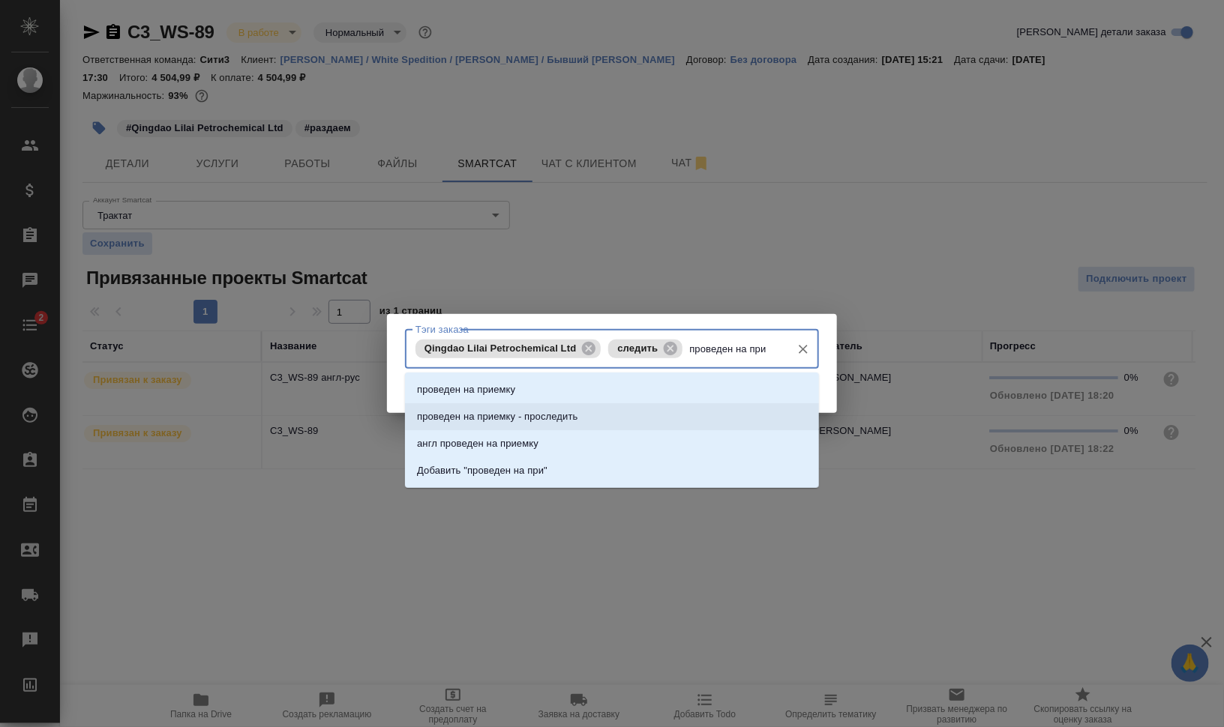
drag, startPoint x: 656, startPoint y: 418, endPoint x: 693, endPoint y: 417, distance: 36.8
click at [656, 418] on li "проведен на приемку - проследить" at bounding box center [612, 416] width 414 height 27
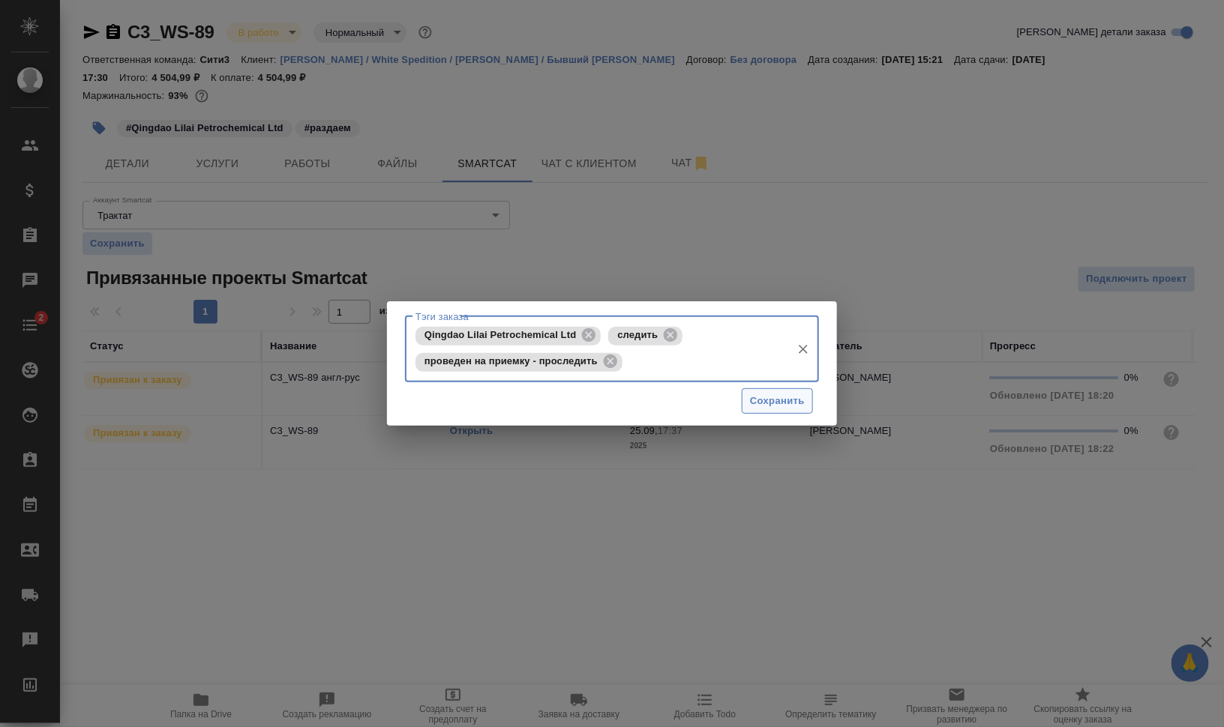
click at [766, 395] on span "Сохранить" at bounding box center [777, 401] width 55 height 17
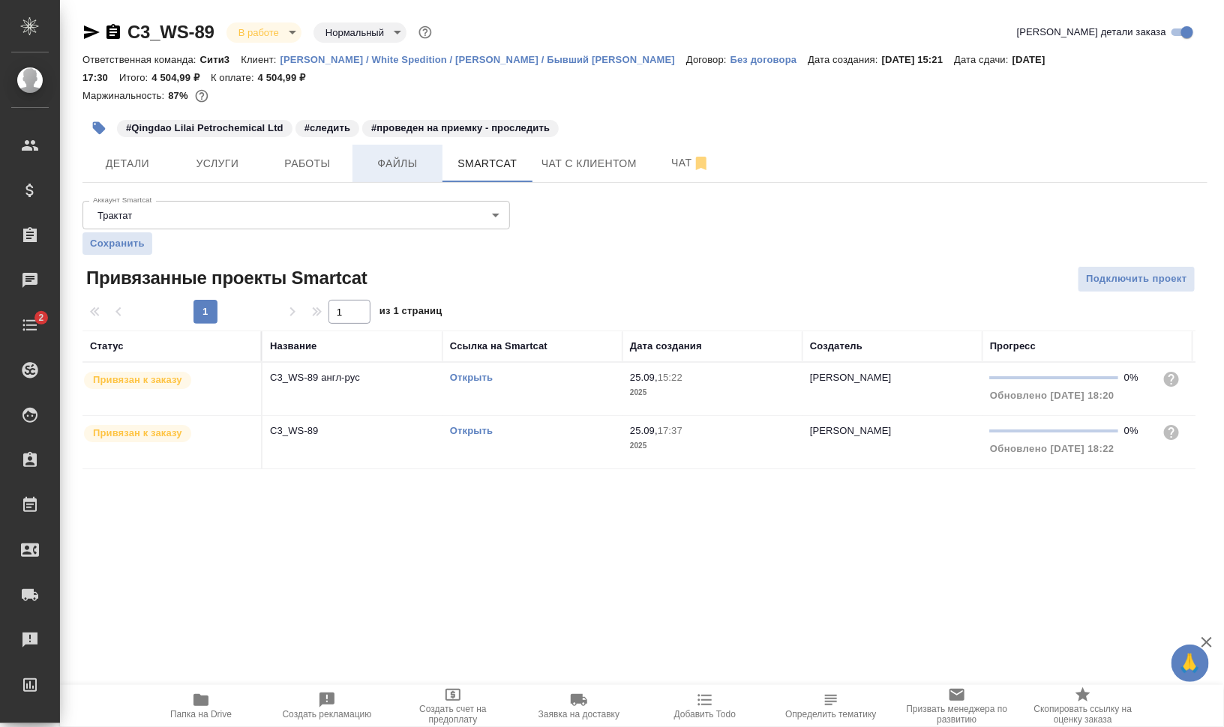
click at [379, 156] on span "Файлы" at bounding box center [397, 163] width 72 height 19
click at [319, 158] on span "Работы" at bounding box center [307, 163] width 72 height 19
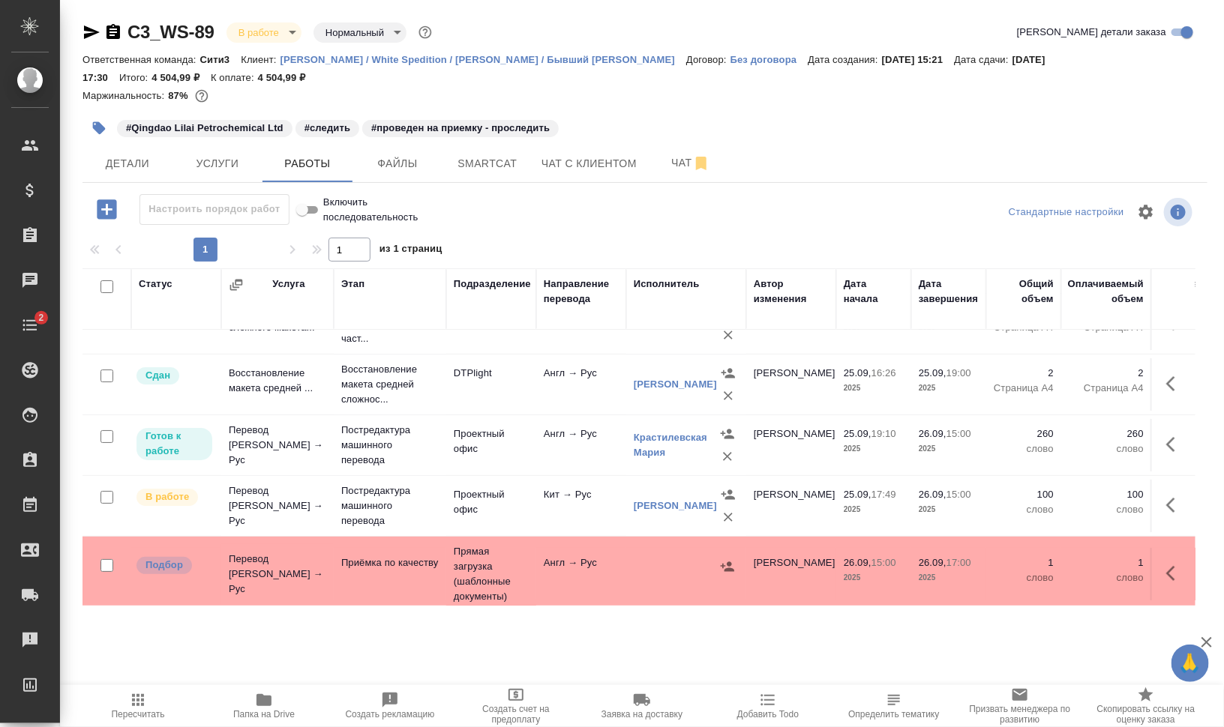
scroll to position [115, 0]
